Goal: Task Accomplishment & Management: Complete application form

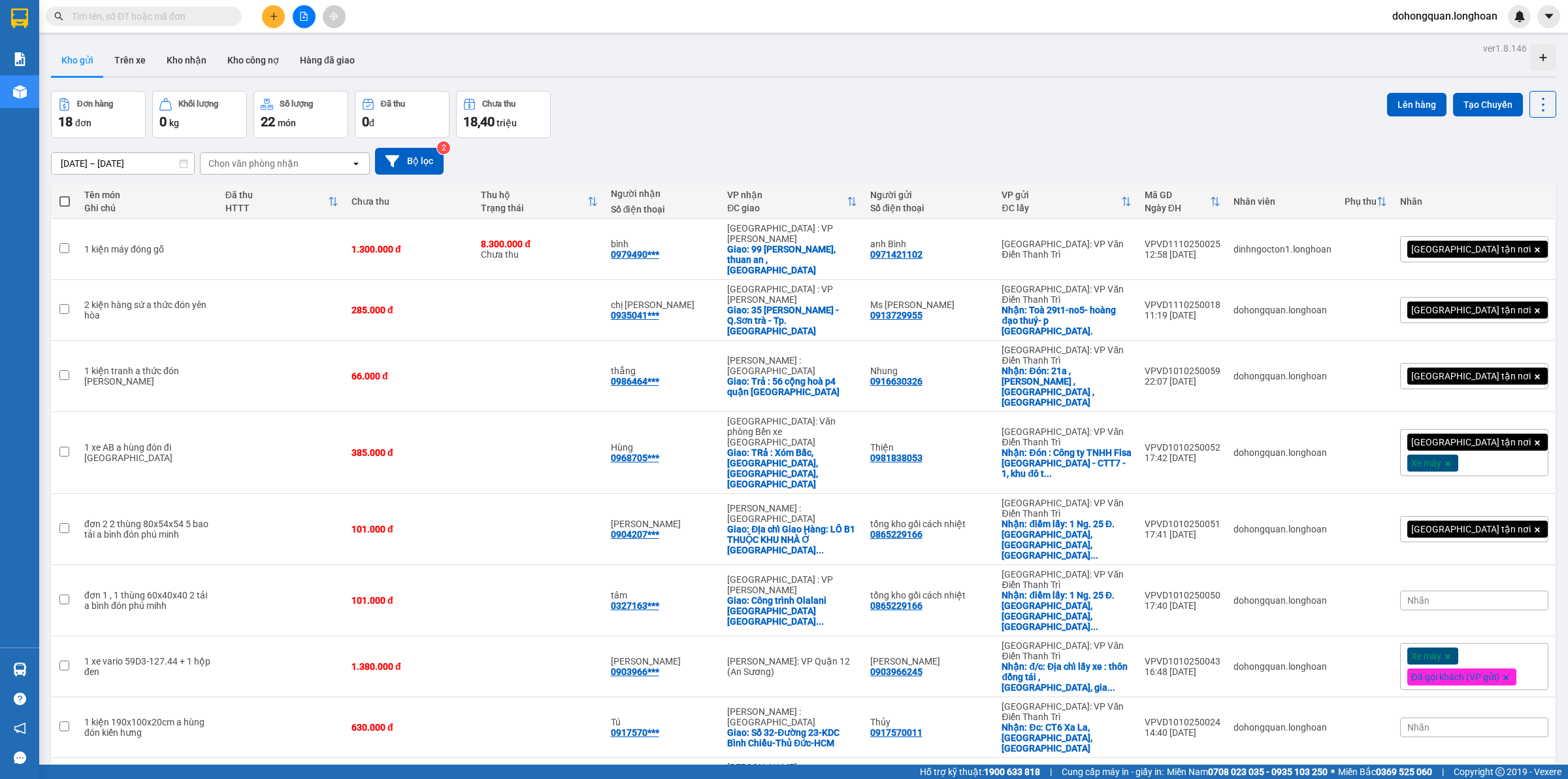
scroll to position [383, 0]
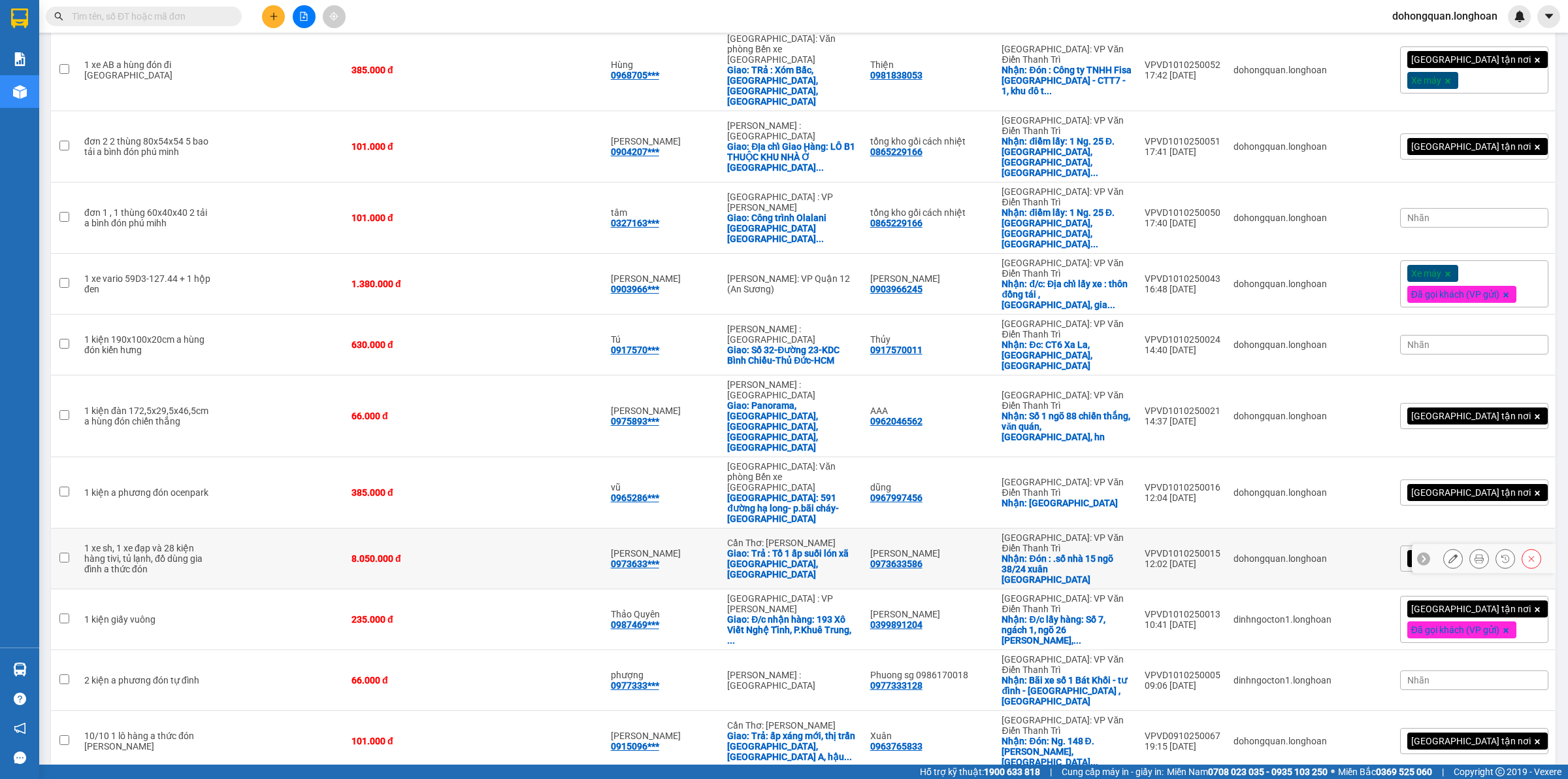
click at [1449, 554] on icon at bounding box center [1453, 558] width 9 height 9
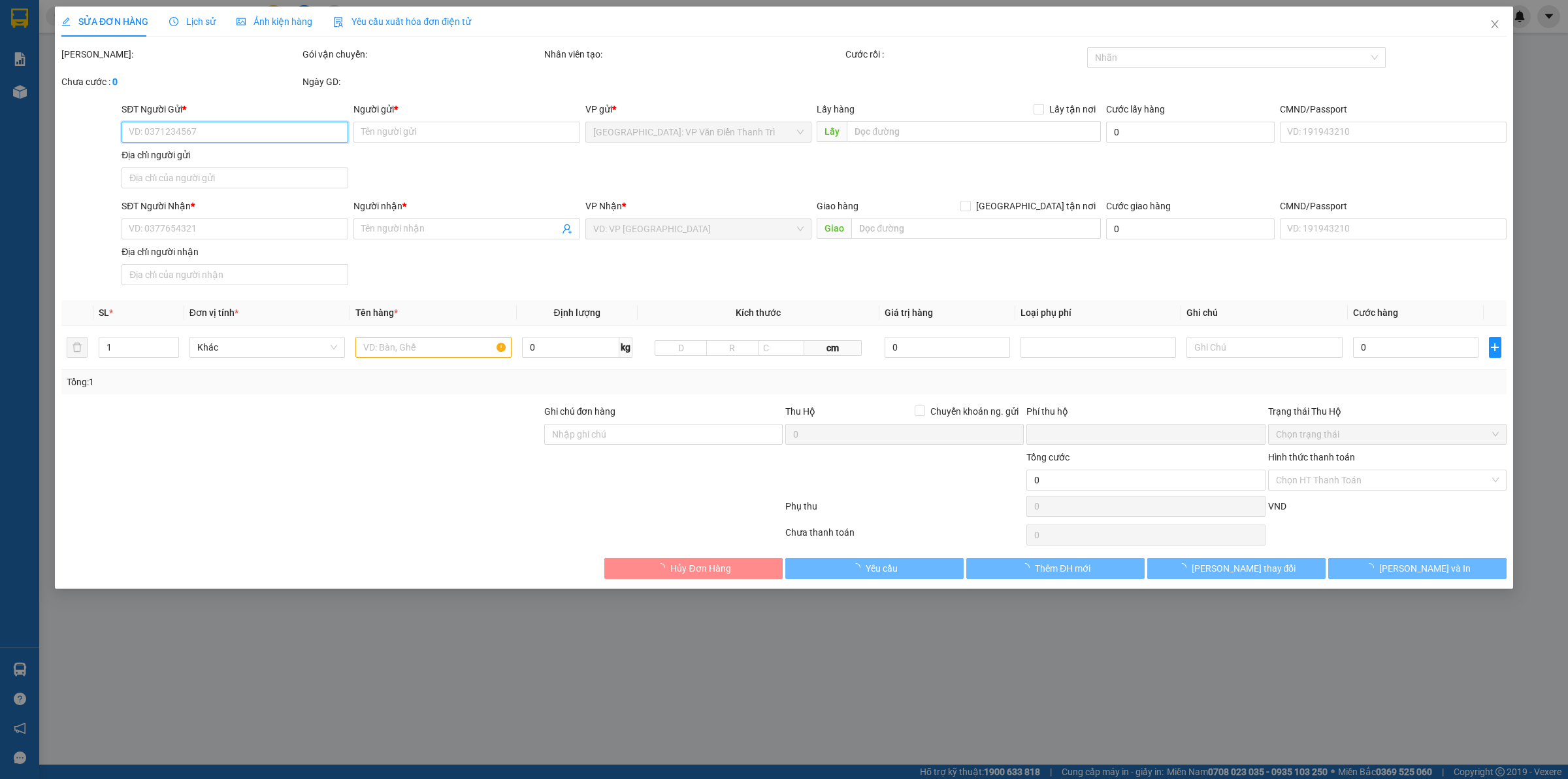
type input "0973633586"
type input "[PERSON_NAME]"
checkbox input "true"
type input "Đón : .số nhà 15 ngõ 38/24 xuân la [GEOGRAPHIC_DATA]"
type input "0973633586"
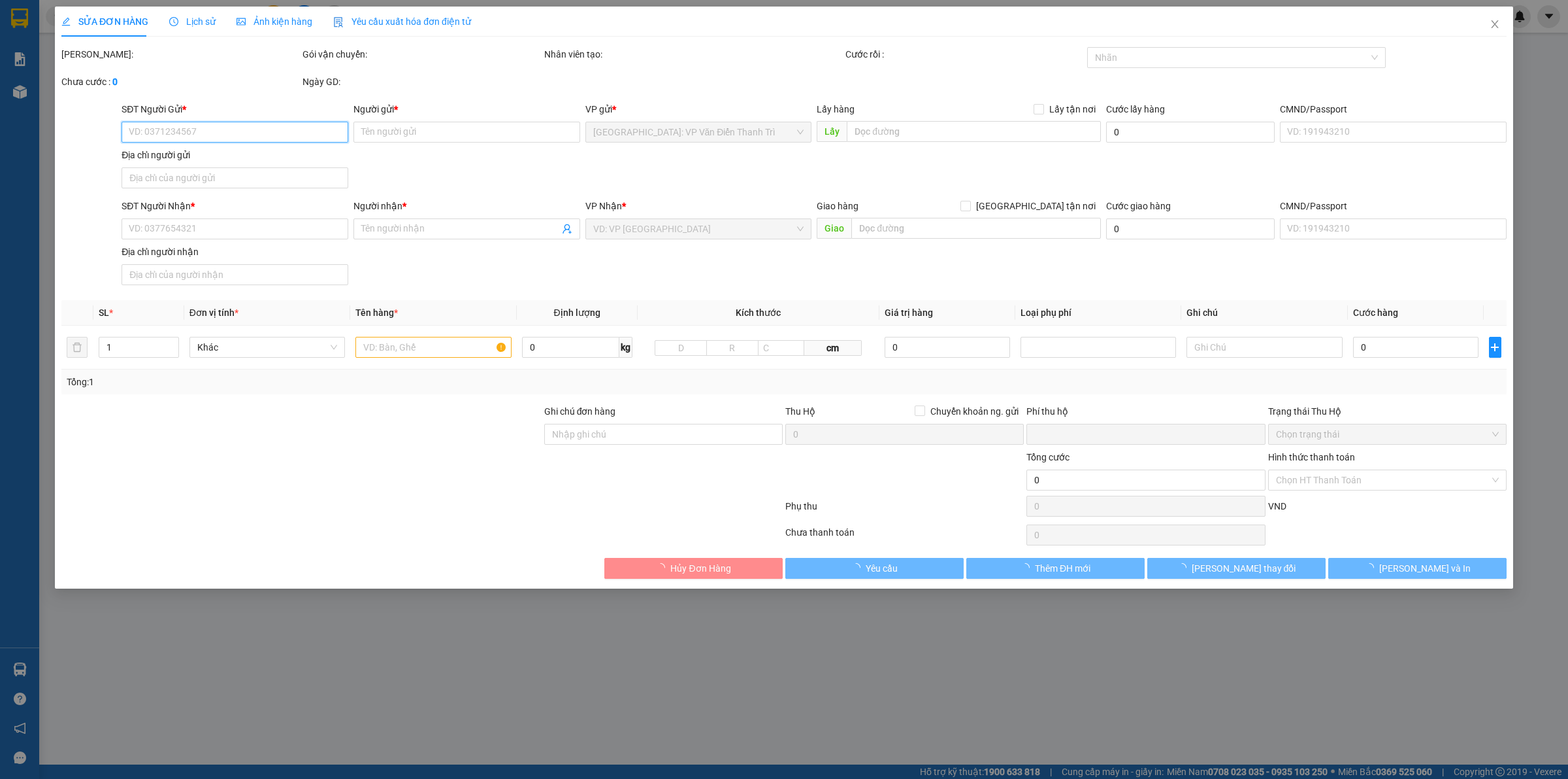
type input "[PERSON_NAME]"
checkbox input "true"
type input "Trả : Tổ 1 ấp suối lón xã [GEOGRAPHIC_DATA], [GEOGRAPHIC_DATA]"
type input "0"
type input "8.050.000"
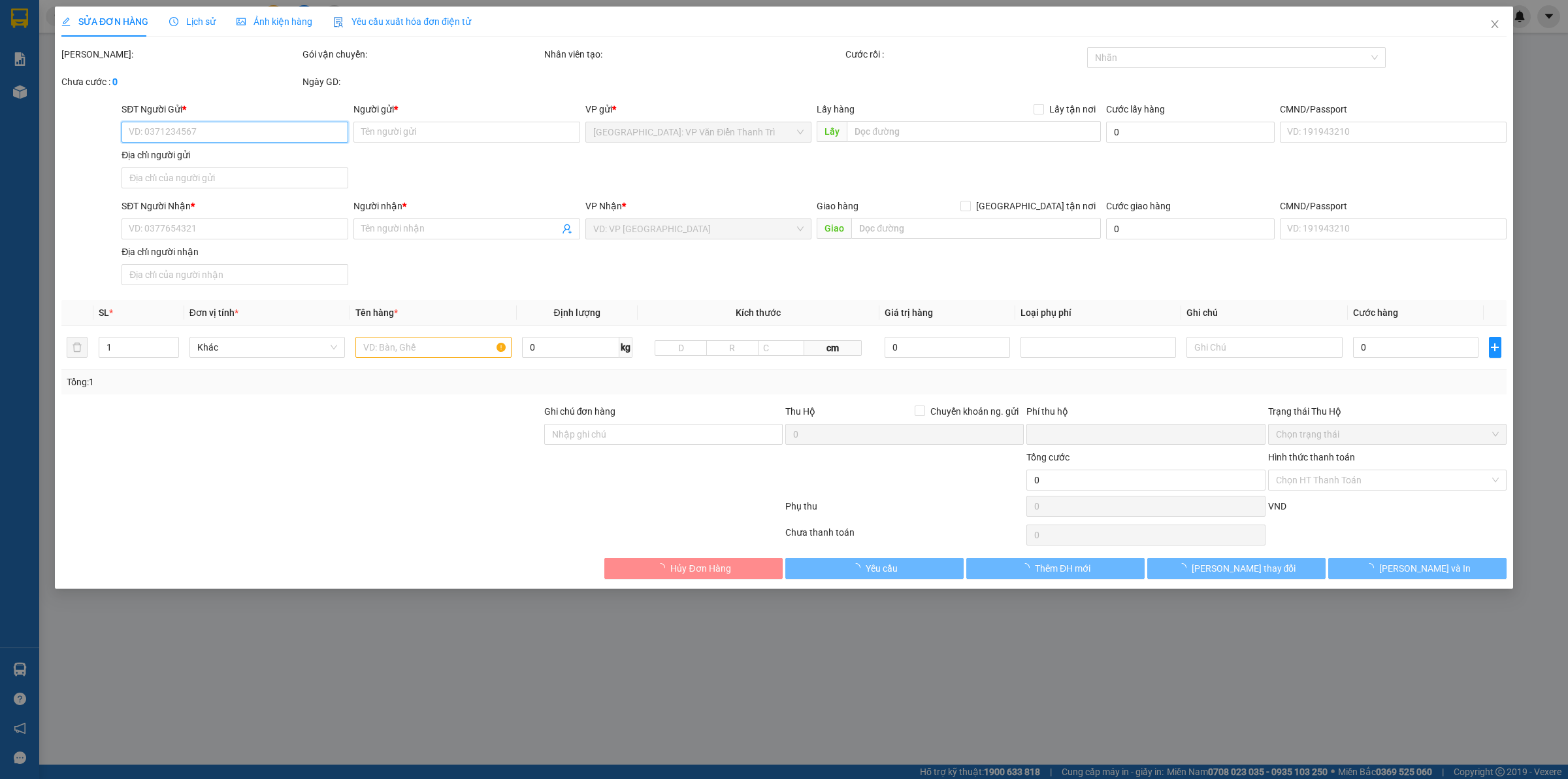
type input "8.050.000"
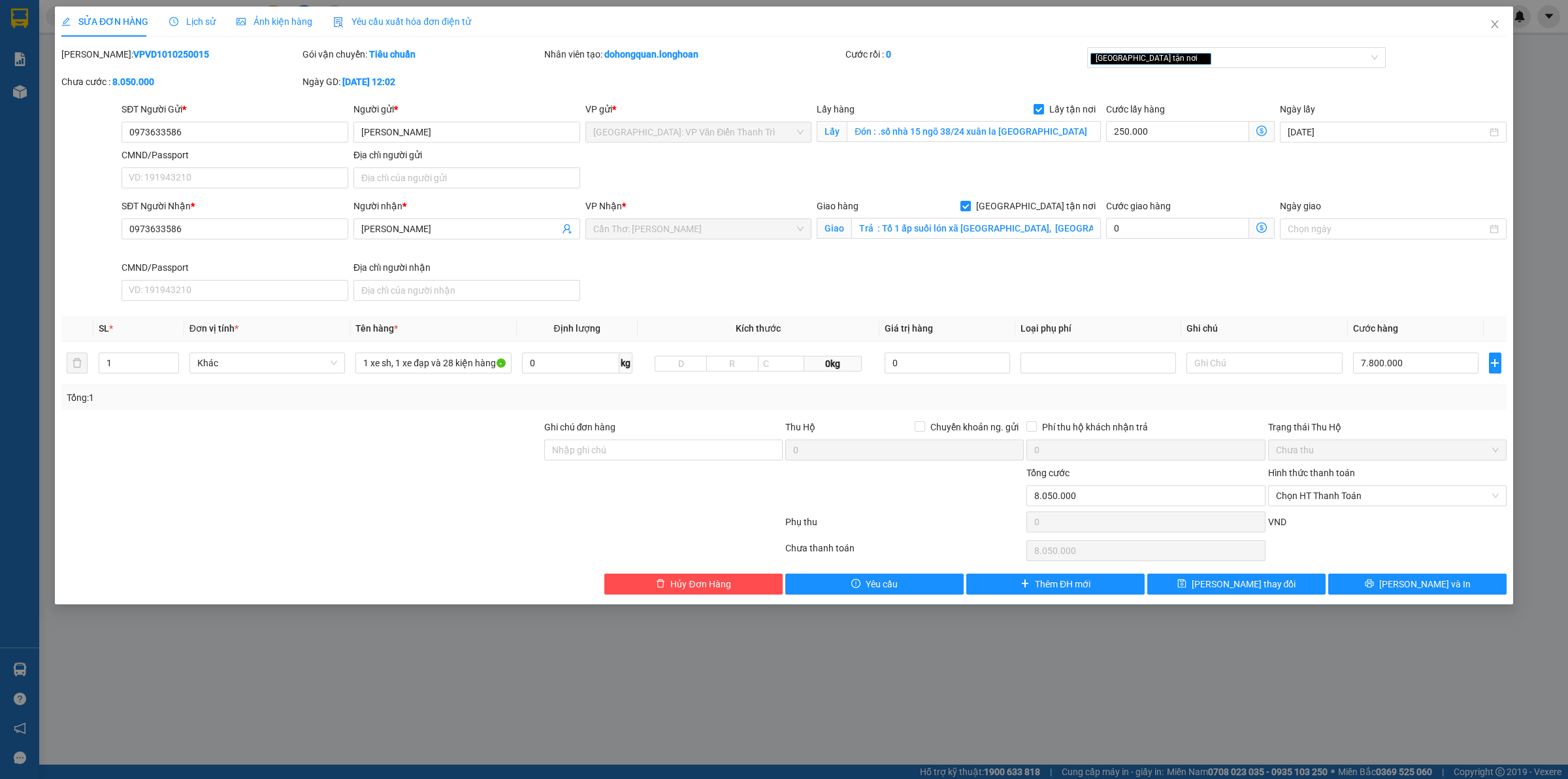
click at [182, 118] on div "SĐT Người Gửi *" at bounding box center [235, 111] width 227 height 20
click at [188, 128] on input "0973633586" at bounding box center [235, 132] width 227 height 21
click at [194, 226] on input "0973633586" at bounding box center [235, 229] width 227 height 21
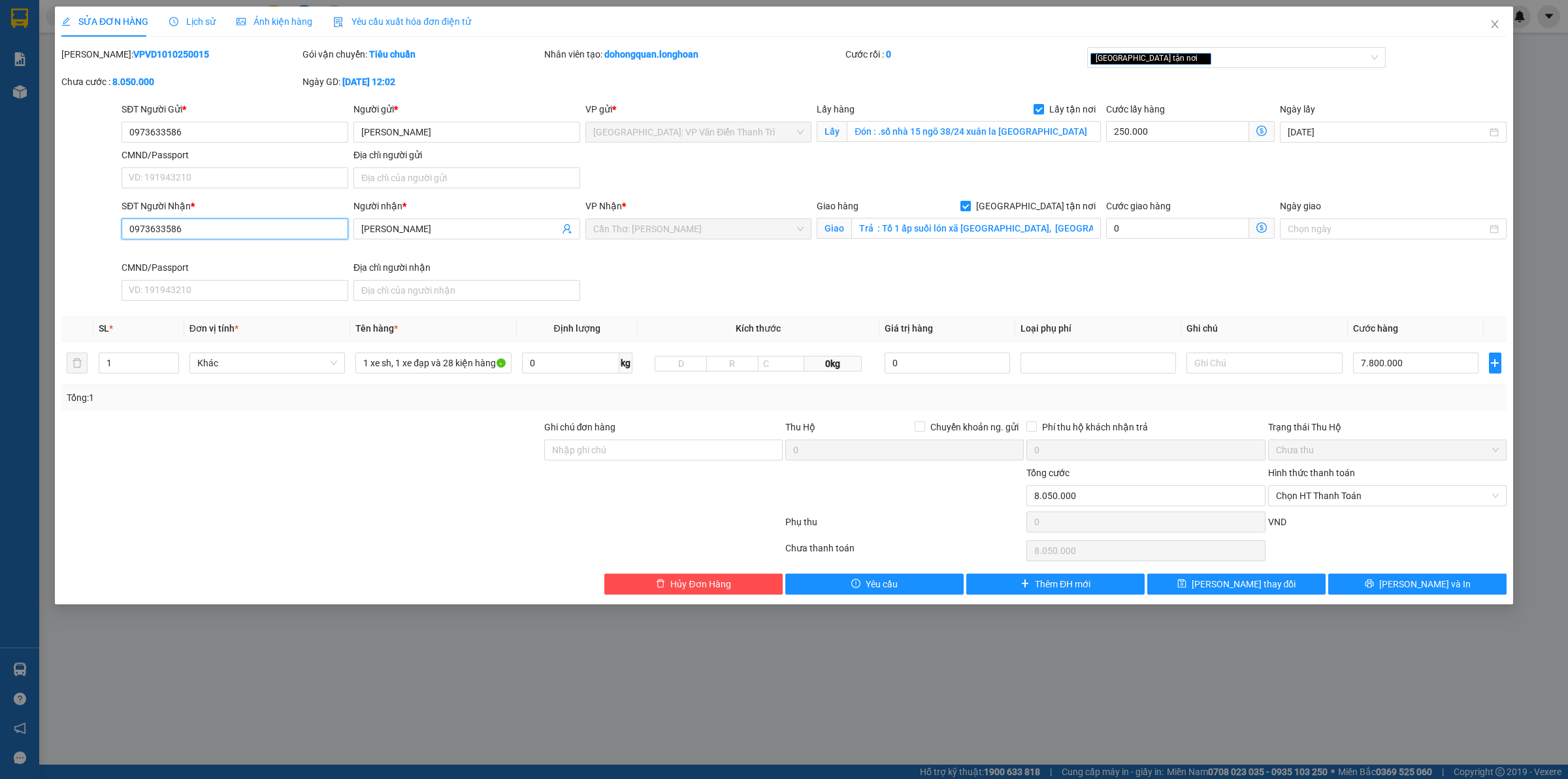
click at [194, 226] on input "0973633586" at bounding box center [235, 229] width 227 height 21
click at [861, 232] on input "Trả : Tổ 1 ấp suối lón xã [GEOGRAPHIC_DATA], [GEOGRAPHIC_DATA]" at bounding box center [976, 228] width 250 height 21
drag, startPoint x: 676, startPoint y: 276, endPoint x: 1066, endPoint y: 210, distance: 395.5
click at [676, 276] on div "SĐT Người Nhận * 0973633586 Người nhận * [PERSON_NAME] VP Nhận * [GEOGRAPHIC_DA…" at bounding box center [814, 252] width 1391 height 107
click at [1492, 21] on icon "close" at bounding box center [1495, 24] width 10 height 10
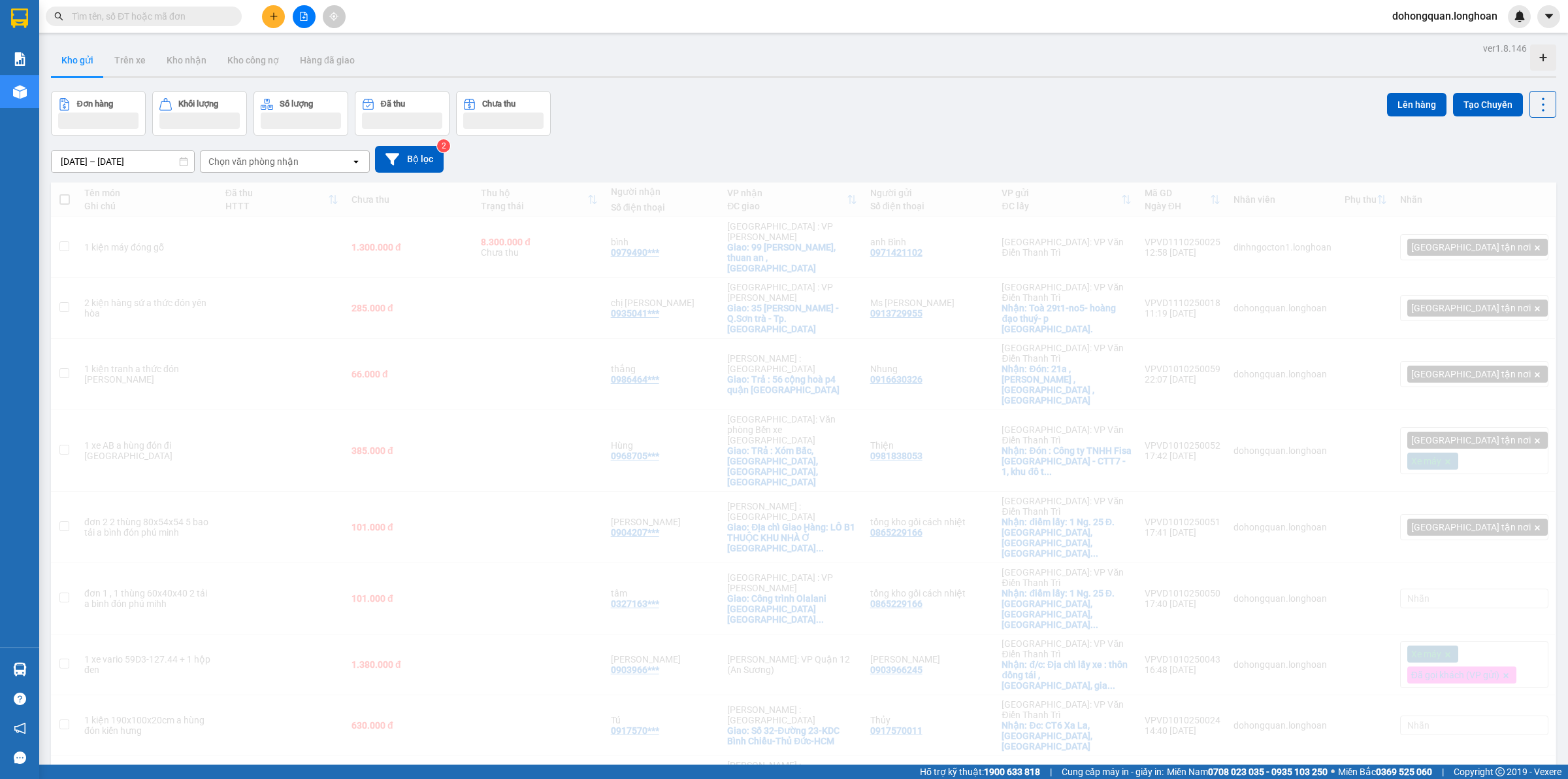
click at [1093, 134] on div "Đơn hàng Khối lượng Số lượng Đã thu Chưa thu Lên hàng Tạo Chuyến" at bounding box center [804, 114] width 1506 height 45
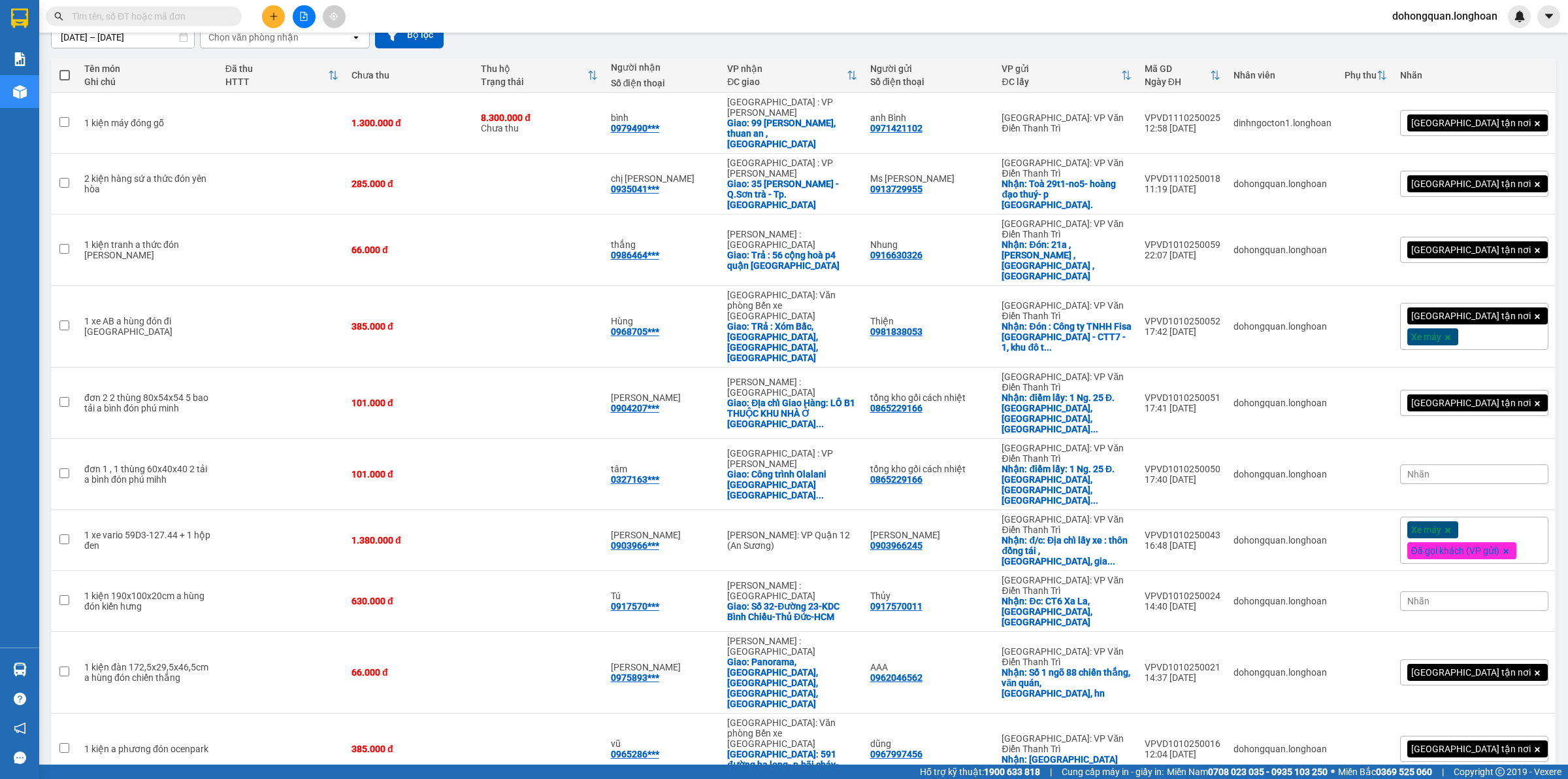
scroll to position [383, 0]
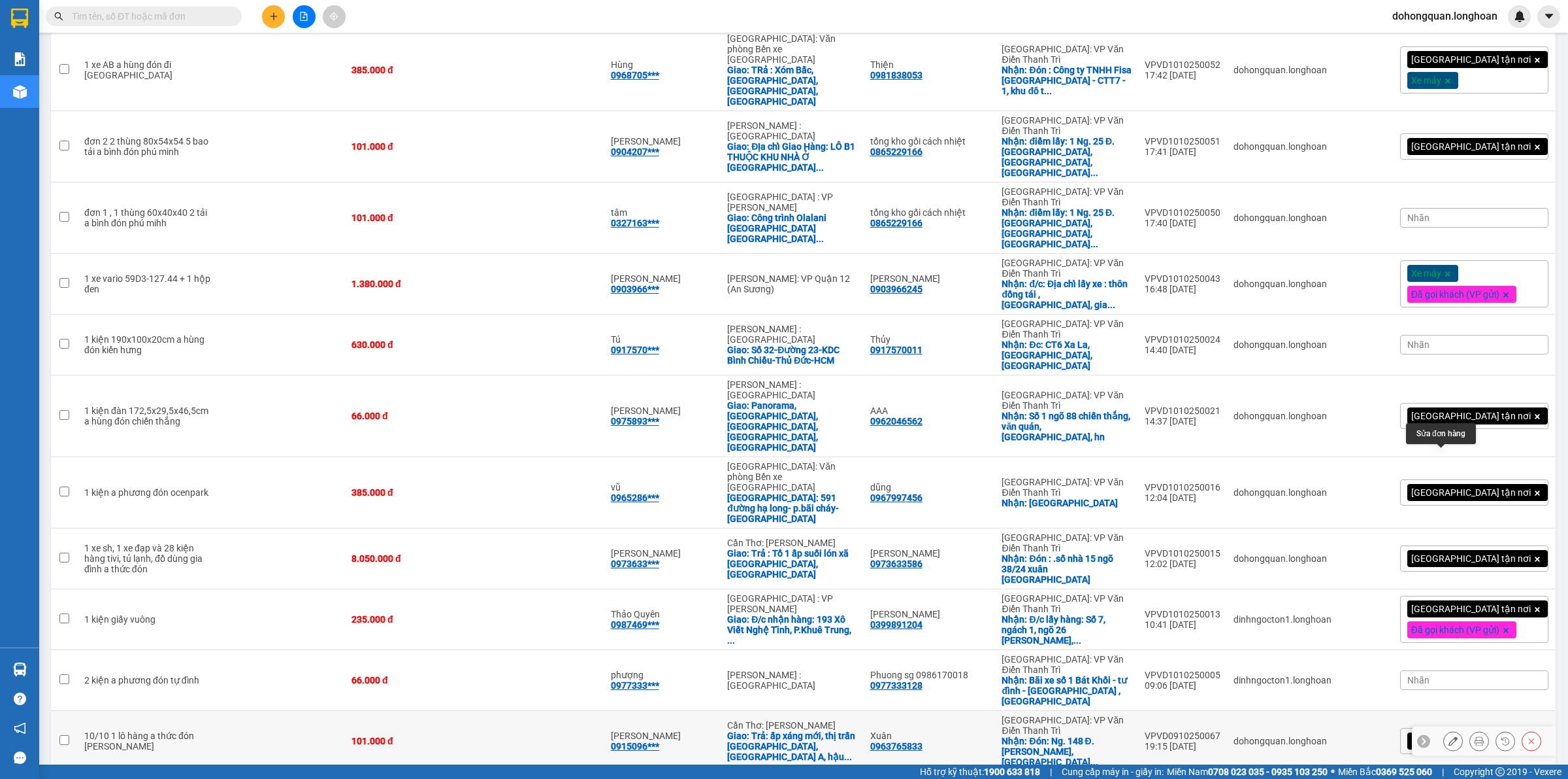
click at [1449, 736] on icon at bounding box center [1453, 741] width 9 height 9
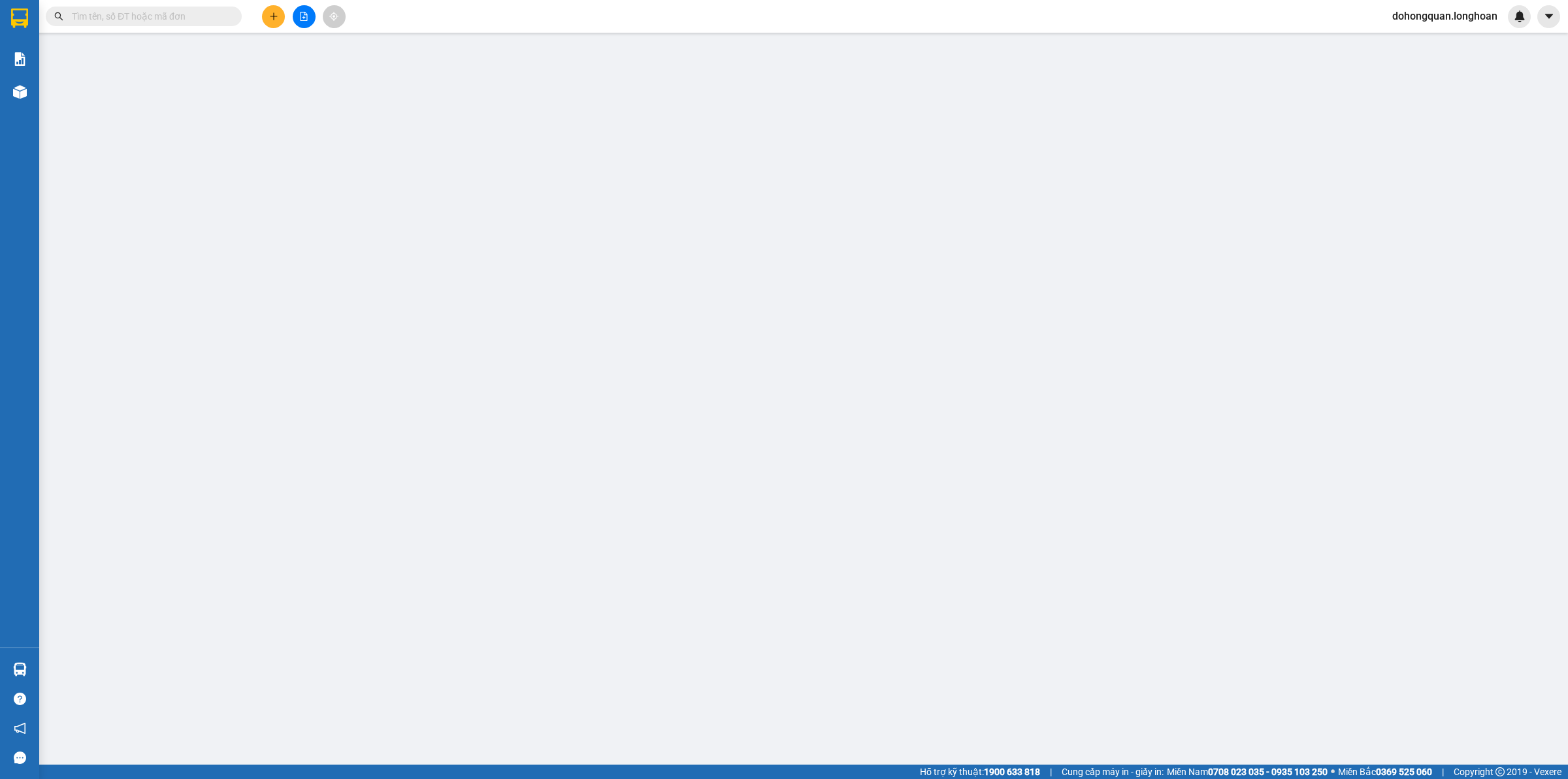
type input "0963765833"
type input "Xuân"
checkbox input "true"
type input "Đón: [PERSON_NAME]. 148 Đ. [PERSON_NAME] Trung Hoà, [GEOGRAPHIC_DATA], [GEOGRAP…"
type input "0915096432"
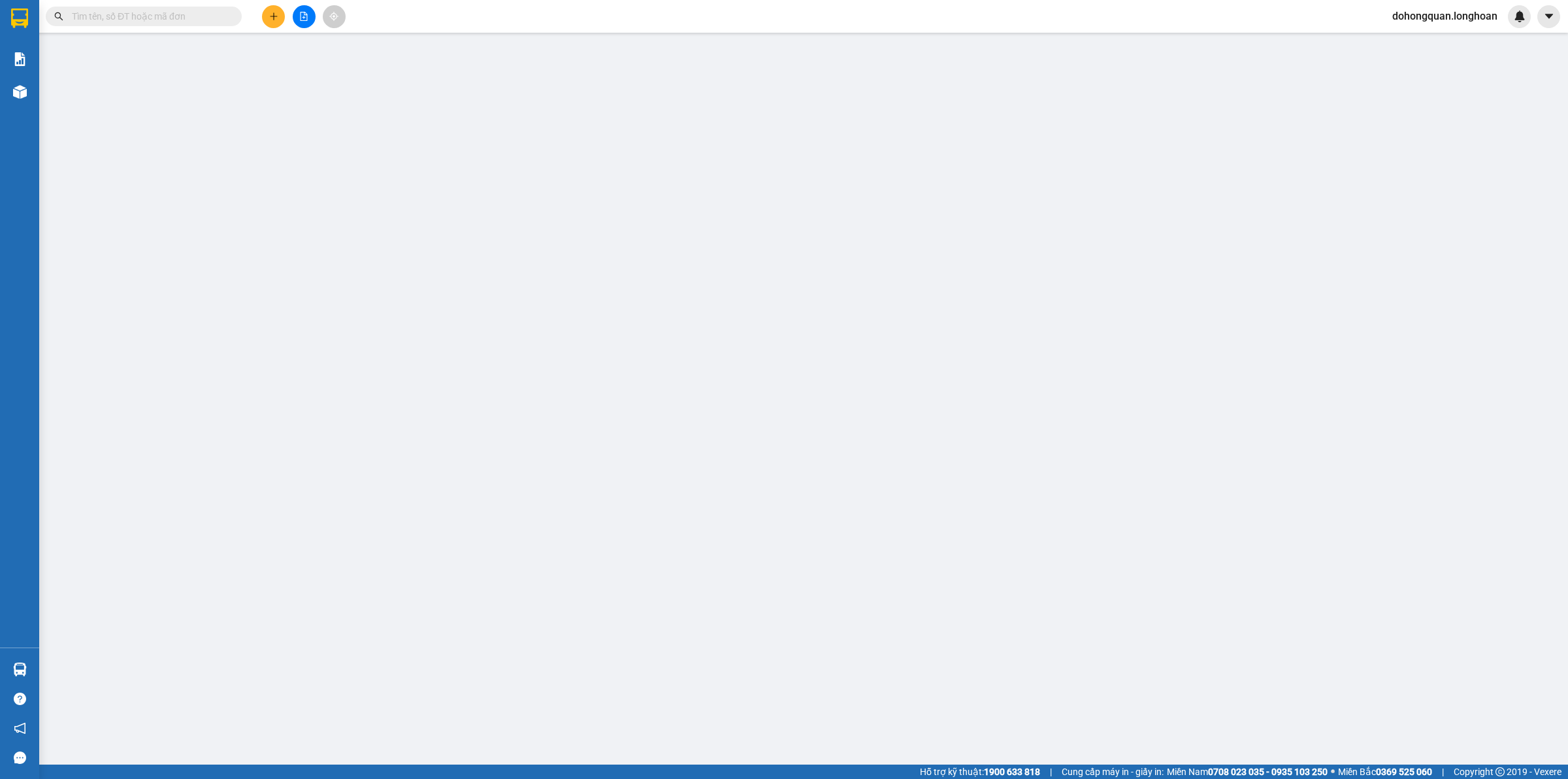
type input "[PERSON_NAME]"
checkbox input "true"
type input "Trả: ấp xáng mới, thị trấn [GEOGRAPHIC_DATA], [GEOGRAPHIC_DATA] A, [GEOGRAPHIC_…"
type input "0"
type input "101.000"
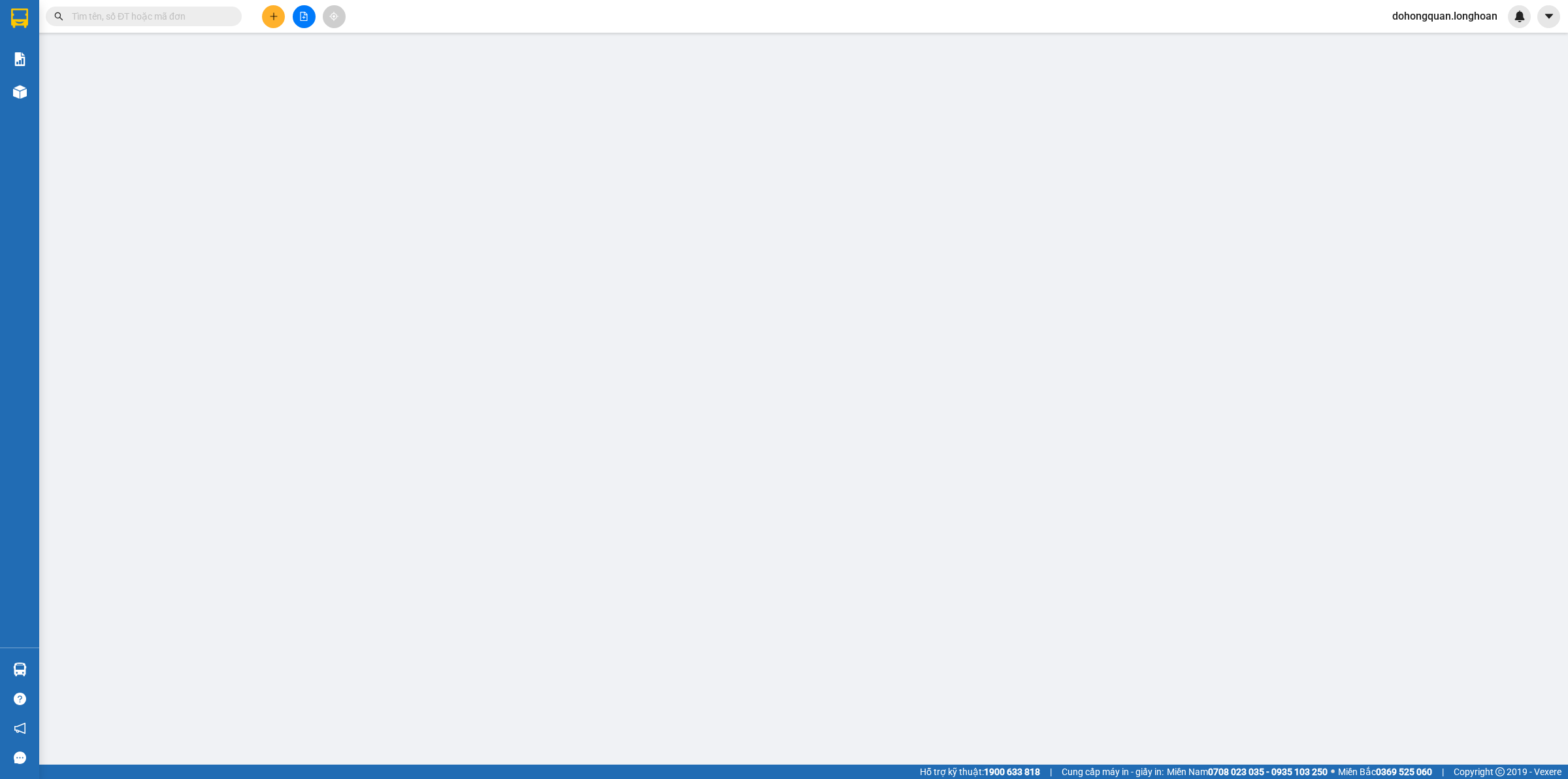
type input "101.000"
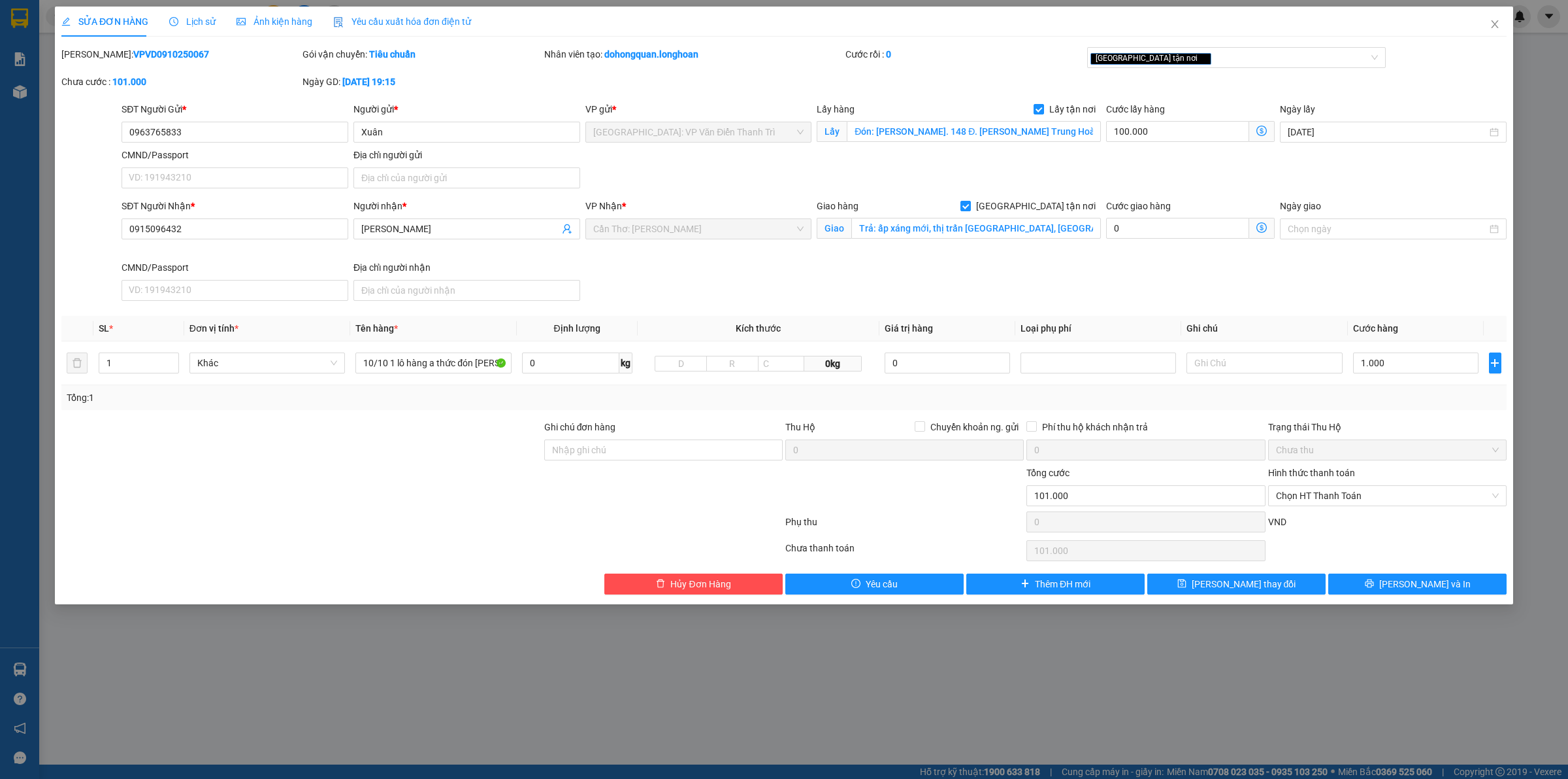
drag, startPoint x: 711, startPoint y: 276, endPoint x: 804, endPoint y: 276, distance: 93.0
click at [713, 276] on div "SĐT Người Nhận * 0915096432 Người nhận * Vân VP Nhận * [GEOGRAPHIC_DATA]: [GEOG…" at bounding box center [814, 252] width 1391 height 107
click at [970, 240] on div "Giao hàng [GEOGRAPHIC_DATA] tận nơi [GEOGRAPHIC_DATA]: [GEOGRAPHIC_DATA], thị t…" at bounding box center [959, 221] width 284 height 45
click at [881, 266] on div "SĐT Người Nhận * 0915096432 Người nhận * Vân VP Nhận * [GEOGRAPHIC_DATA]: [GEOG…" at bounding box center [814, 252] width 1391 height 107
click at [212, 128] on input "0963765833" at bounding box center [235, 132] width 227 height 21
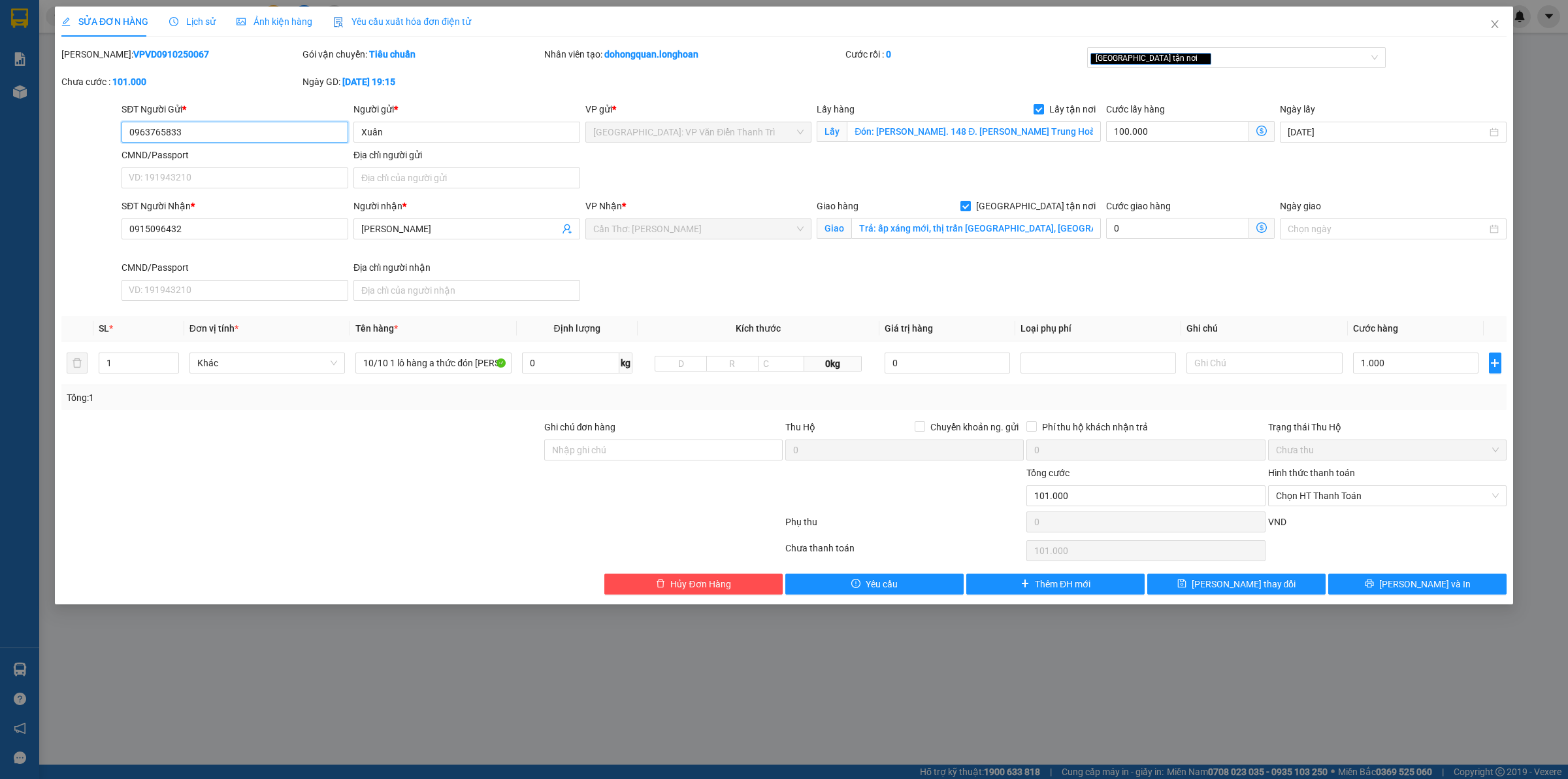
click at [212, 128] on input "0963765833" at bounding box center [235, 132] width 227 height 21
click at [866, 273] on div "SĐT Người Nhận * 0915096432 Người nhận * Vân VP Nhận * [GEOGRAPHIC_DATA]: [GEOG…" at bounding box center [814, 252] width 1391 height 107
click at [652, 257] on div "VP Nhận * Cần Thơ: Kho Ninh Kiều" at bounding box center [699, 229] width 232 height 62
click at [1490, 21] on icon "close" at bounding box center [1495, 24] width 10 height 10
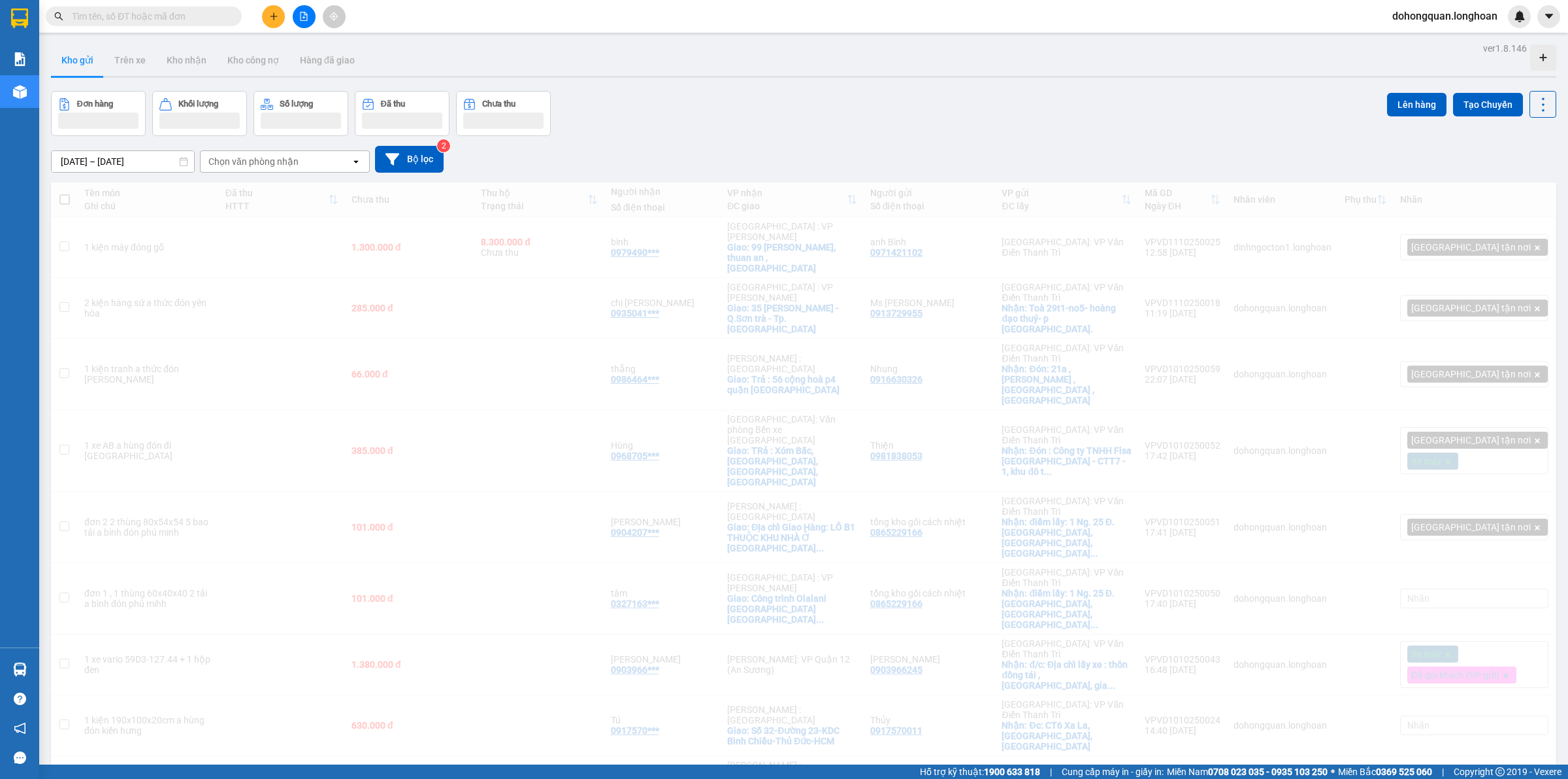
click at [807, 100] on div "Đơn hàng Khối lượng Số lượng Đã thu Chưa thu Lên hàng Tạo Chuyến" at bounding box center [804, 114] width 1506 height 45
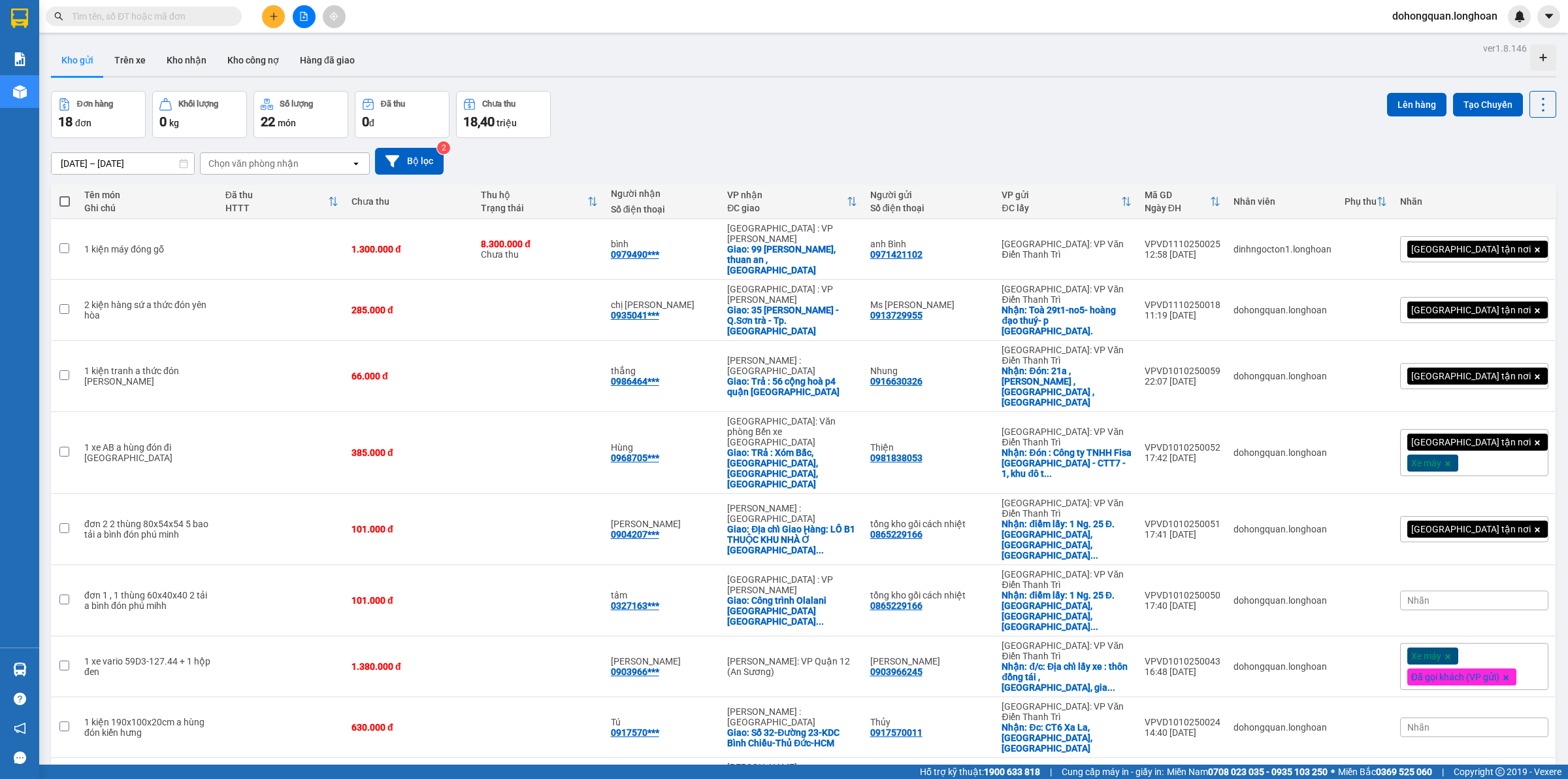
click at [182, 23] on input "text" at bounding box center [149, 16] width 155 height 15
paste input "0374261886"
type input "0374261886"
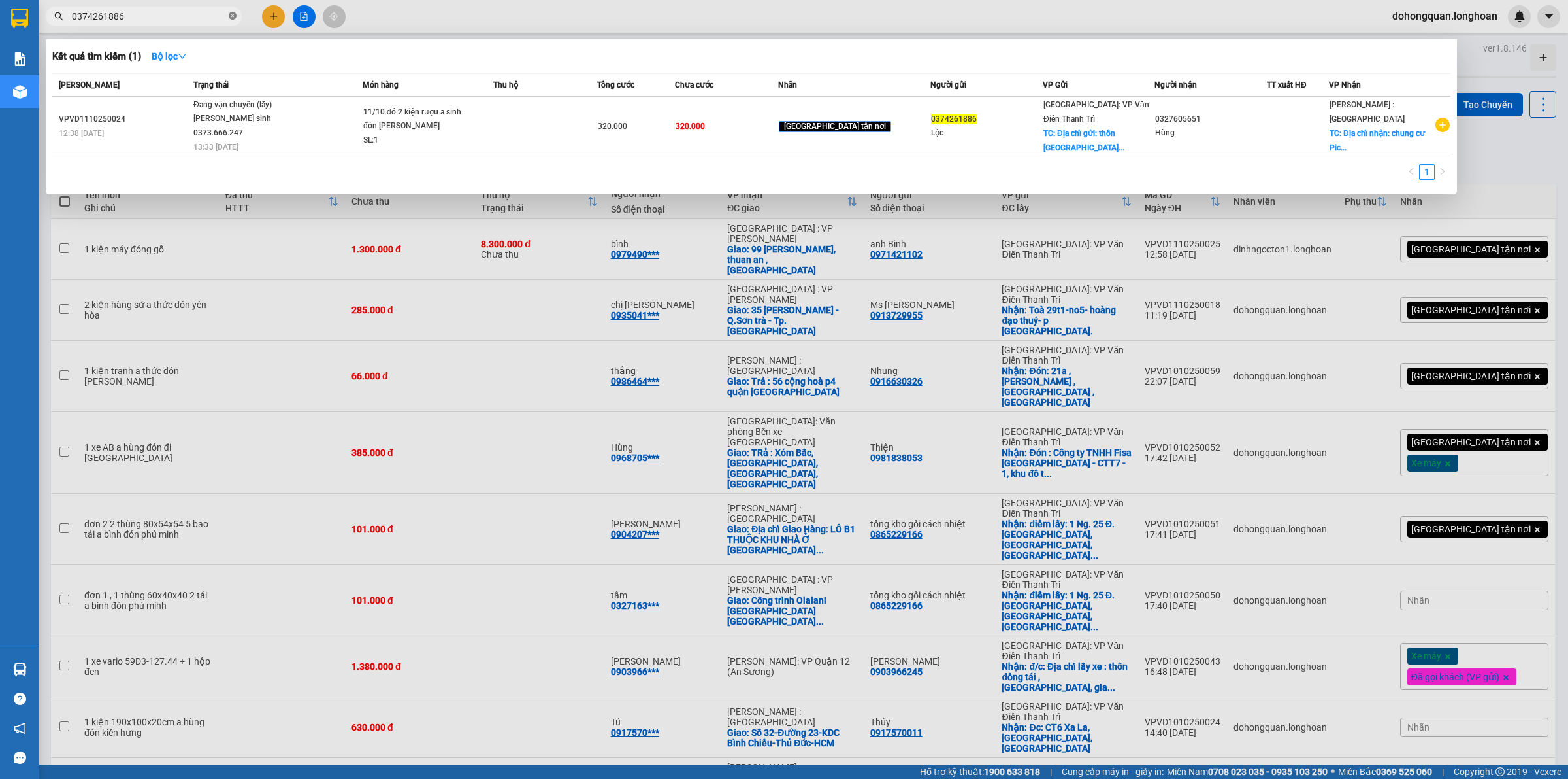
click at [230, 18] on icon "close-circle" at bounding box center [232, 15] width 8 height 8
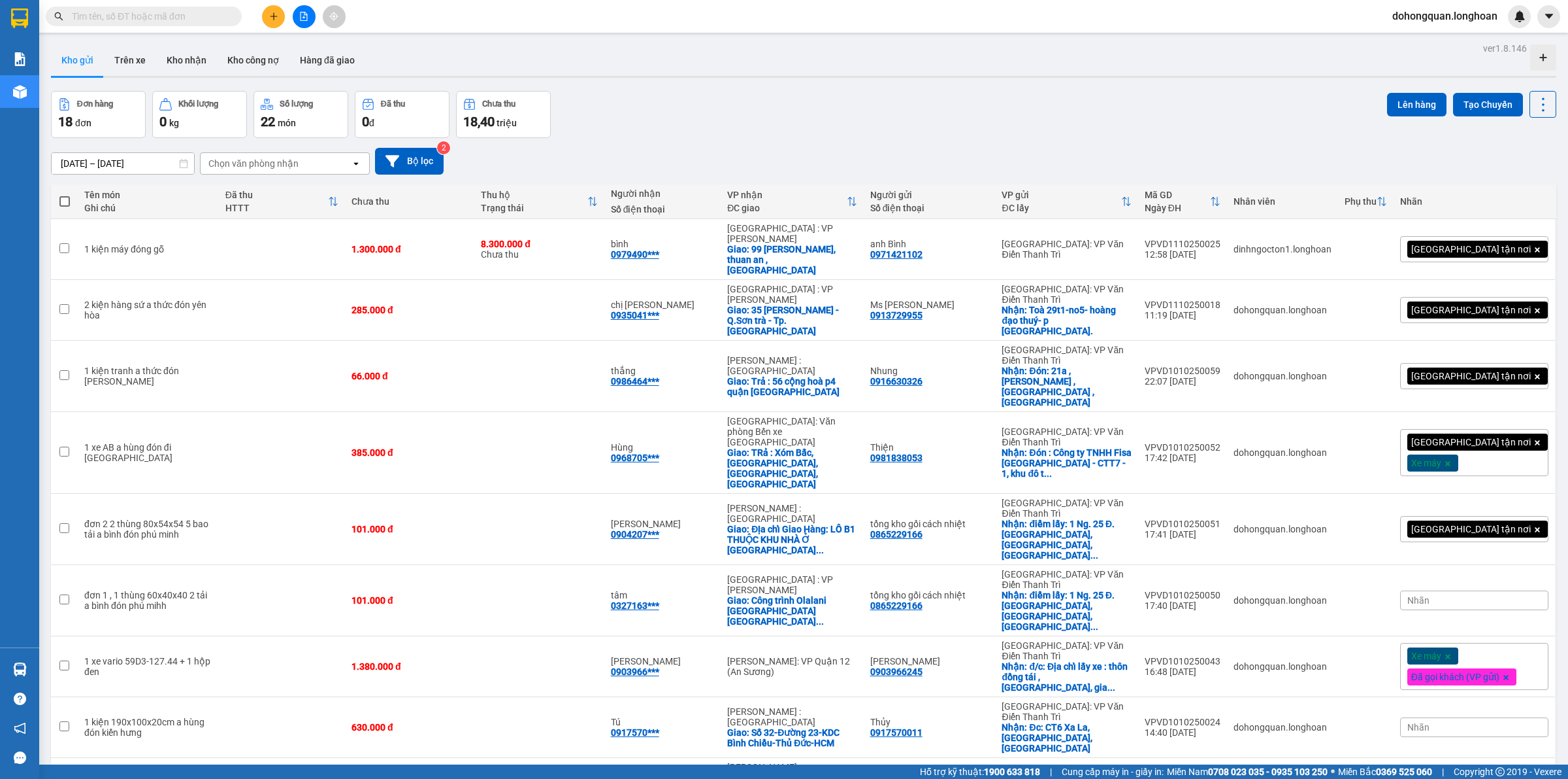
click at [260, 14] on div at bounding box center [304, 16] width 98 height 23
click at [264, 16] on button at bounding box center [273, 16] width 23 height 23
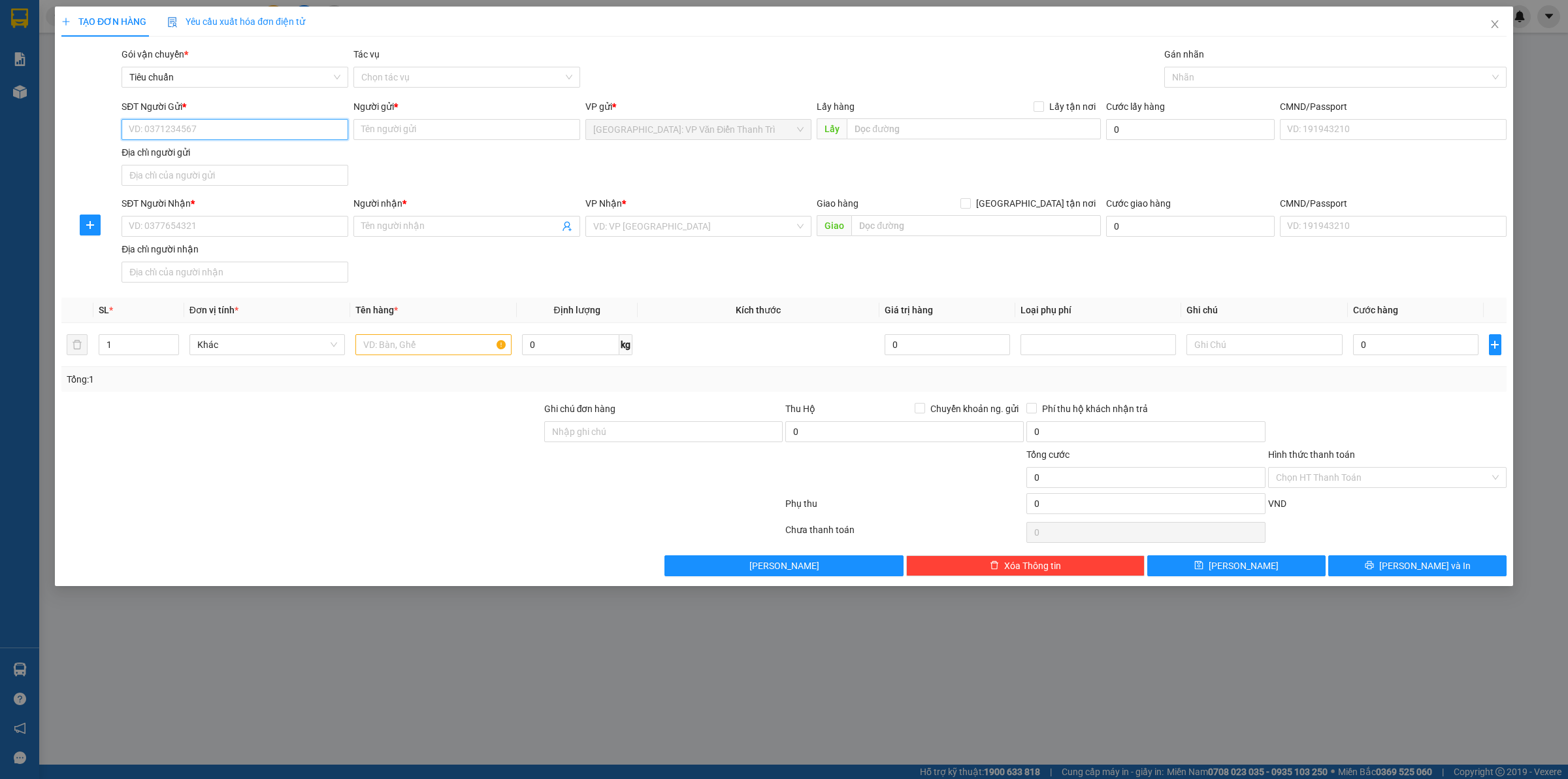
click at [171, 128] on input "SĐT Người Gửi *" at bounding box center [235, 129] width 227 height 21
paste input "0988184223"
type input "0988184223"
click at [418, 133] on input "Người gửi *" at bounding box center [467, 129] width 227 height 21
paste input "c Thảo"
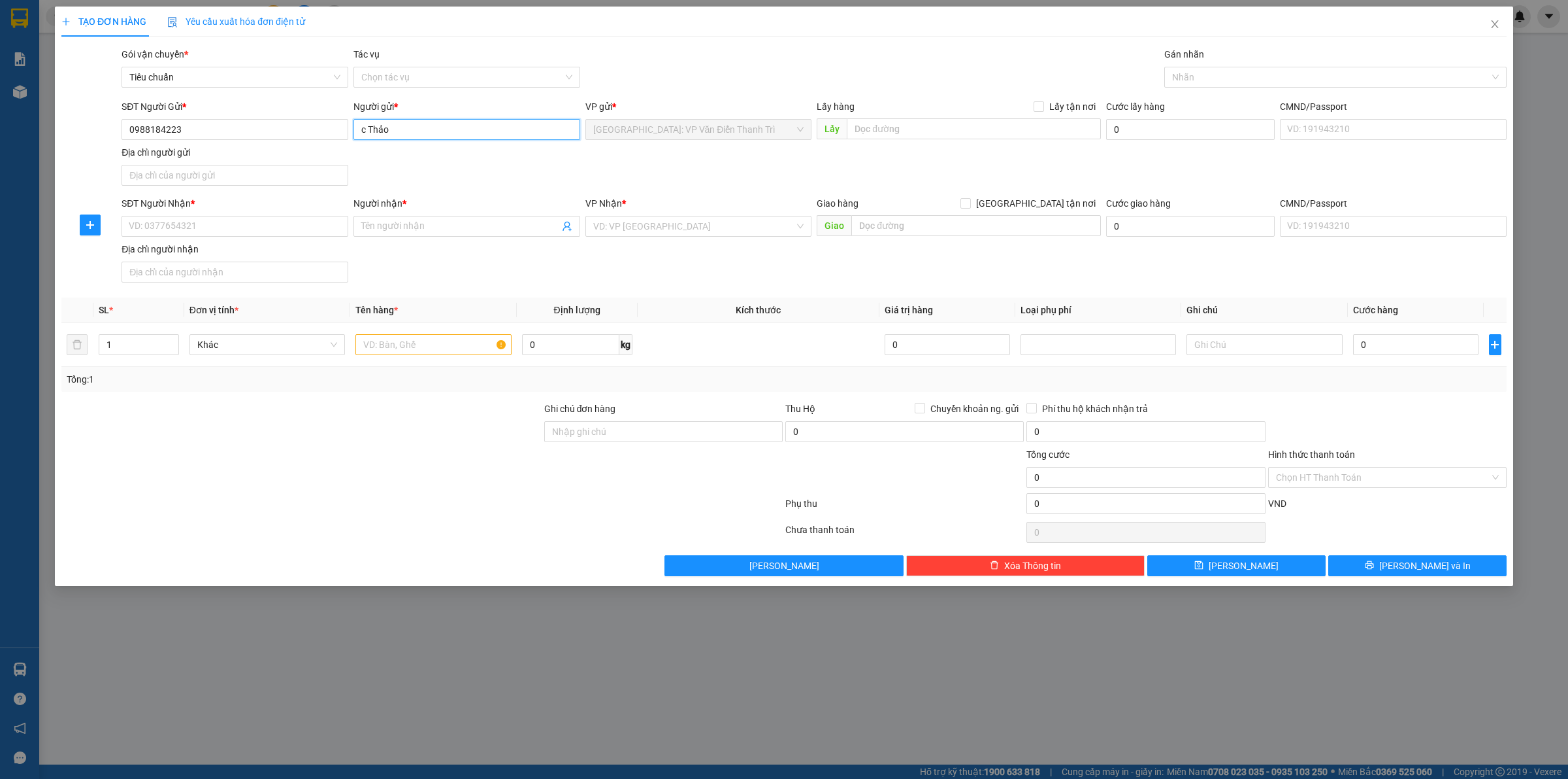
type input "c Thảo"
drag, startPoint x: 808, startPoint y: 182, endPoint x: 872, endPoint y: 141, distance: 76.0
click at [819, 179] on div "SĐT Người Gửi * 0988184223 Người gửi * c Thảo c Thảo VP gửi * [GEOGRAPHIC_DATA]…" at bounding box center [814, 145] width 1391 height 92
click at [883, 130] on input "text" at bounding box center [973, 128] width 254 height 21
paste input "Đón : Chung cư ECODREAM - Ngõ [STREET_ADDRESS][PERSON_NAME]"
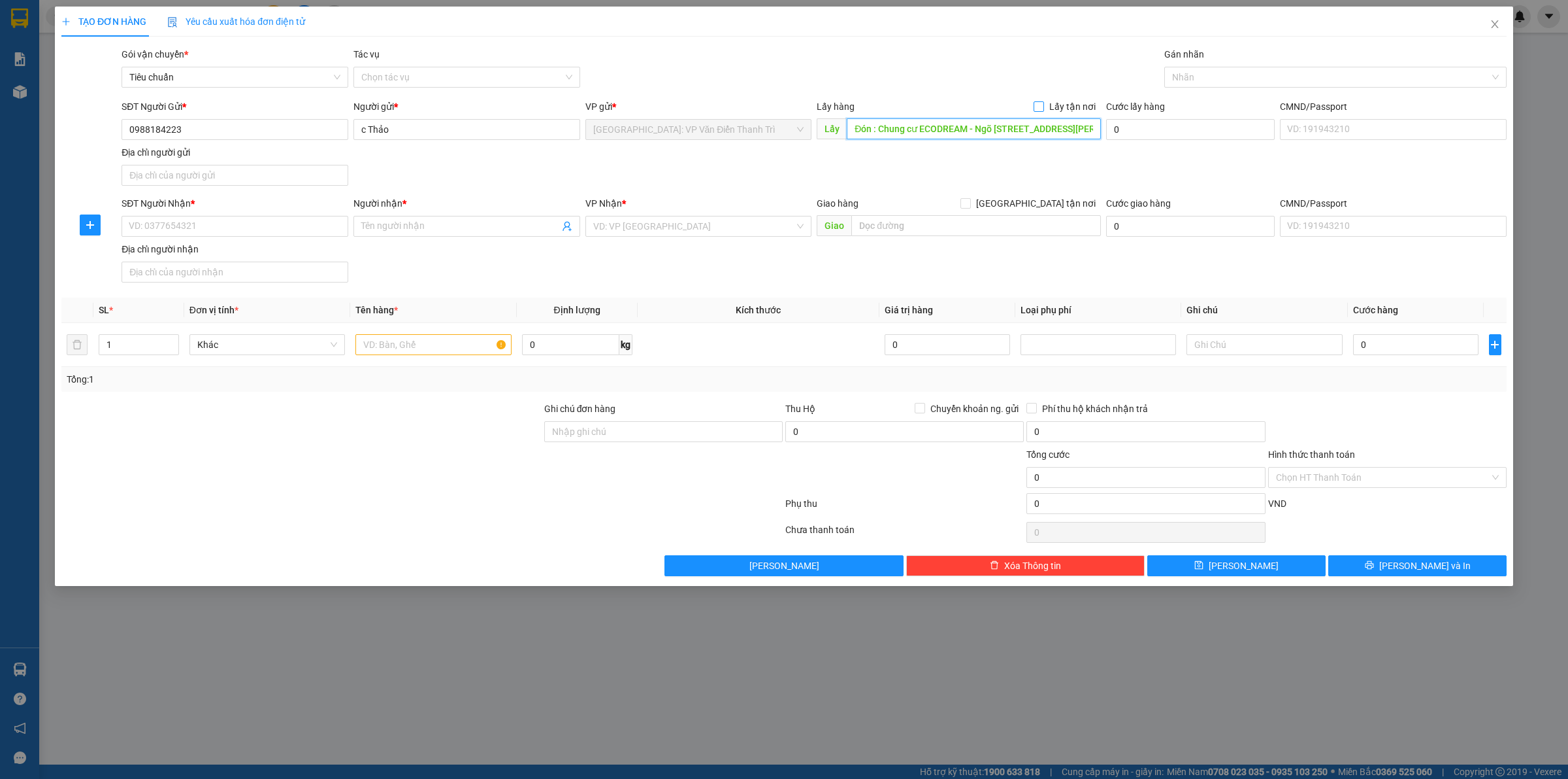
scroll to position [0, 98]
type input "Đón : Chung cư ECODREAM - Ngõ [STREET_ADDRESS][PERSON_NAME]"
click at [1043, 106] on input "Lấy tận nơi" at bounding box center [1038, 106] width 9 height 9
checkbox input "true"
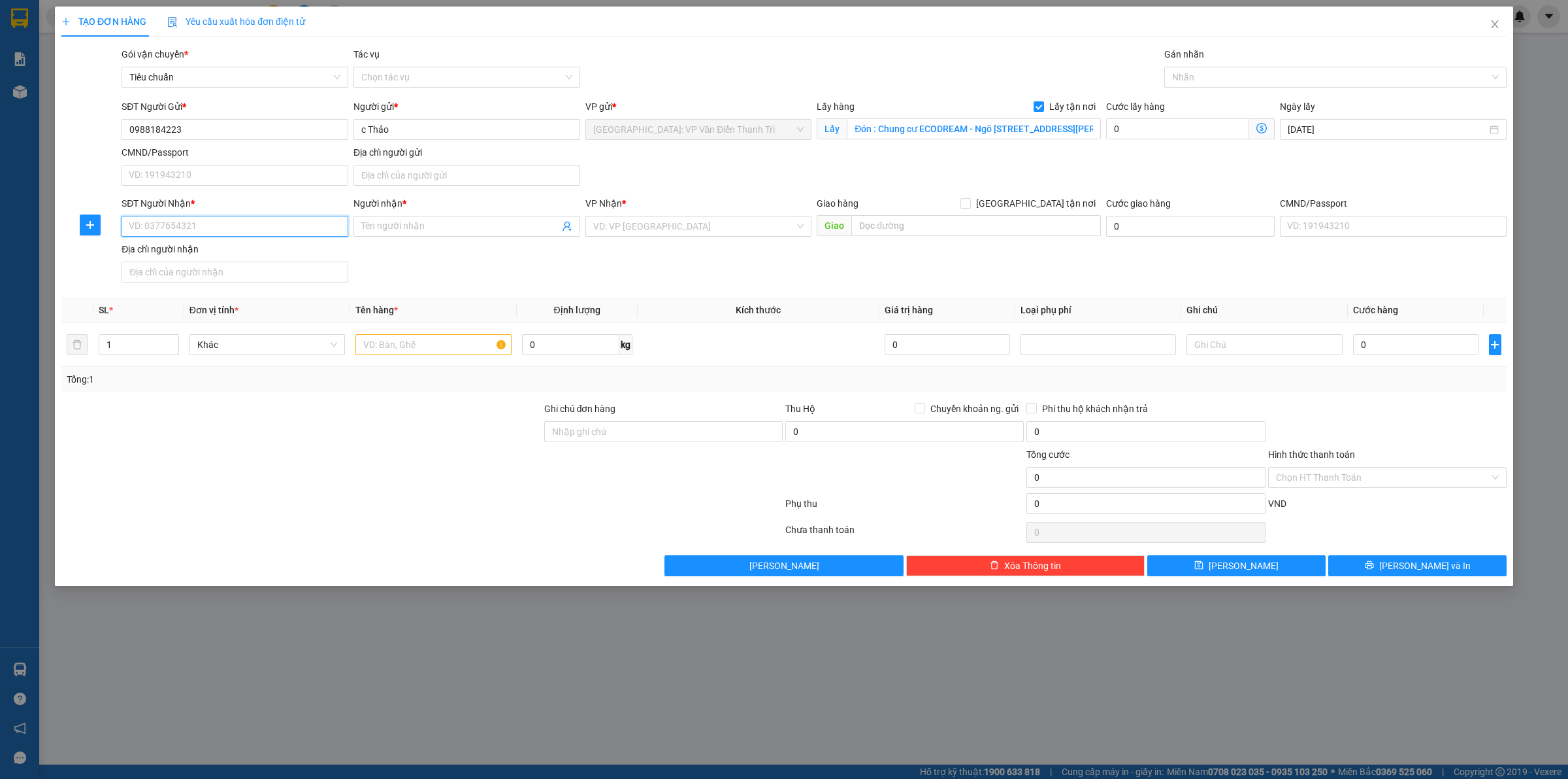
click at [151, 218] on input "SĐT Người Nhận *" at bounding box center [235, 226] width 227 height 21
paste input "0916667716"
type input "0916667716"
click at [389, 222] on input "Người nhận *" at bounding box center [460, 226] width 198 height 15
paste input "c Lệ Thứ"
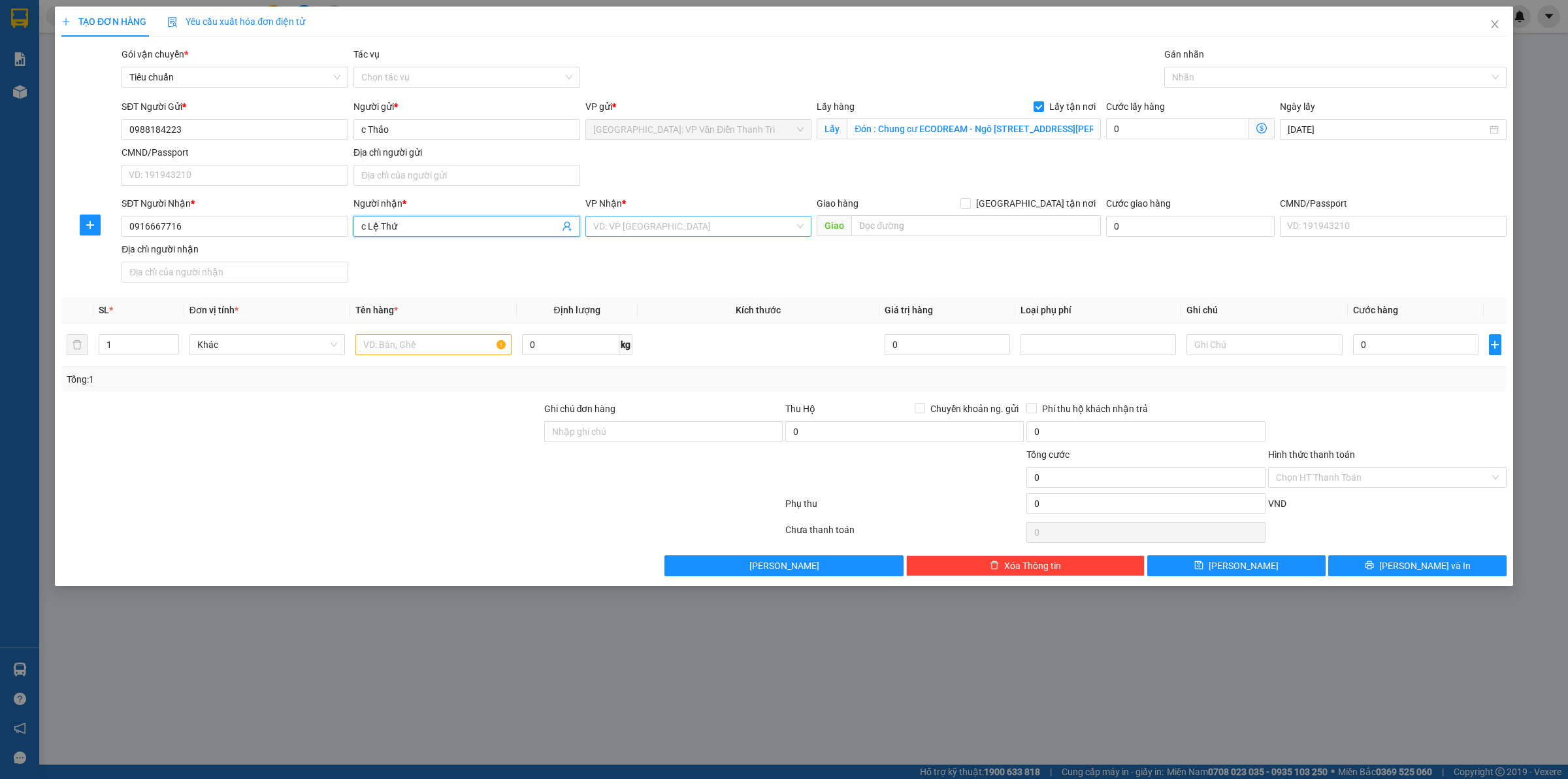
type input "c Lệ Thứ"
click at [654, 234] on input "search" at bounding box center [694, 226] width 202 height 20
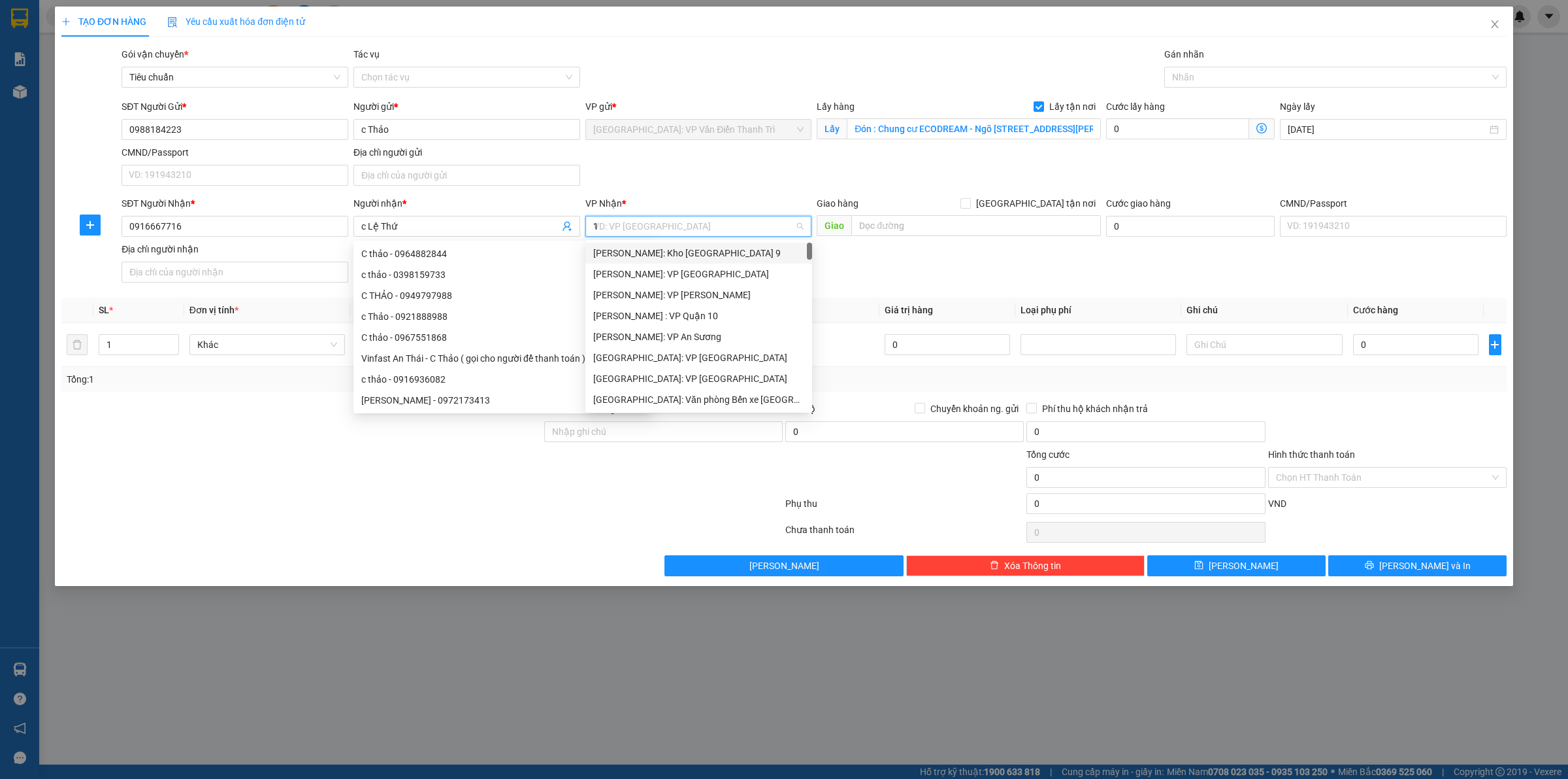
type input "12"
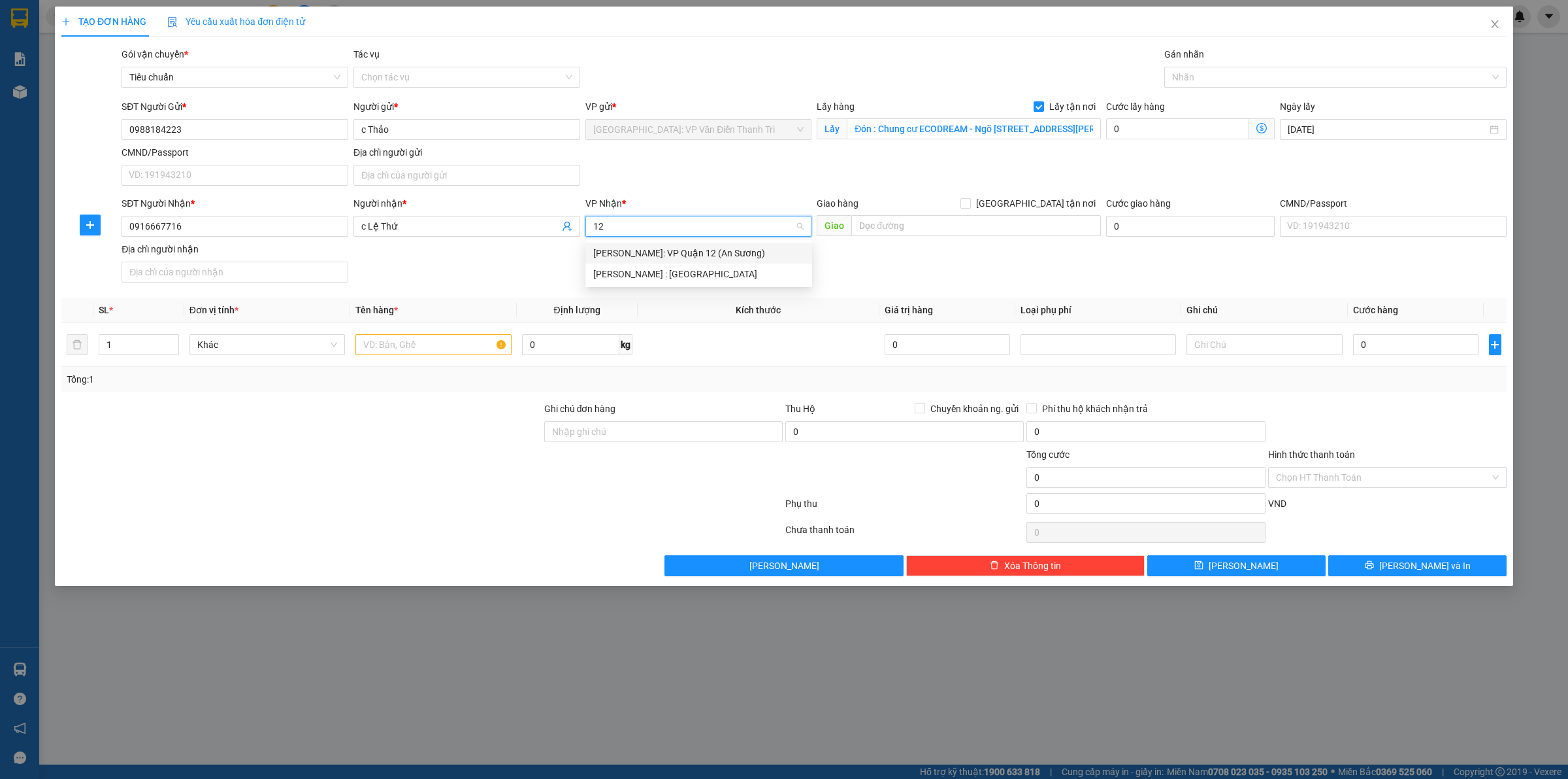
click at [673, 265] on div "[PERSON_NAME] : [GEOGRAPHIC_DATA]" at bounding box center [699, 274] width 227 height 21
drag, startPoint x: 904, startPoint y: 256, endPoint x: 908, endPoint y: 229, distance: 27.3
click at [907, 254] on div "SĐT Người Nhận * 0916667716 Người nhận * c Lệ Thứ VP Nhận * [GEOGRAPHIC_DATA] :…" at bounding box center [814, 242] width 1391 height 92
click at [908, 228] on input "text" at bounding box center [976, 226] width 250 height 21
paste input "Trả : Số 9-11 [PERSON_NAME], [GEOGRAPHIC_DATA], [GEOGRAPHIC_DATA], HCM"
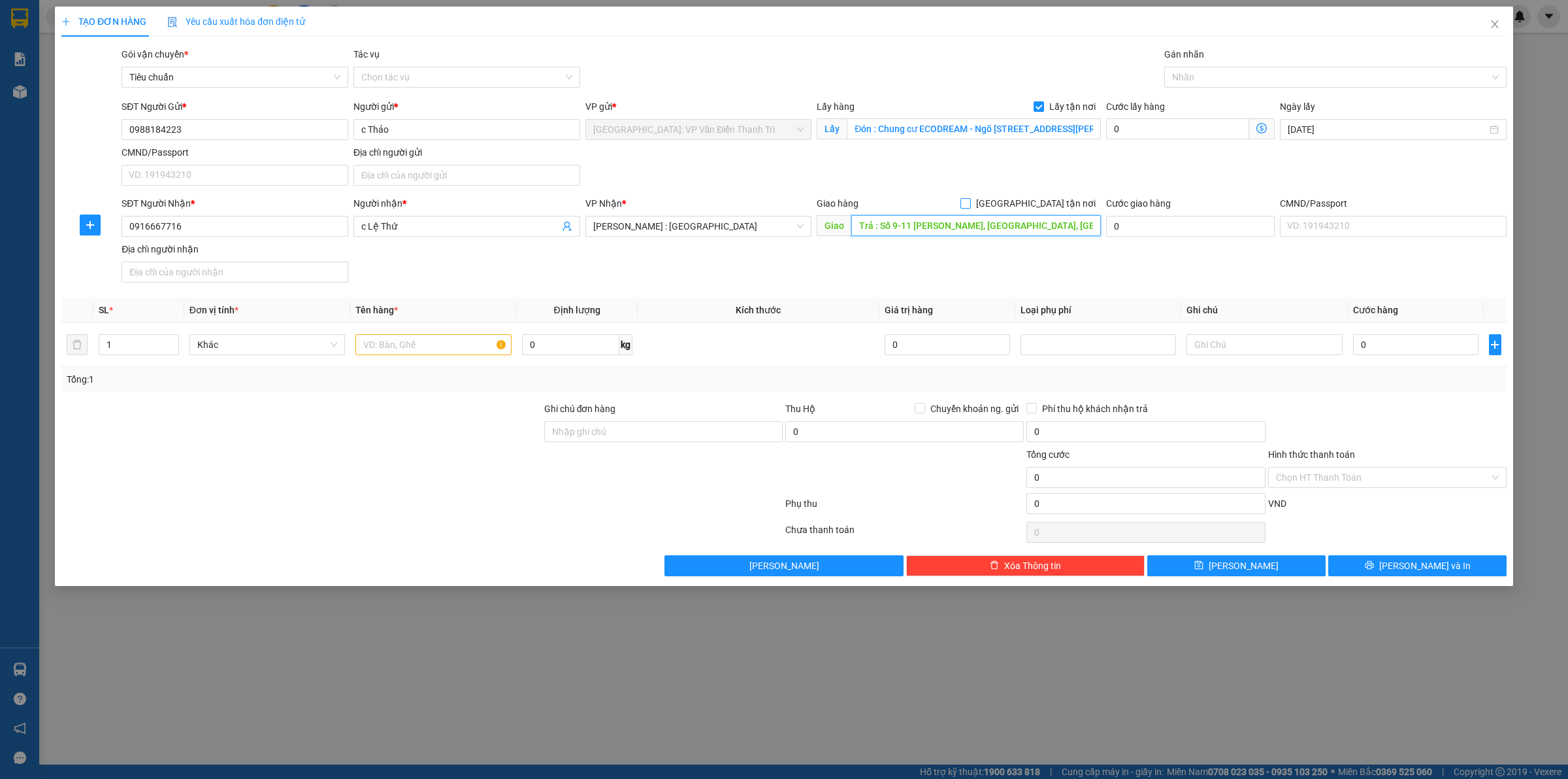
type input "Trả : Số 9-11 [PERSON_NAME], [GEOGRAPHIC_DATA], [GEOGRAPHIC_DATA], HCM"
click at [971, 209] on span at bounding box center [966, 203] width 10 height 10
click at [970, 207] on input "[GEOGRAPHIC_DATA] tận nơi" at bounding box center [965, 202] width 9 height 9
checkbox input "true"
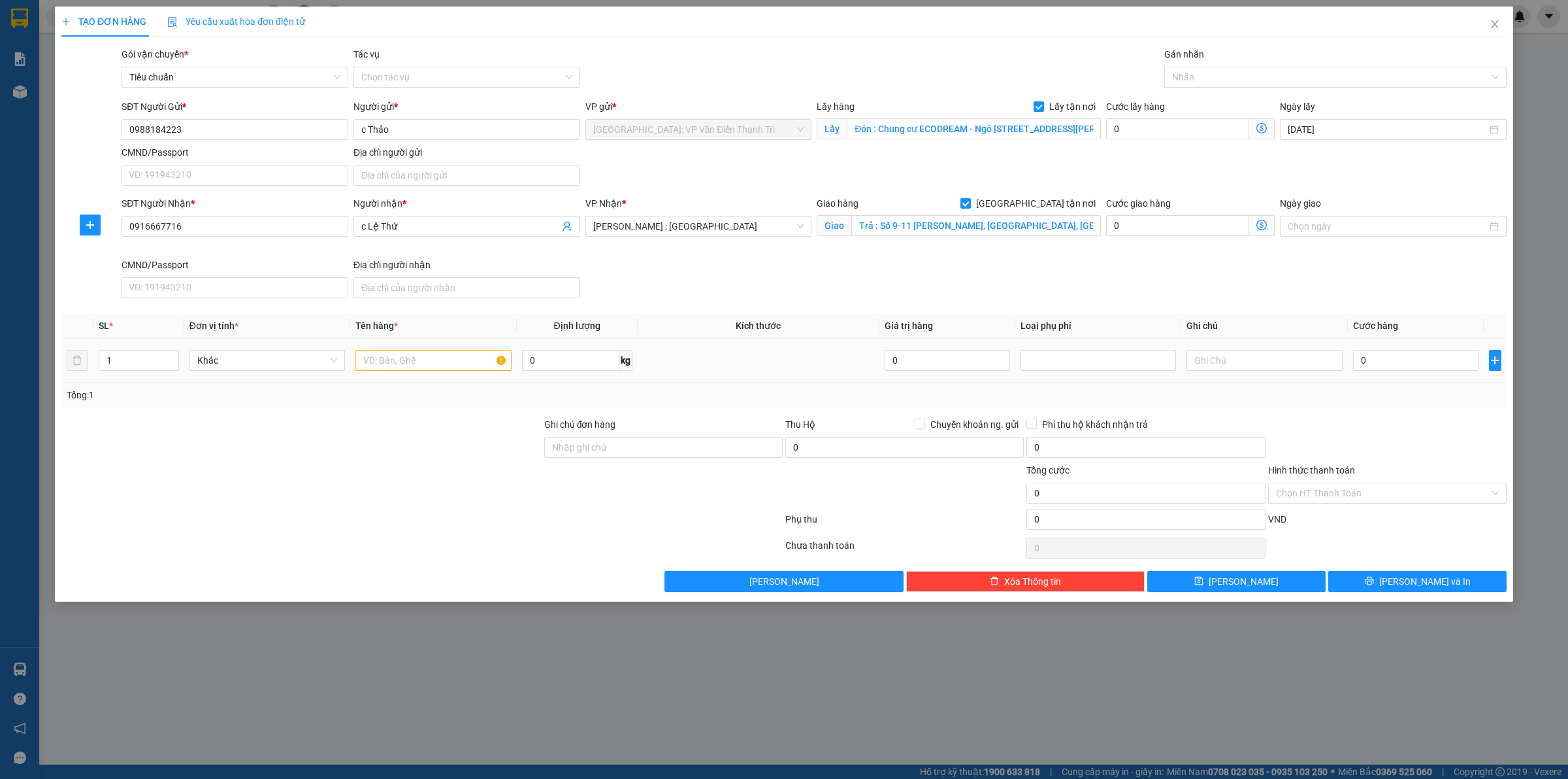
click at [395, 348] on td at bounding box center [433, 361] width 166 height 44
click at [393, 361] on input "text" at bounding box center [433, 360] width 155 height 21
paste input "6 thùng quà tặng dễ vỡ 78x38x50 tầm 25kg"
type input "6 thùng quà tặng dễ vỡ 78x38x50 tầm 25kg a hùng đón nguyên xiênr"
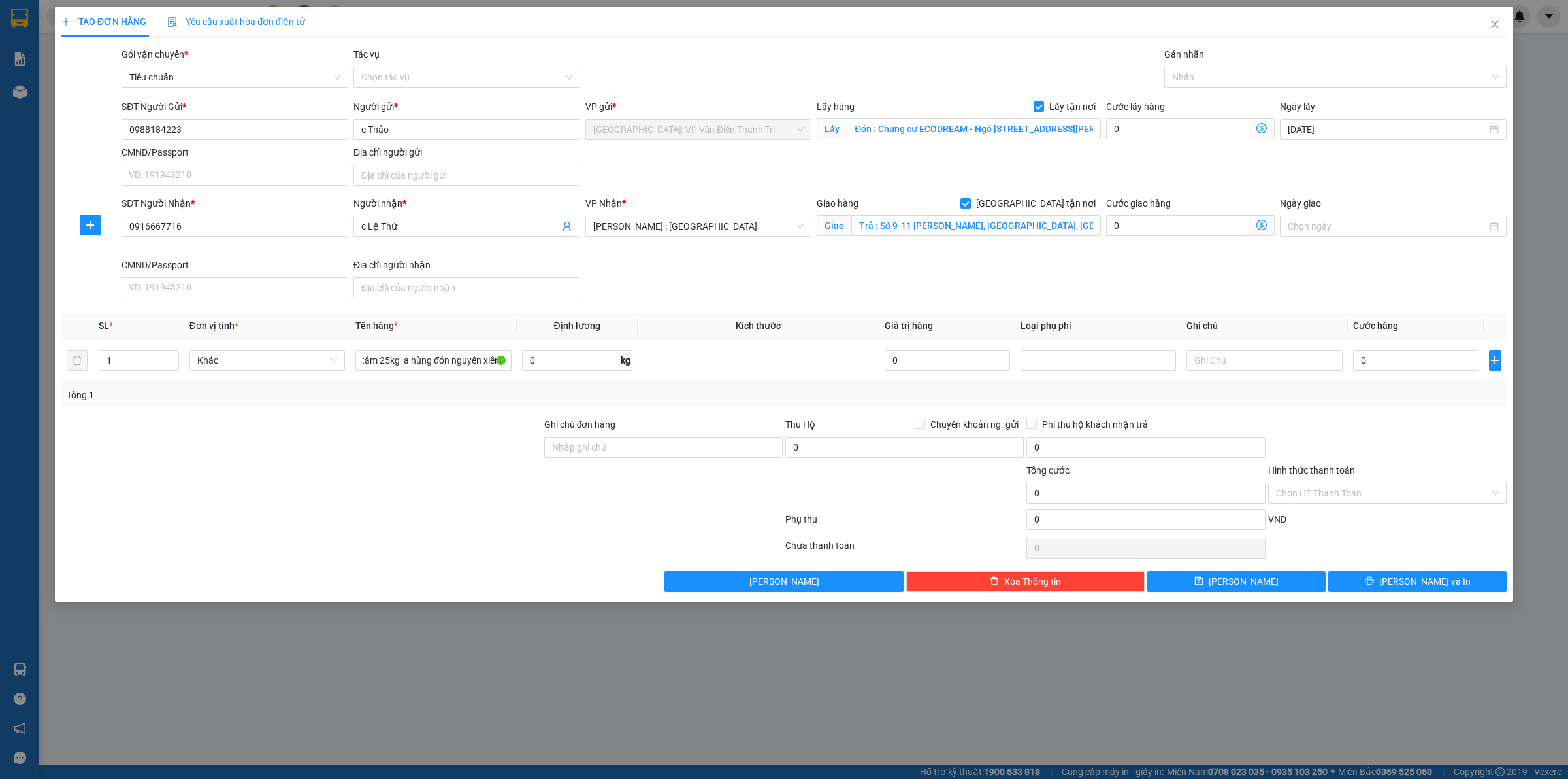
scroll to position [0, 0]
click at [1153, 121] on input "0" at bounding box center [1178, 128] width 143 height 21
type input "1"
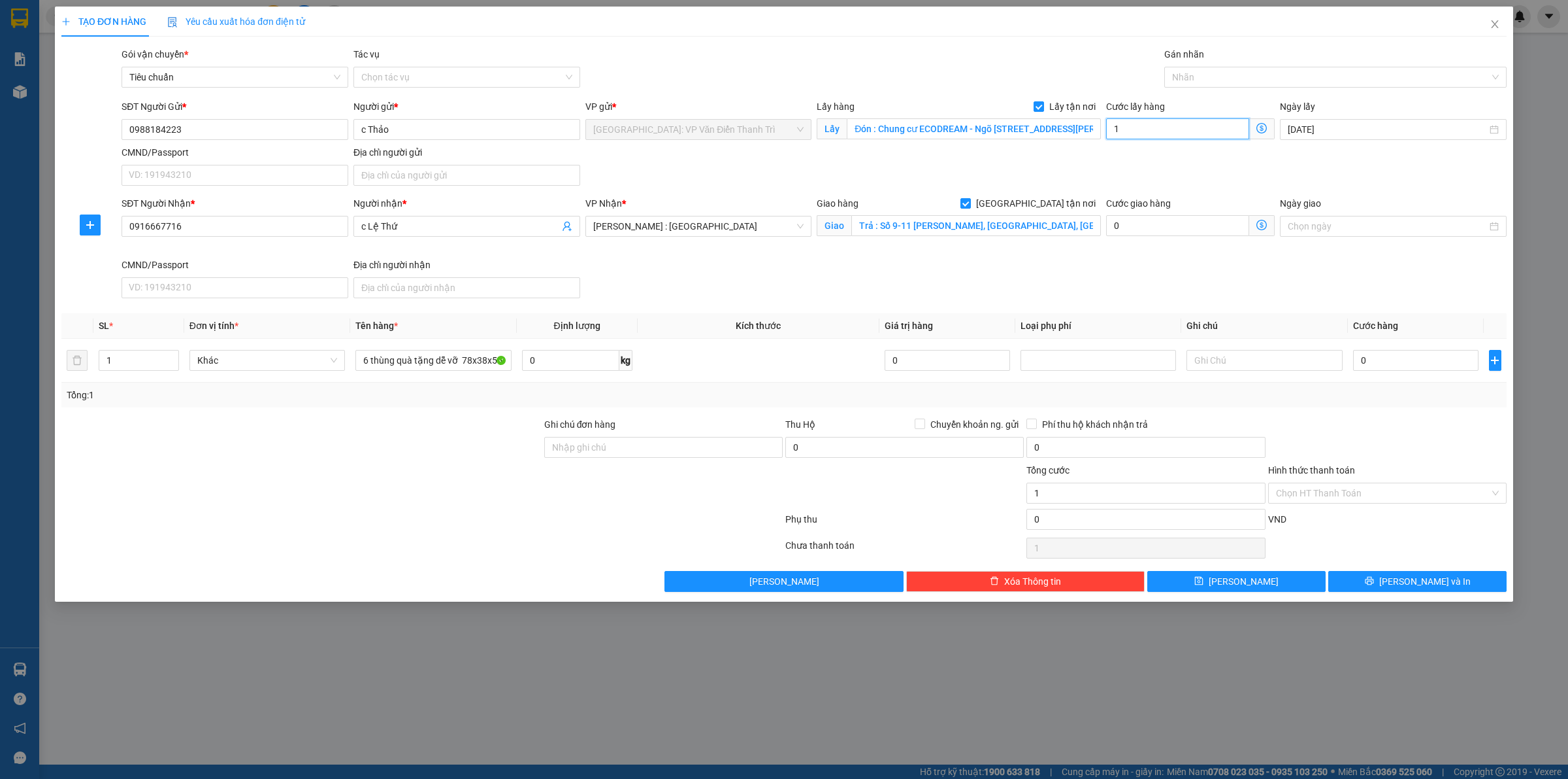
type input "15"
type input "150"
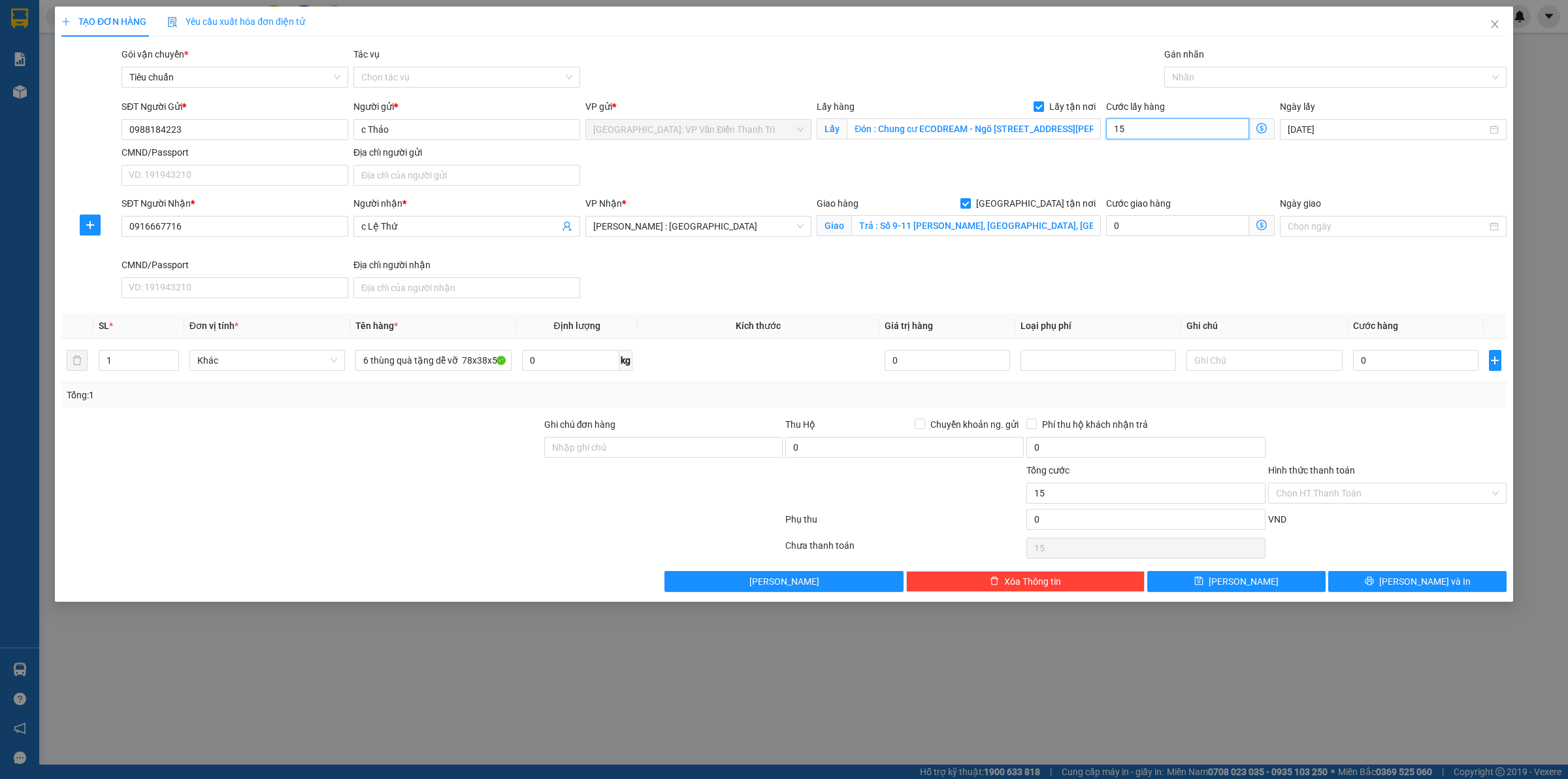
type input "150"
type input "1.500"
type input "15.000"
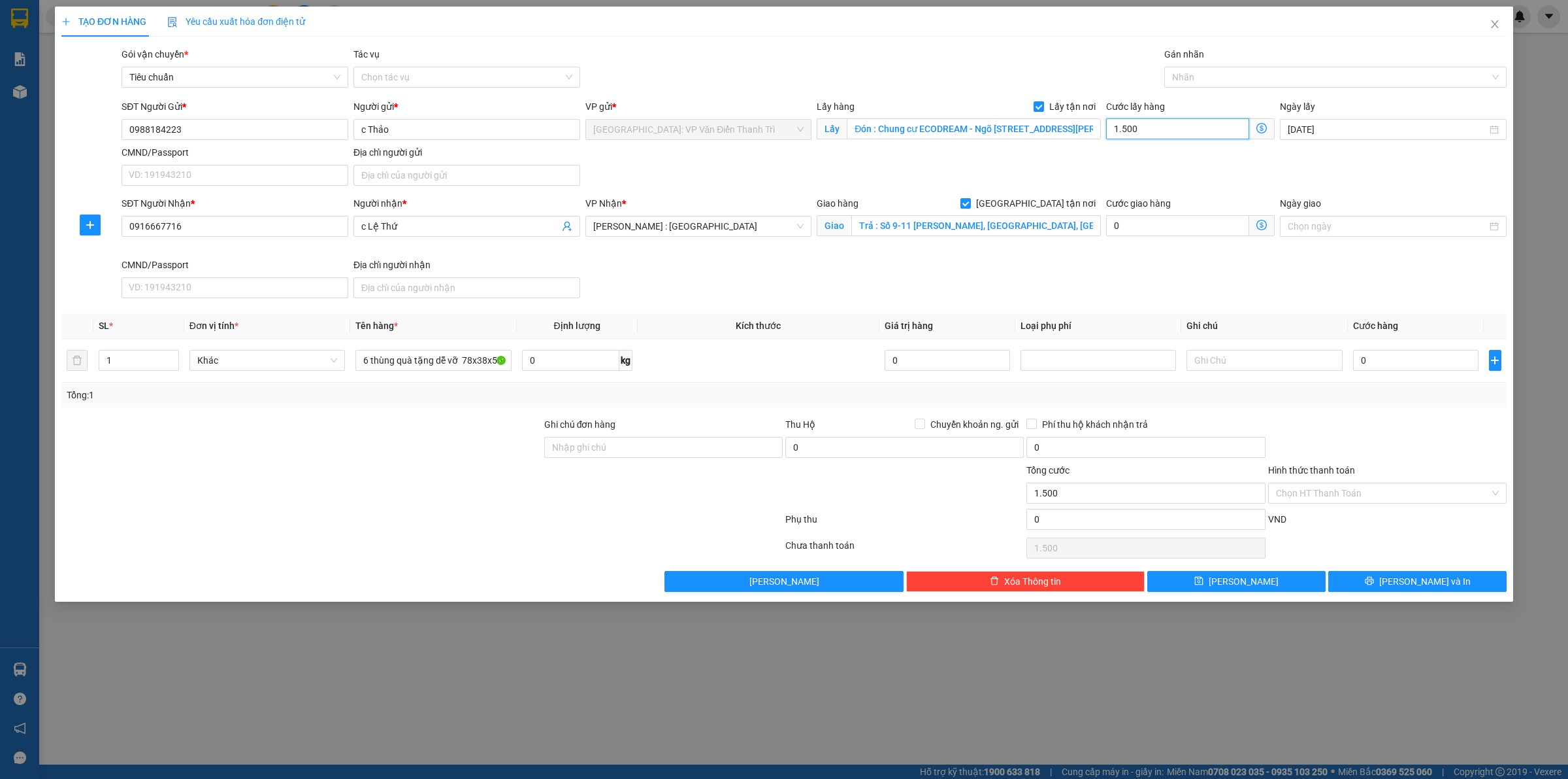
type input "15.000"
type input "150.000"
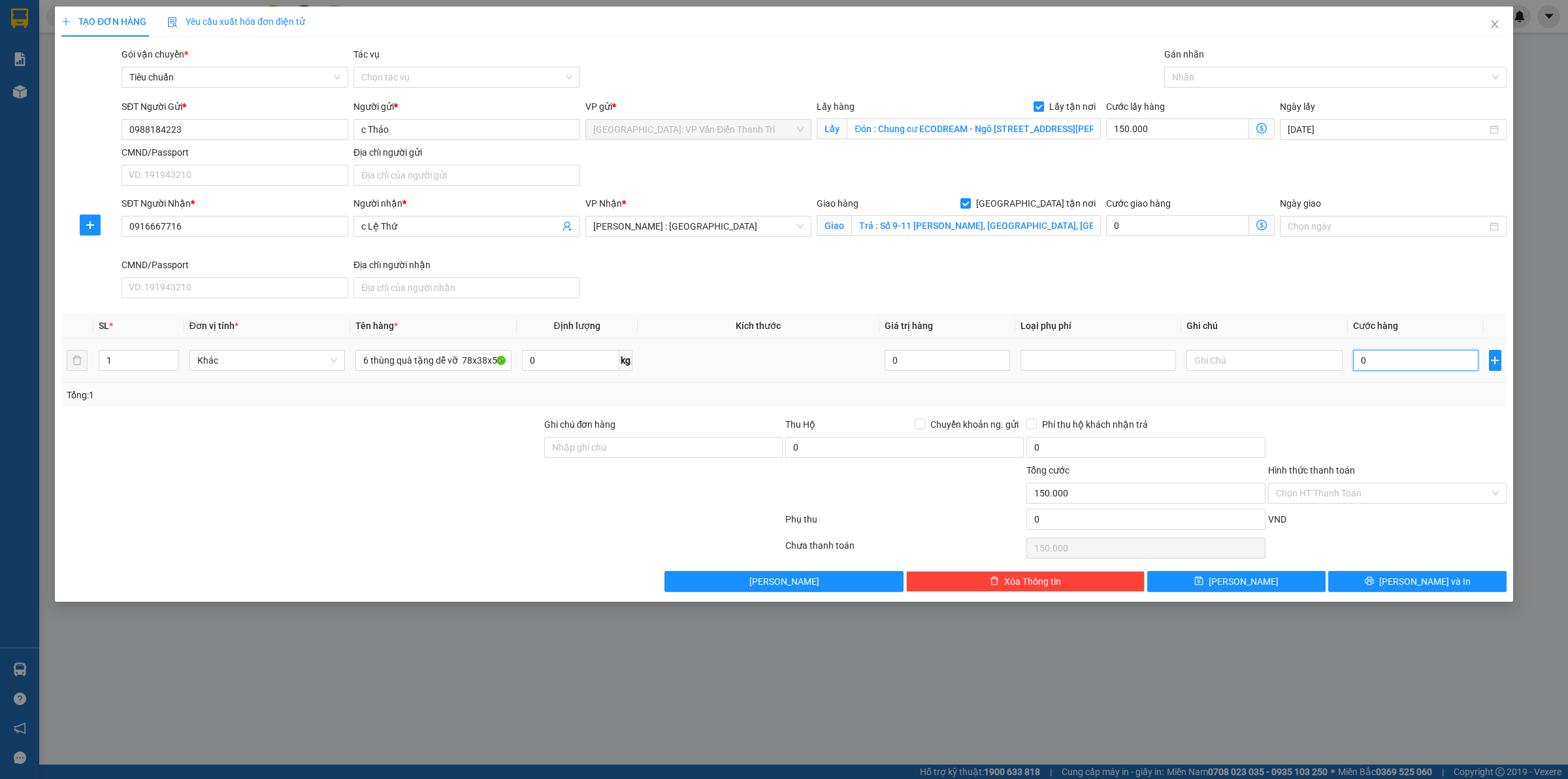
click at [1397, 355] on input "0" at bounding box center [1416, 360] width 125 height 21
type input "1"
type input "150.001"
type input "10"
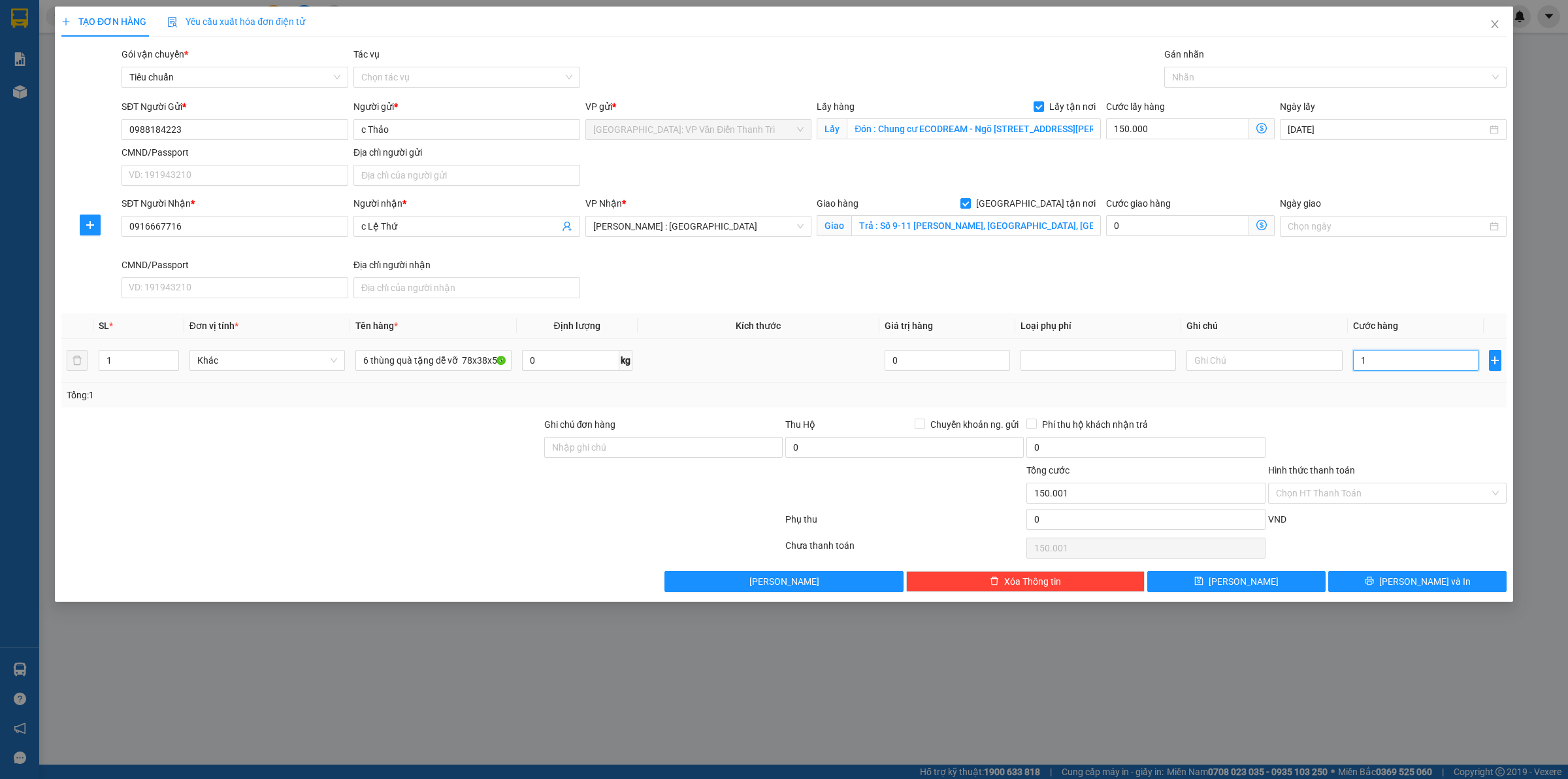
type input "150.010"
type input "108"
type input "150.108"
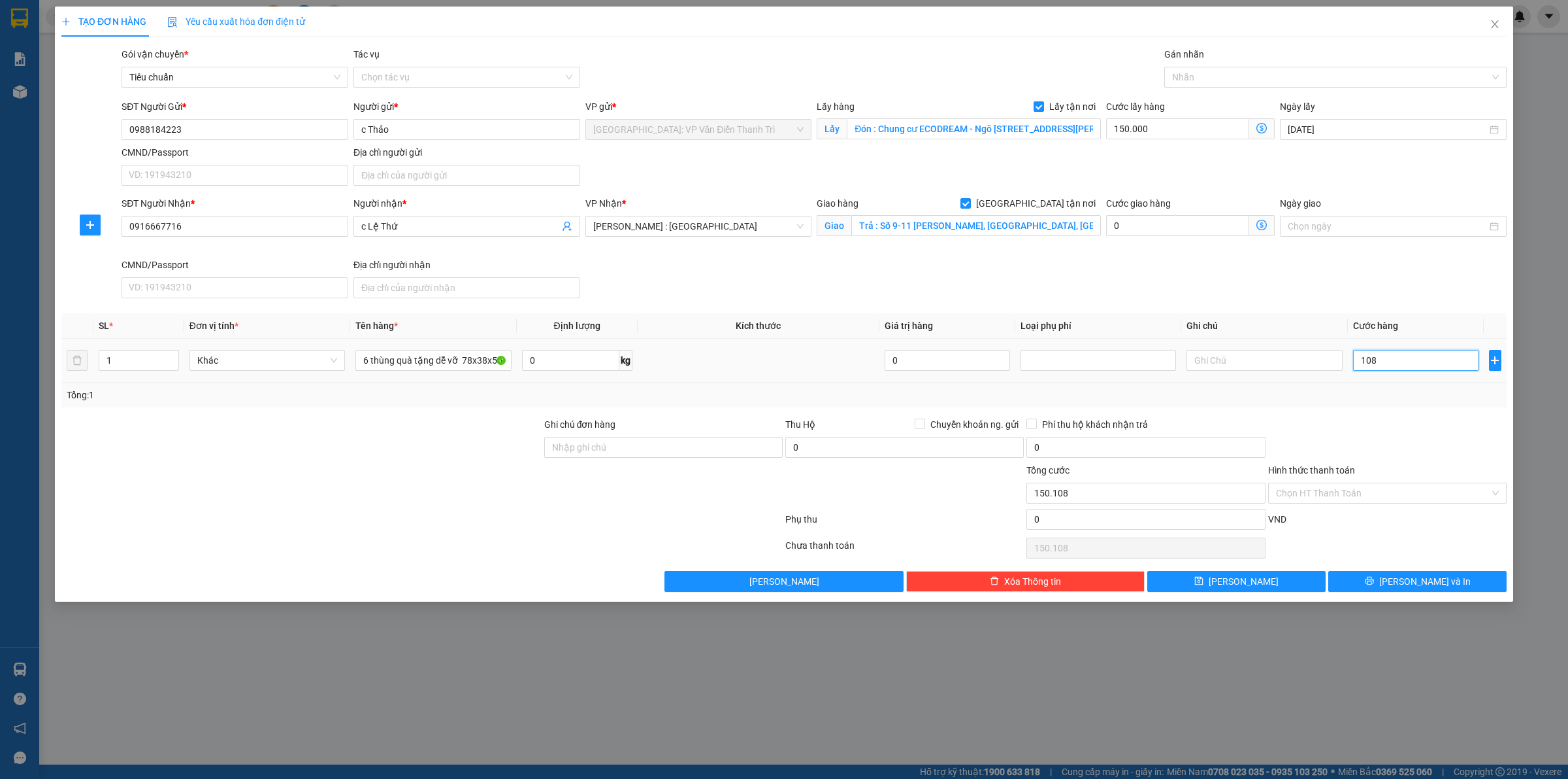
type input "1.080"
type input "151.080"
type input "10.800"
type input "160.800"
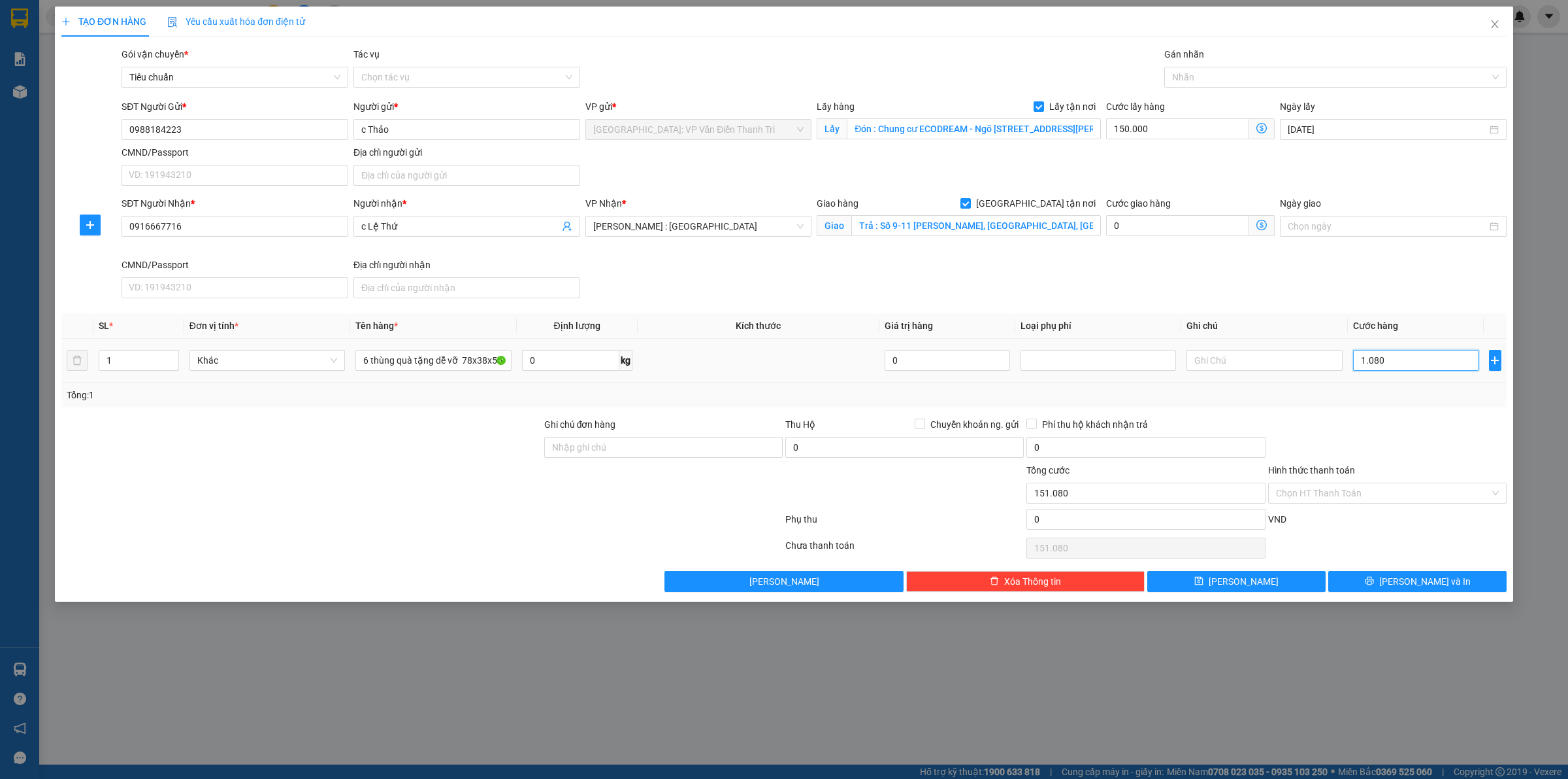
type input "160.800"
type input "108.000"
type input "258.000"
type input "1.080.000"
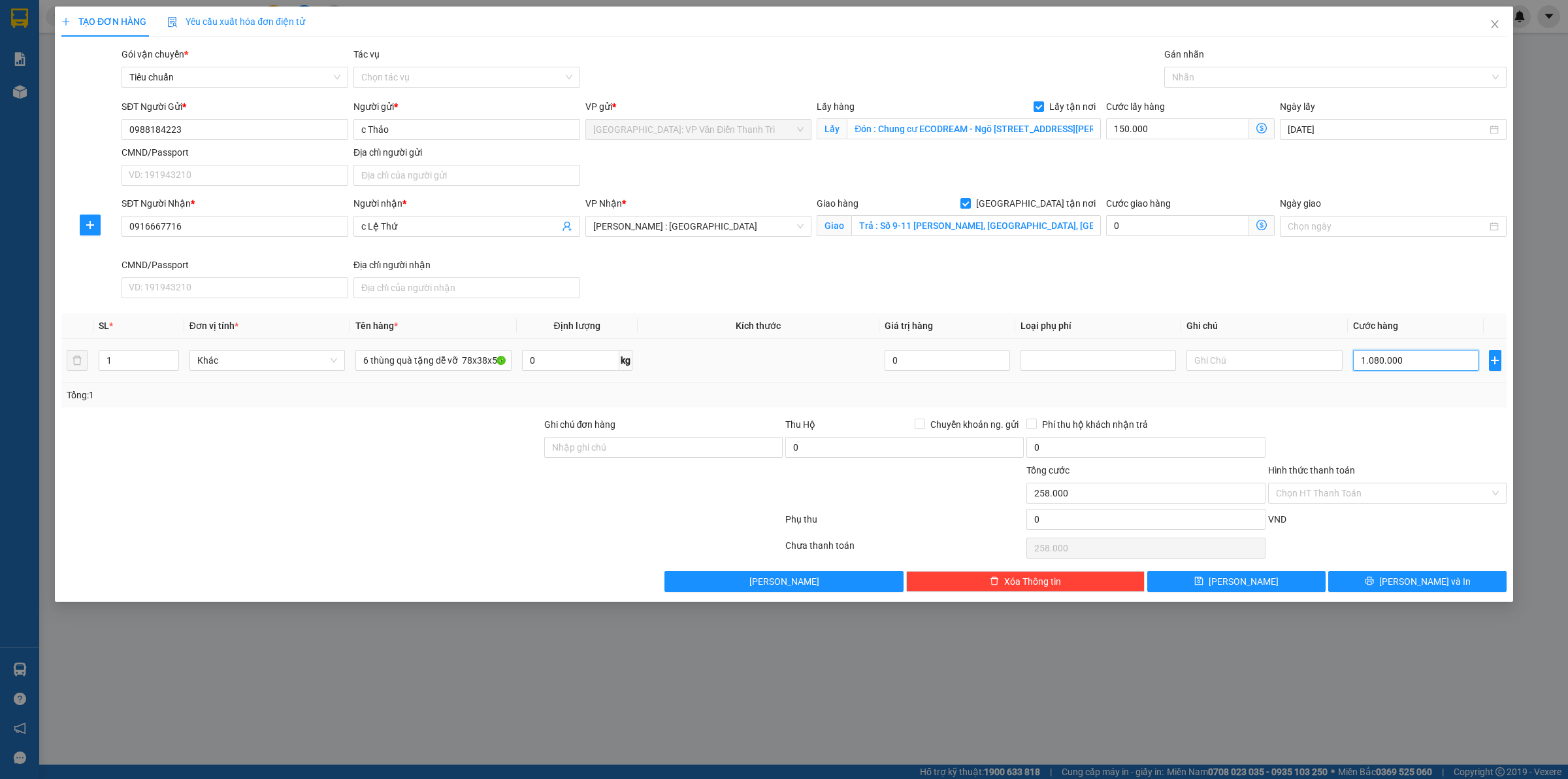
type input "1.230.000"
type input "1.080.000"
click at [1204, 579] on icon "save" at bounding box center [1199, 580] width 9 height 9
checkbox input "false"
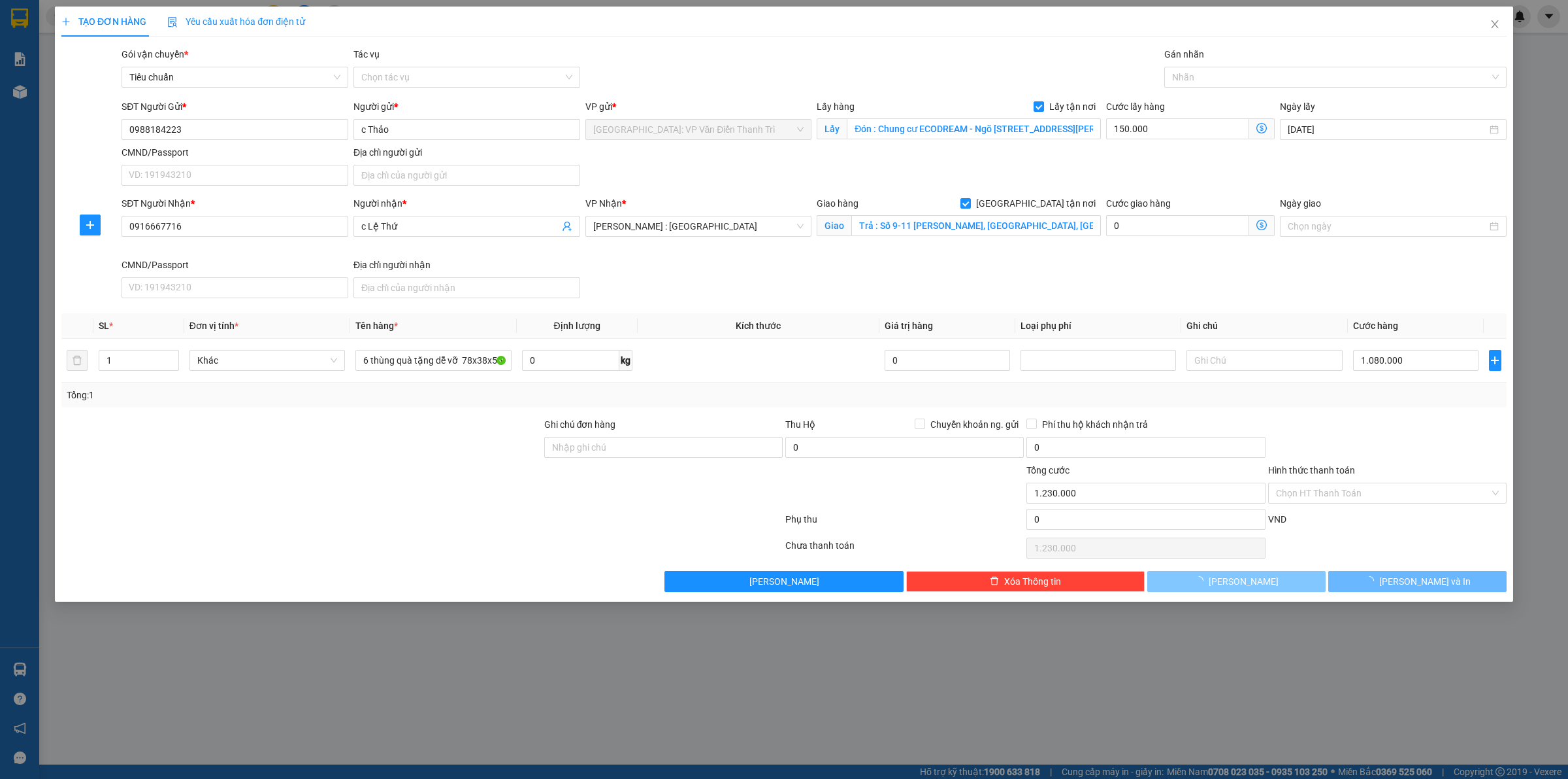
checkbox input "false"
type input "0"
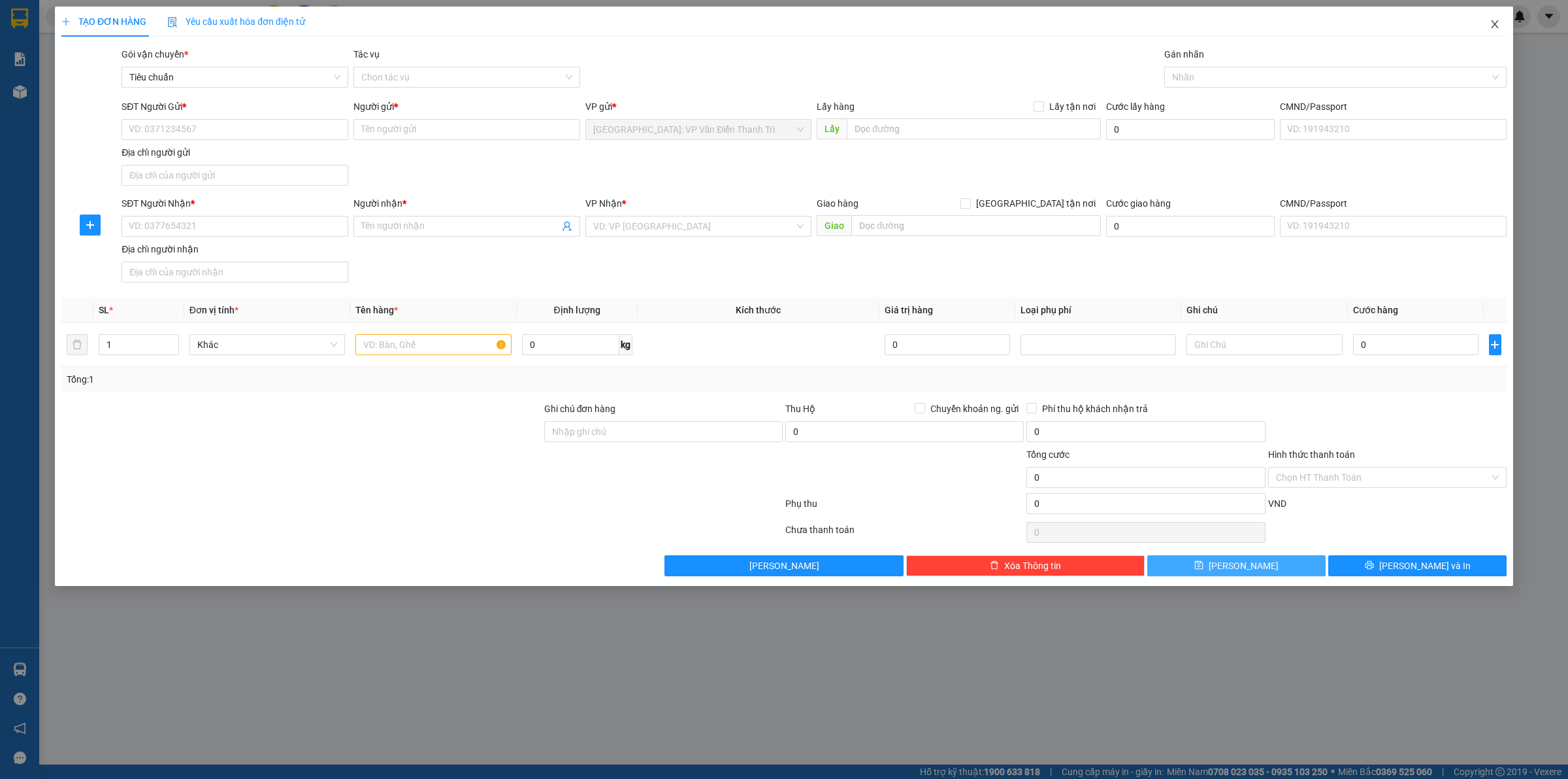
click at [1501, 26] on span "Close" at bounding box center [1495, 25] width 37 height 37
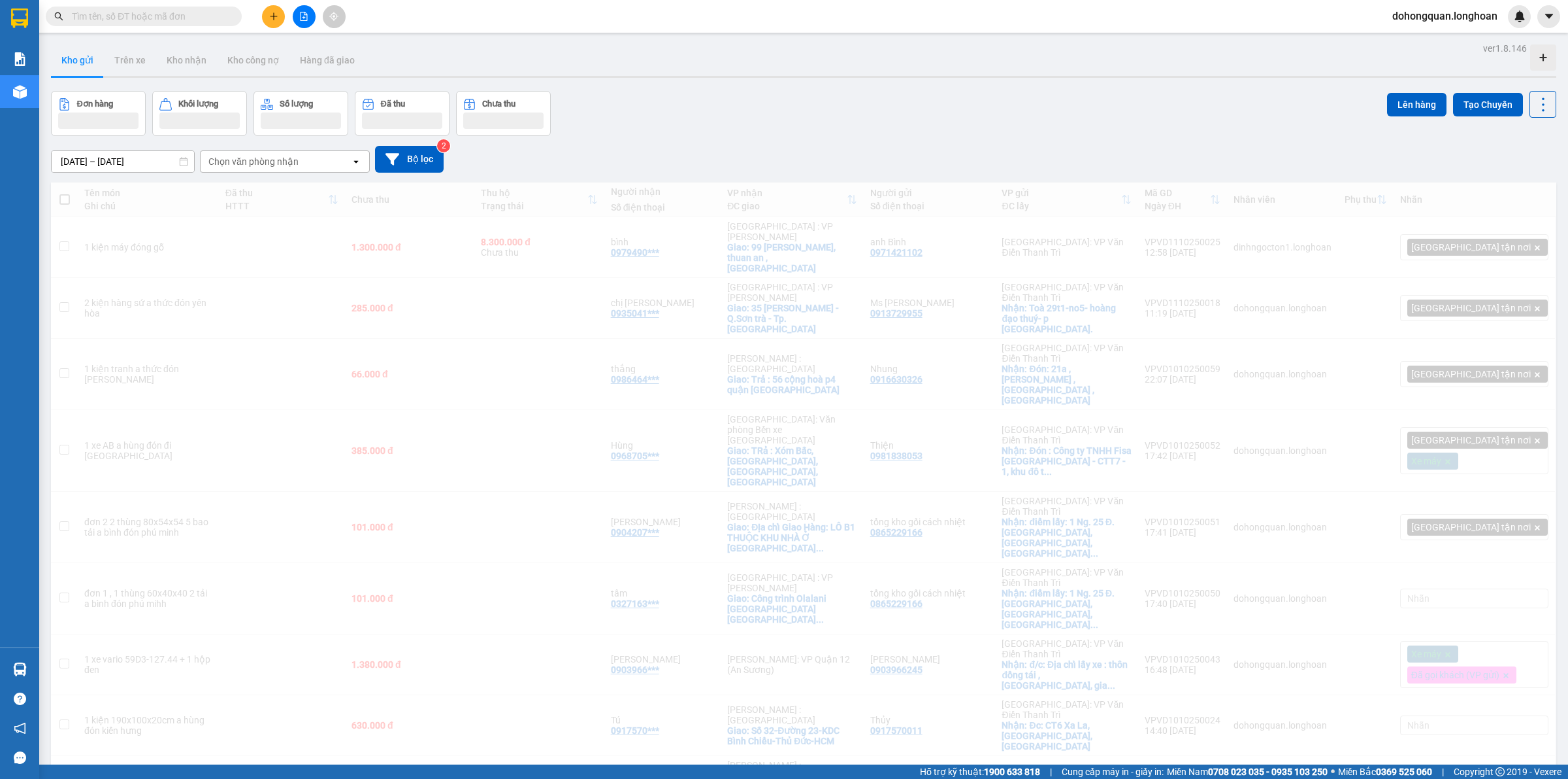
click at [735, 111] on div "Đơn hàng Khối lượng Số lượng Đã thu Chưa thu Lên hàng Tạo Chuyến" at bounding box center [804, 114] width 1506 height 45
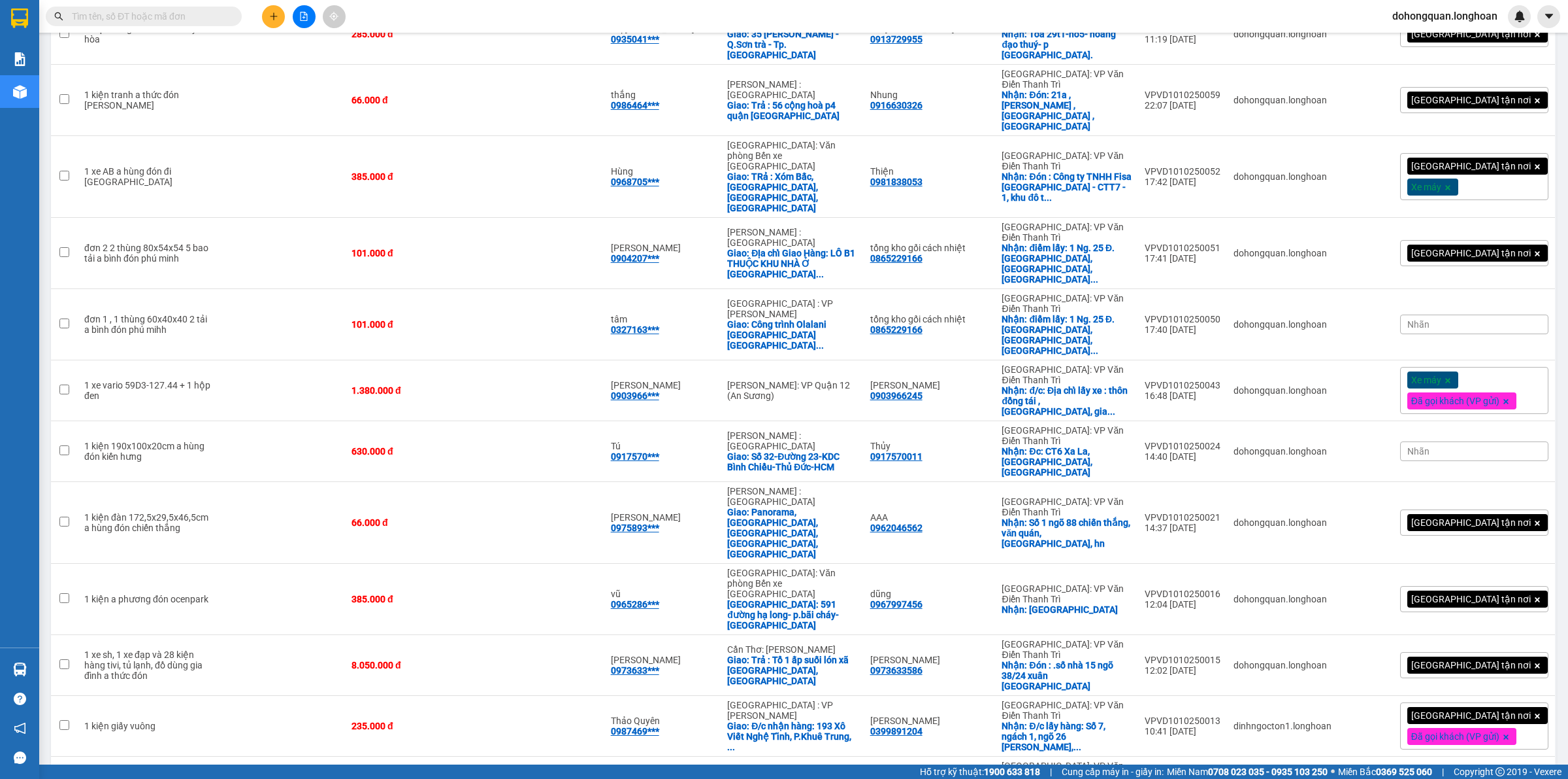
scroll to position [383, 0]
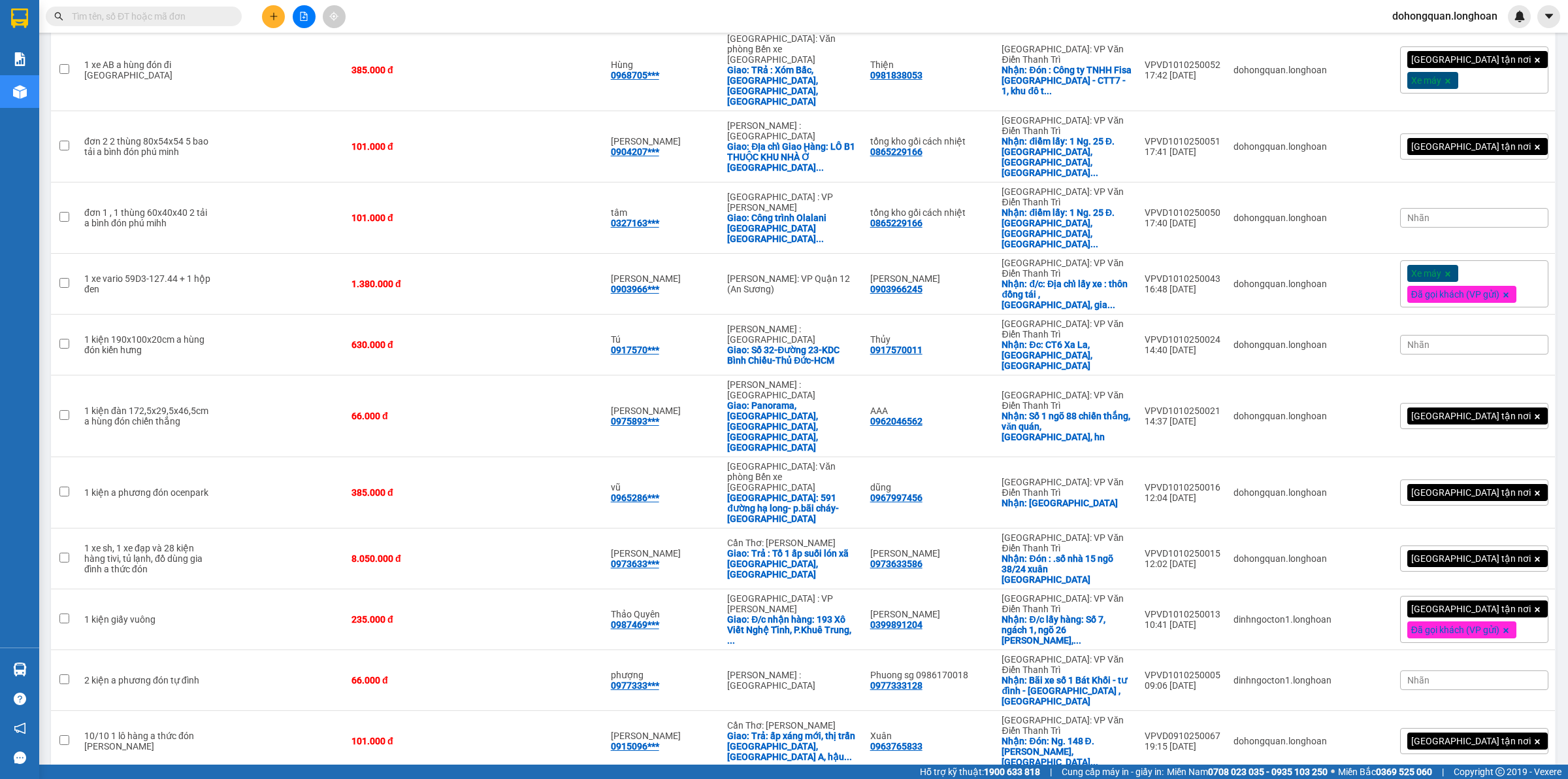
click at [31, 20] on div at bounding box center [20, 21] width 40 height 43
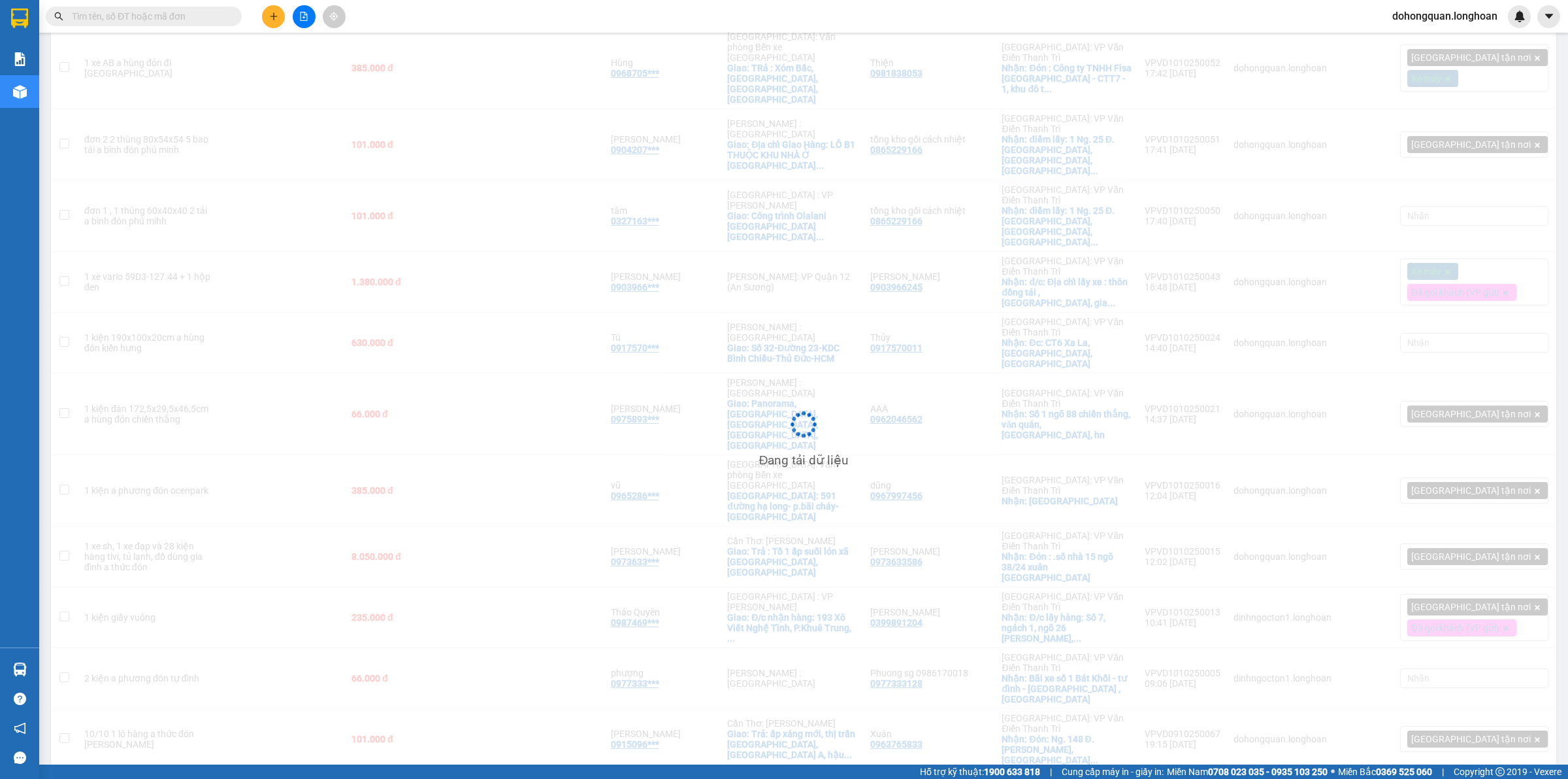
scroll to position [376, 0]
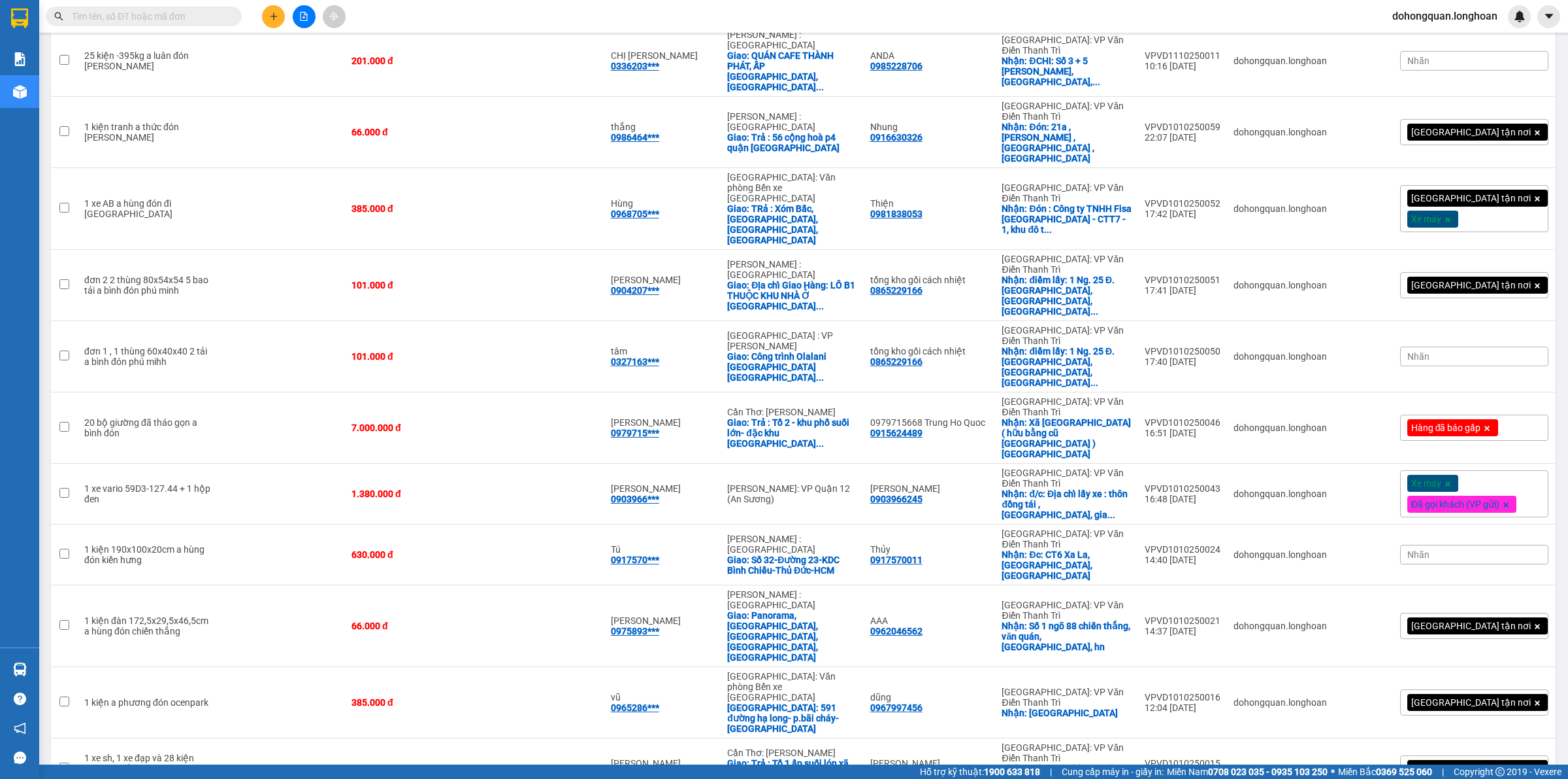
click at [135, 14] on input "text" at bounding box center [149, 16] width 155 height 15
paste input "VPVD0510250028"
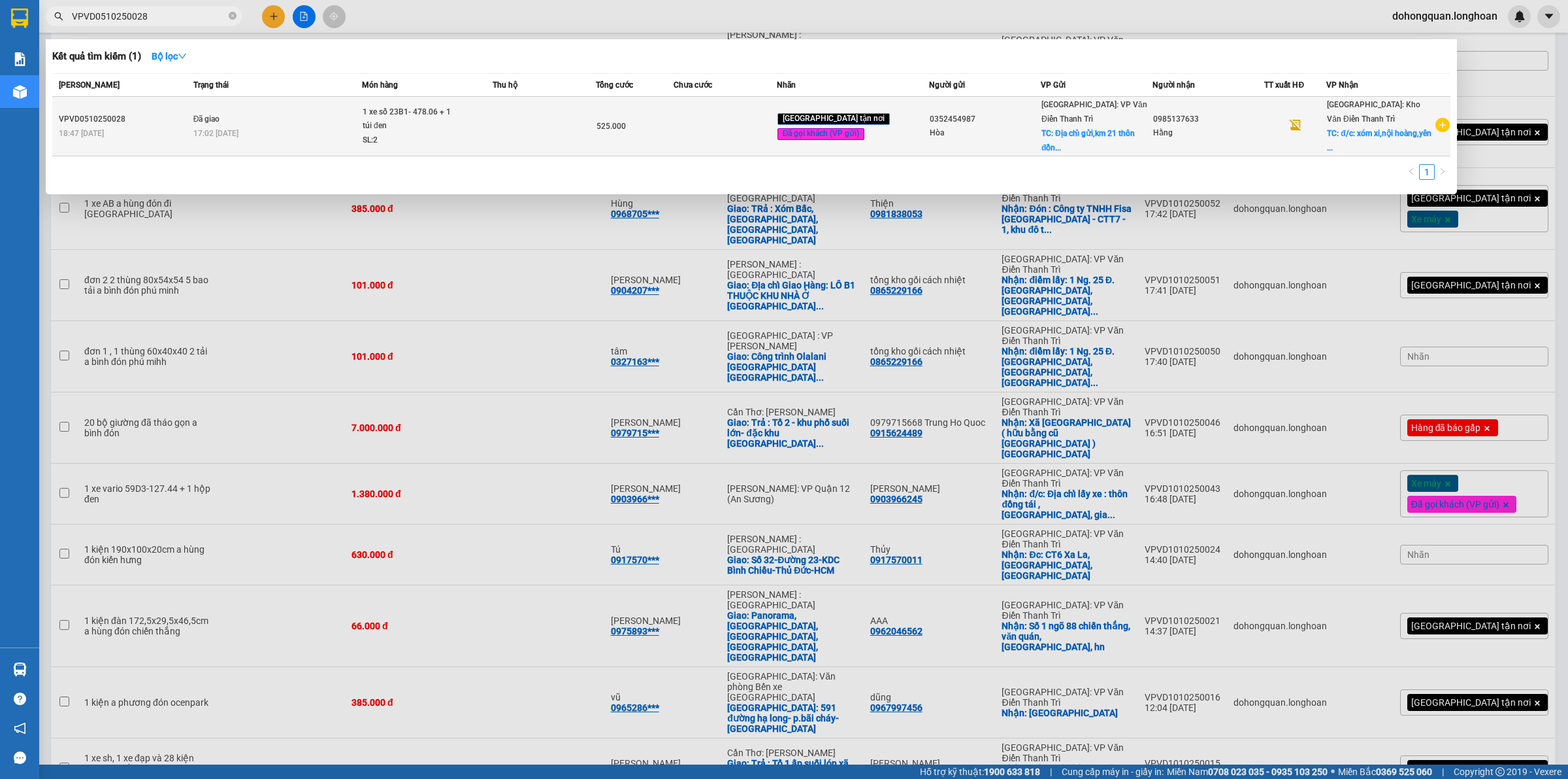
type input "VPVD0510250028"
click at [361, 126] on div "17:02 [DATE]" at bounding box center [277, 133] width 168 height 15
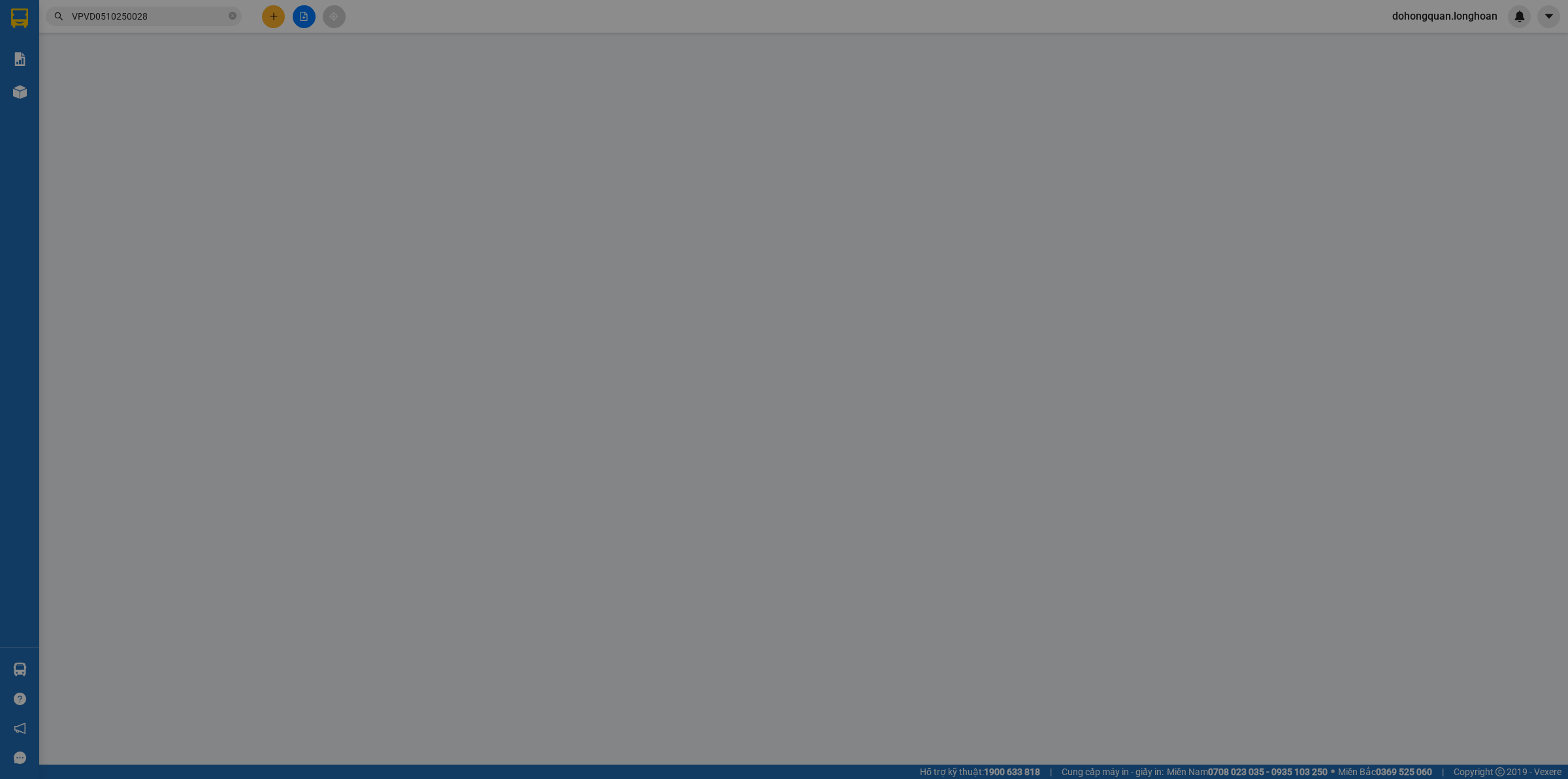
type input "0352454987"
type input "Hòa"
checkbox input "true"
type input "Địa chỉ gửi,km 21 thôn [GEOGRAPHIC_DATA],xã [GEOGRAPHIC_DATA],[GEOGRAPHIC_DATA]…"
type input "115.000"
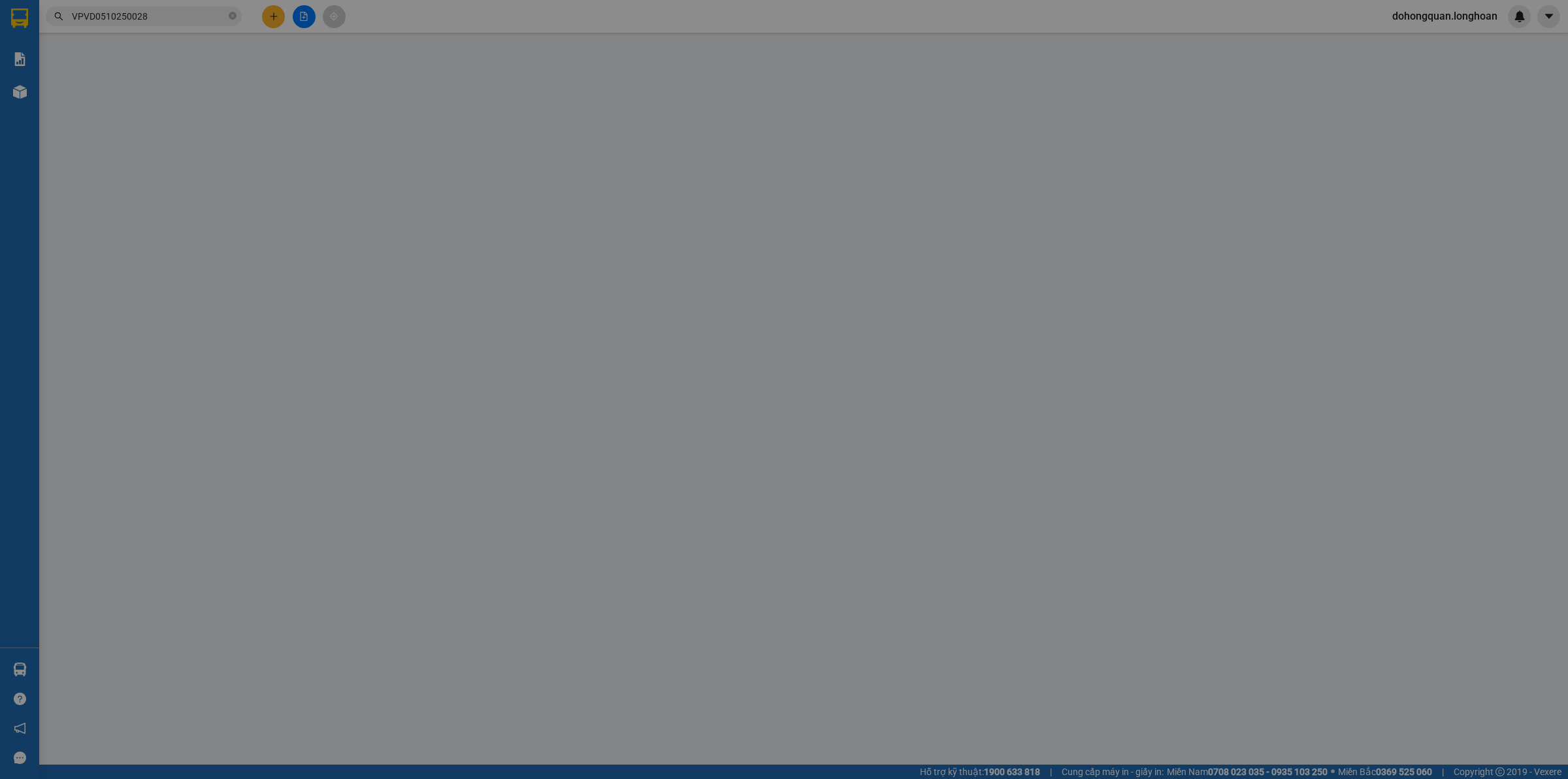
type input "0985137633"
type input "Hằng"
checkbox input "true"
type input "đ/c: xóm xi,nội hoàng,[GEOGRAPHIC_DATA],[GEOGRAPHIC_DATA]"
type input "ko chìa khóa, ko đăng ký xe"
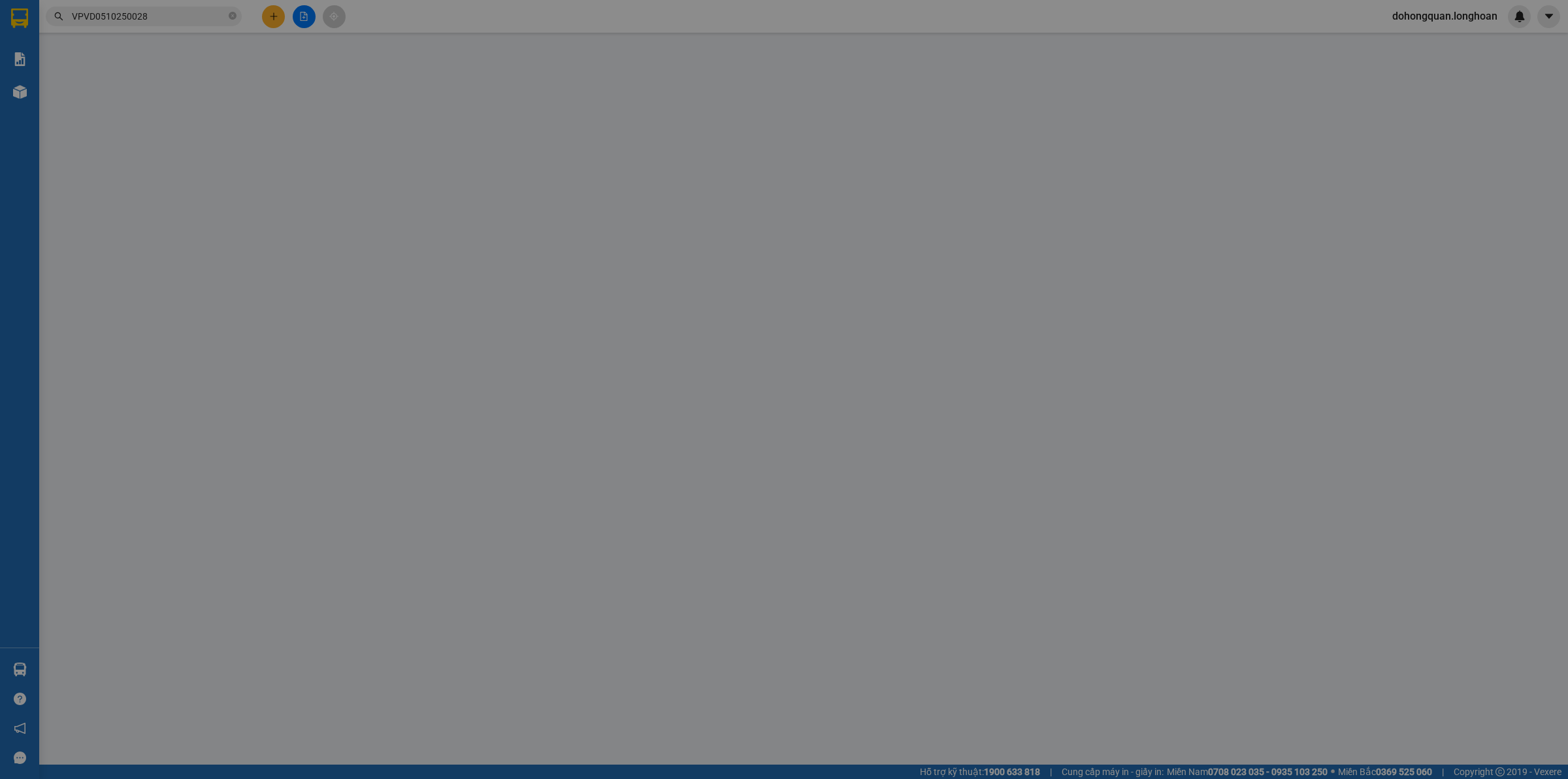
type input "0"
type input "525.000"
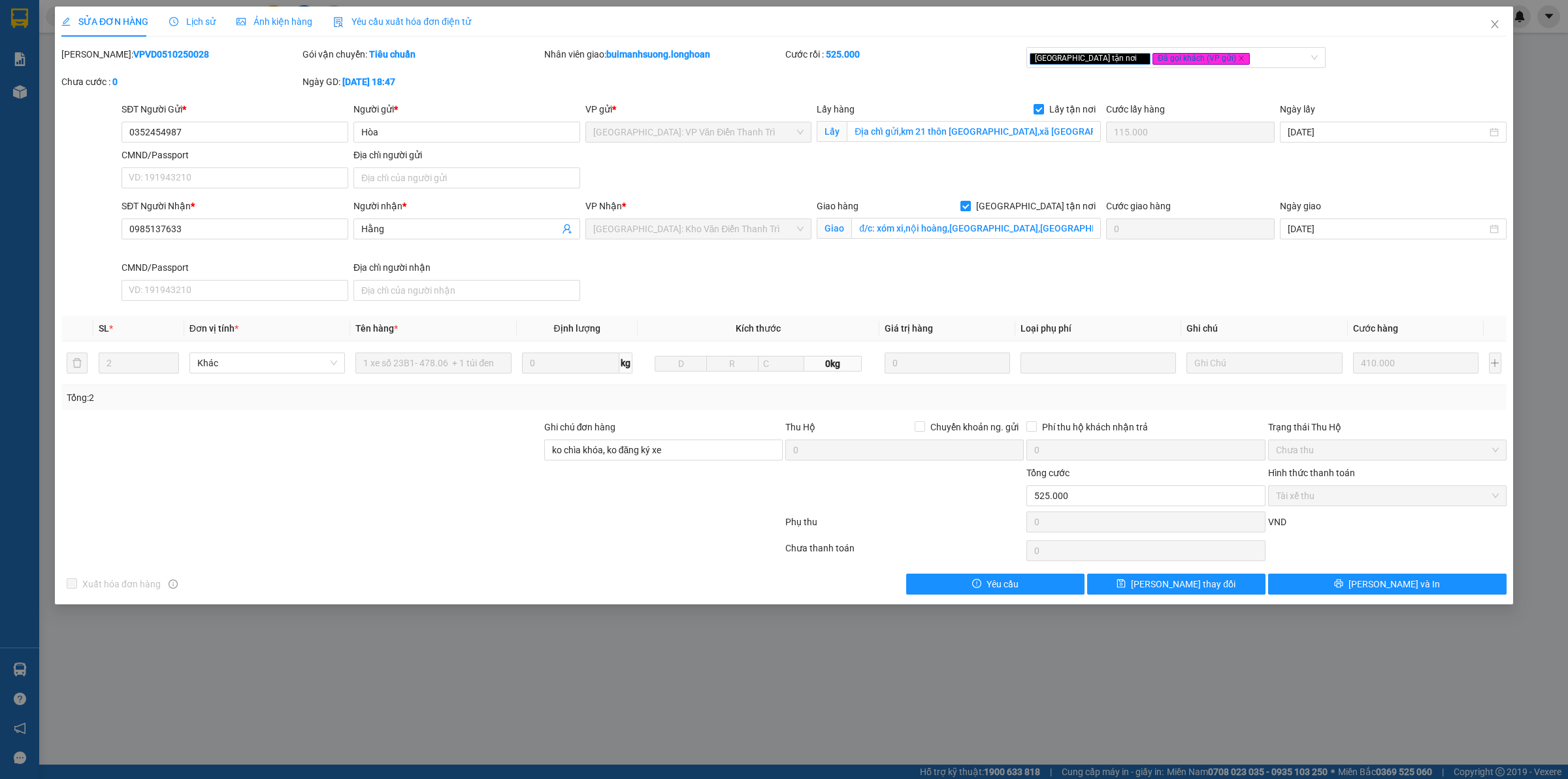
click at [694, 172] on div "SĐT Người Gửi * 0352454987 0352454987 Người gửi * Hòa VP gửi * [GEOGRAPHIC_DATA…" at bounding box center [814, 147] width 1391 height 92
click at [200, 21] on span "Lịch sử" at bounding box center [192, 21] width 46 height 10
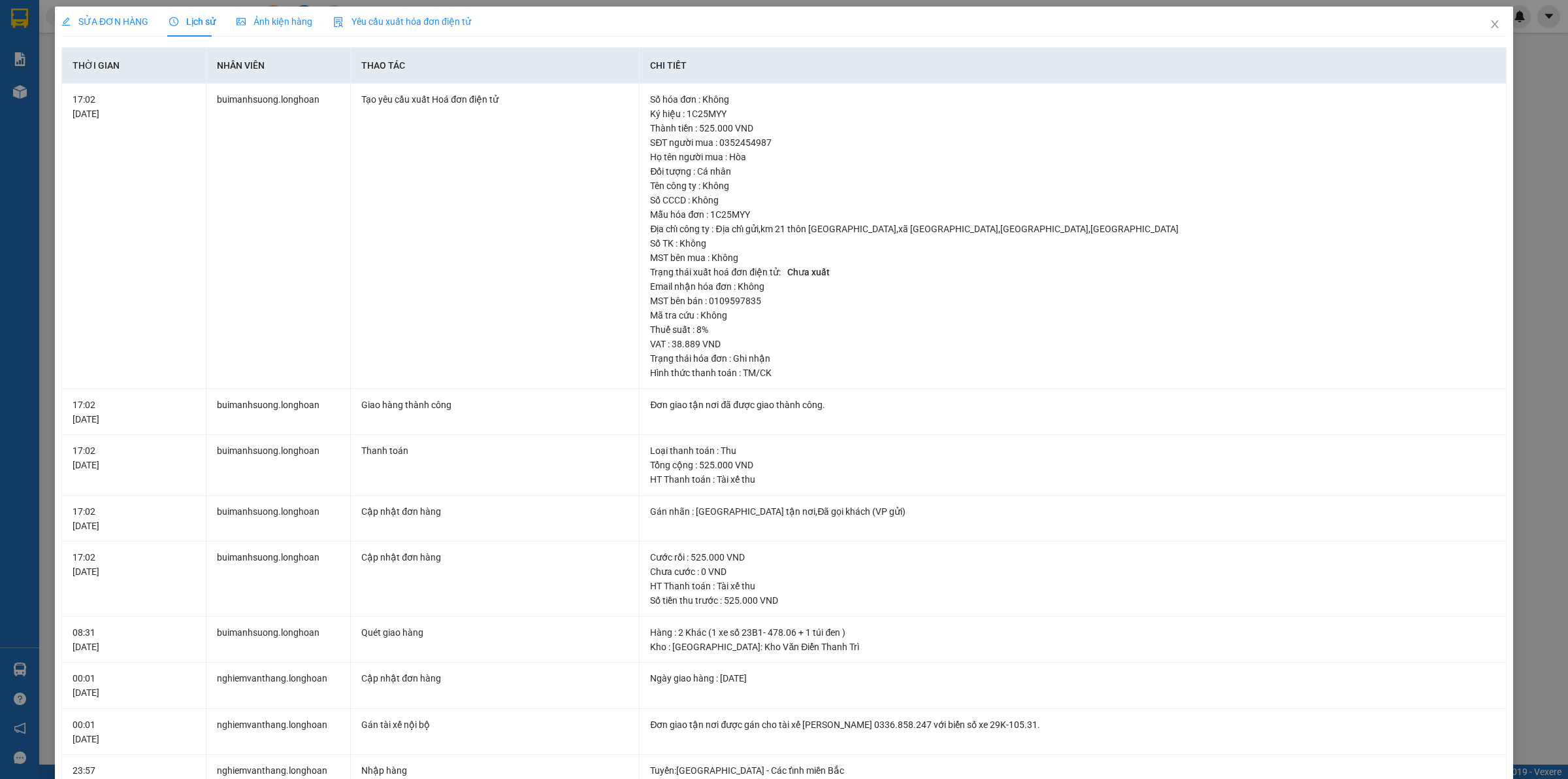
click at [100, 23] on span "SỬA ĐƠN HÀNG" at bounding box center [105, 21] width 87 height 10
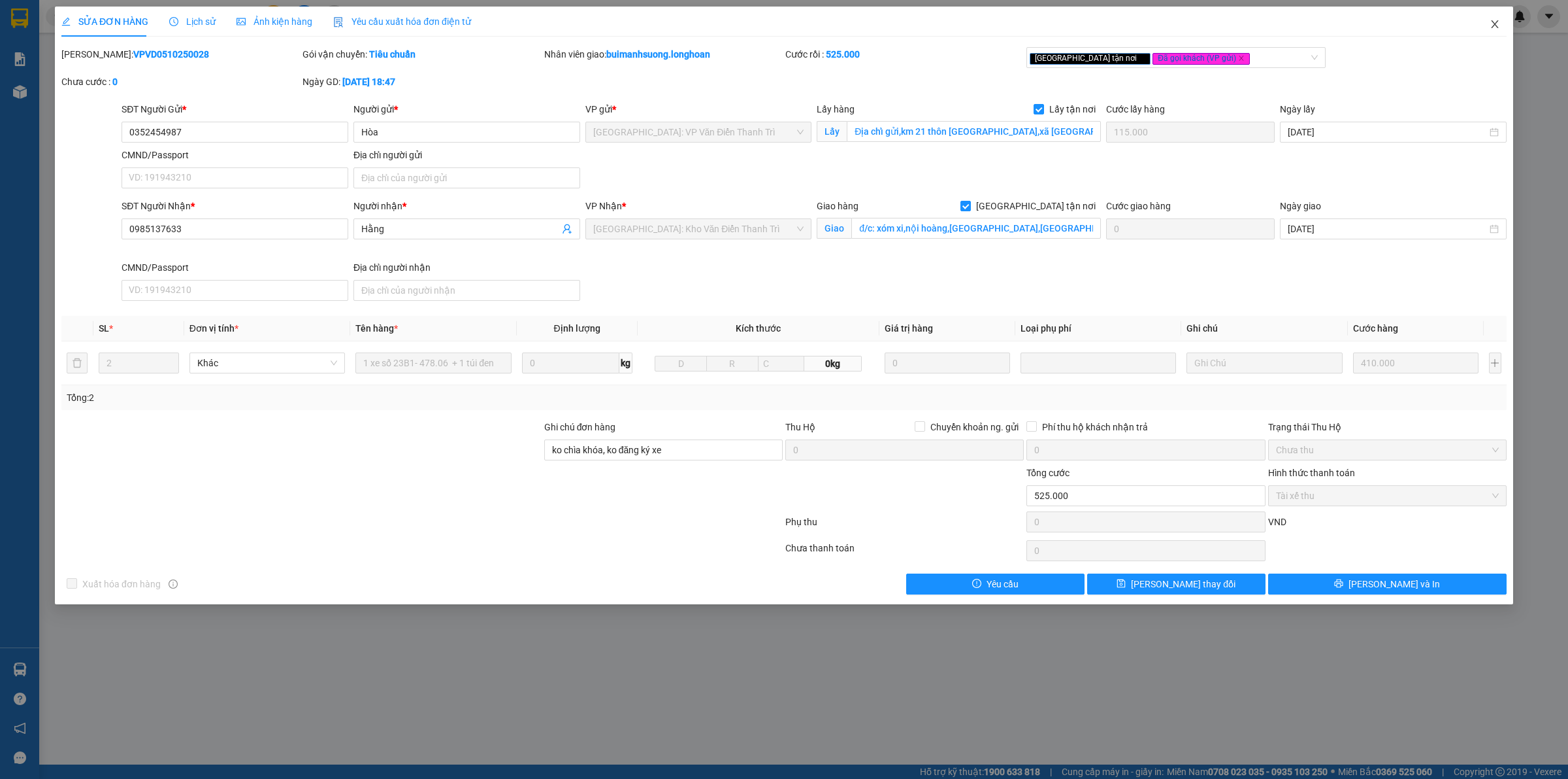
click at [1489, 27] on span "Close" at bounding box center [1495, 25] width 37 height 37
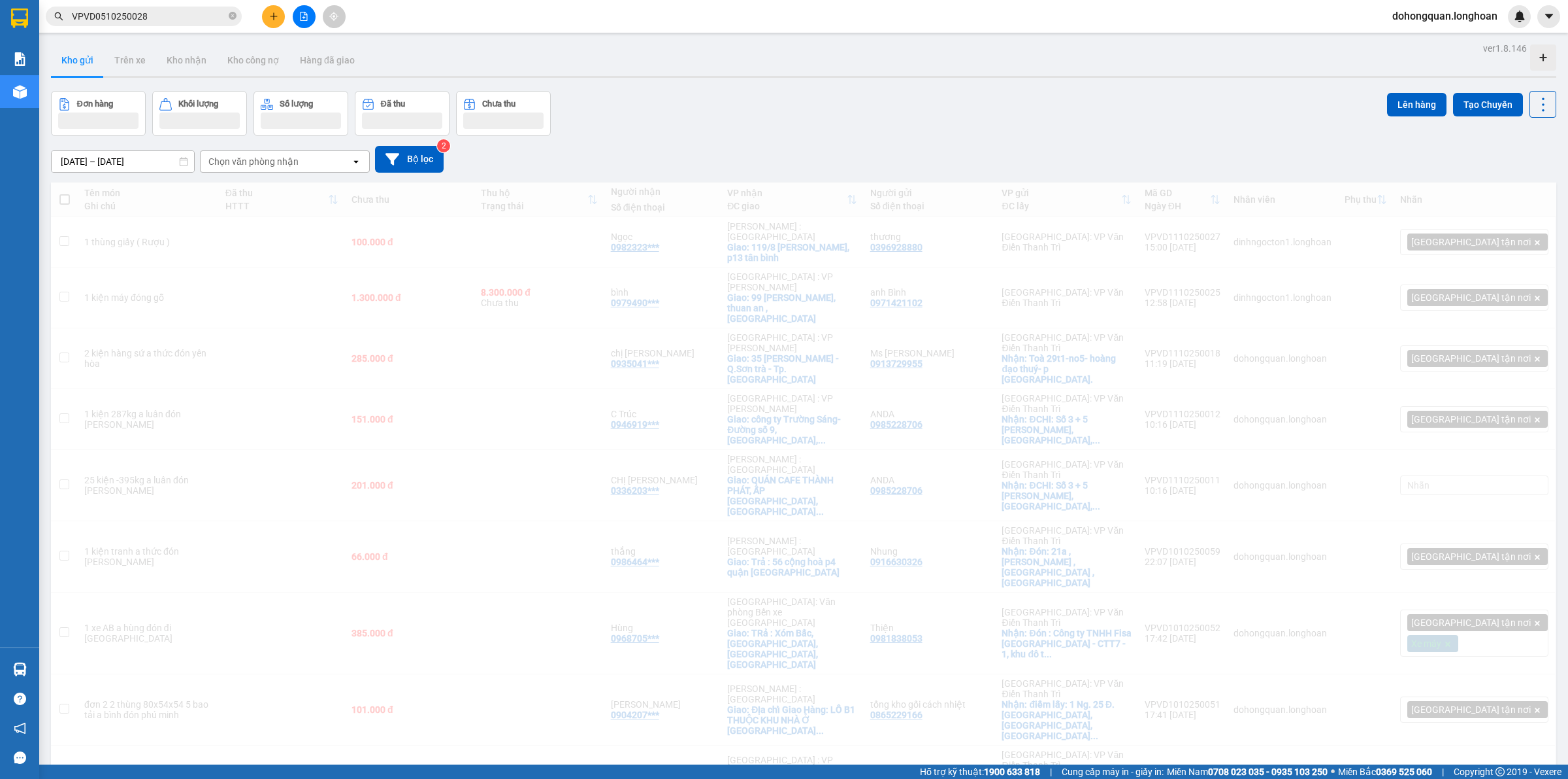
click at [951, 100] on div "Đơn hàng Khối lượng Số lượng Đã thu Chưa thu Lên hàng Tạo Chuyến" at bounding box center [804, 114] width 1506 height 45
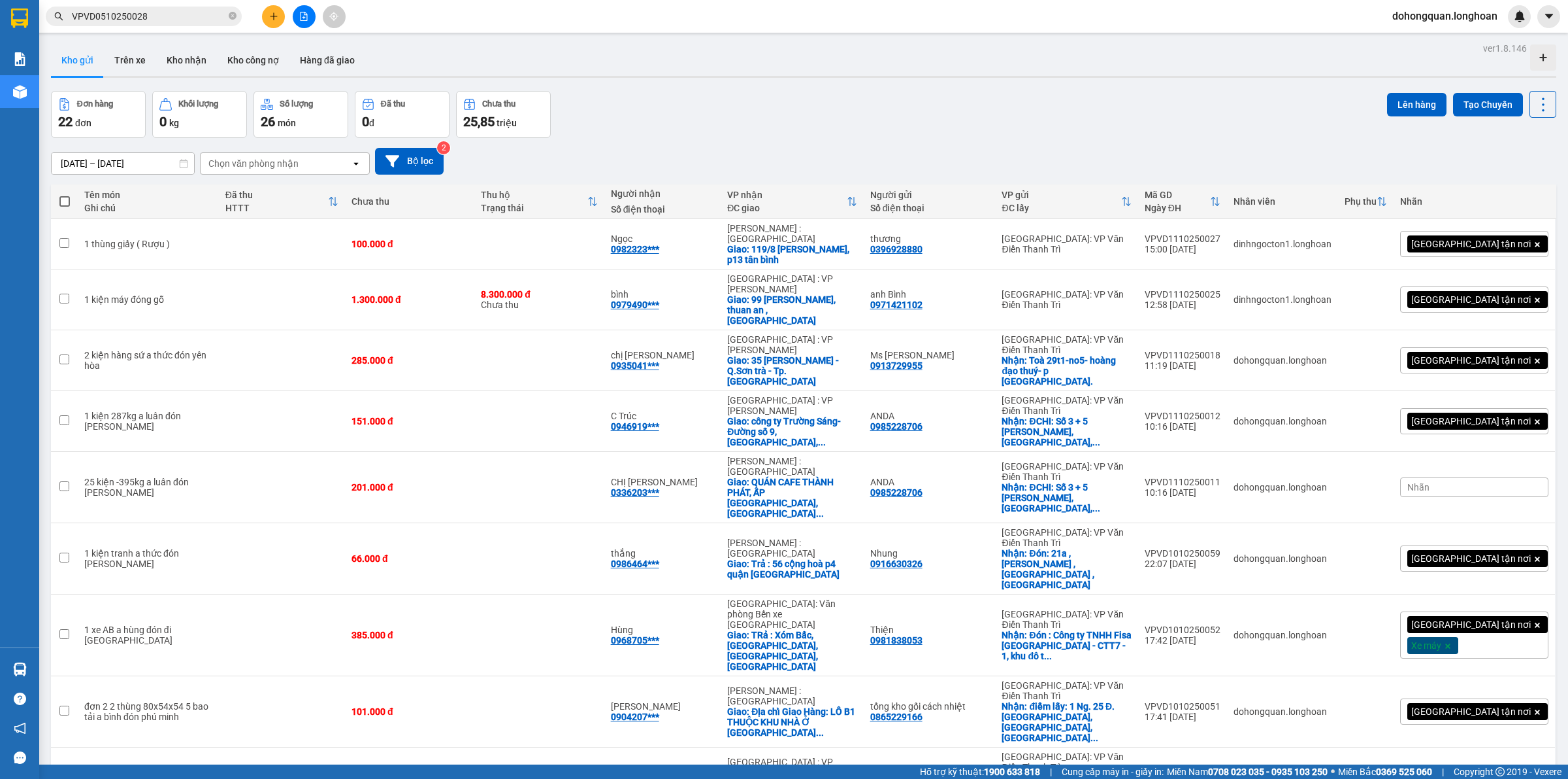
drag, startPoint x: 796, startPoint y: 115, endPoint x: 789, endPoint y: 119, distance: 8.1
click at [794, 115] on div "Đơn hàng 22 đơn Khối lượng 0 kg Số lượng 26 món Đã thu 0 đ Chưa thu 25,85 triệu…" at bounding box center [804, 114] width 1506 height 47
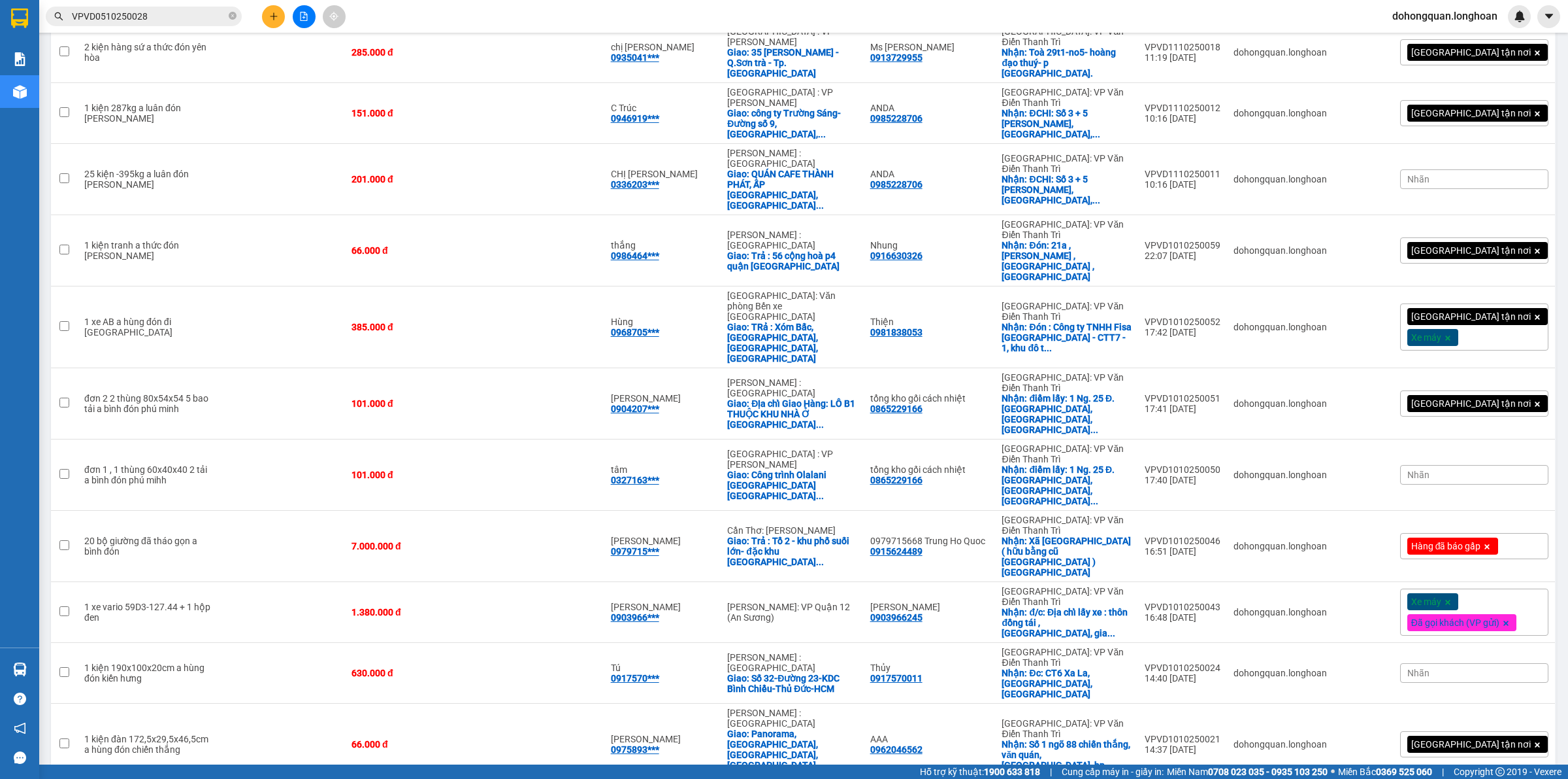
scroll to position [553, 0]
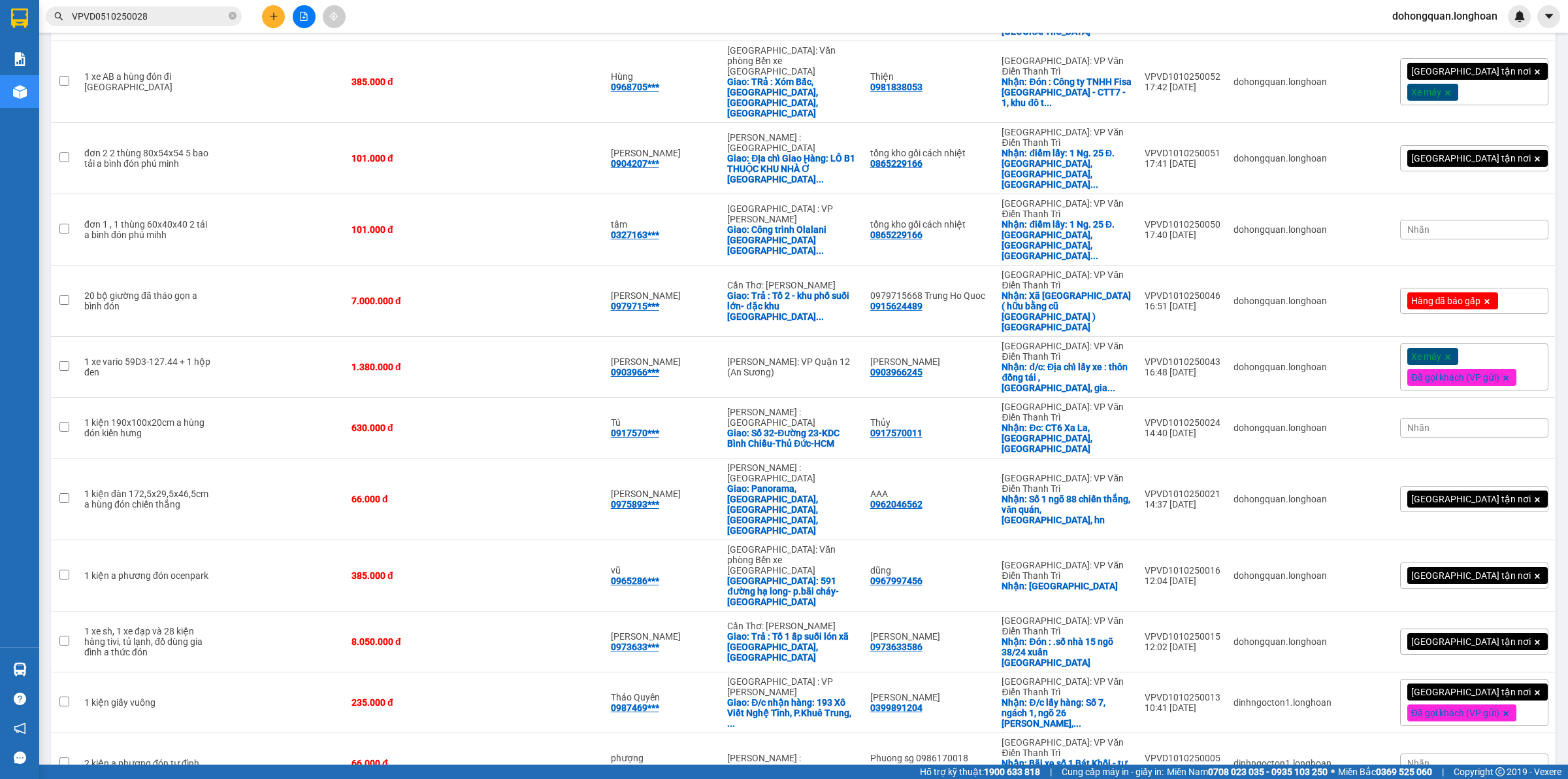
drag, startPoint x: 889, startPoint y: 466, endPoint x: 949, endPoint y: 465, distance: 60.0
checkbox input "true"
copy div "0963765833"
drag, startPoint x: 888, startPoint y: 327, endPoint x: 964, endPoint y: 327, distance: 76.0
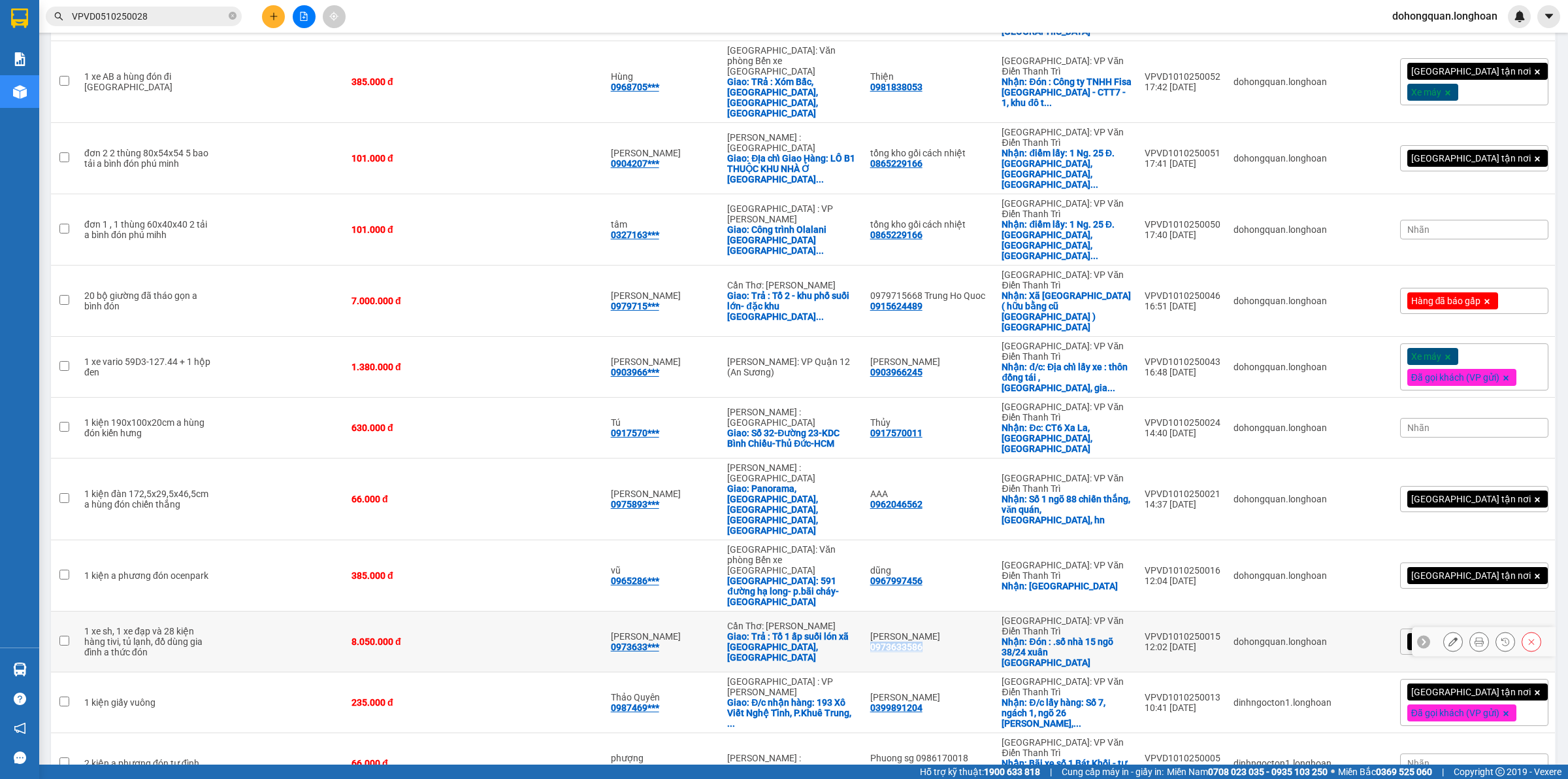
click at [964, 611] on td "[GEOGRAPHIC_DATA] 0973633586" at bounding box center [930, 641] width 132 height 61
copy div "0973633586"
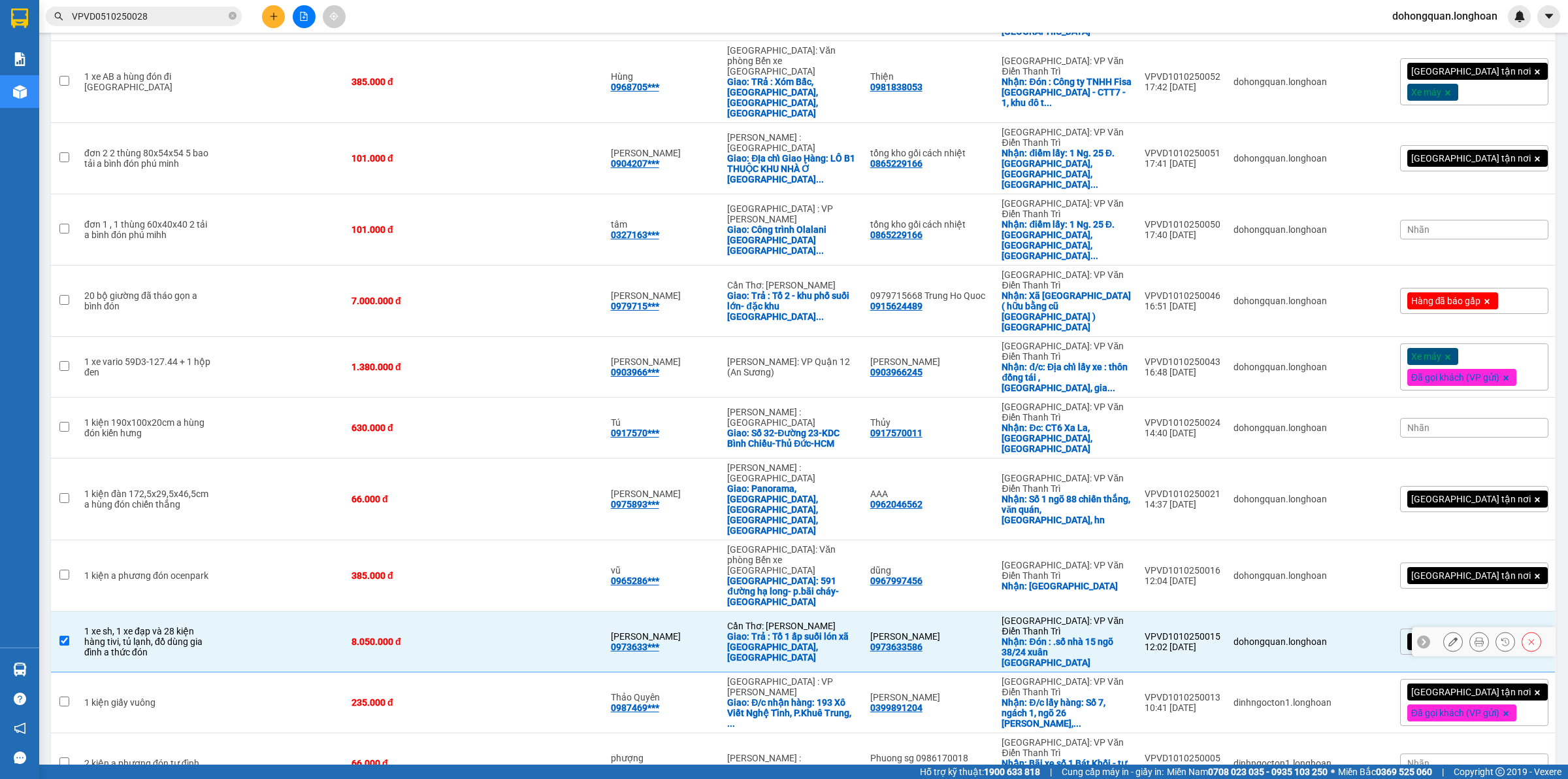
click at [318, 611] on td at bounding box center [282, 641] width 126 height 61
checkbox input "false"
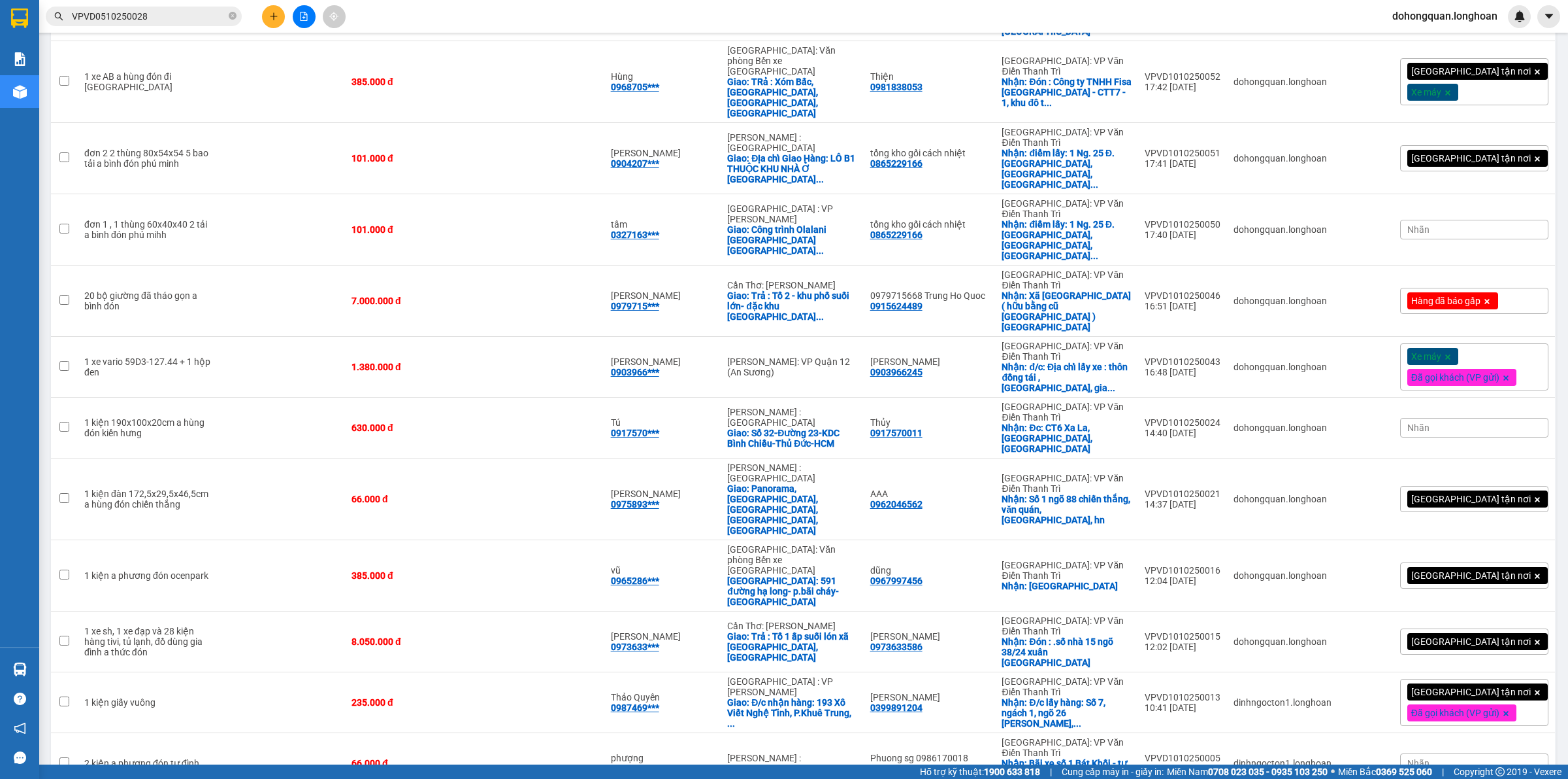
checkbox input "false"
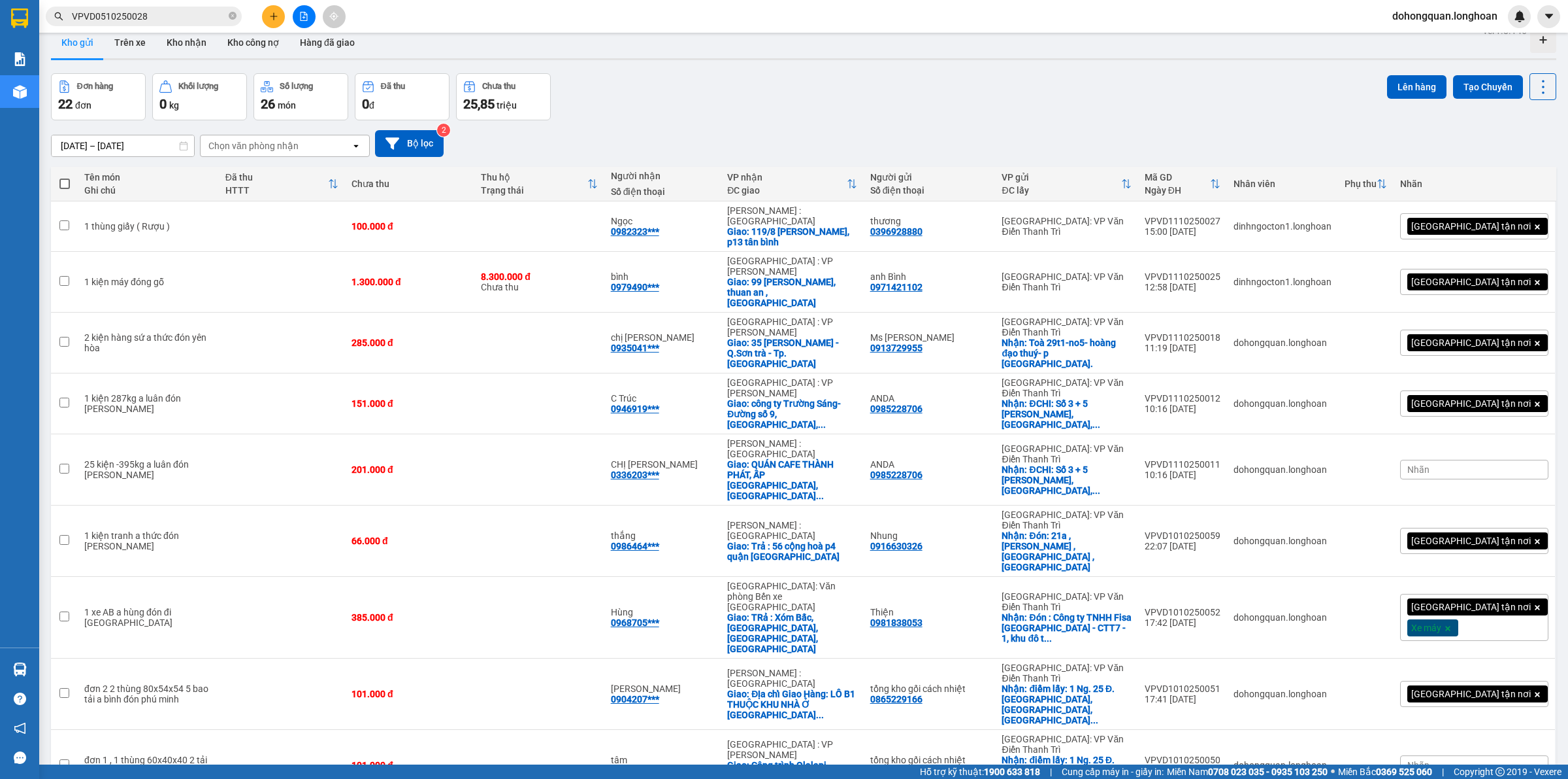
scroll to position [0, 0]
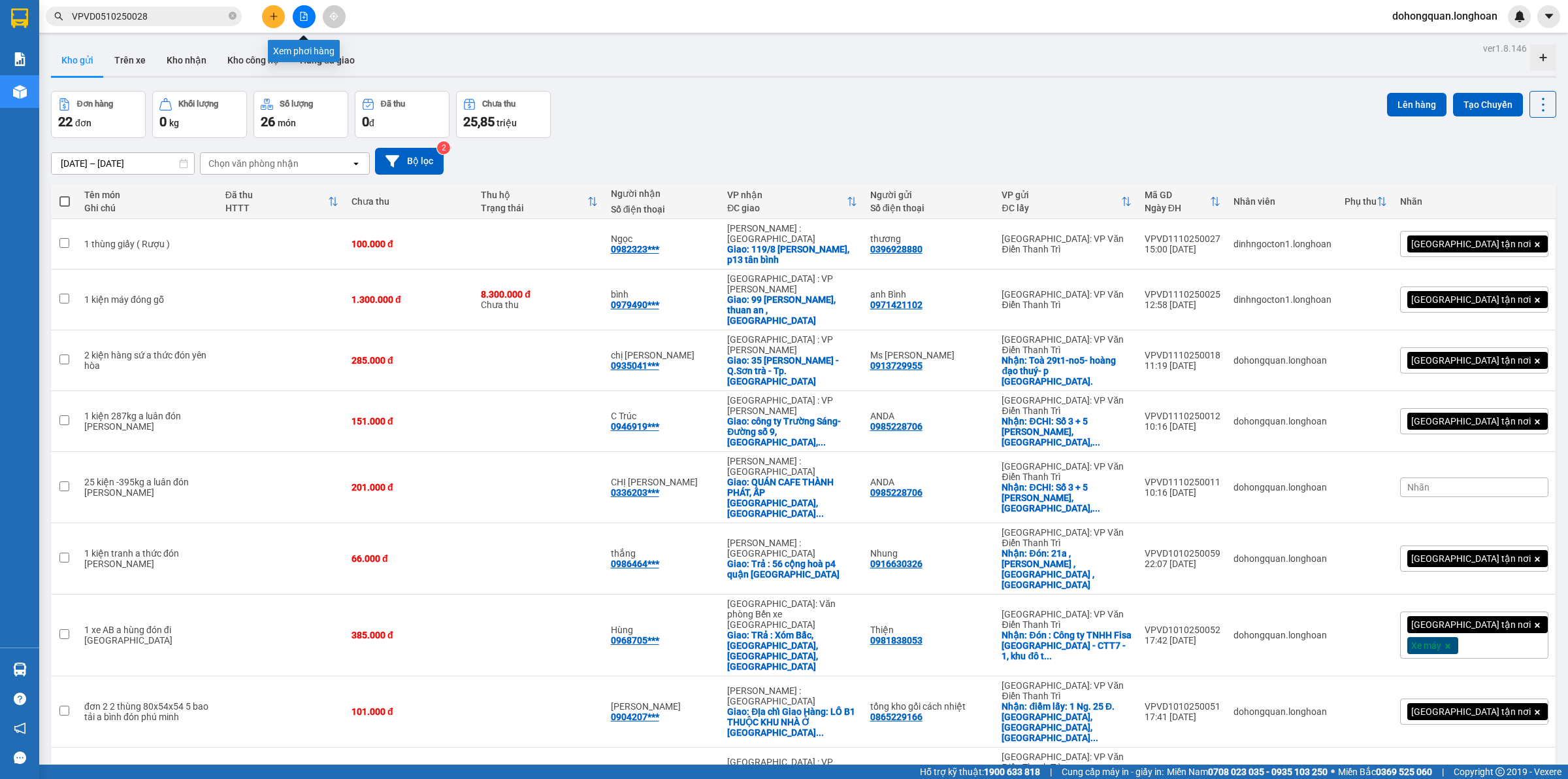
drag, startPoint x: 307, startPoint y: 14, endPoint x: 313, endPoint y: 5, distance: 10.8
click at [306, 14] on icon "file-add" at bounding box center [304, 16] width 7 height 9
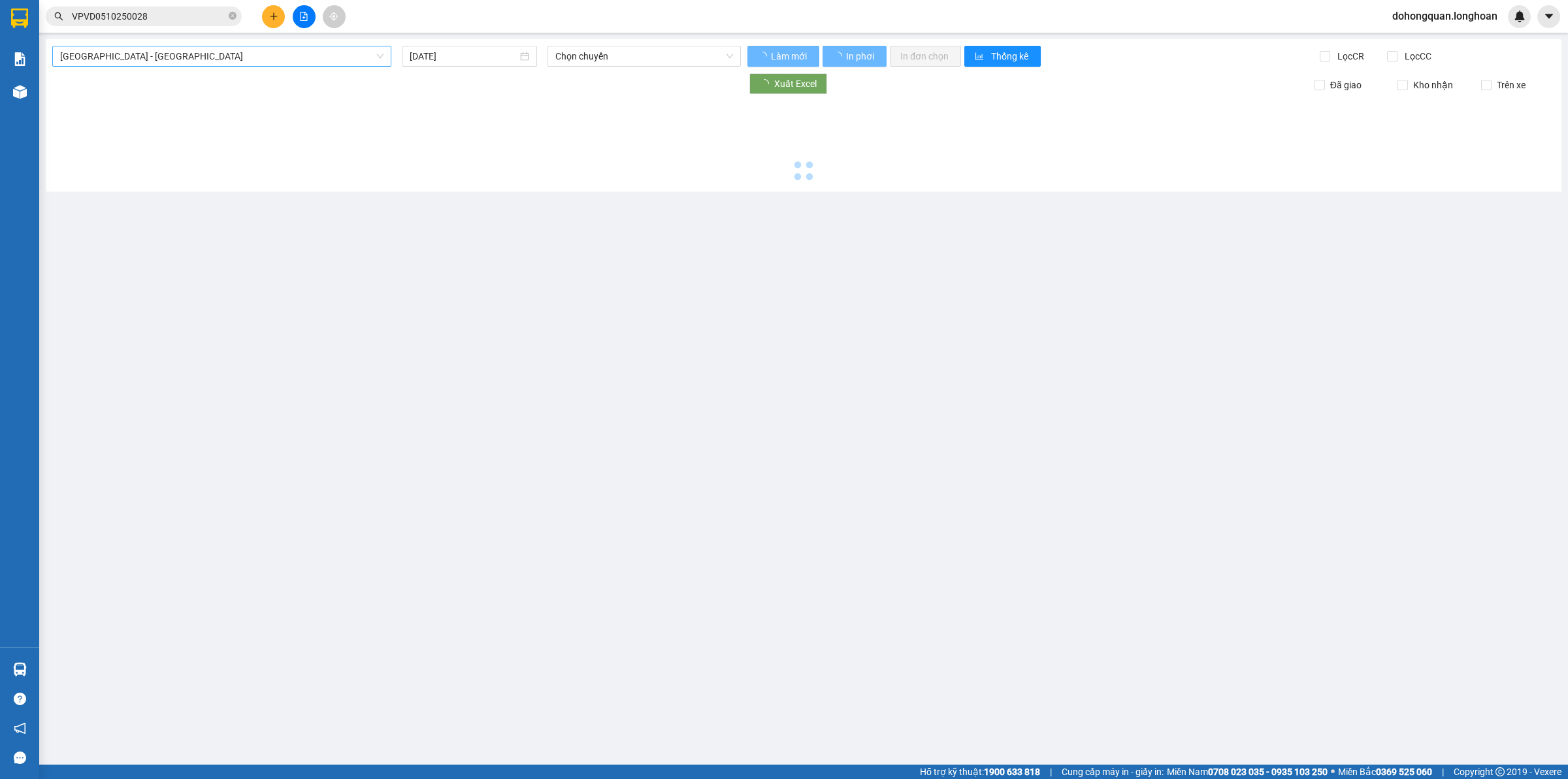
click at [217, 61] on span "[GEOGRAPHIC_DATA] - [GEOGRAPHIC_DATA]" at bounding box center [222, 56] width 324 height 20
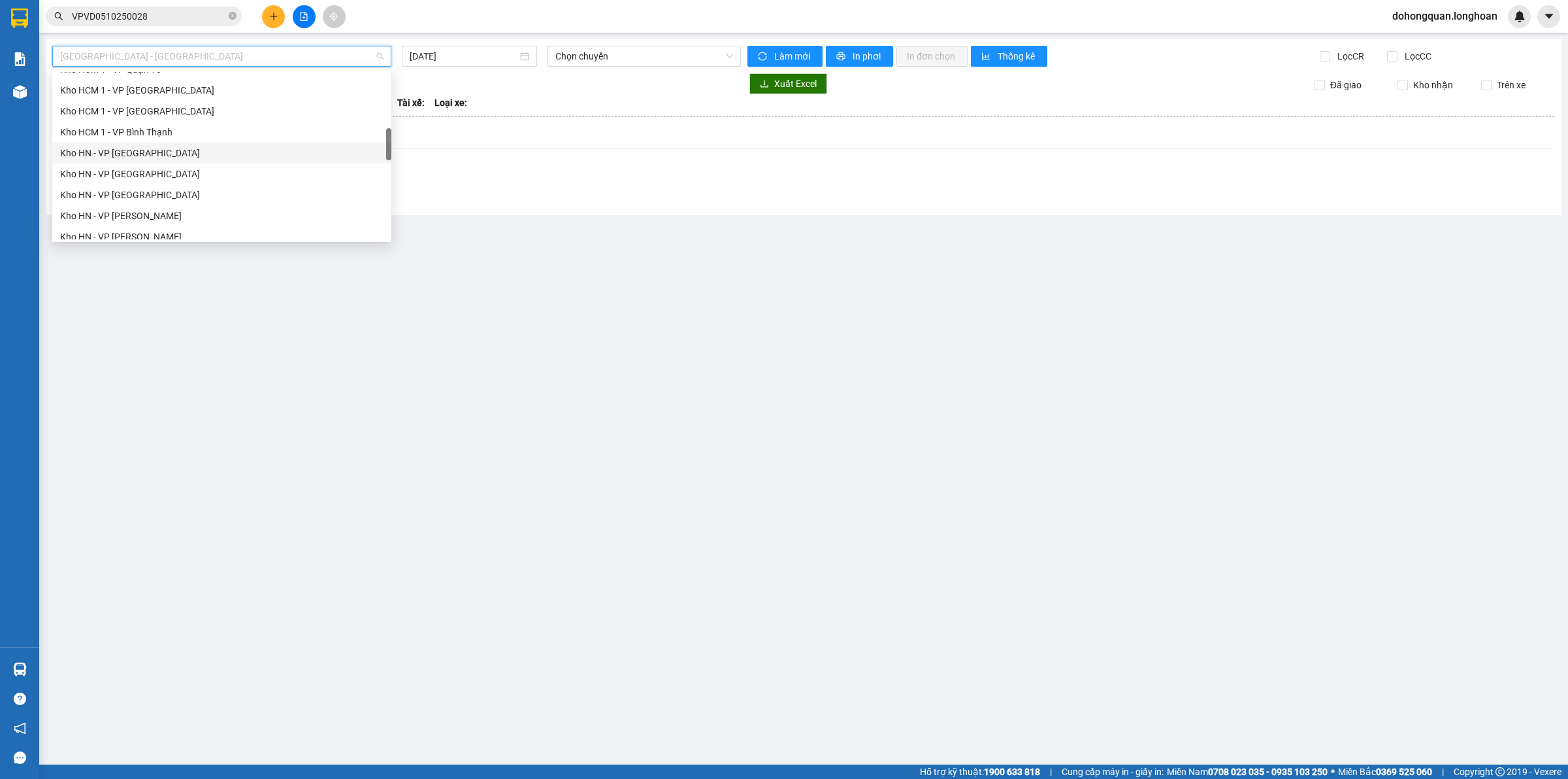
scroll to position [490, 0]
click at [148, 136] on div "[GEOGRAPHIC_DATA] - Các tỉnh miền Bắc" at bounding box center [222, 136] width 324 height 15
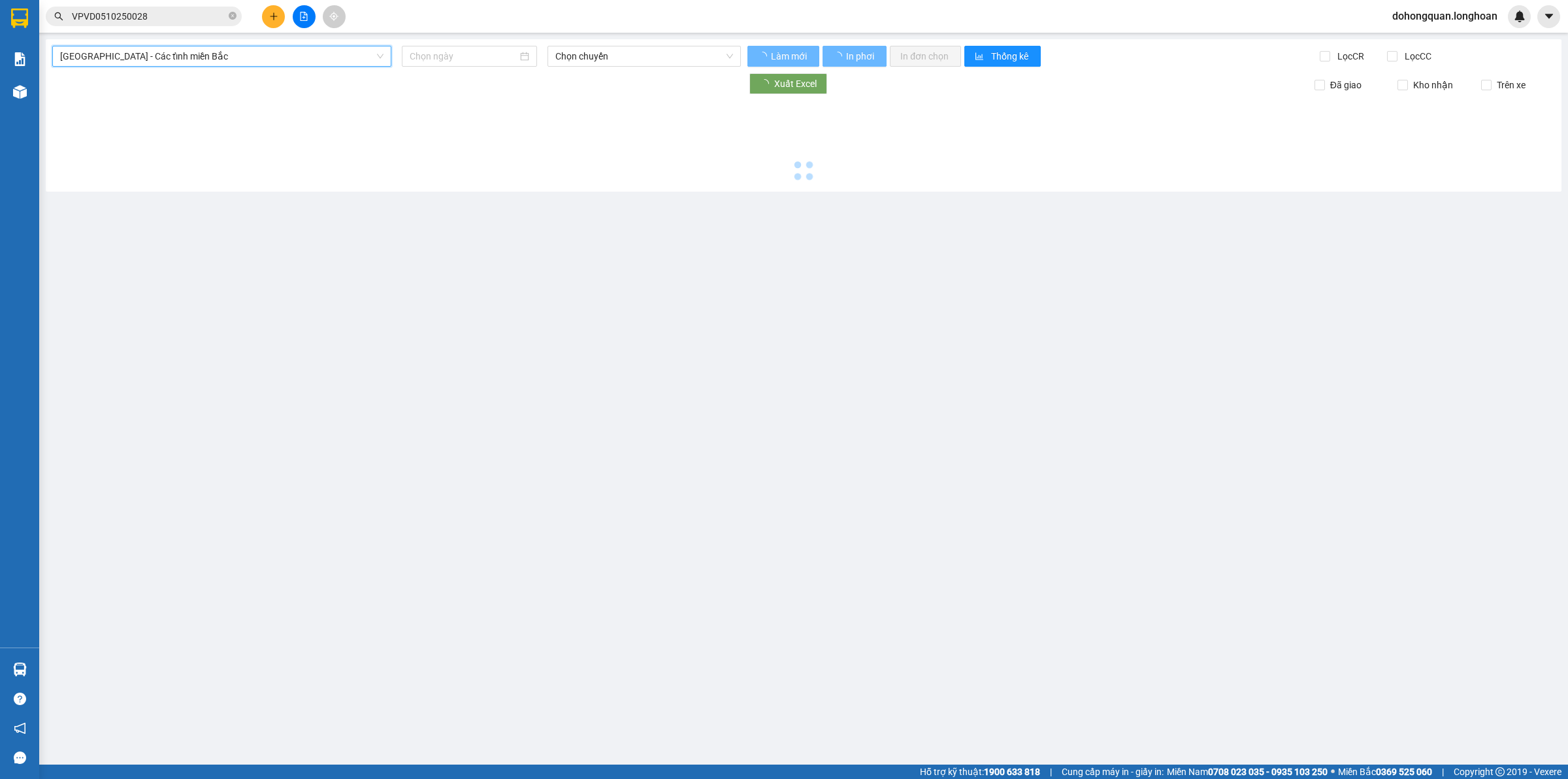
type input "[DATE]"
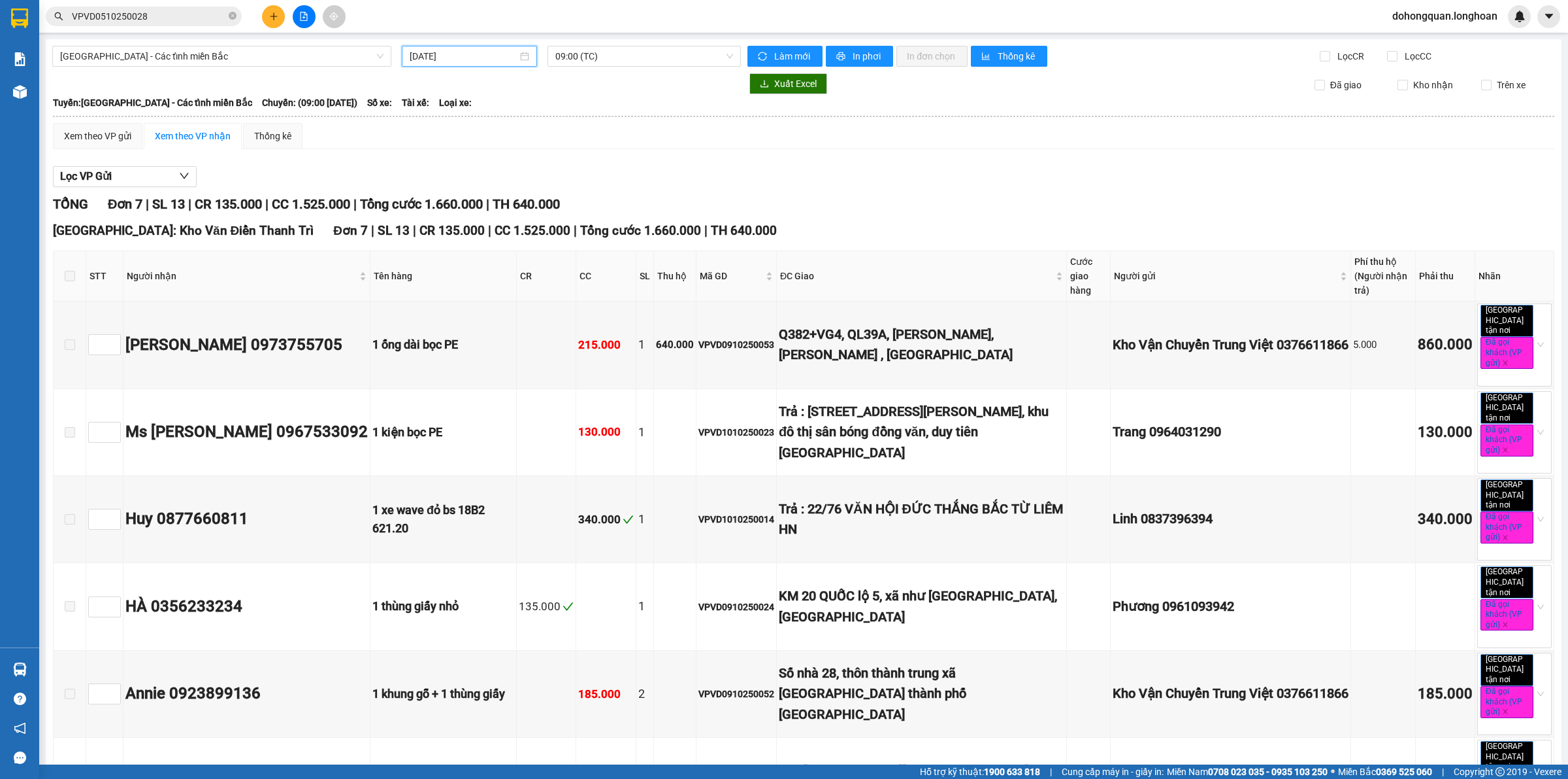
click at [426, 50] on input "[DATE]" at bounding box center [463, 56] width 108 height 15
click at [734, 161] on div "Lọc VP Gửi TỔNG Đơn 7 | SL 13 | CR 135.000 | CC 1.525.000 | Tổng cước 1.660.00…" at bounding box center [803, 559] width 1501 height 800
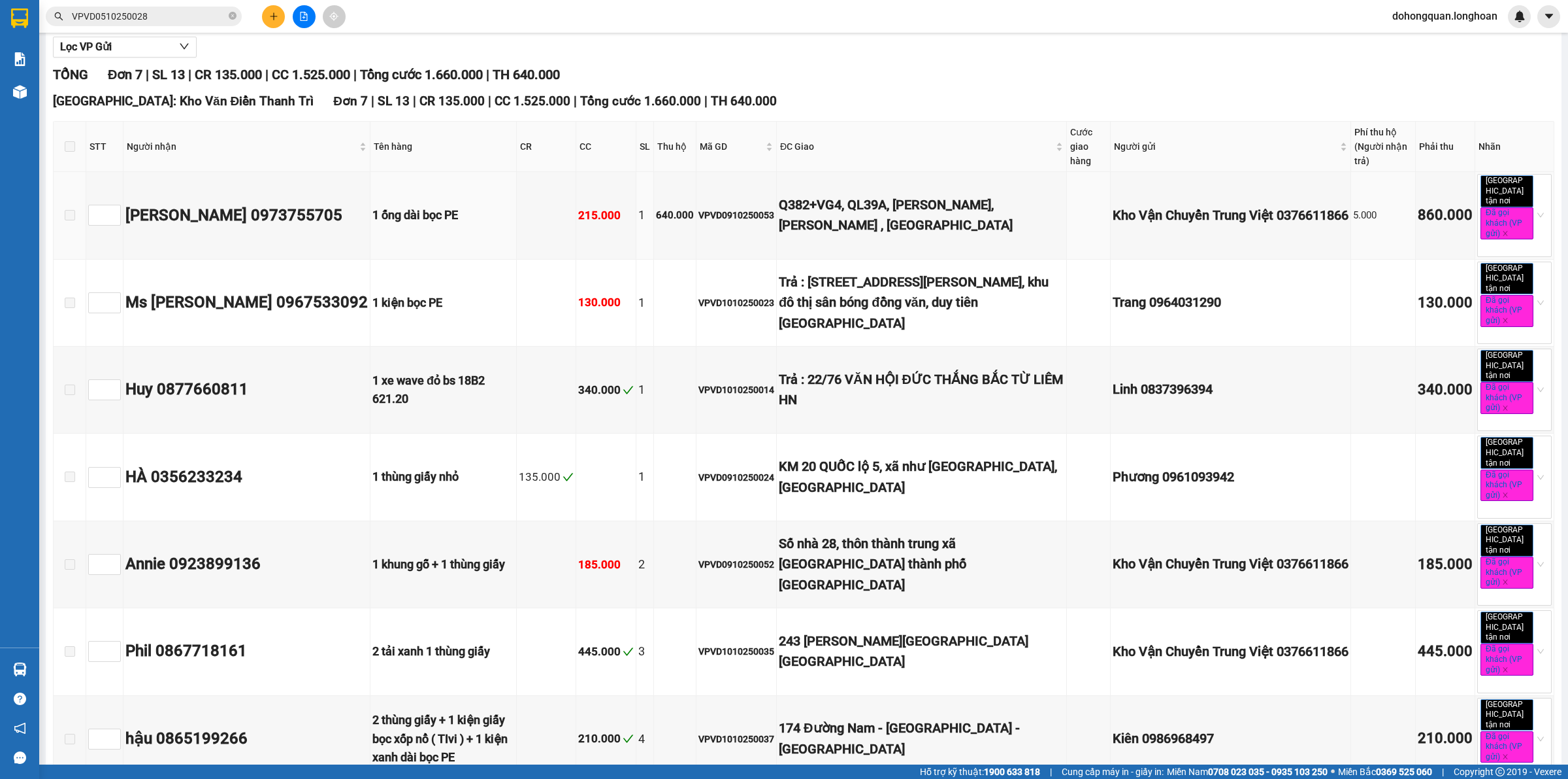
scroll to position [161, 0]
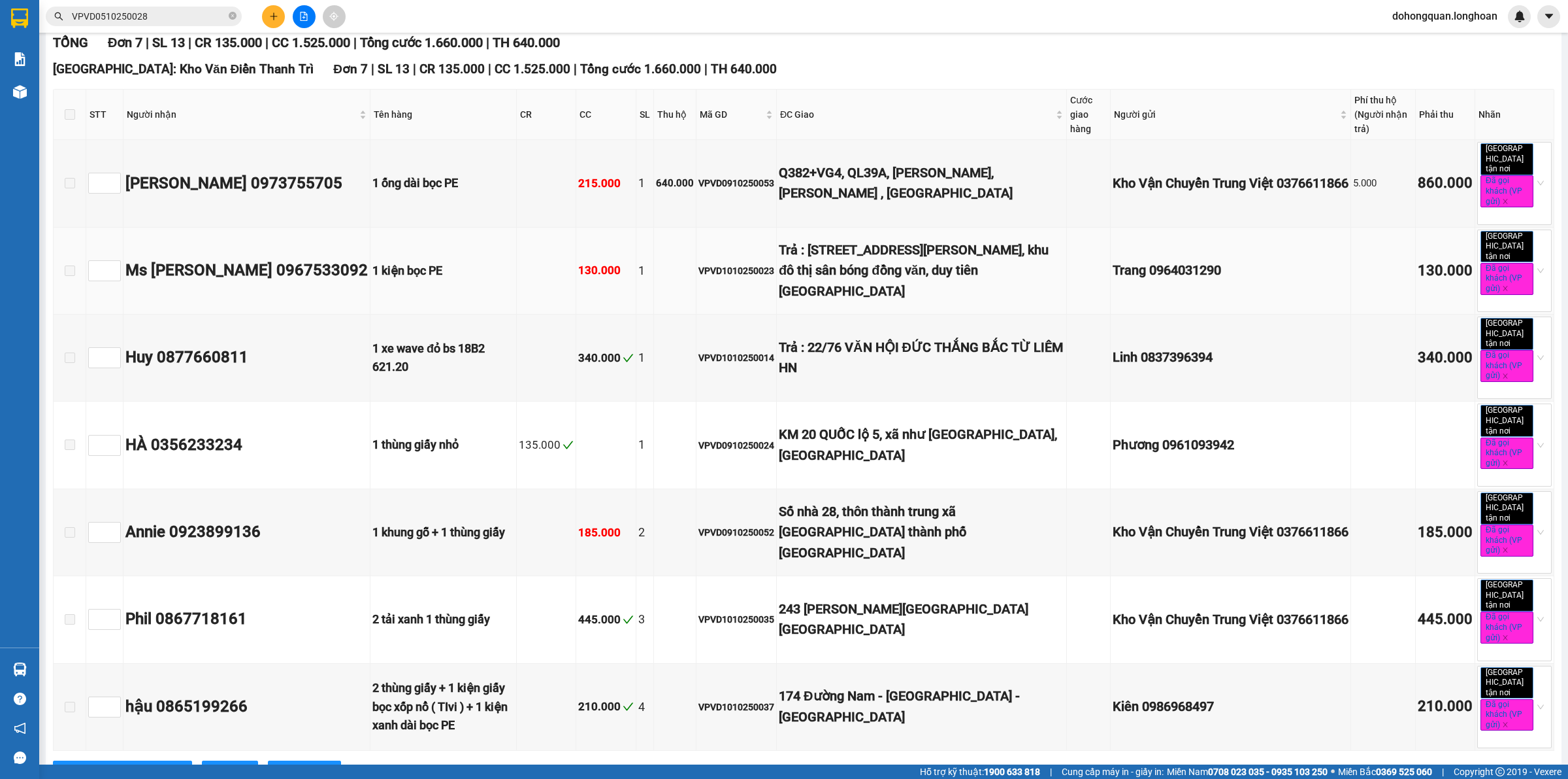
click at [724, 264] on div "VPVD1010250023" at bounding box center [737, 271] width 76 height 15
copy div "VPVD1010250023"
click at [160, 16] on input "VPVD0510250028" at bounding box center [149, 16] width 155 height 15
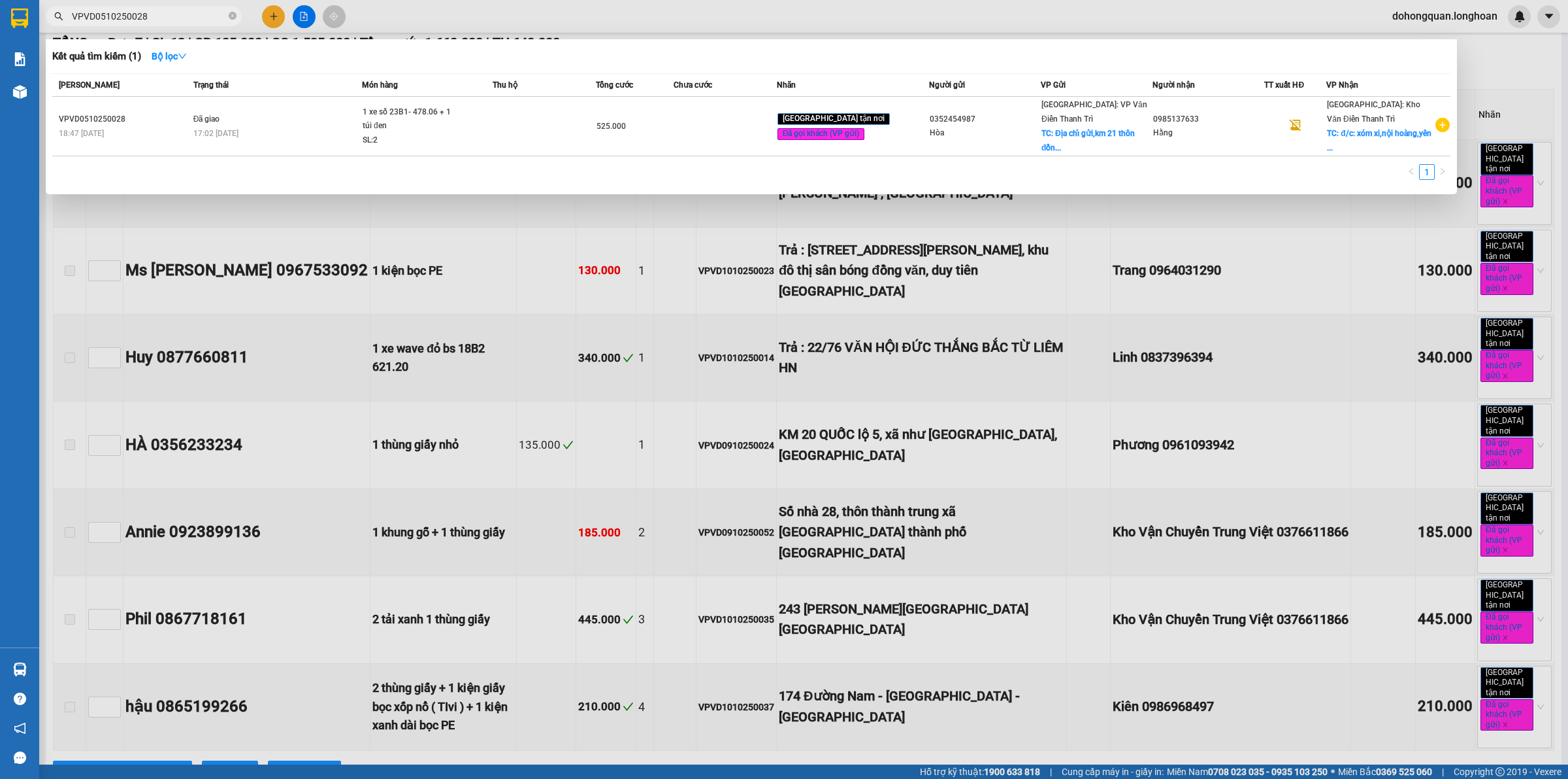
click at [159, 16] on input "VPVD0510250028" at bounding box center [149, 16] width 155 height 15
click at [158, 16] on input "VPVD0510250028" at bounding box center [149, 16] width 155 height 15
paste input "1010250023"
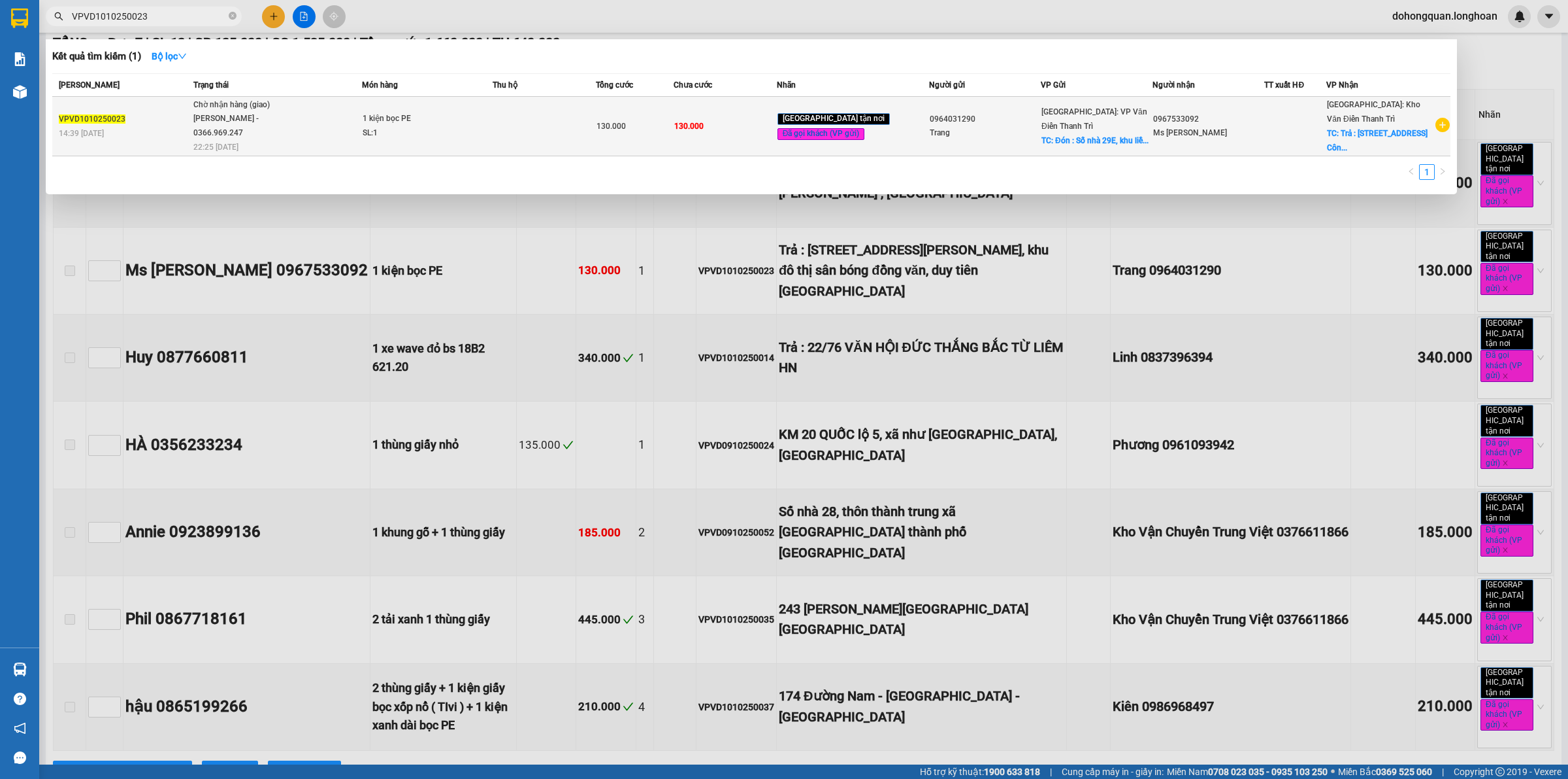
type input "VPVD1010250023"
drag, startPoint x: 196, startPoint y: 134, endPoint x: 245, endPoint y: 134, distance: 49.0
click at [245, 134] on td "Chờ nhận hàng (giao) [PERSON_NAME] - 0366.969.247 22:25 [DATE]" at bounding box center [276, 126] width 172 height 59
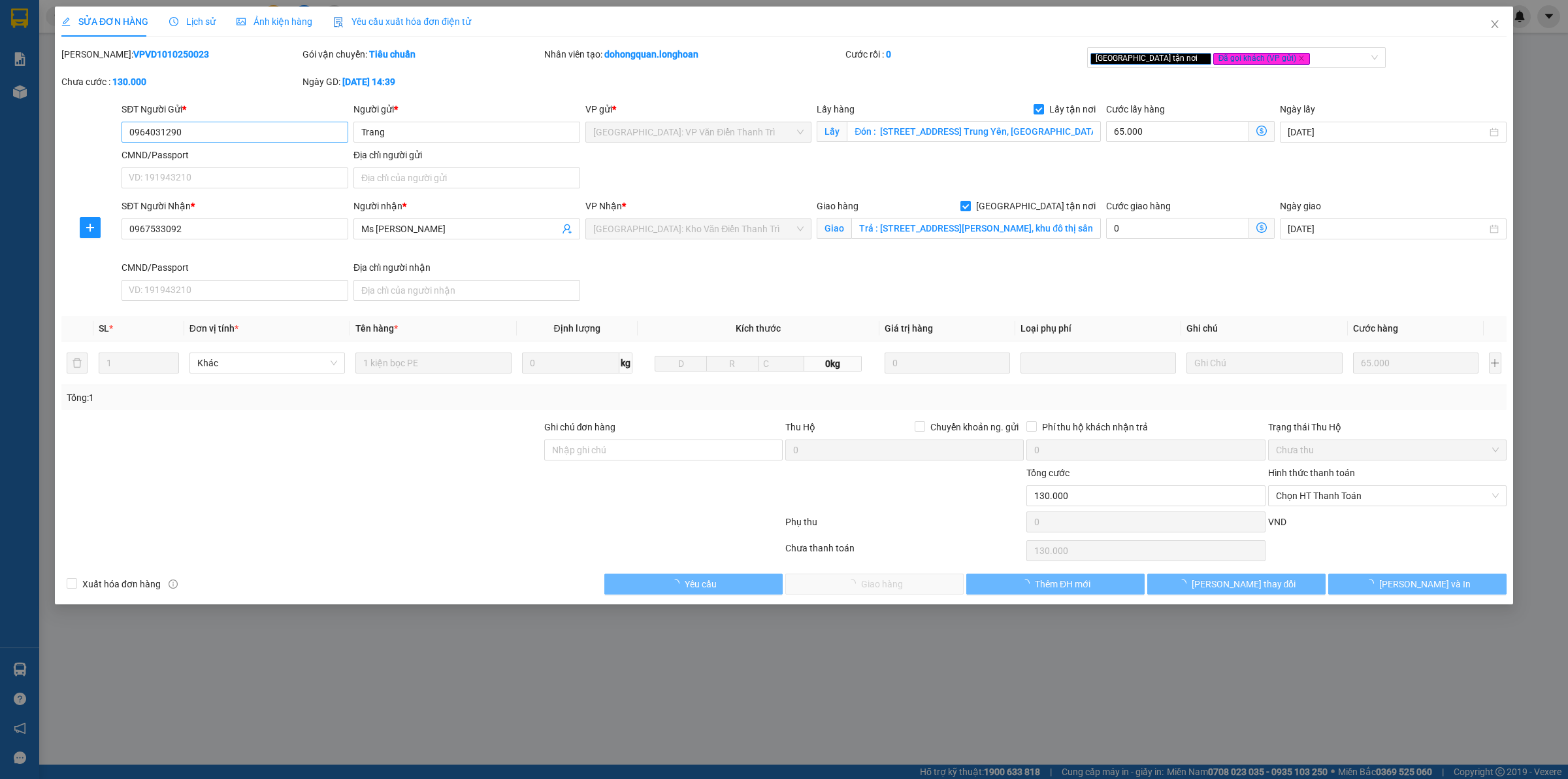
type input "0964031290"
type input "Trang"
checkbox input "true"
type input "Đón : [STREET_ADDRESS] Trung Yên, [GEOGRAPHIC_DATA], [GEOGRAPHIC_DATA]"
type input "0967533092"
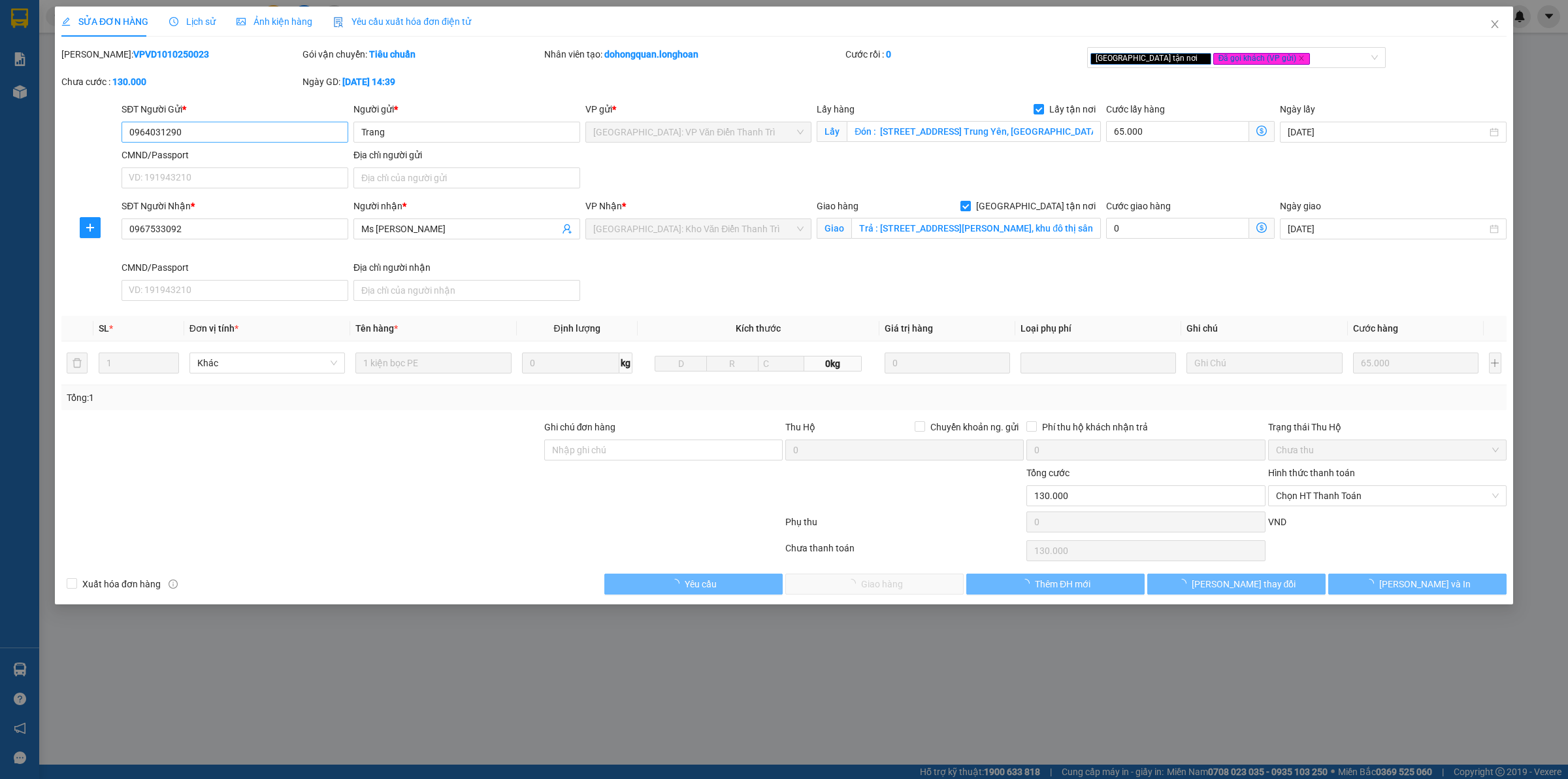
type input "Ms [PERSON_NAME]"
checkbox input "true"
type input "Trả : [STREET_ADDRESS][PERSON_NAME], khu đô thị sân bóng đồng văn, duy tiên [GE…"
type input "0"
type input "130.000"
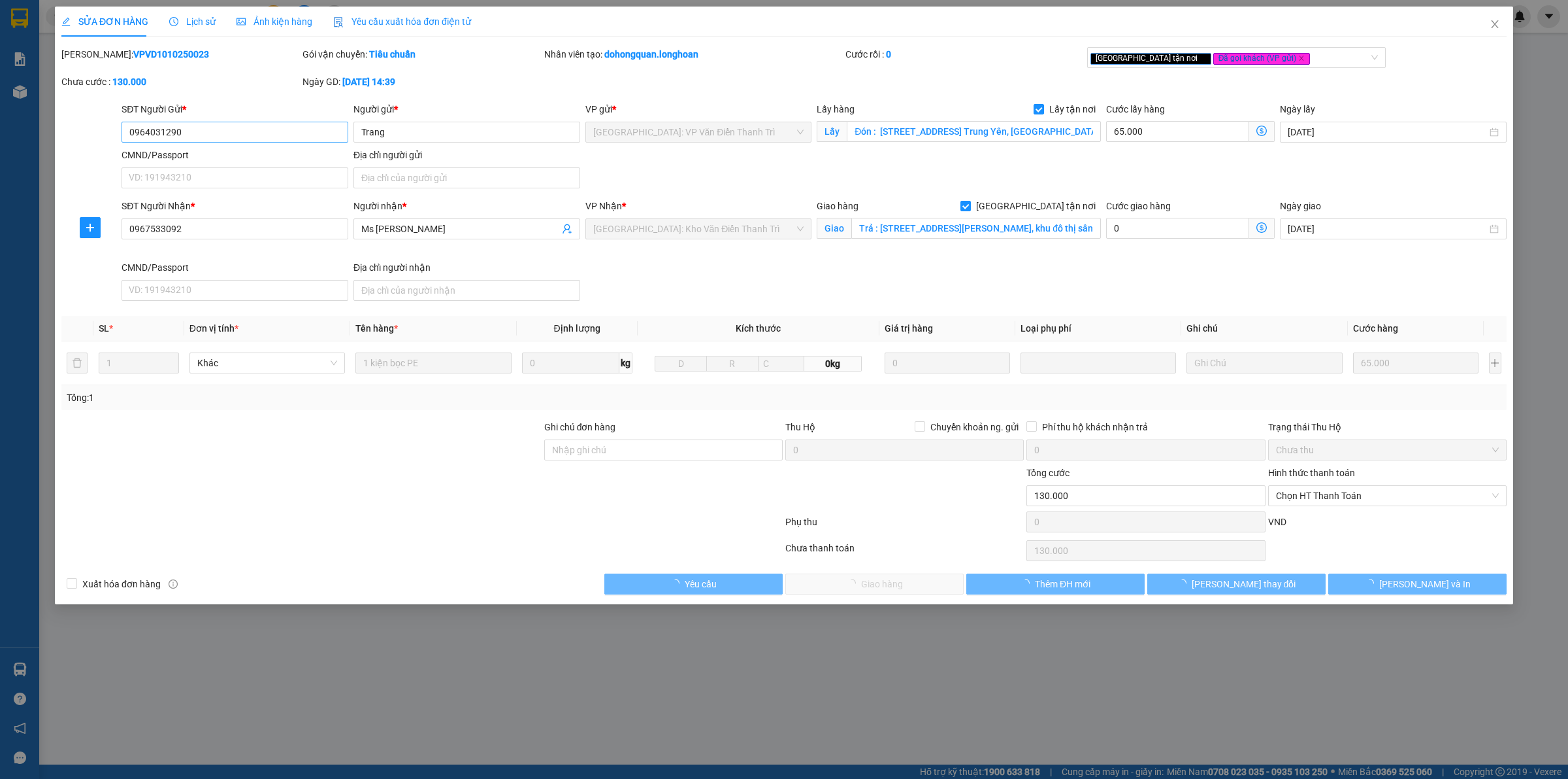
type input "130.000"
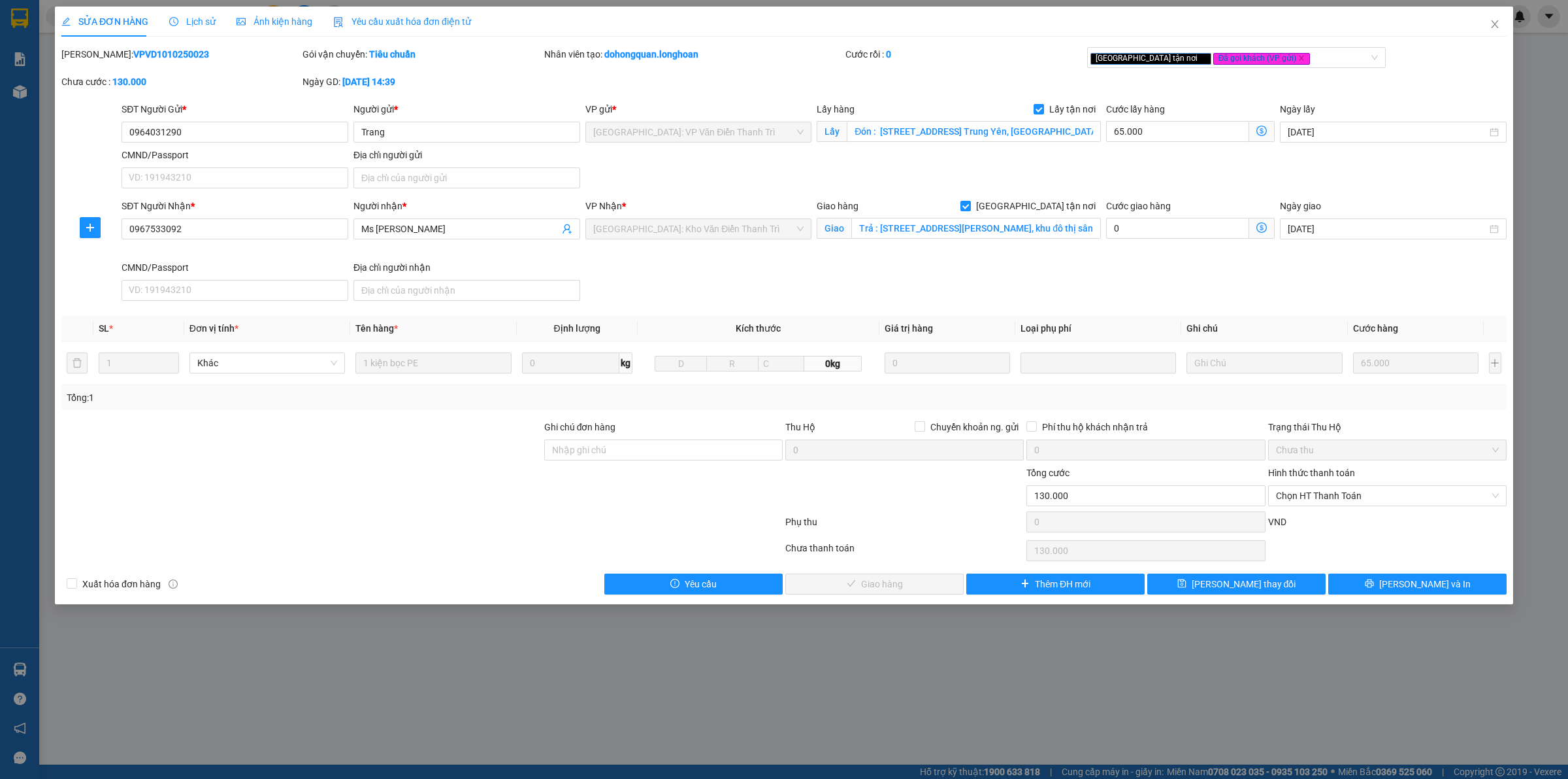
click at [184, 1] on div "SỬA ĐƠN HÀNG Lịch sử Ảnh kiện hàng Yêu cầu xuất hóa đơn điện tử Total Paid Fee …" at bounding box center [784, 389] width 1568 height 779
click at [191, 18] on span "Lịch sử" at bounding box center [192, 21] width 46 height 10
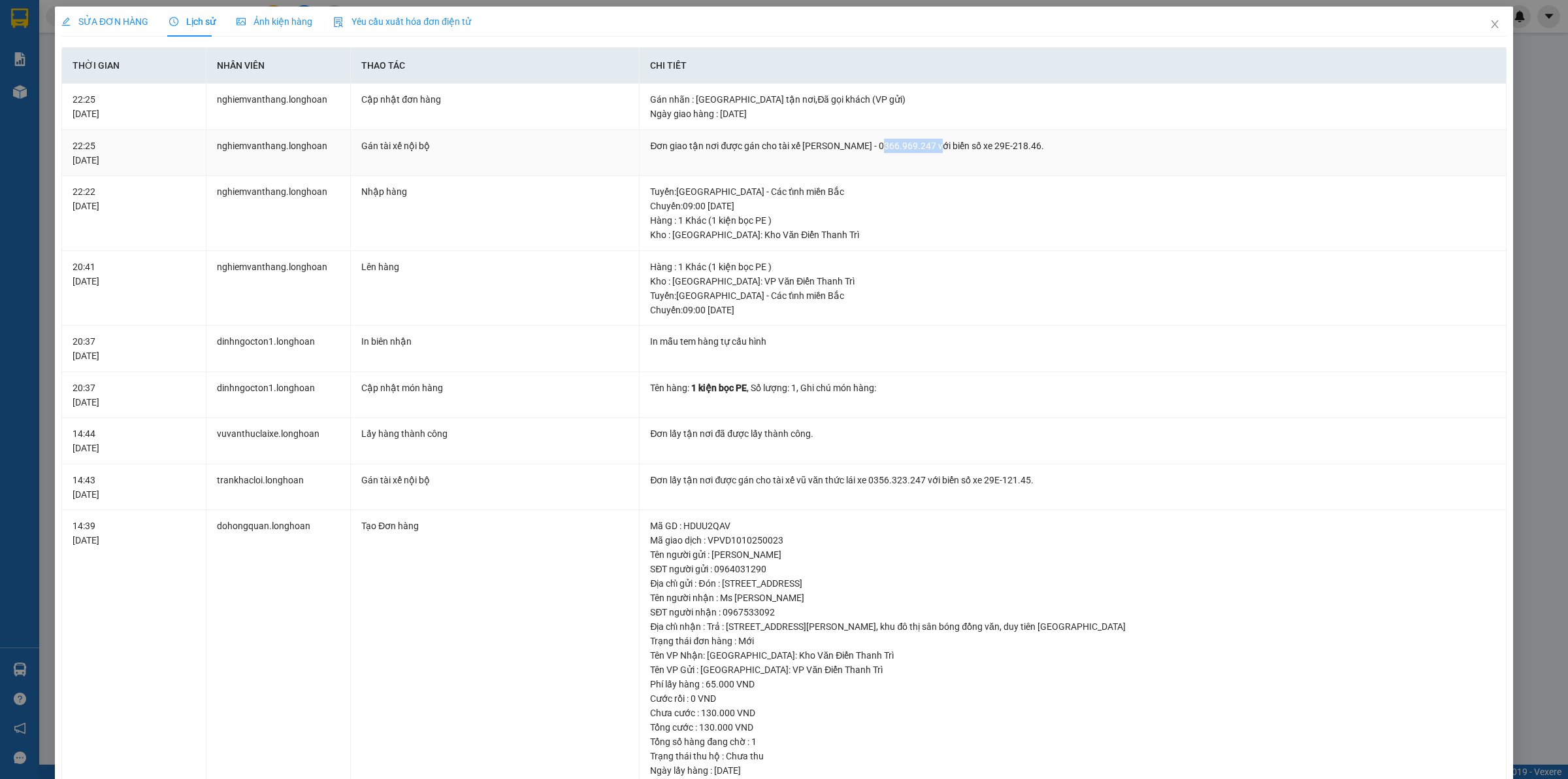
drag, startPoint x: 879, startPoint y: 148, endPoint x: 935, endPoint y: 146, distance: 56.0
click at [935, 146] on div "Đơn giao tận nơi được gán cho tài xế [PERSON_NAME] - 0366.969.247 với biển số x…" at bounding box center [1073, 146] width 846 height 15
click at [1485, 14] on span "Close" at bounding box center [1495, 25] width 37 height 37
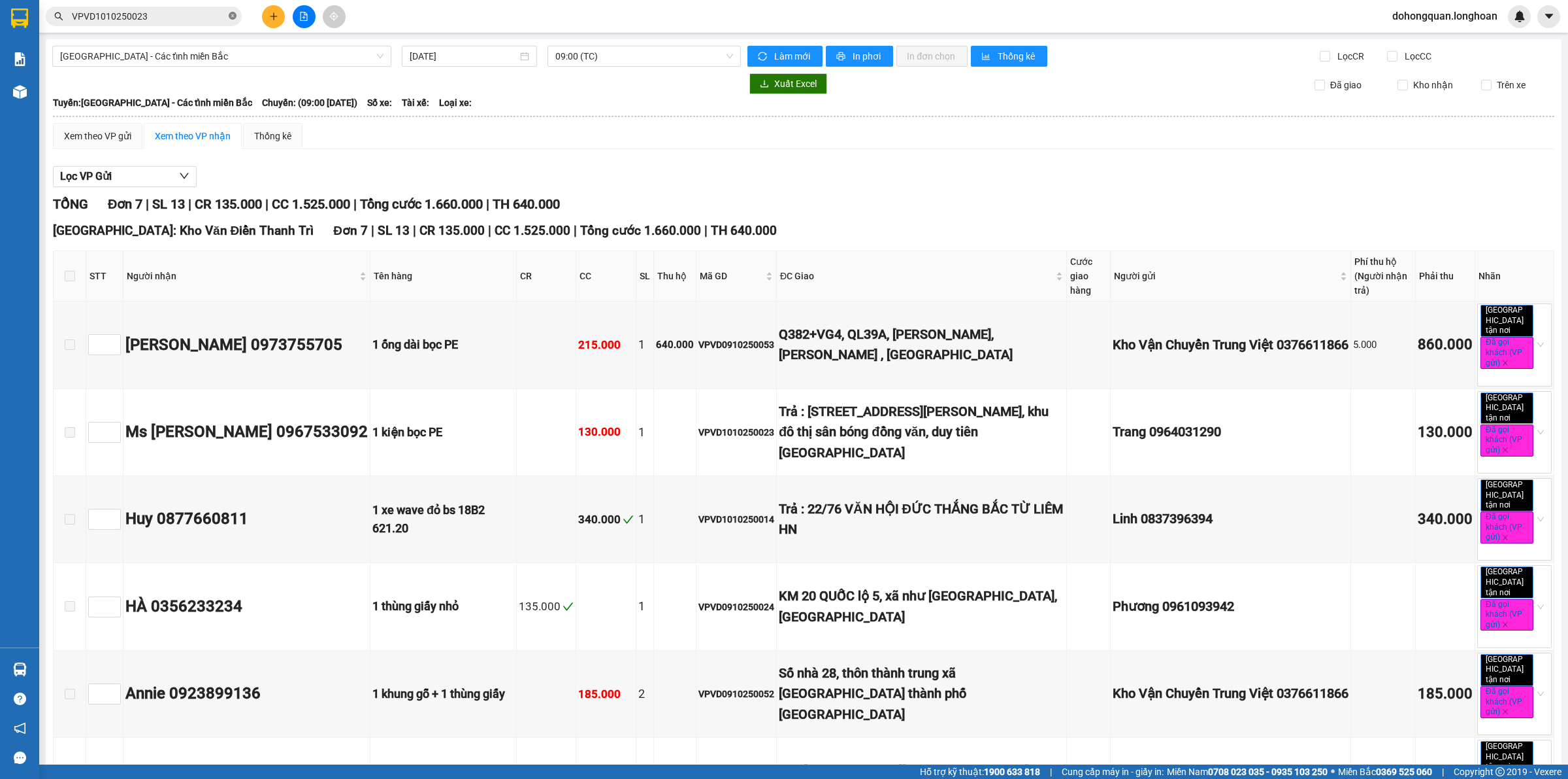
click at [232, 18] on icon "close-circle" at bounding box center [232, 15] width 8 height 8
click at [269, 25] on button at bounding box center [273, 16] width 23 height 23
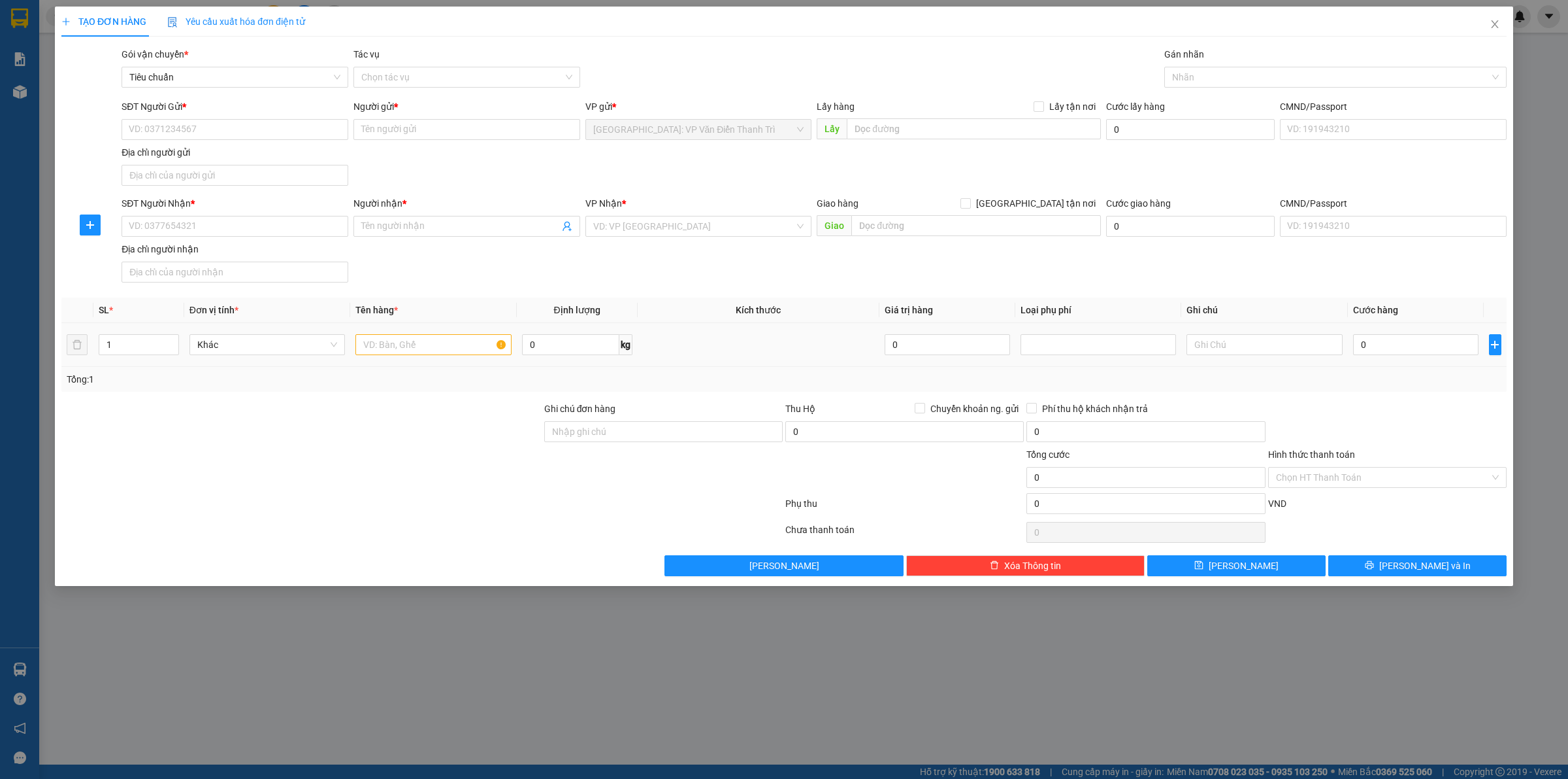
click at [410, 357] on div at bounding box center [433, 344] width 155 height 26
click at [413, 350] on input "text" at bounding box center [433, 344] width 155 height 21
type input "1 kiện giấy bọc"
click at [163, 128] on input "SĐT Người Gửi *" at bounding box center [235, 129] width 227 height 21
click at [195, 150] on div "0964603667 - [PERSON_NAME]" at bounding box center [235, 156] width 211 height 15
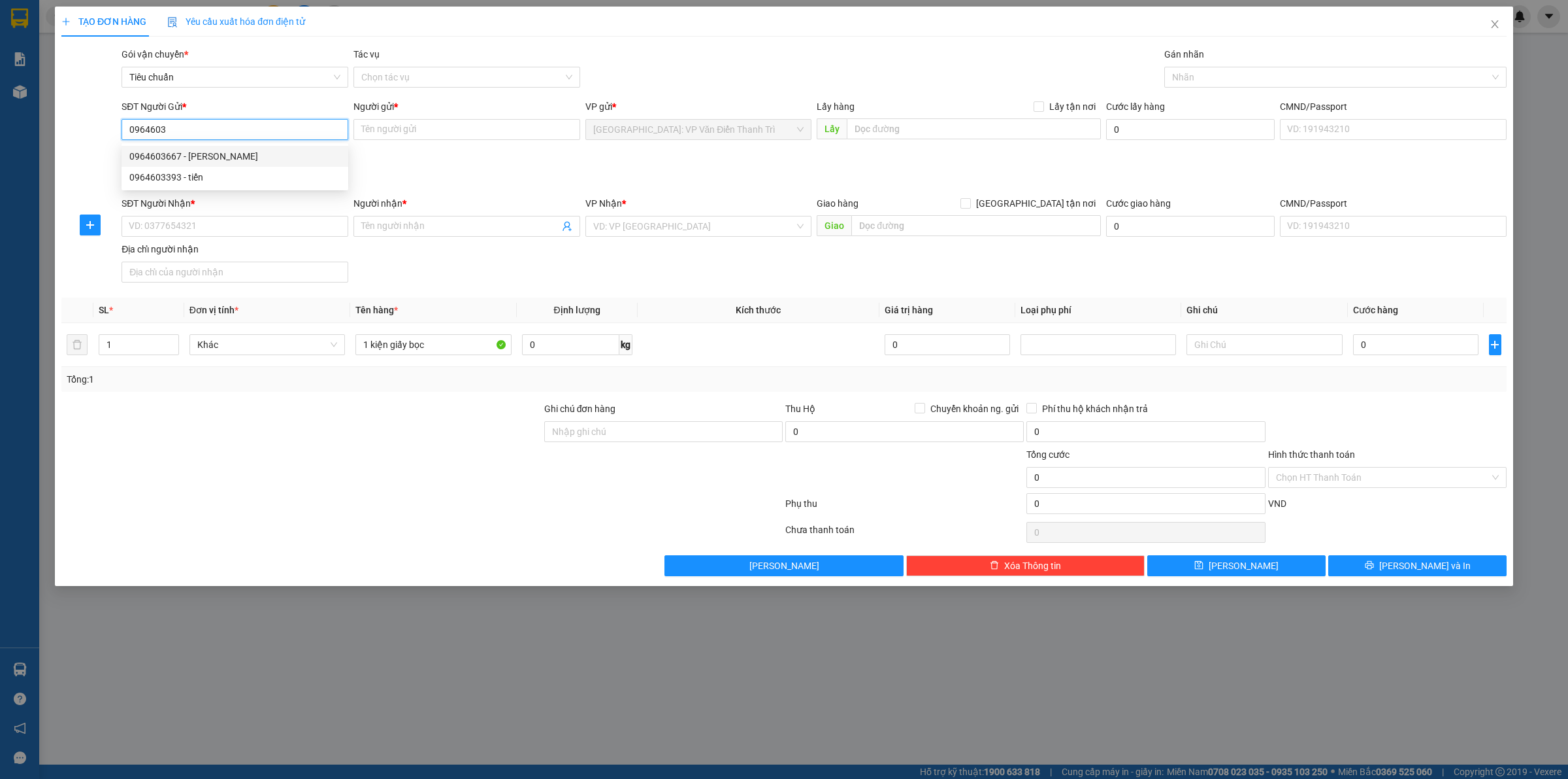
type input "0964603667"
type input "Hằng"
type input "0964603667"
click at [554, 169] on div "SĐT Người Gửi * 0964603667 0964603667 Người gửi * Hằng VP gửi * [GEOGRAPHIC_DAT…" at bounding box center [814, 145] width 1391 height 92
click at [273, 224] on input "SĐT Người Nhận *" at bounding box center [235, 226] width 227 height 21
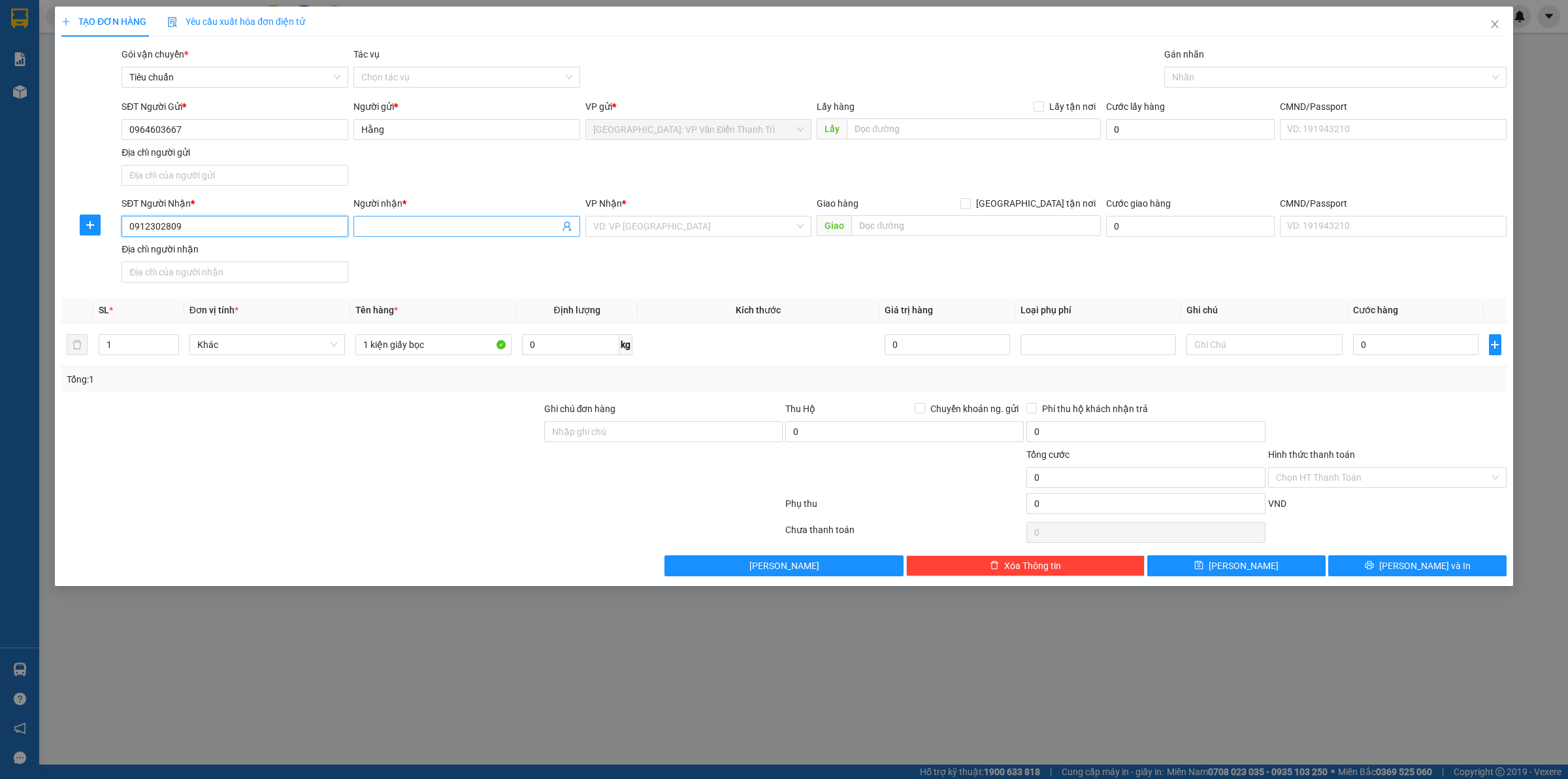
type input "0912302809"
click at [456, 227] on input "Người nhận *" at bounding box center [460, 226] width 198 height 15
type input "hiền"
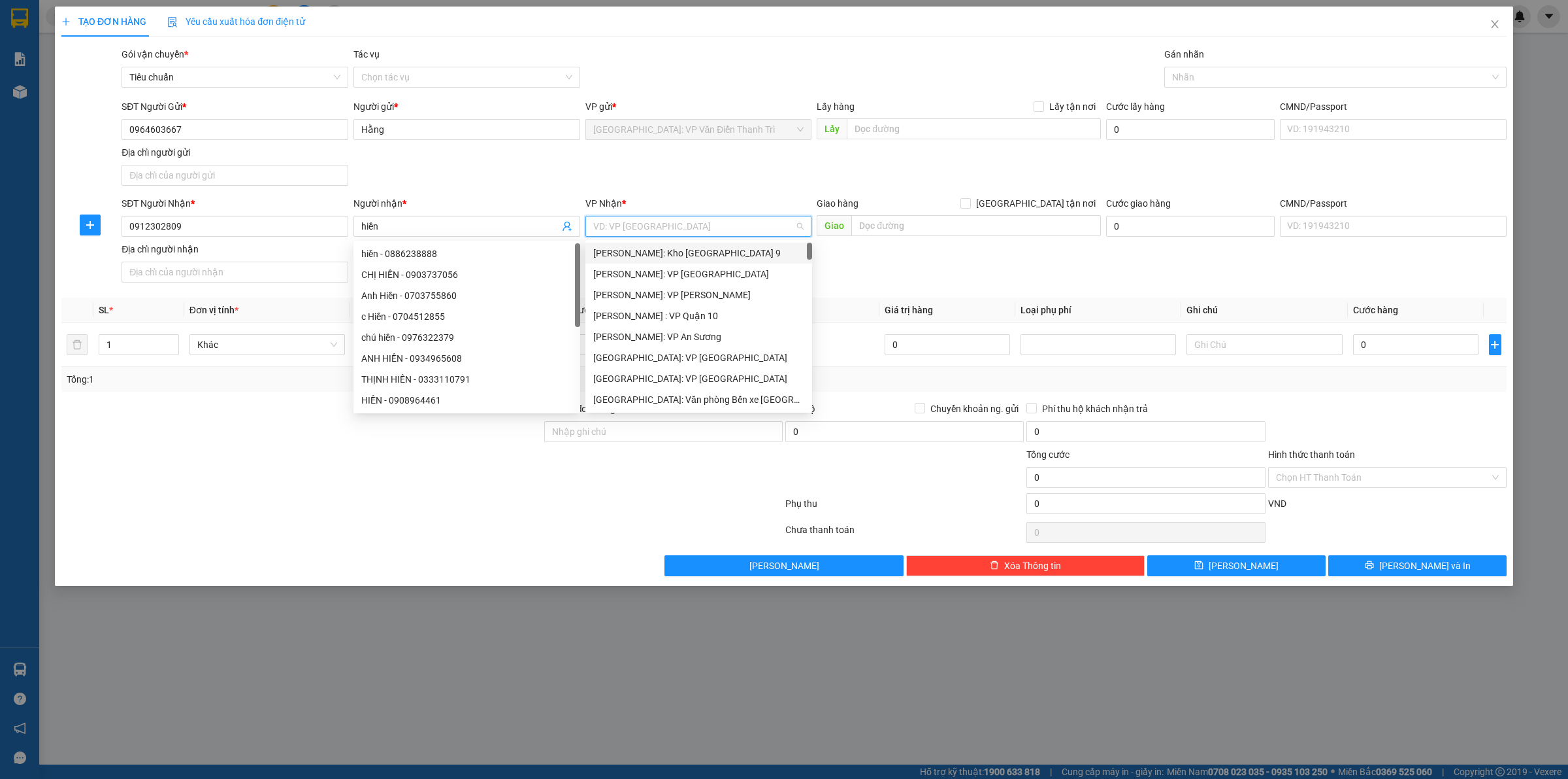
click at [655, 226] on input "search" at bounding box center [694, 226] width 202 height 20
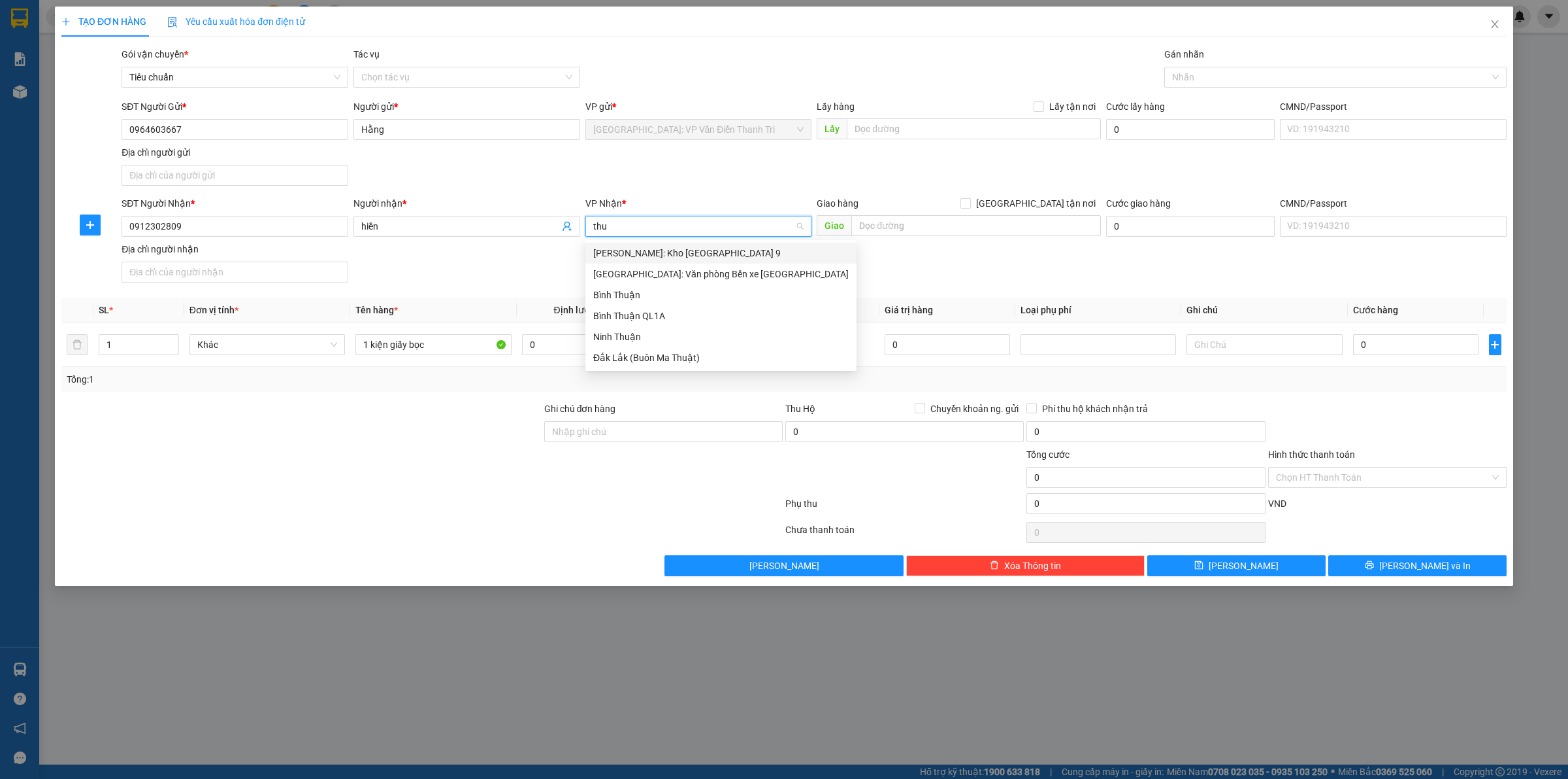
type input "thuơ"
click at [688, 252] on div "[GEOGRAPHIC_DATA]: Văn phòng Bến xe [GEOGRAPHIC_DATA]" at bounding box center [721, 253] width 256 height 15
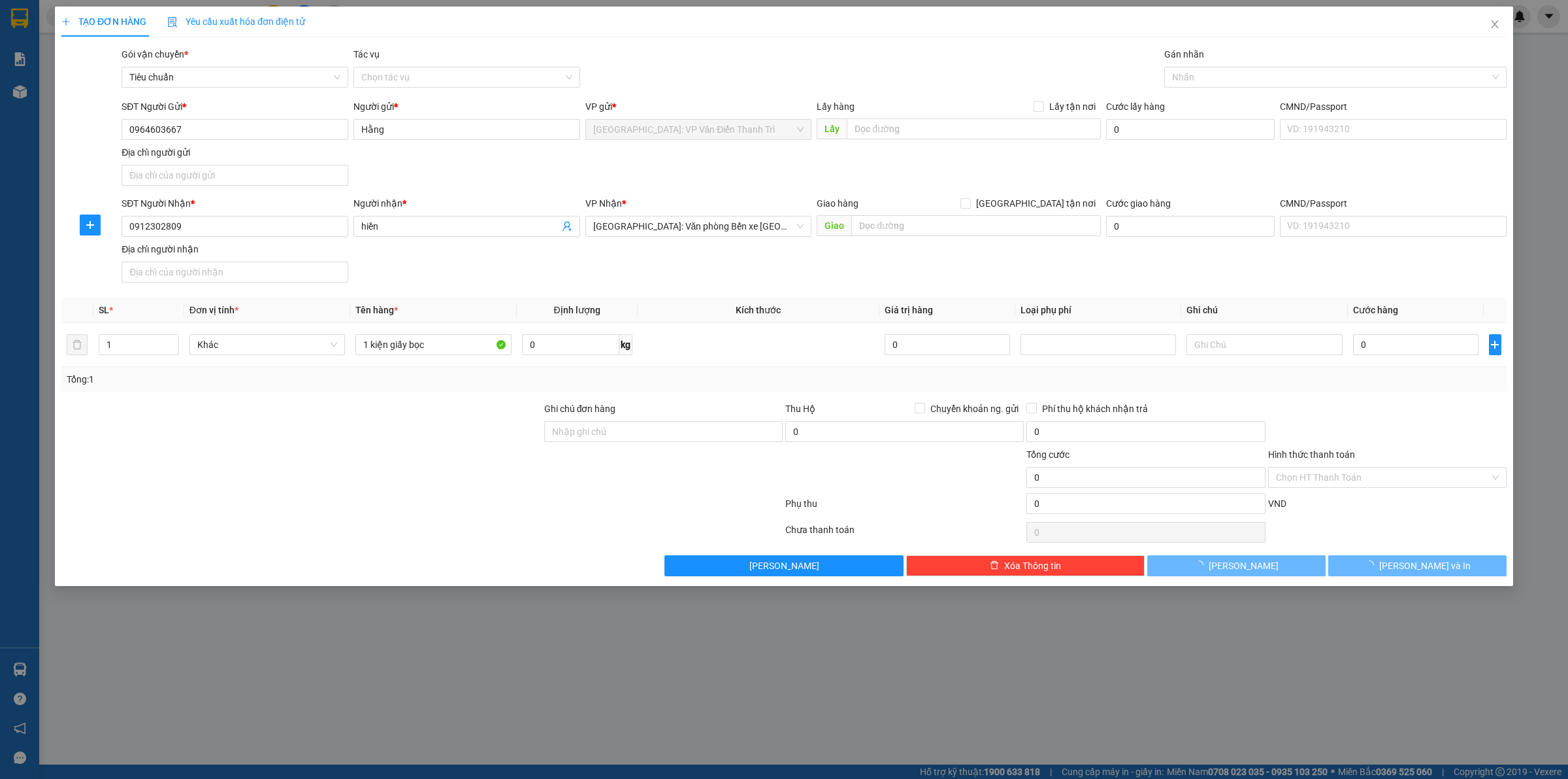
click at [959, 243] on div "SĐT Người Nhận * 0912302809 Người nhận * hiền VP Nhận * [GEOGRAPHIC_DATA]: Văn …" at bounding box center [814, 242] width 1391 height 92
click at [957, 228] on input "text" at bounding box center [976, 226] width 250 height 21
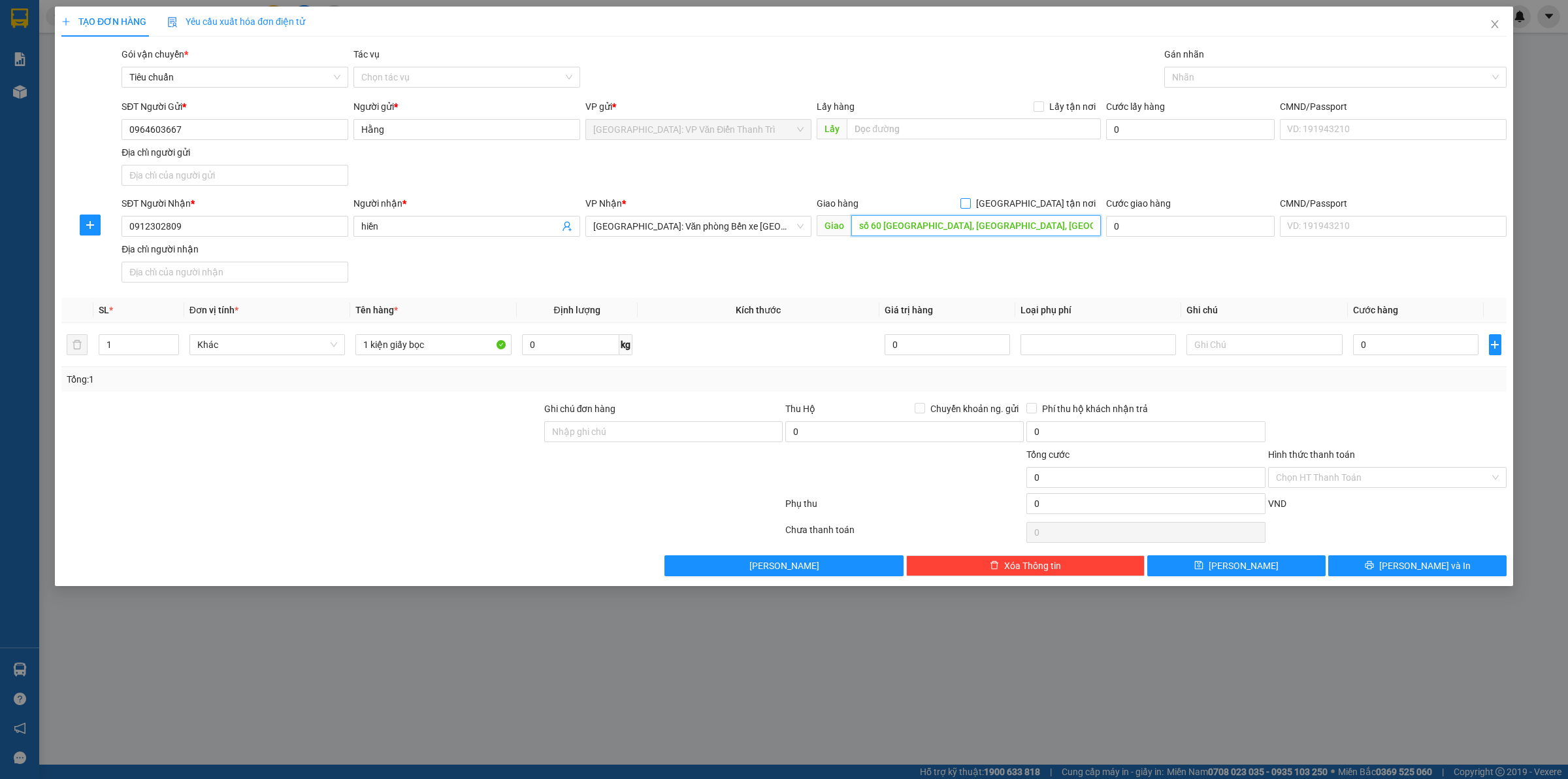
type input "số 60 [GEOGRAPHIC_DATA], [GEOGRAPHIC_DATA], [GEOGRAPHIC_DATA], [GEOGRAPHIC_DATA]"
click at [1044, 202] on span "[GEOGRAPHIC_DATA] tận nơi" at bounding box center [1036, 204] width 130 height 15
click at [970, 202] on input "[GEOGRAPHIC_DATA] tận nơi" at bounding box center [965, 202] width 9 height 9
checkbox input "true"
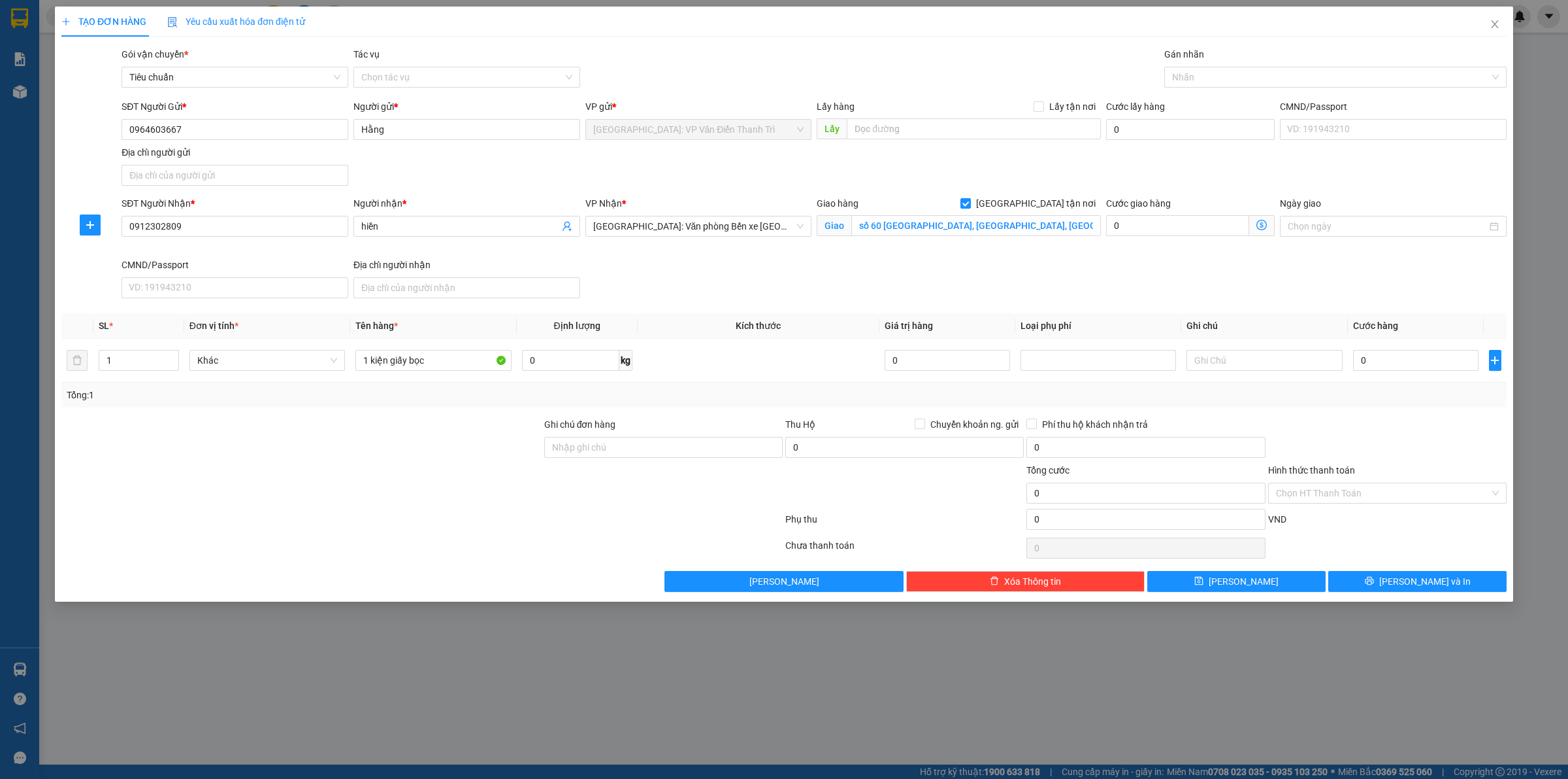
drag, startPoint x: 1134, startPoint y: 155, endPoint x: 1148, endPoint y: 144, distance: 17.8
click at [1134, 155] on div "SĐT Người Gửi * 0964603667 Người gửi * Hằng VP gửi * [GEOGRAPHIC_DATA]: VP Văn …" at bounding box center [814, 145] width 1391 height 92
drag, startPoint x: 1186, startPoint y: 86, endPoint x: 1193, endPoint y: 77, distance: 11.4
click at [1189, 85] on div "Nhãn" at bounding box center [1336, 77] width 343 height 21
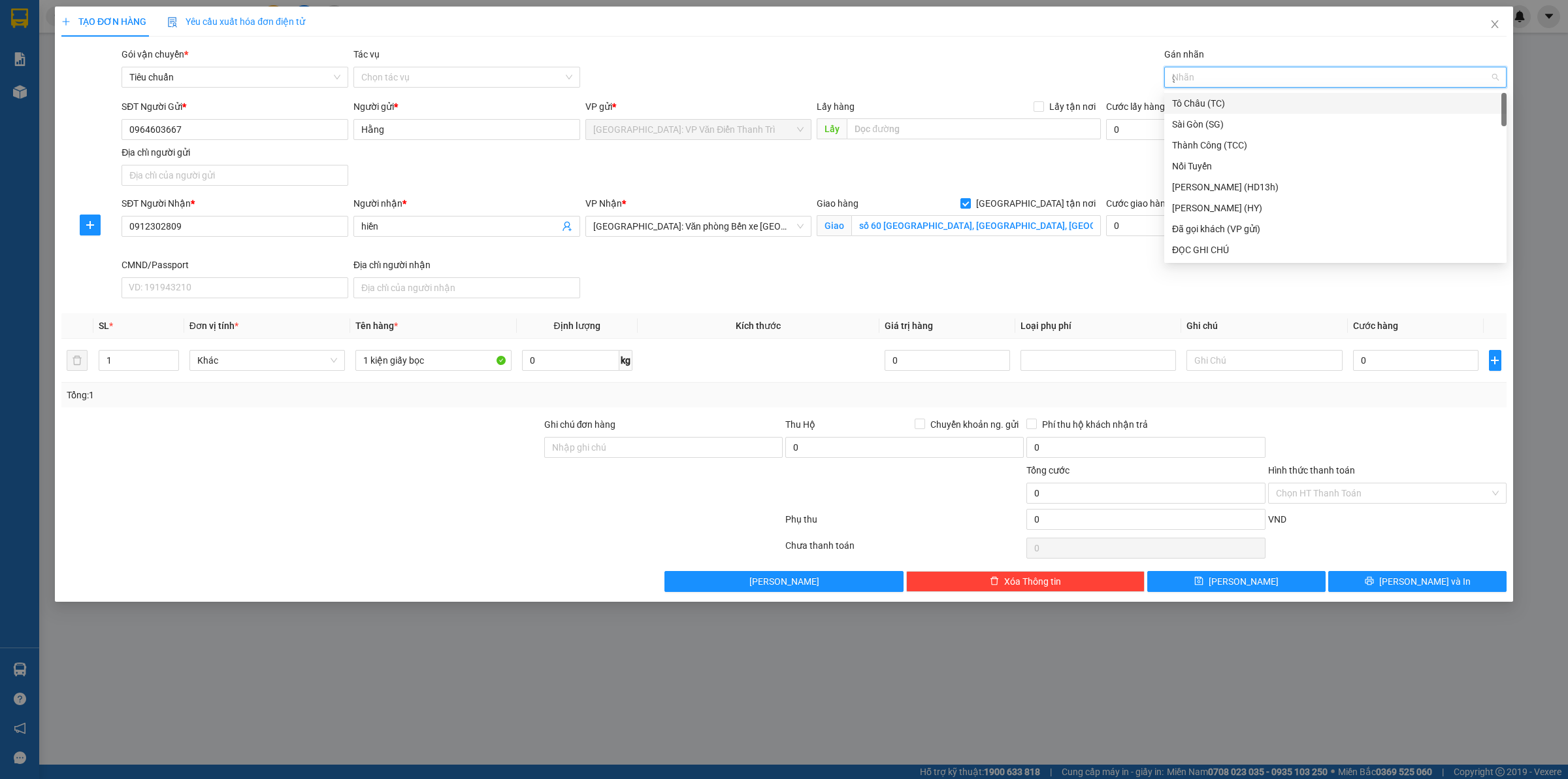
type input "gt"
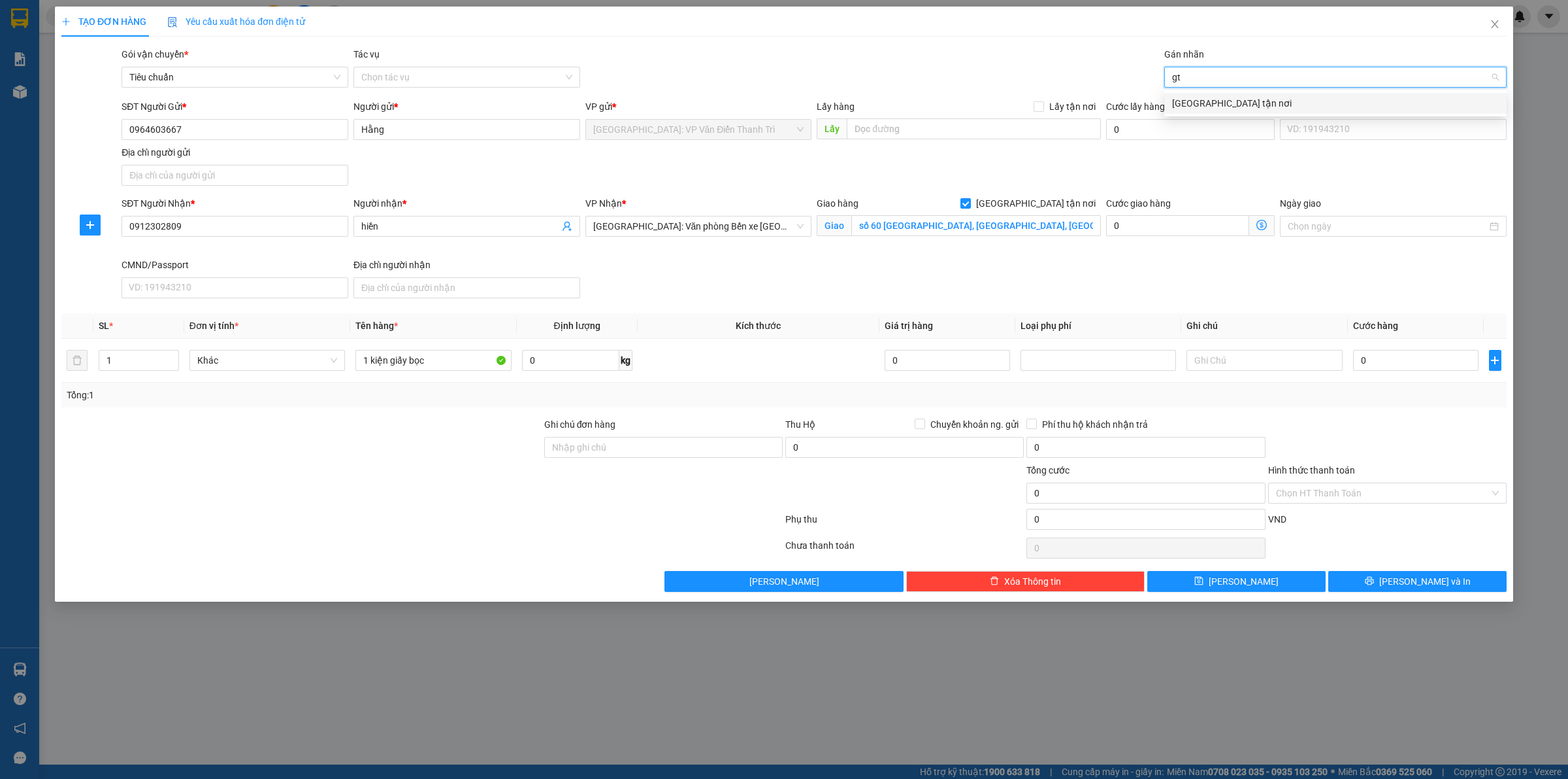
click at [1192, 102] on div "[GEOGRAPHIC_DATA] tận nơi" at bounding box center [1336, 103] width 327 height 15
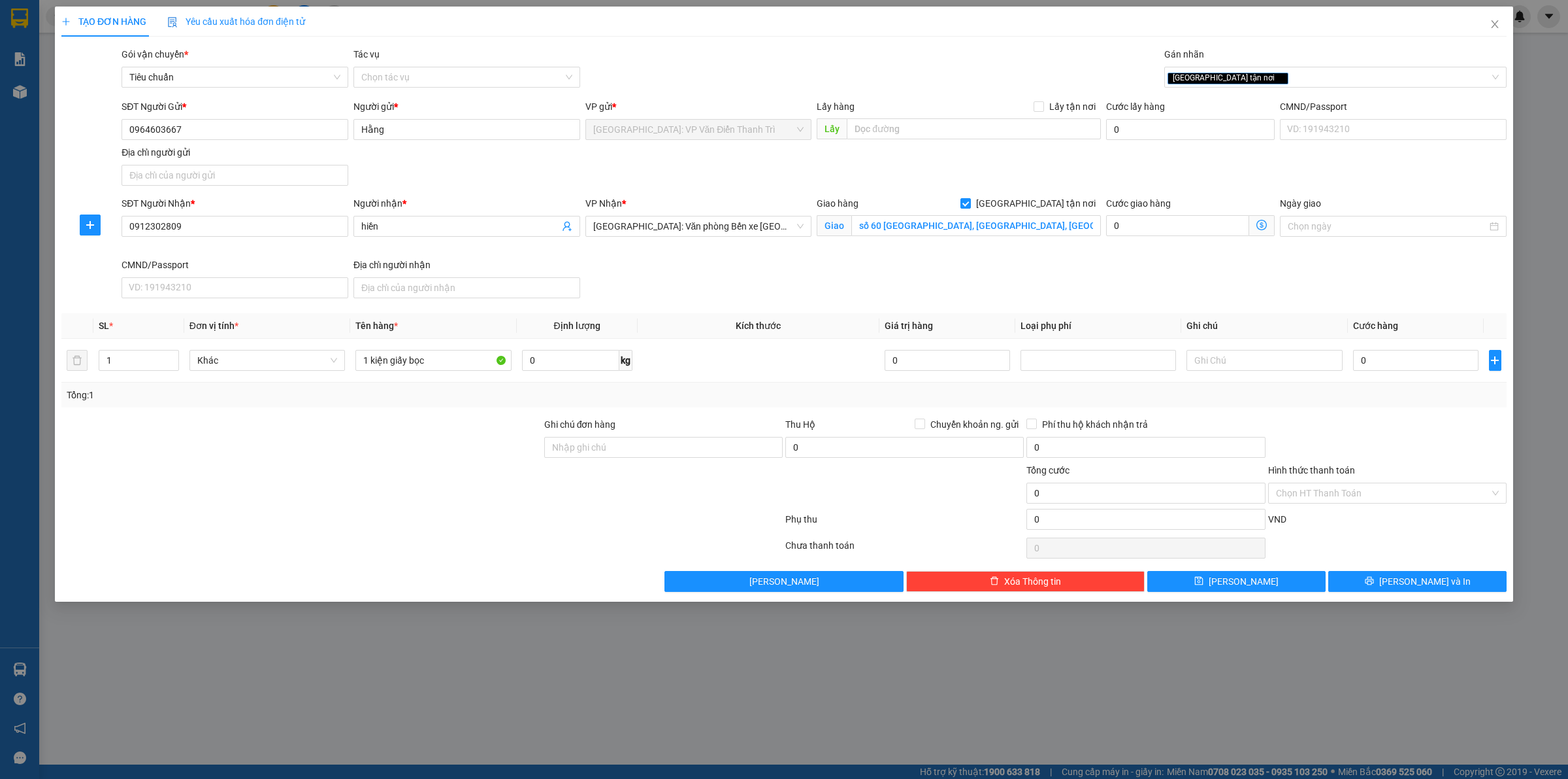
click at [1044, 179] on div "SĐT Người Gửi * 0964603667 Người gửi * Hằng VP gửi * [GEOGRAPHIC_DATA]: VP Văn …" at bounding box center [814, 145] width 1391 height 92
click at [1406, 357] on input "0" at bounding box center [1416, 360] width 125 height 21
type input "7"
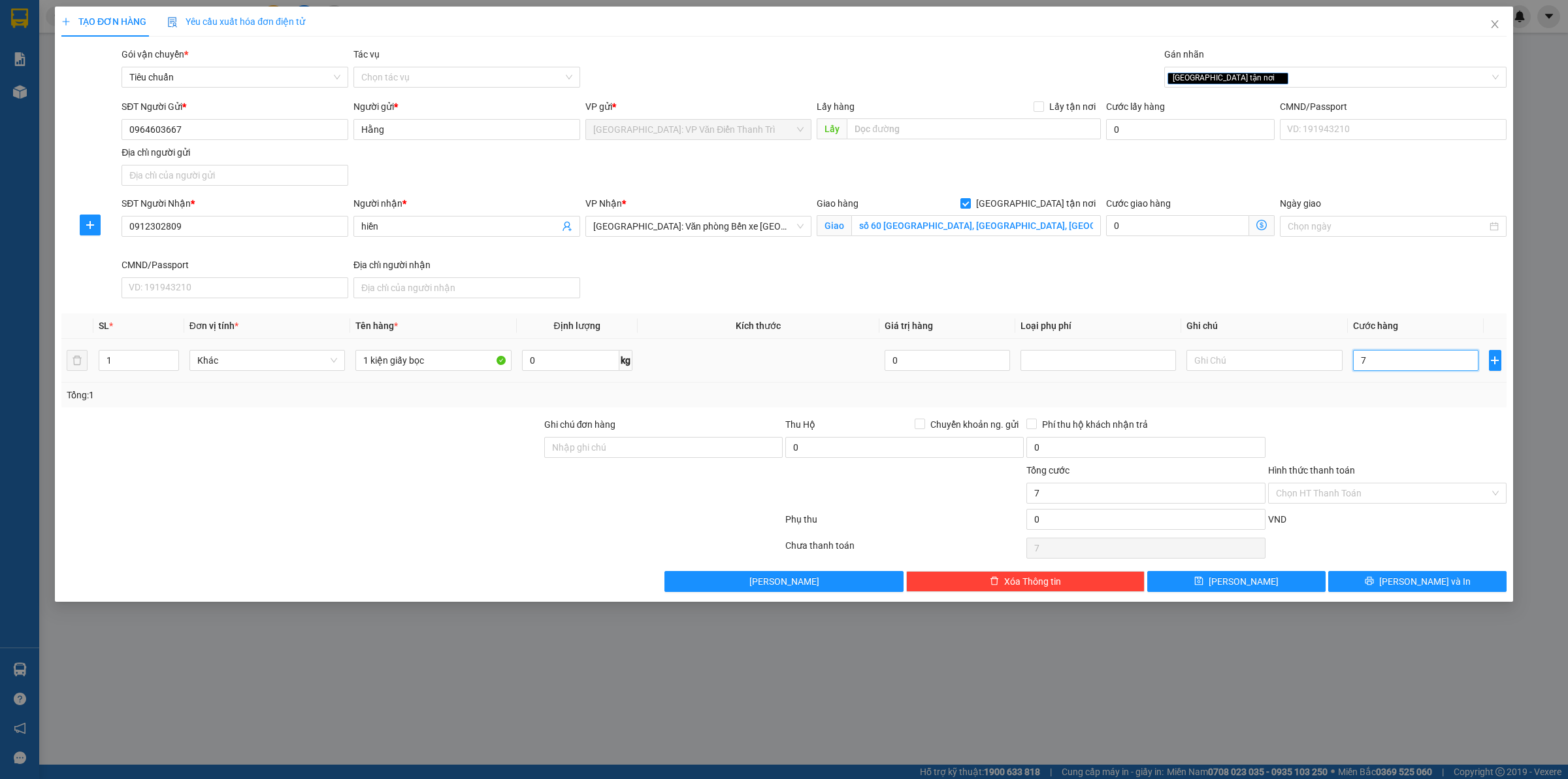
type input "70"
type input "700"
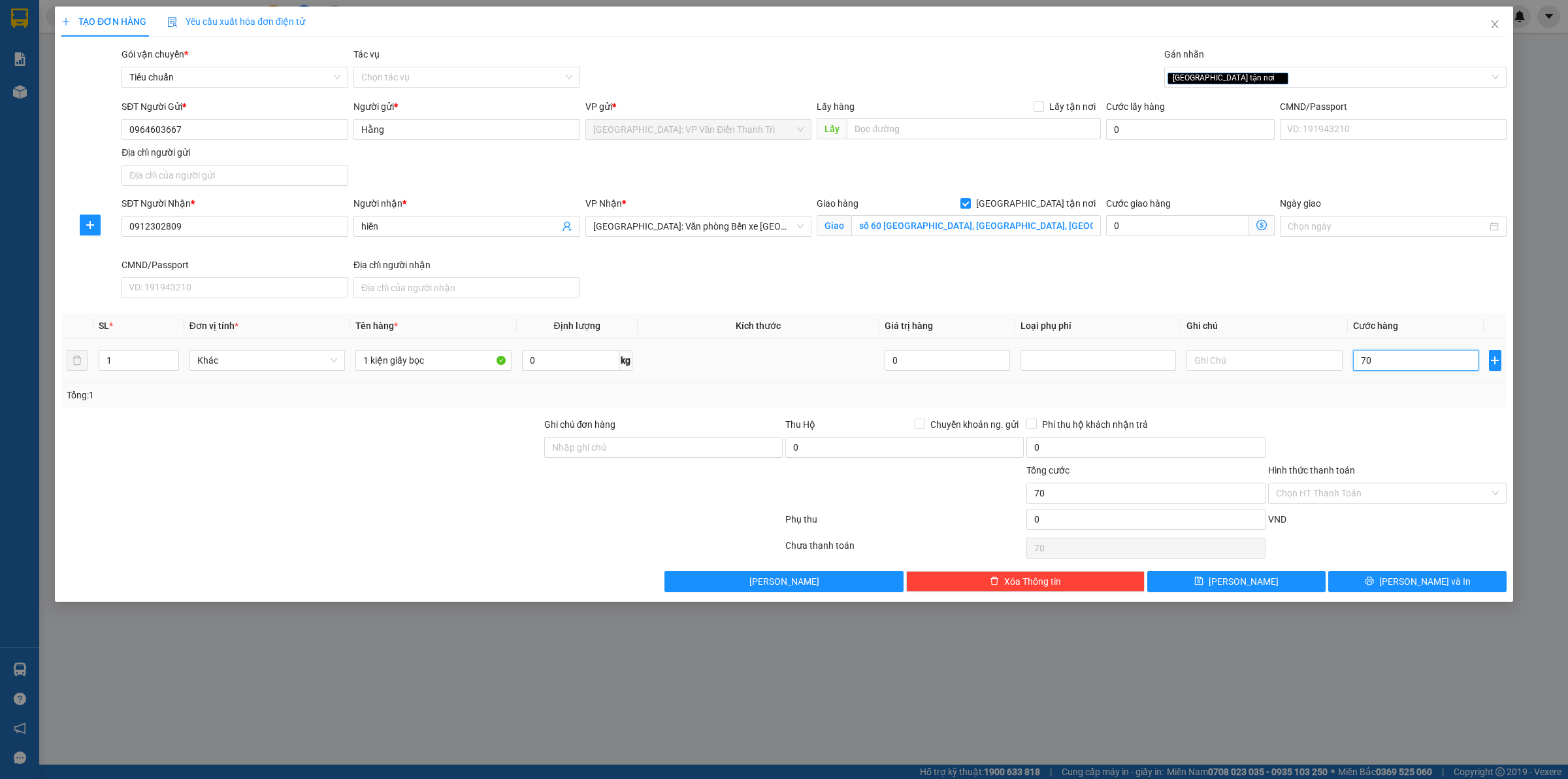
type input "700"
type input "7.000"
type input "70.000"
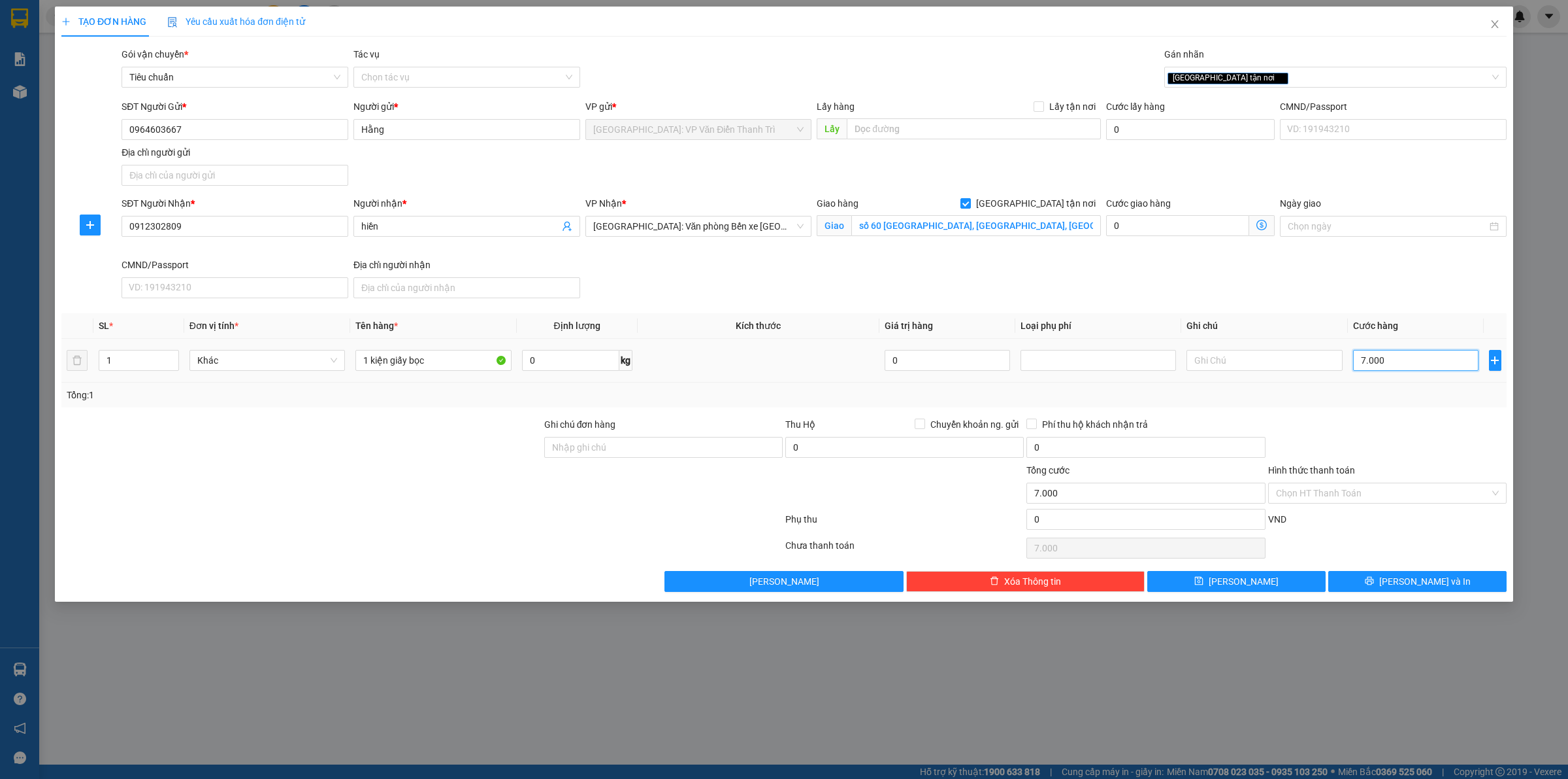
type input "70.000"
click at [1374, 586] on span "printer" at bounding box center [1370, 581] width 9 height 10
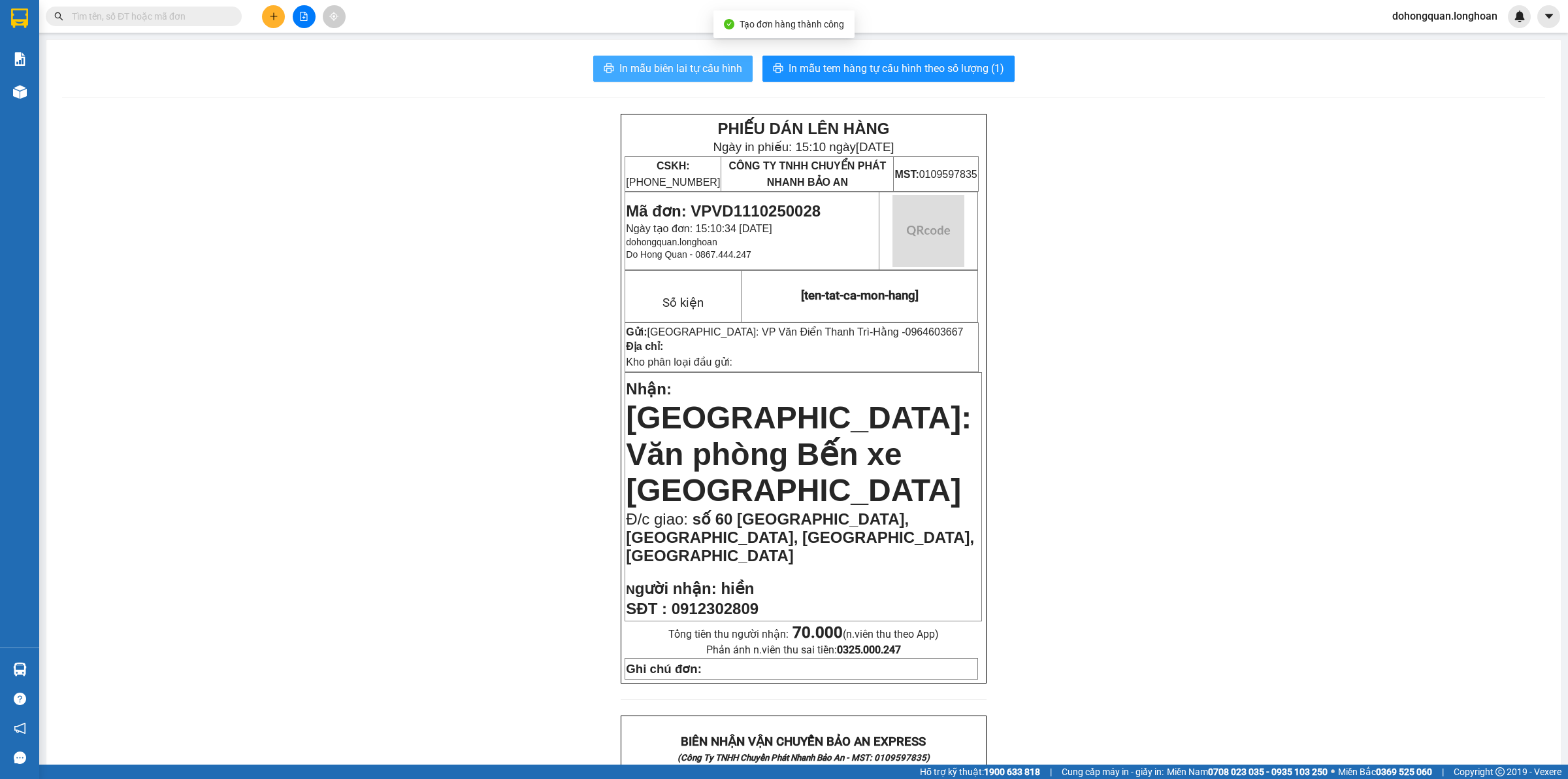
click at [688, 70] on span "In mẫu biên lai tự cấu hình" at bounding box center [681, 68] width 123 height 16
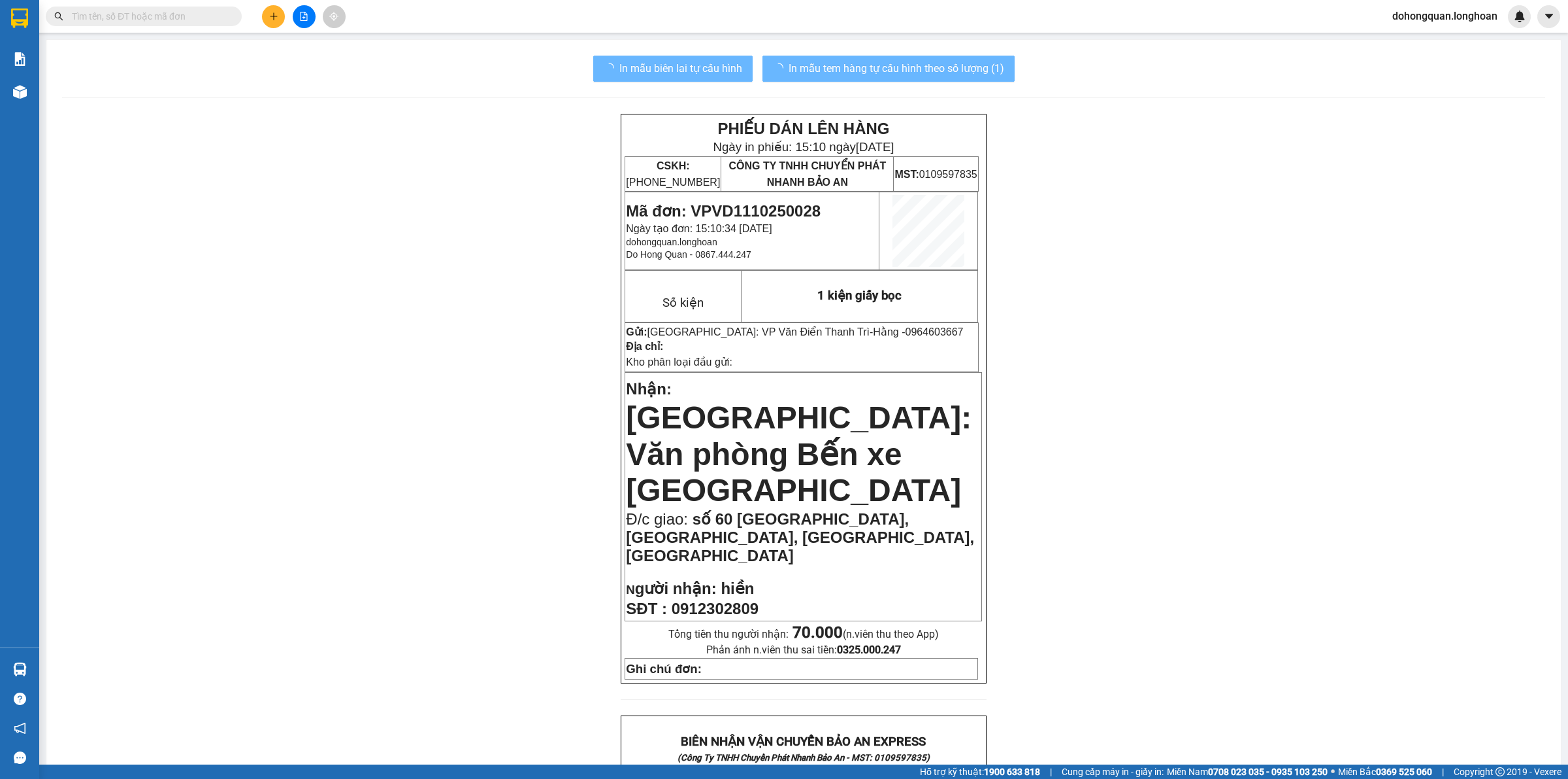
drag, startPoint x: 1178, startPoint y: 531, endPoint x: 1163, endPoint y: 499, distance: 35.3
click at [1178, 531] on div "PHIẾU DÁN LÊN HÀNG Ngày in phiếu: 15:10 [DATE] CSKH: [PHONE_NUMBER] CÔNG TY TNH…" at bounding box center [803, 794] width 1483 height 1362
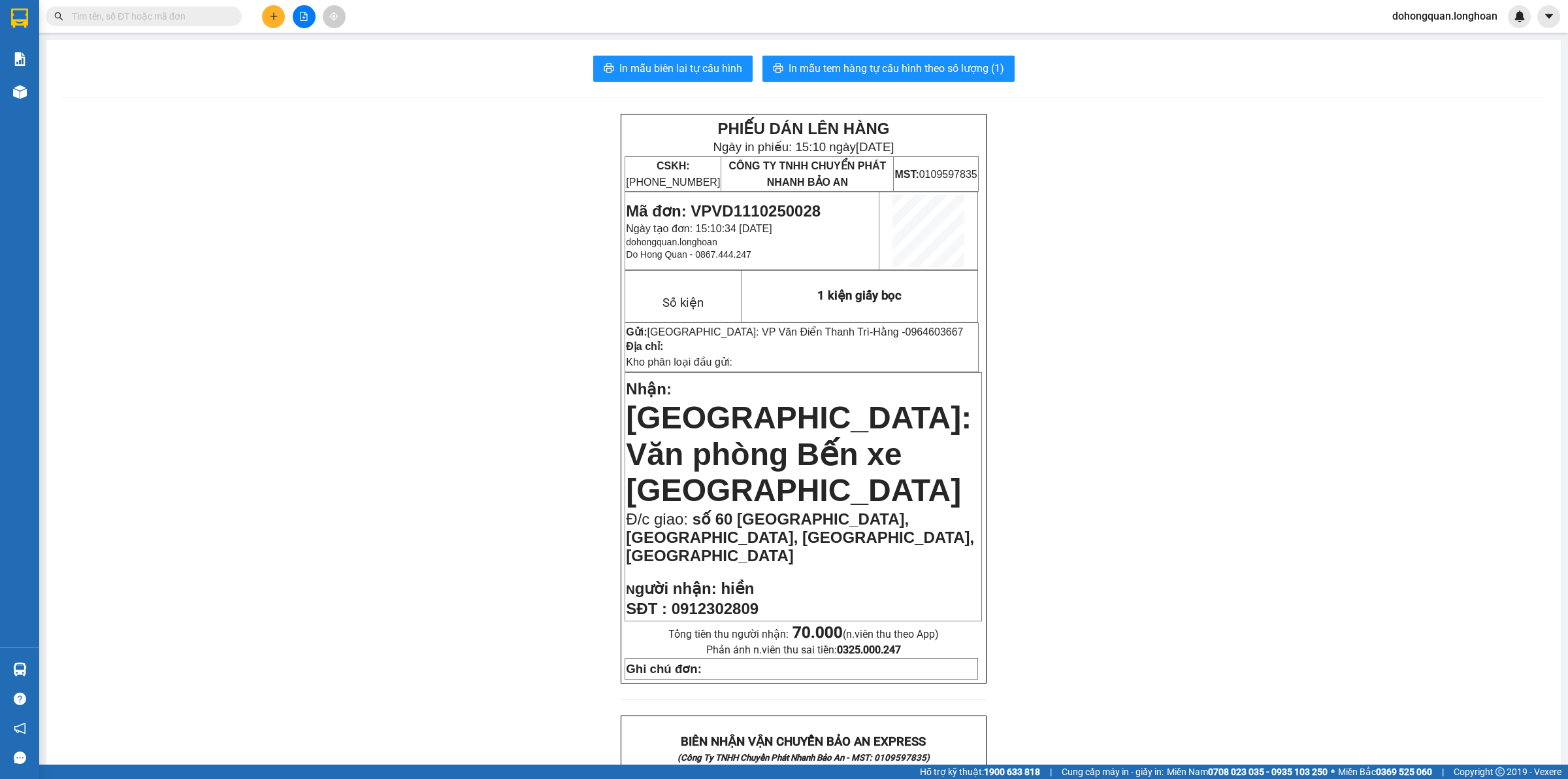
click at [905, 336] on span "0964603667" at bounding box center [934, 331] width 58 height 11
copy span "0964603667"
click at [271, 20] on icon "plus" at bounding box center [274, 16] width 9 height 9
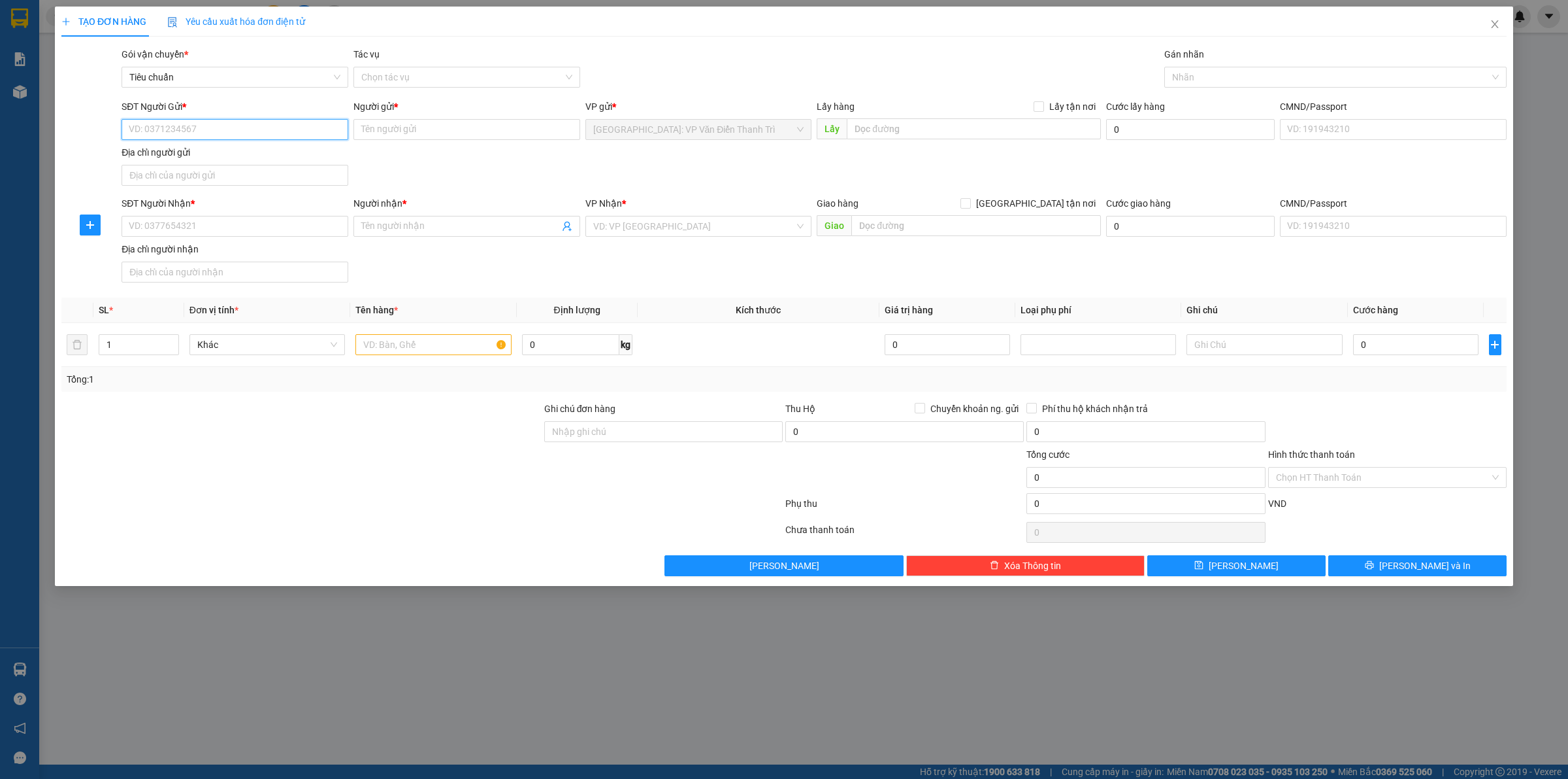
click at [204, 128] on input "SĐT Người Gửi *" at bounding box center [235, 129] width 227 height 21
paste input "0964603667"
type input "0964603667"
click at [203, 152] on div "0964603667 - [PERSON_NAME]" at bounding box center [235, 156] width 211 height 15
type input "Hằng"
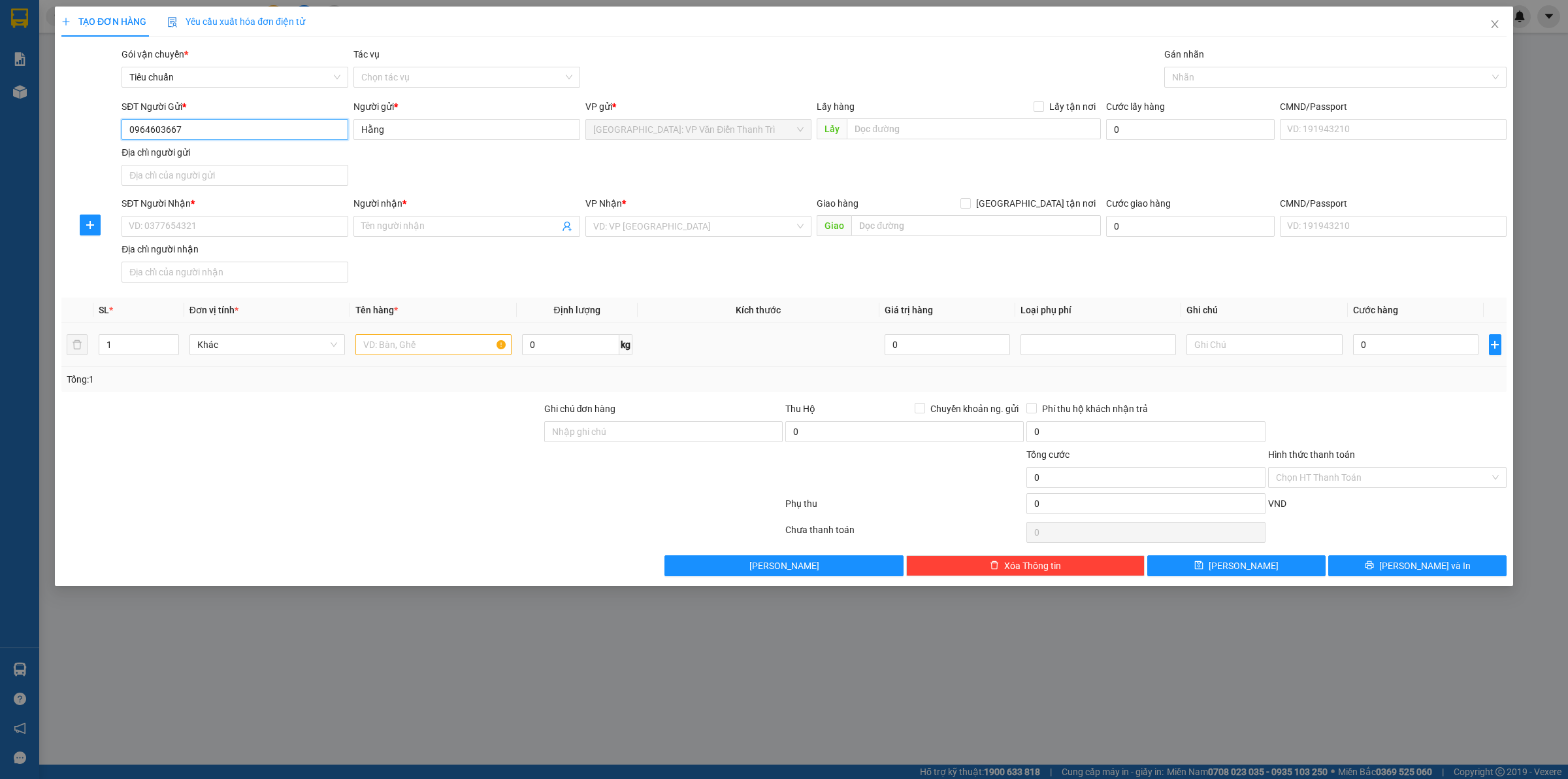
type input "0964603667"
click at [400, 343] on input "text" at bounding box center [433, 344] width 155 height 21
type input "1 kiện giấy bọc FE"
click at [230, 226] on input "SĐT Người Nhận *" at bounding box center [235, 226] width 227 height 21
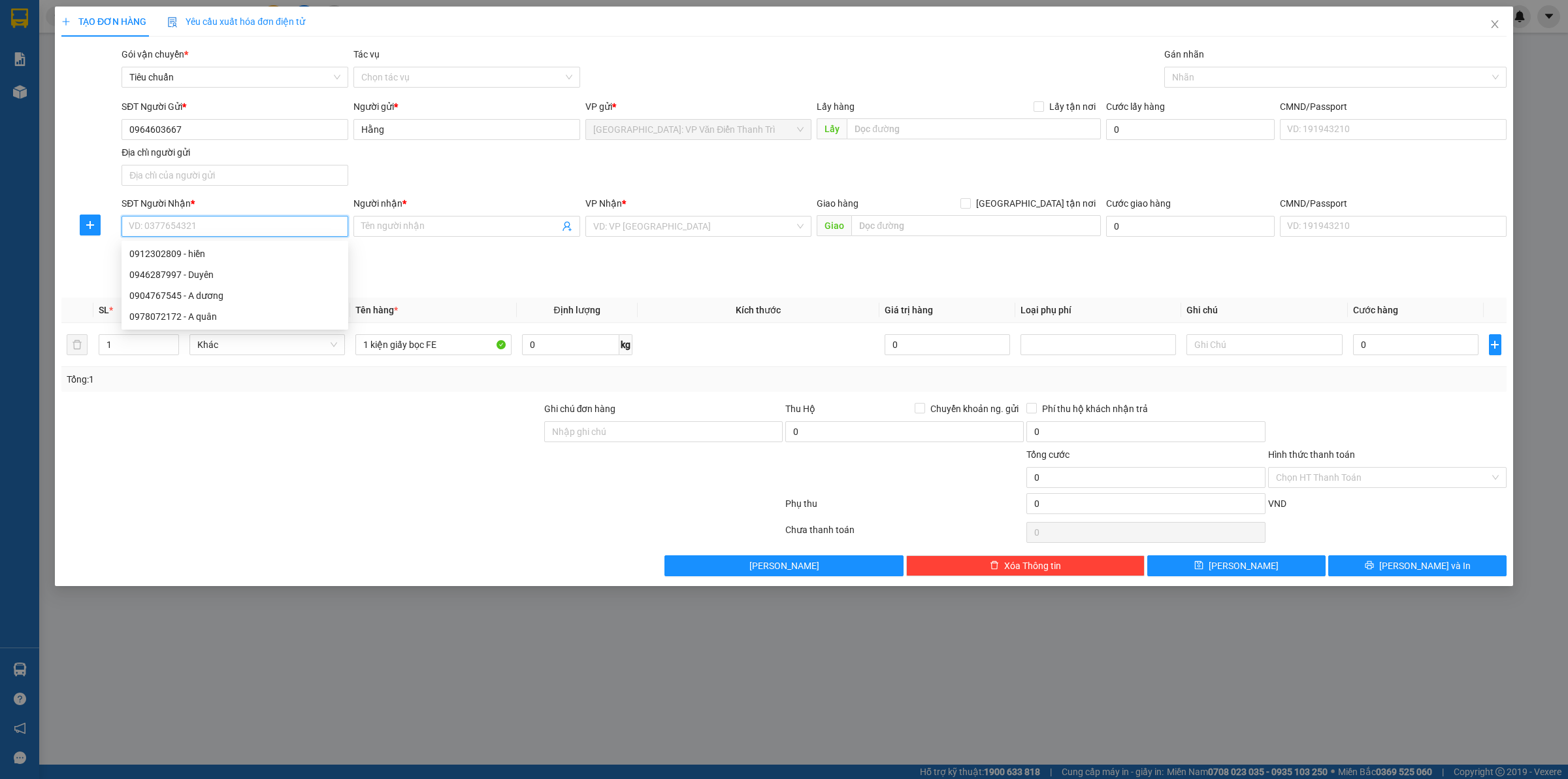
click at [240, 226] on input "SĐT Người Nhận *" at bounding box center [235, 226] width 227 height 21
type input "0939474222"
click at [419, 229] on input "Người nhận *" at bounding box center [460, 226] width 198 height 15
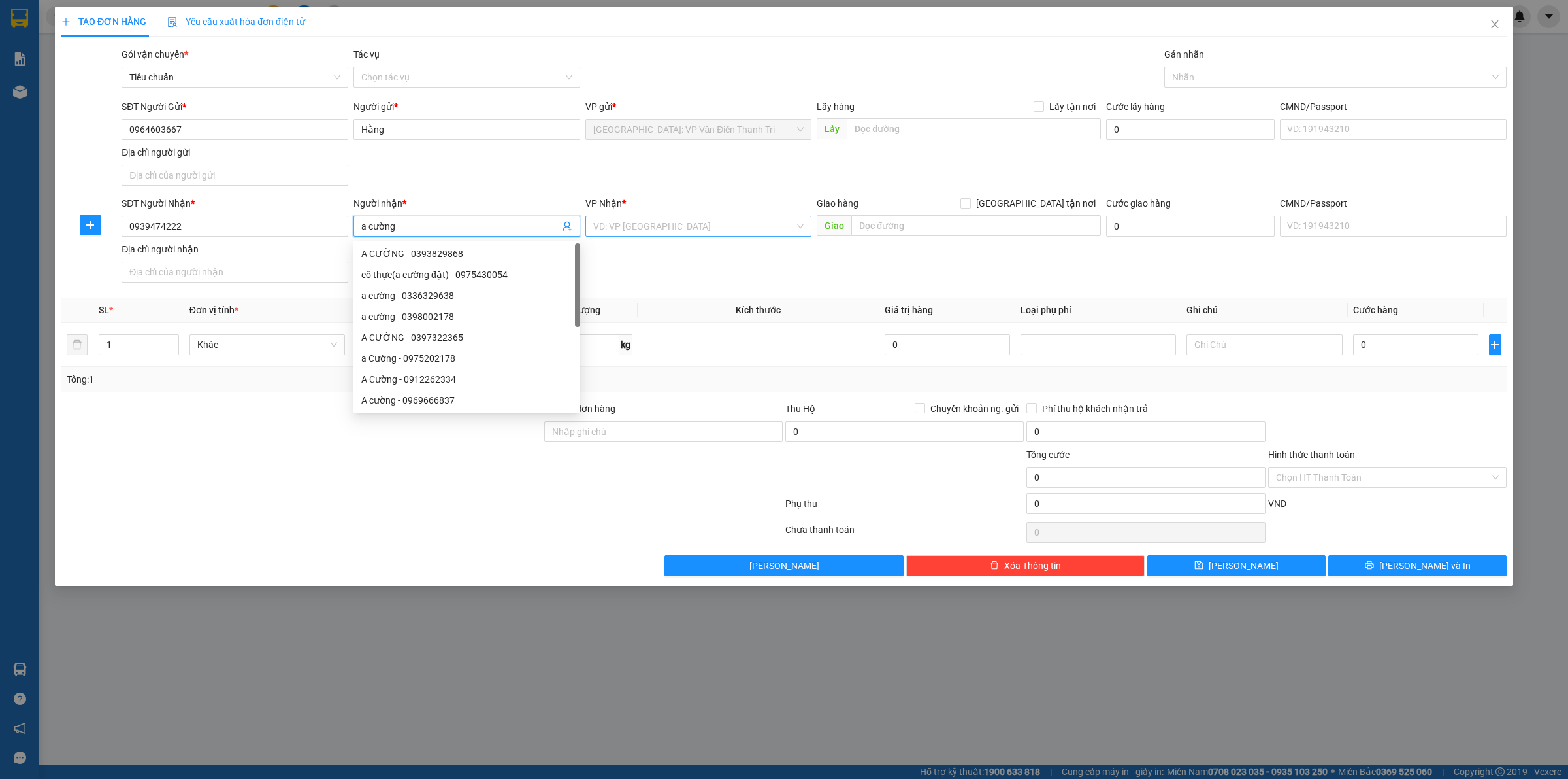
type input "a cường"
click at [683, 229] on input "search" at bounding box center [694, 226] width 202 height 20
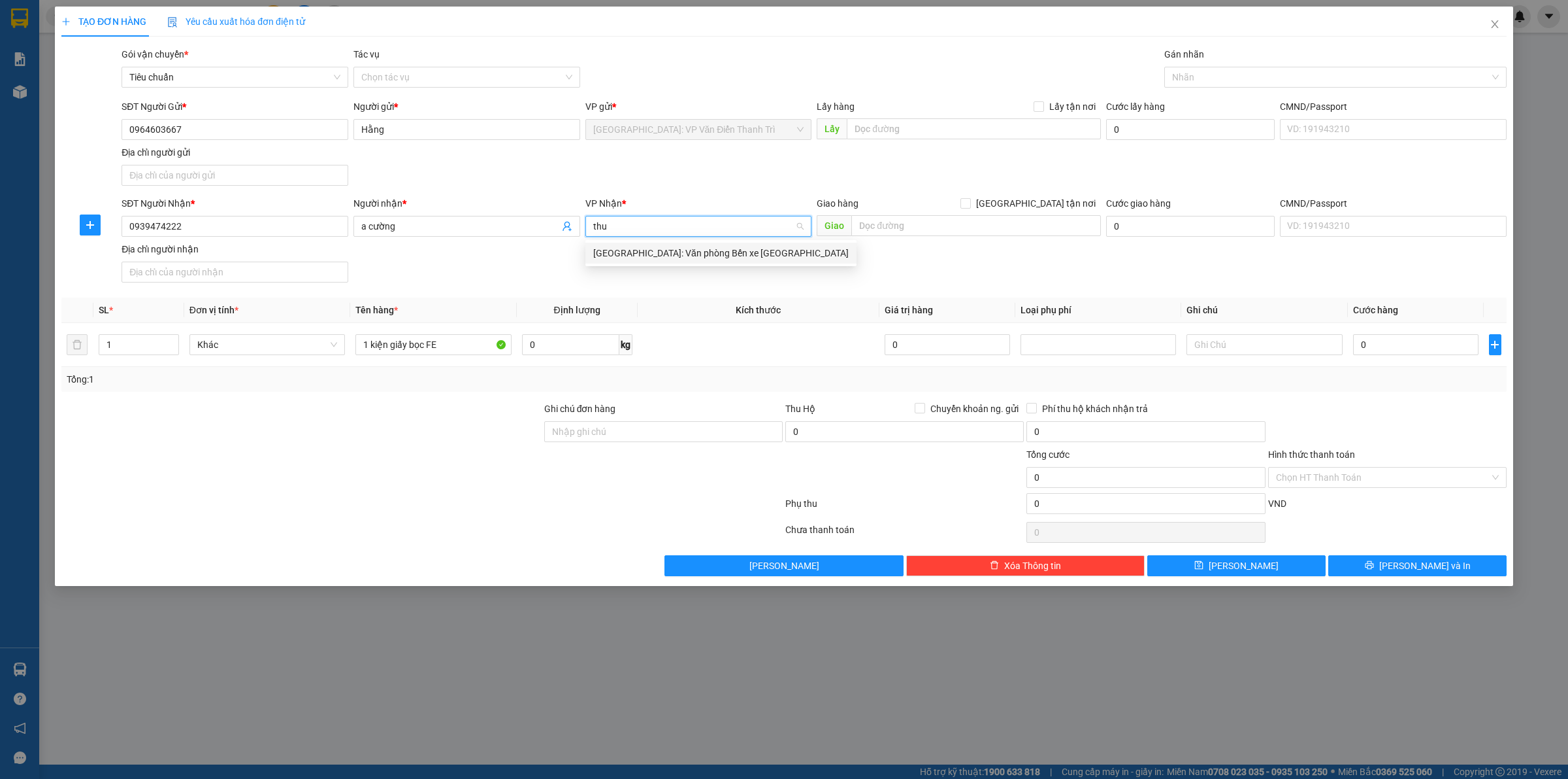
type input "thuơ"
click at [743, 256] on div "[GEOGRAPHIC_DATA]: Văn phòng Bến xe [GEOGRAPHIC_DATA]" at bounding box center [721, 253] width 256 height 15
drag, startPoint x: 890, startPoint y: 258, endPoint x: 894, endPoint y: 242, distance: 16.5
click at [891, 257] on div "SĐT Người Nhận * 0939474222 Người nhận * a cường VP Nhận * [GEOGRAPHIC_DATA]: V…" at bounding box center [814, 242] width 1391 height 92
click at [899, 221] on input "text" at bounding box center [976, 226] width 250 height 21
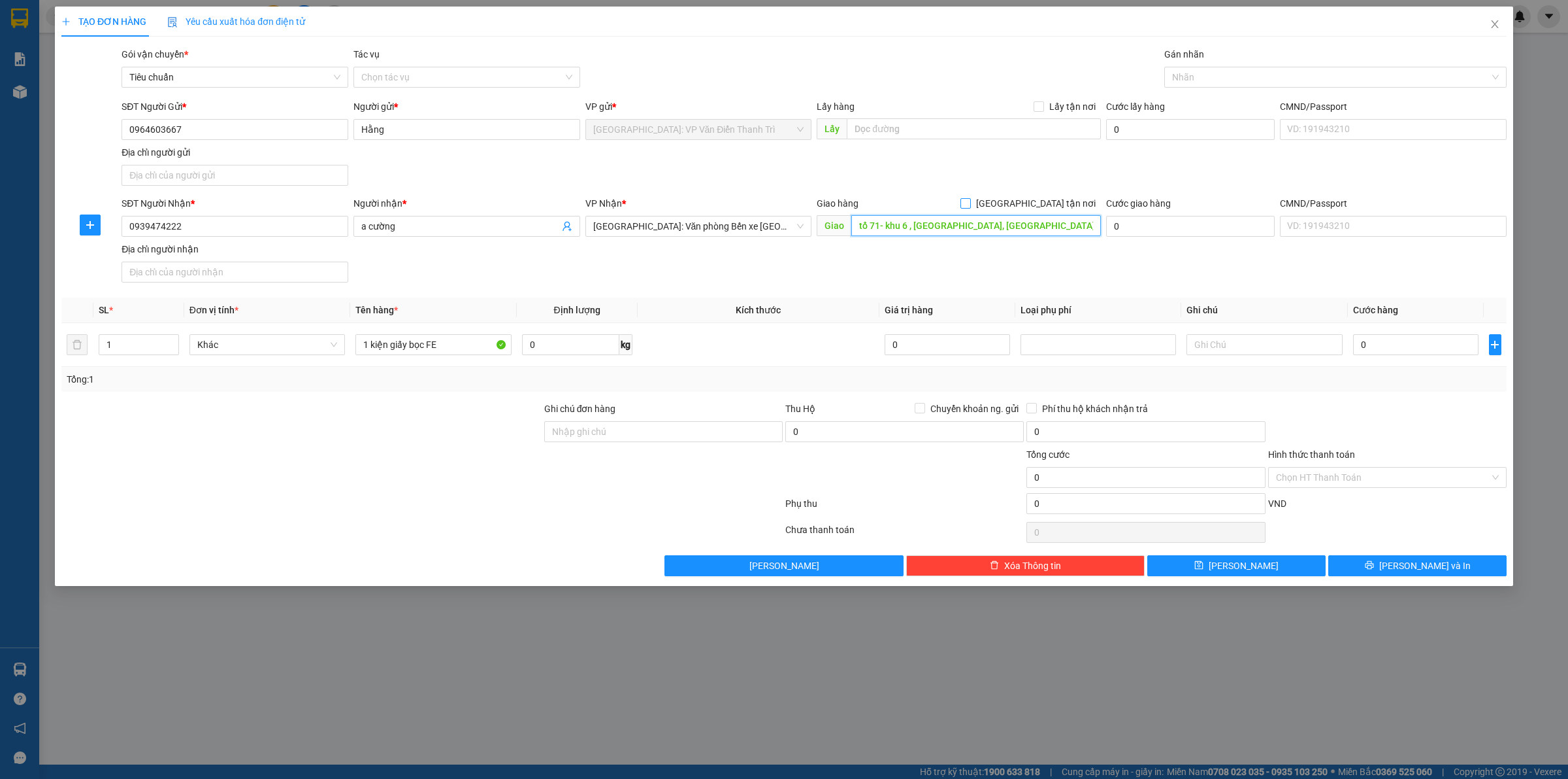
type input "tổ 71- khu 6 , [GEOGRAPHIC_DATA], [GEOGRAPHIC_DATA], [GEOGRAPHIC_DATA]"
click at [970, 199] on input "[GEOGRAPHIC_DATA] tận nơi" at bounding box center [965, 202] width 9 height 9
checkbox input "true"
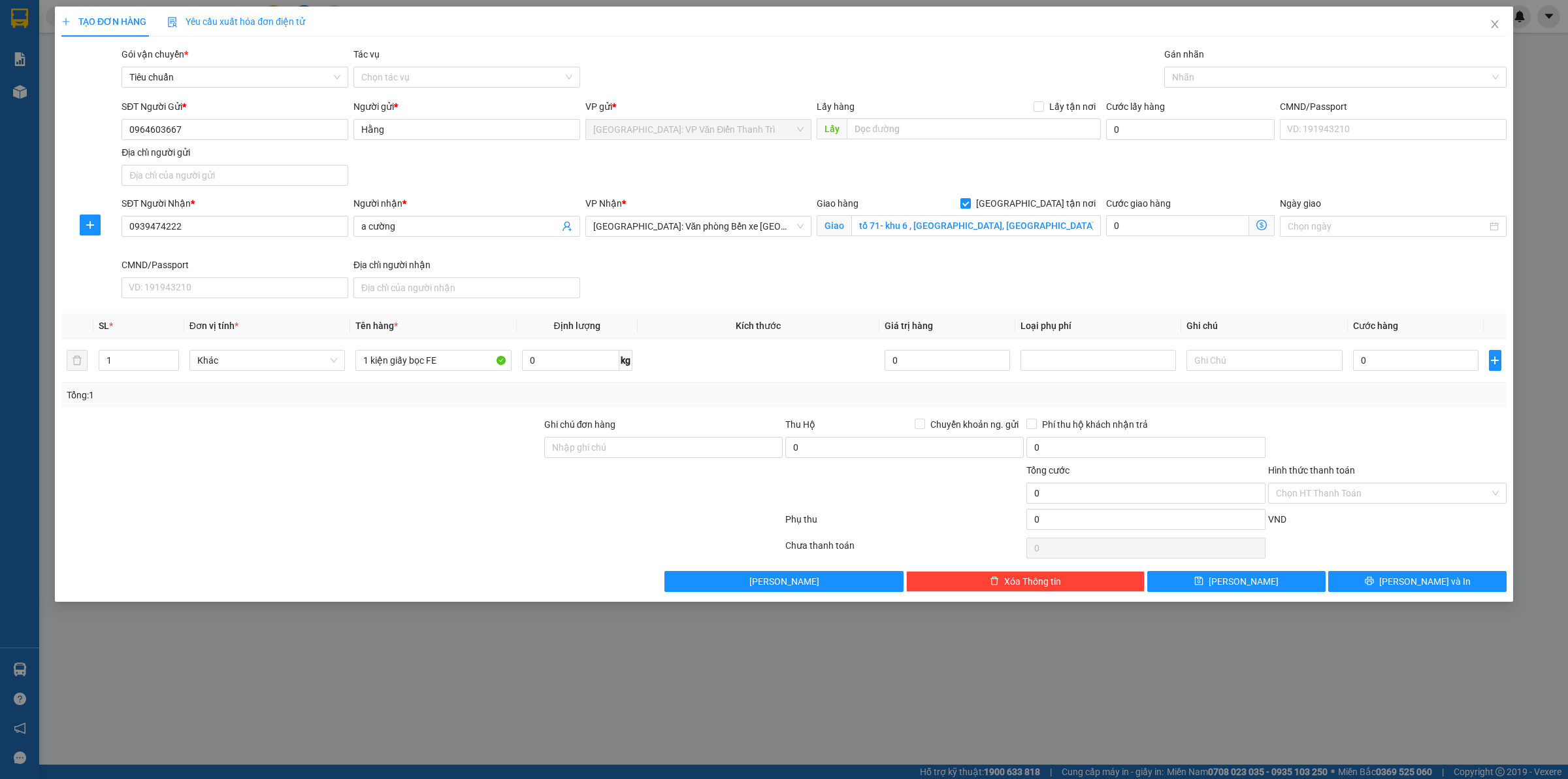
drag, startPoint x: 1134, startPoint y: 171, endPoint x: 1189, endPoint y: 106, distance: 85.1
click at [1149, 162] on div "SĐT Người Gửi * 0964603667 Người gửi * Hằng VP gửi * [GEOGRAPHIC_DATA]: VP Văn …" at bounding box center [814, 145] width 1391 height 92
click at [1208, 64] on div "Gán nhãn" at bounding box center [1336, 56] width 343 height 20
click at [1212, 77] on div at bounding box center [1329, 77] width 323 height 15
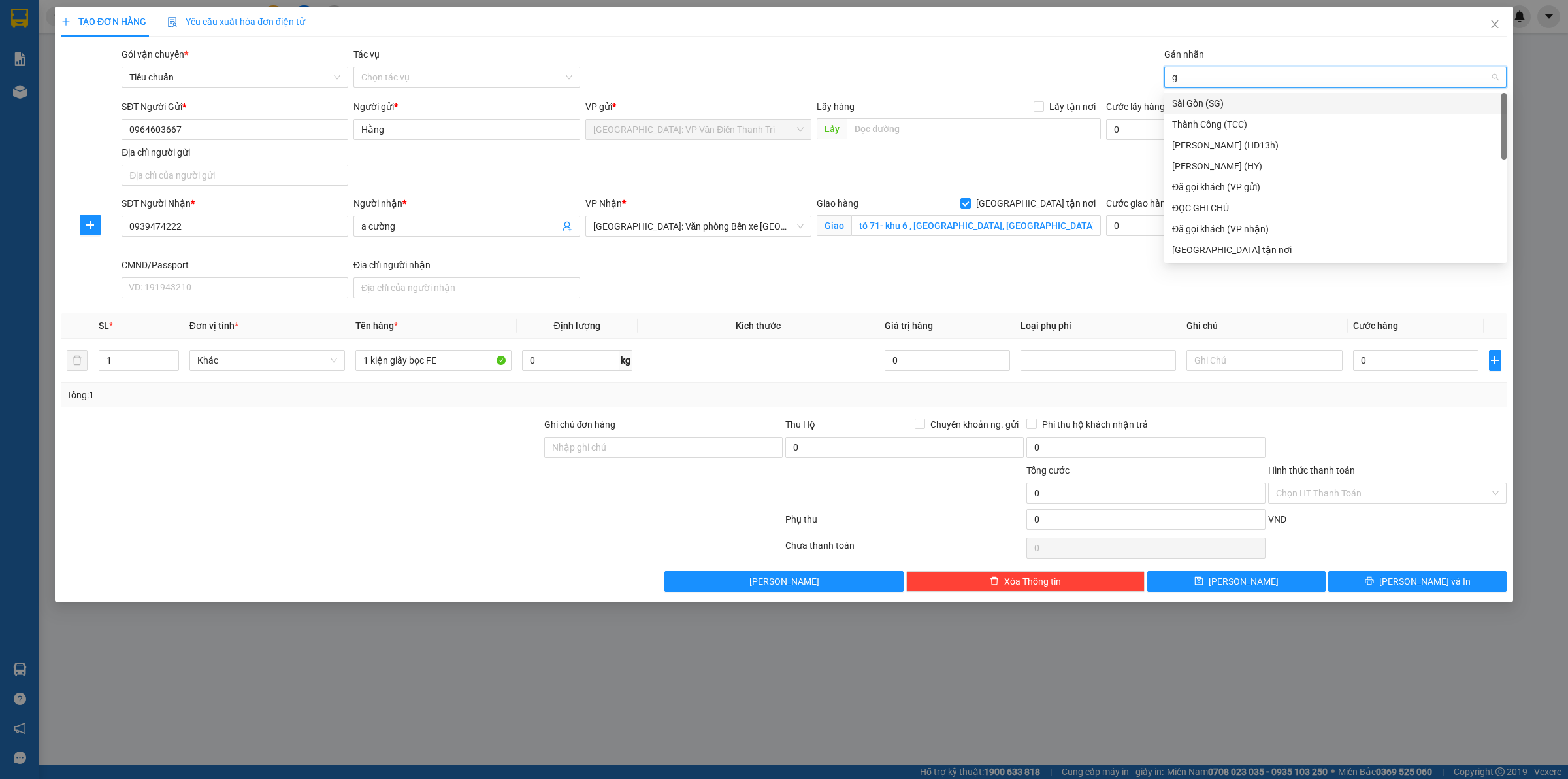
type input "gt"
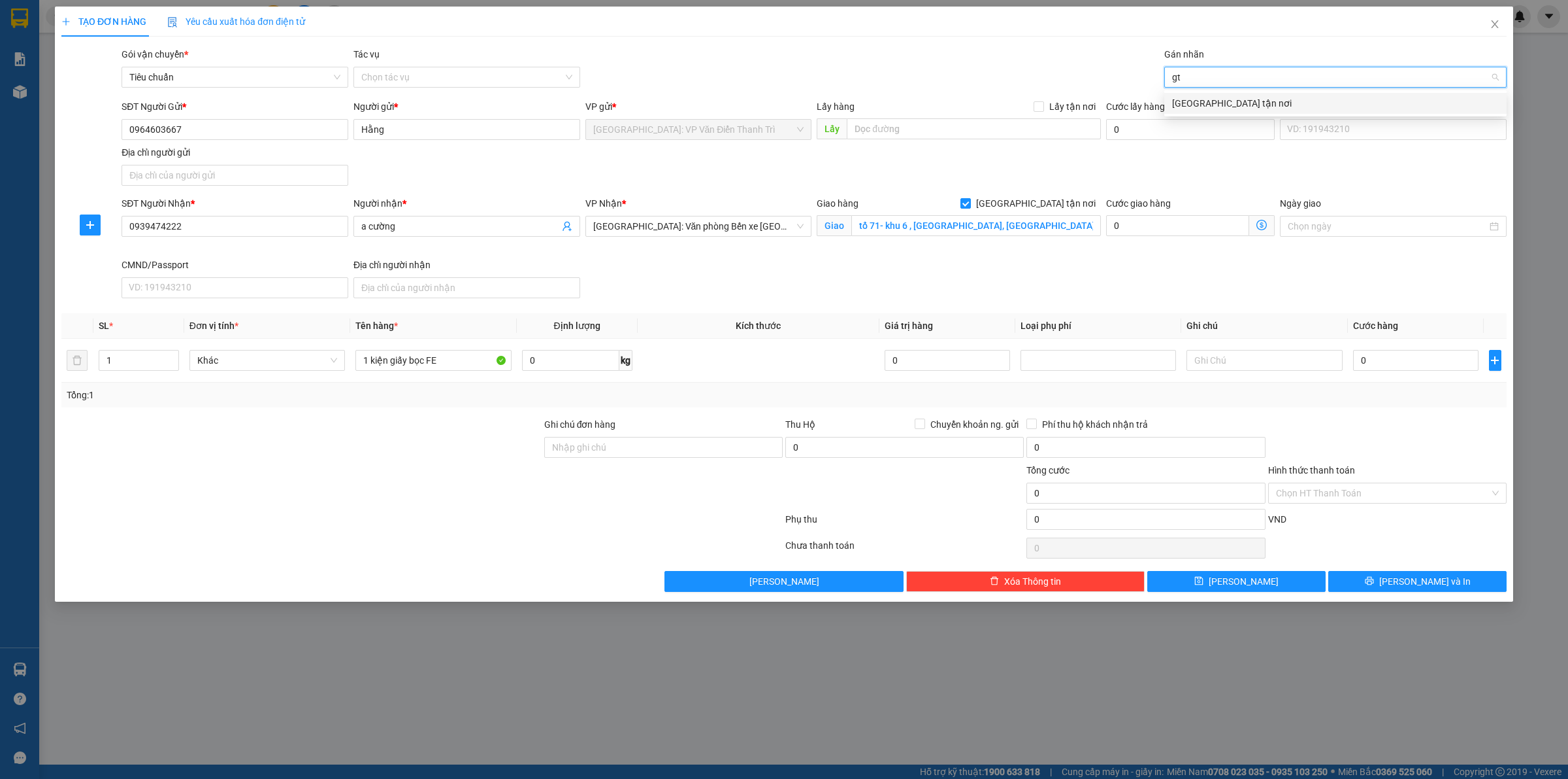
drag, startPoint x: 1236, startPoint y: 99, endPoint x: 1026, endPoint y: 82, distance: 210.7
click at [1235, 100] on div "[GEOGRAPHIC_DATA] tận nơi" at bounding box center [1336, 103] width 327 height 15
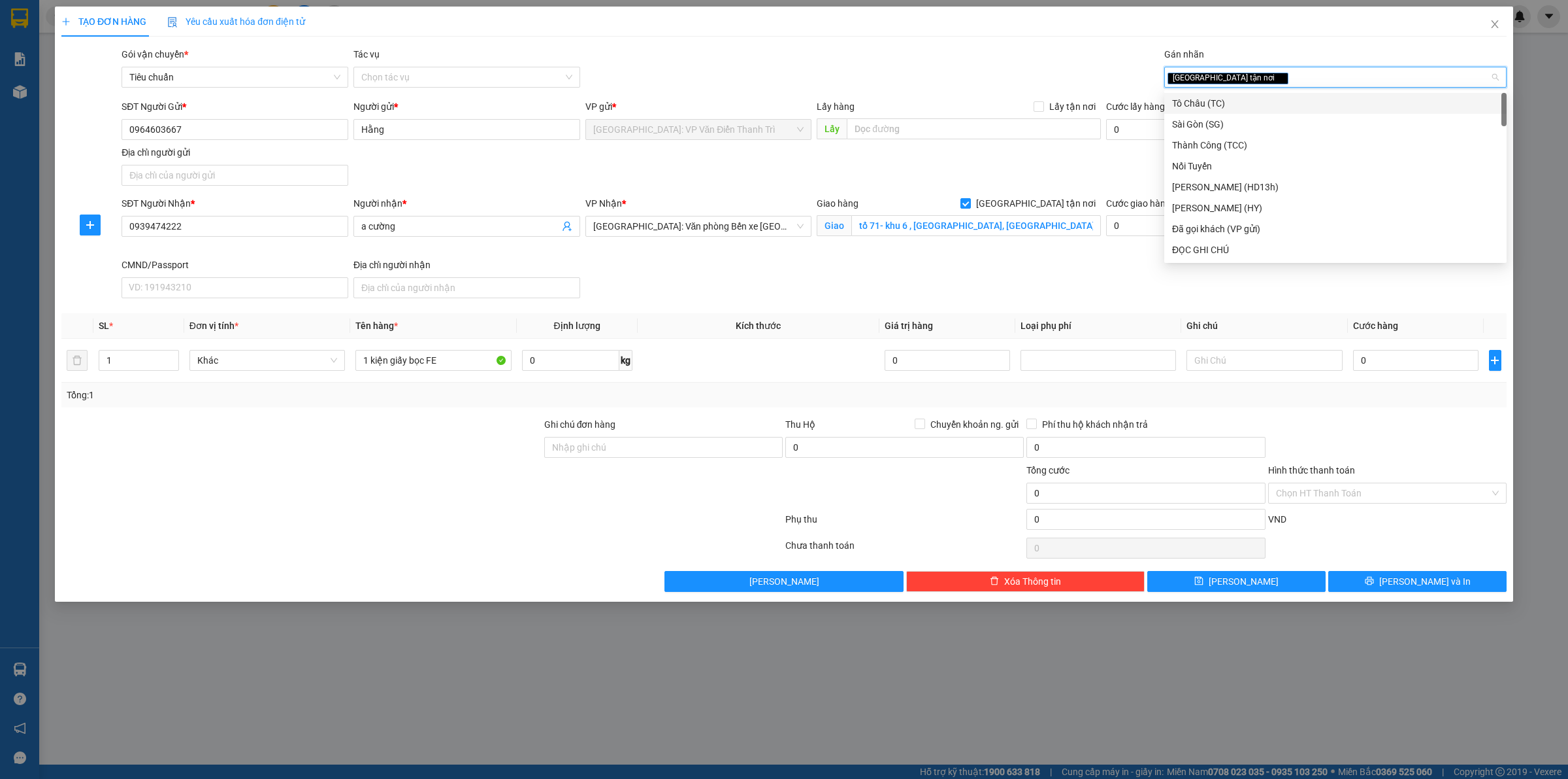
drag, startPoint x: 847, startPoint y: 78, endPoint x: 686, endPoint y: 15, distance: 172.9
click at [768, 56] on div "Gói vận chuyển * Tiêu chuẩn Tác vụ Chọn tác vụ Gán nhãn Giao tận nơi" at bounding box center [814, 70] width 1391 height 45
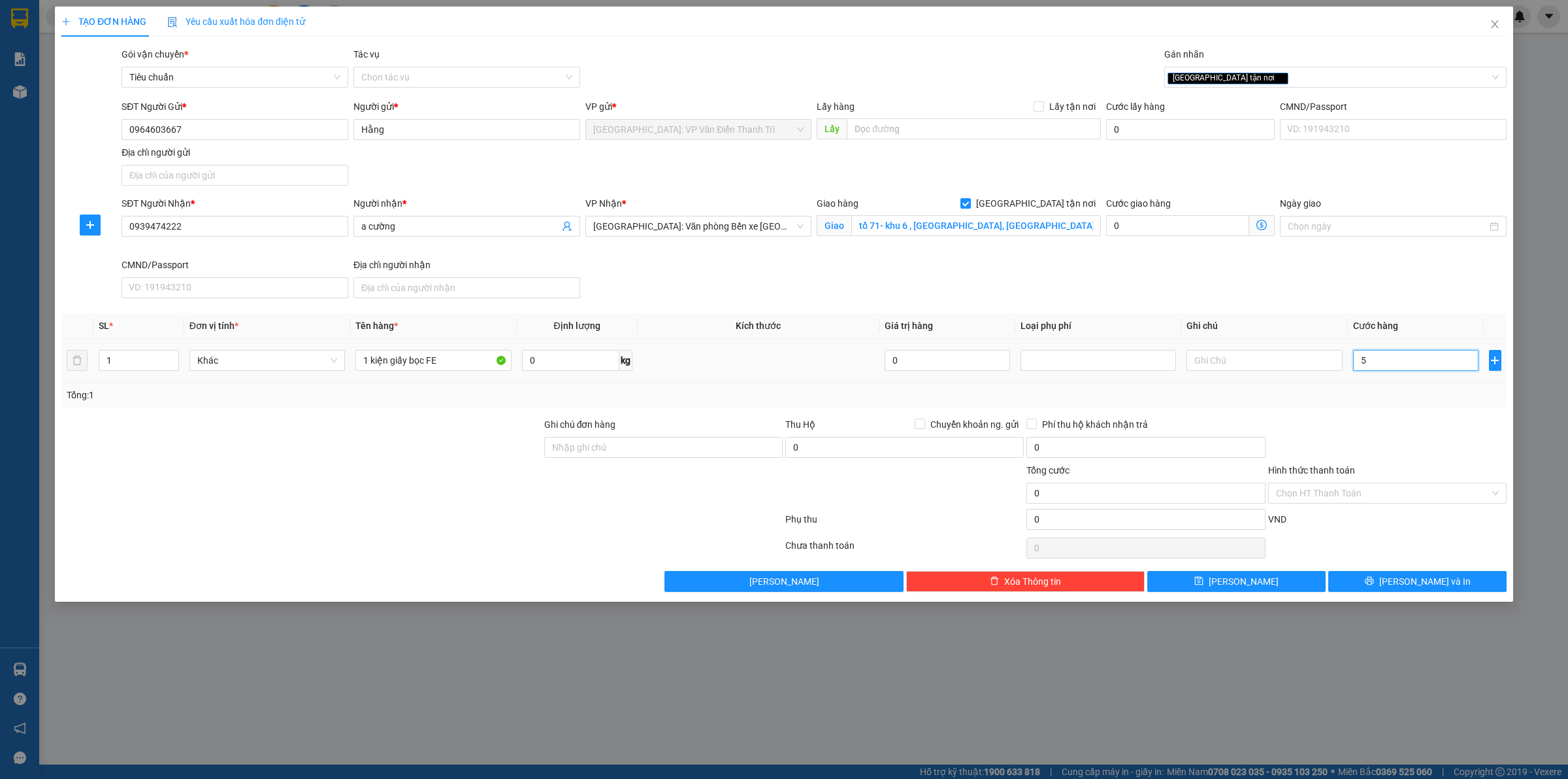
type input "56"
click at [1368, 355] on input "56" at bounding box center [1416, 360] width 125 height 21
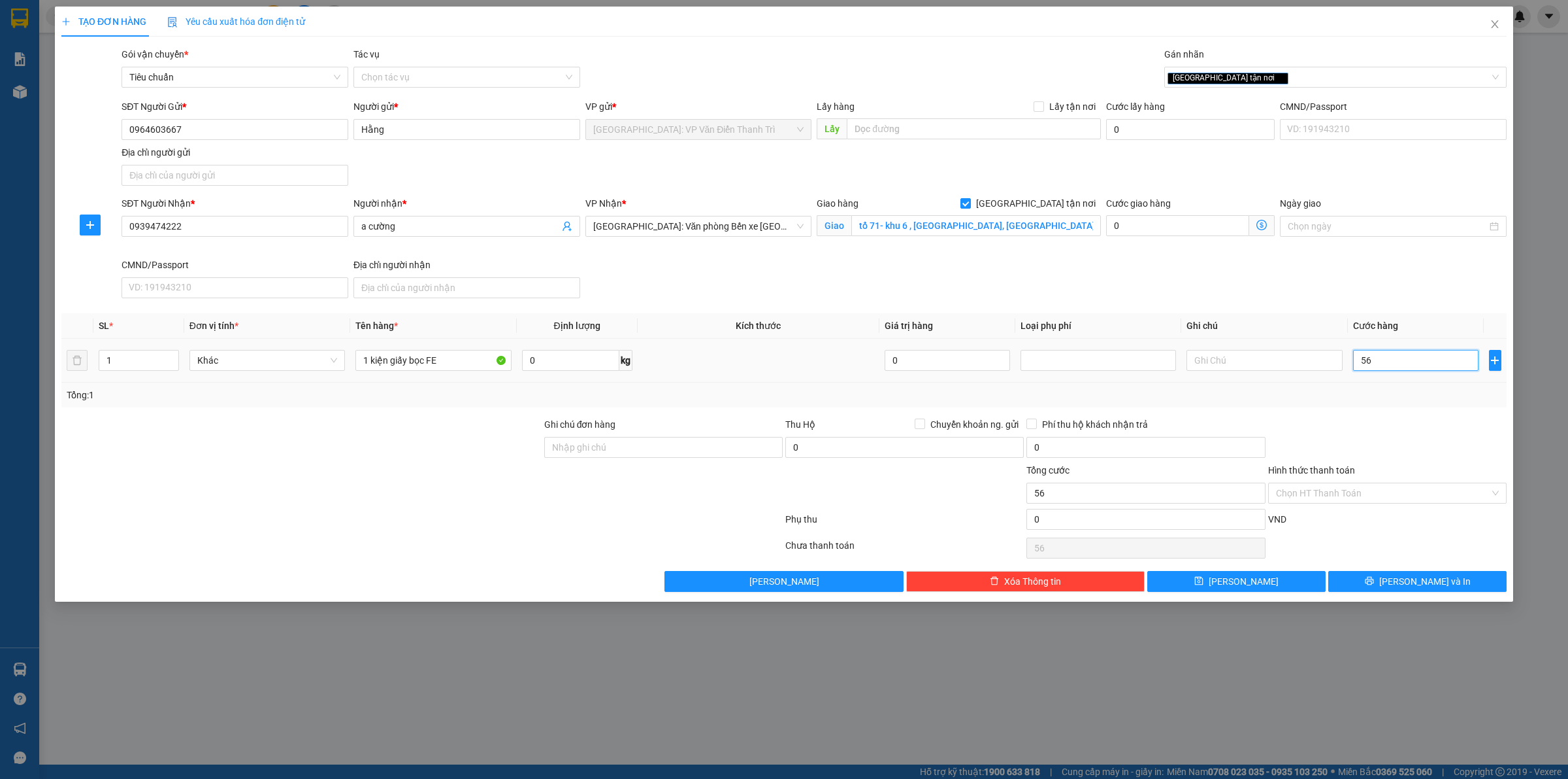
type input "6"
type input "65"
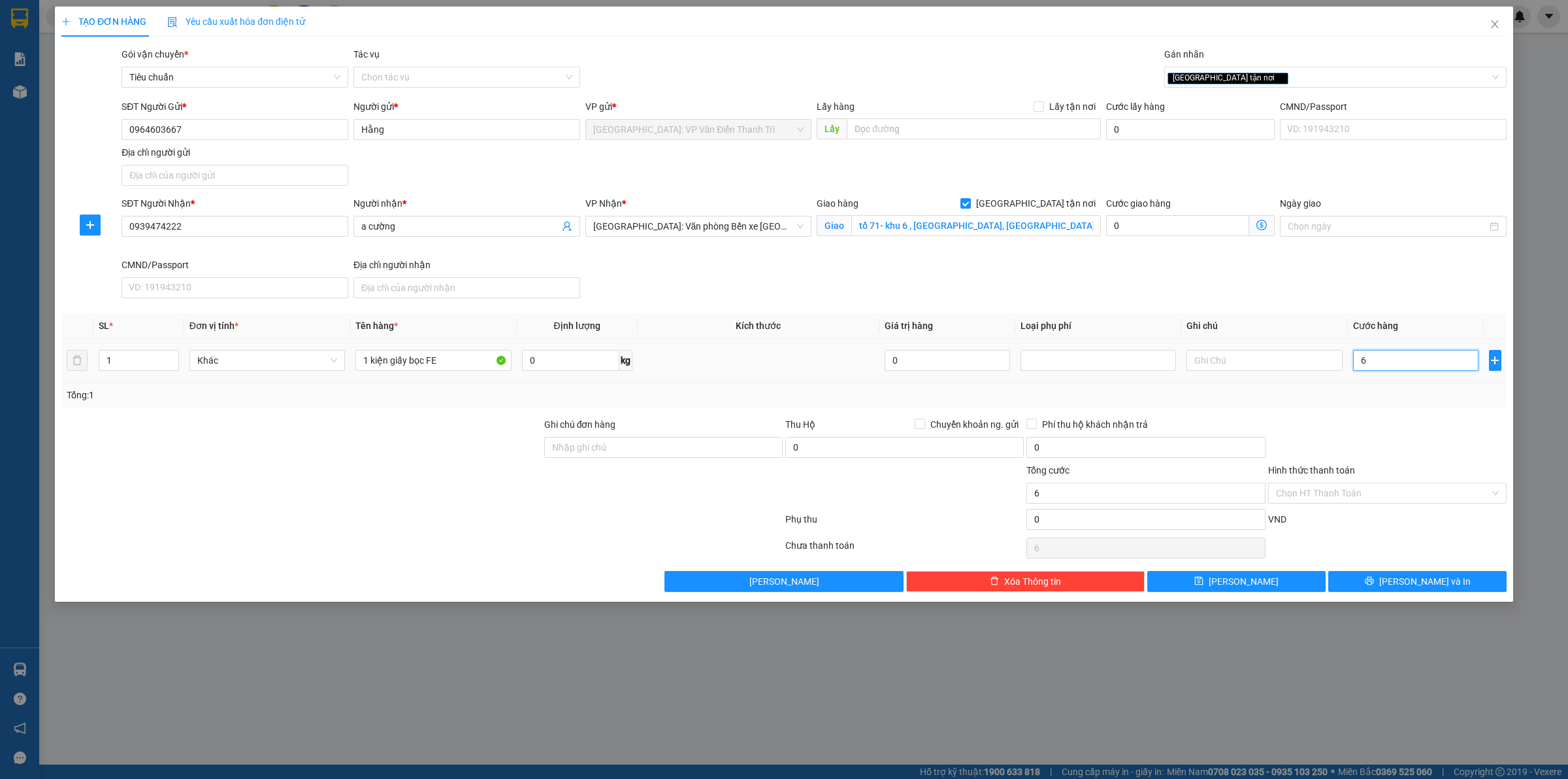
type input "65"
type input "650"
type input "6.500"
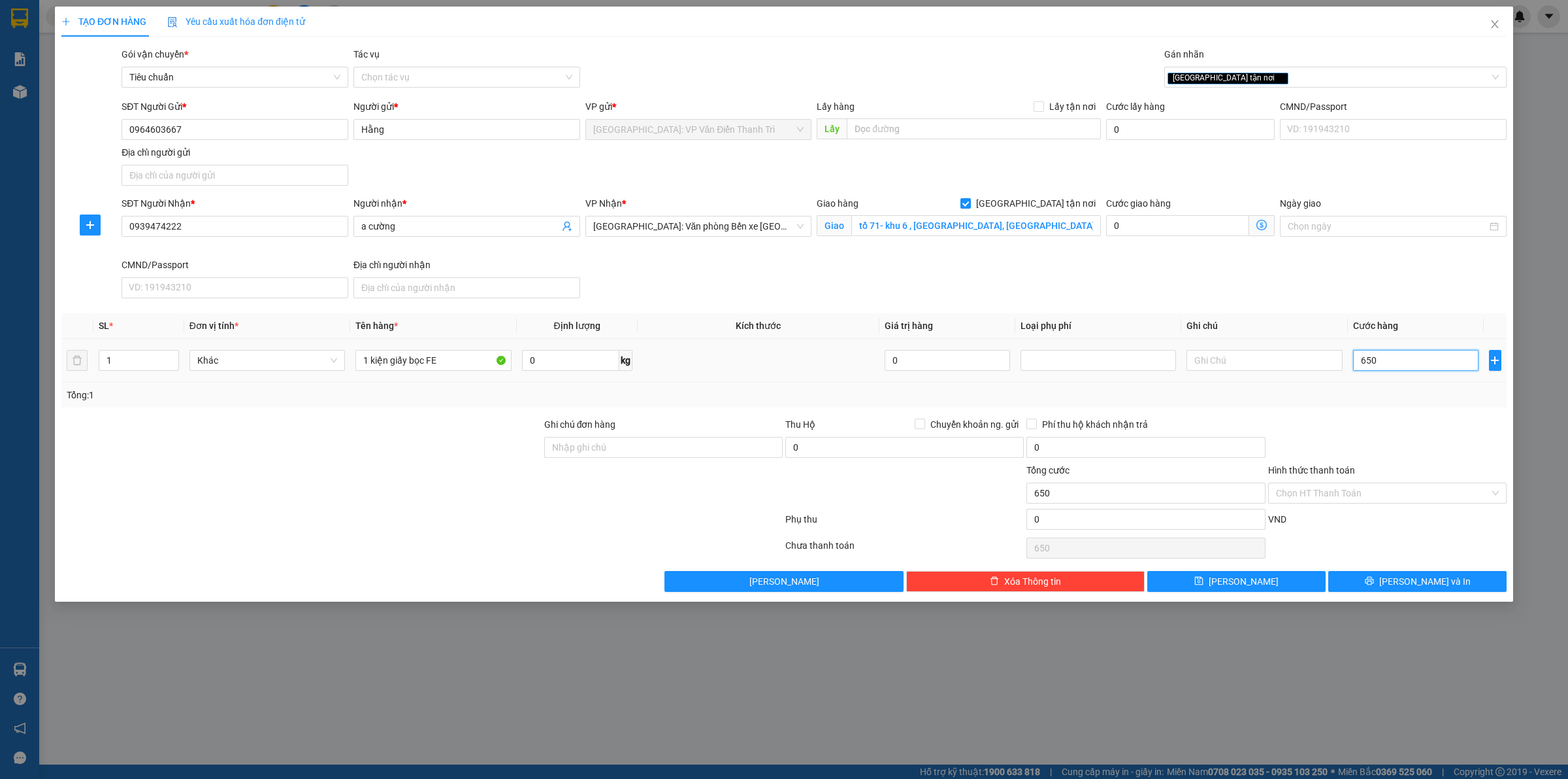
type input "6.500"
type input "65.000"
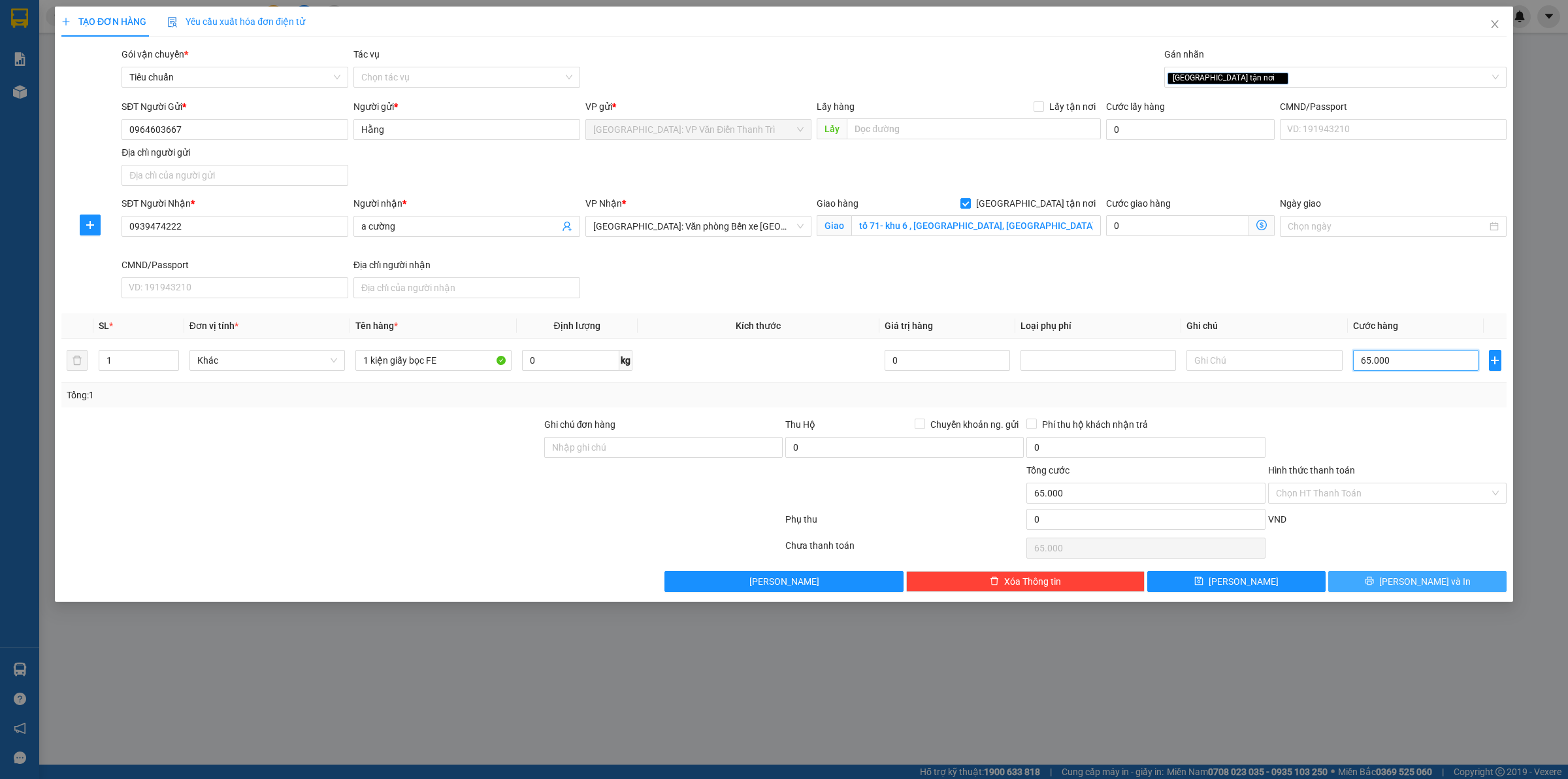
type input "65.000"
click at [1423, 591] on button "[PERSON_NAME] và In" at bounding box center [1418, 581] width 179 height 21
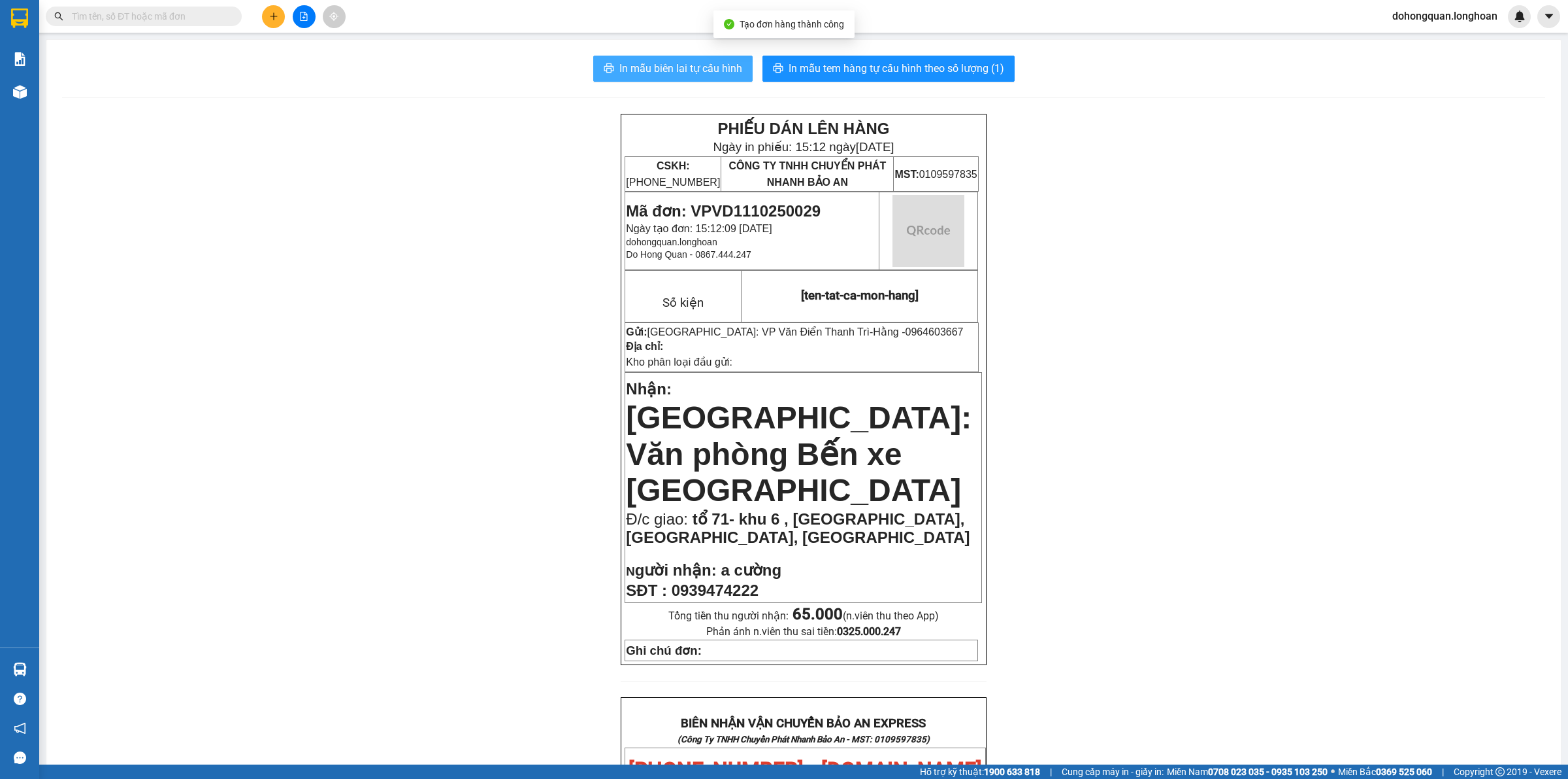
click at [677, 62] on span "In mẫu biên lai tự cấu hình" at bounding box center [681, 68] width 123 height 16
drag, startPoint x: 1234, startPoint y: 400, endPoint x: 1033, endPoint y: 349, distance: 207.4
click at [1178, 391] on div "PHIẾU DÁN LÊN HÀNG Ngày in phiếu: 15:12 [DATE] CSKH: [PHONE_NUMBER] CÔNG TY TNH…" at bounding box center [803, 778] width 1483 height 1329
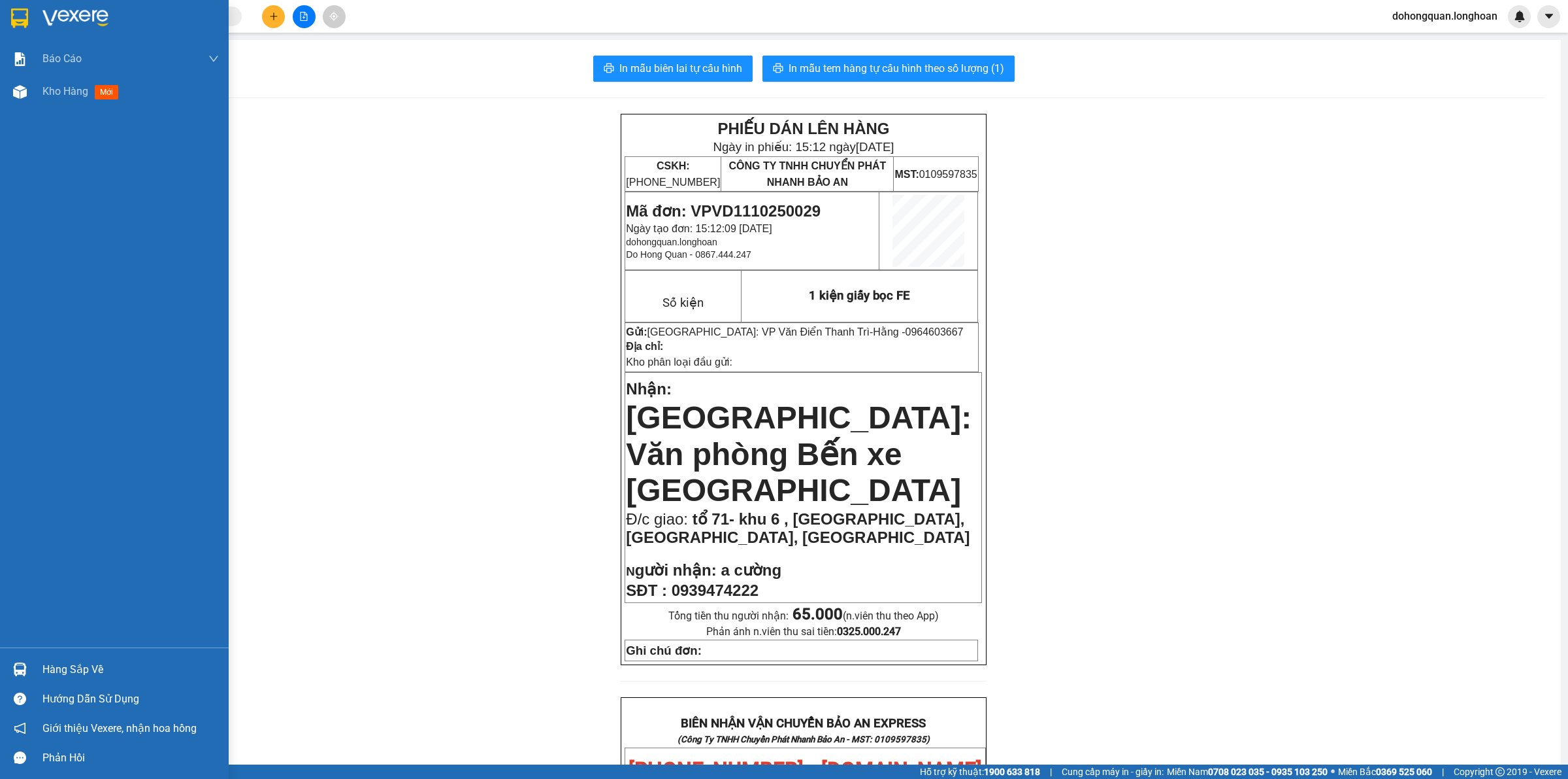
click at [27, 13] on img at bounding box center [19, 18] width 17 height 20
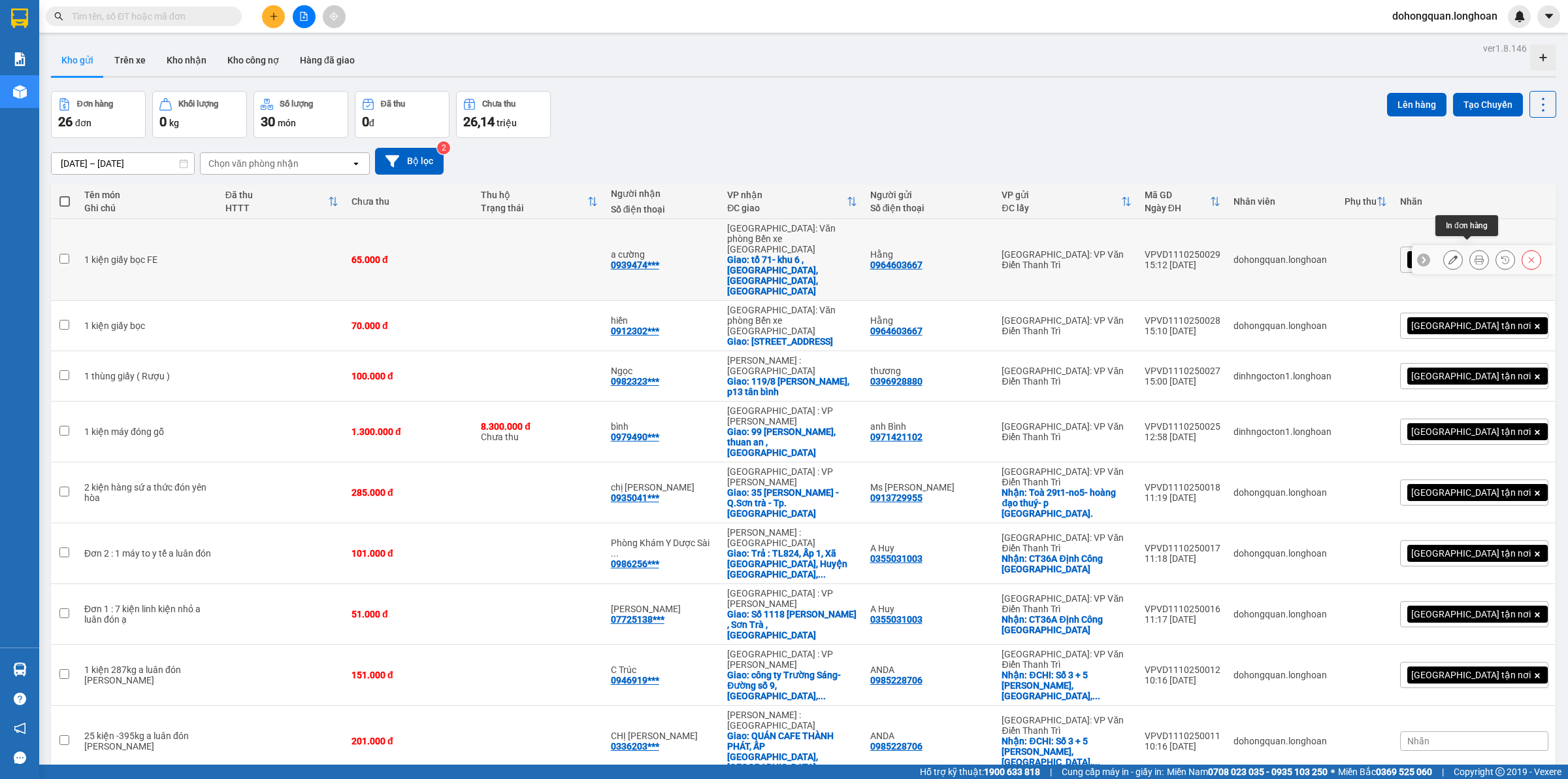
click at [1475, 255] on icon at bounding box center [1479, 259] width 9 height 9
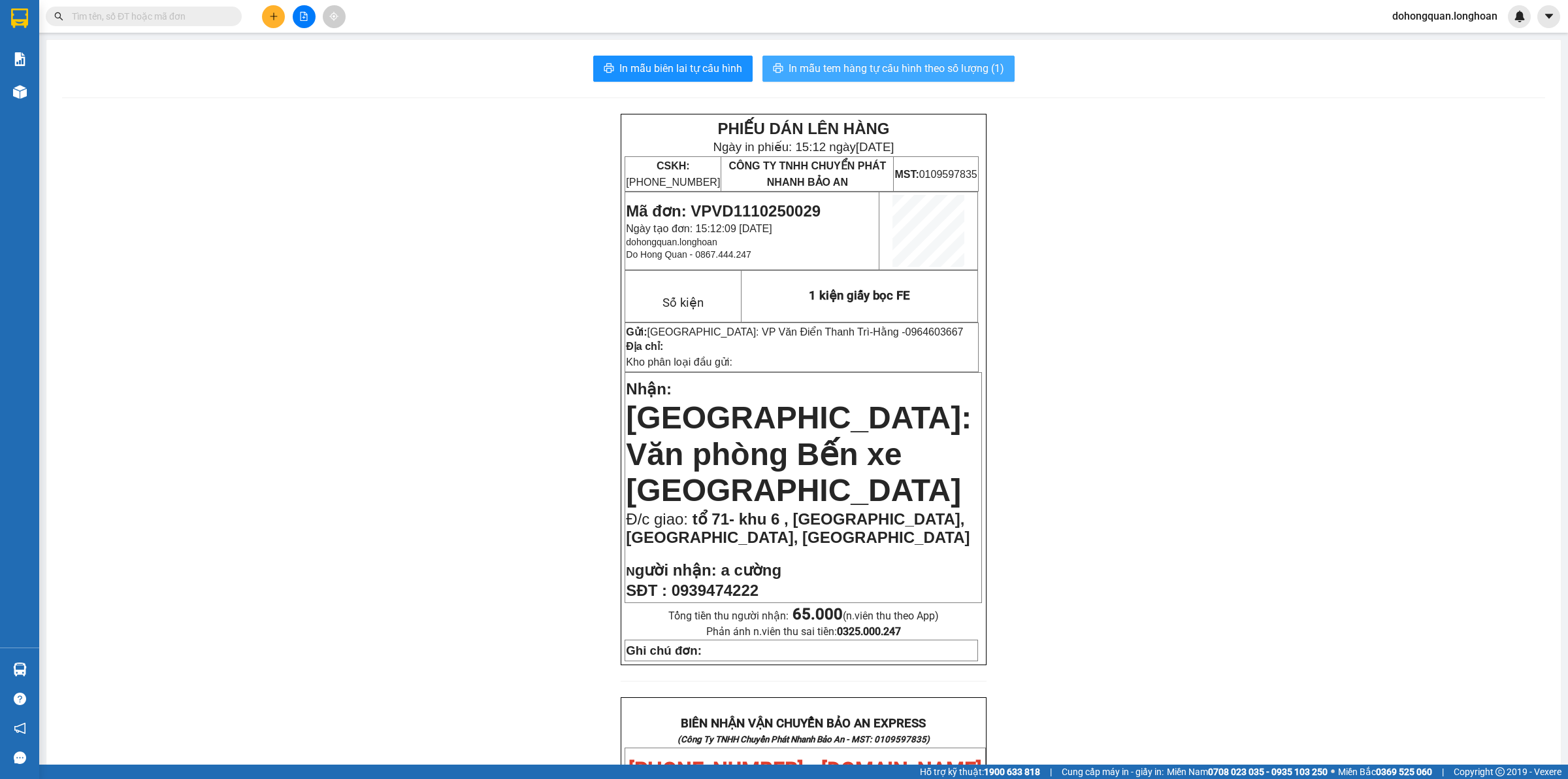
click at [896, 79] on button "In mẫu tem hàng tự cấu hình theo số lượng (1)" at bounding box center [888, 69] width 252 height 26
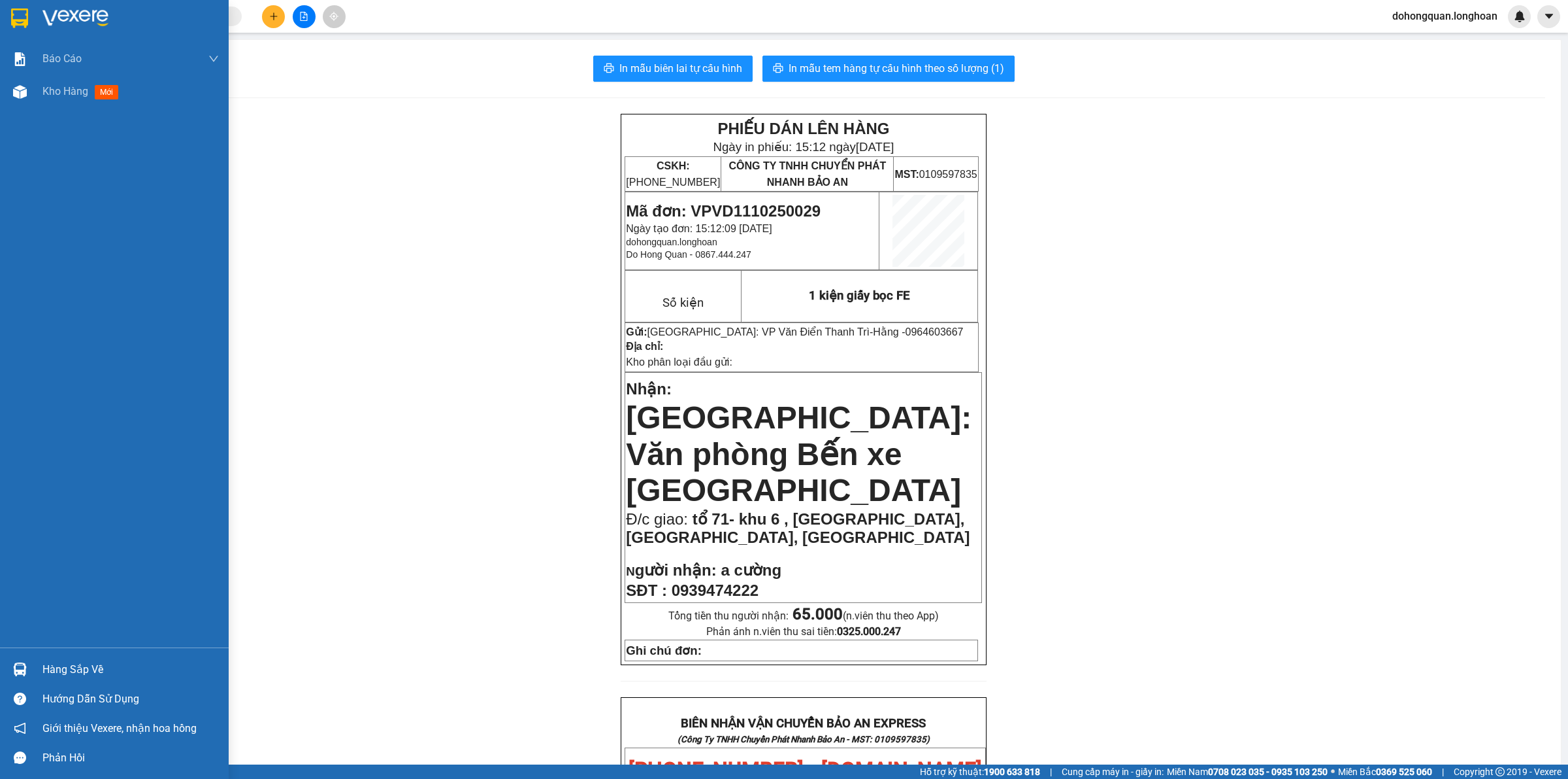
click at [38, 28] on div at bounding box center [114, 21] width 228 height 43
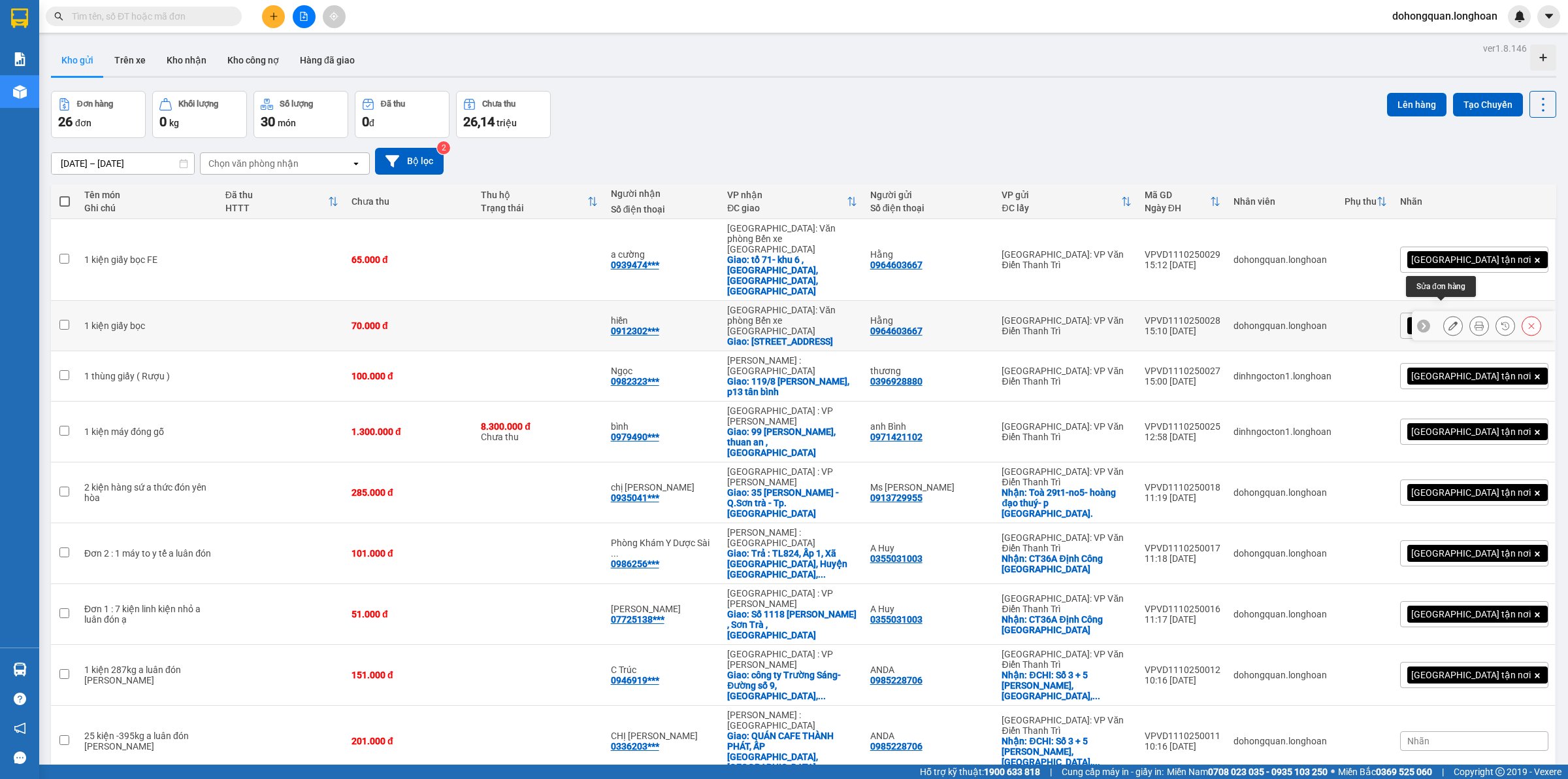
click at [1449, 321] on icon at bounding box center [1453, 325] width 9 height 9
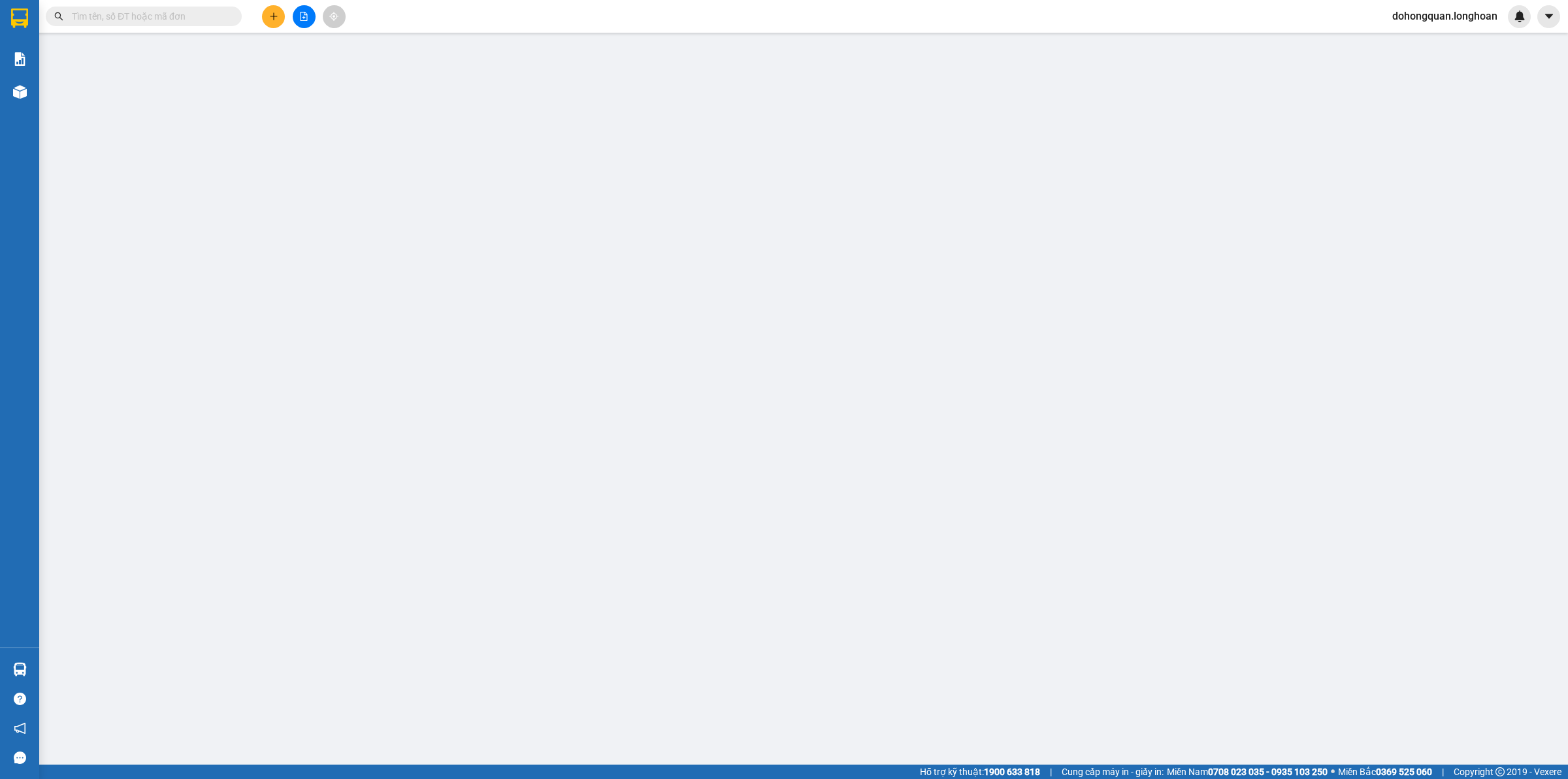
type input "0964603667"
type input "Hằng"
type input "0912302809"
type input "hiền"
checkbox input "true"
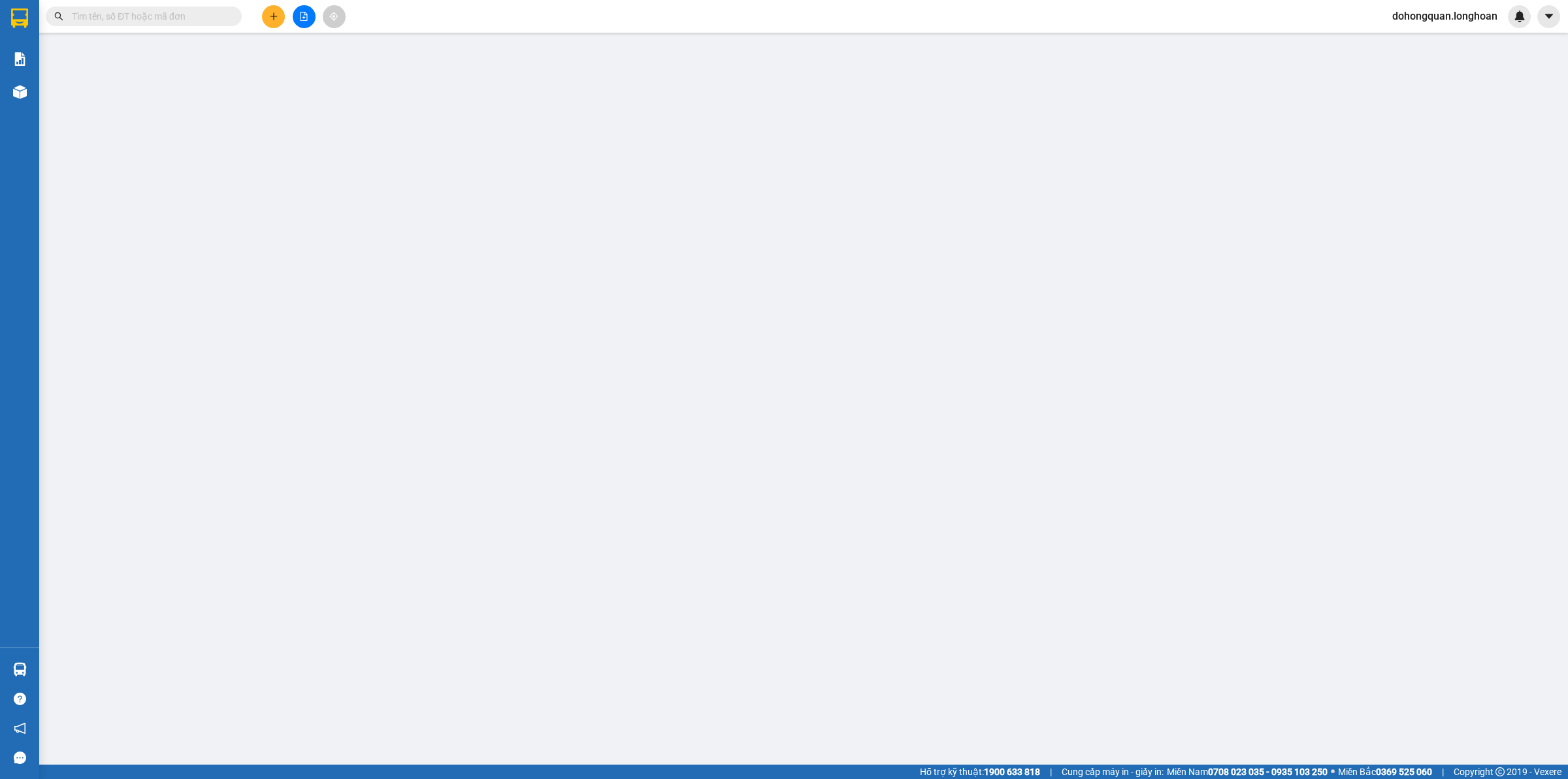
type input "số 60 [GEOGRAPHIC_DATA], [GEOGRAPHIC_DATA], [GEOGRAPHIC_DATA], [GEOGRAPHIC_DATA]"
type input "0"
type input "70.000"
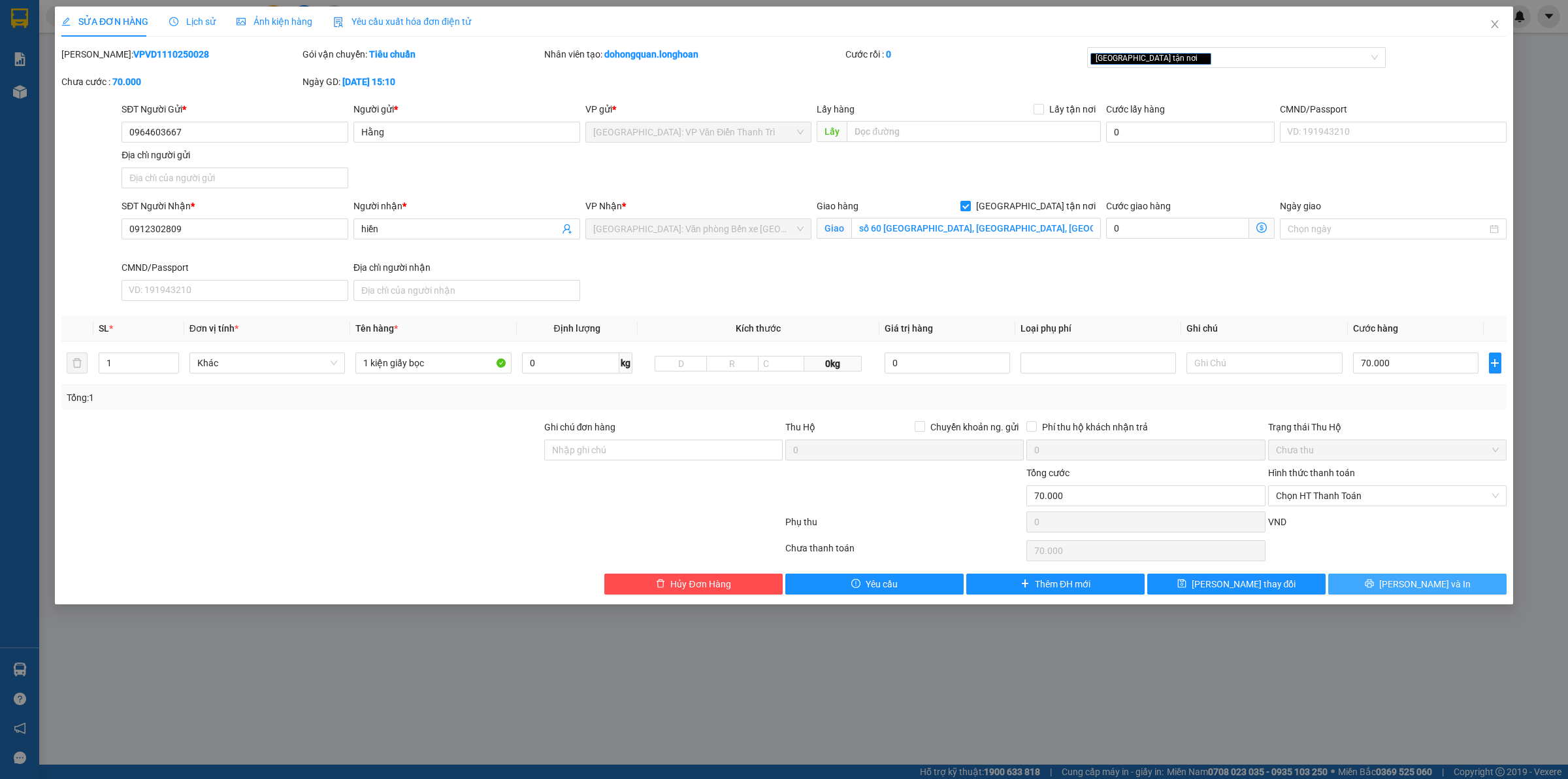
click at [1424, 584] on span "[PERSON_NAME] và In" at bounding box center [1425, 584] width 92 height 15
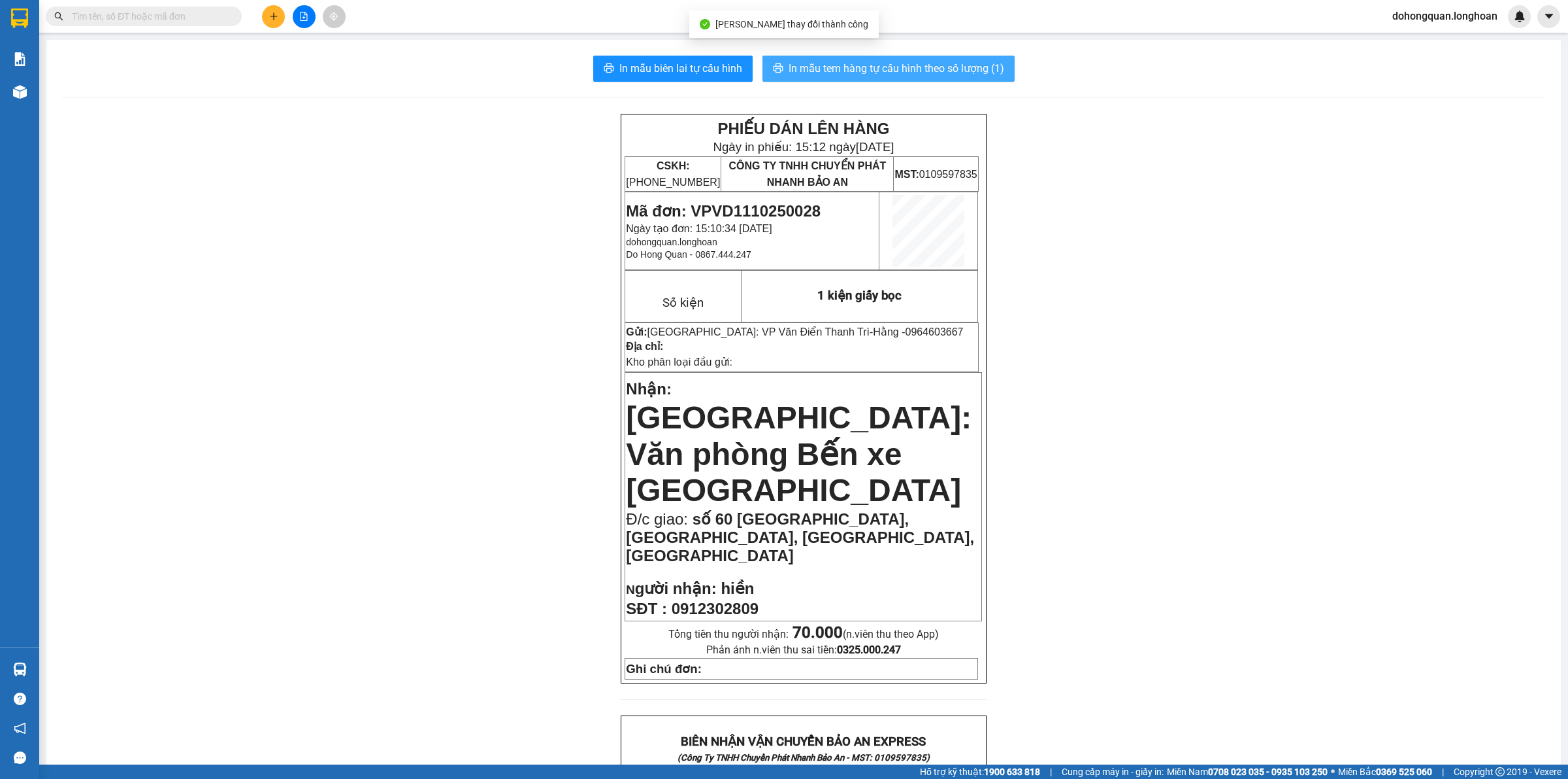
click at [917, 76] on span "In mẫu tem hàng tự cấu hình theo số lượng (1)" at bounding box center [896, 68] width 215 height 16
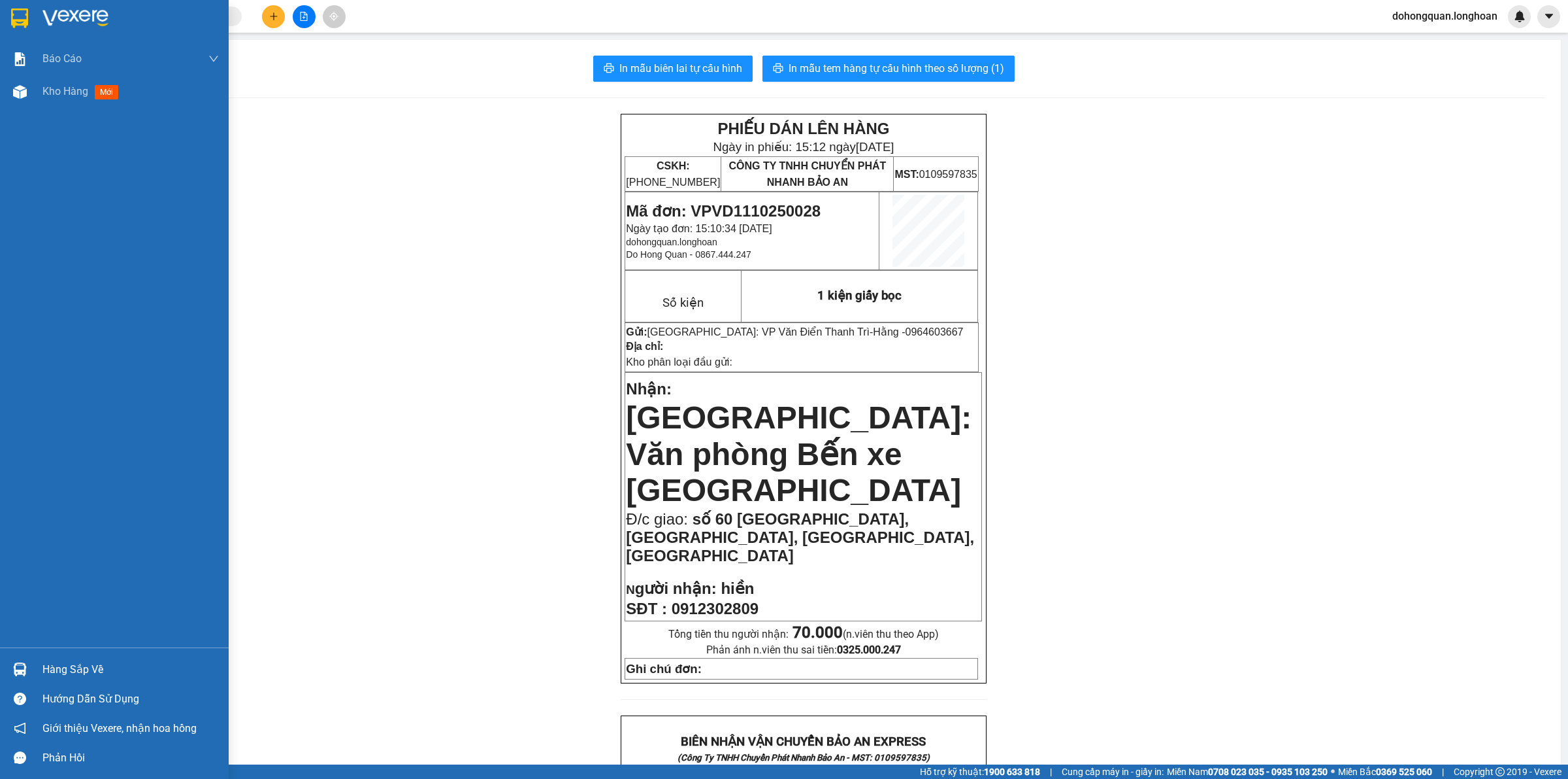
click at [23, 29] on div at bounding box center [114, 21] width 228 height 43
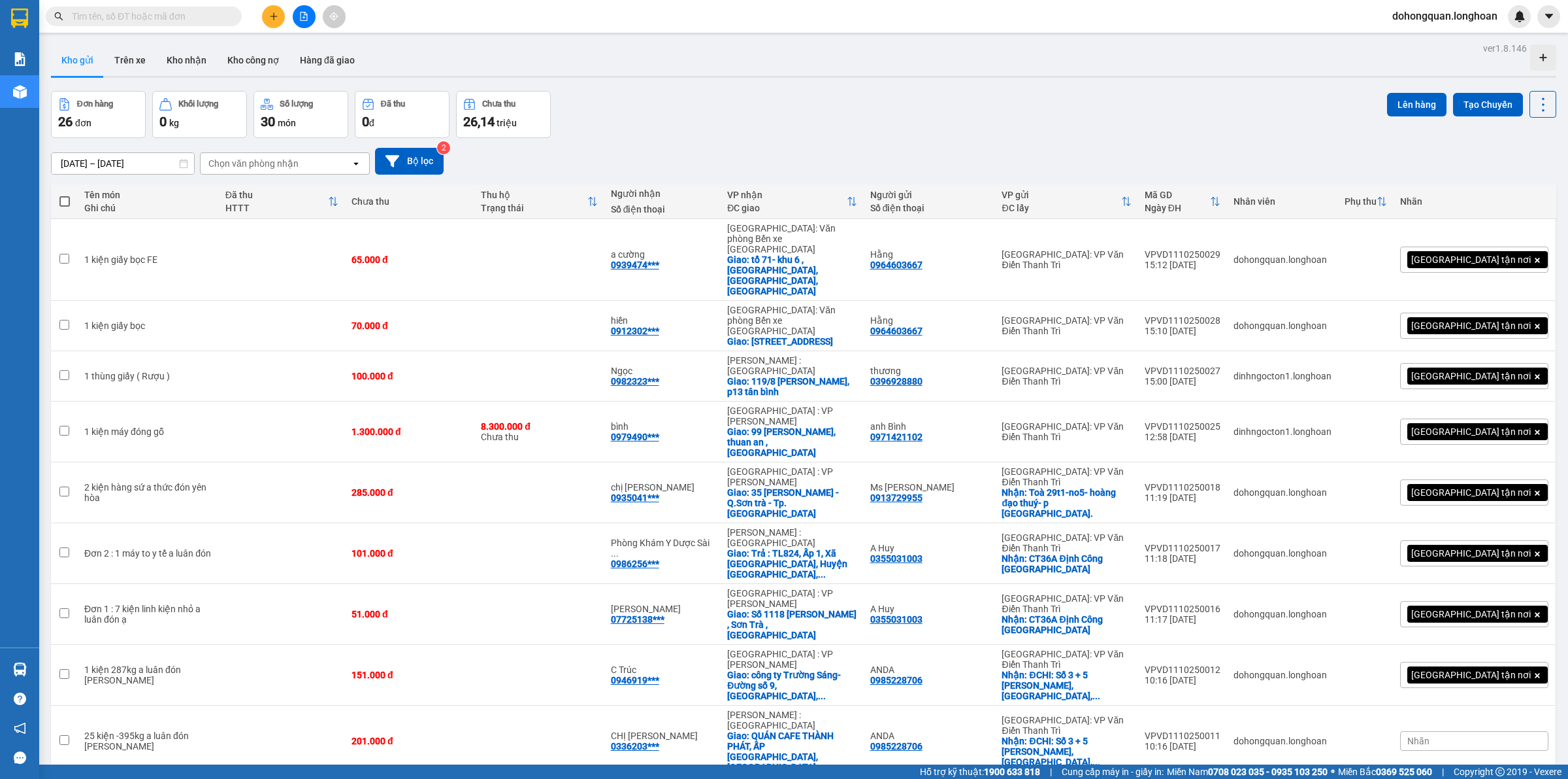
click at [775, 144] on div "[DATE] – [DATE] Press the down arrow key to interact with the calendar and sele…" at bounding box center [804, 160] width 1506 height 46
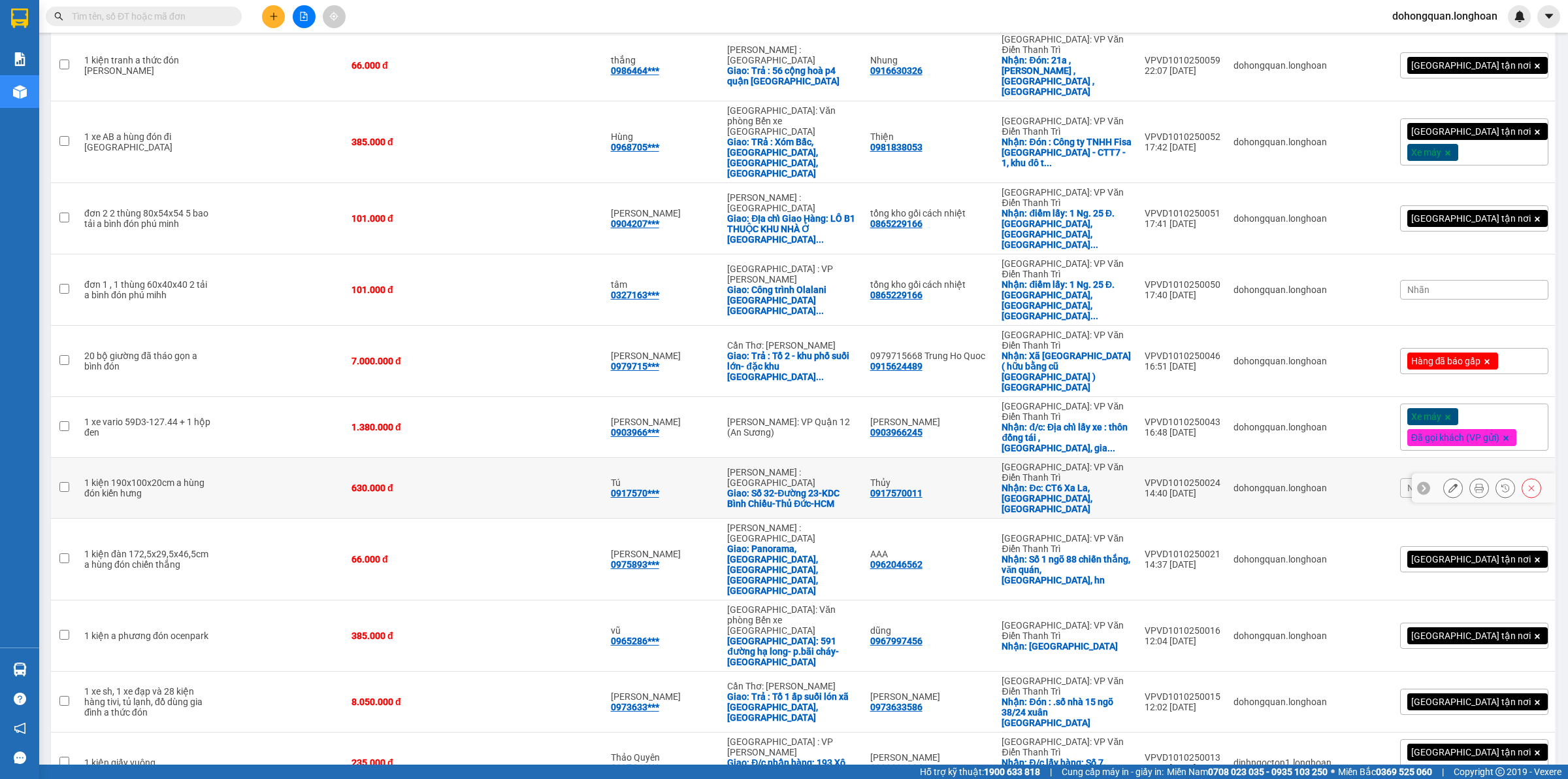
scroll to position [766, 0]
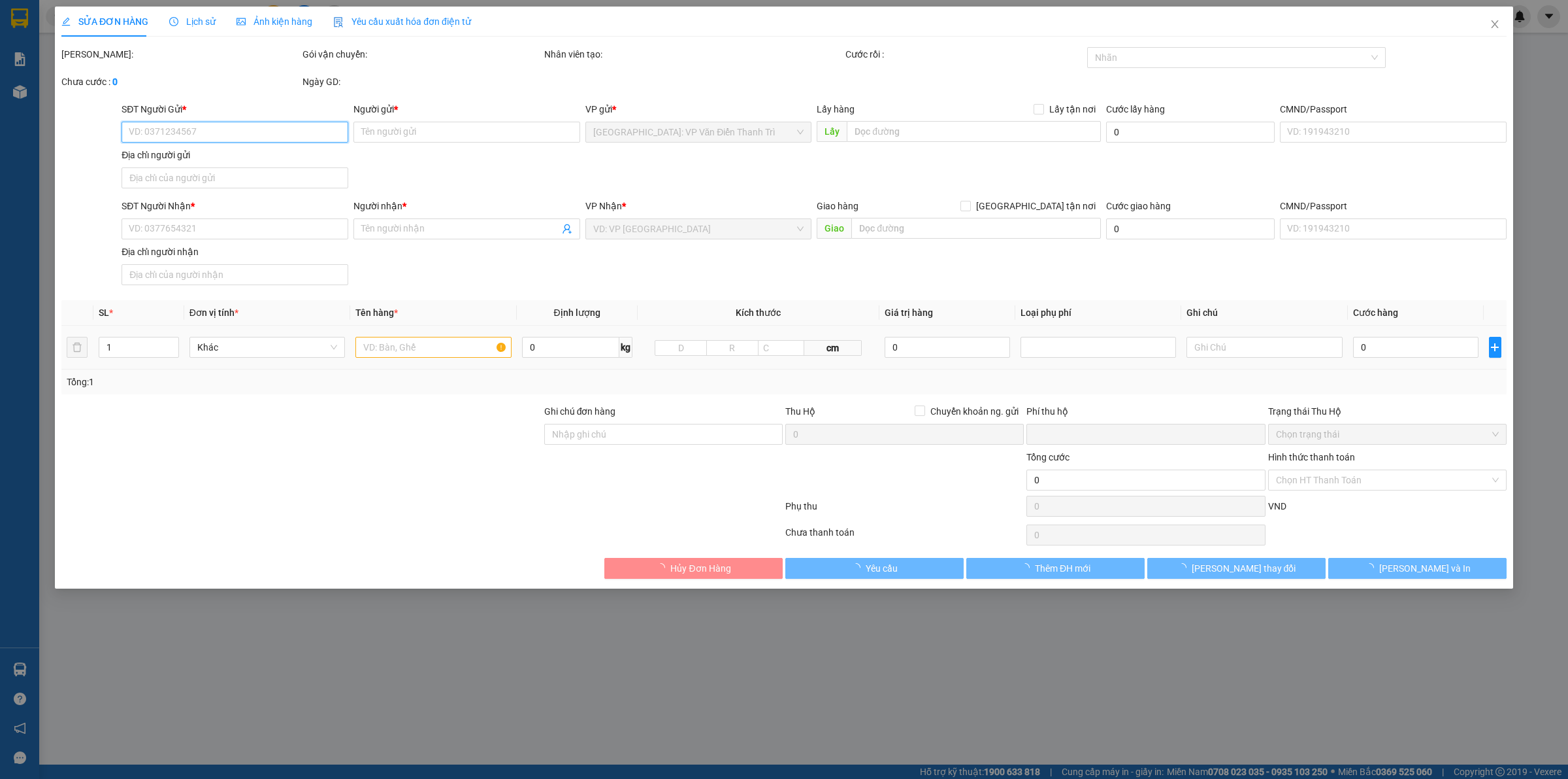
type input "0912184986"
type input "Hplightstudio"
checkbox input "true"
type input "gửi hàng từ 53 ngõ 167 [PERSON_NAME] hàm quan hoa cầu giấy HN"
type input "0368907385"
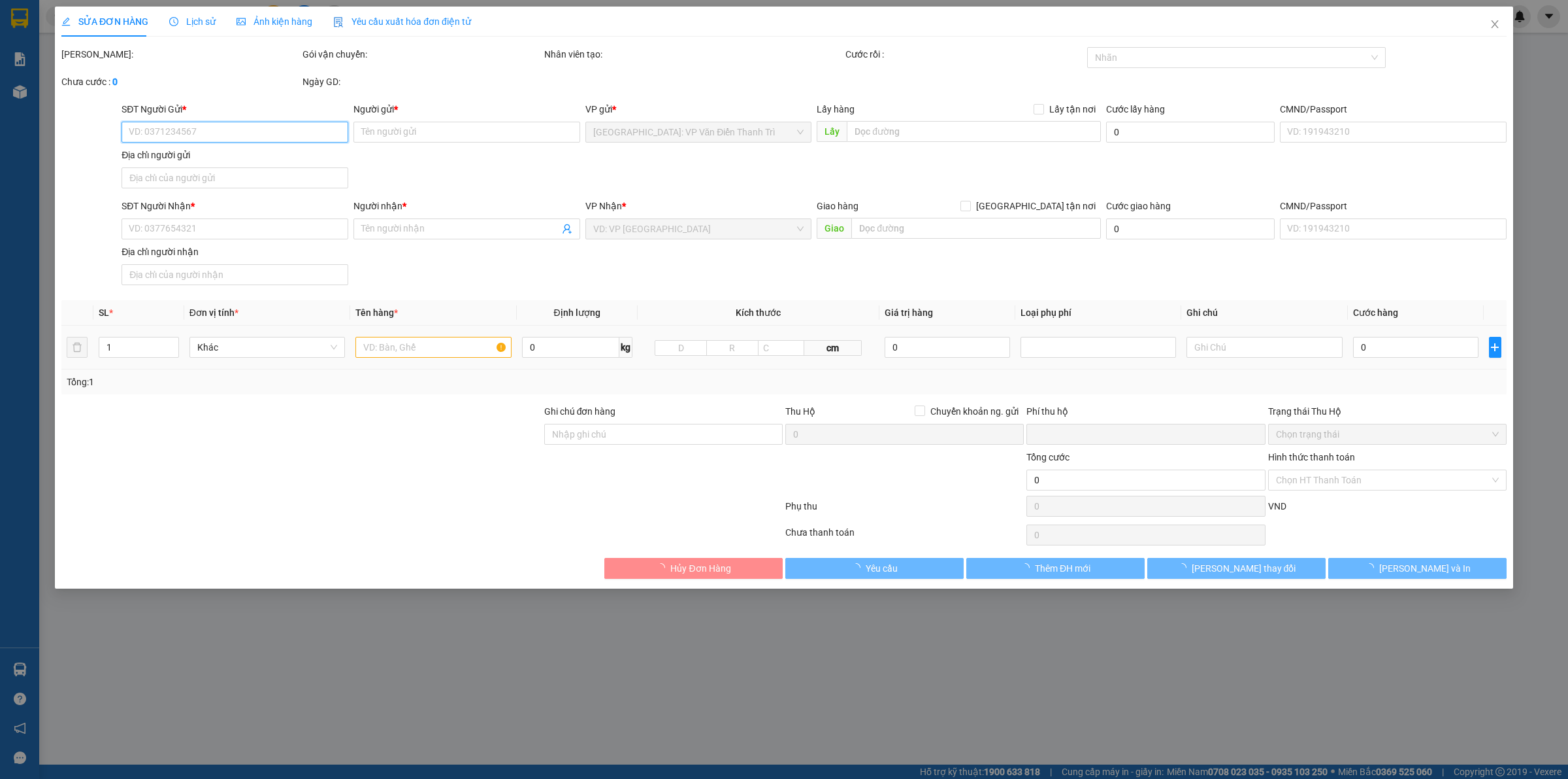
type input "Phùng Thu Hường"
checkbox input "true"
type input "Địa chỉ : sn 09- khu 3 lãm làng [GEOGRAPHIC_DATA]"
type input "thu hộ Stk 2tr050k - BIDV 8842506466 [PERSON_NAME] cước và phí thu hộ bên nhận …"
type input "0"
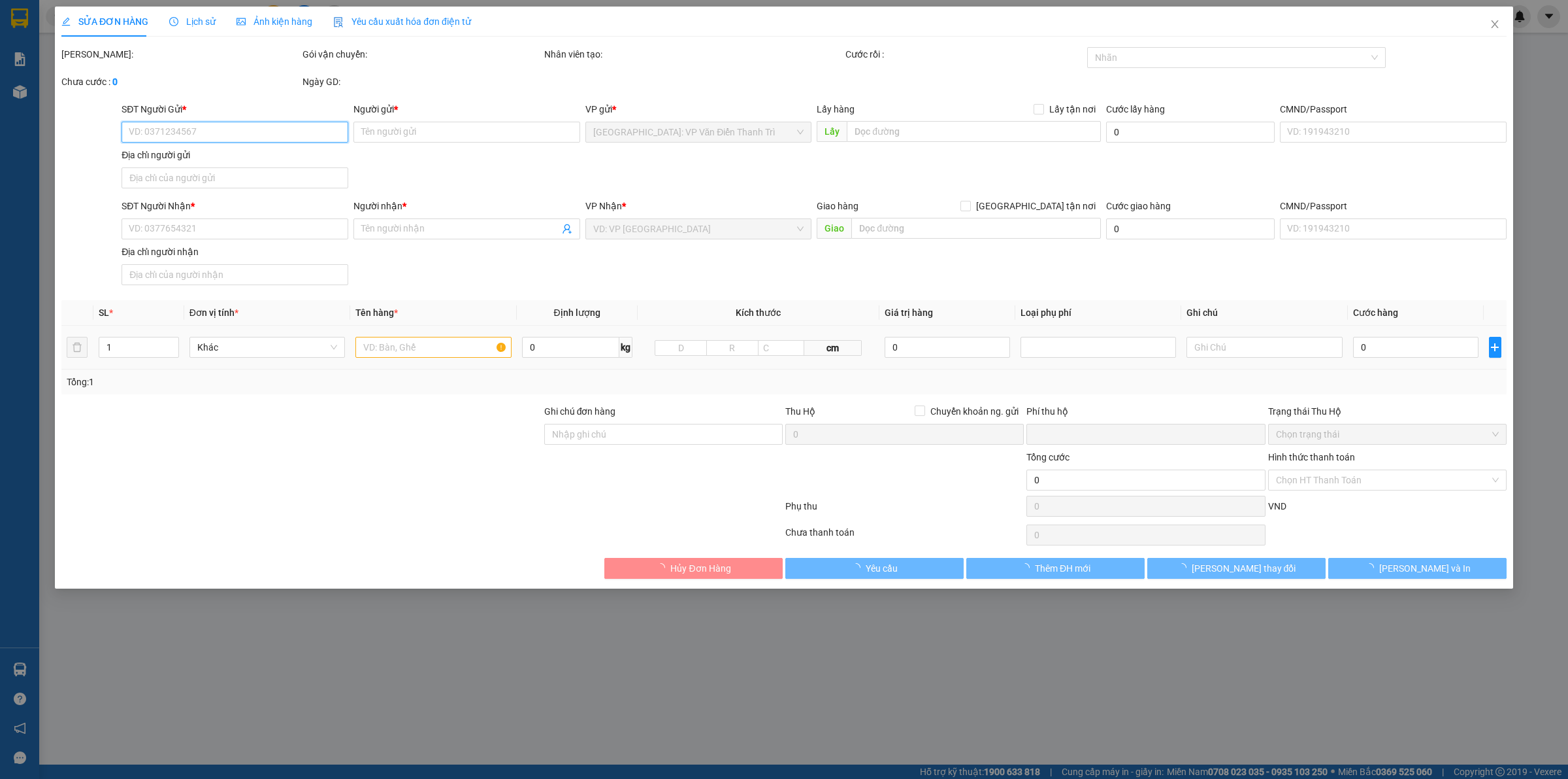
type input "185.000"
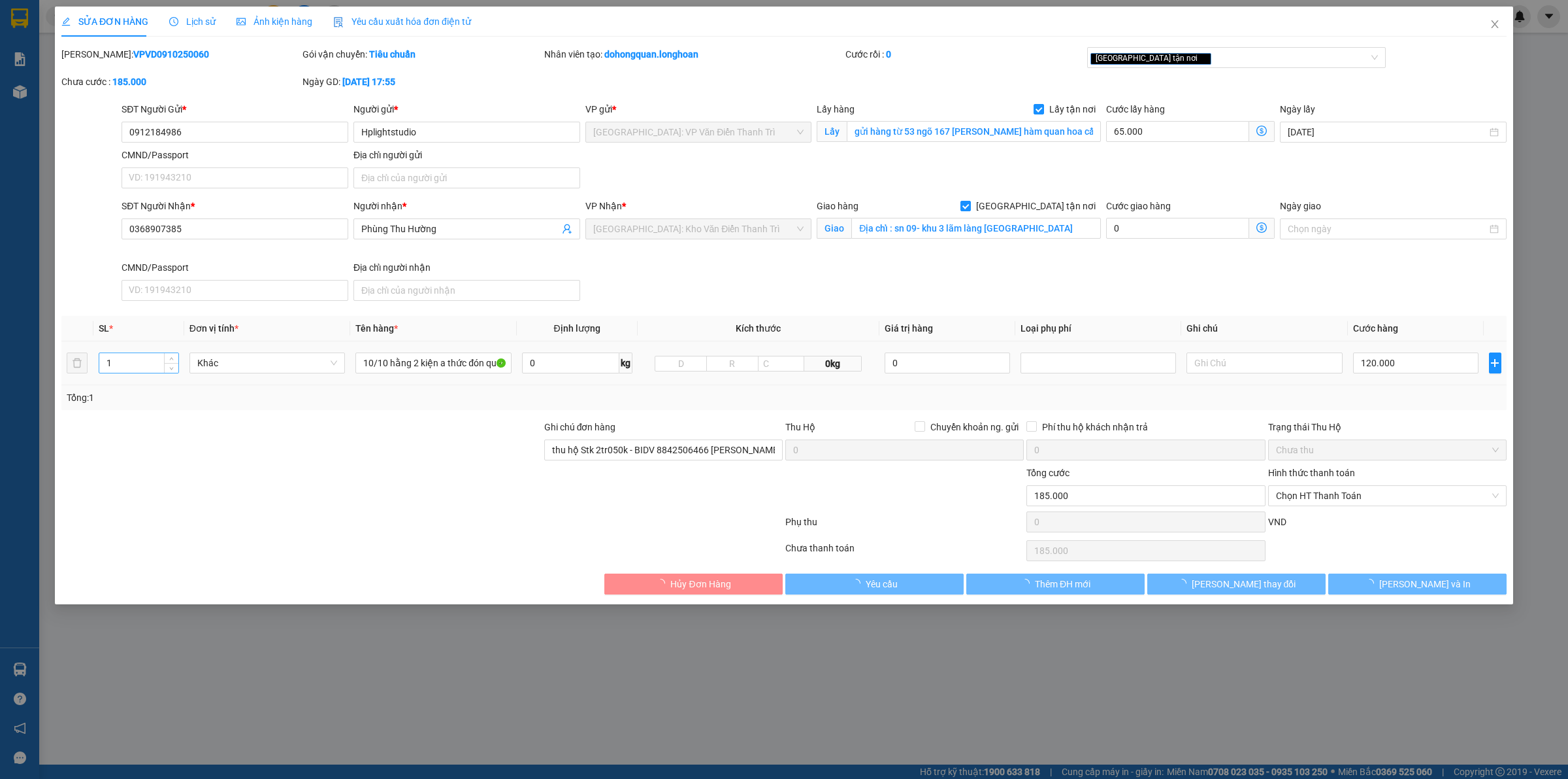
click at [131, 357] on input "1" at bounding box center [139, 363] width 79 height 20
click at [125, 357] on input "1" at bounding box center [139, 363] width 79 height 20
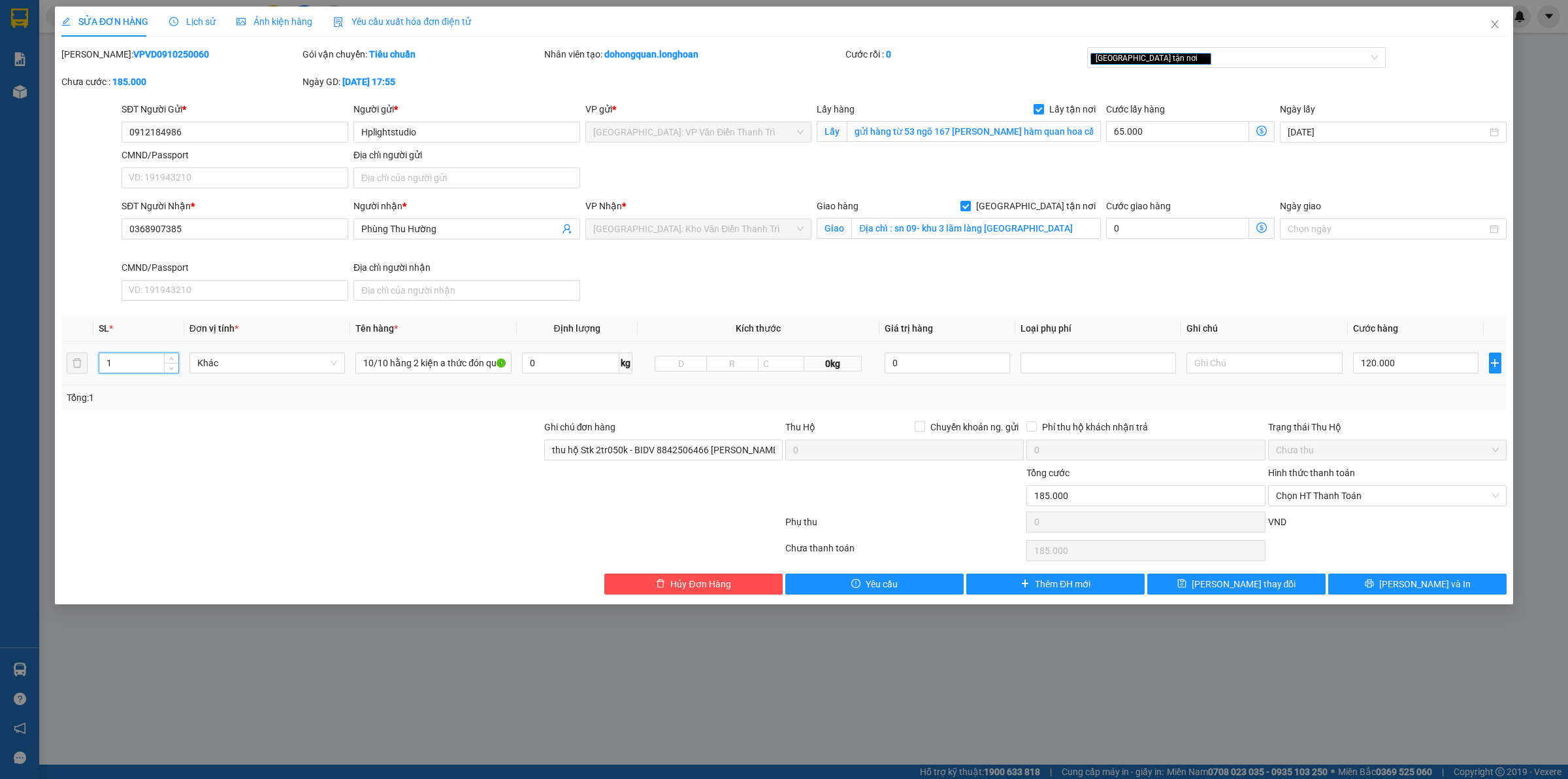
click at [125, 357] on input "1" at bounding box center [139, 363] width 79 height 20
click at [118, 361] on input "1" at bounding box center [139, 363] width 79 height 20
click at [118, 352] on div "1" at bounding box center [139, 363] width 81 height 21
click at [119, 352] on div "1" at bounding box center [139, 363] width 81 height 21
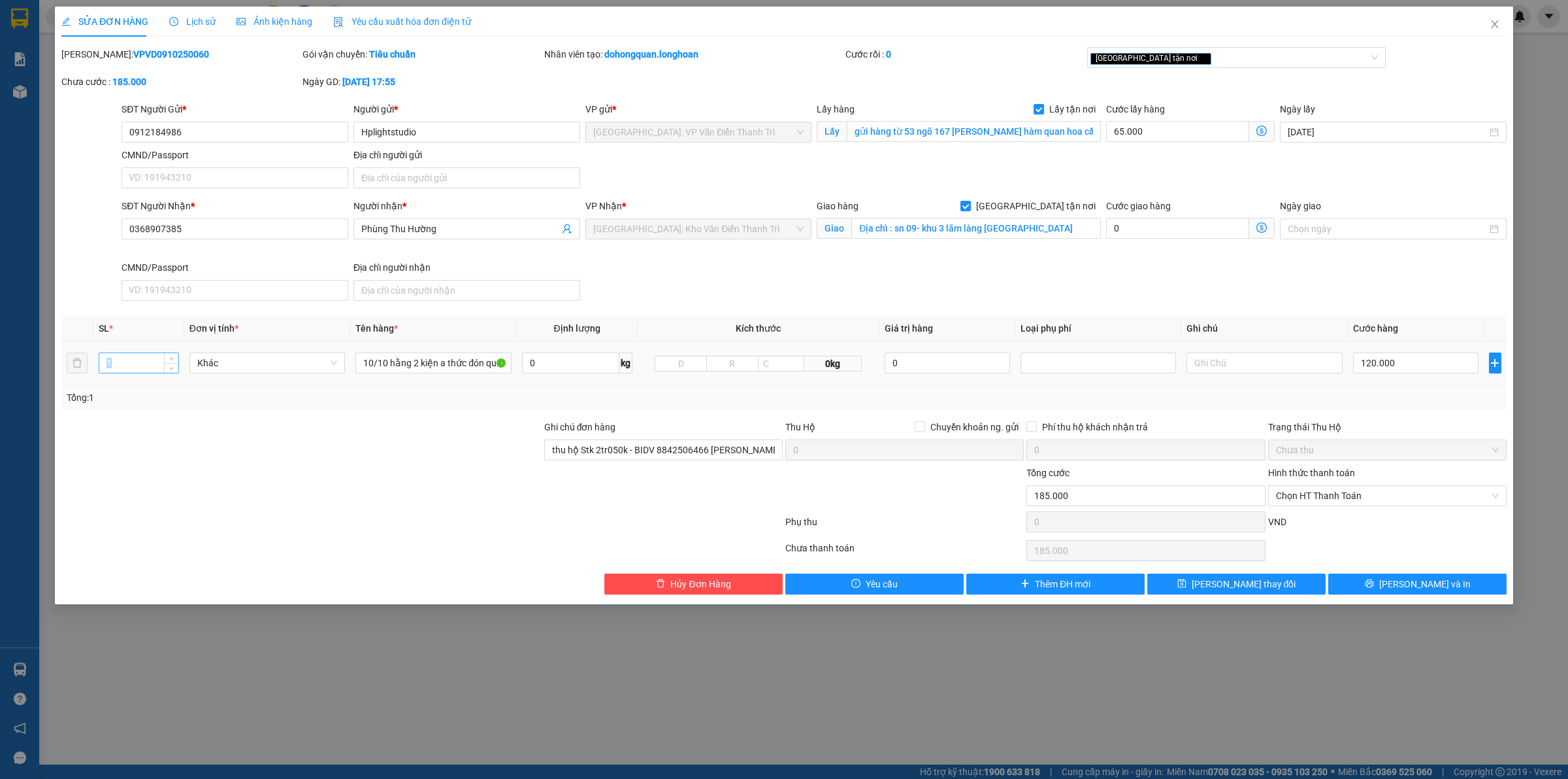
click at [119, 352] on div "1" at bounding box center [139, 363] width 81 height 21
click at [129, 360] on input "1" at bounding box center [139, 363] width 79 height 20
type input "43"
click at [380, 363] on input "10/10 hằng 2 kiện a thức đón quan hoa" at bounding box center [433, 363] width 155 height 21
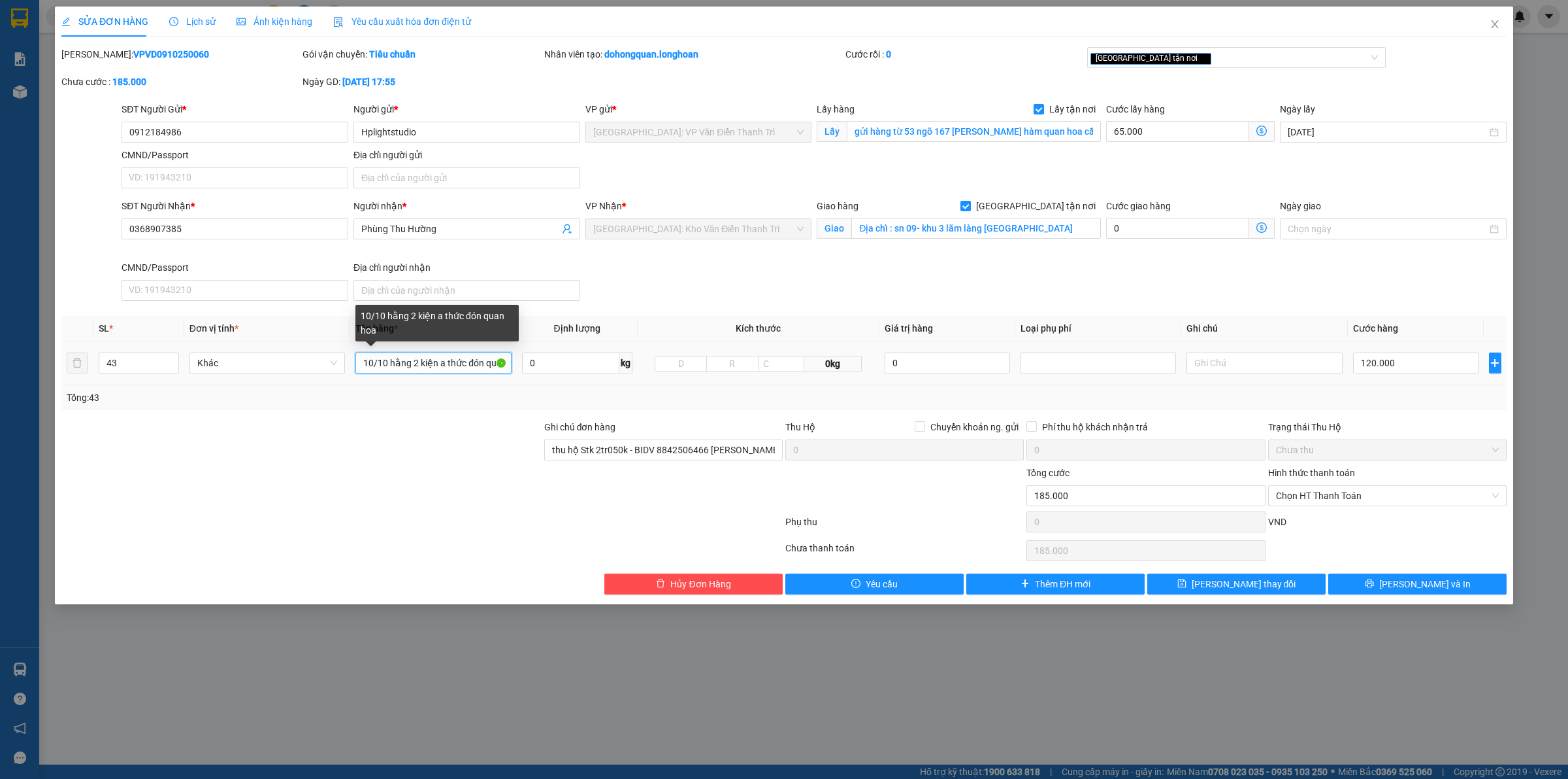
click at [380, 363] on input "10/10 hằng 2 kiện a thức đón quan hoa" at bounding box center [433, 363] width 155 height 21
click at [397, 355] on input "text" at bounding box center [433, 363] width 155 height 21
type input "20 kiện giấy"
click at [1496, 23] on icon "close" at bounding box center [1495, 24] width 7 height 8
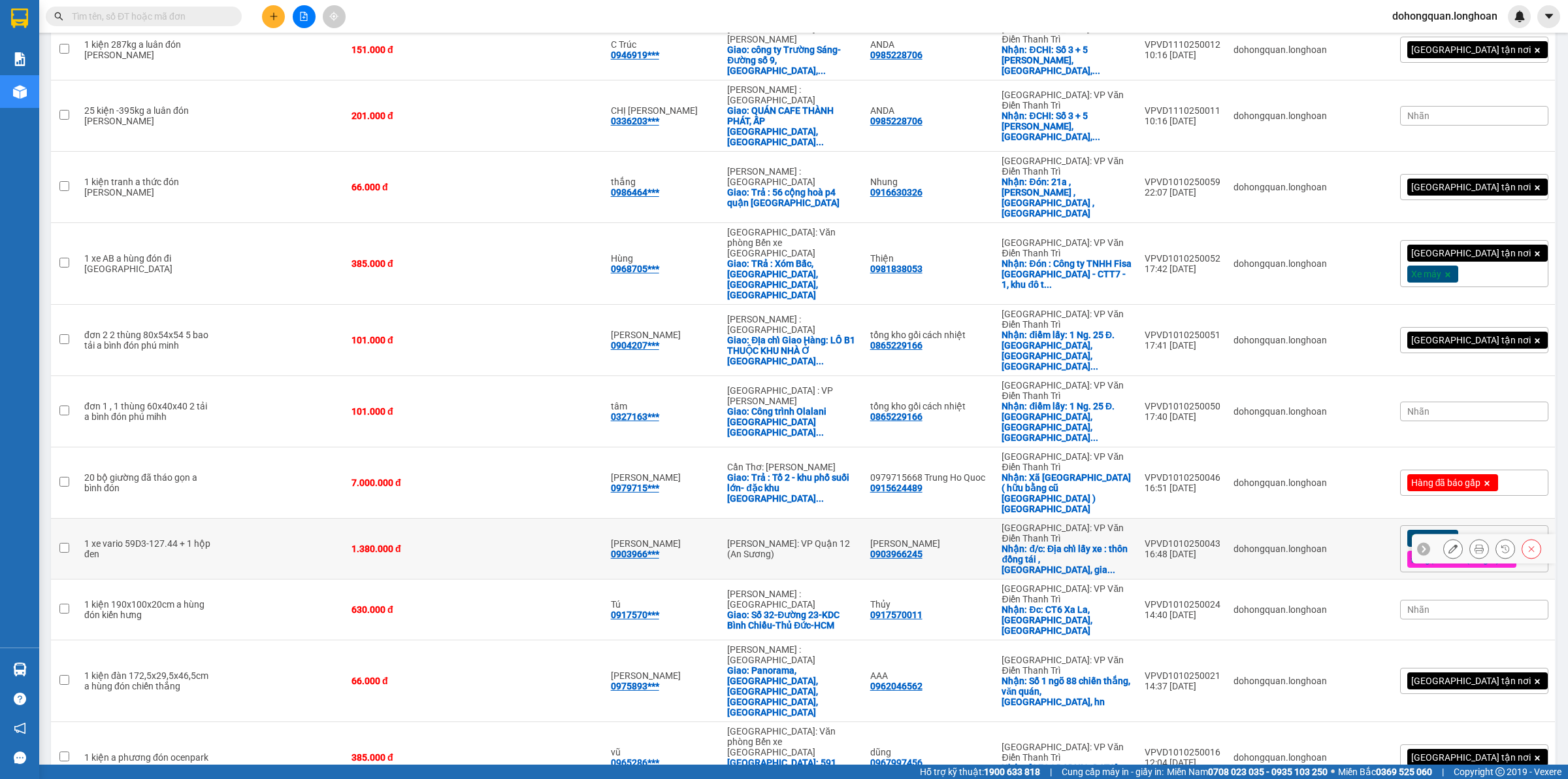
scroll to position [766, 0]
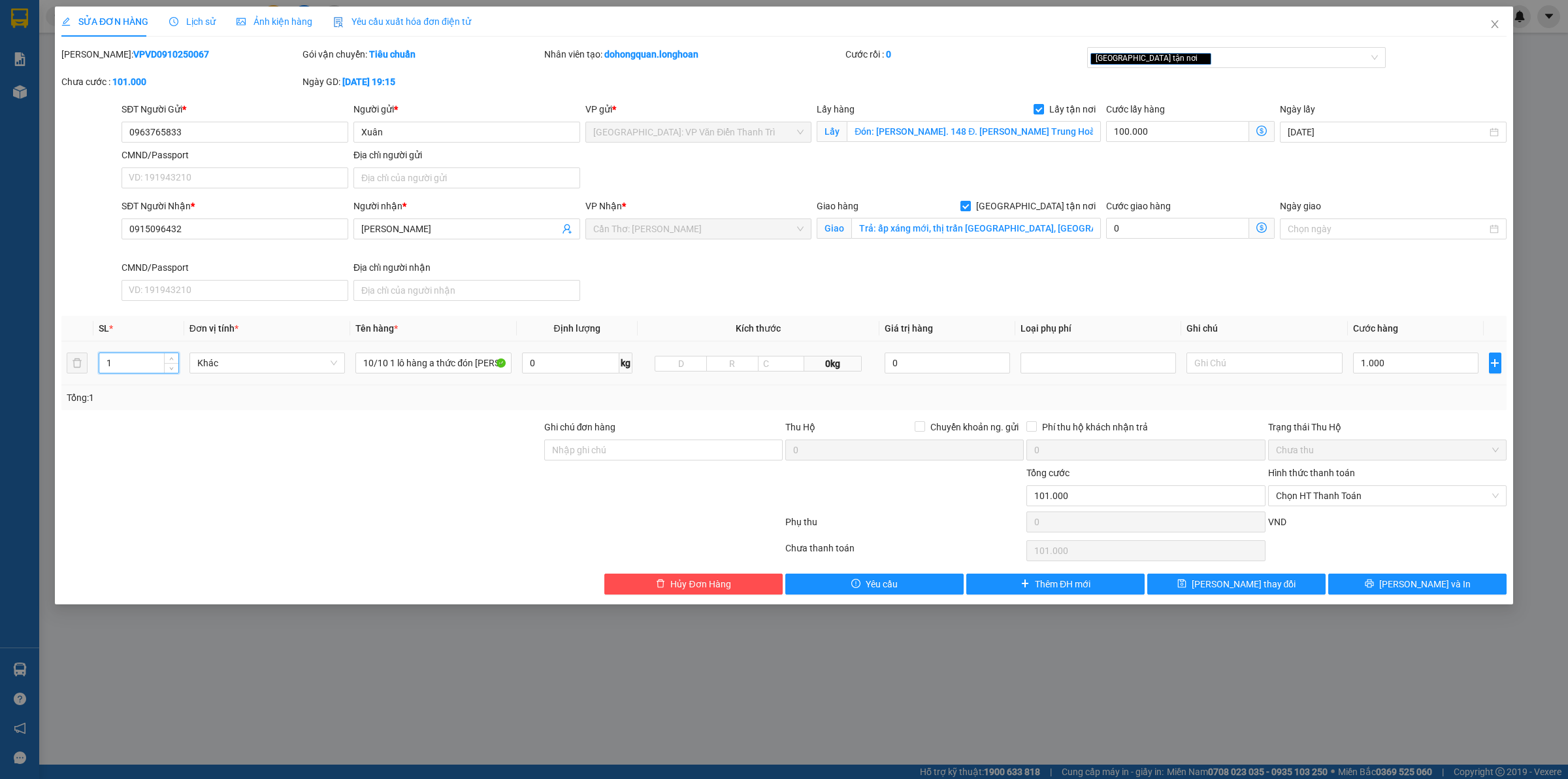
click at [141, 364] on input "1" at bounding box center [139, 363] width 79 height 20
click at [393, 373] on input "10/10 1 lô hàng a thức đón [PERSON_NAME]" at bounding box center [433, 363] width 155 height 21
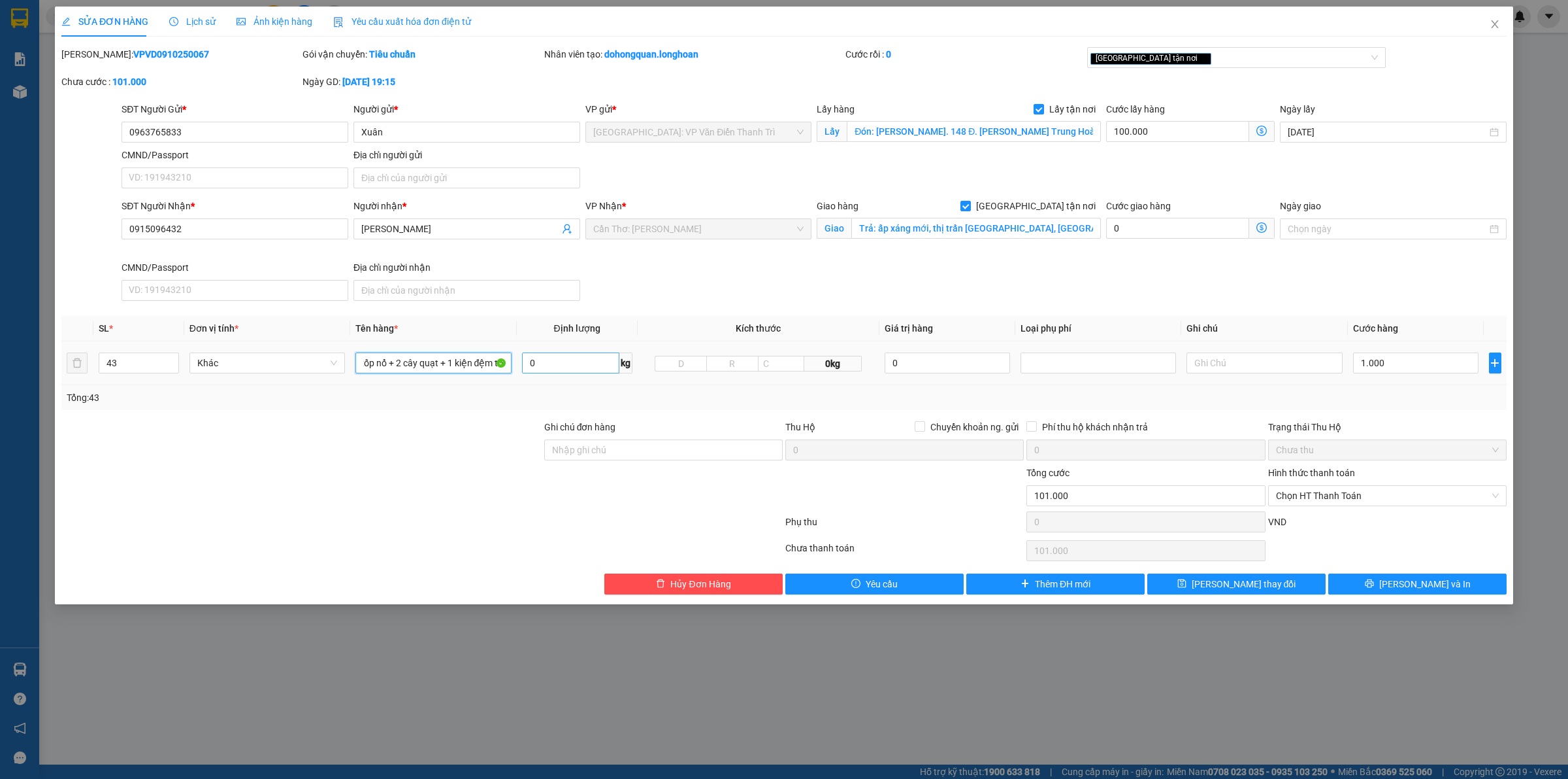
scroll to position [0, 420]
click at [1186, 50] on div "[GEOGRAPHIC_DATA] tận nơi" at bounding box center [1230, 57] width 280 height 15
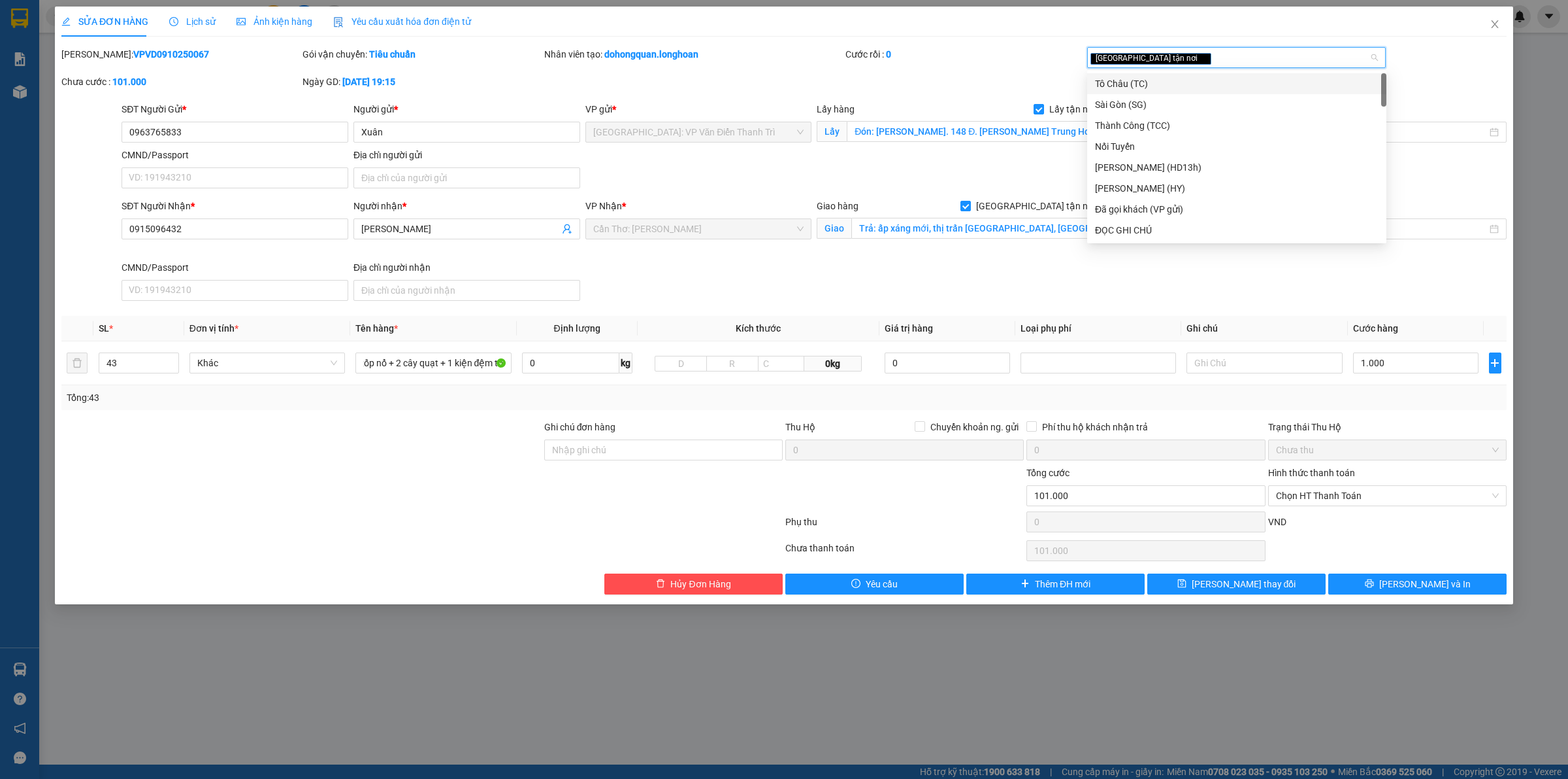
scroll to position [0, 0]
click at [1171, 82] on div "Đã gọi khách (VP gửi)" at bounding box center [1236, 84] width 283 height 15
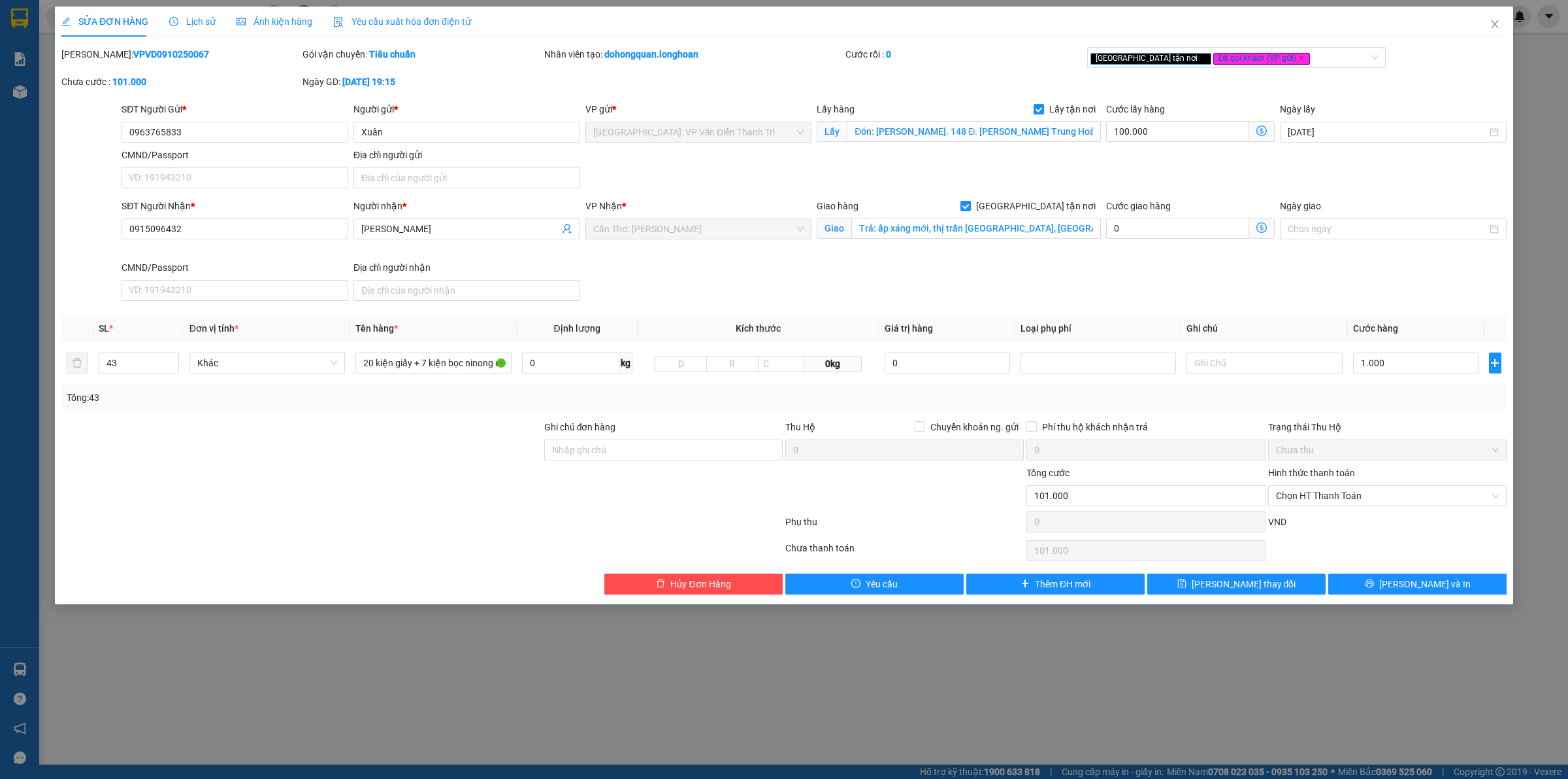
click at [1125, 268] on div "SĐT Người Nhận * 0915096432 Người nhận * Vân VP Nhận * [GEOGRAPHIC_DATA]: [GEOG…" at bounding box center [814, 252] width 1391 height 107
click at [954, 224] on input "Trả: ấp xáng mới, thị trấn [GEOGRAPHIC_DATA], [GEOGRAPHIC_DATA] A, [GEOGRAPHIC_…" at bounding box center [976, 228] width 250 height 21
drag, startPoint x: 888, startPoint y: 276, endPoint x: 855, endPoint y: 269, distance: 33.7
click at [864, 270] on div "SĐT Người Nhận * 0915096432 Người nhận * Vân VP Nhận * [GEOGRAPHIC_DATA]: [GEOG…" at bounding box center [814, 252] width 1391 height 107
click at [1413, 361] on input "1.000" at bounding box center [1416, 363] width 125 height 21
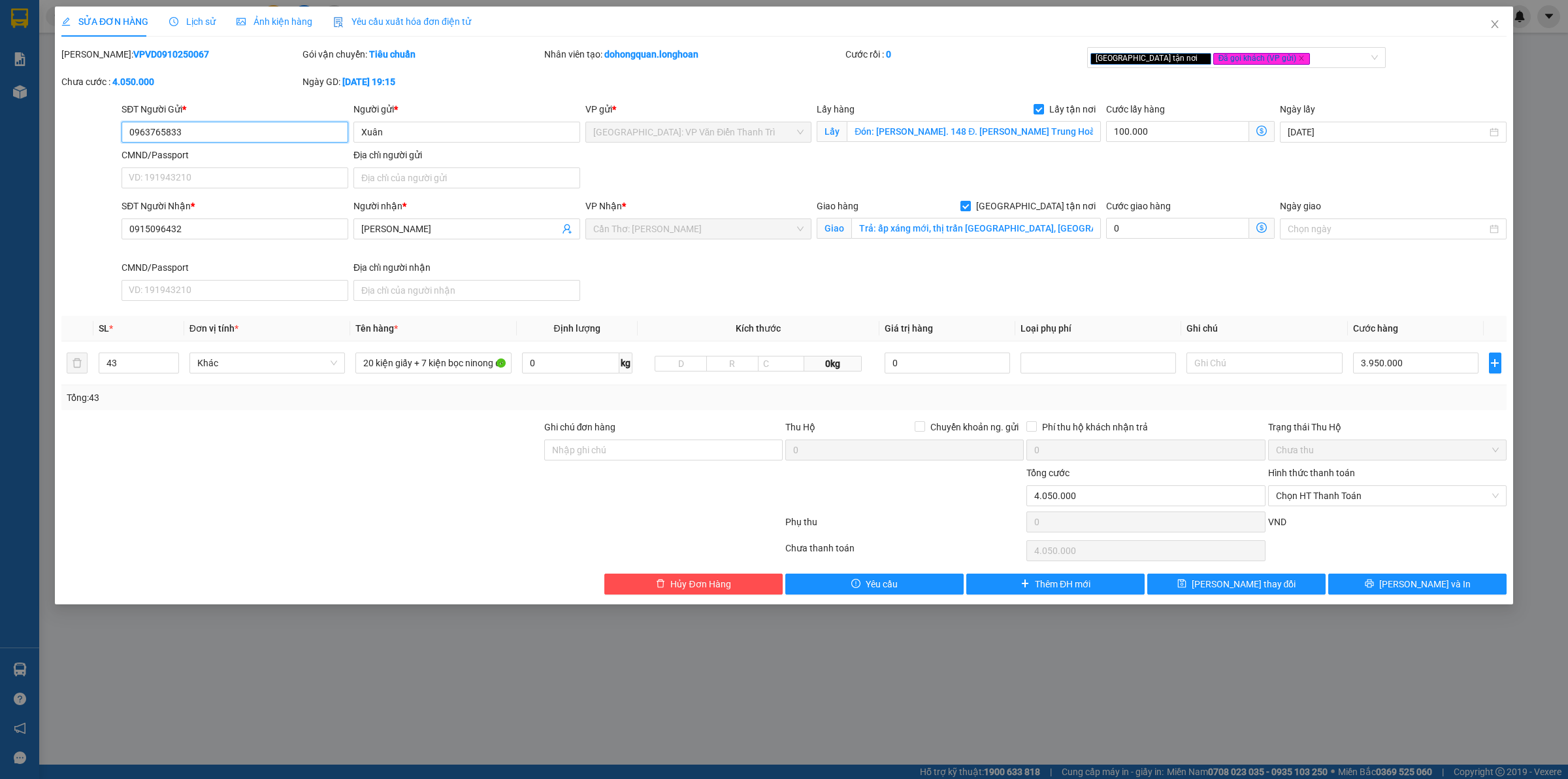
click at [181, 135] on input "0963765833" at bounding box center [235, 132] width 227 height 21
click at [1145, 128] on input "100.000" at bounding box center [1178, 131] width 143 height 21
click at [1200, 239] on input "0" at bounding box center [1178, 228] width 143 height 21
click at [1193, 291] on div "SĐT Người Nhận * 0915096432 Người nhận * Vân VP Nhận * [GEOGRAPHIC_DATA]: [GEOG…" at bounding box center [814, 252] width 1391 height 107
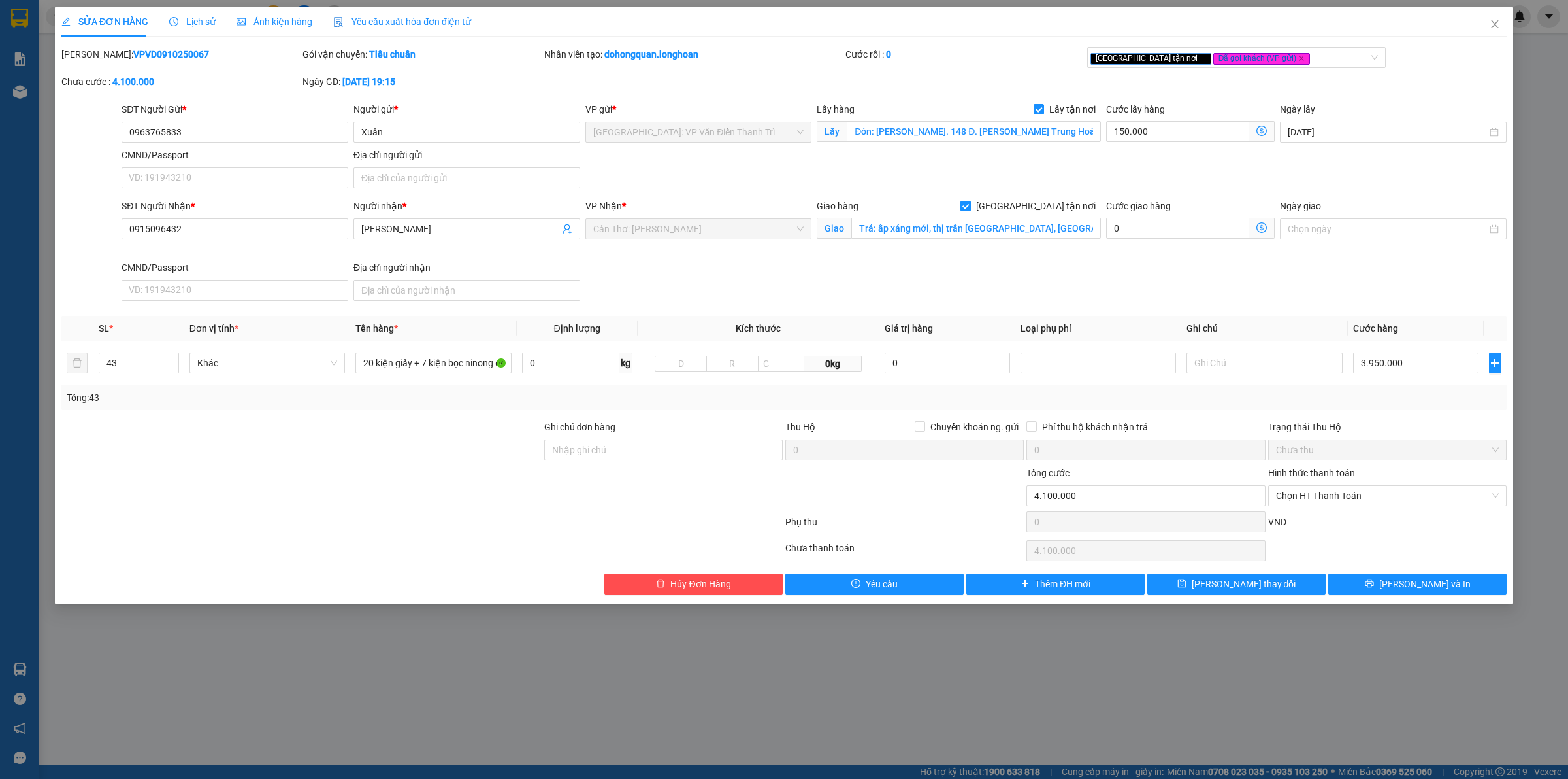
drag, startPoint x: 1092, startPoint y: 262, endPoint x: 1070, endPoint y: 259, distance: 22.2
click at [1088, 262] on div "SĐT Người Nhận * 0915096432 Người nhận * Vân VP Nhận * [GEOGRAPHIC_DATA]: [GEOG…" at bounding box center [814, 252] width 1391 height 107
drag, startPoint x: 877, startPoint y: 276, endPoint x: 519, endPoint y: 76, distance: 410.1
click at [869, 275] on div "SĐT Người Nhận * 0915096432 Người nhận * Vân VP Nhận * [GEOGRAPHIC_DATA]: [GEOG…" at bounding box center [814, 252] width 1391 height 107
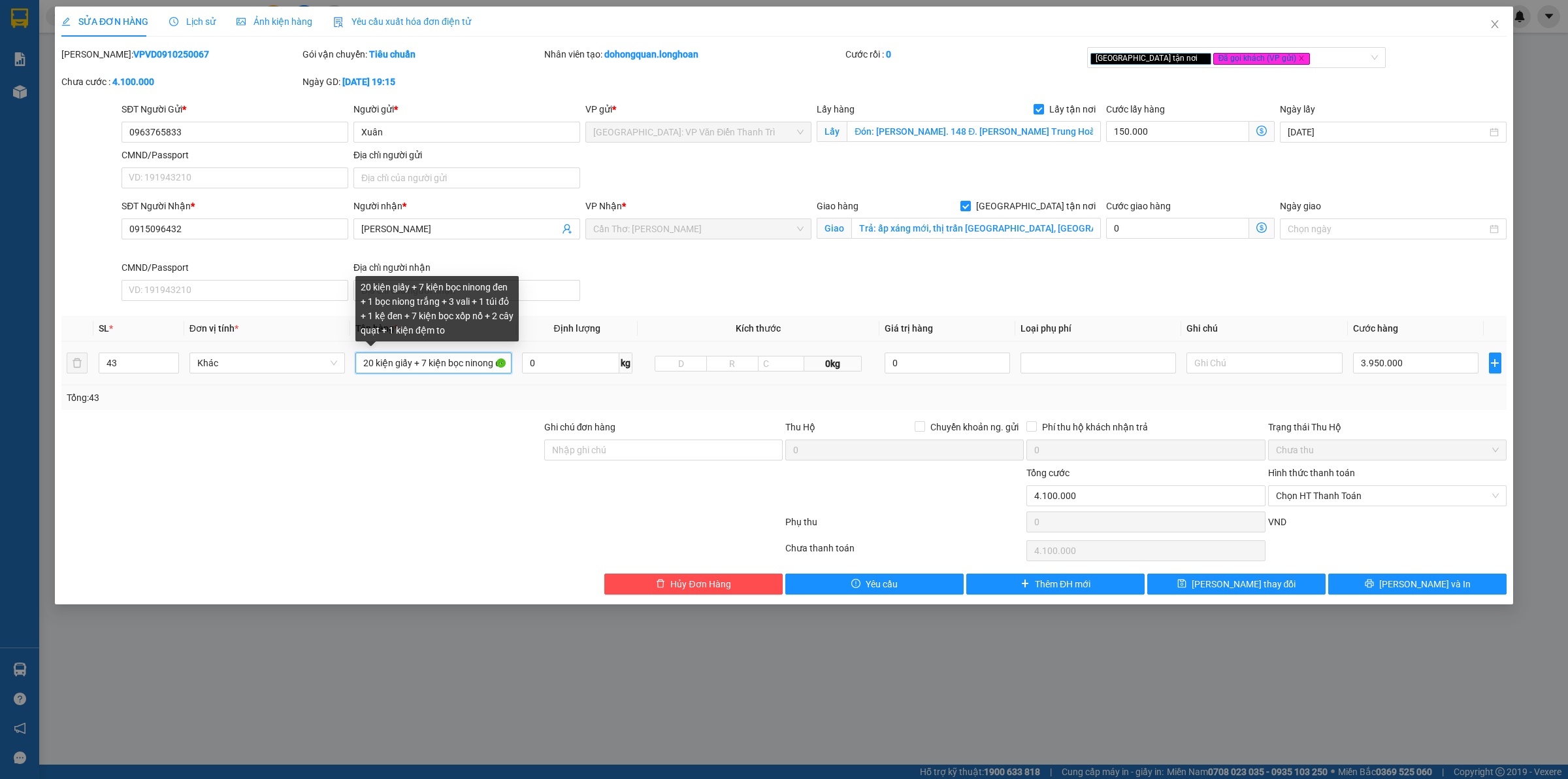
click at [449, 373] on input "20 kiện giấy + 7 kiện bọc ninong đen + 1 bọc niong trắng + 3 vali + 1 túi đỏ + …" at bounding box center [433, 363] width 155 height 21
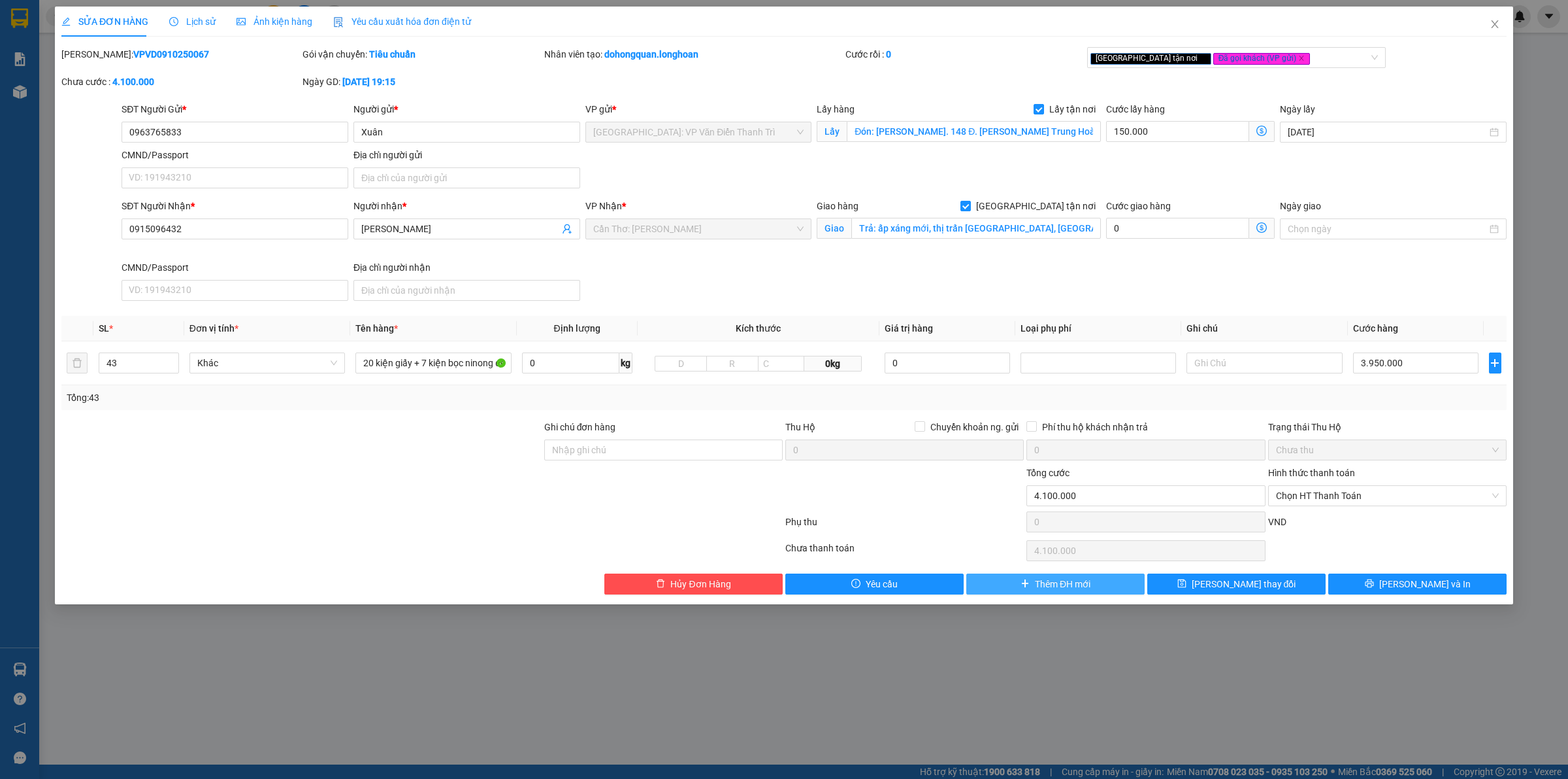
click at [1047, 587] on span "Thêm ĐH mới" at bounding box center [1063, 584] width 56 height 15
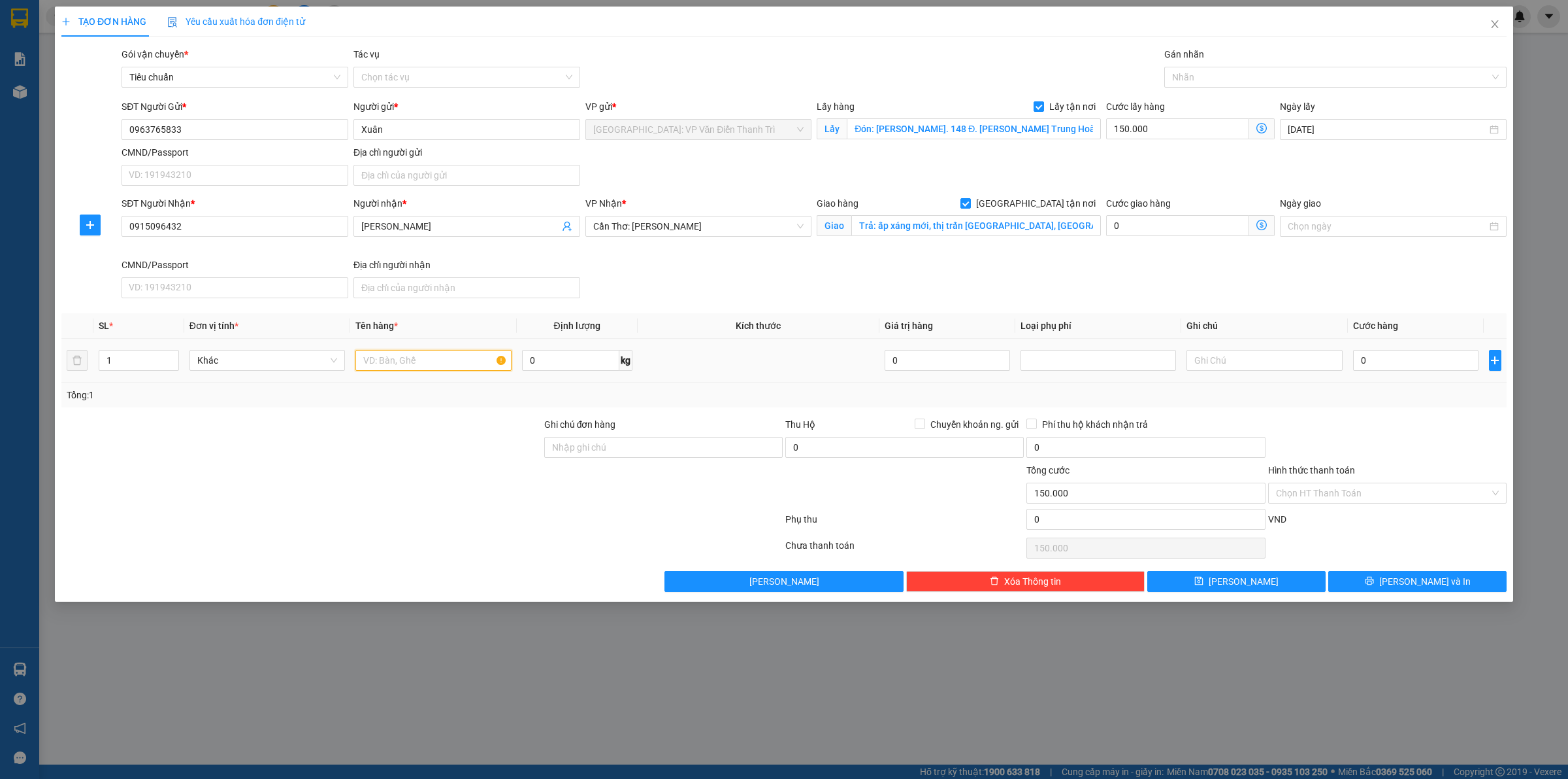
click at [418, 368] on input "text" at bounding box center [433, 360] width 155 height 21
paste input "20 kiện giấy + 7 kiện bọc ninong đen + 1 bọc niong trắng + 3 vali + 1 túi đỏ + …"
click at [138, 355] on input "1" at bounding box center [139, 360] width 79 height 20
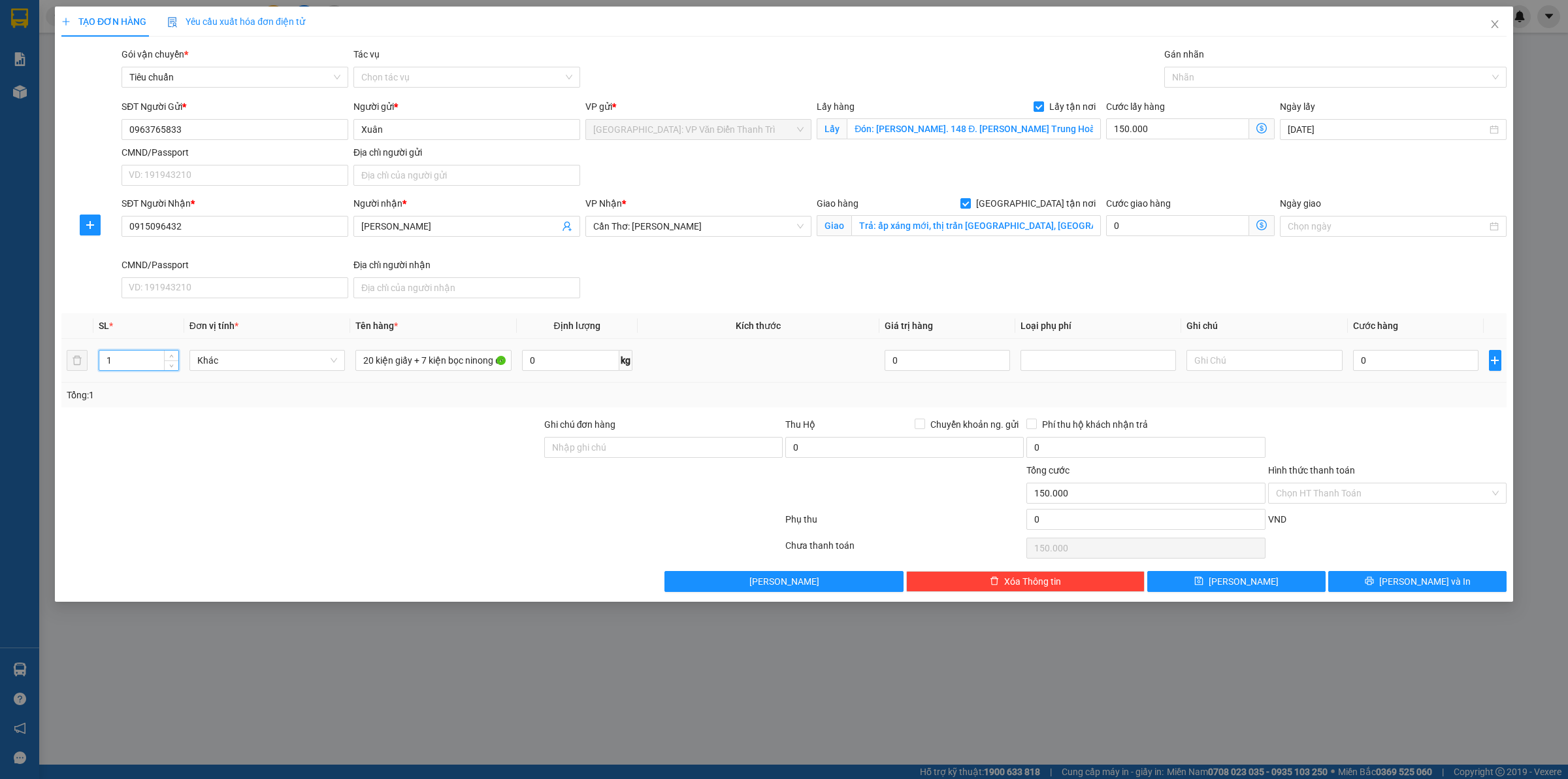
click at [138, 357] on input "1" at bounding box center [139, 360] width 79 height 20
click at [1232, 77] on div at bounding box center [1329, 77] width 323 height 15
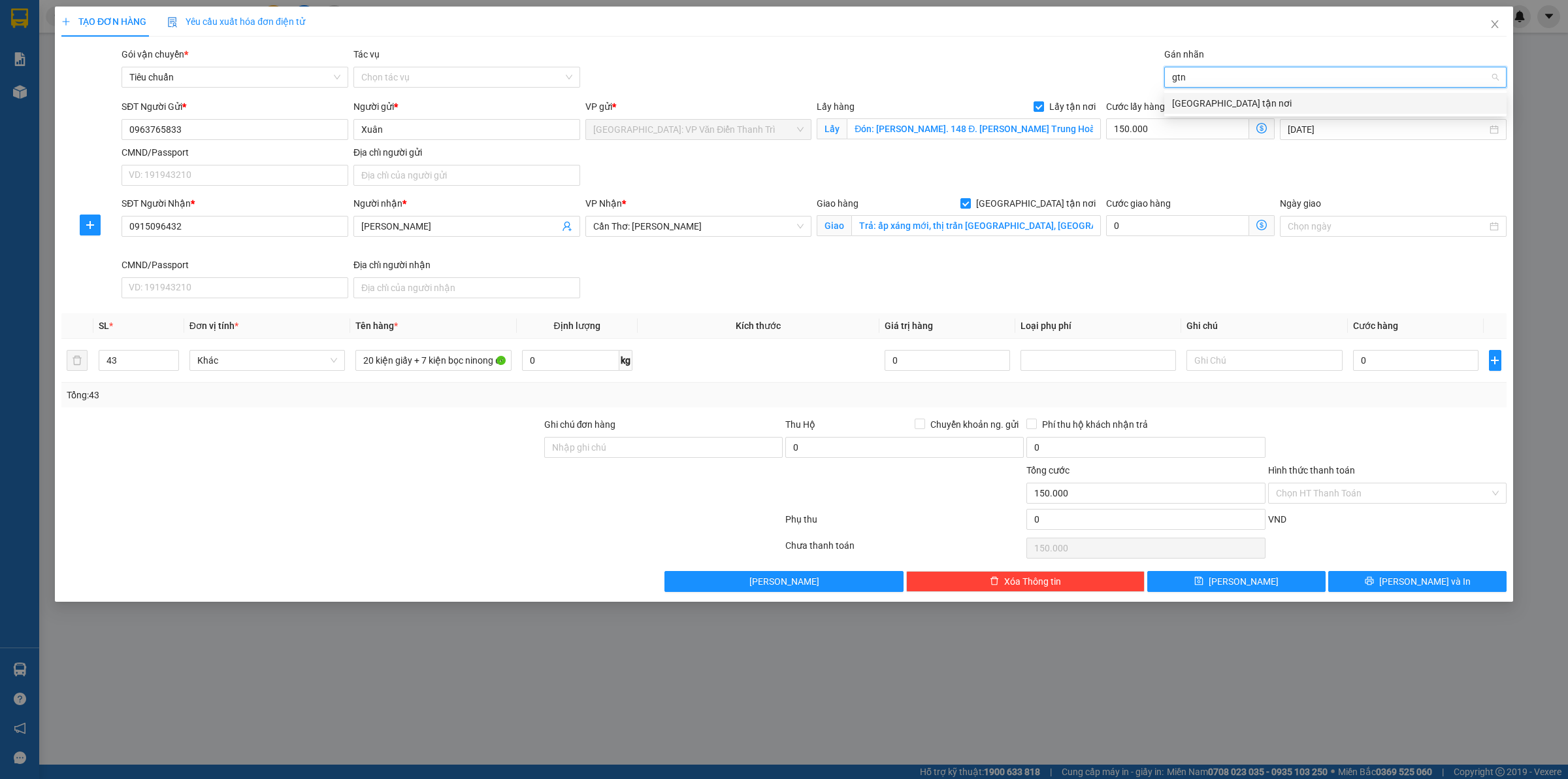
click at [1216, 96] on div "[GEOGRAPHIC_DATA] tận nơi" at bounding box center [1336, 103] width 327 height 15
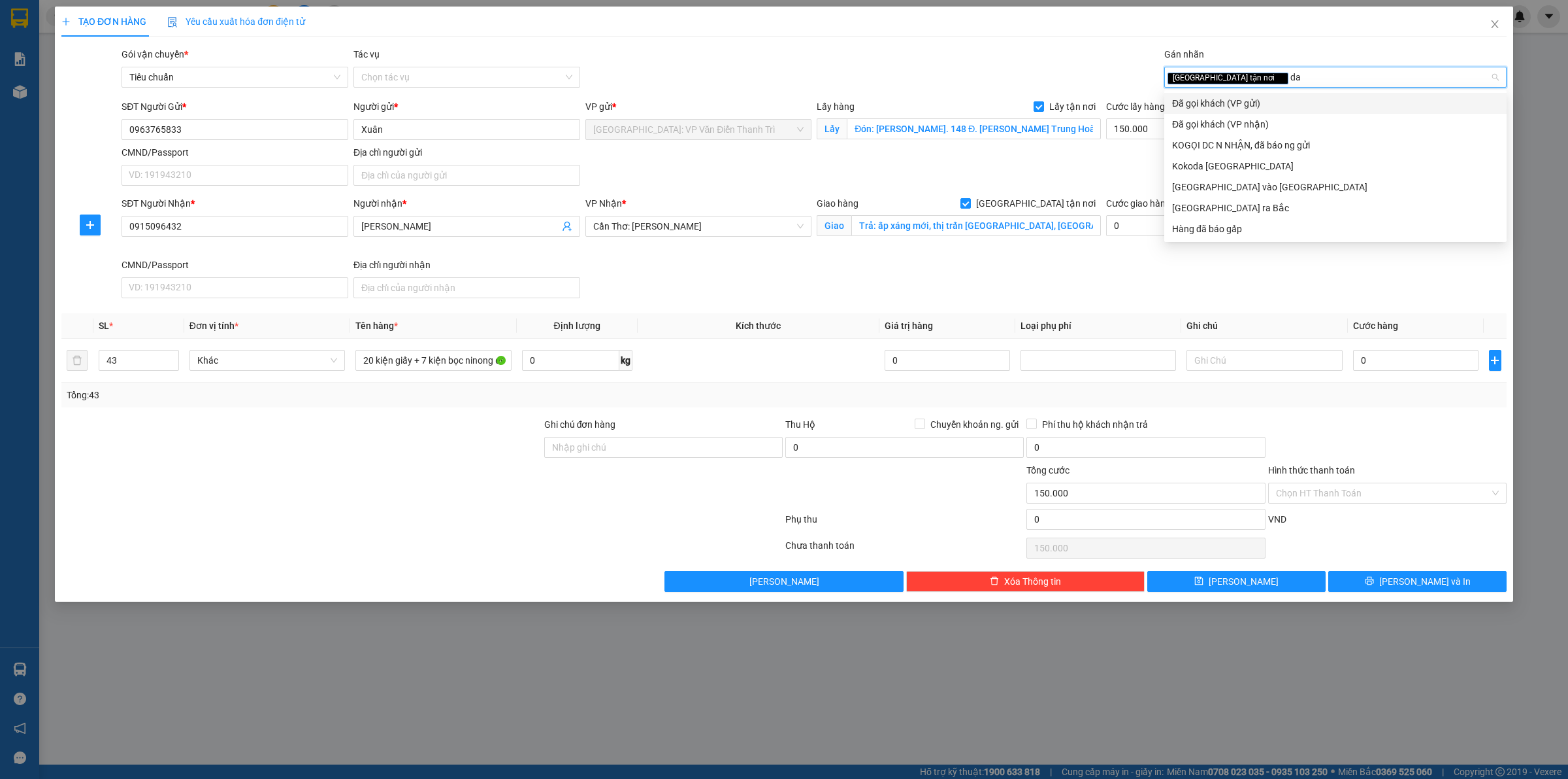
click at [1233, 108] on div "Đã gọi khách (VP gửi)" at bounding box center [1336, 103] width 327 height 15
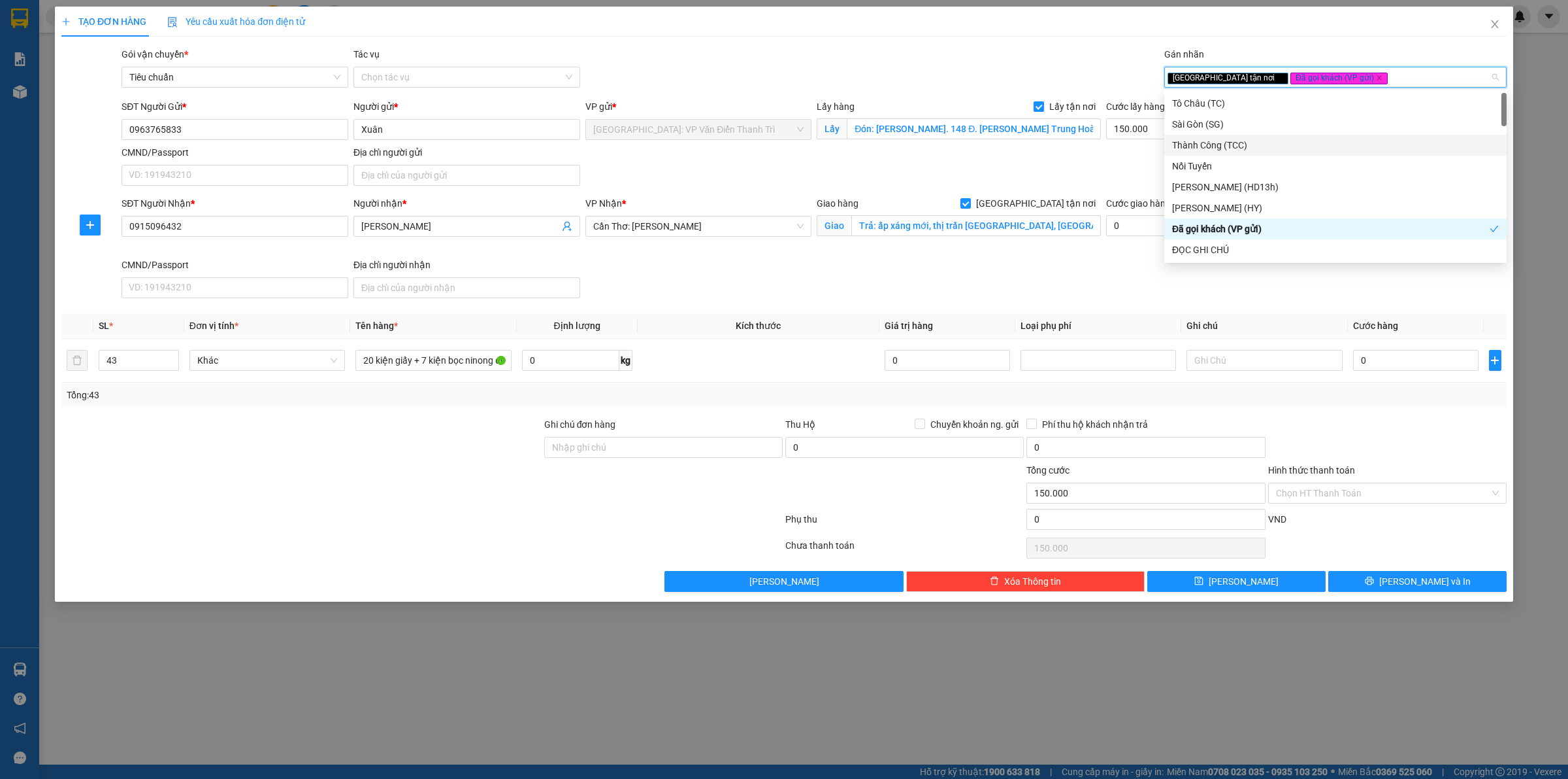
click at [1087, 265] on div "SĐT Người Nhận * 0915096432 Người nhận * Vân VP Nhận * [GEOGRAPHIC_DATA]: [GEOG…" at bounding box center [814, 250] width 1391 height 107
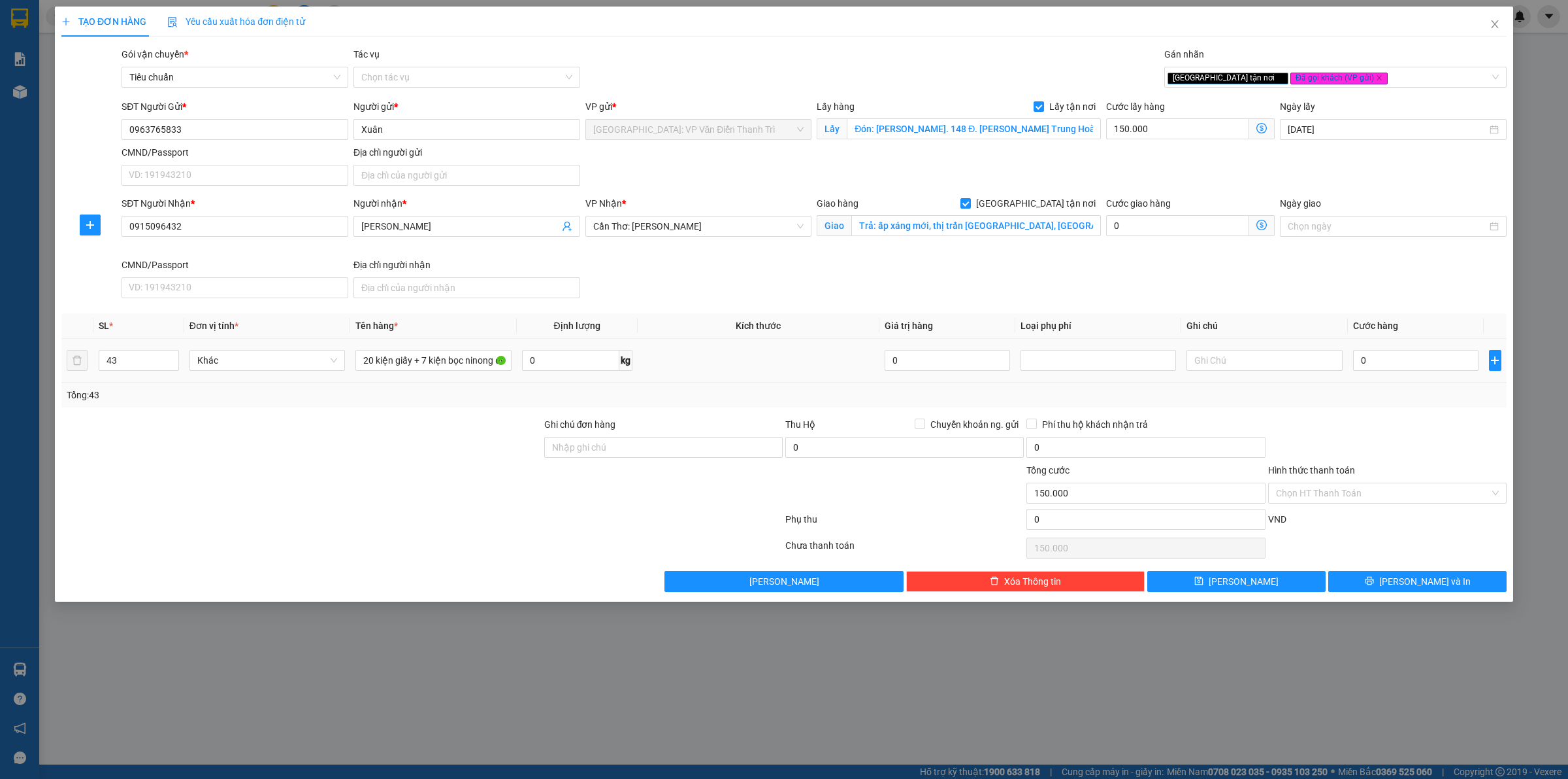
click at [1446, 380] on td "0" at bounding box center [1416, 361] width 136 height 44
click at [1439, 371] on input "0" at bounding box center [1416, 360] width 125 height 21
click at [1071, 522] on input "0" at bounding box center [1146, 519] width 239 height 21
click at [1285, 418] on div at bounding box center [1387, 440] width 241 height 45
click at [1449, 573] on button "[PERSON_NAME] và In" at bounding box center [1418, 581] width 179 height 21
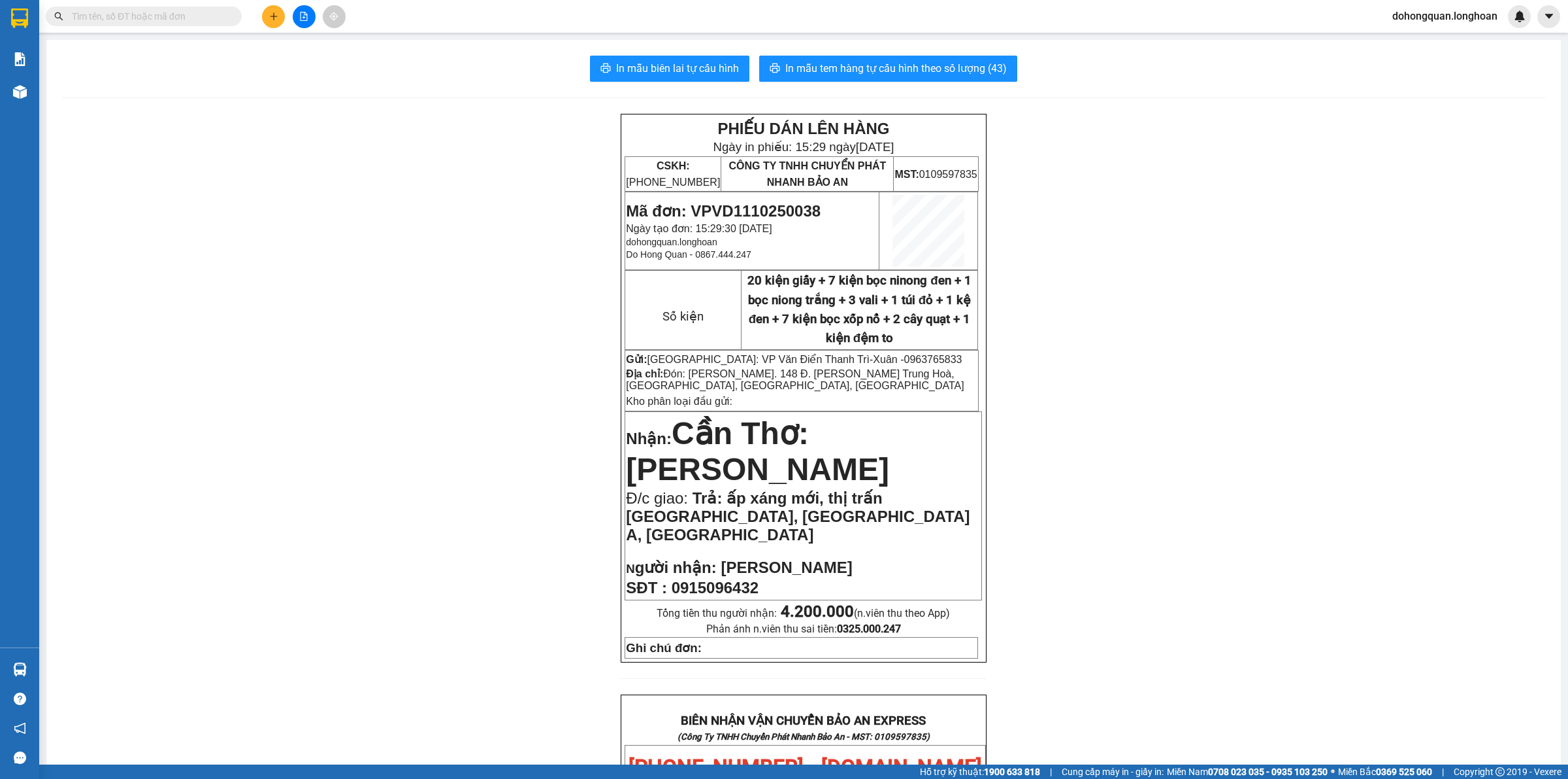
click at [746, 207] on span "Mã đơn: VPVD1110250038" at bounding box center [724, 211] width 195 height 18
copy span "VPVD1110250038"
click at [0, 11] on div at bounding box center [20, 21] width 40 height 43
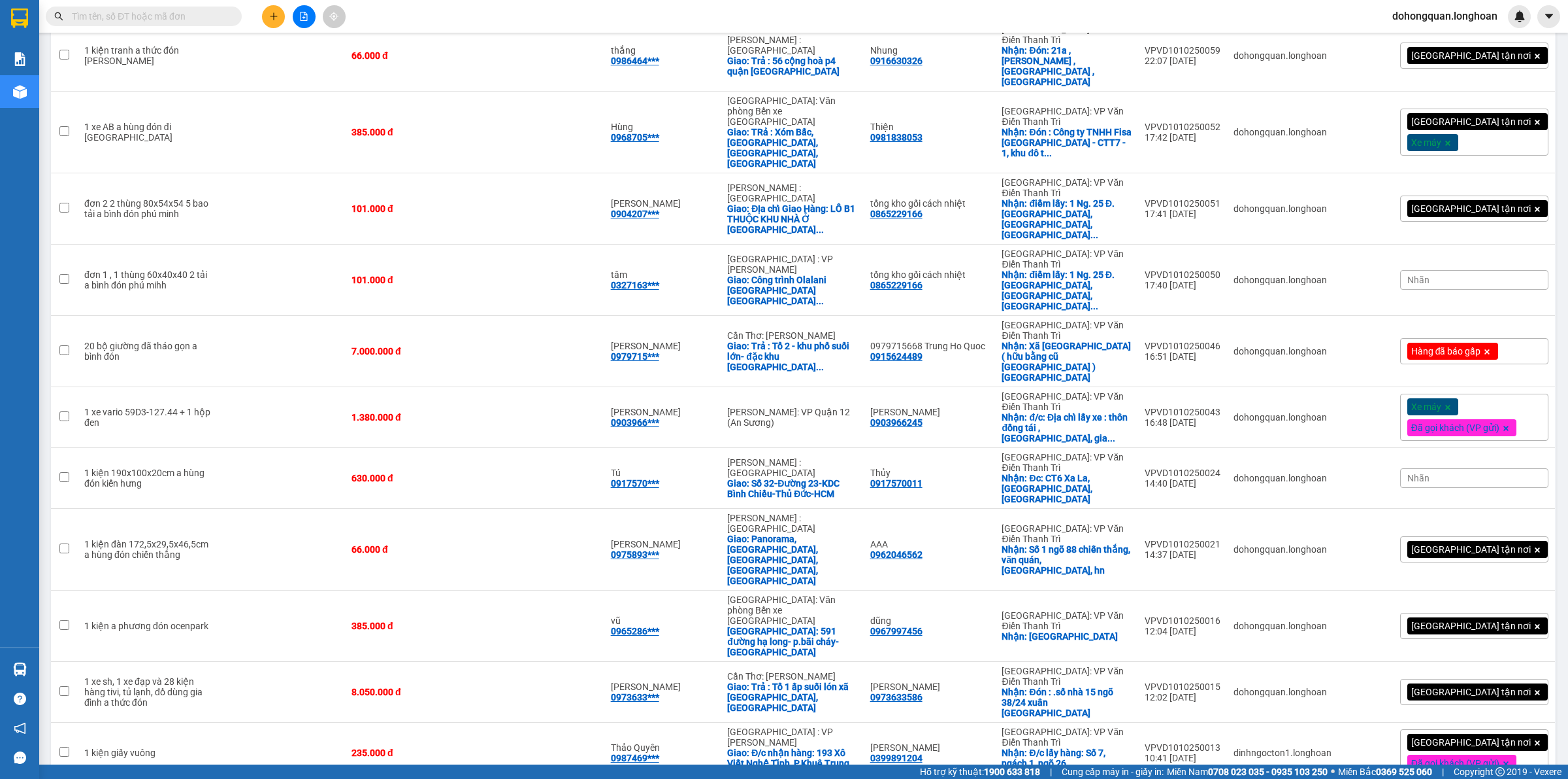
scroll to position [860, 0]
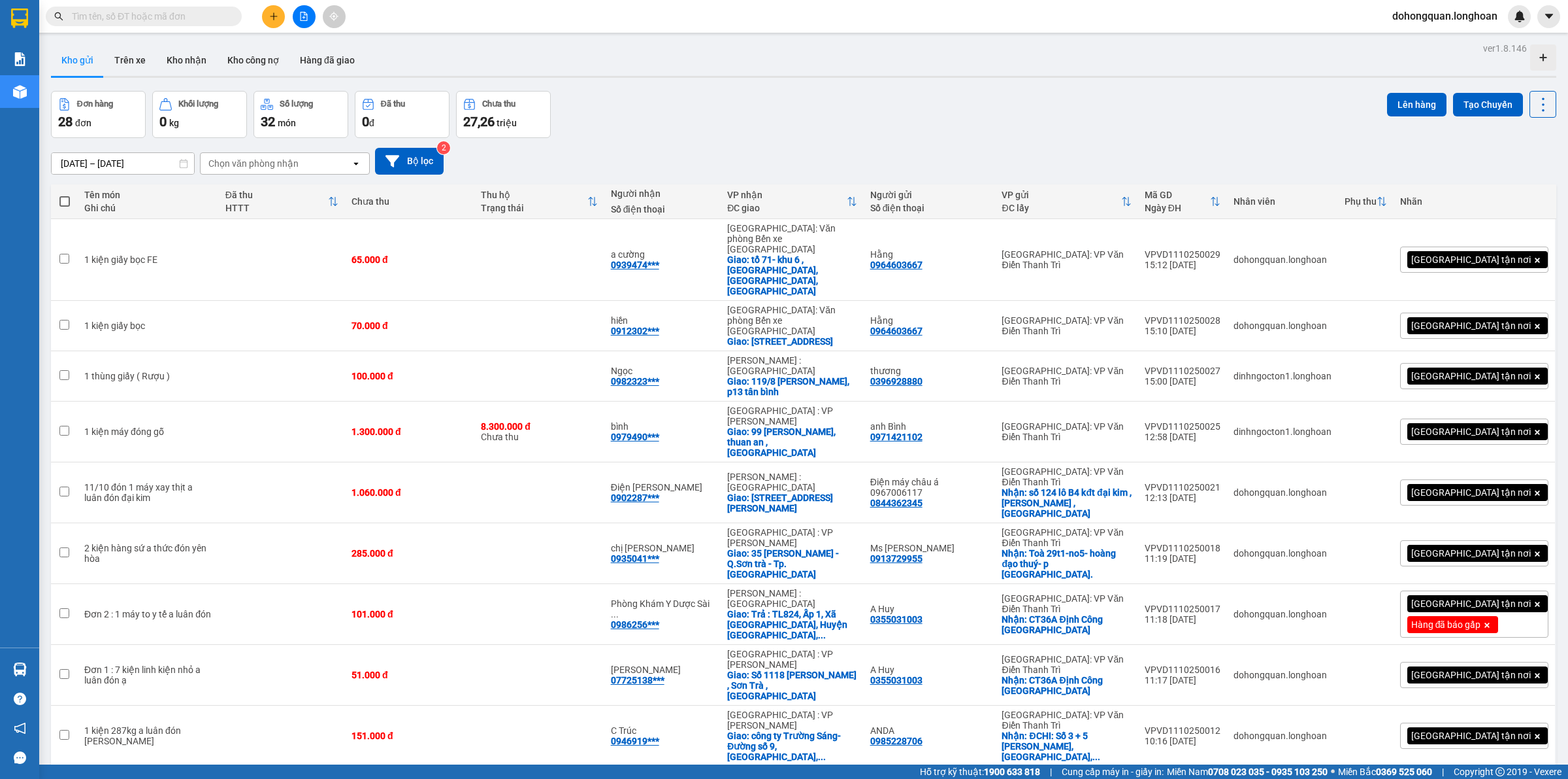
scroll to position [860, 0]
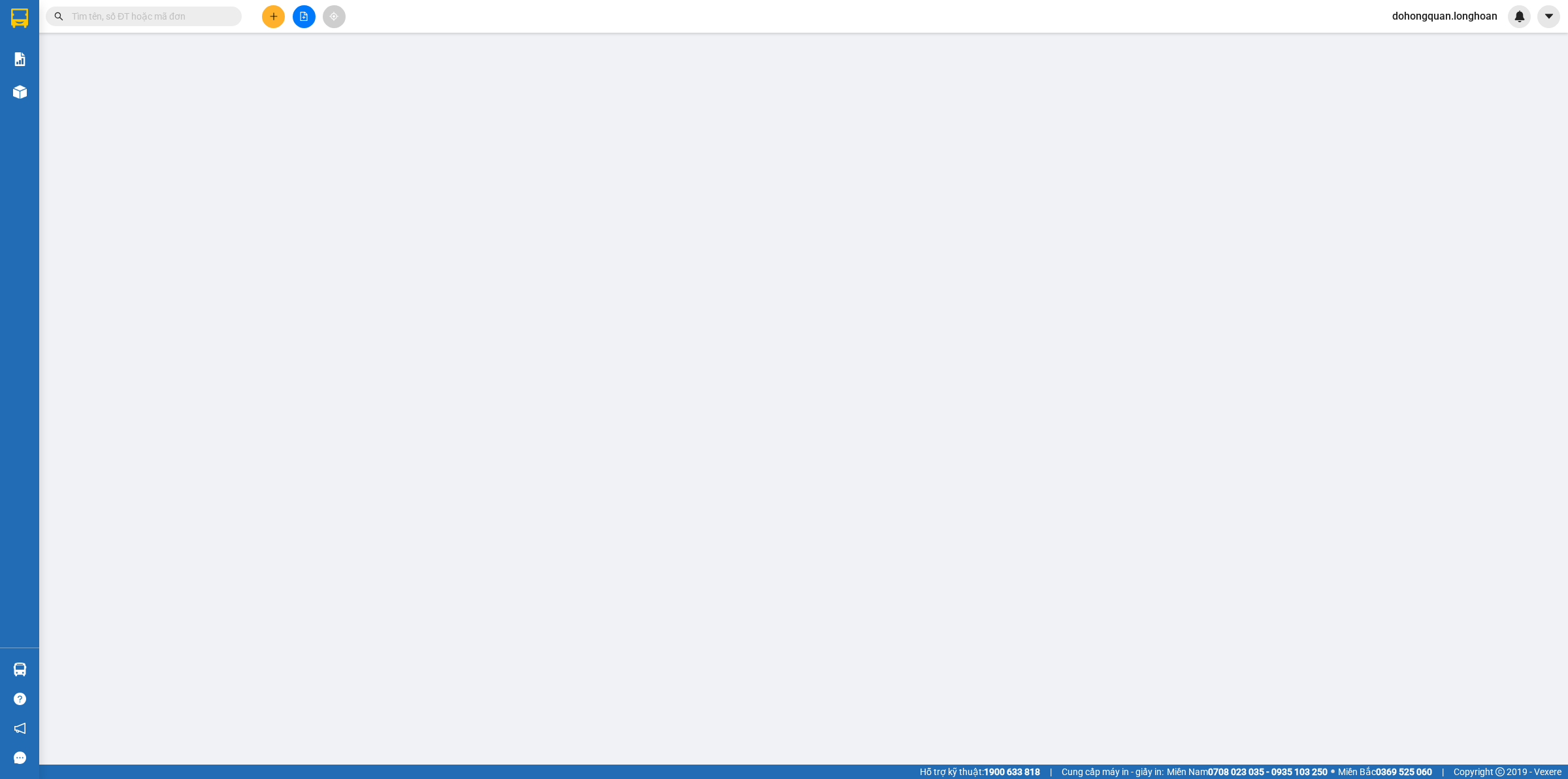
type input "0963765833"
type input "Xuân"
checkbox input "true"
type input "Đón: [PERSON_NAME]. 148 Đ. [PERSON_NAME] Trung Hoà, [GEOGRAPHIC_DATA], [GEOGRAP…"
type input "0915096432"
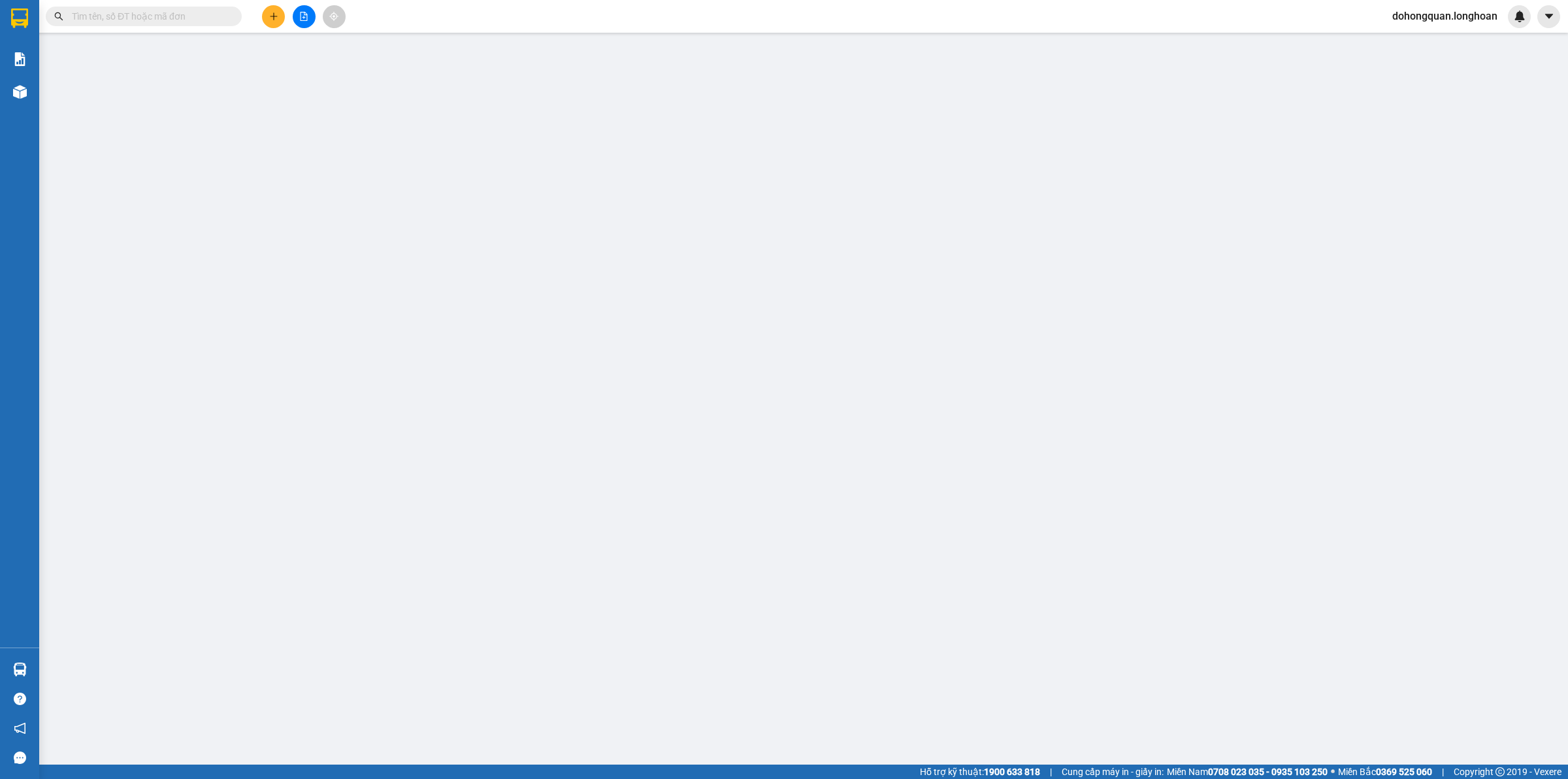
type input "[PERSON_NAME]"
checkbox input "true"
type input "Trả: ấp xáng mới, thị trấn [GEOGRAPHIC_DATA], [GEOGRAPHIC_DATA] A, [GEOGRAPHIC_…"
type input "0"
type input "101.000"
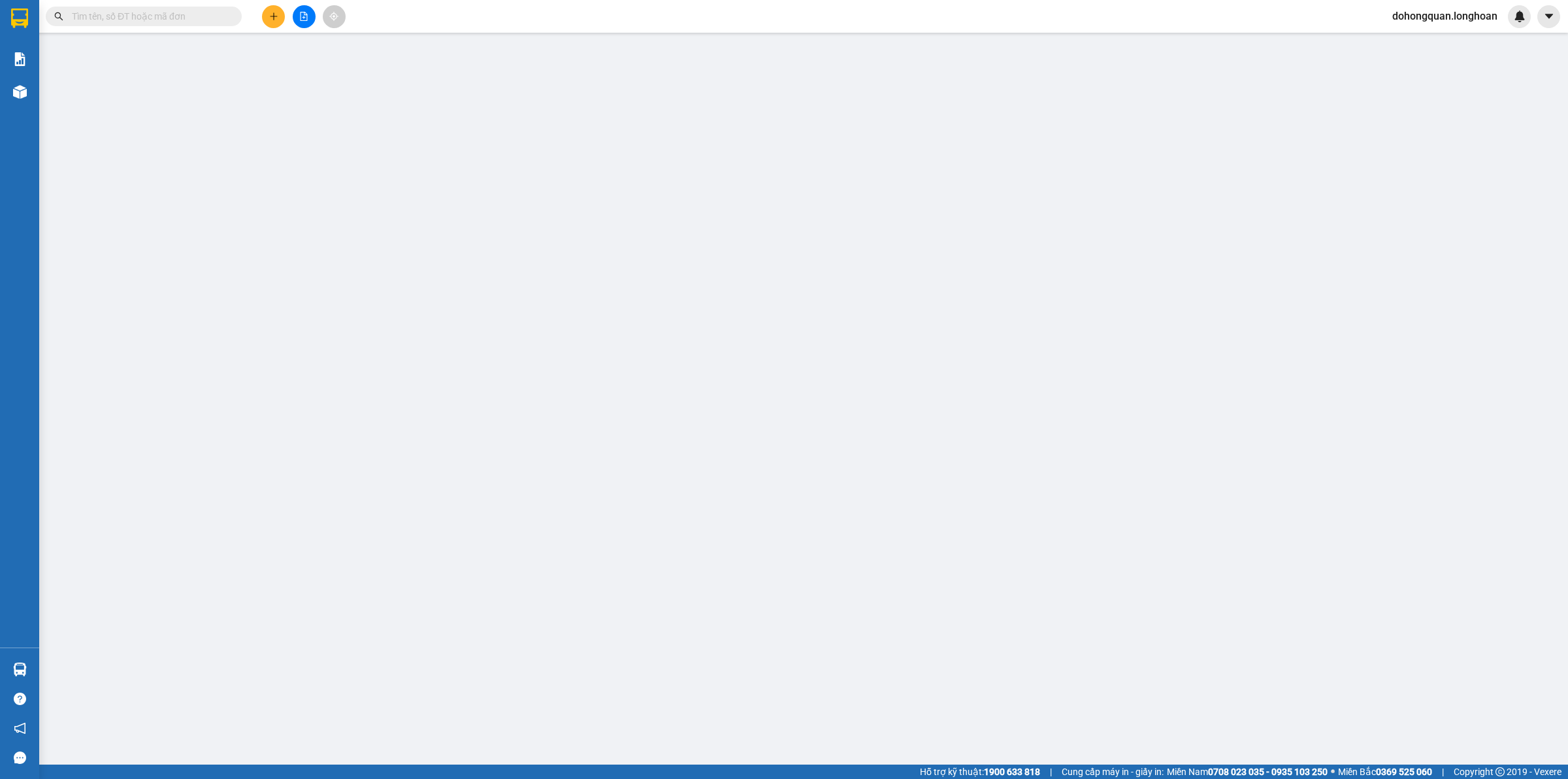
type input "101.000"
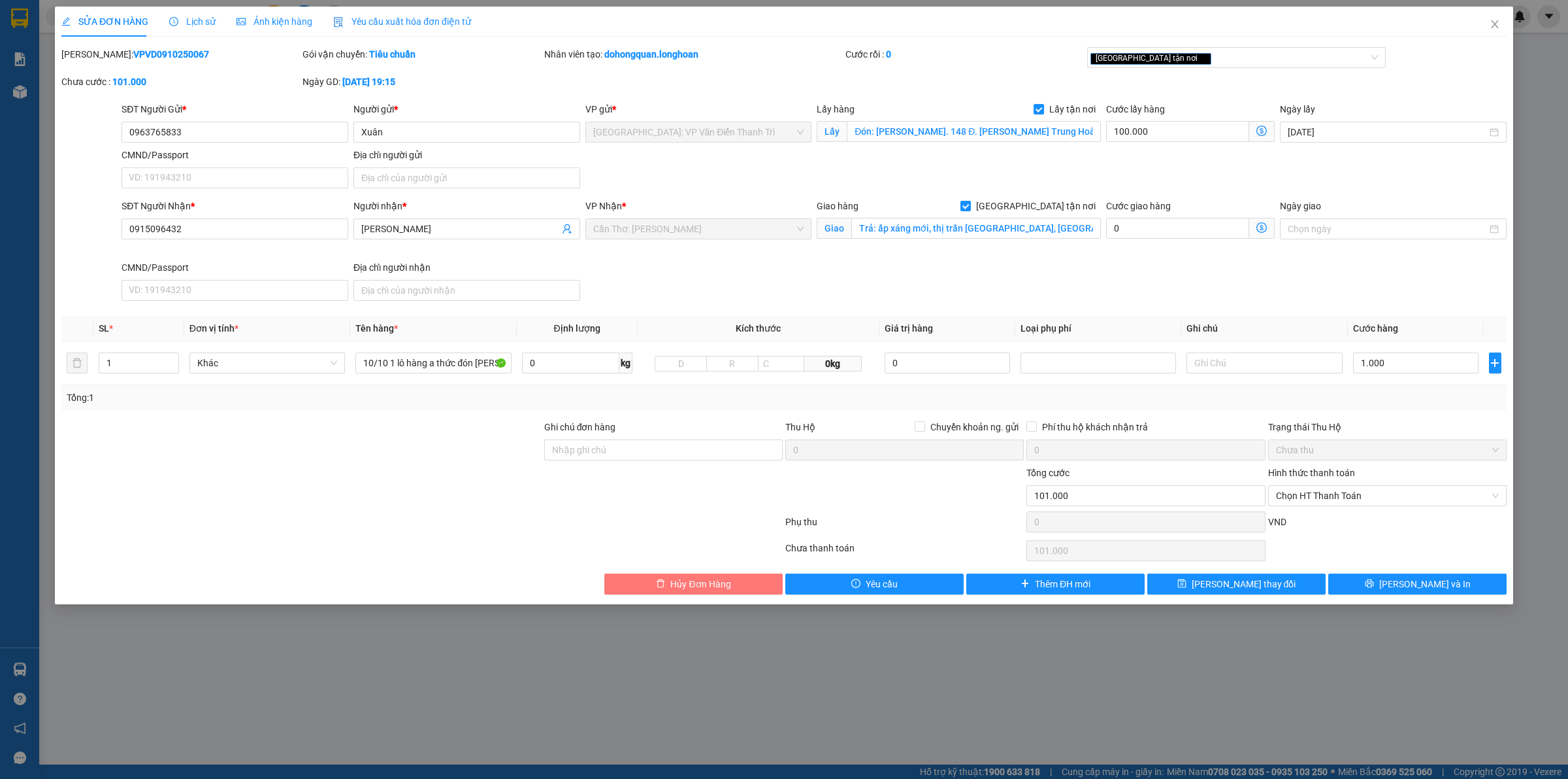
click at [656, 586] on icon "delete" at bounding box center [661, 583] width 9 height 9
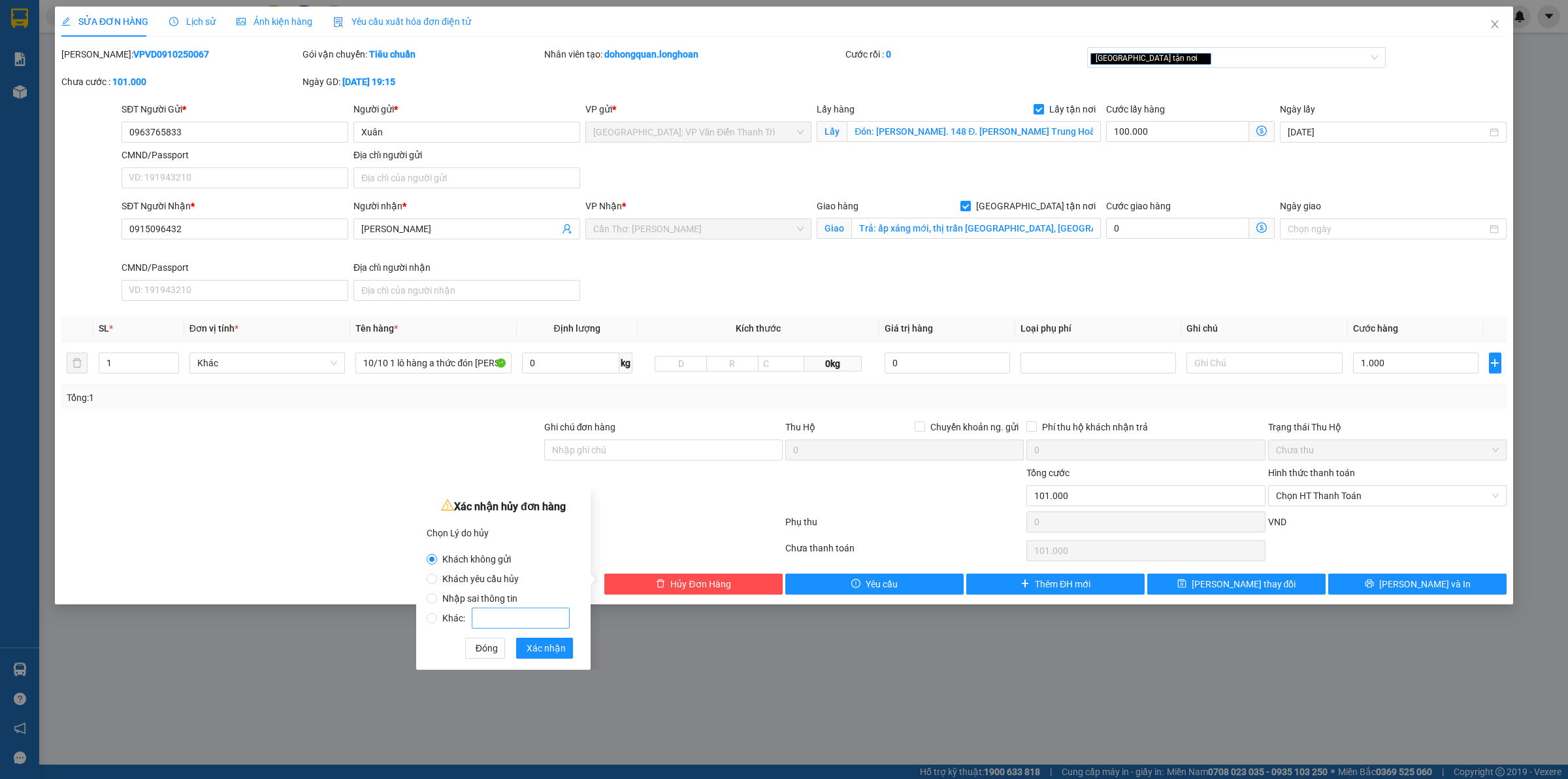
drag, startPoint x: 446, startPoint y: 591, endPoint x: 515, endPoint y: 606, distance: 70.6
click at [446, 593] on span "Nhập sai thông tin" at bounding box center [480, 598] width 86 height 10
click at [437, 593] on input "Nhập sai thông tin" at bounding box center [432, 598] width 10 height 10
radio input "true"
radio input "false"
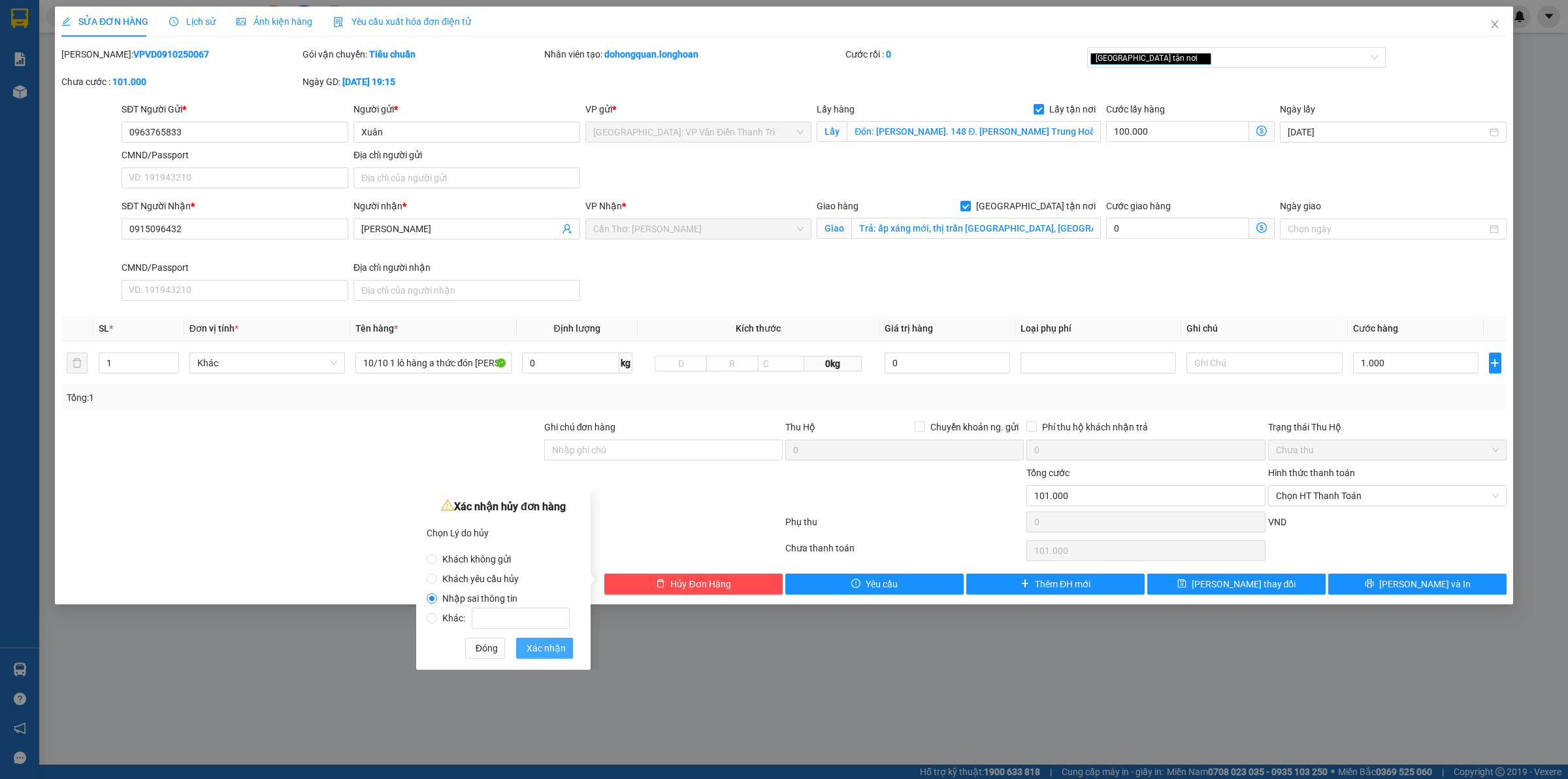
click at [561, 651] on span "Xác nhận" at bounding box center [546, 648] width 40 height 15
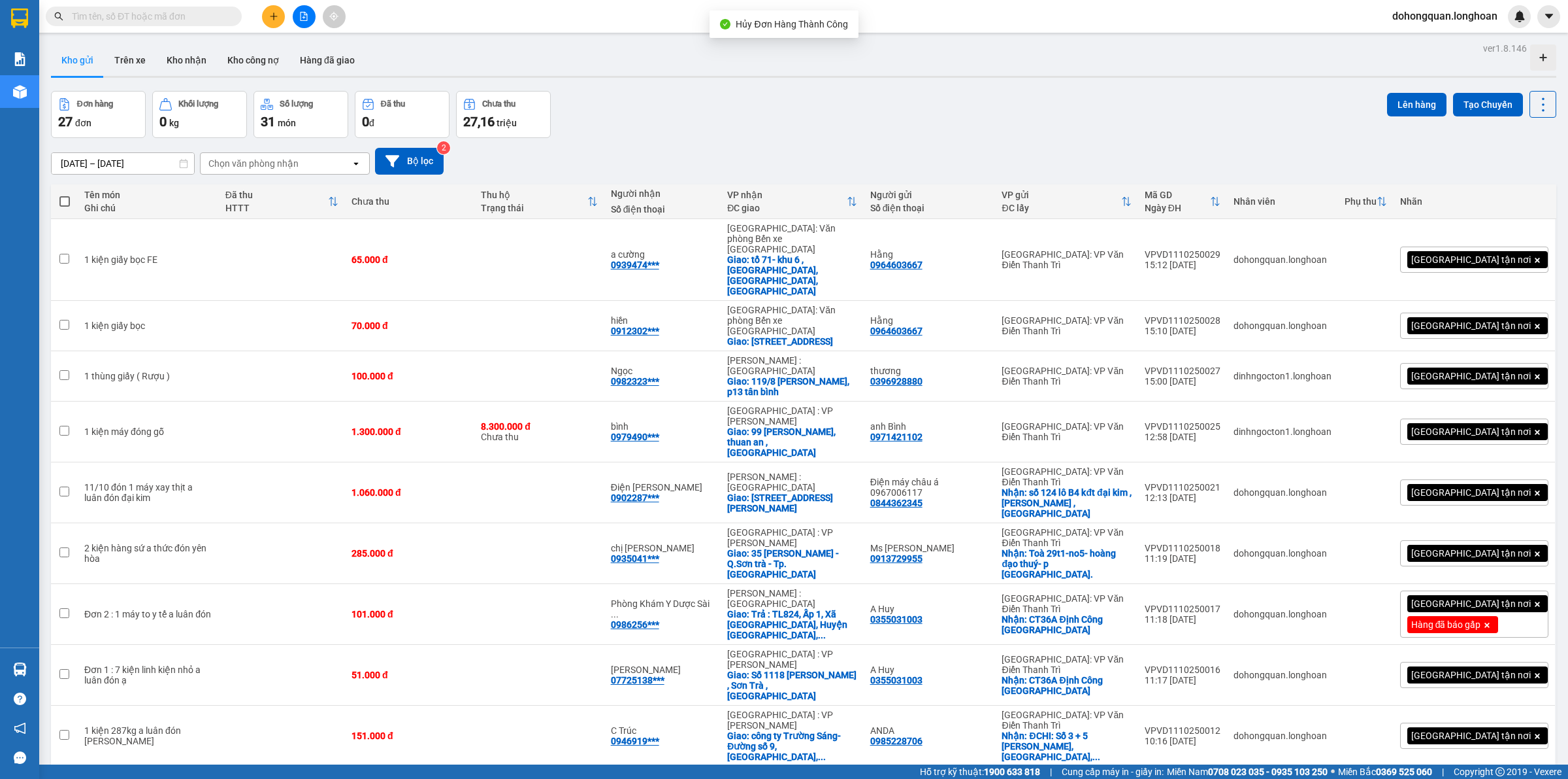
click at [758, 113] on div "Đơn hàng 27 đơn Khối lượng 0 kg Số lượng 31 món Đã thu 0 đ Chưa thu 27,16 triệu…" at bounding box center [804, 114] width 1506 height 47
click at [1550, 717] on main "ver 1.8.146 Kho gửi Trên xe Kho nhận Kho công nợ Hàng đã giao Đơn hàng 27 đơn K…" at bounding box center [784, 382] width 1568 height 764
click at [687, 106] on div "Đơn hàng 27 đơn Khối lượng 0 kg Số lượng 31 món Đã thu 0 đ Chưa thu 27,16 triệu…" at bounding box center [804, 114] width 1506 height 47
click at [667, 105] on div "Đơn hàng 27 đơn Khối lượng 0 kg Số lượng 31 món Đã thu 0 đ Chưa thu 27,16 triệu…" at bounding box center [804, 114] width 1506 height 47
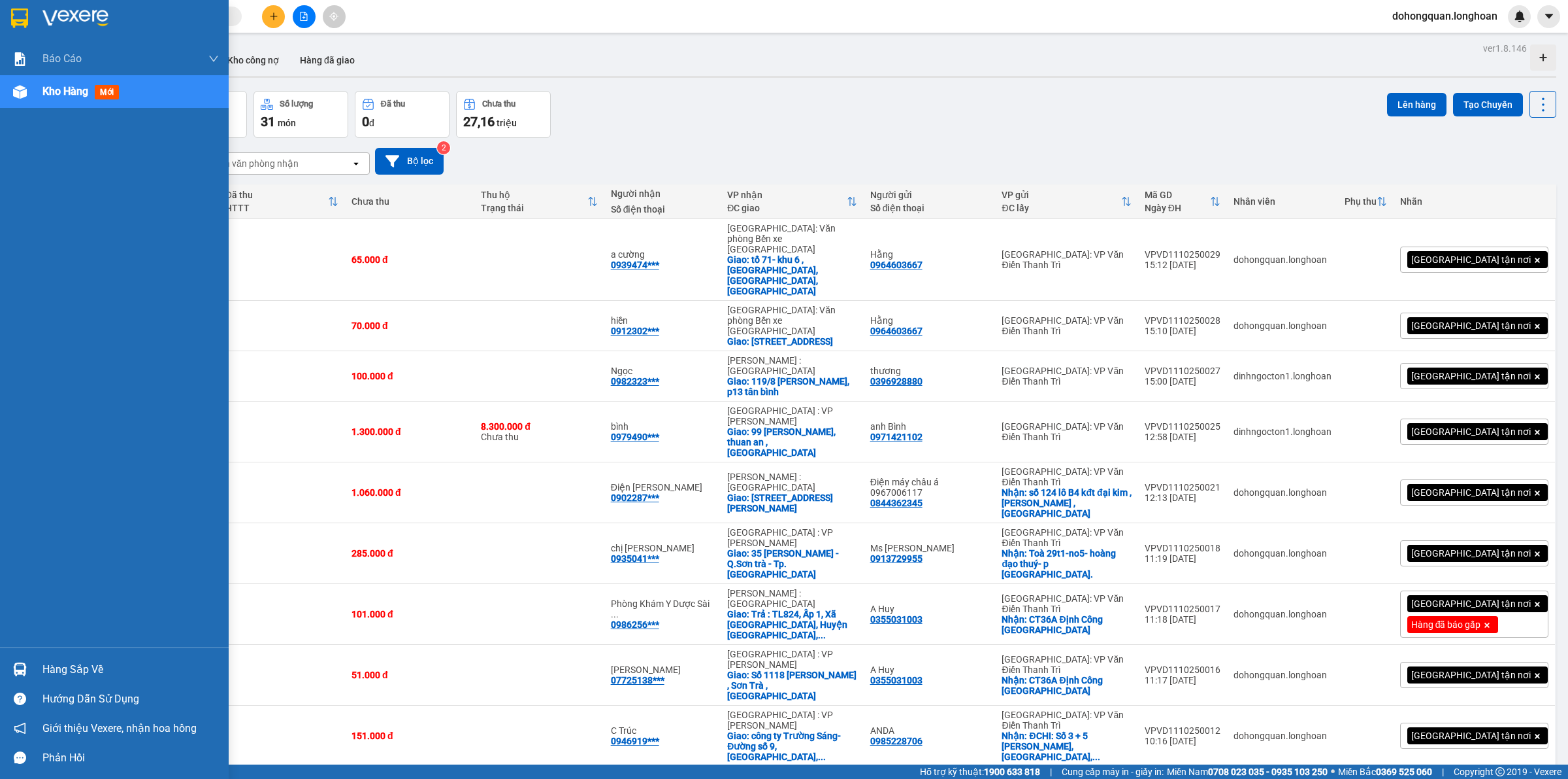
click at [15, 31] on div at bounding box center [114, 21] width 228 height 43
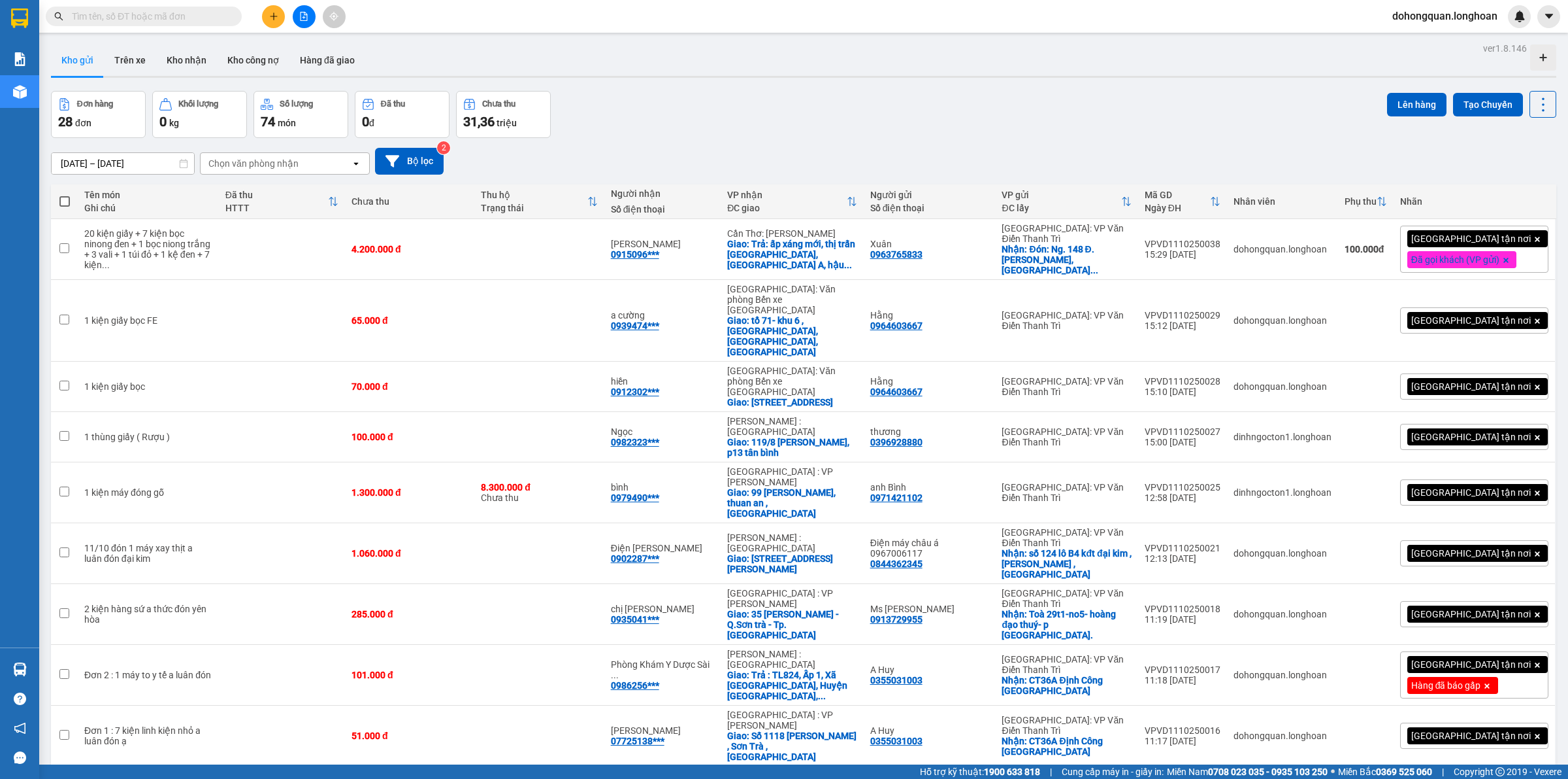
click at [751, 106] on div "Đơn hàng 28 đơn Khối lượng 0 kg Số lượng 74 món Đã thu 0 đ Chưa thu 31,36 triệu…" at bounding box center [804, 114] width 1506 height 47
click at [1475, 245] on icon at bounding box center [1479, 249] width 9 height 9
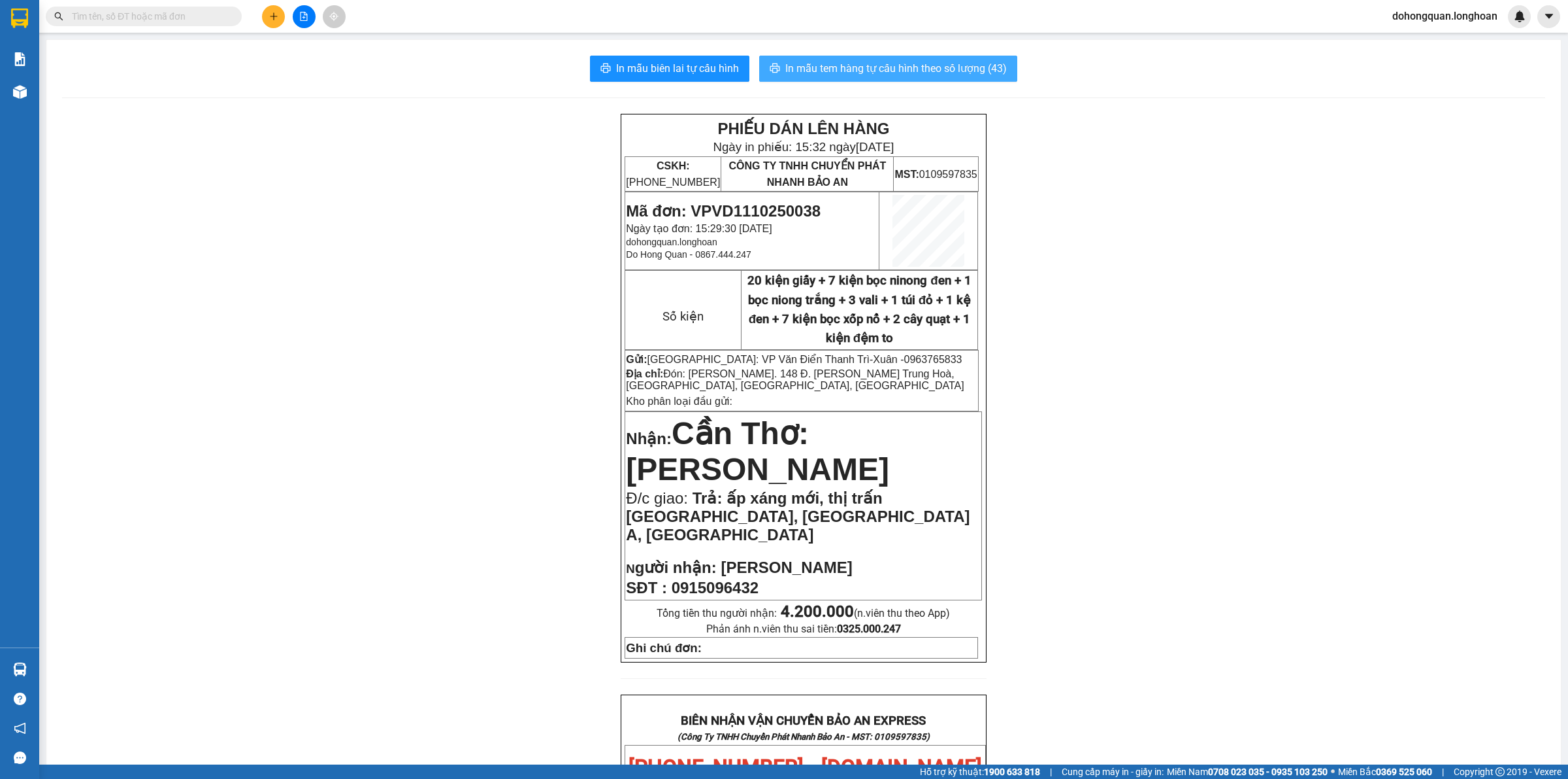
click at [921, 70] on span "In mẫu tem hàng tự cấu hình theo số lượng (43)" at bounding box center [896, 68] width 221 height 16
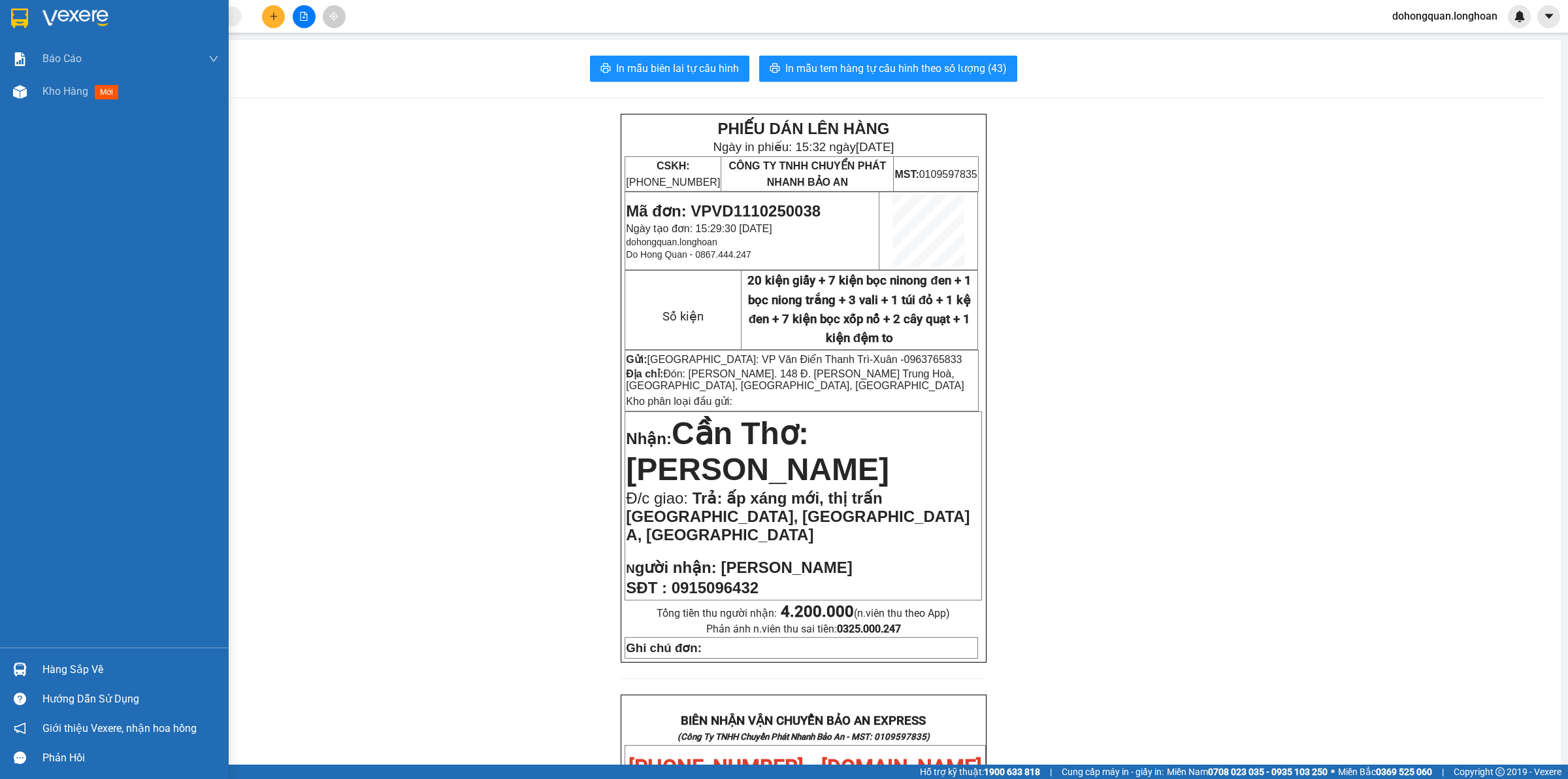
click at [25, 28] on div at bounding box center [20, 18] width 23 height 23
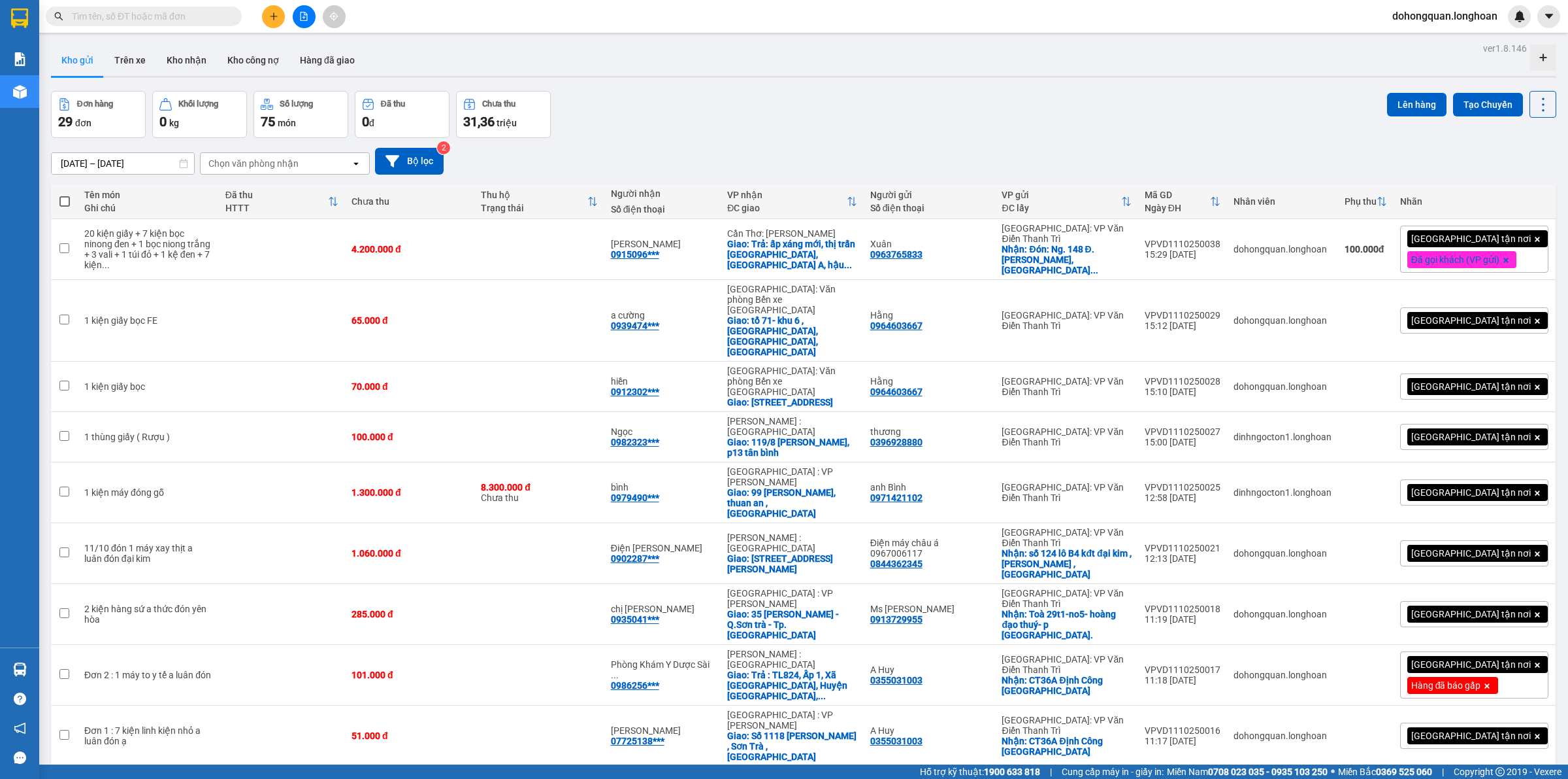
click at [738, 92] on div "Đơn hàng 29 đơn Khối lượng 0 kg Số lượng 75 món Đã thu 0 đ Chưa thu 31,36 triệu…" at bounding box center [804, 114] width 1506 height 47
click at [798, 101] on div "Đơn hàng 29 đơn Khối lượng 0 kg Số lượng 75 món Đã thu 0 đ Chưa thu 31,36 triệu…" at bounding box center [804, 114] width 1506 height 47
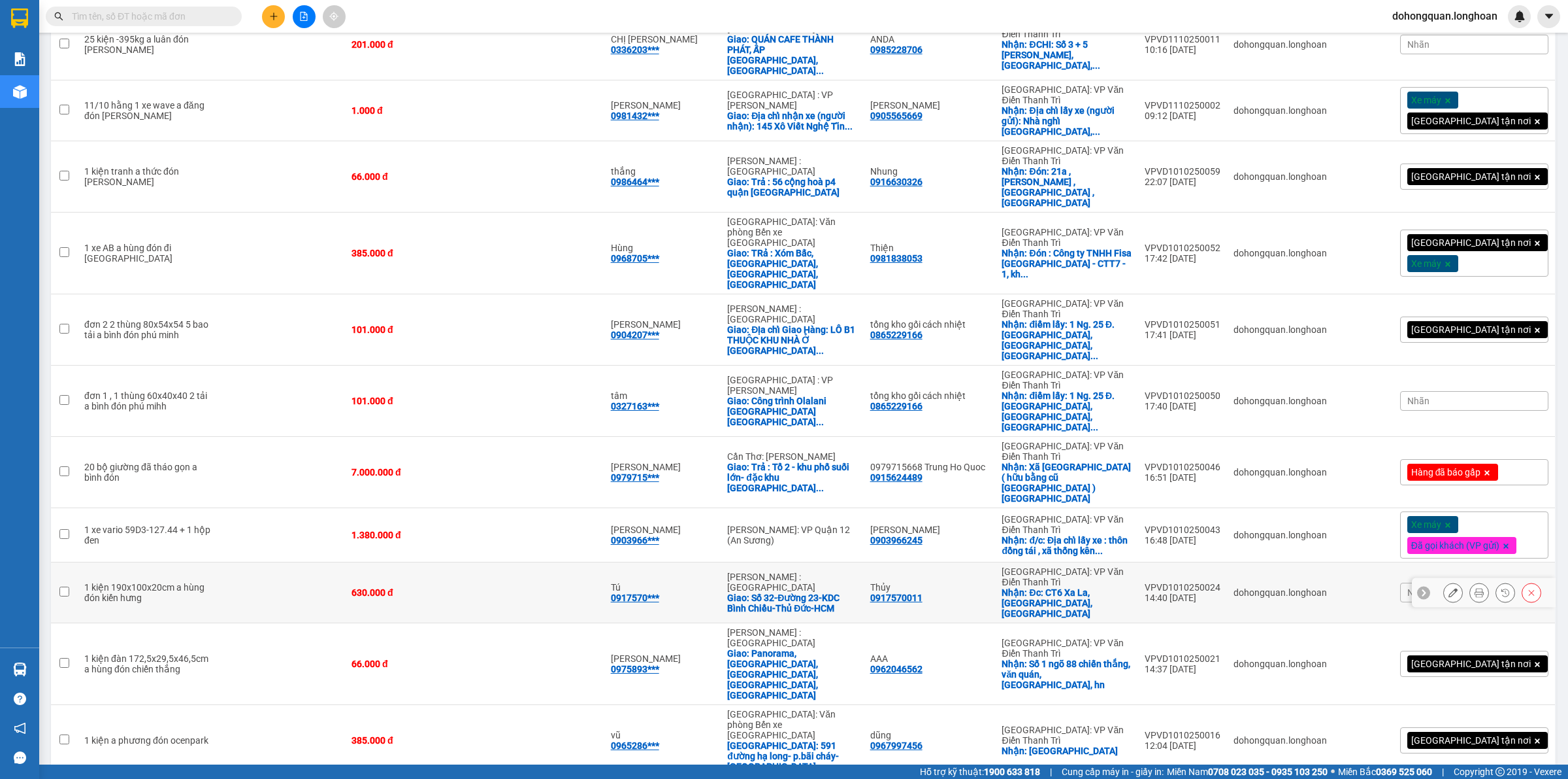
scroll to position [871, 0]
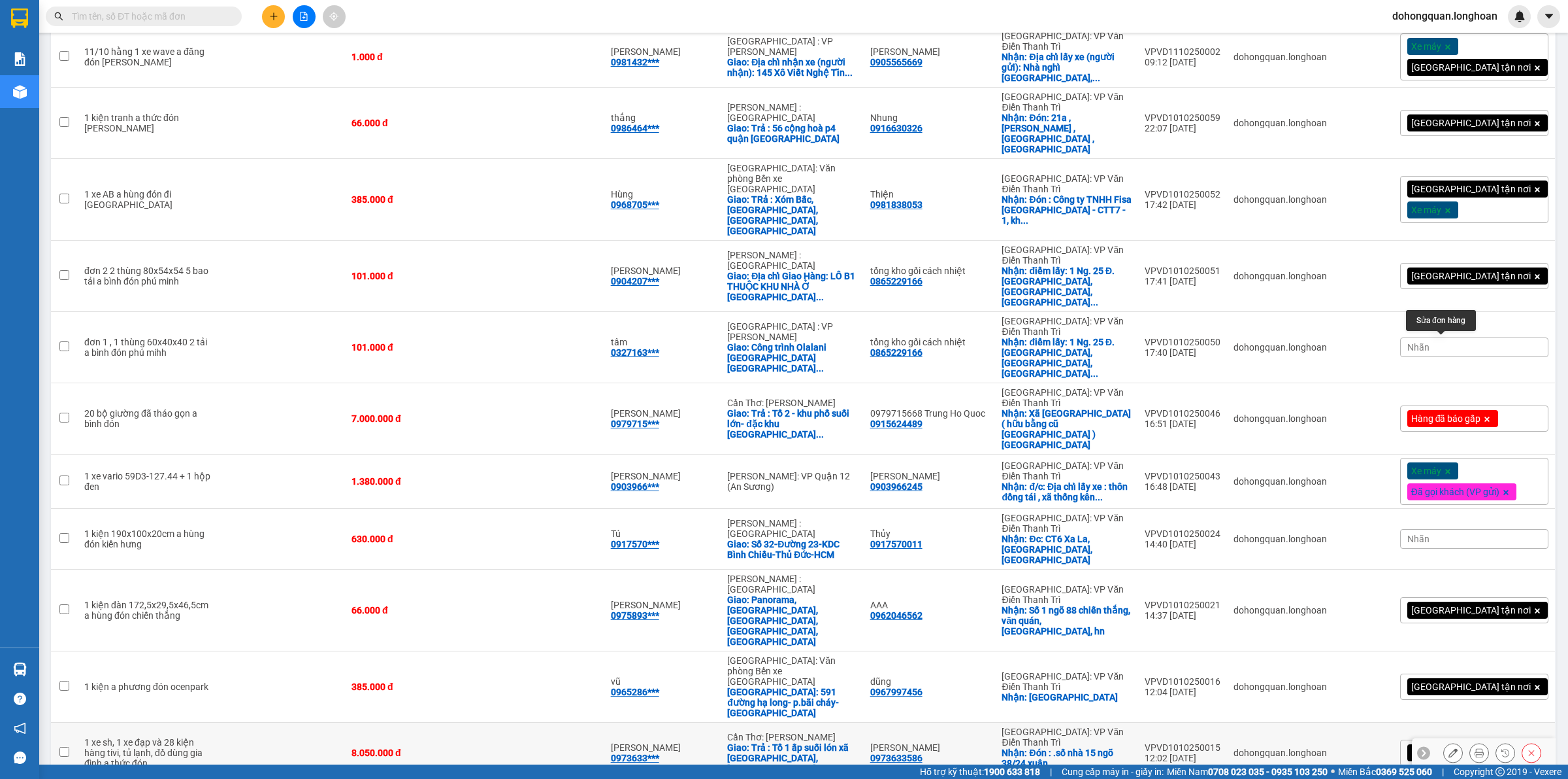
click at [1449, 742] on button at bounding box center [1453, 753] width 18 height 23
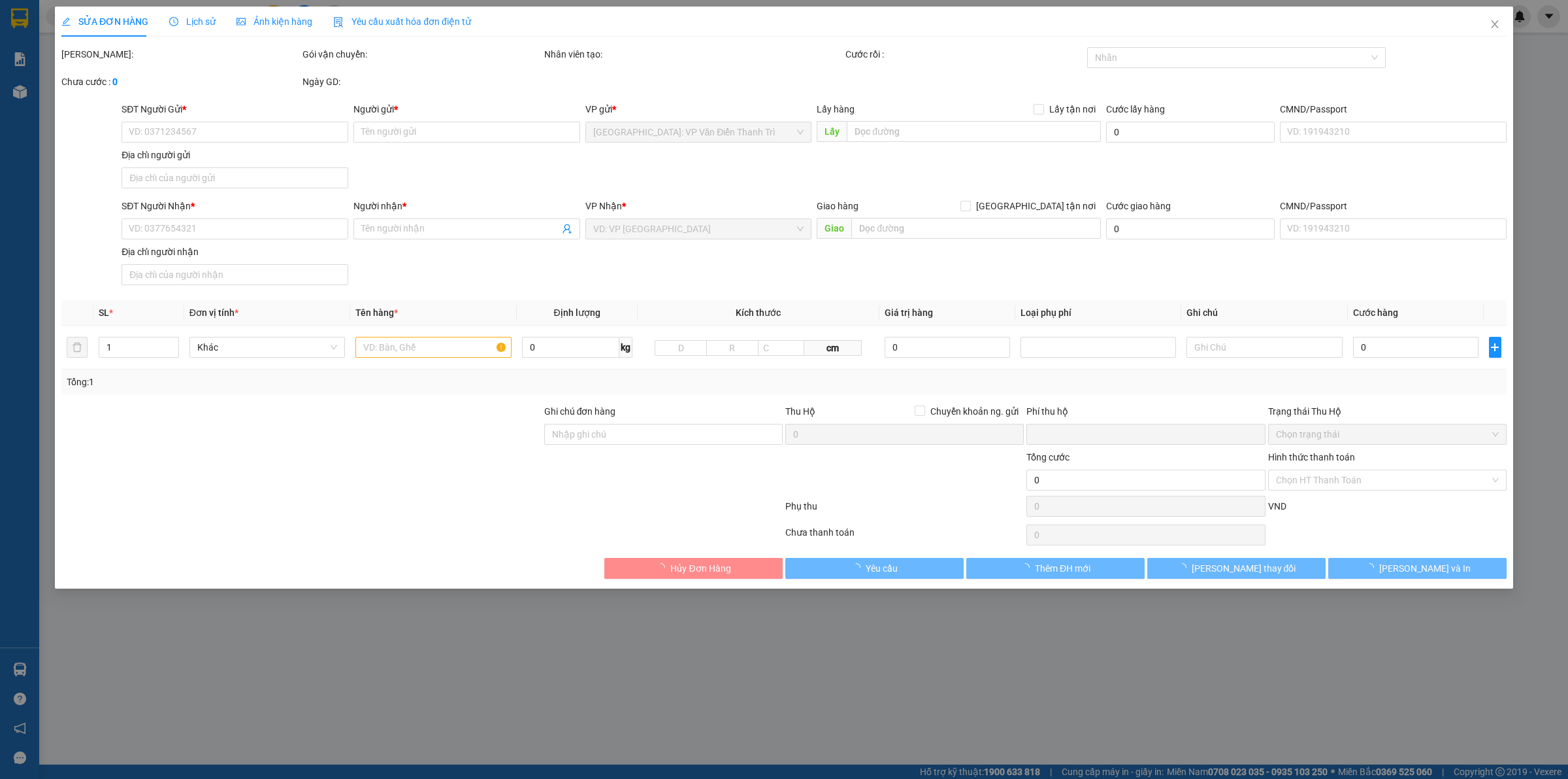
type input "0973633586"
type input "[PERSON_NAME]"
checkbox input "true"
type input "Đón : .số nhà 15 ngõ 38/24 xuân la [GEOGRAPHIC_DATA]"
type input "0973633586"
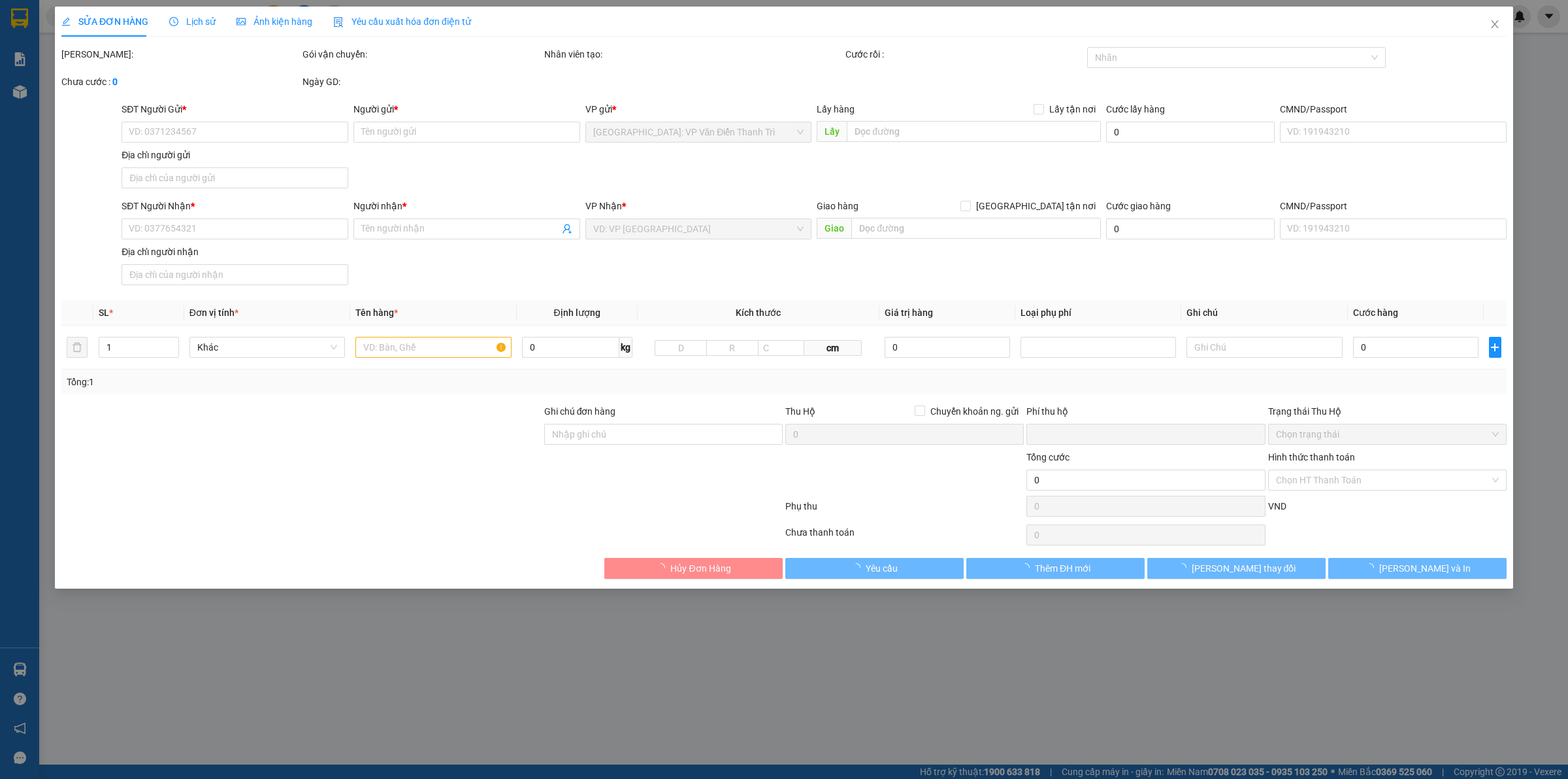
type input "[PERSON_NAME]"
checkbox input "true"
type input "Trả : Tổ 1 ấp suối lón xã [GEOGRAPHIC_DATA], [GEOGRAPHIC_DATA]"
type input "0"
type input "8.050.000"
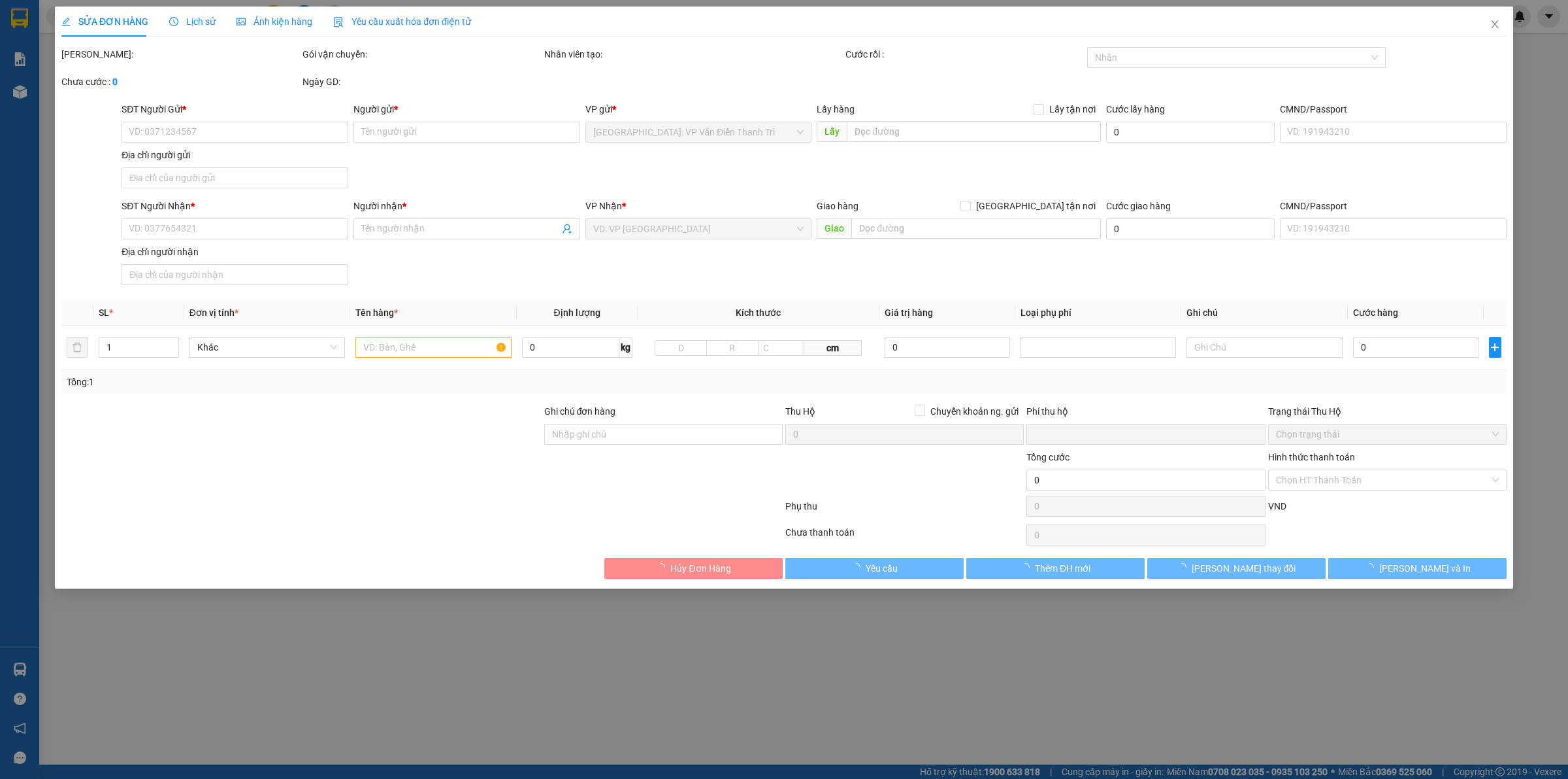
type input "8.050.000"
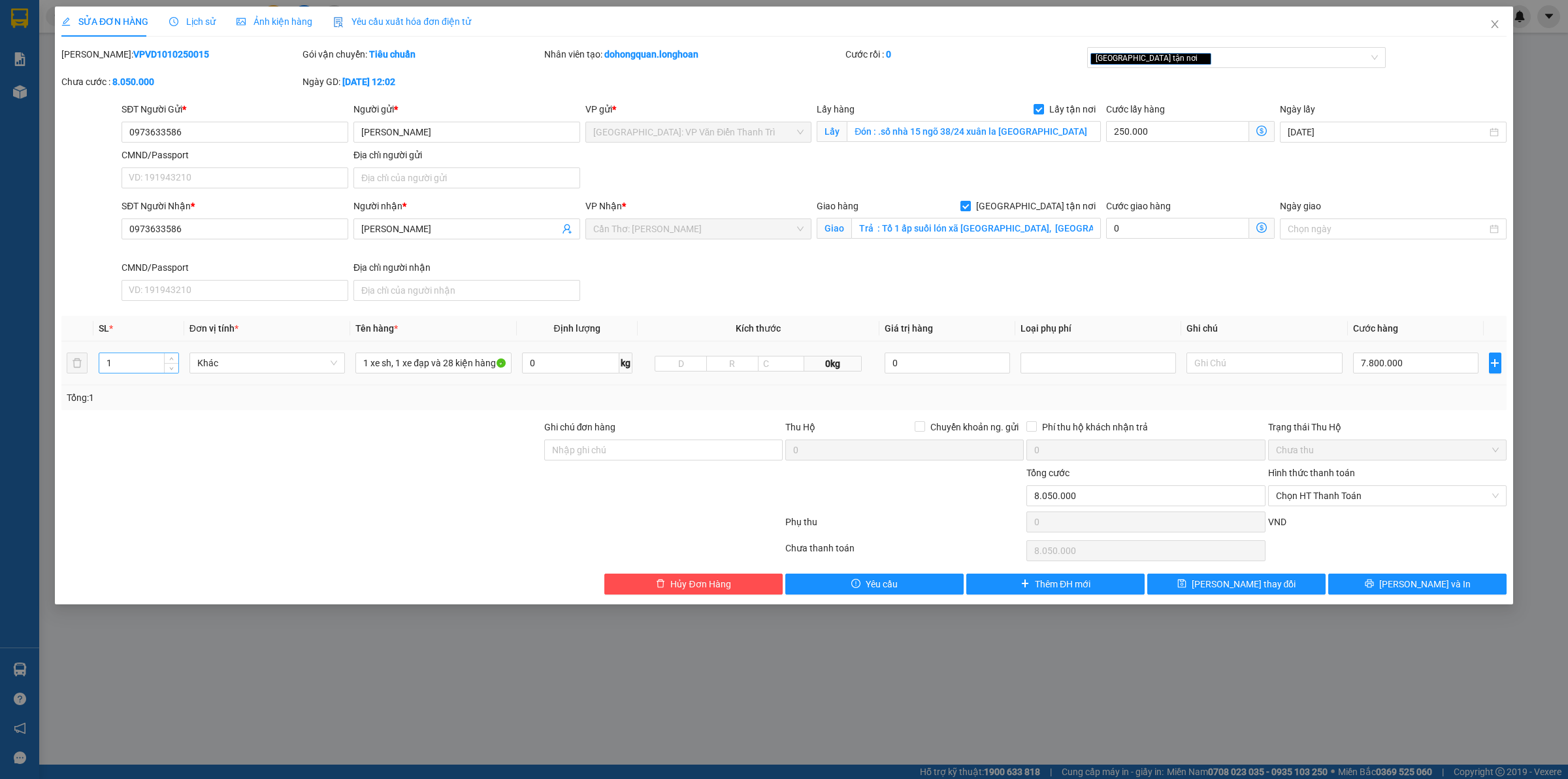
click at [137, 361] on input "1" at bounding box center [139, 363] width 79 height 20
click at [132, 361] on input "1" at bounding box center [139, 363] width 79 height 20
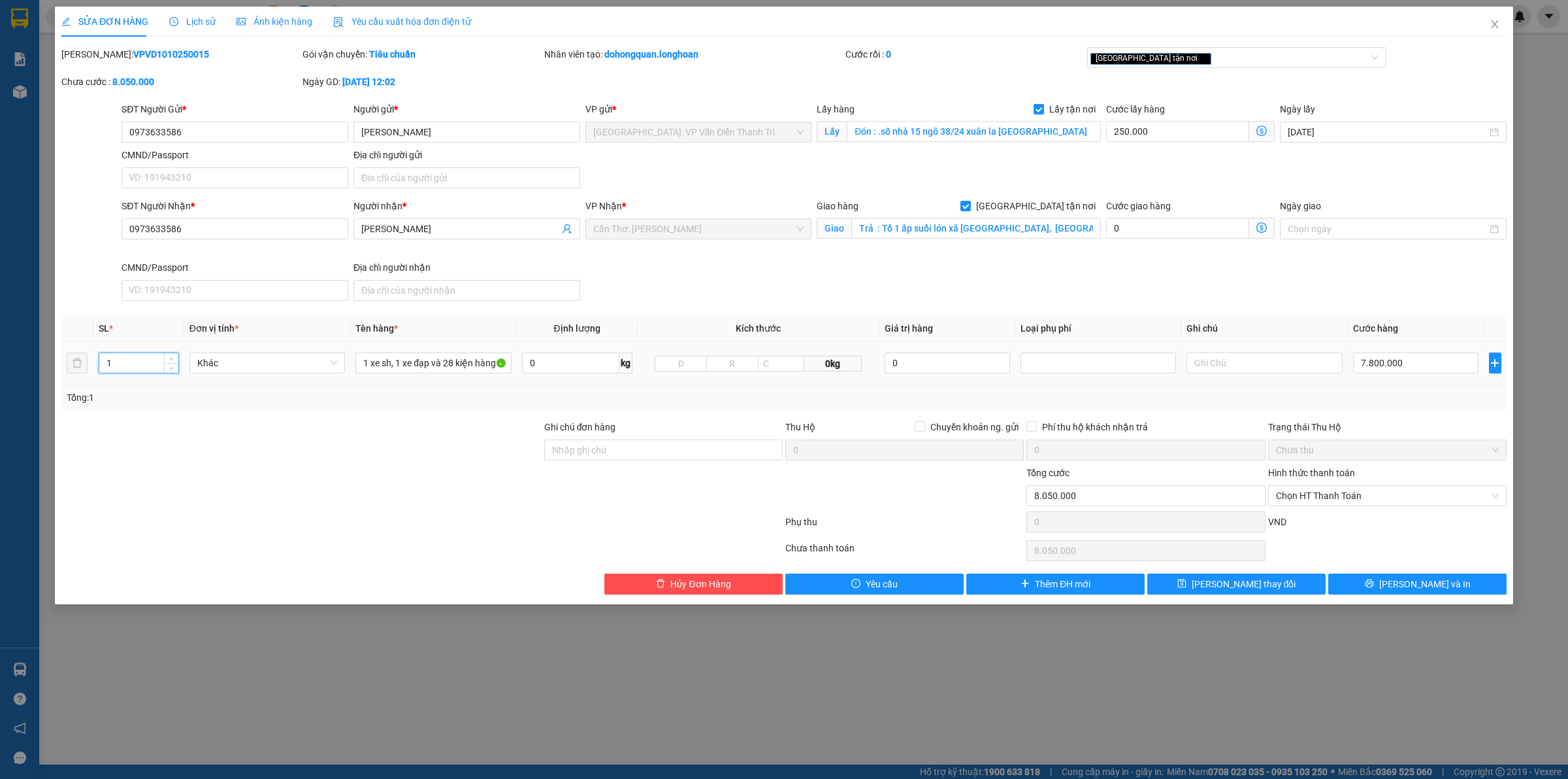
click at [132, 361] on input "1" at bounding box center [139, 363] width 79 height 20
type input "28"
click at [404, 355] on input "1 xe sh, 1 xe đạp và 28 kiện hàng tivi, tủ lạnh, đồ dùng gia đình a thức đón" at bounding box center [433, 363] width 155 height 21
click at [405, 353] on input "1 xe sh, 1 xe đạp và 28 kiện hàng tivi, tủ lạnh, đồ dùng gia đình a thức đón" at bounding box center [433, 363] width 155 height 21
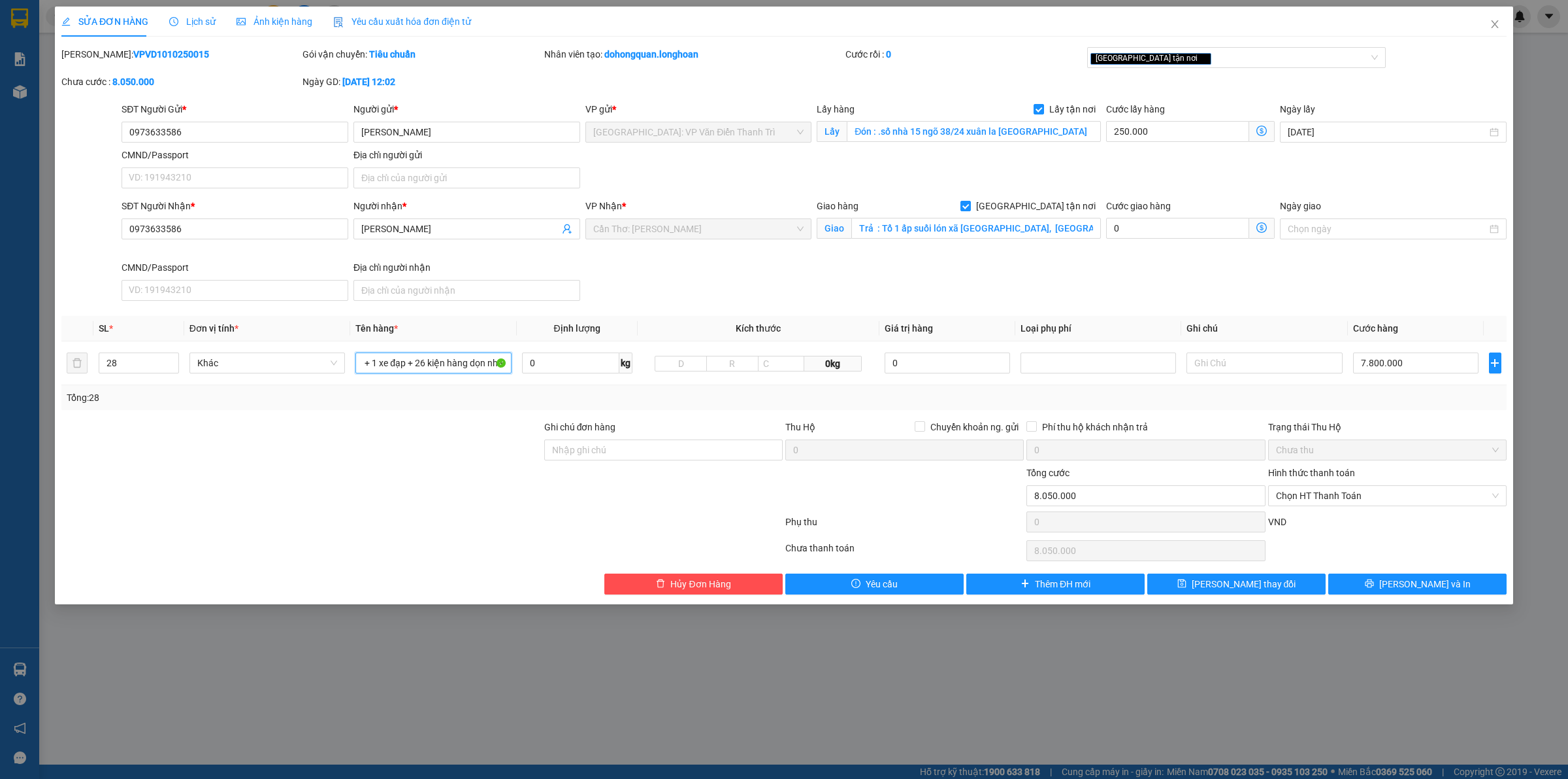
scroll to position [0, 100]
type input "1 xe máy 29D2- 564.85 + 1 xe đạp + 26 kiện hàng dọn nhà"
click at [1178, 69] on div "[GEOGRAPHIC_DATA] tận nơi" at bounding box center [1237, 60] width 300 height 26
click at [1180, 64] on div "[GEOGRAPHIC_DATA] tận nơi" at bounding box center [1230, 57] width 280 height 15
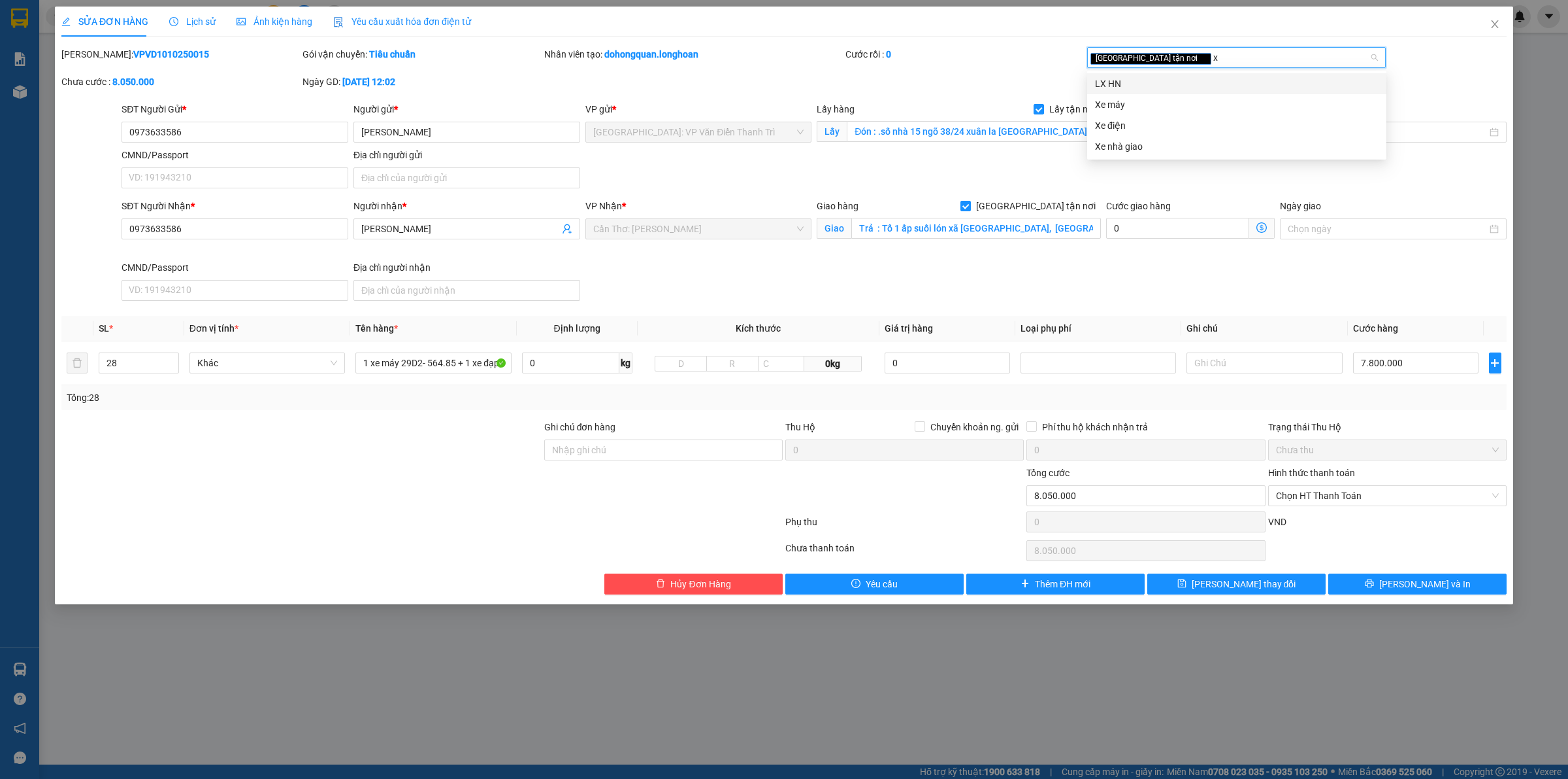
type input "xe"
click at [1137, 84] on div "Xe máy" at bounding box center [1236, 84] width 283 height 15
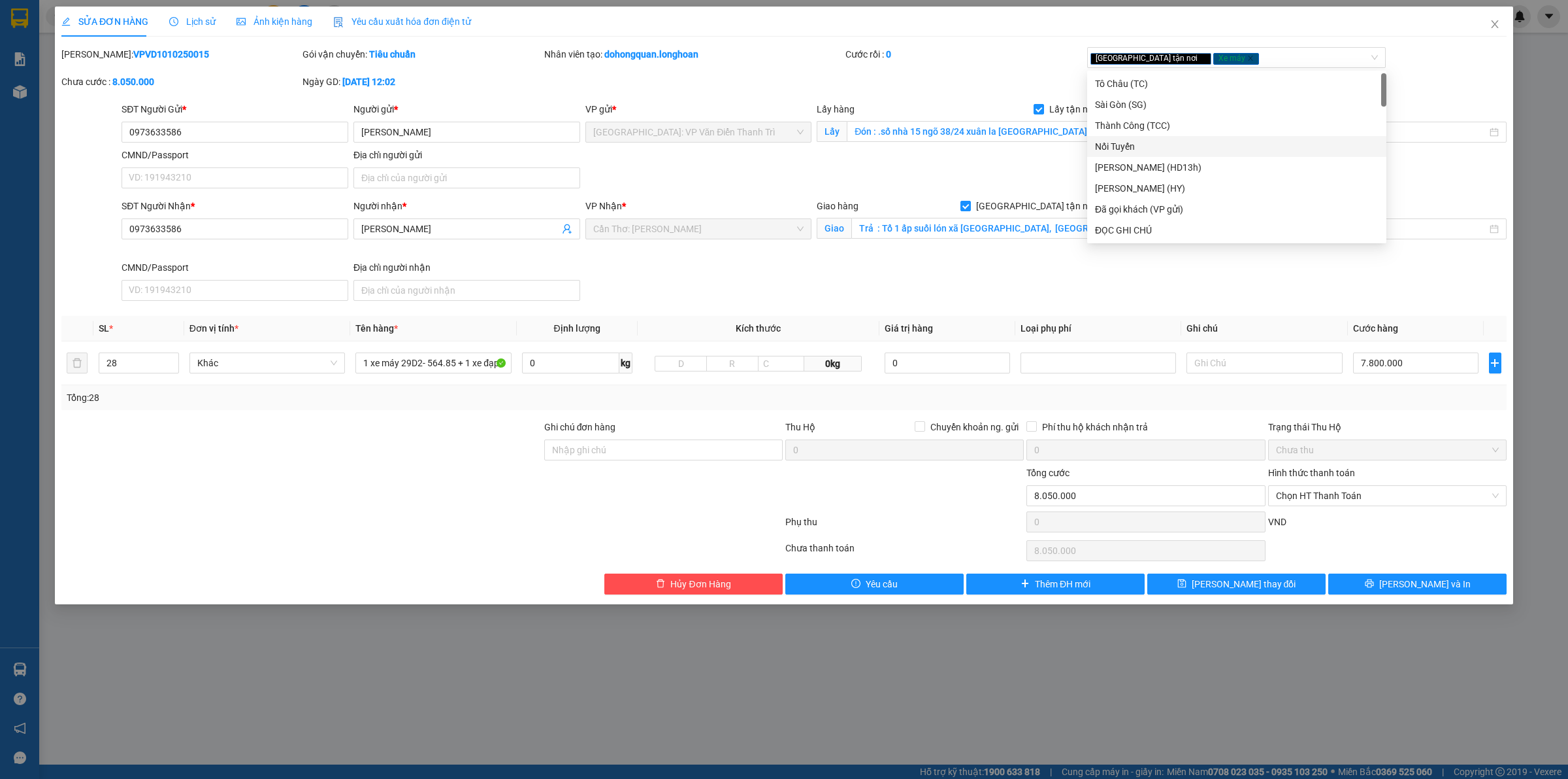
click at [1007, 284] on div "SĐT Người Nhận * 0973633586 Người nhận * [PERSON_NAME] VP Nhận * [GEOGRAPHIC_DA…" at bounding box center [814, 252] width 1391 height 107
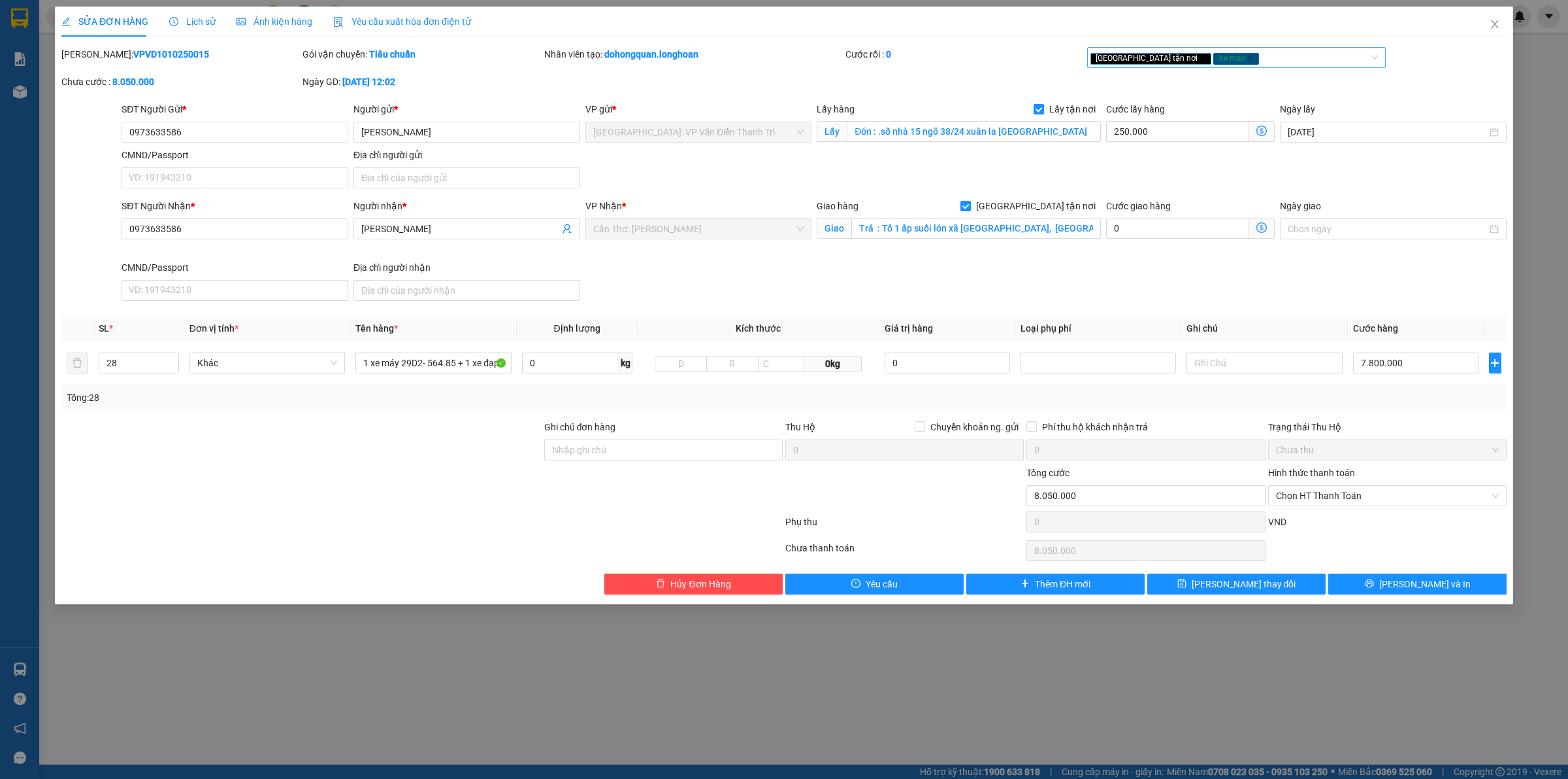
click at [1236, 61] on div "Giao tận nơi Xe máy" at bounding box center [1230, 57] width 280 height 15
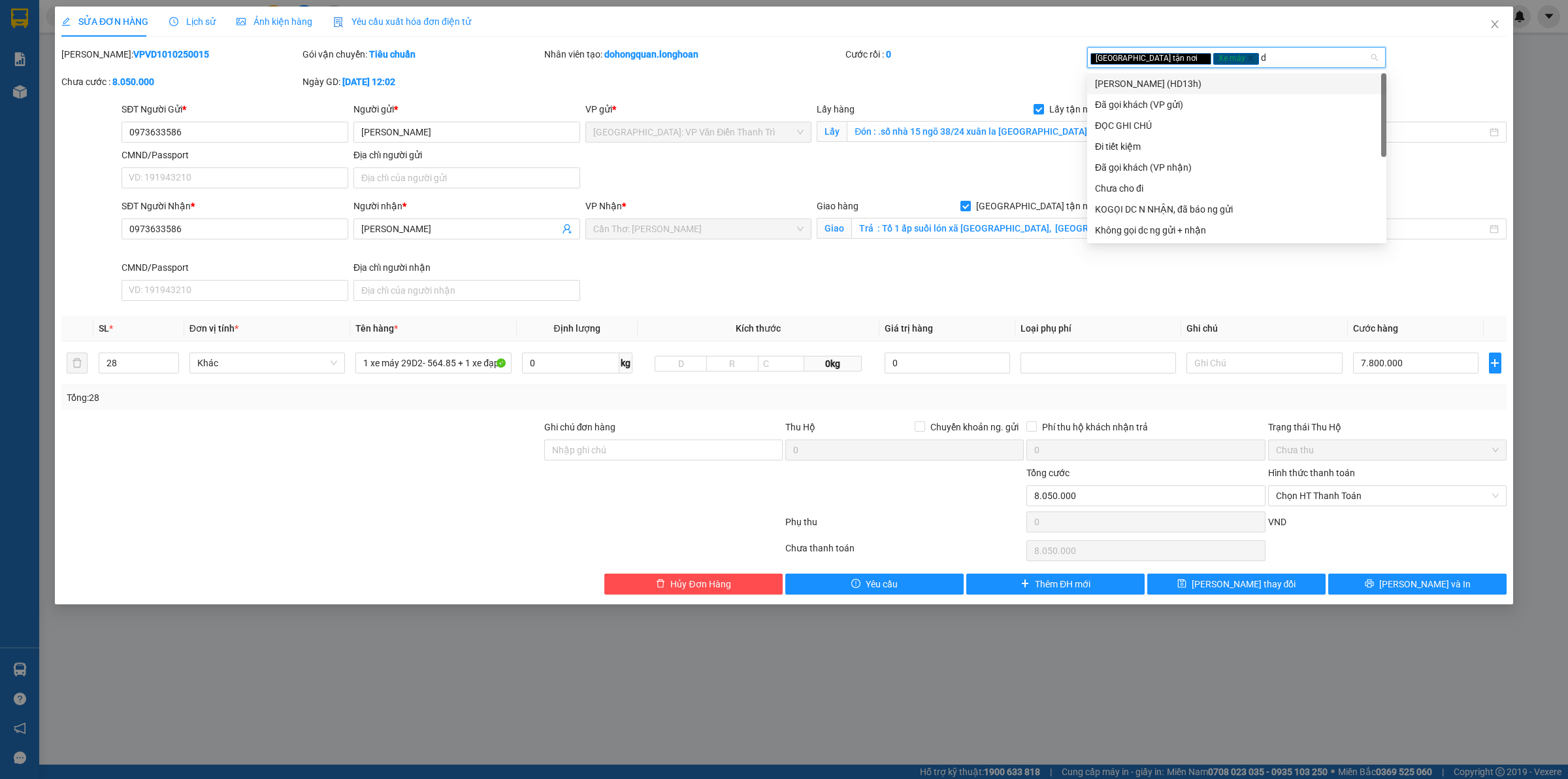
type input "da"
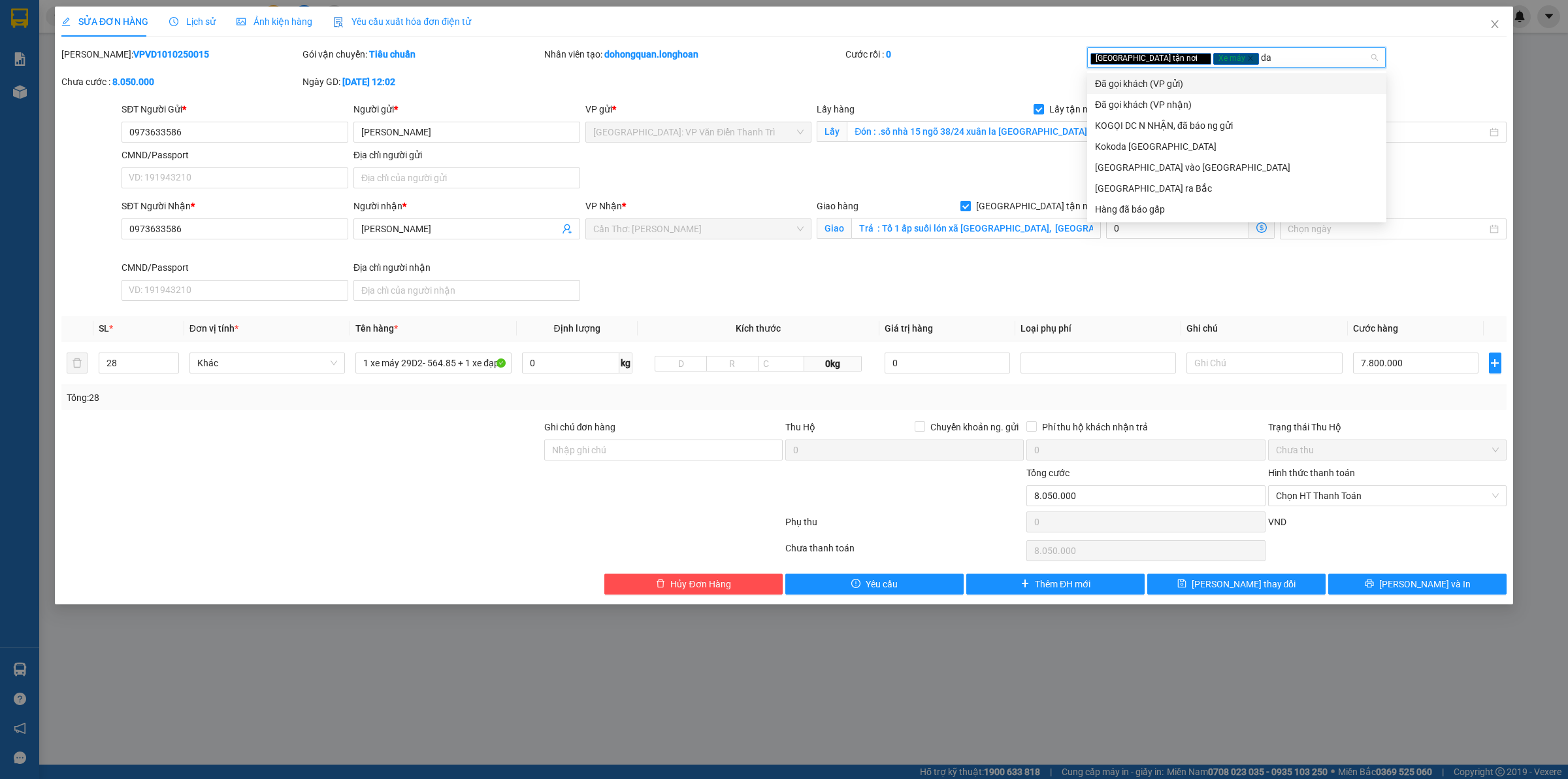
click at [1199, 84] on div "Đã gọi khách (VP gửi)" at bounding box center [1236, 84] width 283 height 15
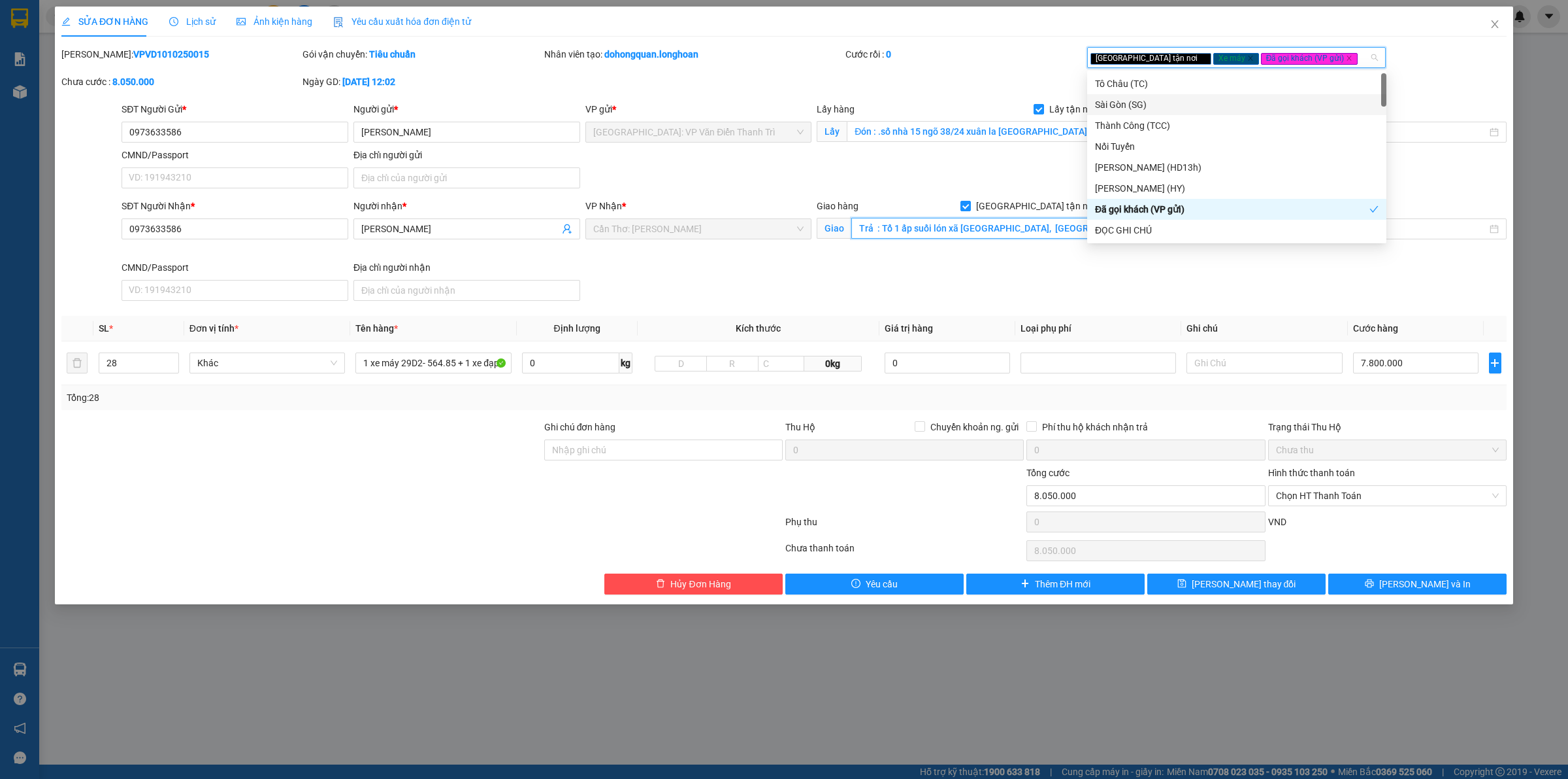
click at [922, 234] on input "Trả : Tổ 1 ấp suối lón xã [GEOGRAPHIC_DATA], [GEOGRAPHIC_DATA]" at bounding box center [976, 228] width 250 height 21
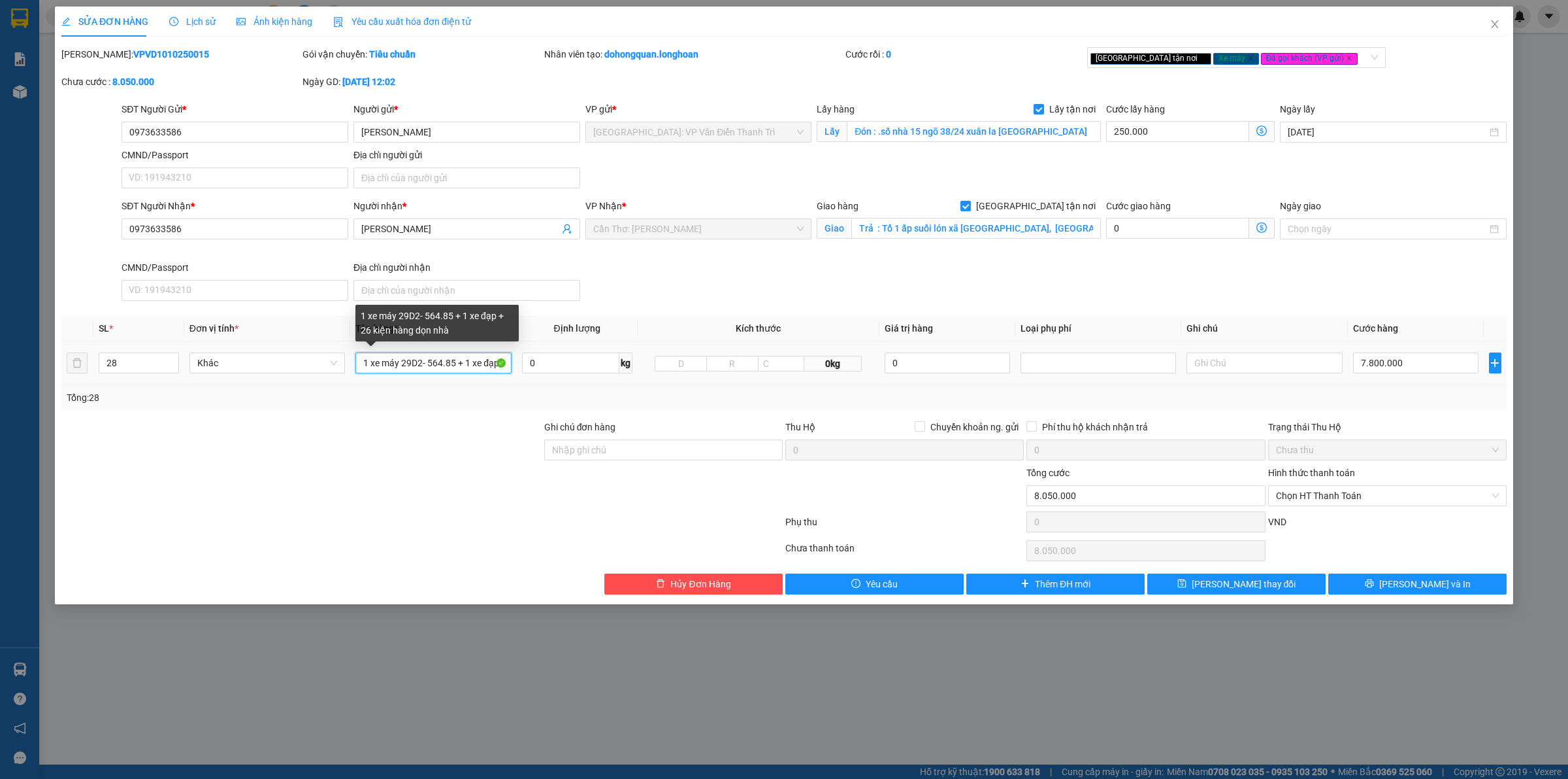
drag, startPoint x: 494, startPoint y: 366, endPoint x: 479, endPoint y: 367, distance: 15.0
click at [494, 367] on input "1 xe máy 29D2- 564.85 + 1 xe đạp + 26 kiện hàng dọn nhà" at bounding box center [433, 363] width 155 height 21
click at [743, 262] on div "SĐT Người Nhận * 0973633586 Người nhận * [PERSON_NAME] VP Nhận * [GEOGRAPHIC_DA…" at bounding box center [814, 252] width 1391 height 107
click at [986, 272] on div "SĐT Người Nhận * 0973633586 Người nhận * [PERSON_NAME] VP Nhận * [GEOGRAPHIC_DA…" at bounding box center [814, 252] width 1391 height 107
click at [917, 252] on div "Giao hàng Giao tận nơi Giao Trả : Tổ 1 ấp suối lón xã dương Tơ, tp phú quốc" at bounding box center [959, 229] width 289 height 62
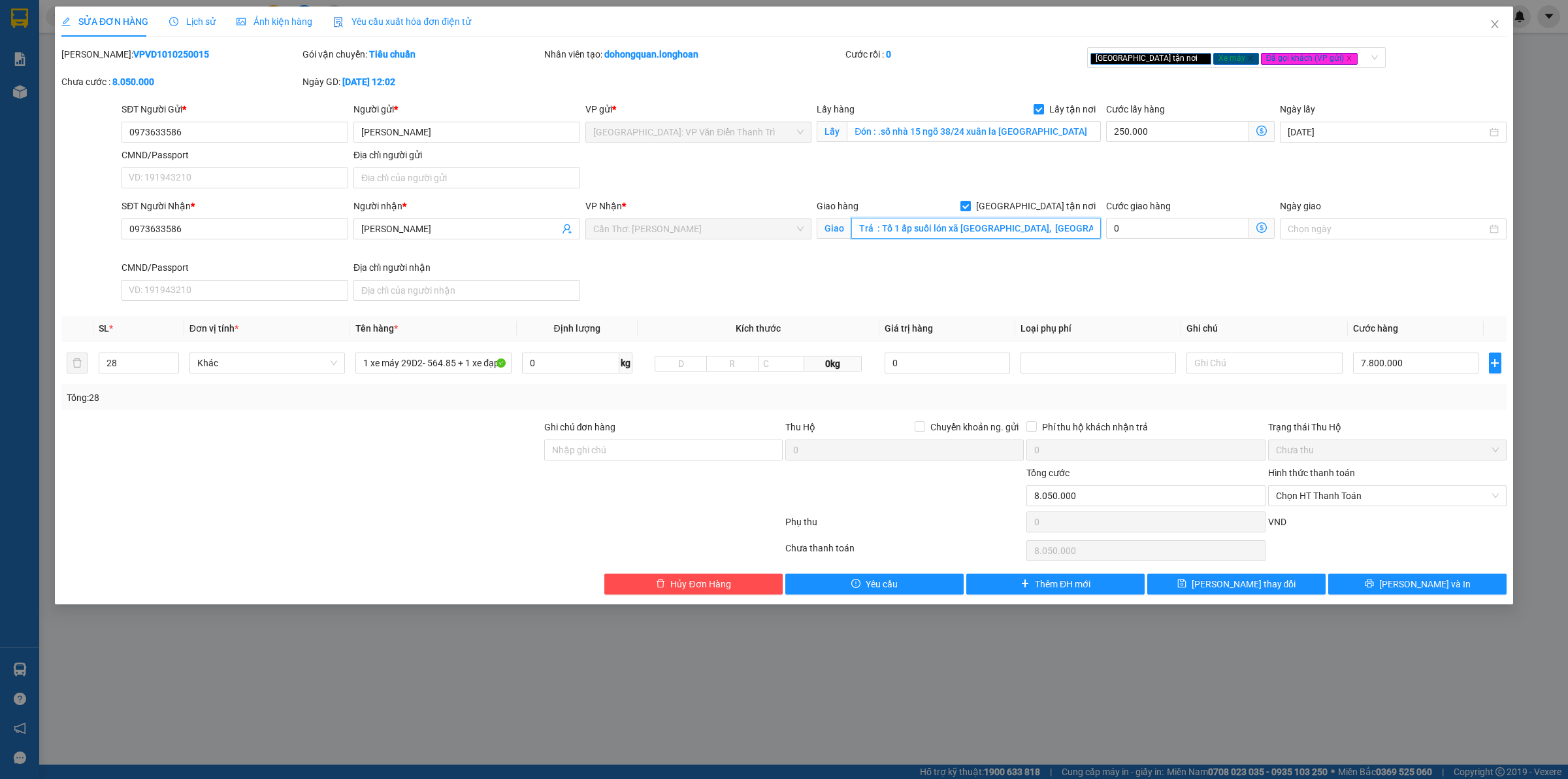
click at [877, 228] on input "Trả : Tổ 1 ấp suối lón xã [GEOGRAPHIC_DATA], [GEOGRAPHIC_DATA]" at bounding box center [976, 228] width 250 height 21
click at [877, 229] on input "Trả : Tổ 1 ấp suối lón xã [GEOGRAPHIC_DATA], [GEOGRAPHIC_DATA]" at bounding box center [976, 228] width 250 height 21
click at [880, 229] on input "Trả : Tổ 1 ấp suối lón xã [GEOGRAPHIC_DATA], [GEOGRAPHIC_DATA]" at bounding box center [976, 228] width 250 height 21
click at [873, 232] on input "Trả : Tổ 1 ấp suối lón xã [GEOGRAPHIC_DATA], [GEOGRAPHIC_DATA]" at bounding box center [976, 228] width 250 height 21
type input "Trả : Tổ 1 ấp suối lón xã dương Tơ, tp phú quốc"
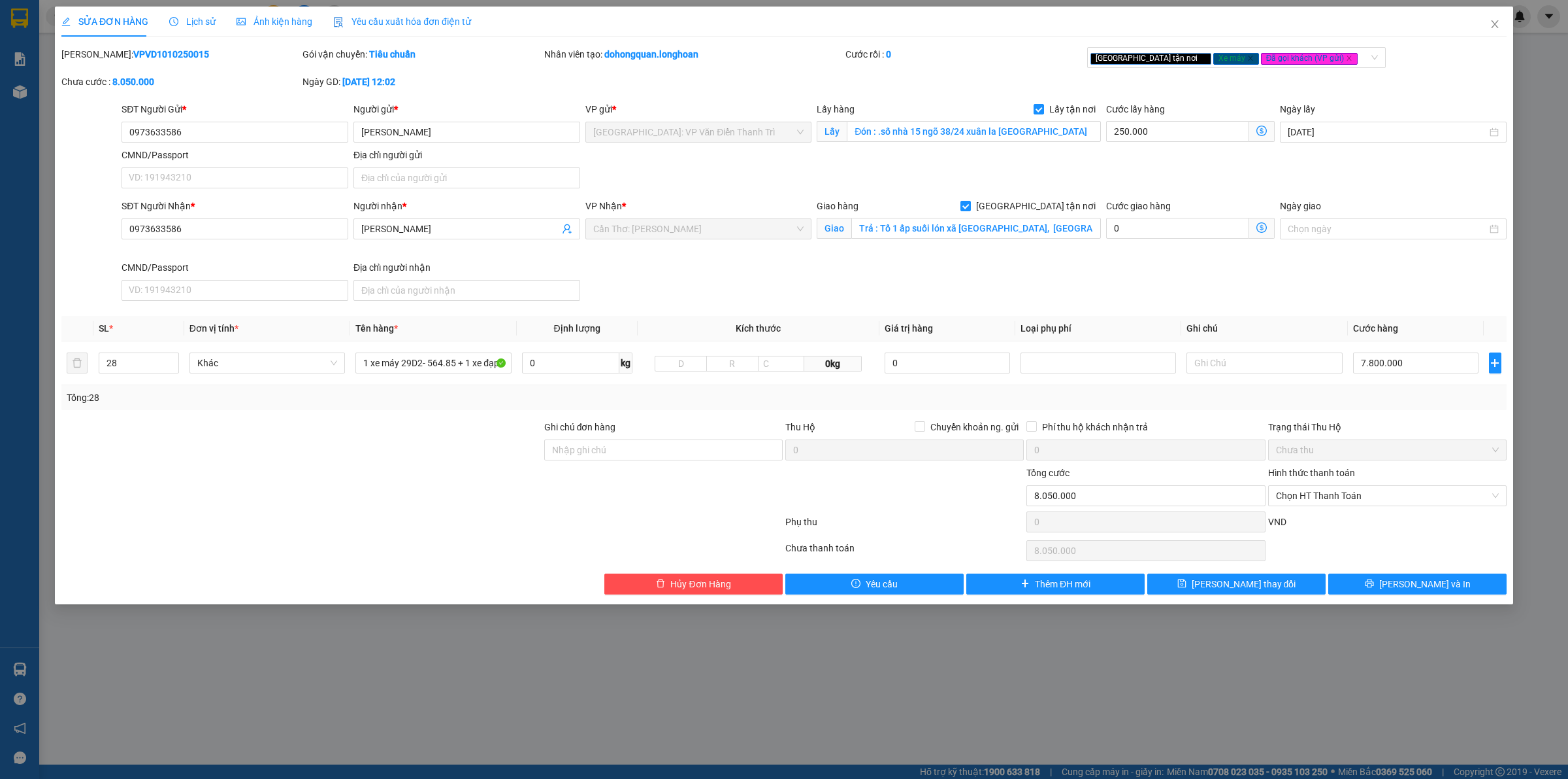
click at [896, 265] on div "SĐT Người Nhận * 0973633586 Người nhận * Hồ Lâm VP Nhận * Cần Thơ: Kho Ninh Kiề…" at bounding box center [814, 252] width 1391 height 107
click at [633, 468] on div at bounding box center [663, 488] width 241 height 45
click at [628, 455] on input "Ghi chú đơn hàng" at bounding box center [664, 450] width 239 height 21
click at [618, 455] on input "Ghi chú đơn hàng" at bounding box center [664, 450] width 239 height 21
type input "ko chìa khóa, ko đăng ký xe"
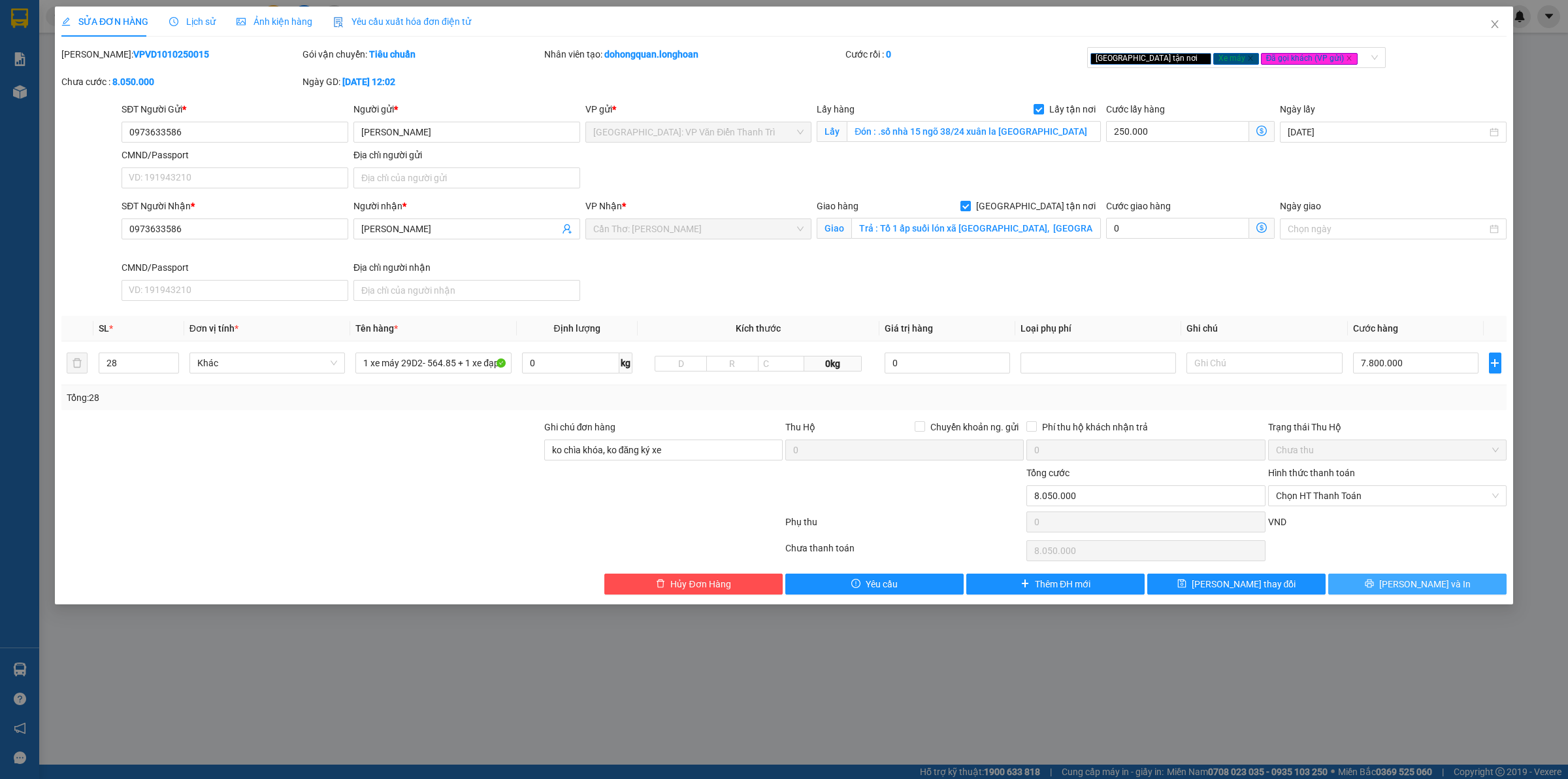
click at [1418, 591] on span "[PERSON_NAME] và In" at bounding box center [1425, 584] width 92 height 15
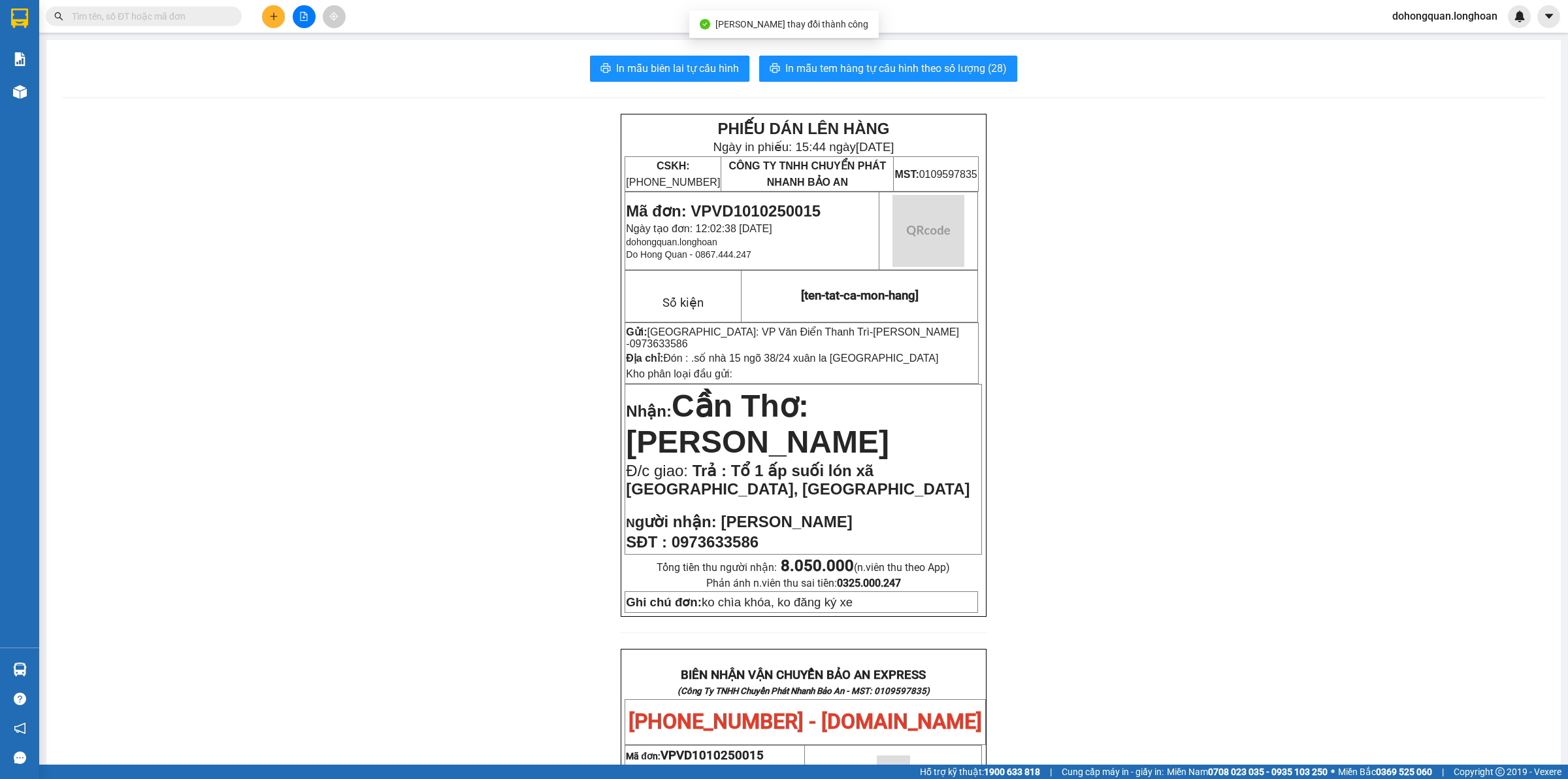
click at [887, 53] on div "In mẫu biên lai tự cấu hình In mẫu tem hàng tự cấu hình theo số lượng (28) PHIẾ…" at bounding box center [803, 724] width 1515 height 1370
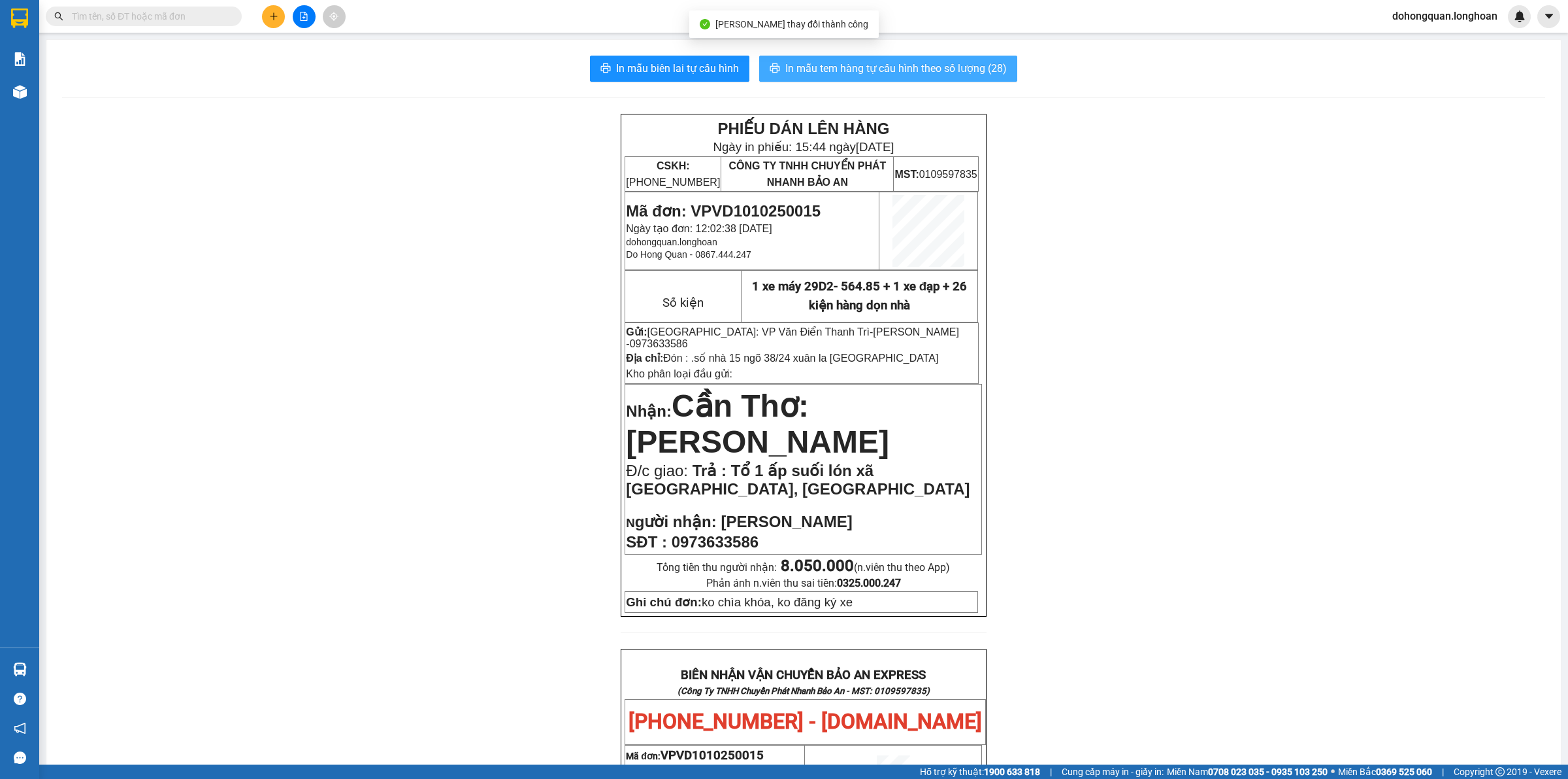
click at [892, 67] on span "In mẫu tem hàng tự cấu hình theo số lượng (28)" at bounding box center [896, 68] width 221 height 16
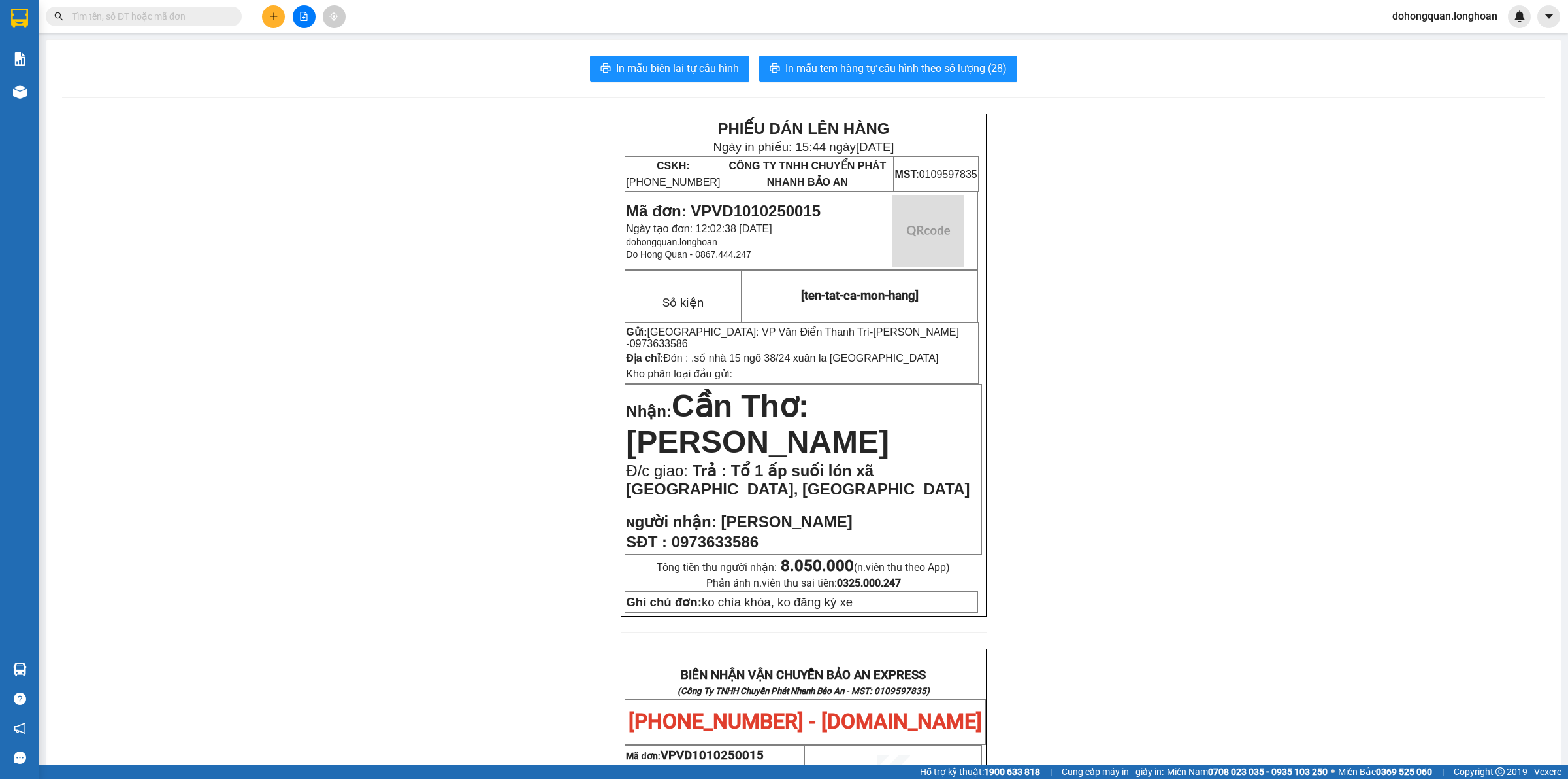
click at [1310, 520] on div "PHIẾU DÁN LÊN HÀNG Ngày in phiếu: 15:44 ngày 11-10-2025 CSKH: 1900.06.88.33 CÔN…" at bounding box center [803, 753] width 1483 height 1280
click at [688, 338] on span "0973633586" at bounding box center [658, 343] width 58 height 11
copy span "0973633586"
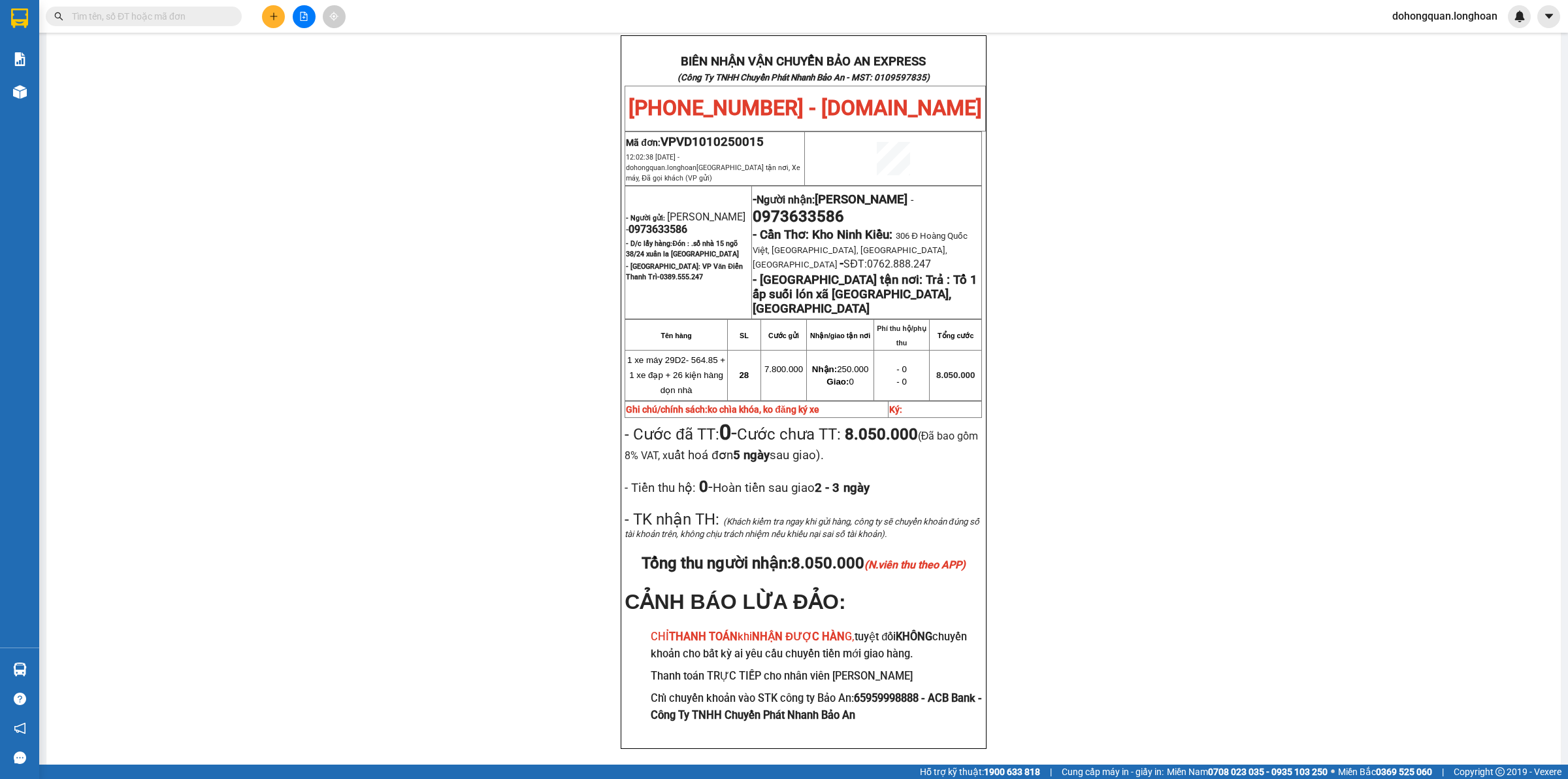
scroll to position [616, 0]
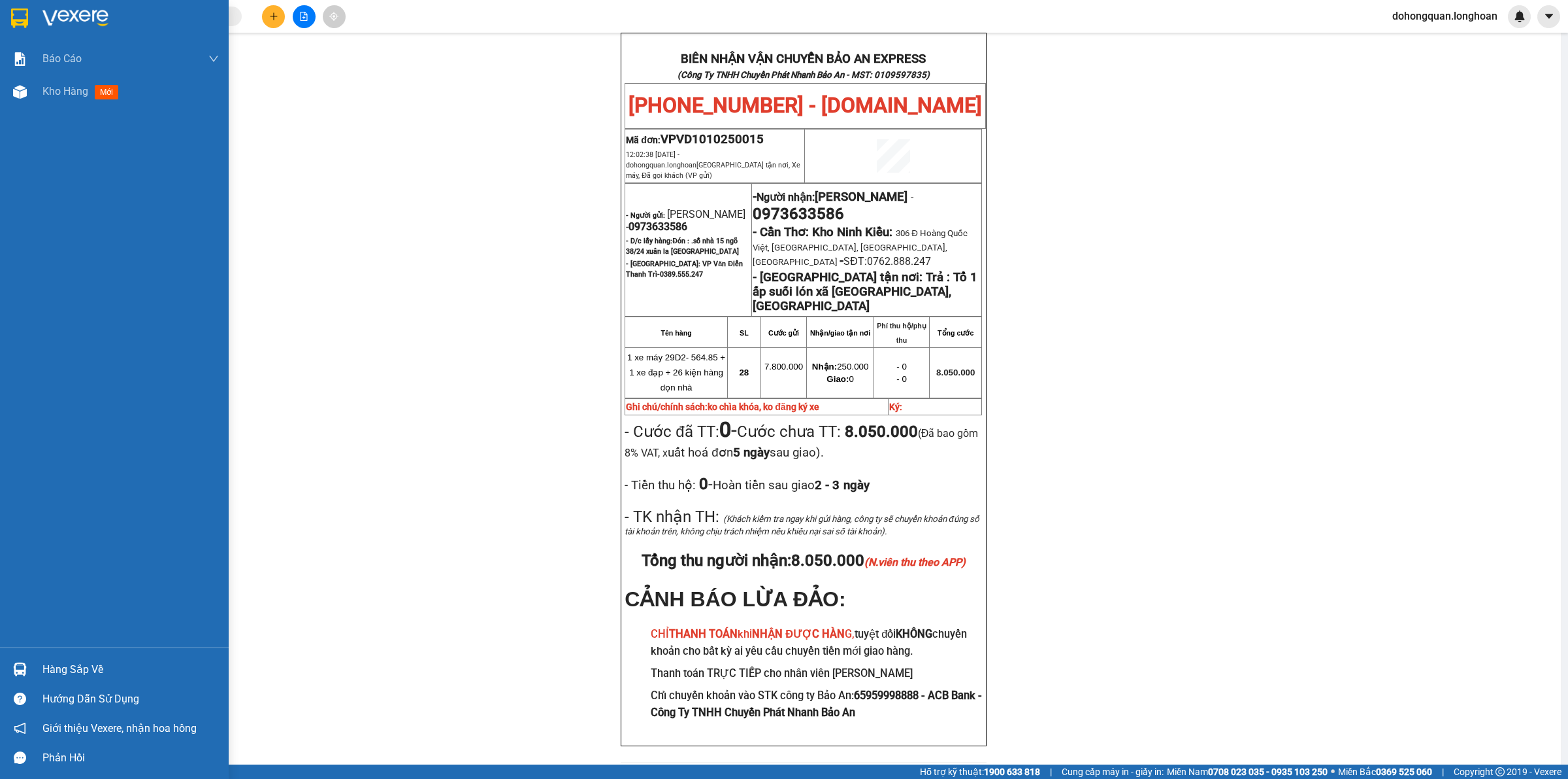
click at [20, 27] on img at bounding box center [19, 18] width 17 height 20
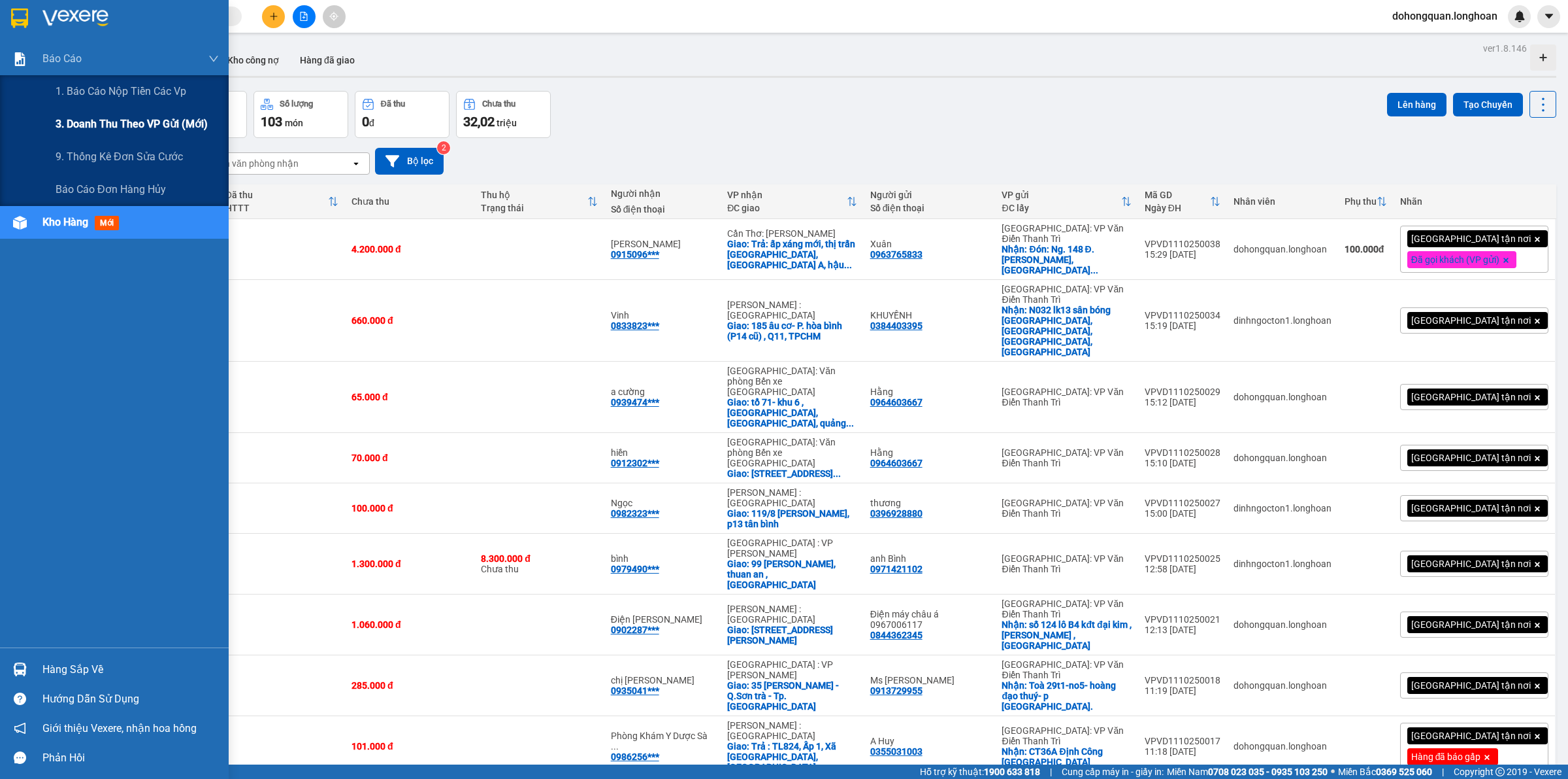
click at [88, 125] on span "3. Doanh Thu theo VP Gửi (mới)" at bounding box center [132, 124] width 152 height 16
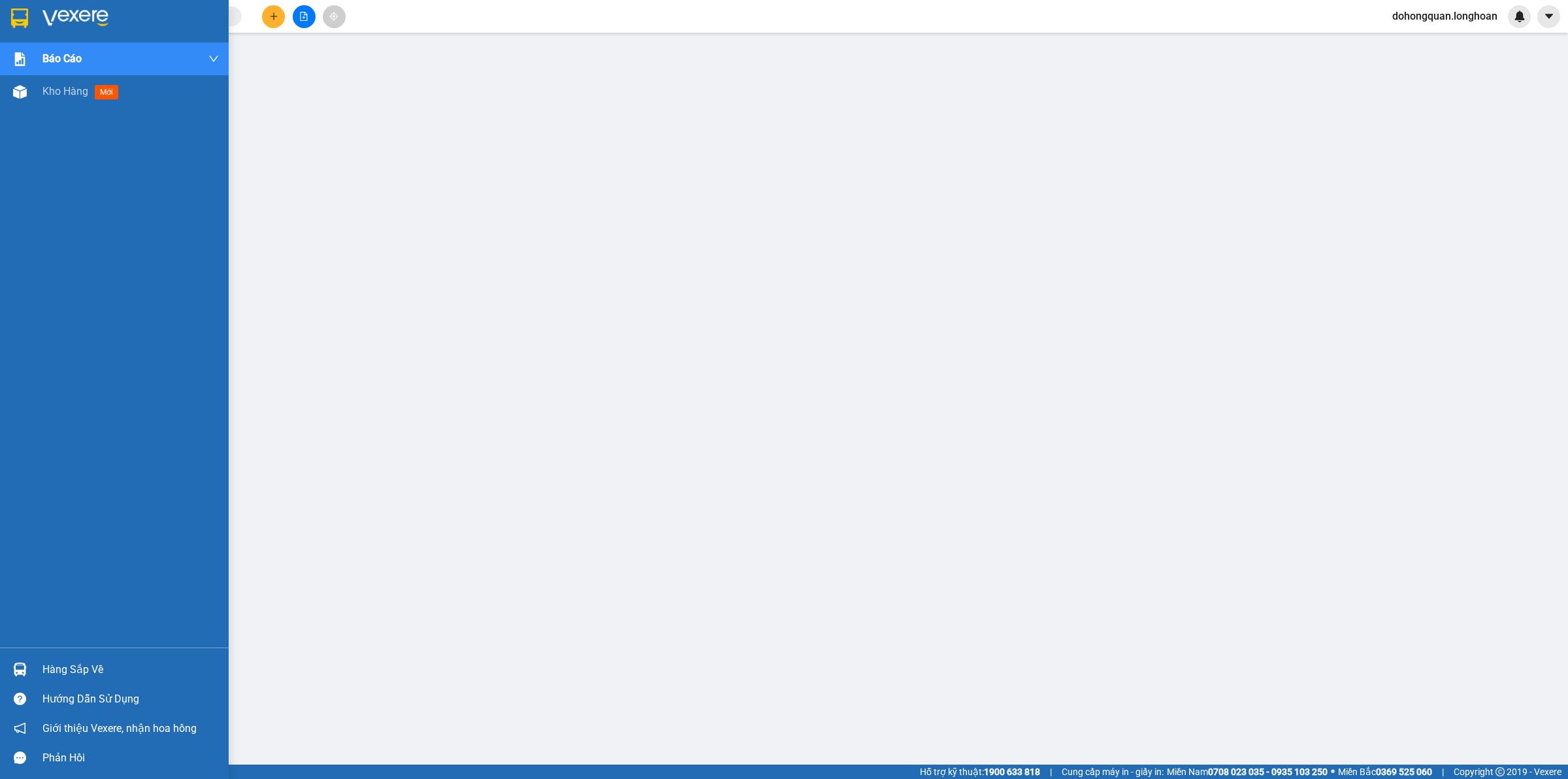
click at [15, 16] on img at bounding box center [19, 18] width 17 height 20
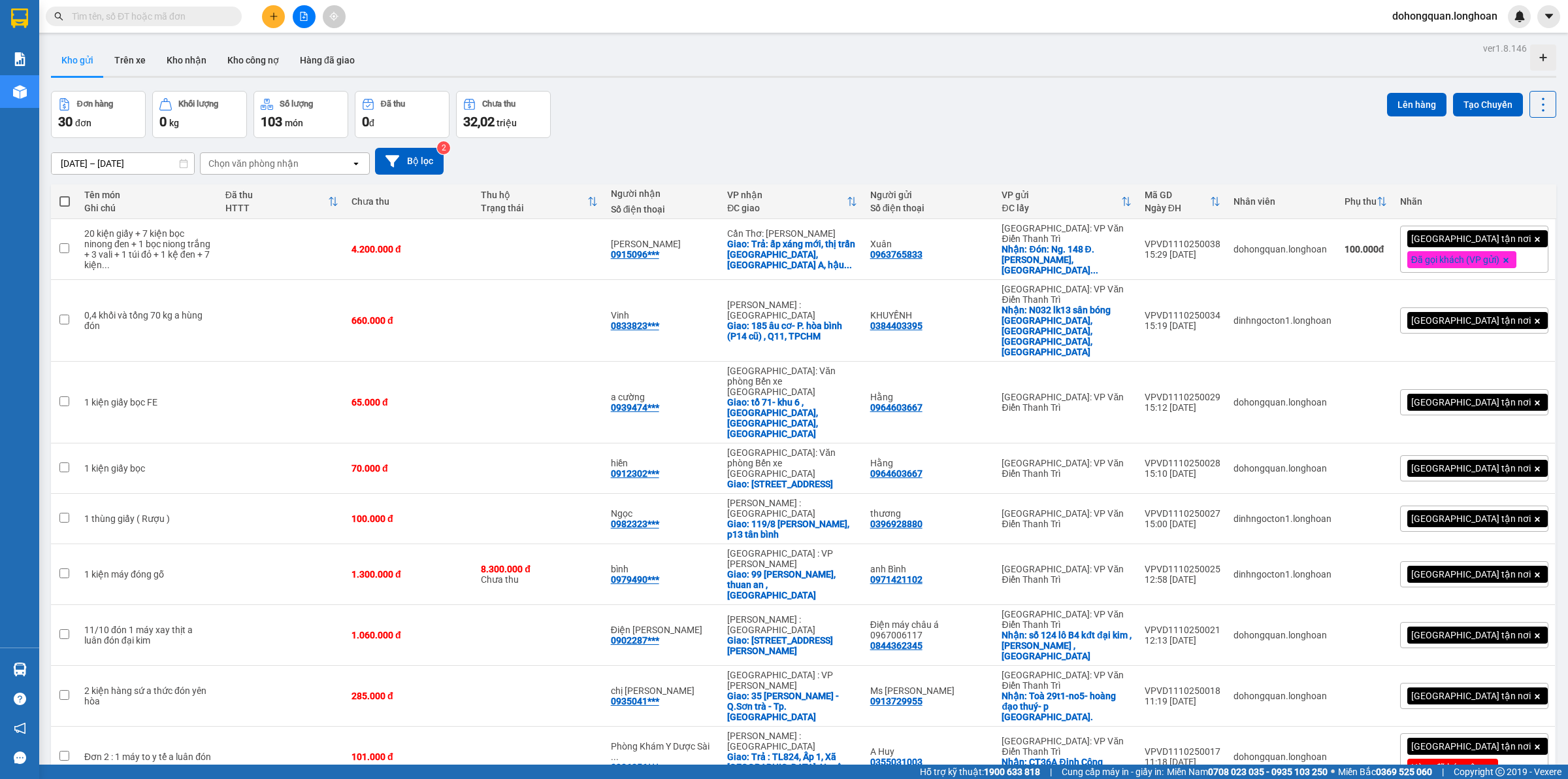
click at [788, 131] on div "Đơn hàng 30 đơn Khối lượng 0 kg Số lượng 103 món Đã thu 0 đ Chưa thu 32,02 triệ…" at bounding box center [804, 114] width 1506 height 47
click at [606, 99] on div "Đơn hàng 30 đơn Khối lượng 0 kg Số lượng 103 món Đã thu 0 đ Chưa thu 32,02 triệ…" at bounding box center [804, 114] width 1506 height 47
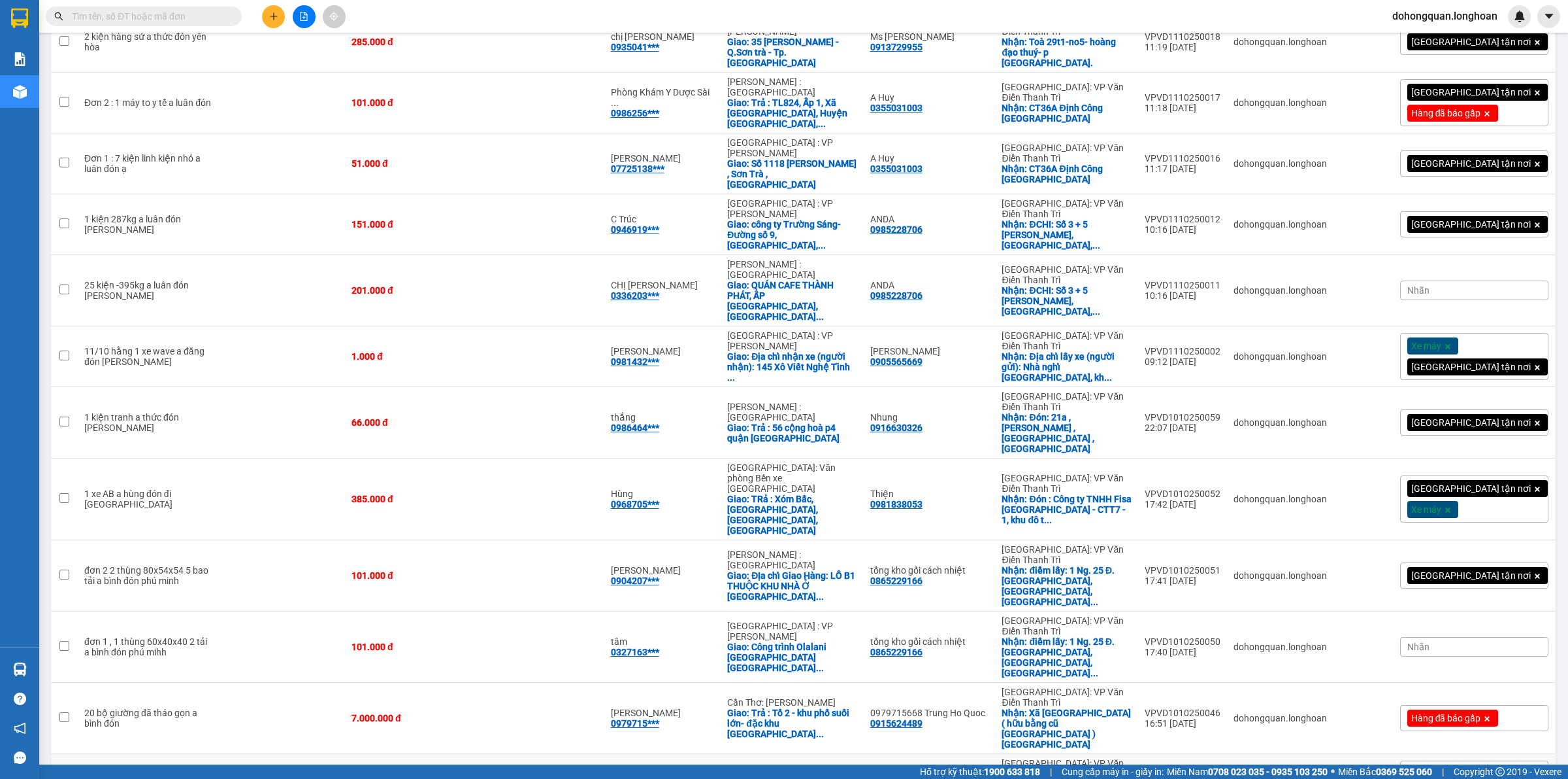
scroll to position [995, 0]
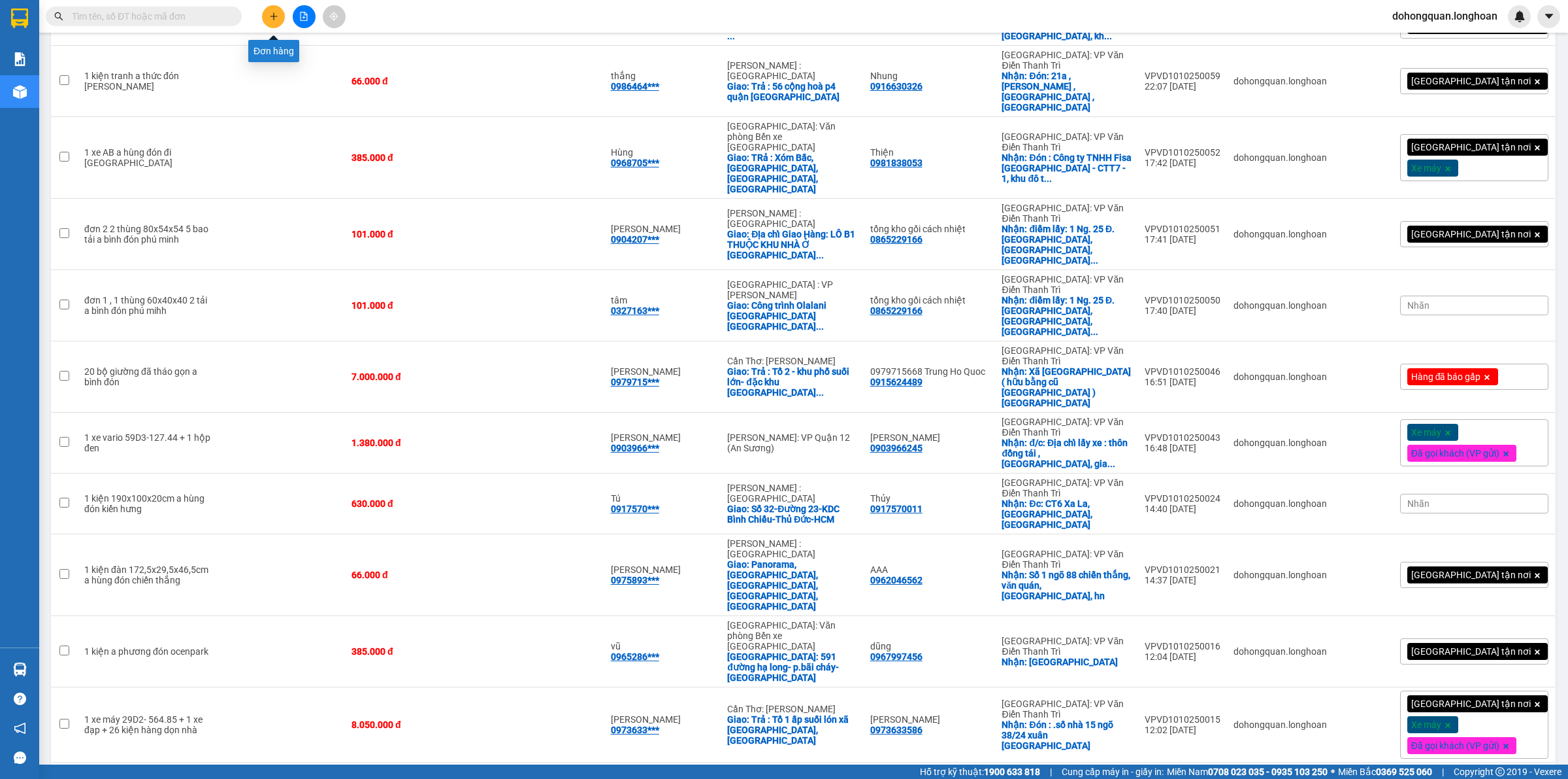
click at [265, 21] on button at bounding box center [273, 16] width 23 height 23
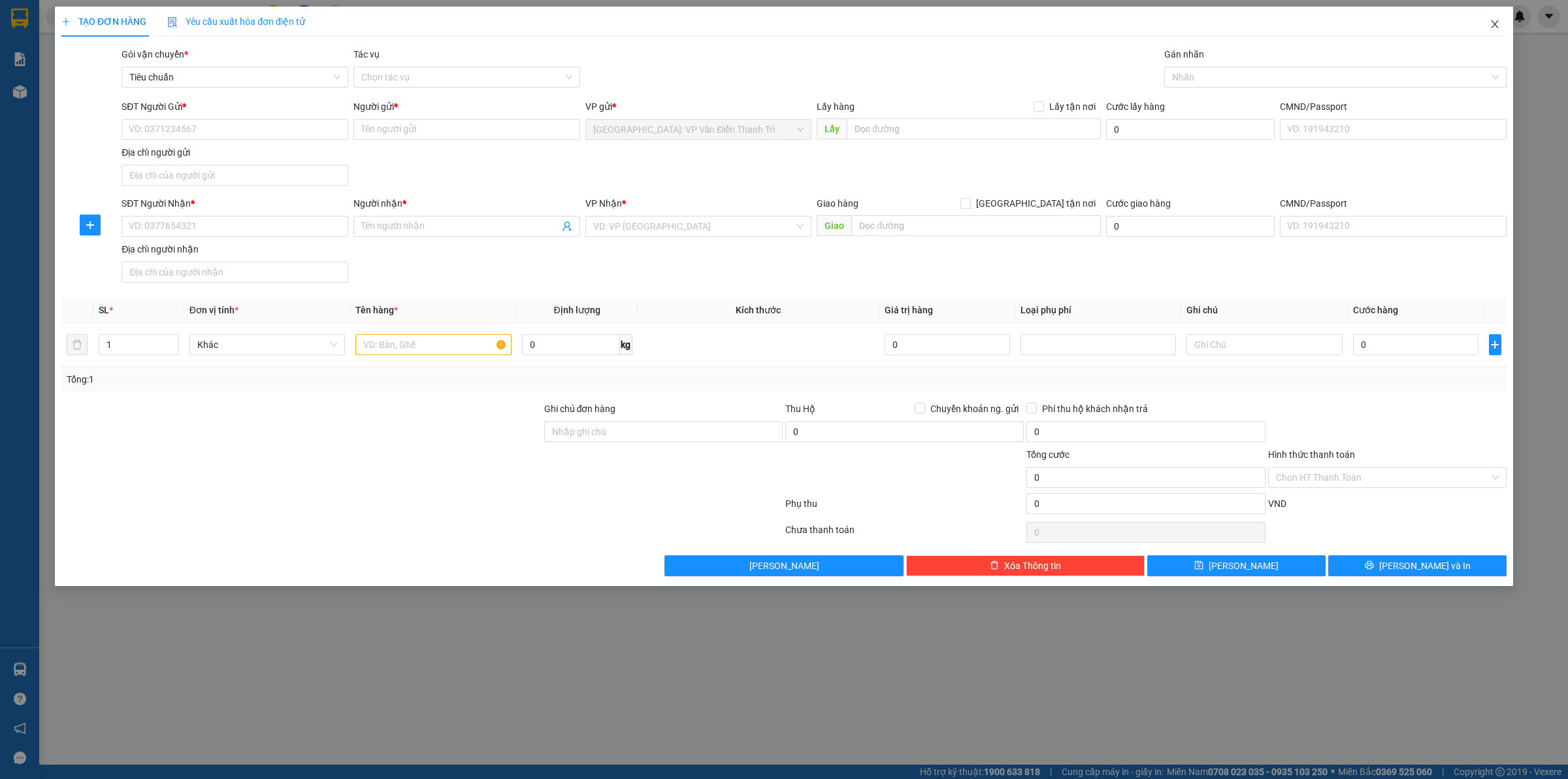
click at [1494, 26] on icon "close" at bounding box center [1495, 24] width 7 height 8
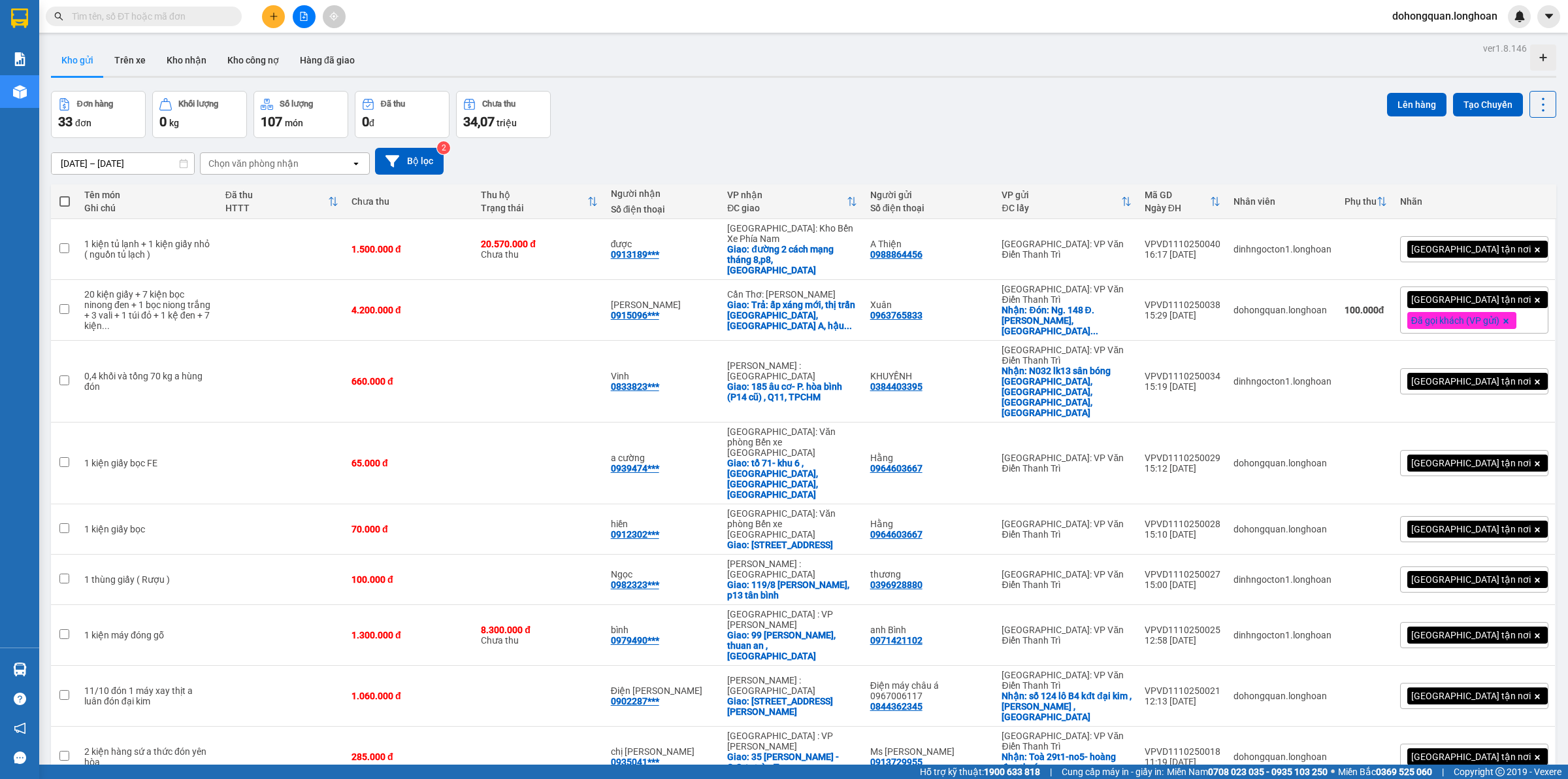
click at [838, 114] on div "Đơn hàng 33 đơn Khối lượng 0 kg Số lượng 107 món Đã thu 0 đ Chưa thu 34,07 triệ…" at bounding box center [804, 114] width 1506 height 47
click at [874, 111] on div "Đơn hàng 33 đơn Khối lượng 0 kg Số lượng 107 món Đã thu 0 đ Chưa thu 34,07 triệ…" at bounding box center [804, 114] width 1506 height 47
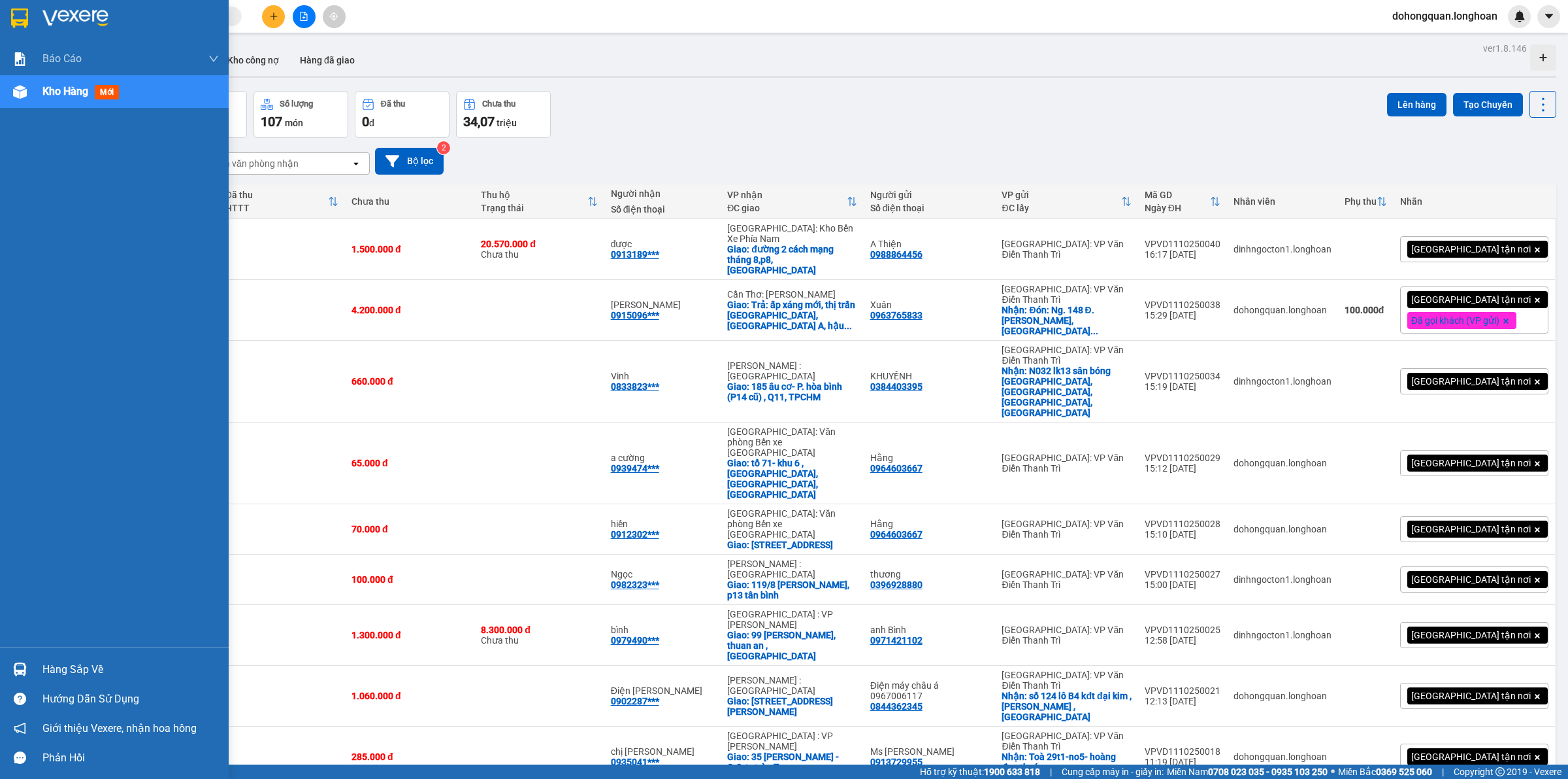
click at [21, 24] on img at bounding box center [19, 18] width 17 height 20
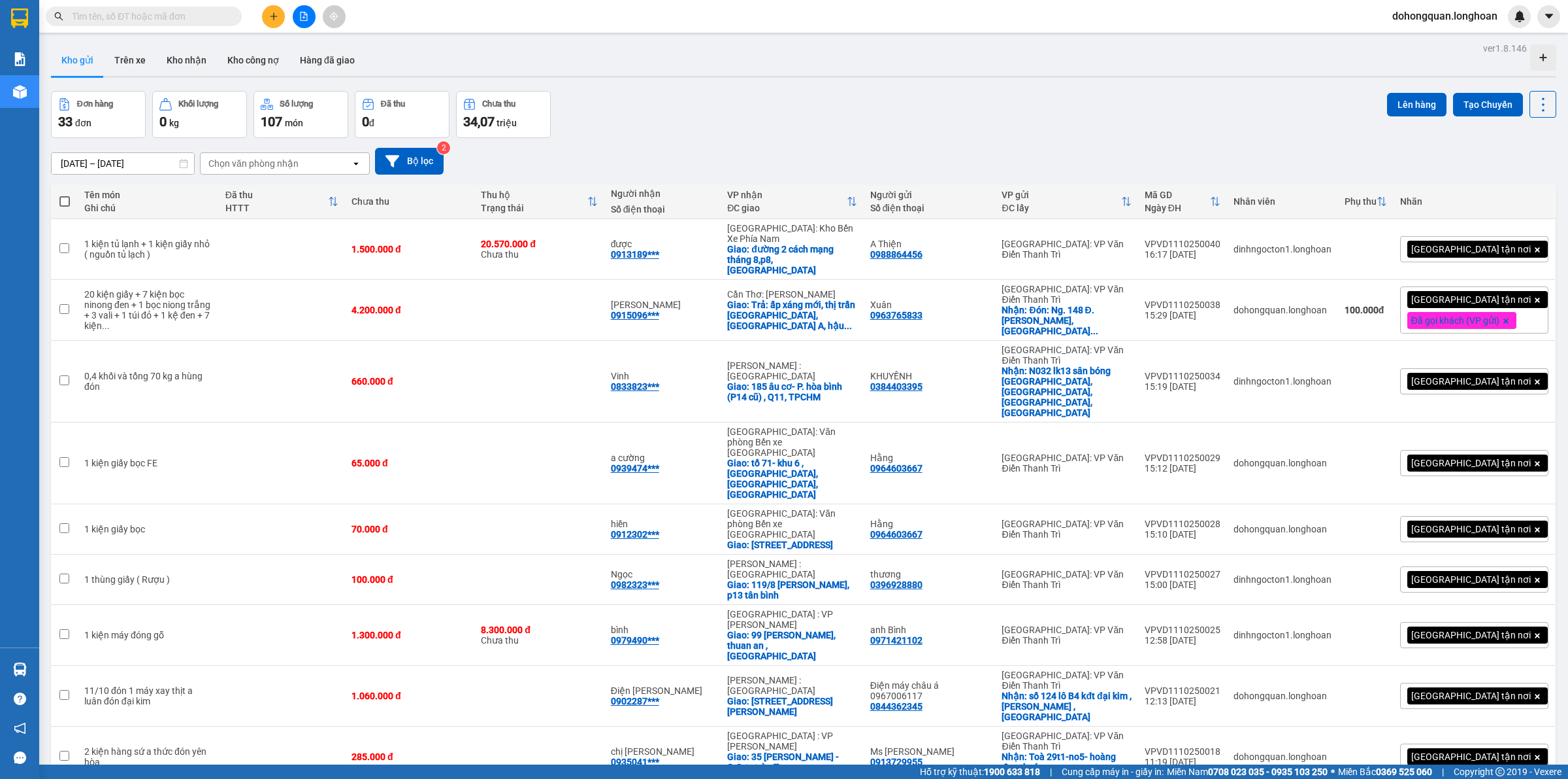
click at [1064, 130] on div "Đơn hàng 33 đơn Khối lượng 0 kg Số lượng 107 món Đã thu 0 đ Chưa thu 34,07 triệ…" at bounding box center [804, 114] width 1506 height 47
click at [686, 129] on div "Đơn hàng 33 đơn Khối lượng 0 kg Số lượng 107 món Đã thu 0 đ Chưa thu 34,07 triệ…" at bounding box center [804, 114] width 1506 height 47
drag, startPoint x: 722, startPoint y: 137, endPoint x: 701, endPoint y: 137, distance: 21.0
click at [718, 138] on div "[DATE] – [DATE] Press the down arrow key to interact with the calendar and sele…" at bounding box center [804, 160] width 1506 height 46
click at [270, 27] on button at bounding box center [273, 16] width 23 height 23
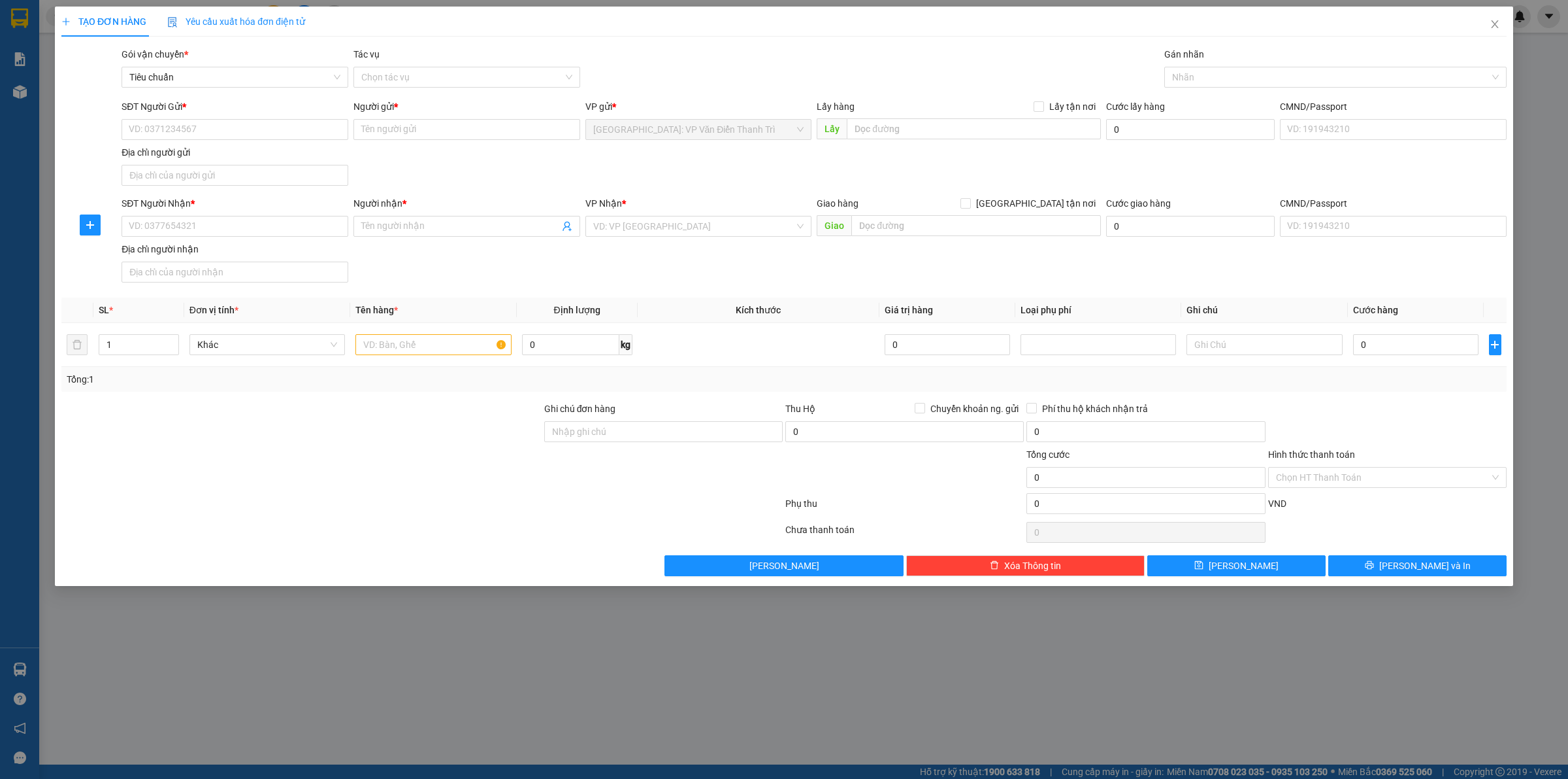
click at [412, 250] on div "SĐT Người Nhận * VD: 0377654321 Người nhận * Tên người nhận VP Nhận * VD: VP Sà…" at bounding box center [814, 242] width 1391 height 92
click at [184, 132] on input "SĐT Người Gửi *" at bounding box center [235, 129] width 227 height 21
type input "0563342204"
click at [203, 148] on div "0563342204 - Trung" at bounding box center [235, 156] width 227 height 21
type input "Trung"
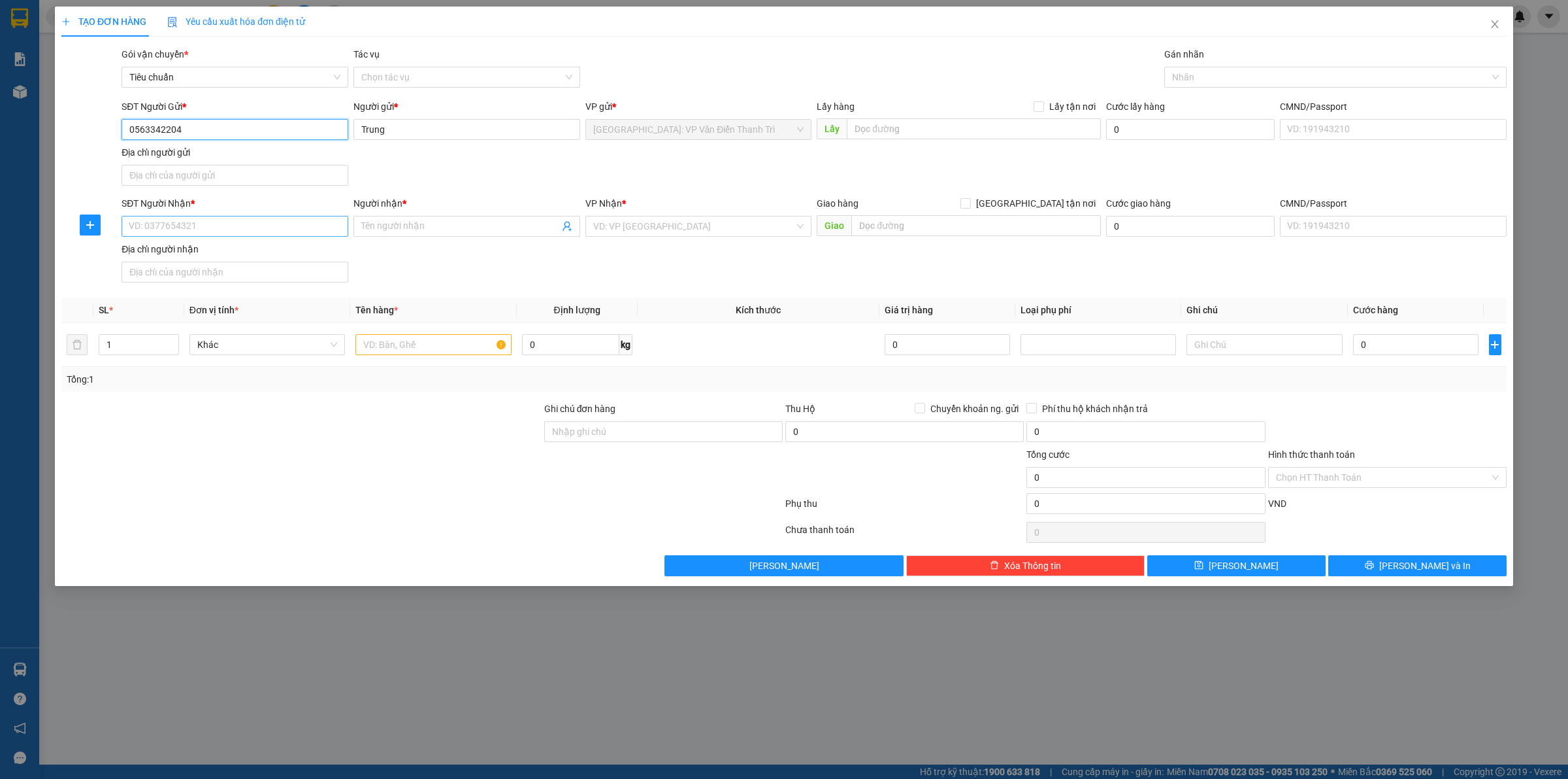
type input "0563342204"
click at [194, 222] on input "SĐT Người Nhận *" at bounding box center [235, 226] width 227 height 21
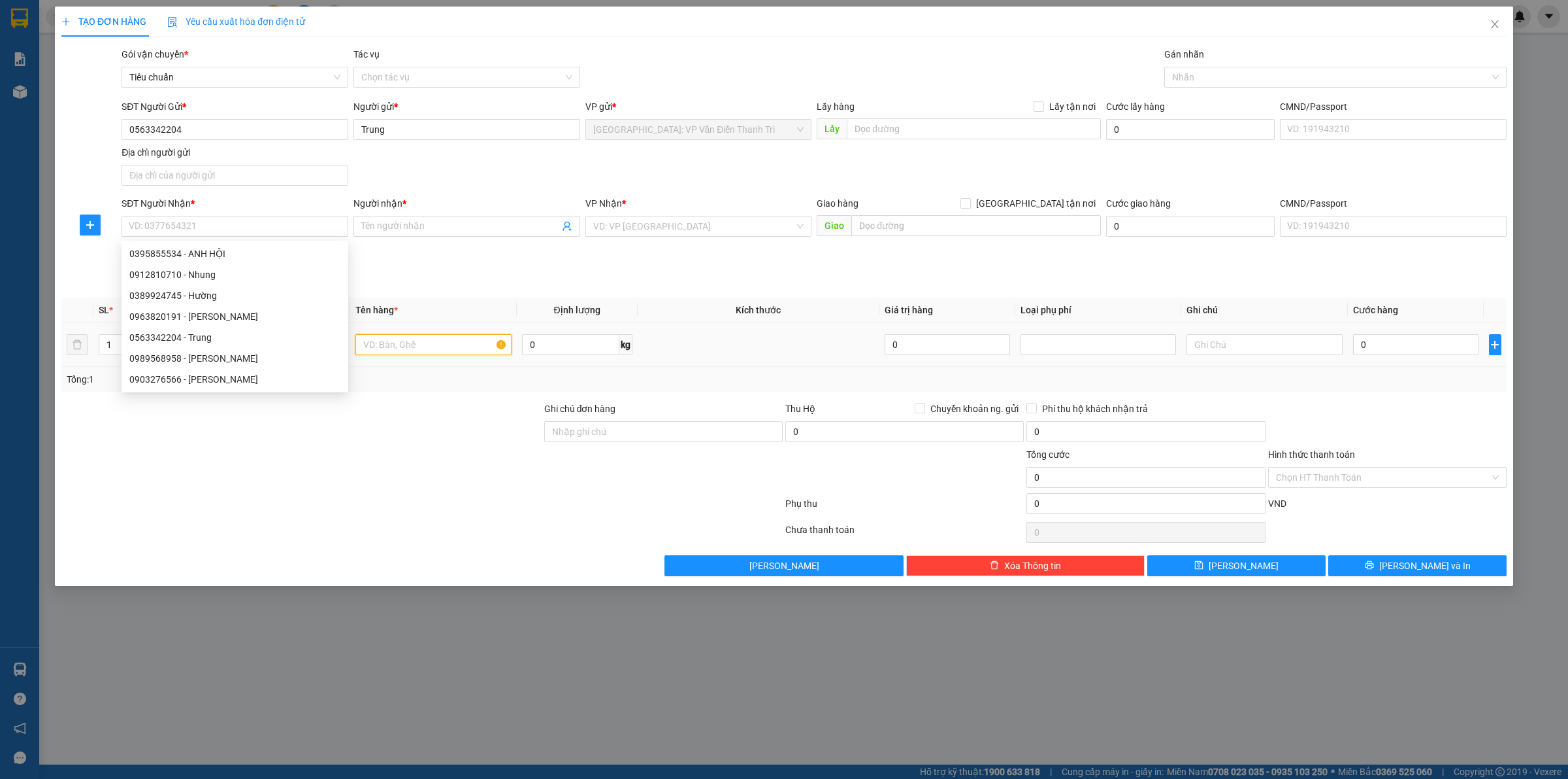
click at [451, 344] on input "text" at bounding box center [433, 344] width 155 height 21
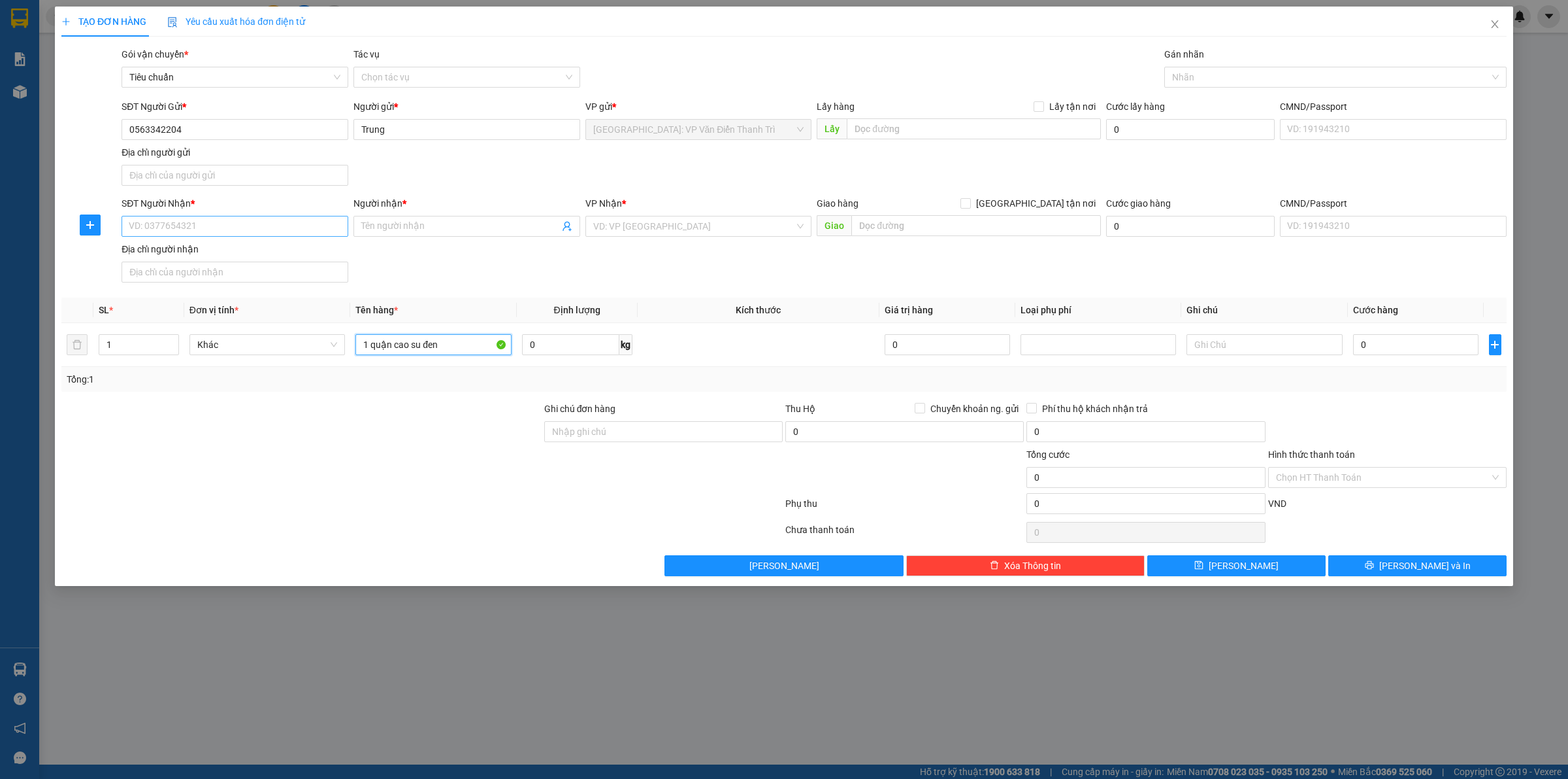
type input "1 quận cao su đen"
click at [159, 215] on input "SĐT Người Nhận *" at bounding box center [235, 226] width 227 height 21
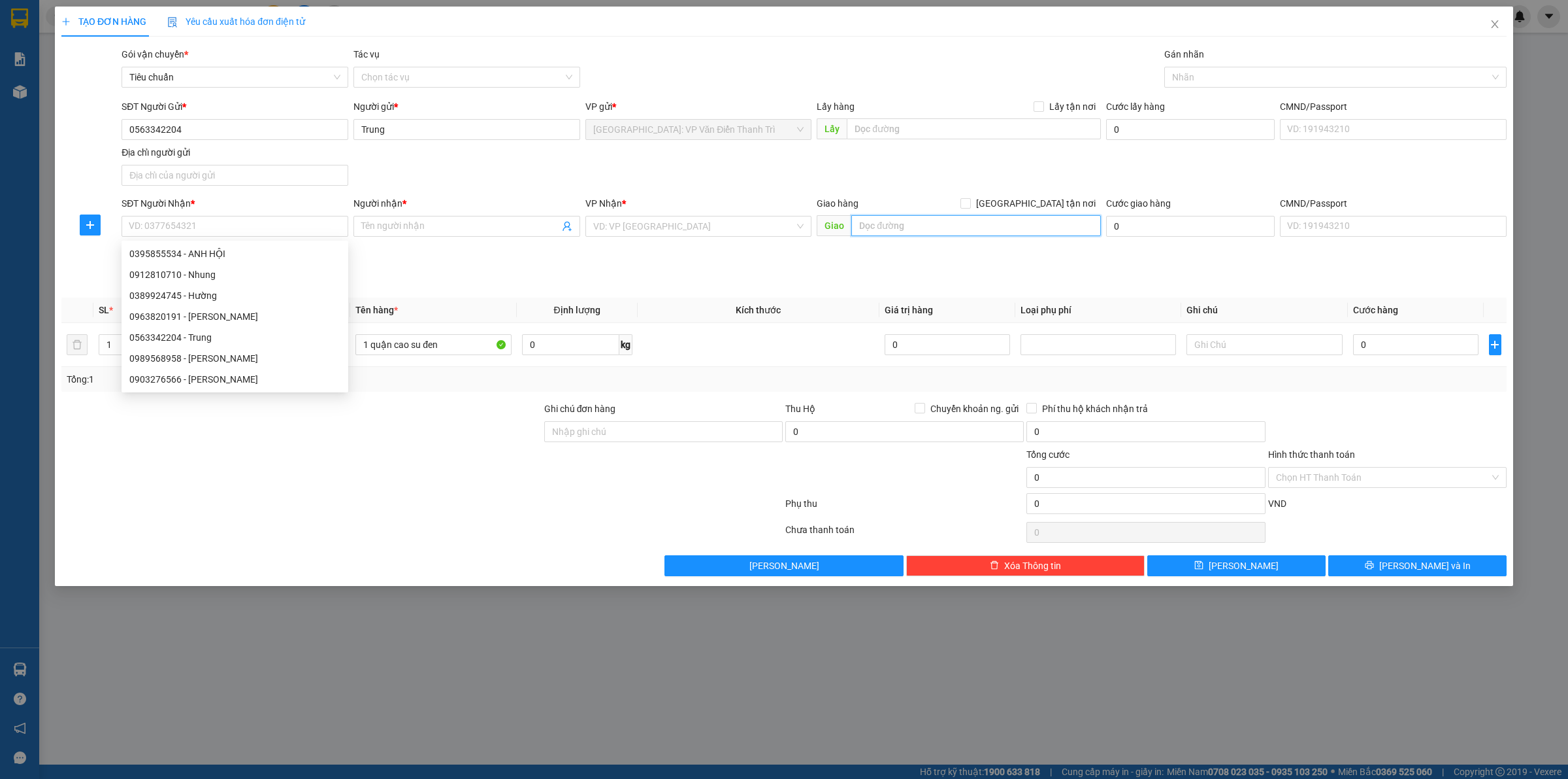
click at [924, 232] on input "text" at bounding box center [976, 226] width 250 height 21
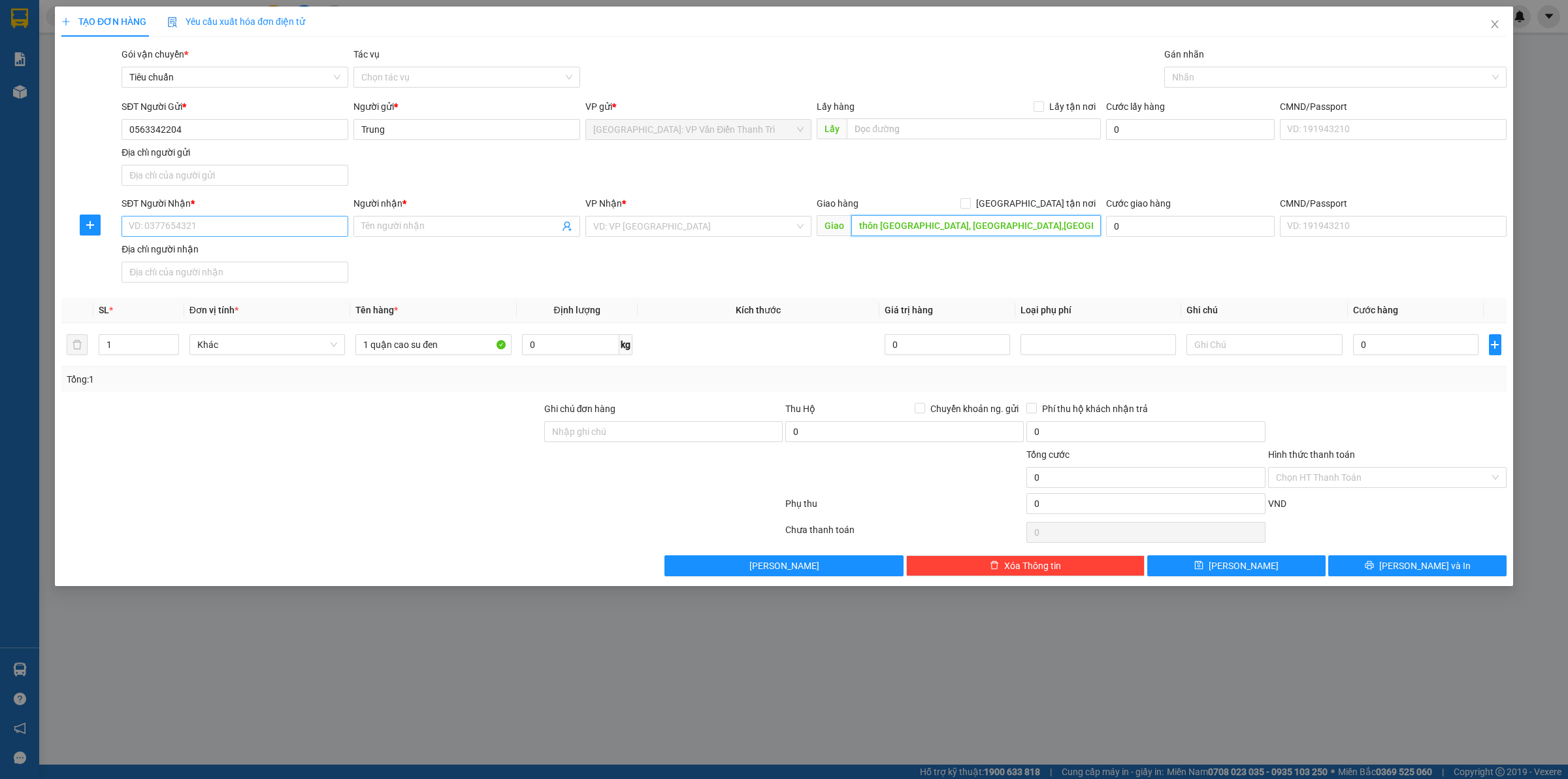
type input "thôn mỹ hưng, lạng giang,bắc giang"
click at [248, 232] on input "SĐT Người Nhận *" at bounding box center [235, 226] width 227 height 21
type input "0912838188"
click at [397, 216] on span at bounding box center [467, 226] width 227 height 21
click at [426, 224] on input "Người nhận *" at bounding box center [460, 226] width 198 height 15
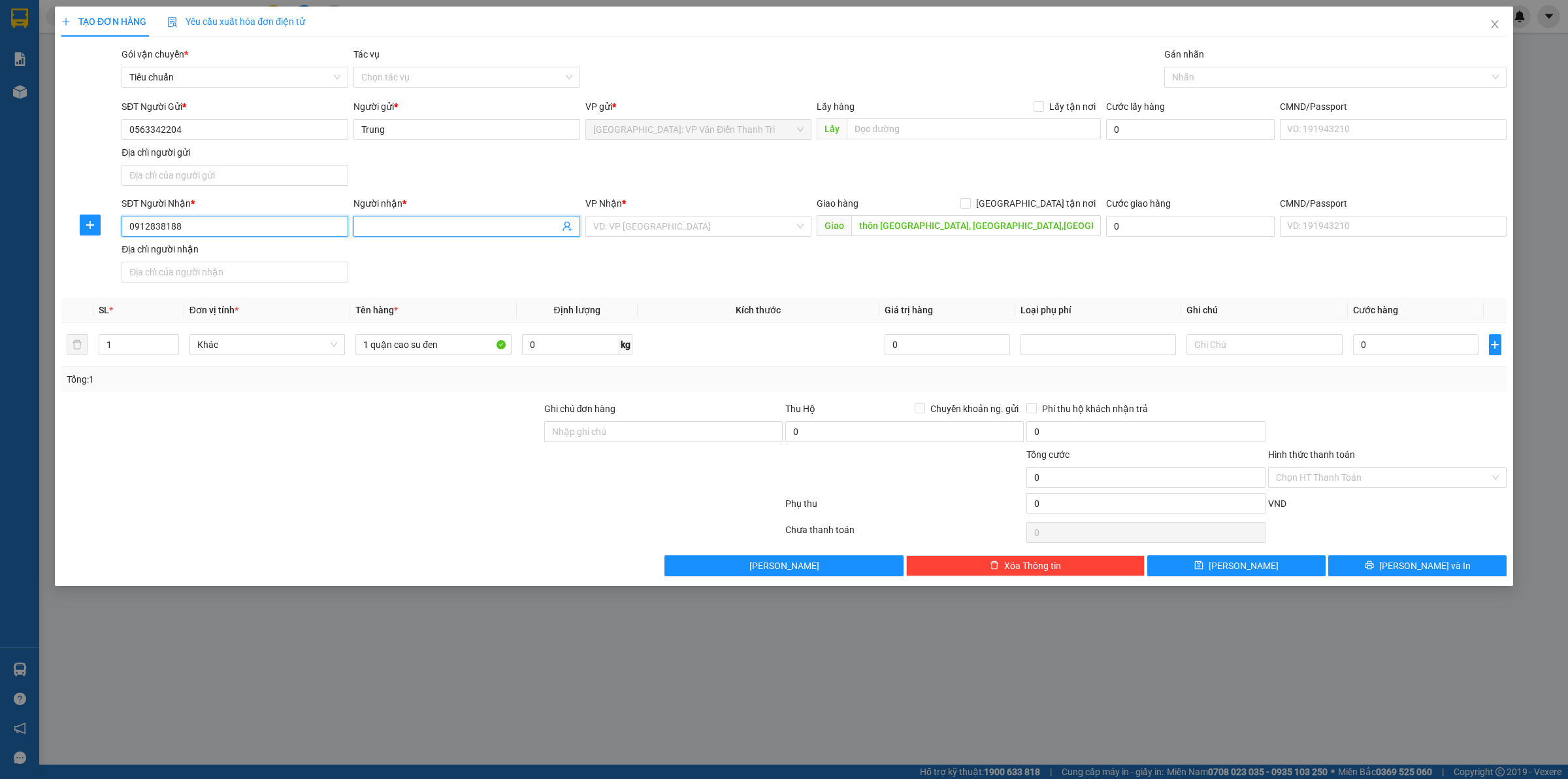
click at [196, 227] on input "0912838188" at bounding box center [235, 226] width 227 height 21
paste input "Ô Ngoại"
click at [487, 231] on input "Người nhận *" at bounding box center [460, 226] width 198 height 15
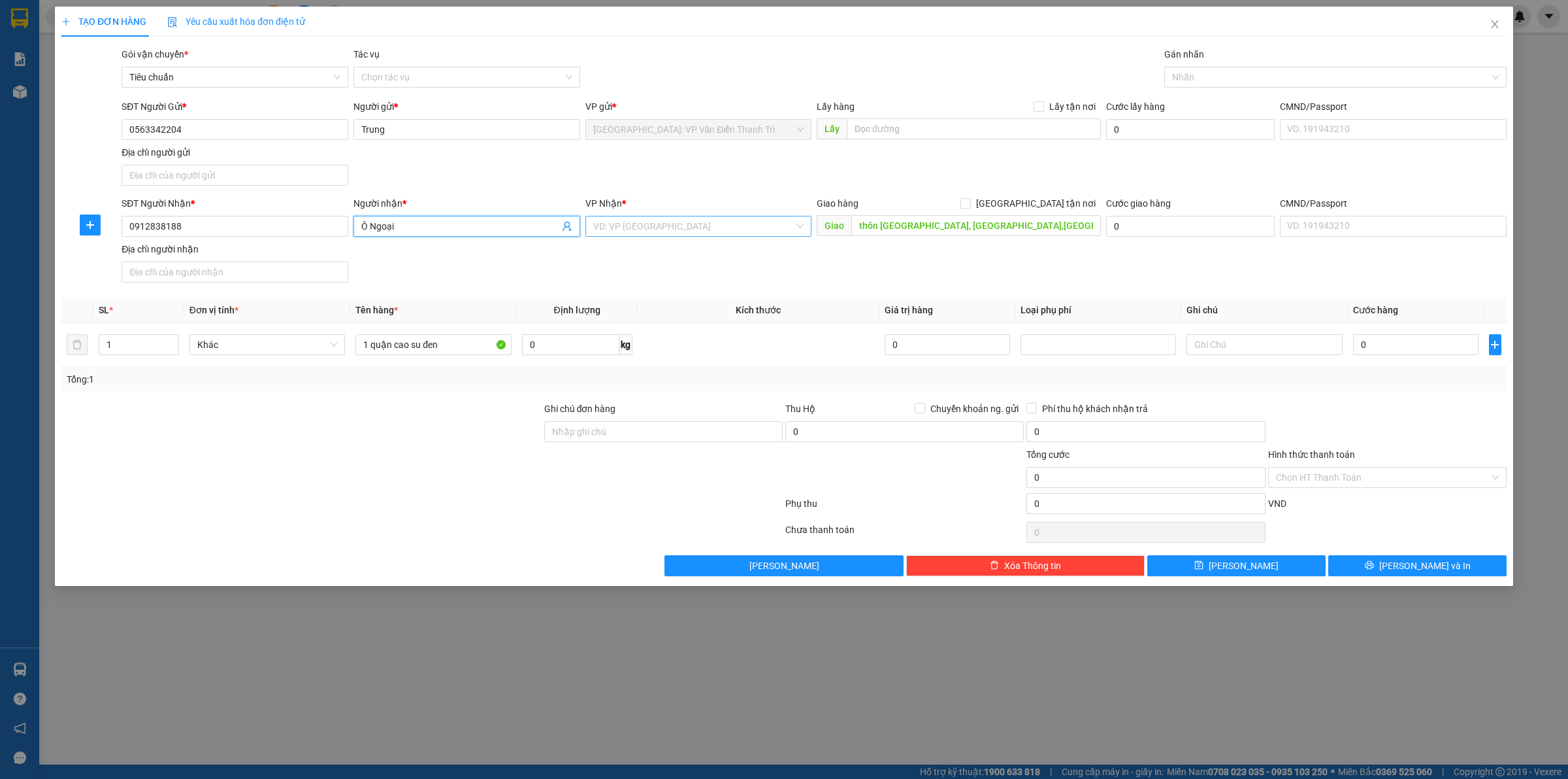
type input "Ô Ngoại"
click at [642, 229] on input "search" at bounding box center [694, 226] width 202 height 20
type input "kho vă"
click at [650, 246] on div "[GEOGRAPHIC_DATA]: Kho Văn Điển Thanh Trì" at bounding box center [699, 253] width 211 height 15
click at [1028, 258] on div "SĐT Người Nhận * 0912838188 Người nhận * Ô Ngoại VP Nhận * Hà Nội: Kho Văn Điển…" at bounding box center [814, 242] width 1391 height 92
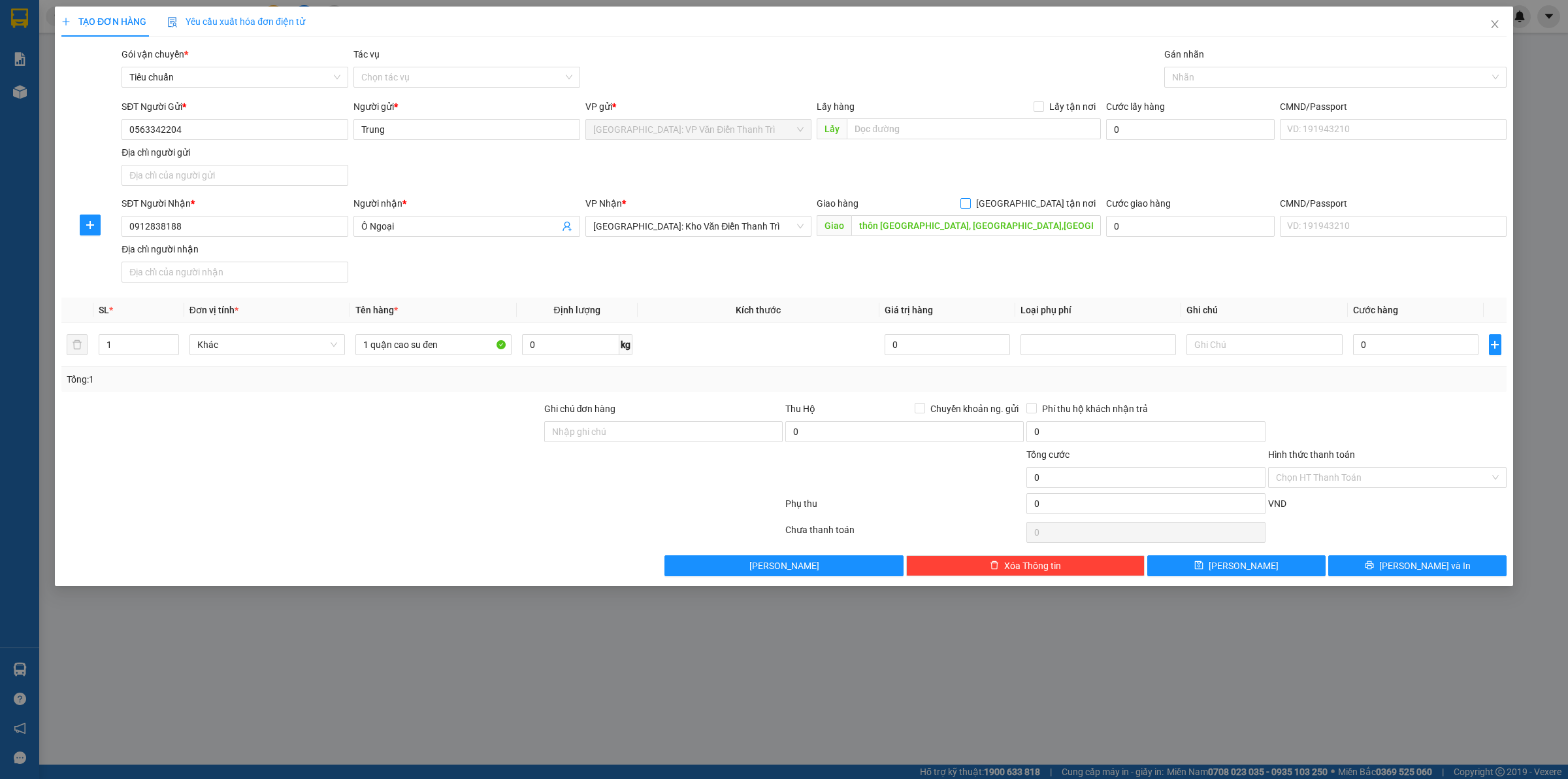
click at [970, 204] on input "[GEOGRAPHIC_DATA] tận nơi" at bounding box center [965, 202] width 9 height 9
checkbox input "true"
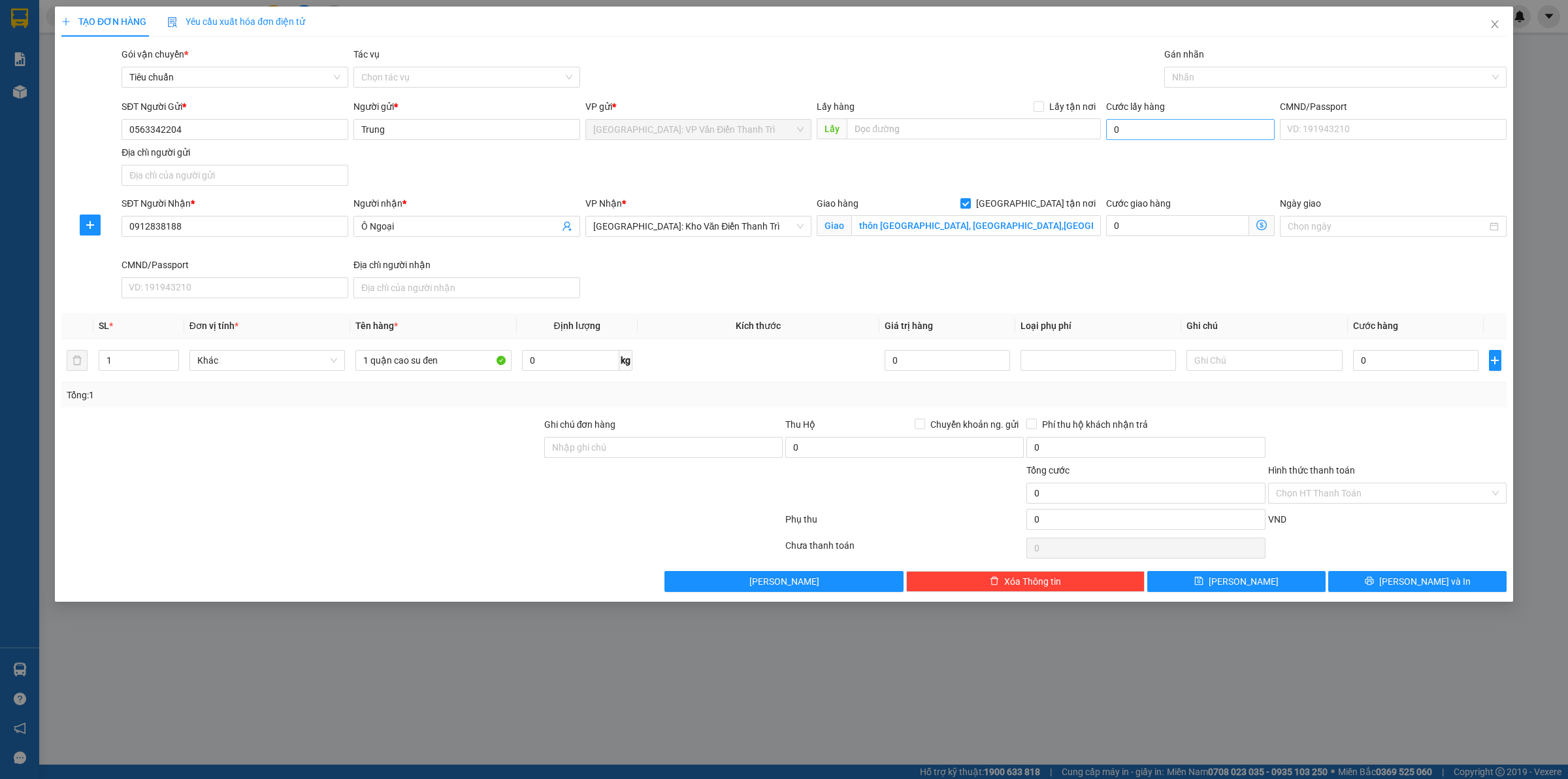
drag, startPoint x: 1151, startPoint y: 160, endPoint x: 1165, endPoint y: 119, distance: 43.3
click at [1156, 158] on div "SĐT Người Gửi * 0563342204 Người gửi * Trung VP gửi * Hà Nội: VP Văn Điển Thanh…" at bounding box center [814, 145] width 1391 height 92
click at [1197, 77] on div at bounding box center [1329, 77] width 323 height 15
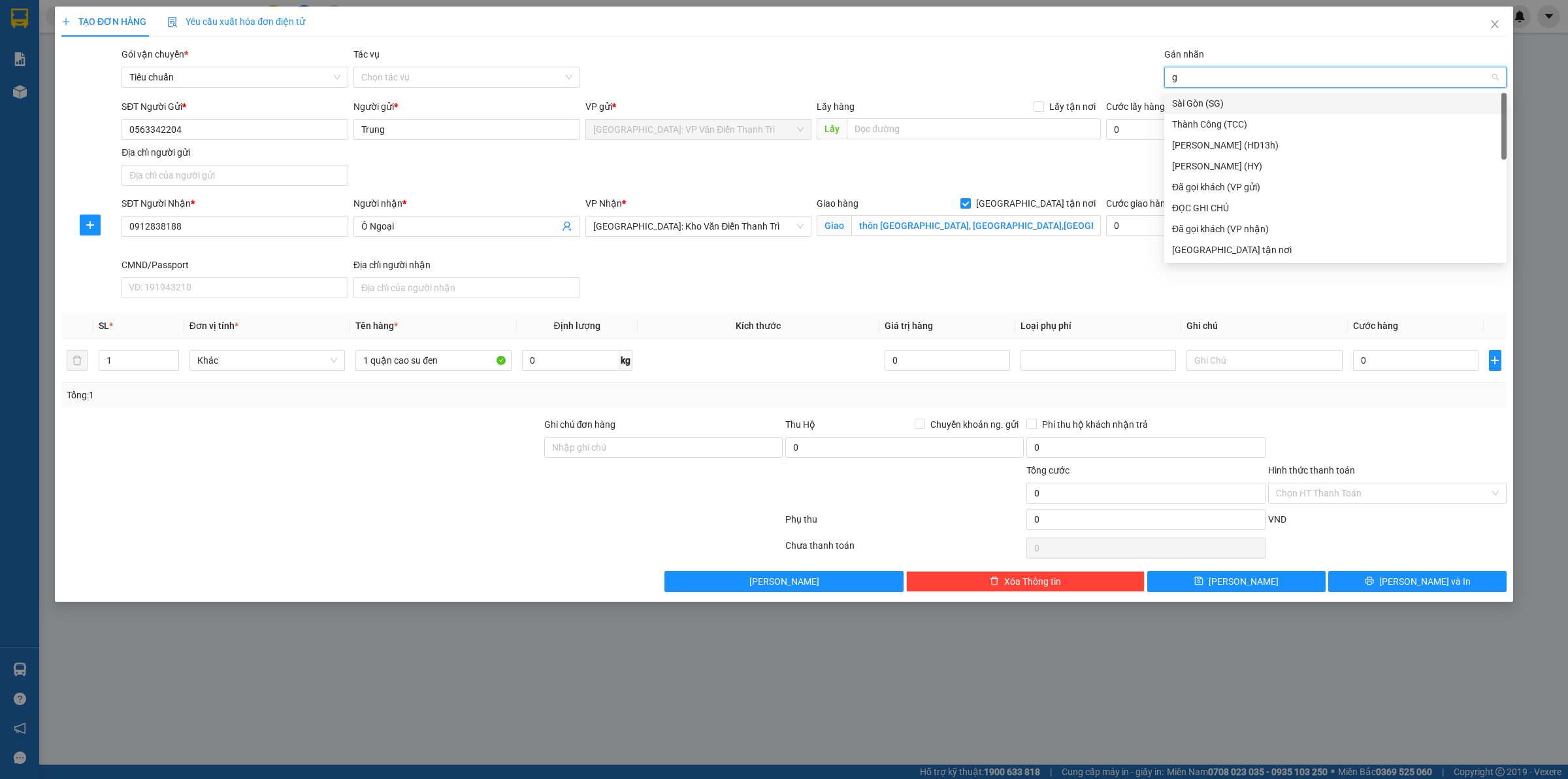
type input "gt"
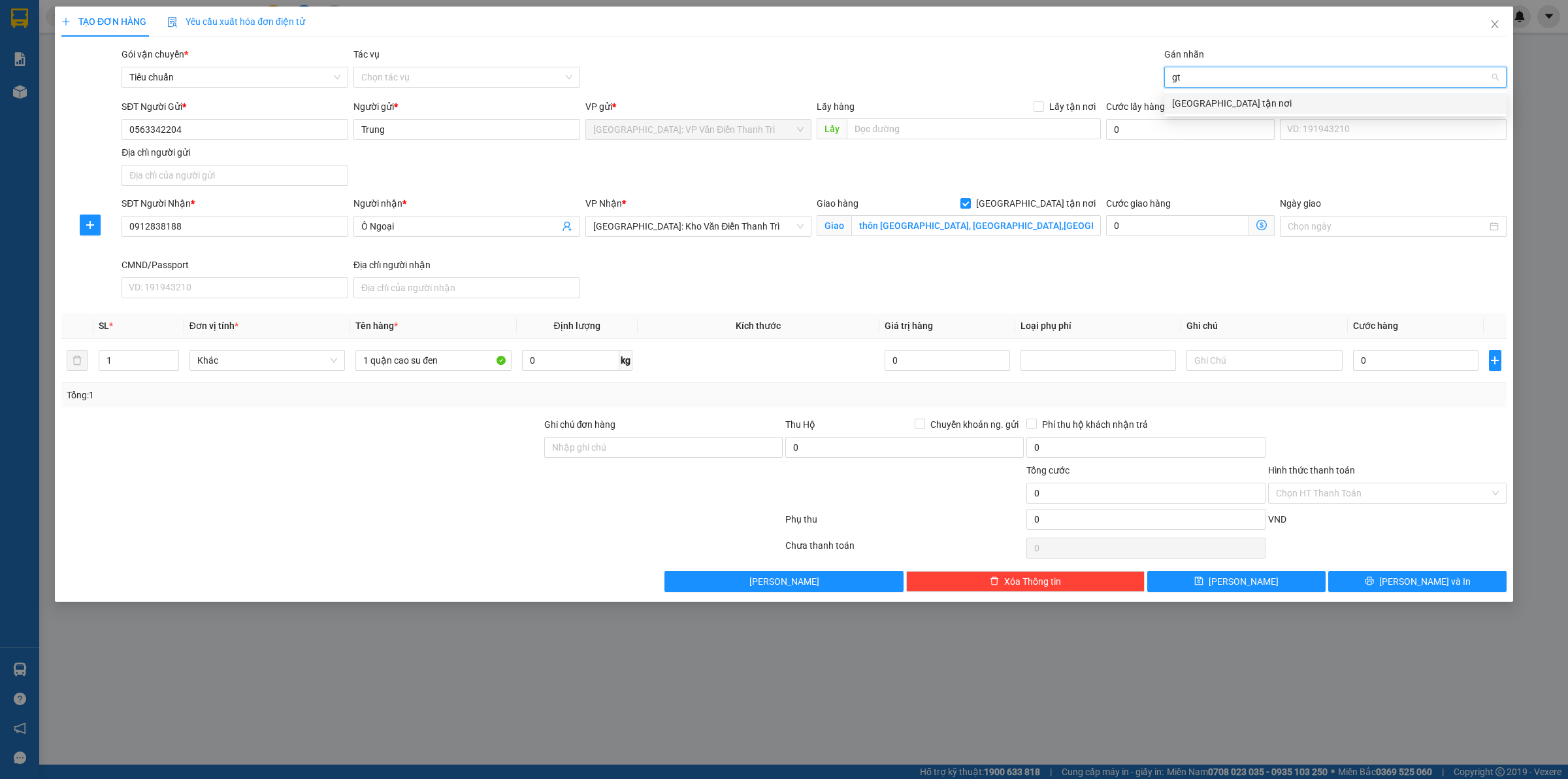
click at [1184, 101] on div "[GEOGRAPHIC_DATA] tận nơi" at bounding box center [1336, 103] width 327 height 15
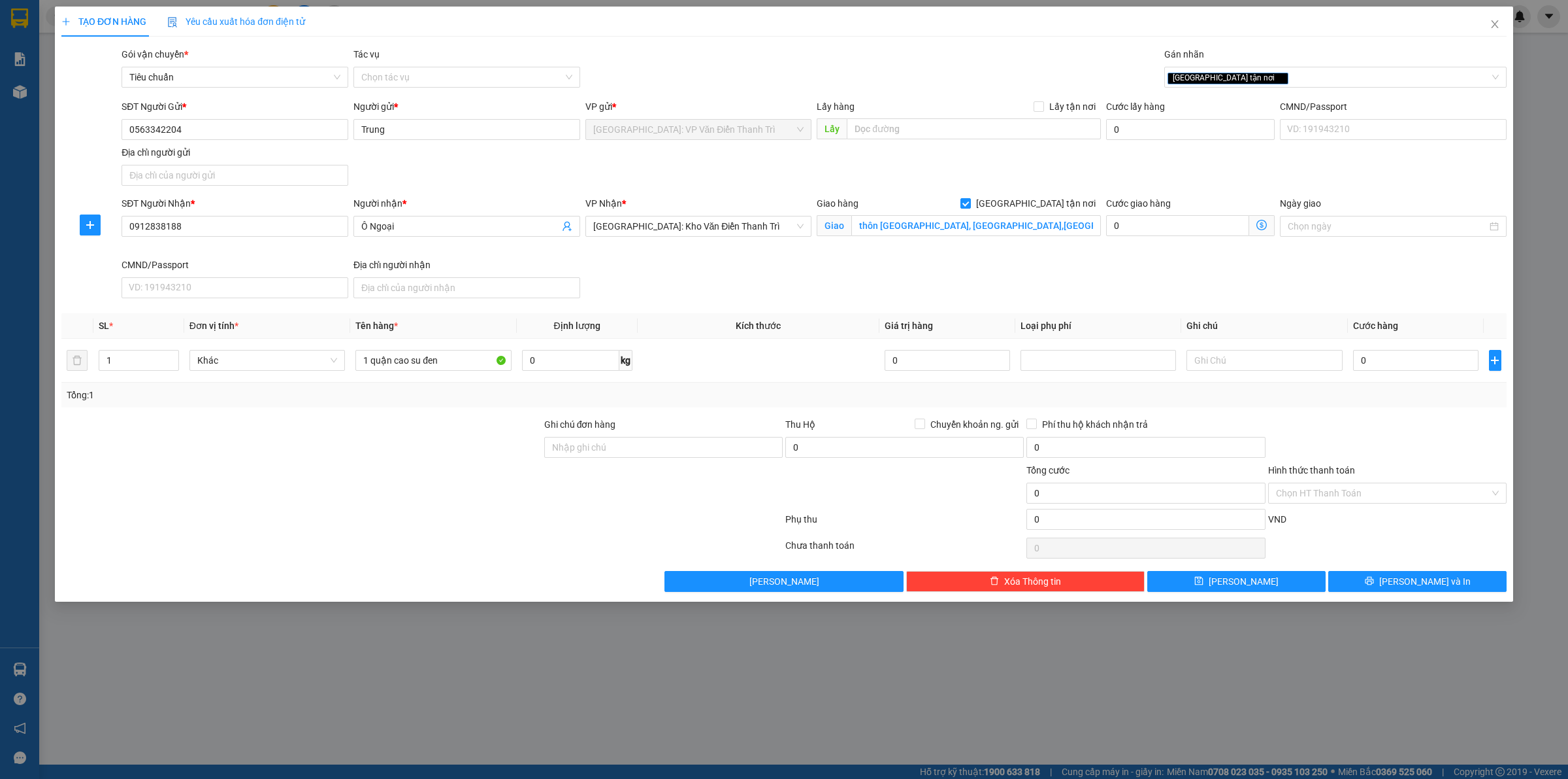
click at [913, 158] on div "SĐT Người Gửi * 0563342204 Người gửi * Trung VP gửi * Hà Nội: VP Văn Điển Thanh…" at bounding box center [814, 145] width 1391 height 92
click at [1422, 347] on td "0" at bounding box center [1416, 361] width 136 height 44
click at [1416, 358] on input "0" at bounding box center [1416, 360] width 125 height 21
type input "1"
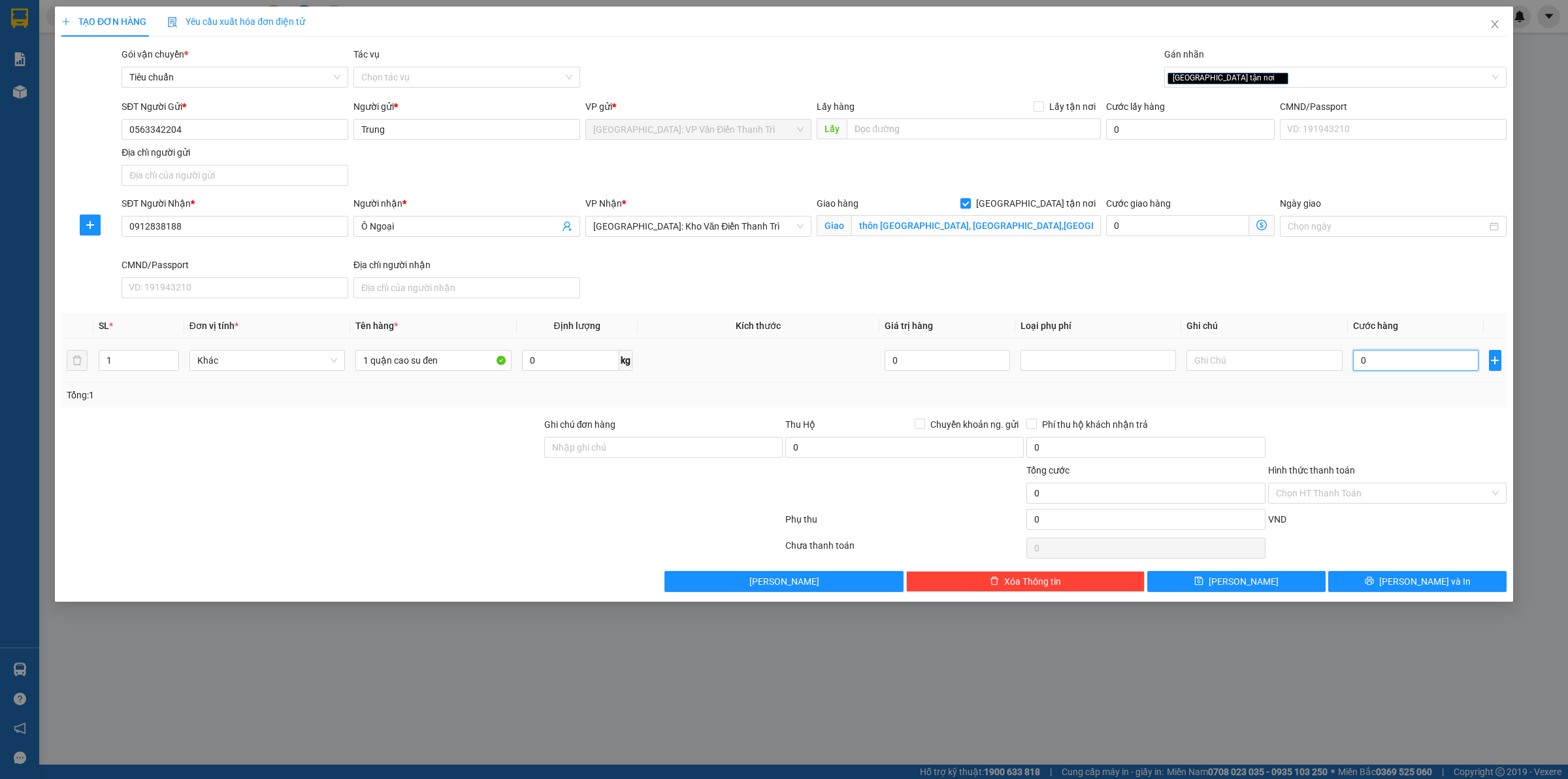
type input "1"
type input "16"
type input "160"
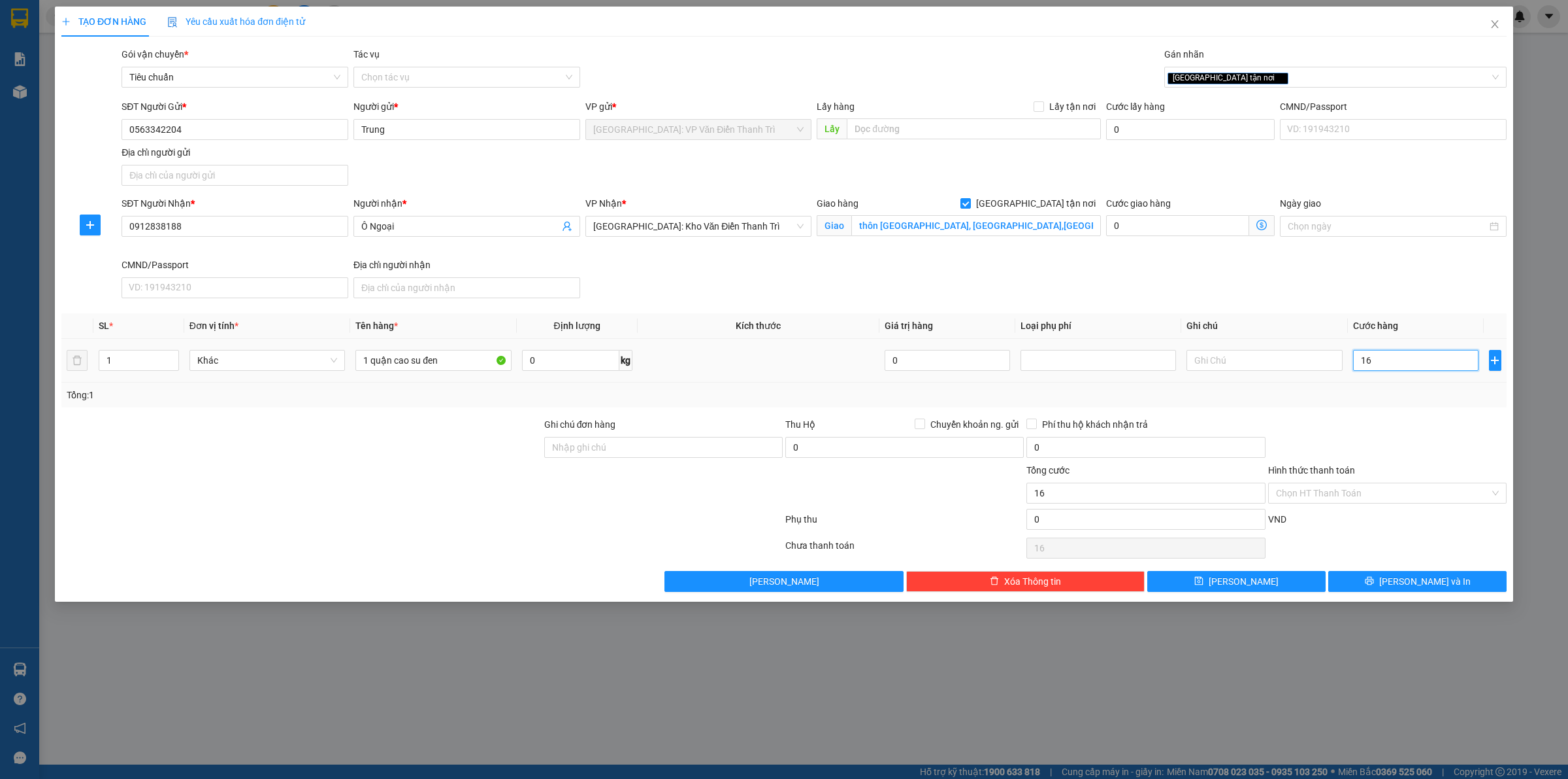
type input "160"
type input "1.600"
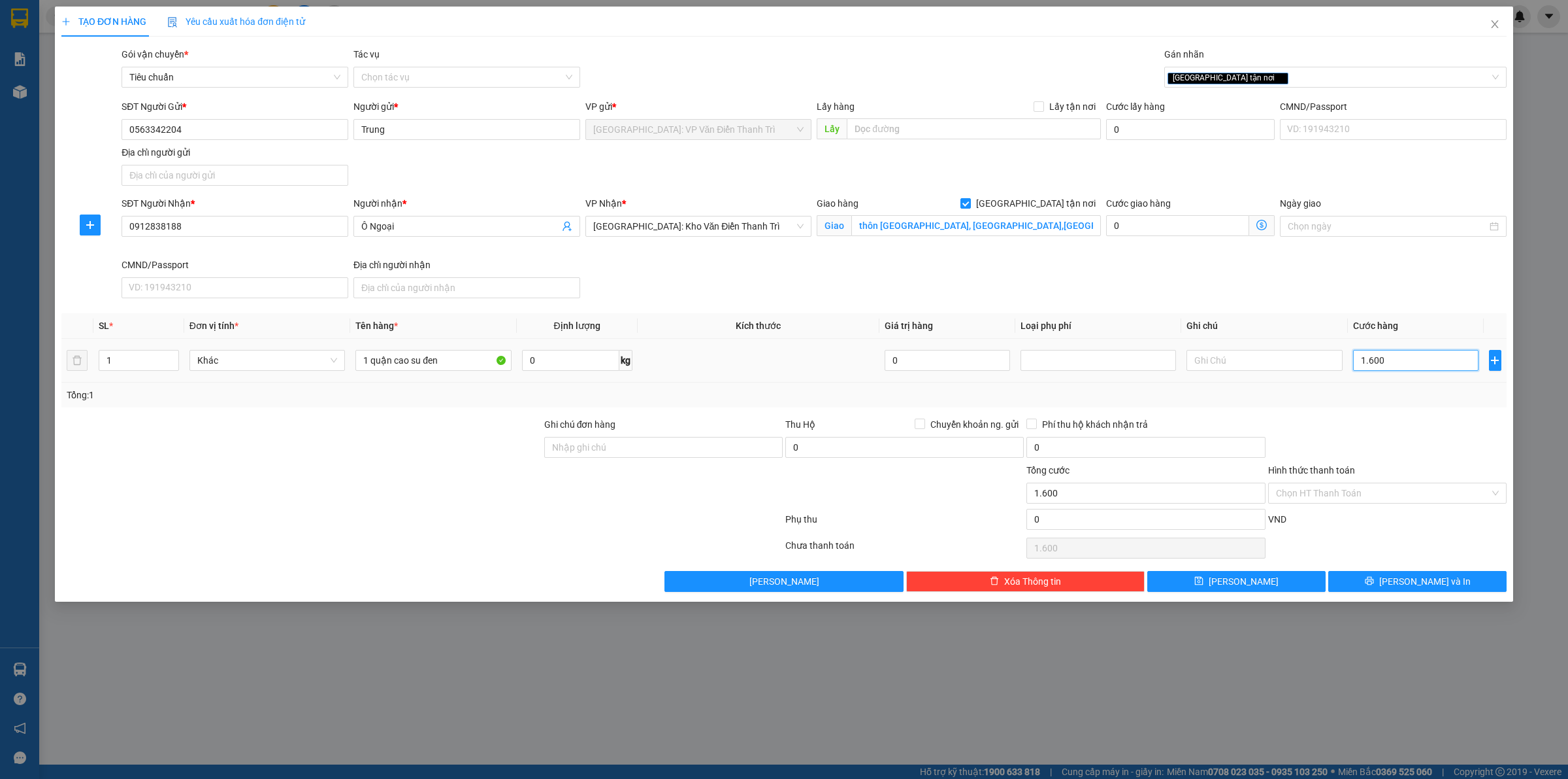
type input "16.000"
type input "160.000"
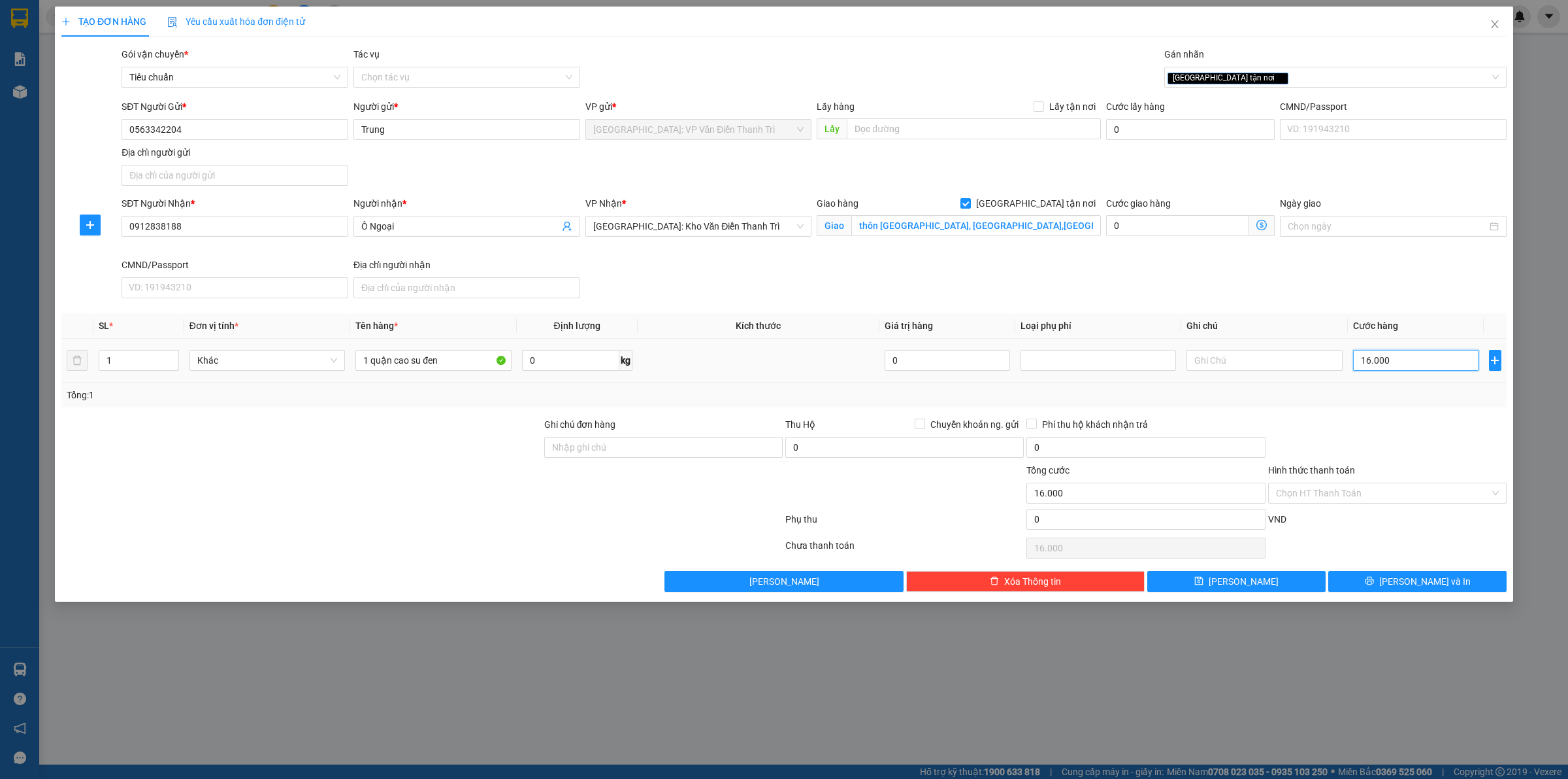
type input "160.000"
click at [1405, 580] on button "[PERSON_NAME] và In" at bounding box center [1418, 581] width 179 height 21
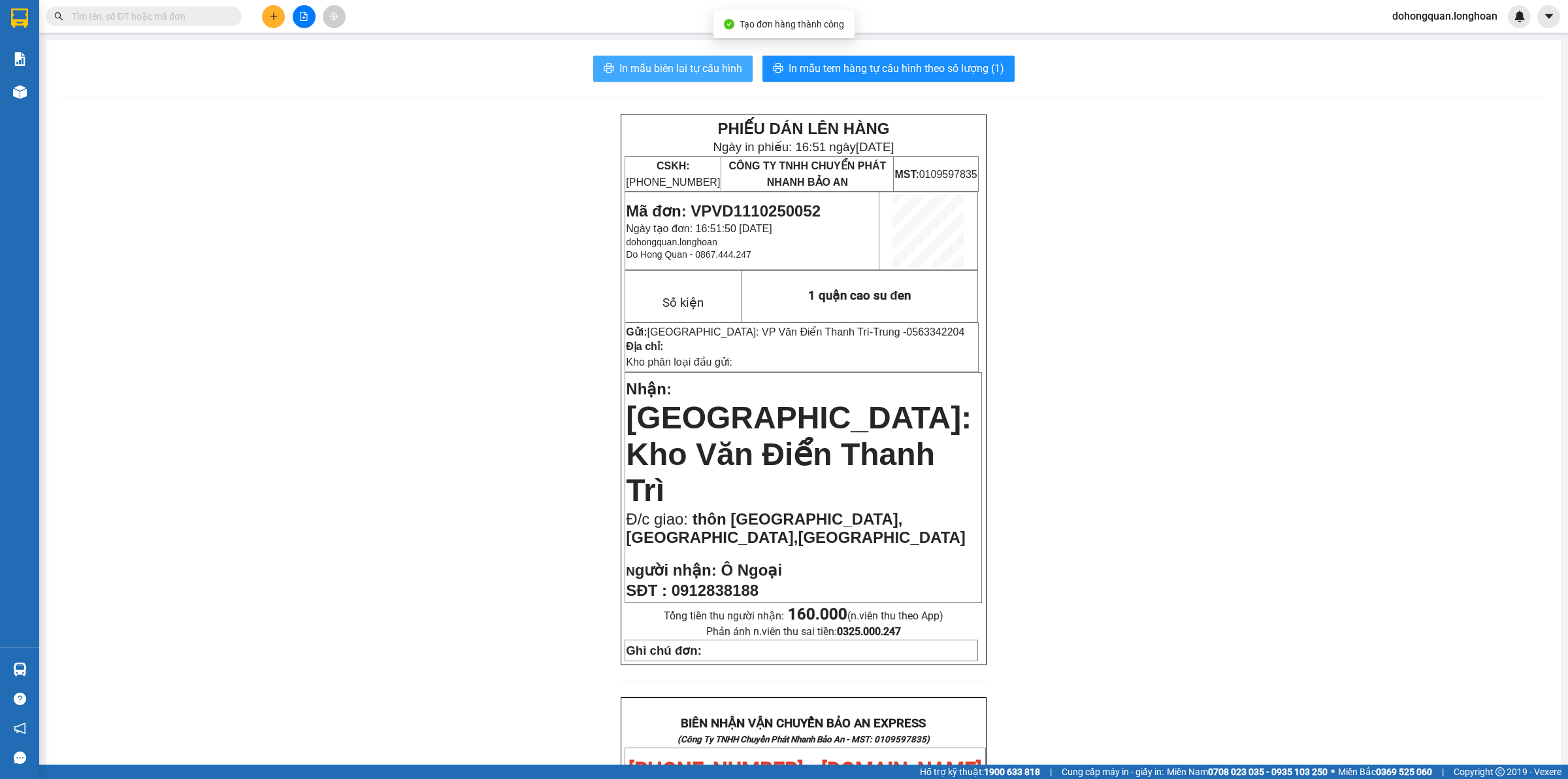
click at [658, 70] on span "In mẫu biên lai tự cấu hình" at bounding box center [681, 68] width 123 height 16
click at [1211, 489] on div "PHIẾU DÁN LÊN HÀNG Ngày in phiếu: 16:51 ngày 11-10-2025 CSKH: 1900.06.88.33 CÔN…" at bounding box center [803, 770] width 1483 height 1314
click at [907, 332] on span "0563342204" at bounding box center [935, 331] width 58 height 11
copy span "0563342204"
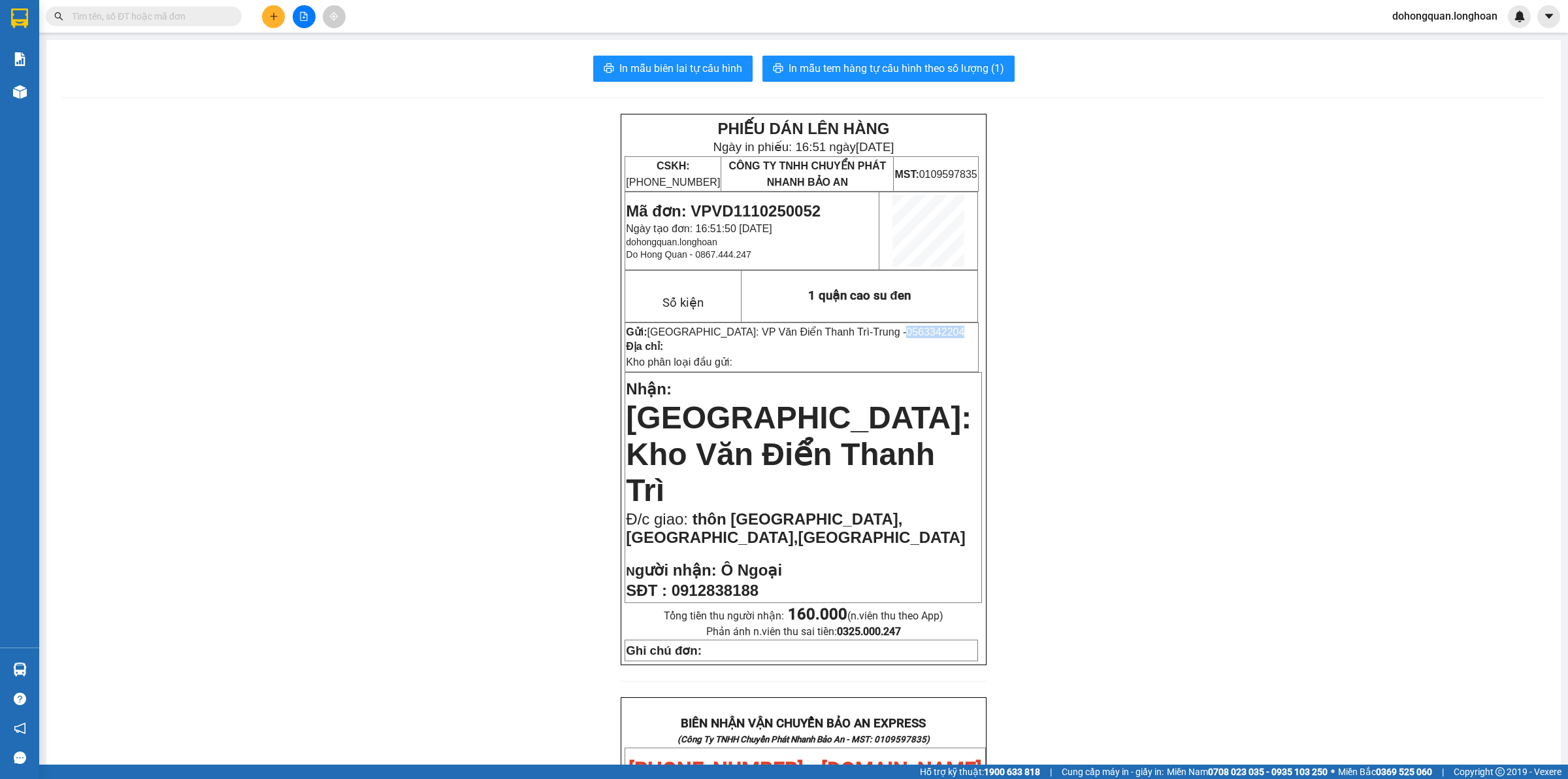
click at [273, 15] on icon "plus" at bounding box center [273, 16] width 1 height 7
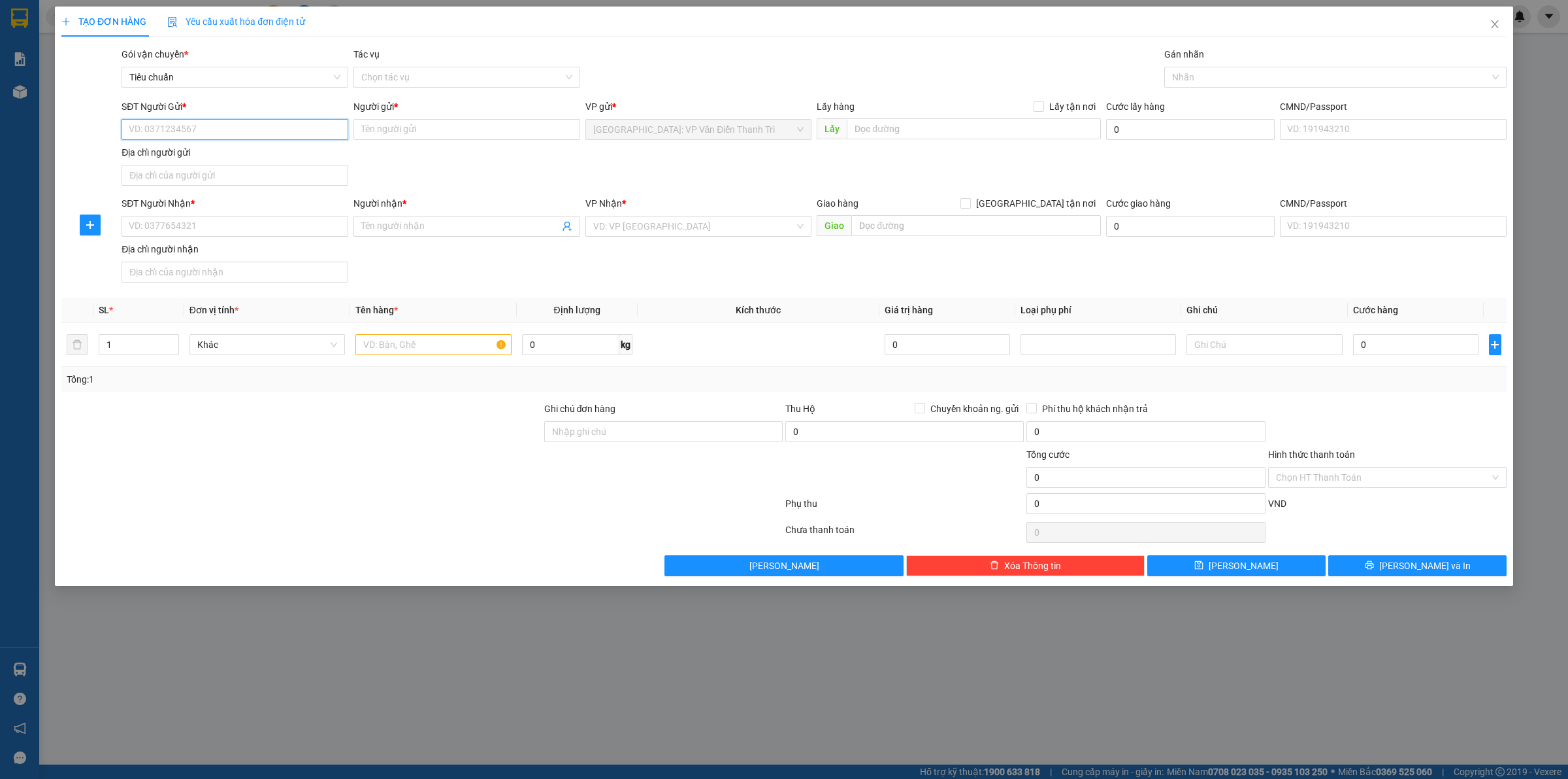
click at [186, 123] on input "SĐT Người Gửi *" at bounding box center [235, 129] width 227 height 21
paste input "0563342204"
type input "0563342204"
drag, startPoint x: 217, startPoint y: 155, endPoint x: 367, endPoint y: 250, distance: 177.6
click at [217, 155] on div "0563342204 - Trung" at bounding box center [235, 156] width 211 height 15
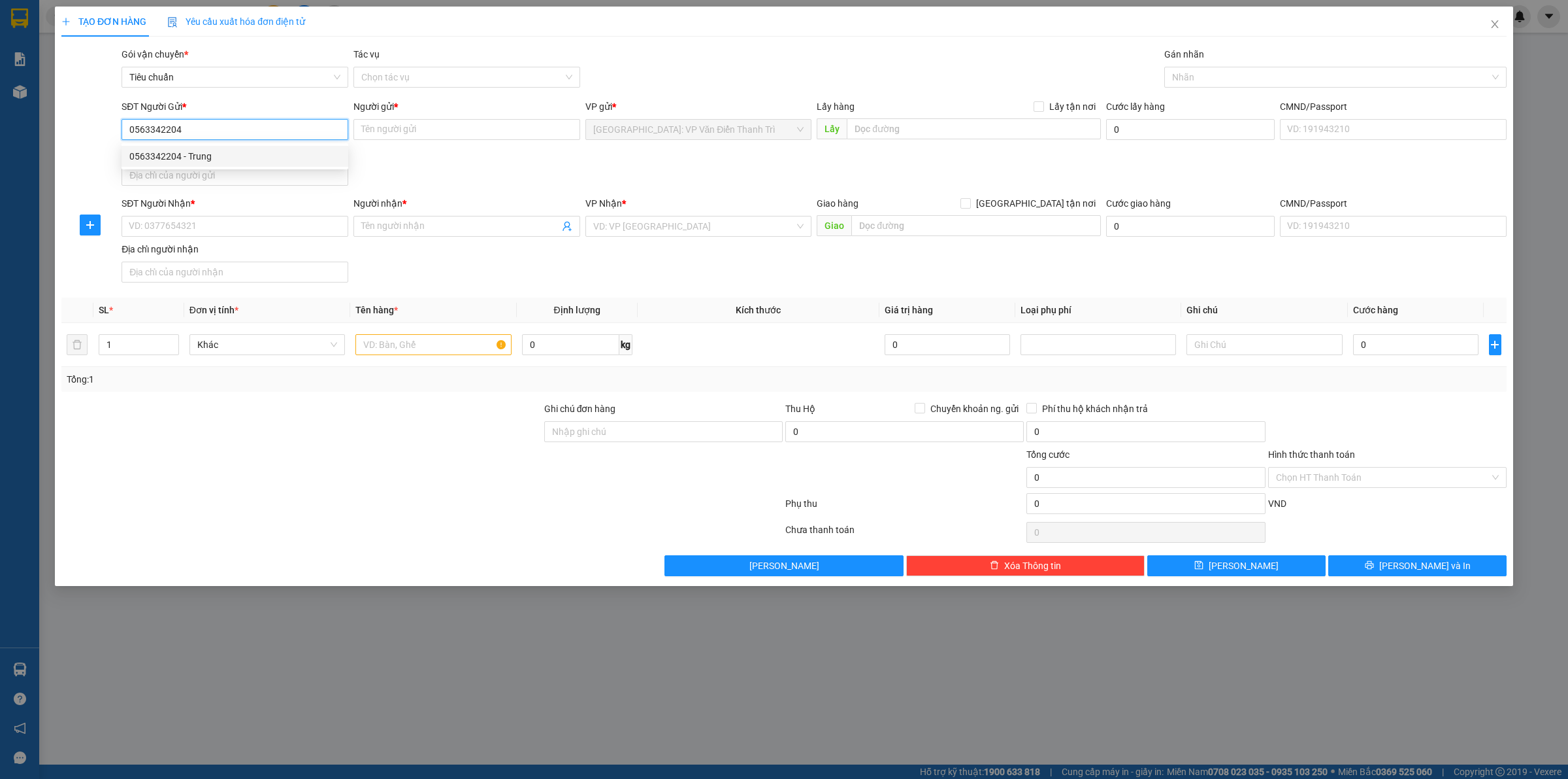
type input "Trung"
type input "0563342204"
click at [406, 350] on input "text" at bounding box center [433, 344] width 155 height 21
type input "1 kiện giấy nhỏ"
click at [178, 233] on input "SĐT Người Nhận *" at bounding box center [235, 226] width 227 height 21
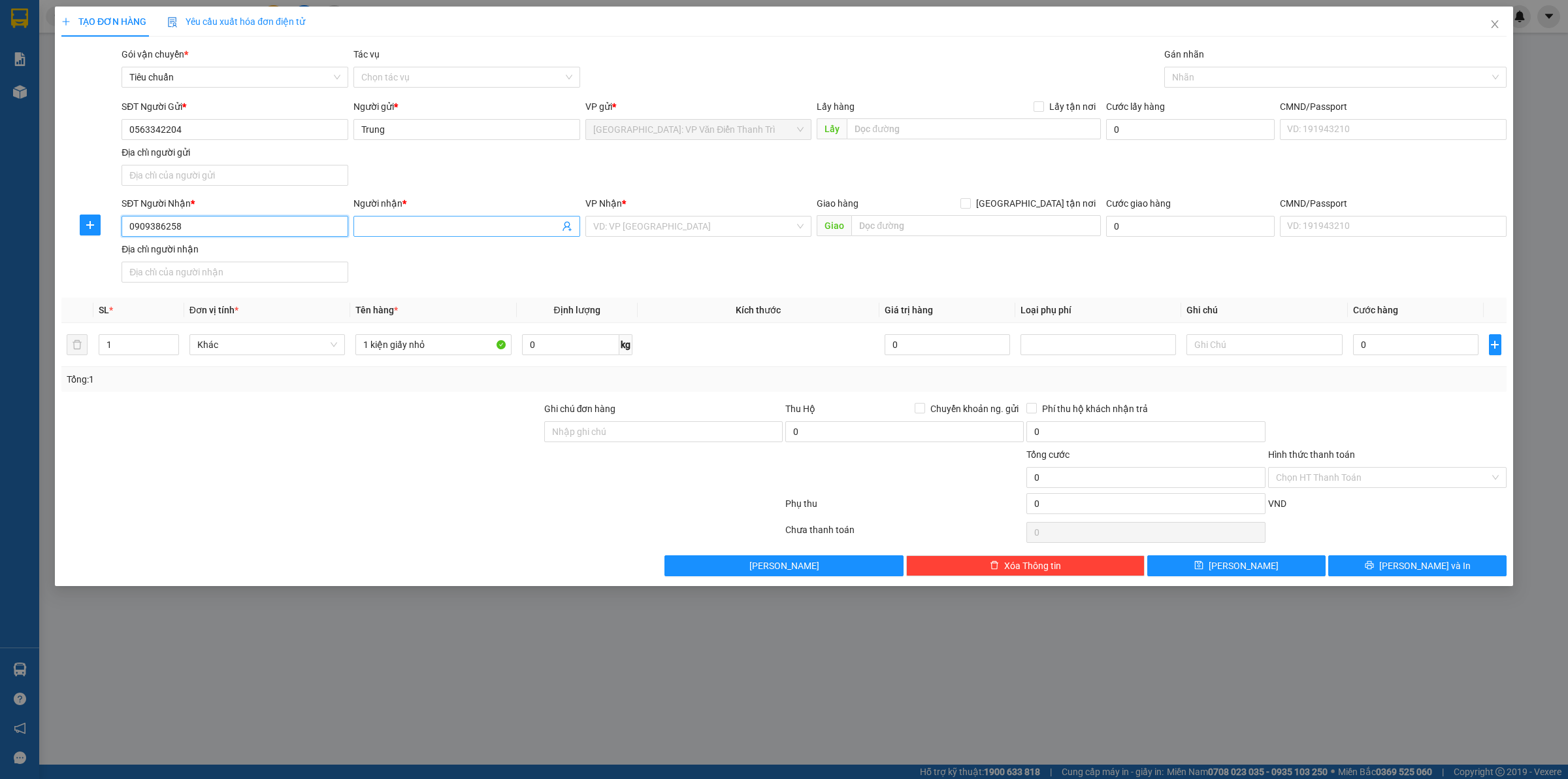
type input "0909386258"
click at [402, 234] on span at bounding box center [467, 226] width 227 height 21
click at [183, 227] on input "0909386258" at bounding box center [235, 226] width 227 height 21
click at [478, 233] on input "Người nhận *" at bounding box center [460, 226] width 198 height 15
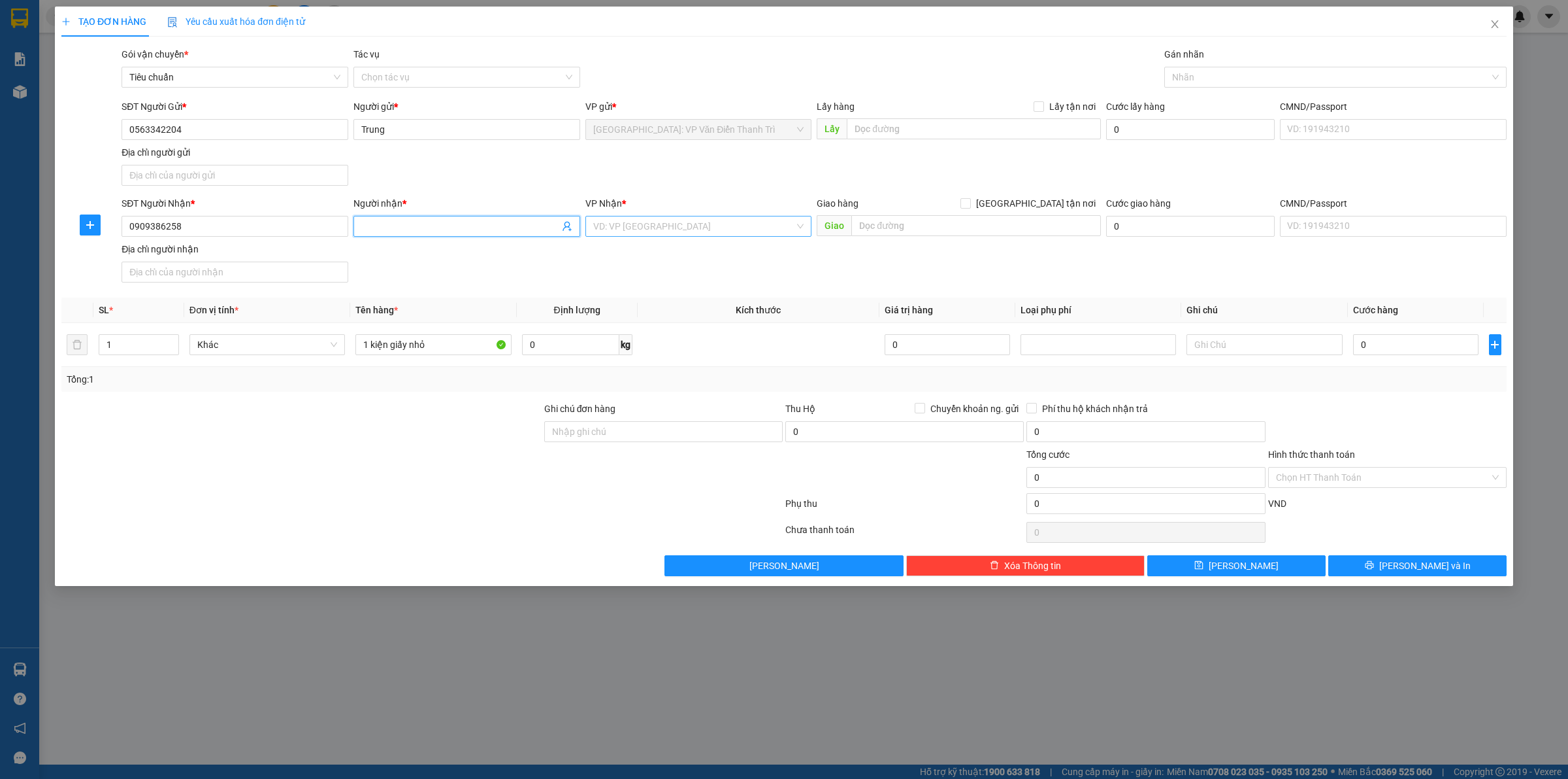
paste input "Nhi Nguyễn"
type input "Nhi Nguyễn"
click at [967, 222] on input "text" at bounding box center [976, 226] width 250 height 21
type input "54 phạm văn đồng, thị trấn sông vệ, tư nghĩa, quảng ngãi"
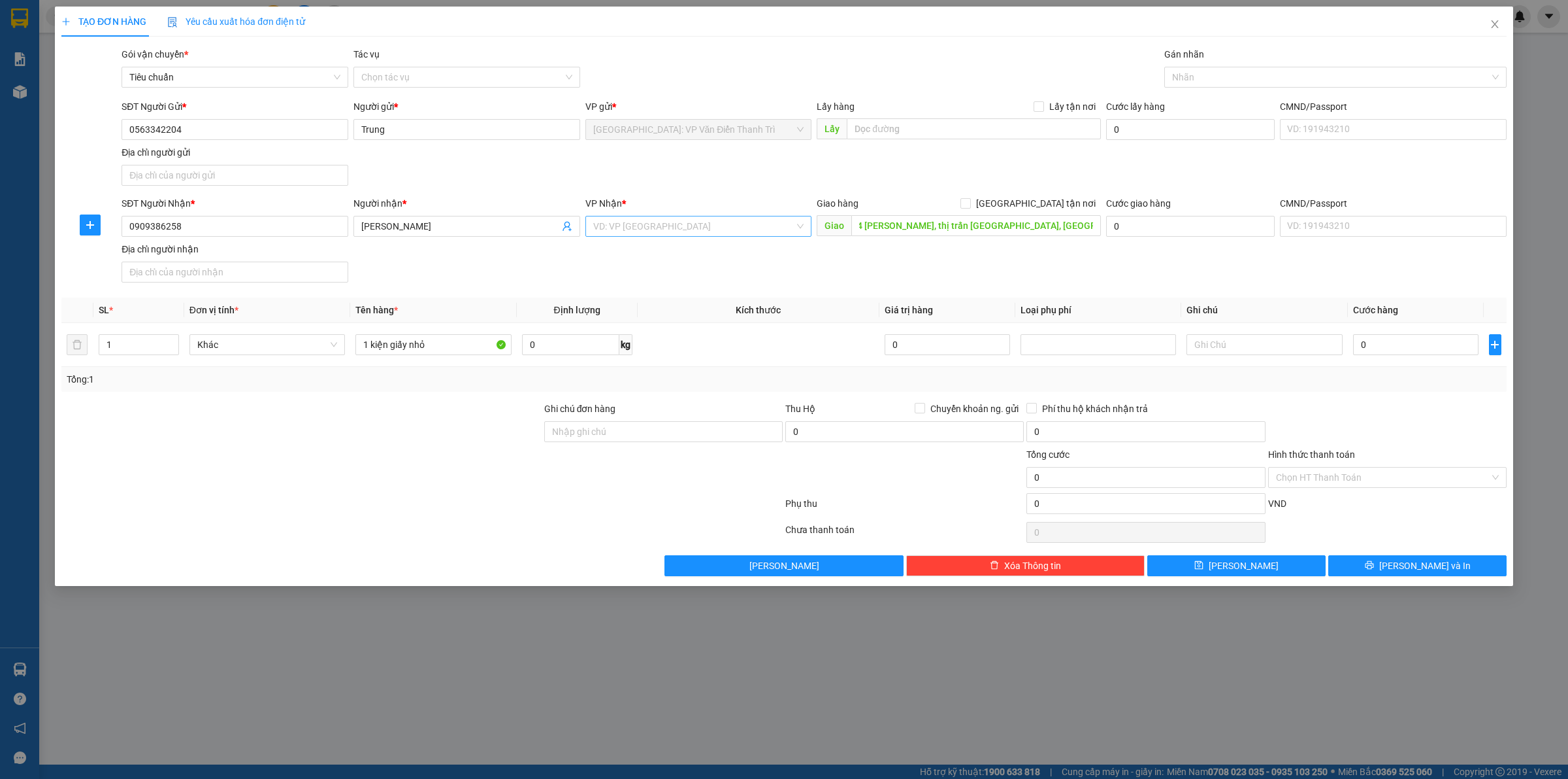
click at [672, 221] on input "search" at bounding box center [694, 226] width 202 height 20
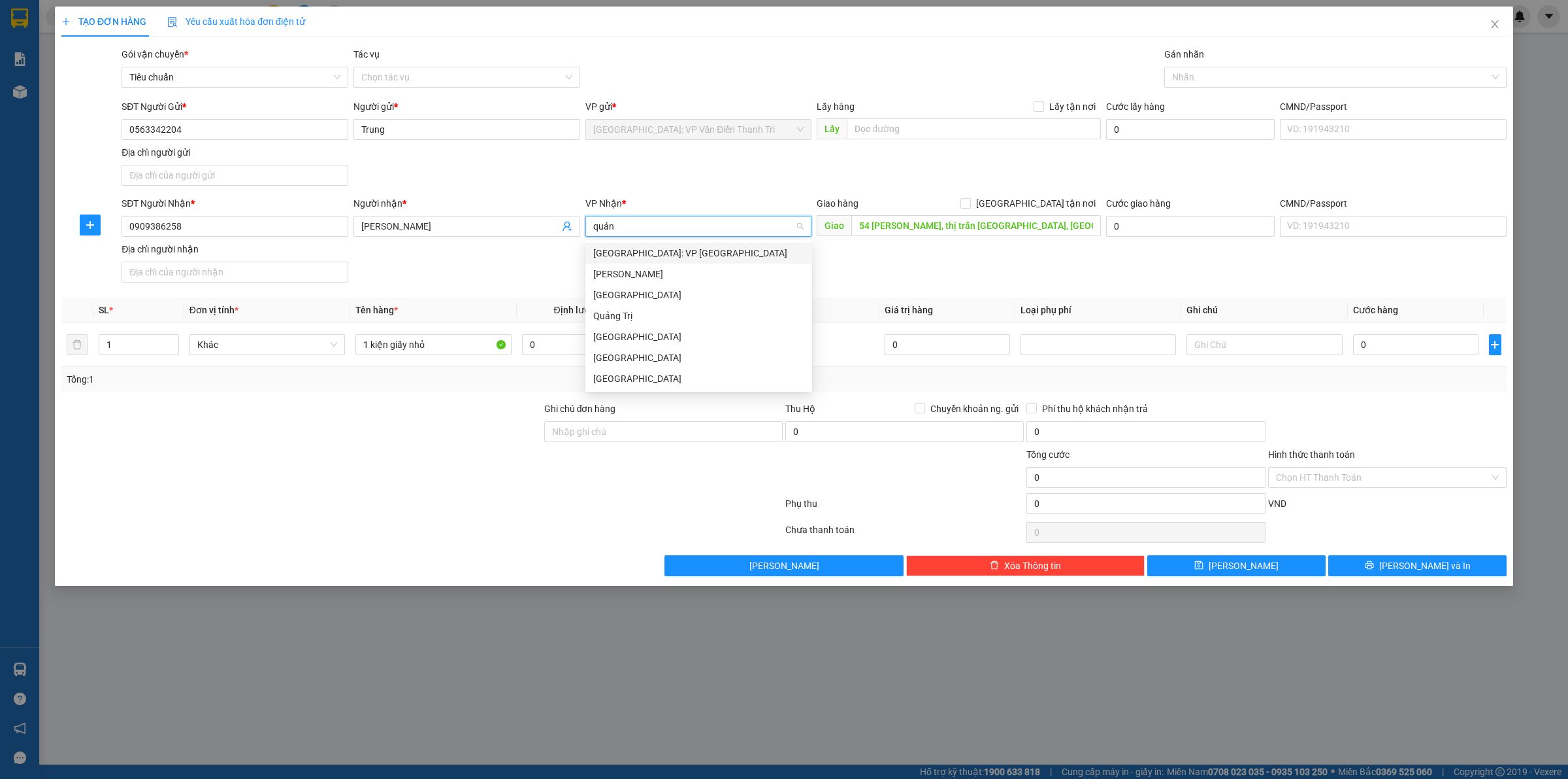
type input "quảng"
click at [648, 252] on div "[GEOGRAPHIC_DATA]: VP [GEOGRAPHIC_DATA]" at bounding box center [699, 253] width 211 height 15
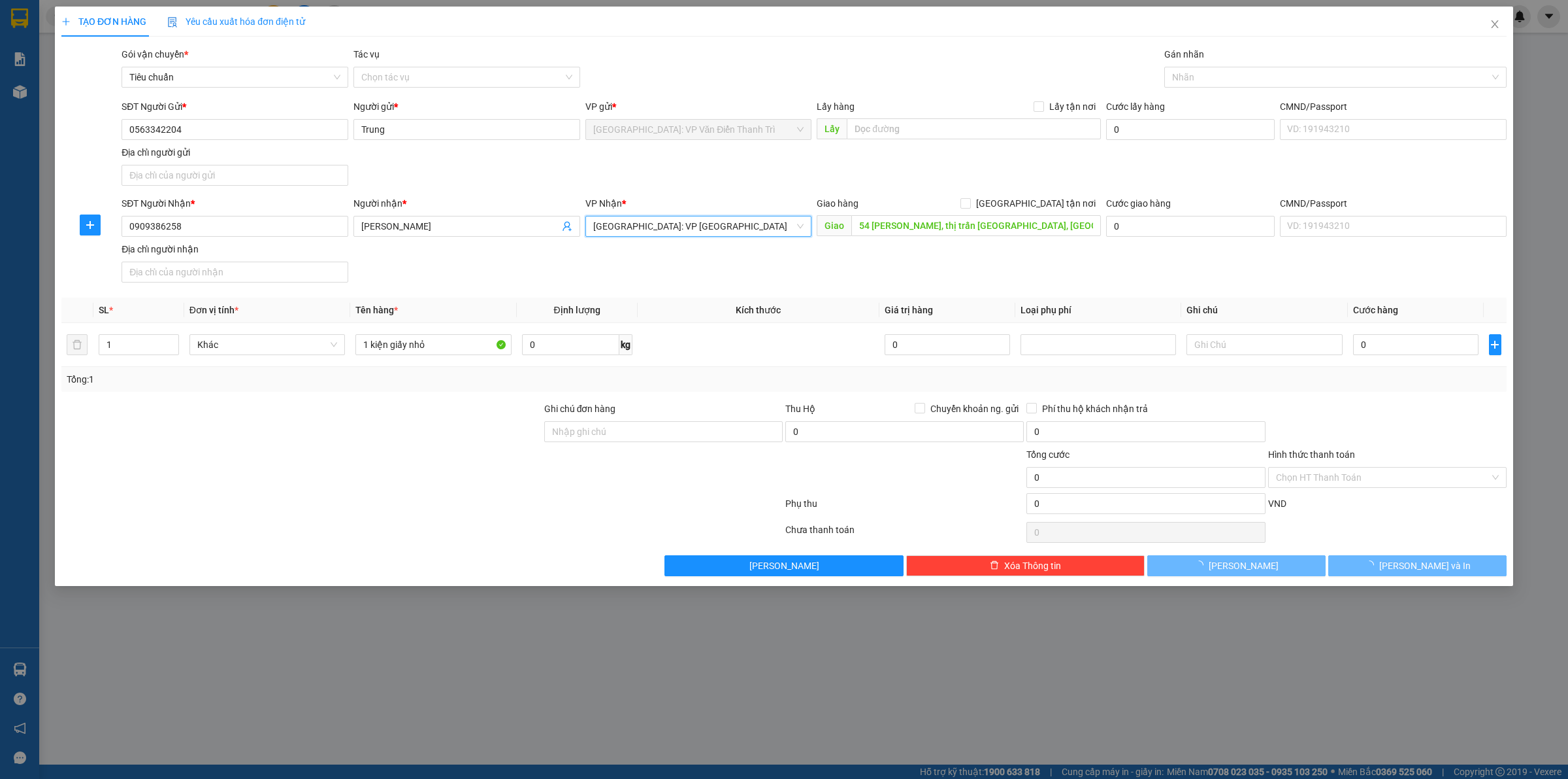
click at [1014, 255] on div "SĐT Người Nhận * 0909386258 Người nhận * Nhi Nguyễn VP Nhận * Quảng Ngãi: VP Tr…" at bounding box center [814, 242] width 1391 height 92
click at [1046, 197] on span "[GEOGRAPHIC_DATA] tận nơi" at bounding box center [1036, 204] width 130 height 15
click at [970, 198] on input "[GEOGRAPHIC_DATA] tận nơi" at bounding box center [965, 202] width 9 height 9
checkbox input "true"
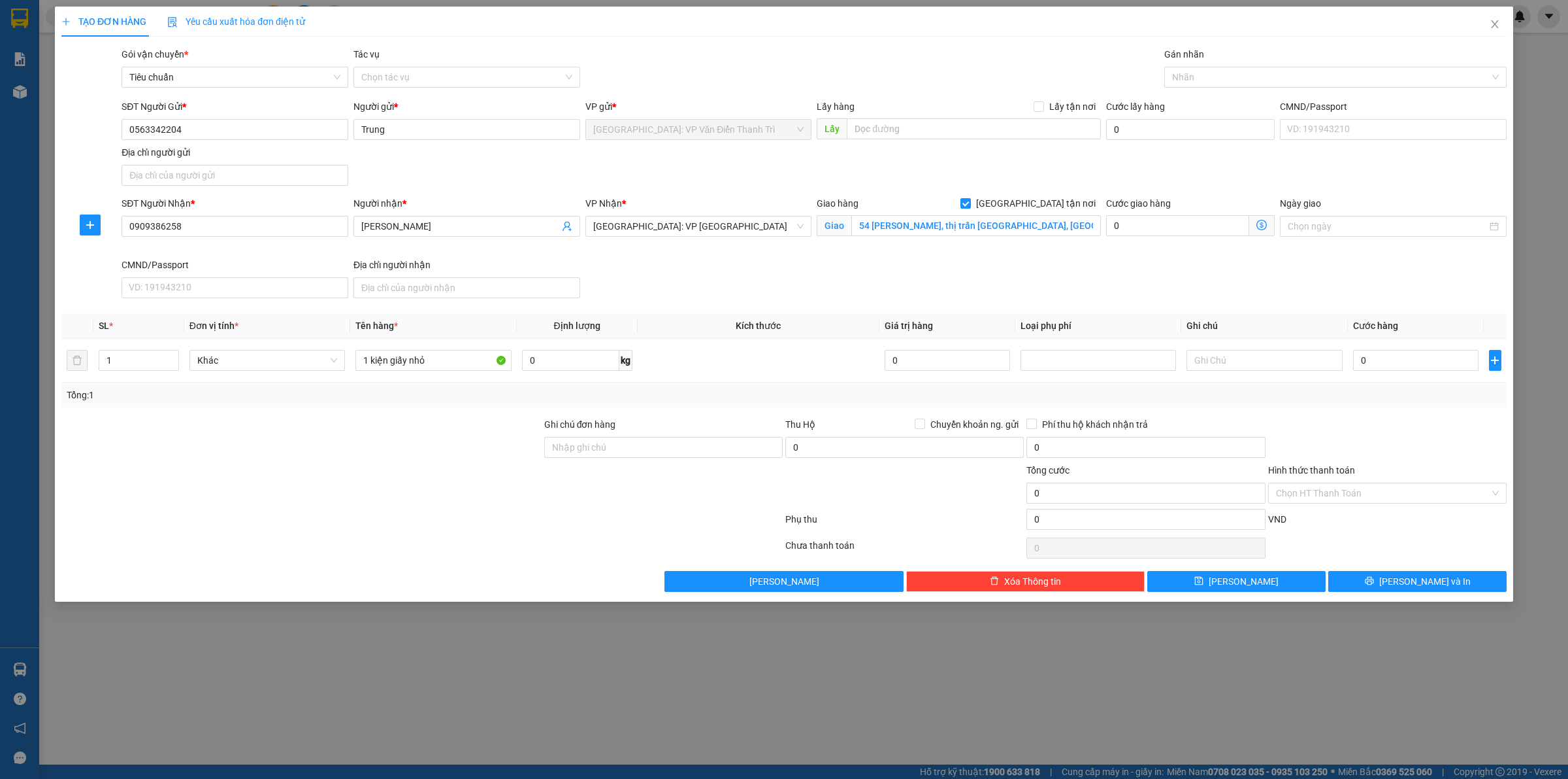
drag, startPoint x: 1199, startPoint y: 144, endPoint x: 1205, endPoint y: 108, distance: 36.5
click at [1200, 137] on div "Cước lấy hàng 0" at bounding box center [1191, 122] width 168 height 45
click at [1204, 67] on div "Nhãn" at bounding box center [1336, 77] width 343 height 21
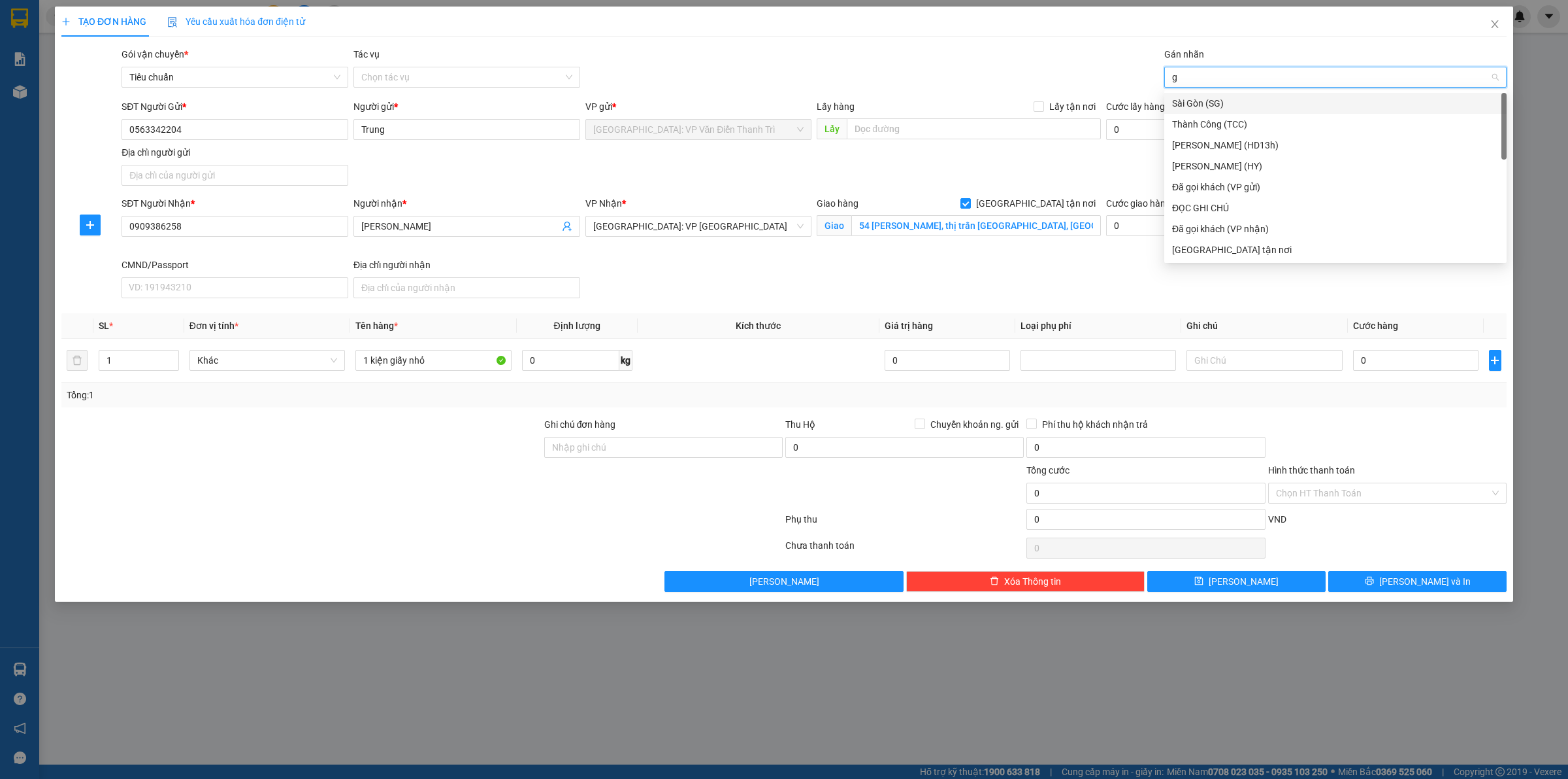
type input "gt"
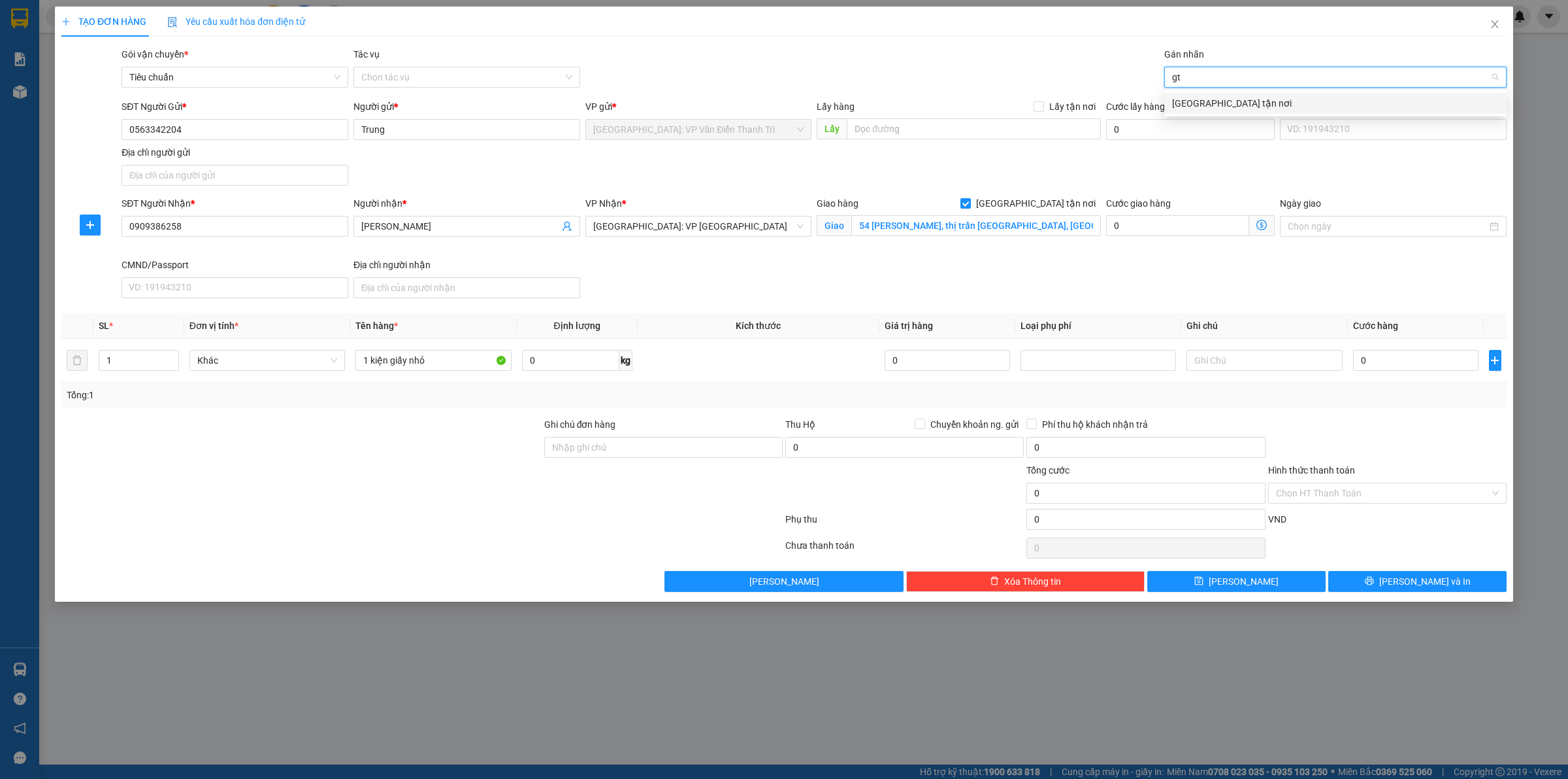
drag, startPoint x: 1200, startPoint y: 99, endPoint x: 1162, endPoint y: 106, distance: 38.6
click at [1200, 99] on div "[GEOGRAPHIC_DATA] tận nơi" at bounding box center [1336, 103] width 327 height 15
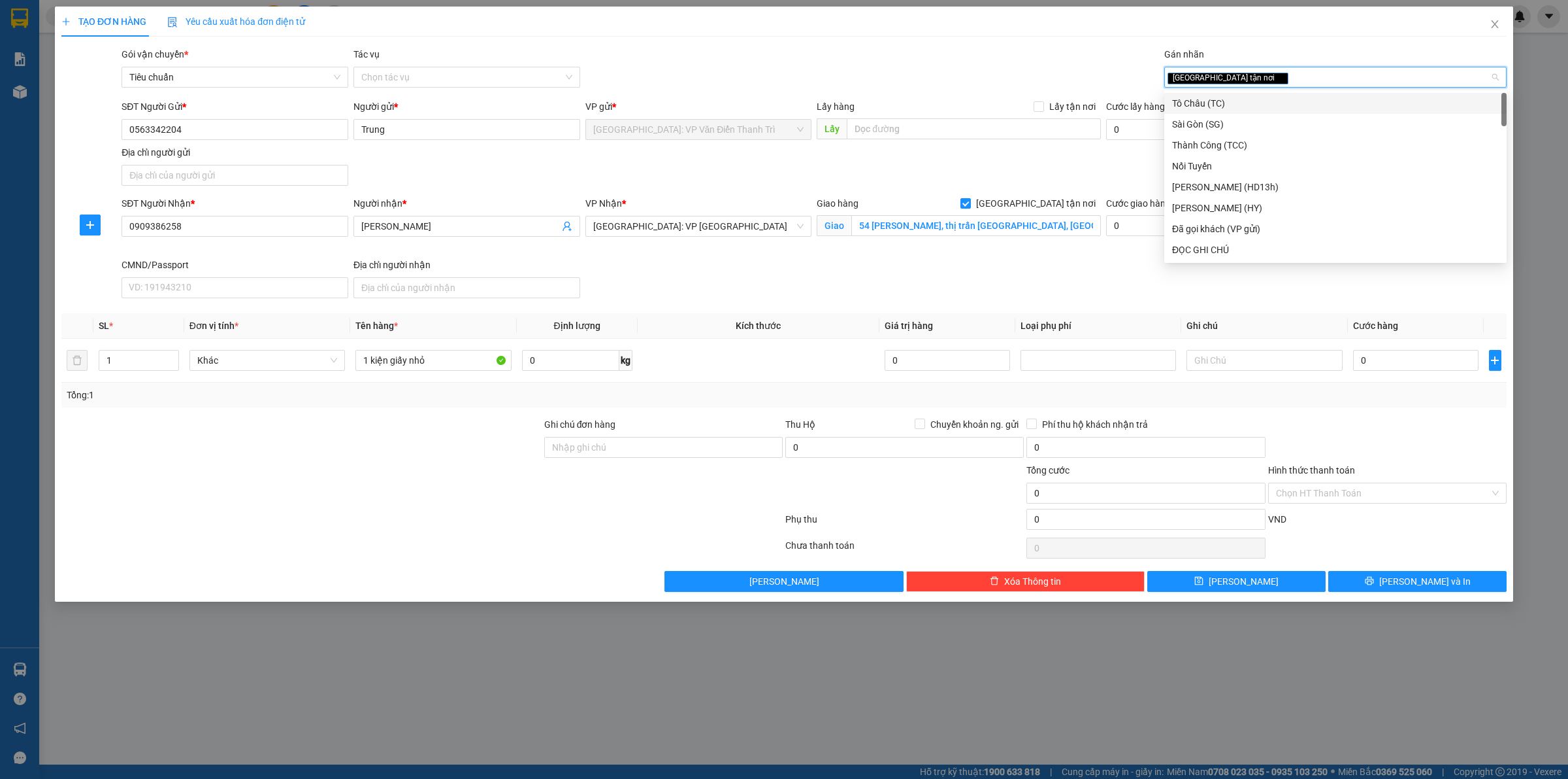
click at [1000, 185] on div "SĐT Người Gửi * 0563342204 Người gửi * Trung VP gửi * Hà Nội: VP Văn Điển Thanh…" at bounding box center [814, 145] width 1391 height 92
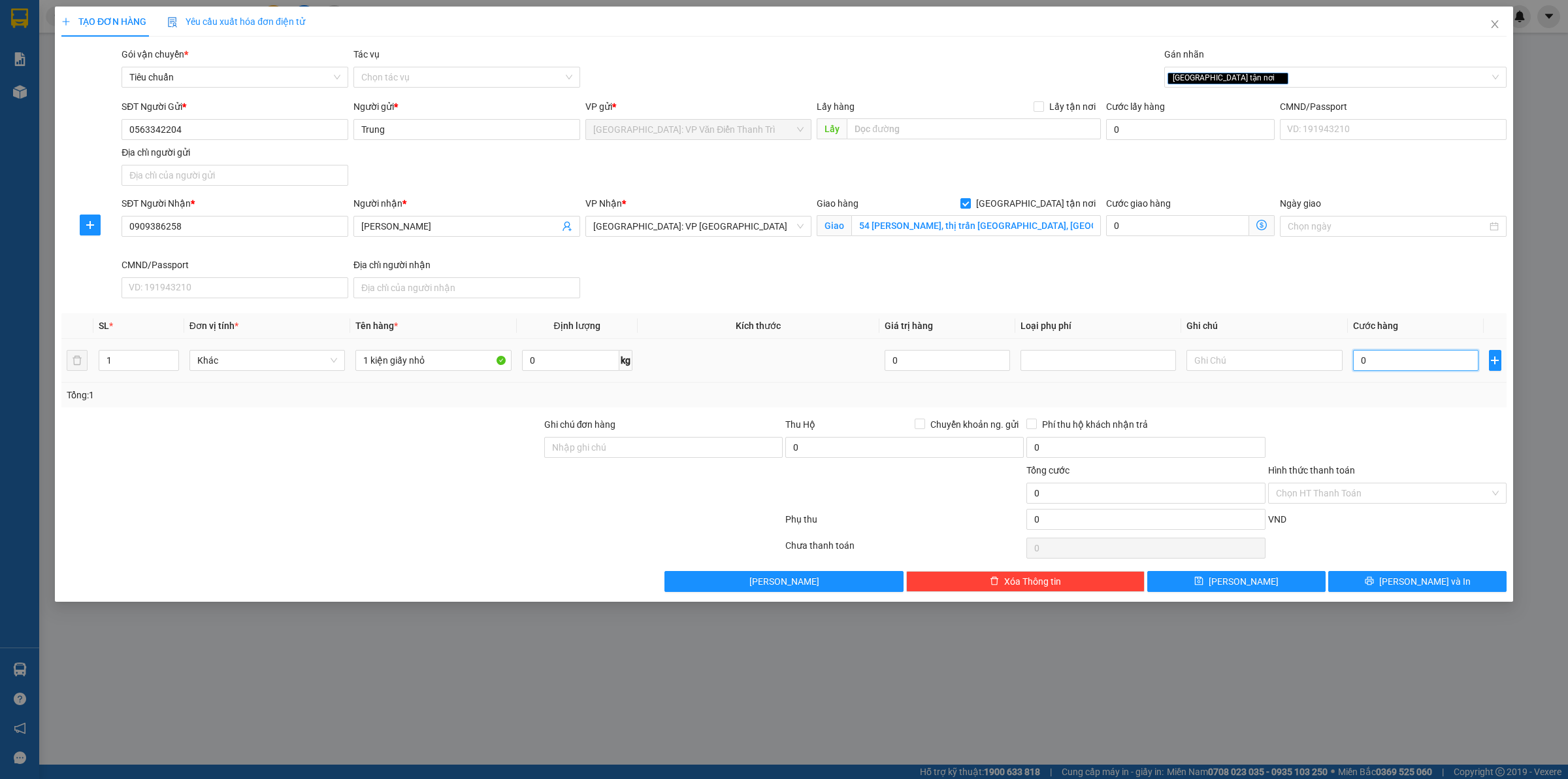
click at [1408, 357] on input "0" at bounding box center [1416, 360] width 125 height 21
type input "1"
type input "15"
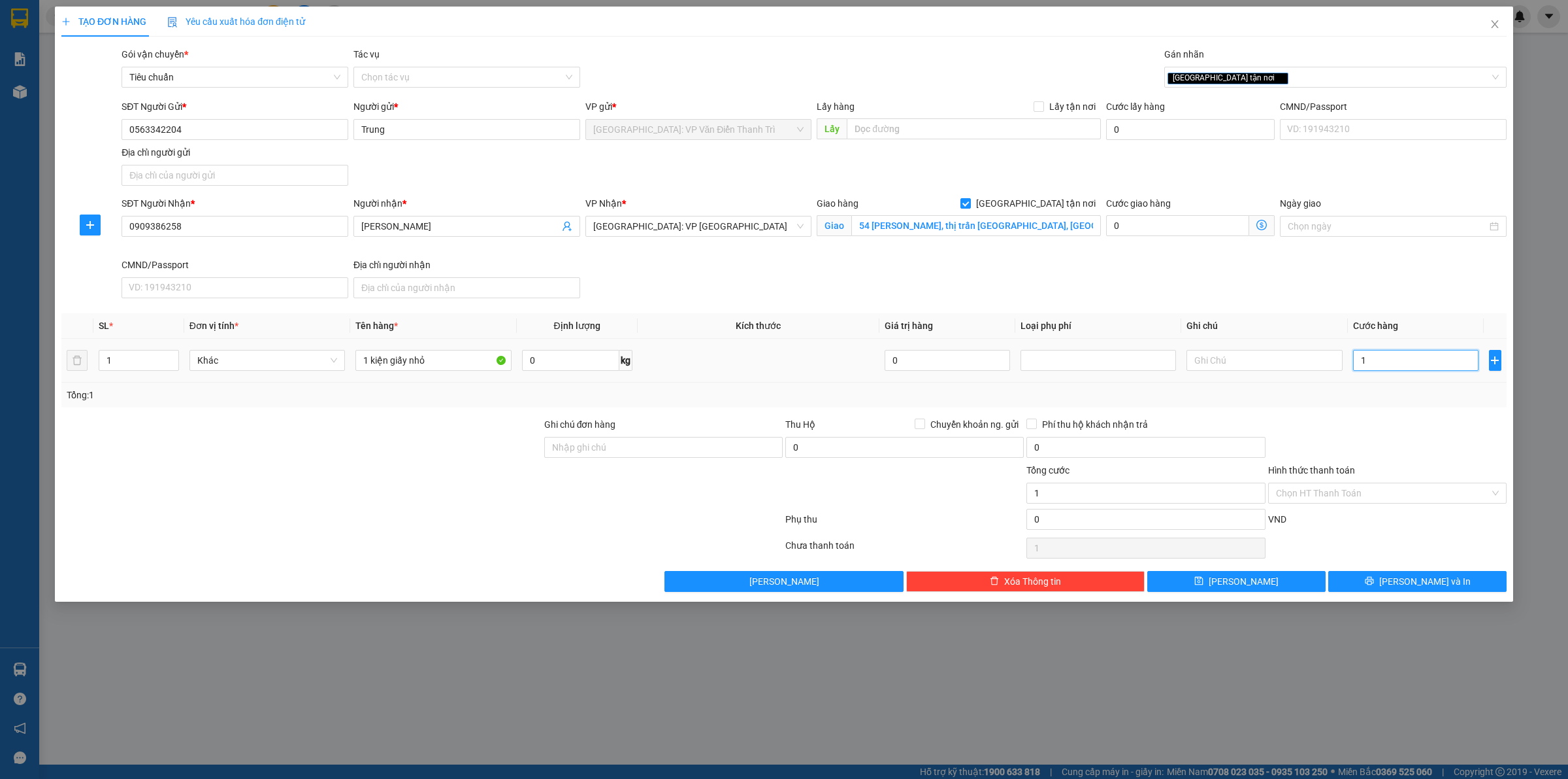
type input "15"
type input "150"
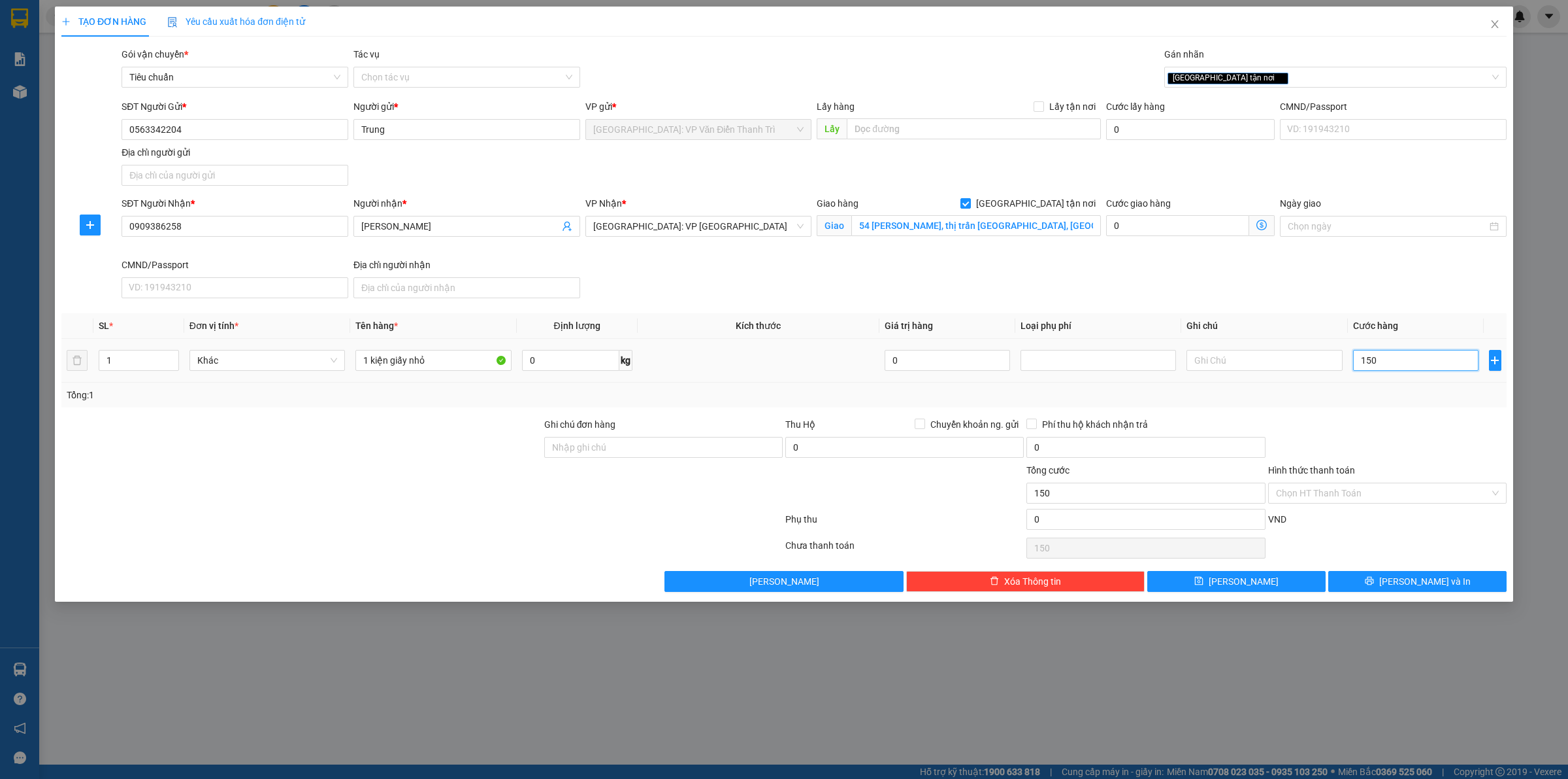
type input "1.500"
type input "15.000"
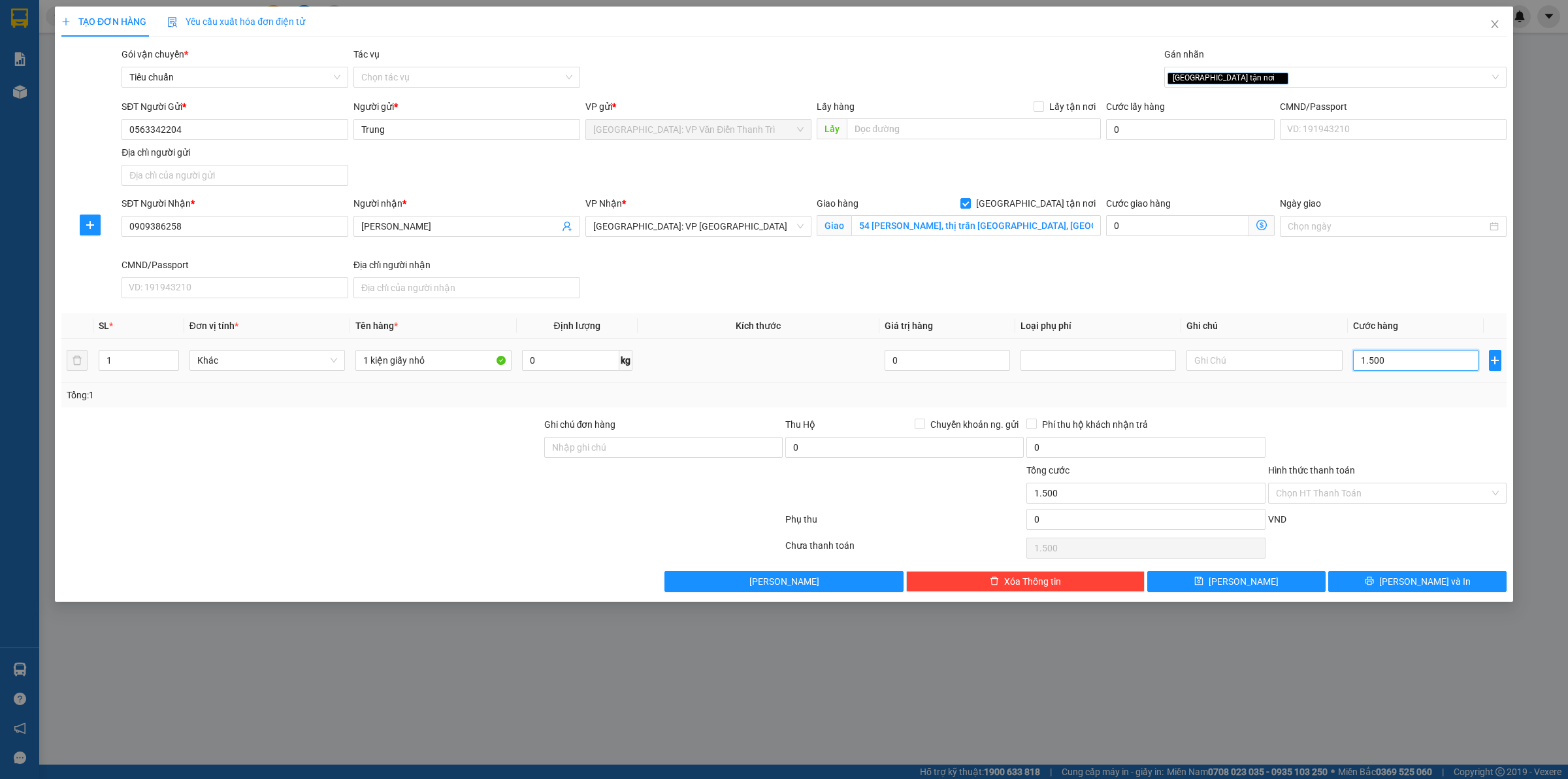
type input "15.000"
type input "150.000"
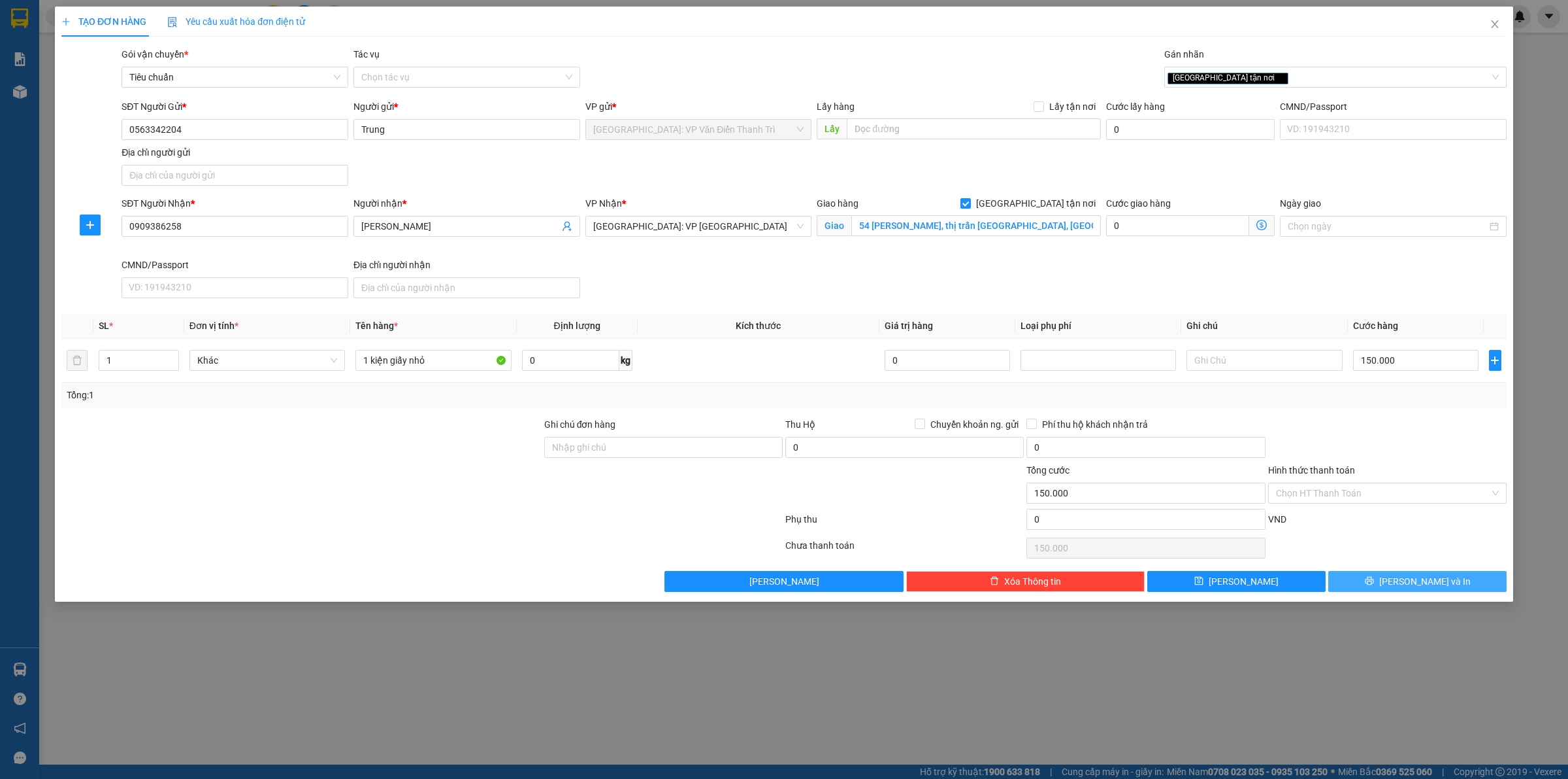
click at [1406, 577] on span "[PERSON_NAME] và In" at bounding box center [1425, 581] width 92 height 15
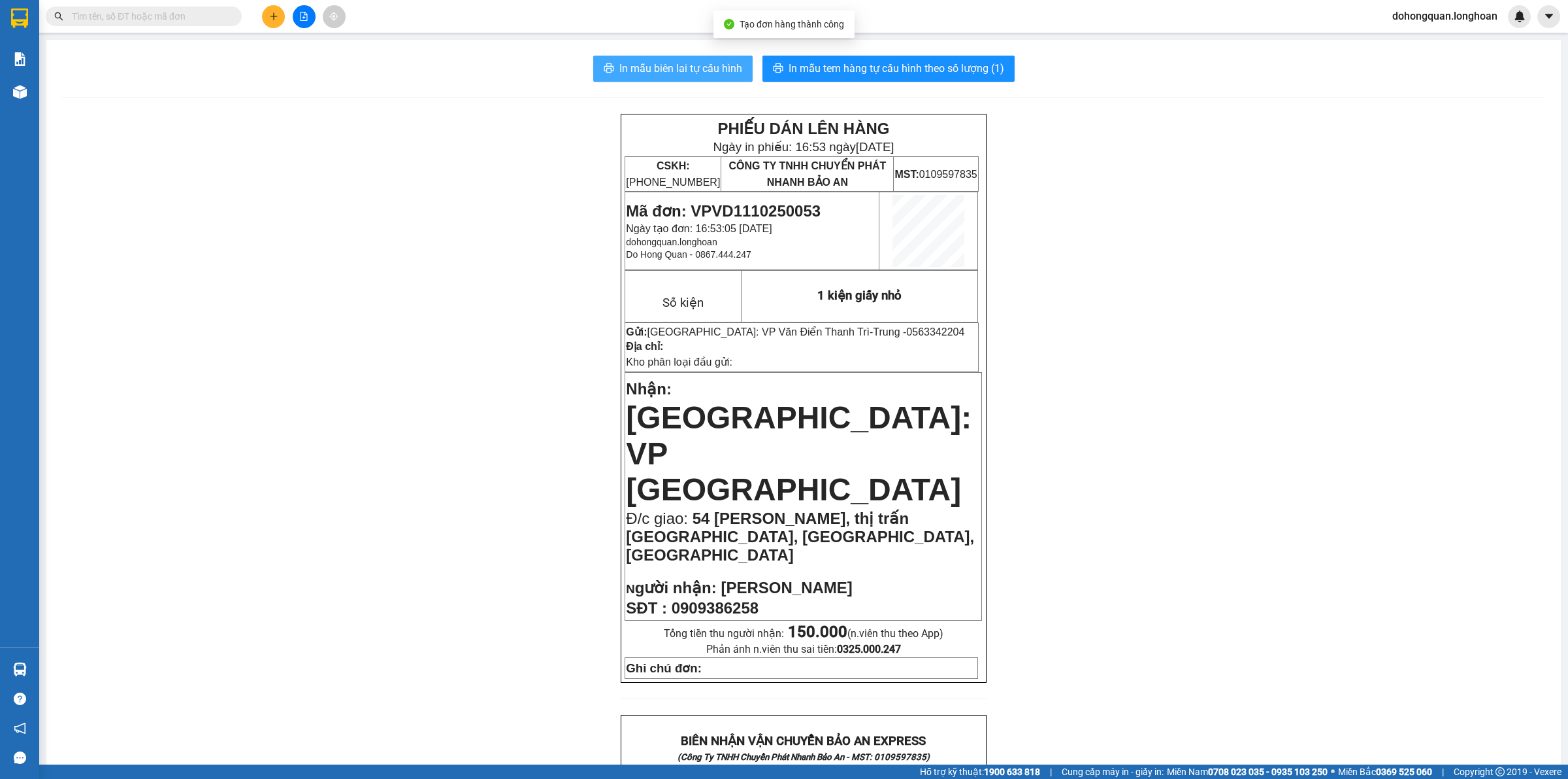
click at [694, 82] on button "In mẫu biên lai tự cấu hình" at bounding box center [673, 69] width 160 height 26
click at [979, 76] on span "In mẫu tem hàng tự cấu hình theo số lượng (1)" at bounding box center [896, 68] width 215 height 16
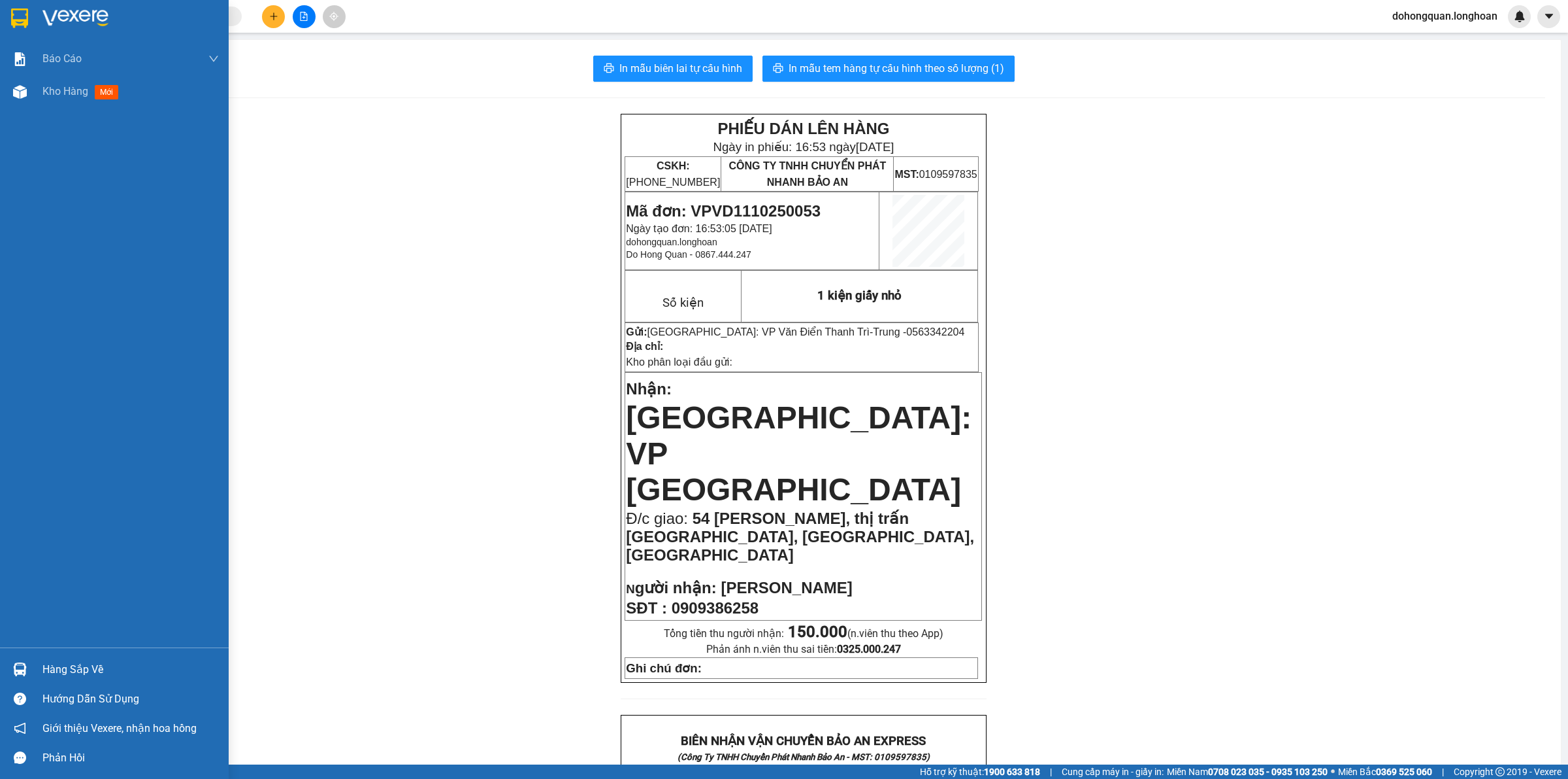
click at [2, 7] on div at bounding box center [114, 21] width 228 height 43
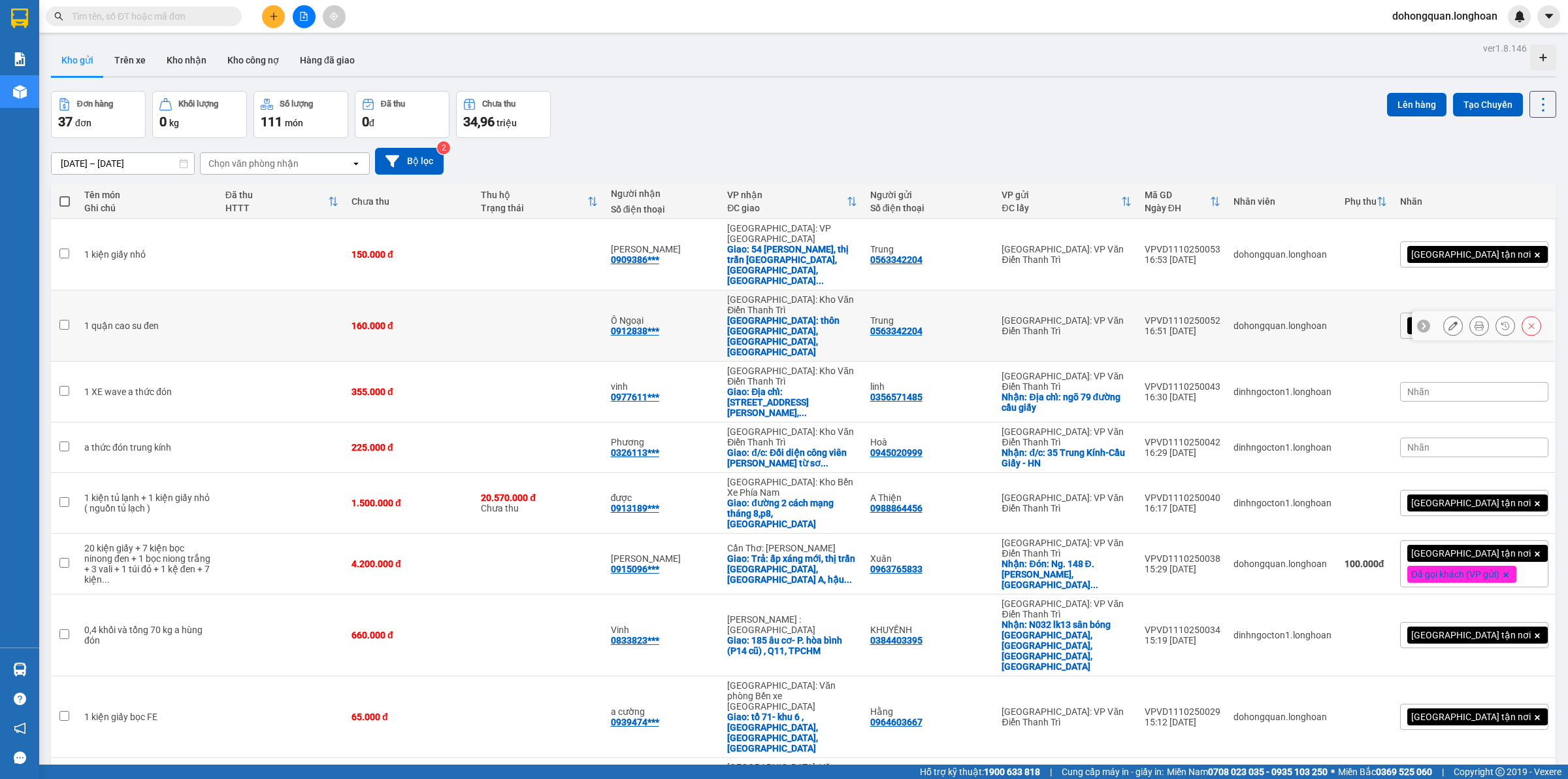
click at [1475, 321] on icon at bounding box center [1479, 325] width 9 height 9
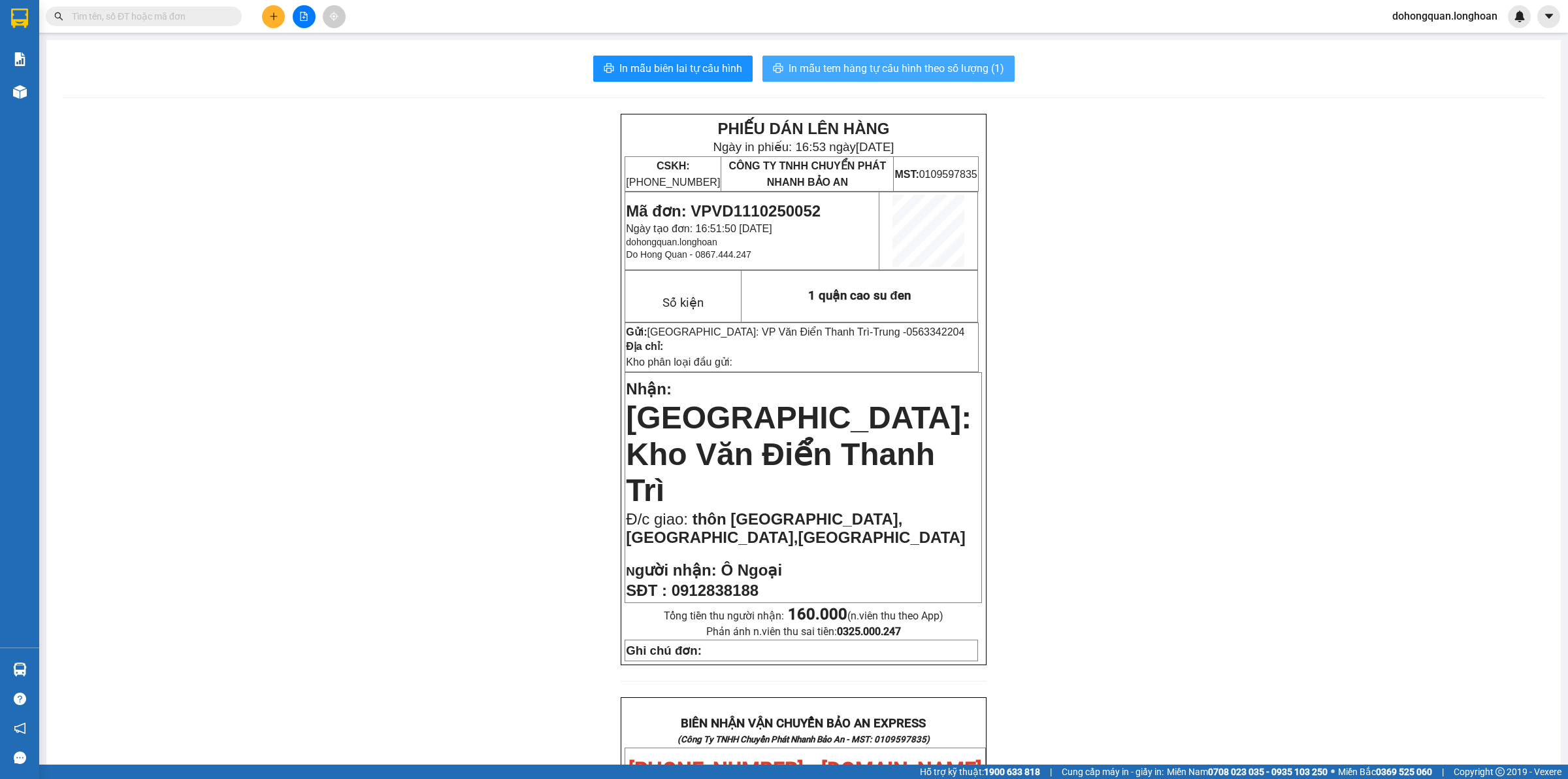
click at [935, 73] on span "In mẫu tem hàng tự cấu hình theo số lượng (1)" at bounding box center [896, 68] width 215 height 16
click at [1323, 575] on div "PHIẾU DÁN LÊN HÀNG Ngày in phiếu: 16:53 ngày 11-10-2025 CSKH: 1900.06.88.33 CÔN…" at bounding box center [803, 770] width 1483 height 1314
